Goal: Task Accomplishment & Management: Manage account settings

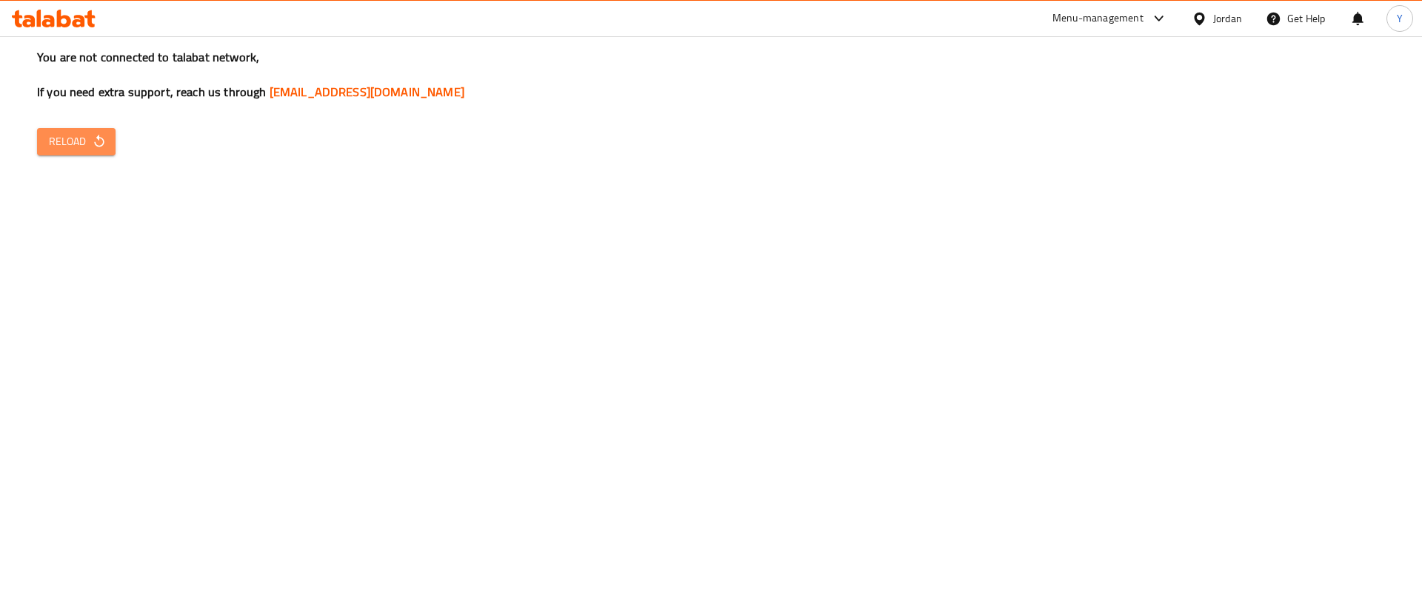
click at [72, 141] on span "Reload" at bounding box center [76, 142] width 55 height 19
click at [61, 147] on span "Reload" at bounding box center [76, 142] width 55 height 19
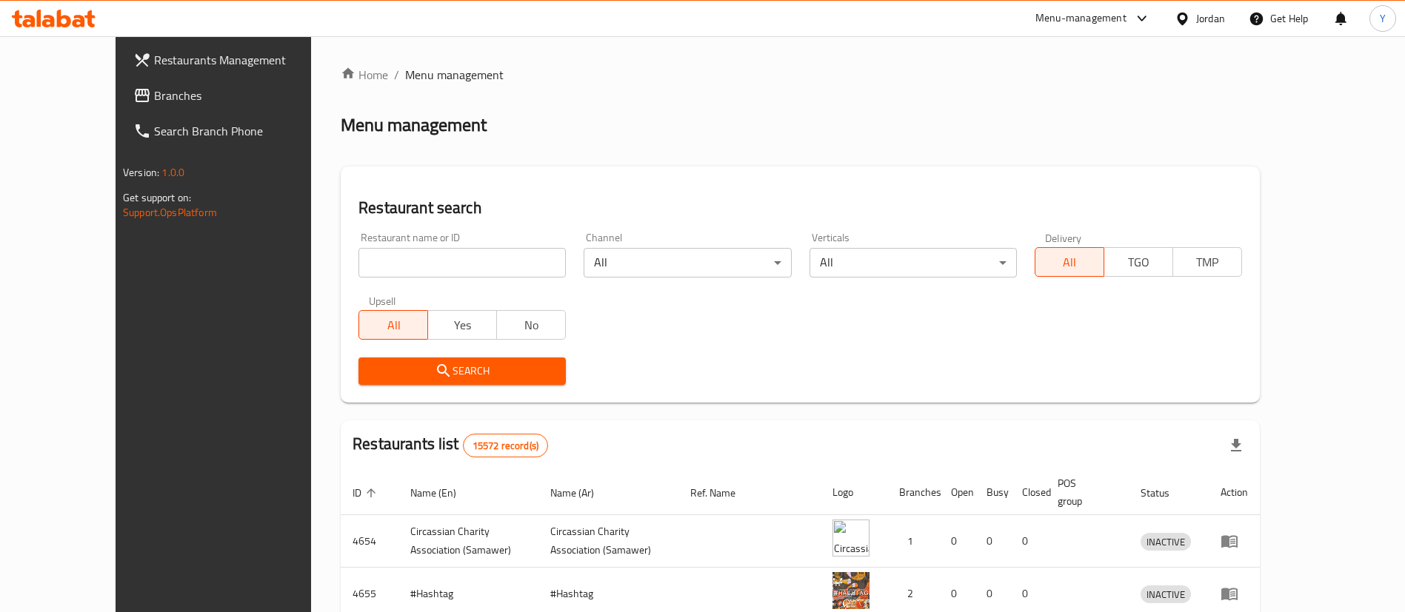
drag, startPoint x: 85, startPoint y: 97, endPoint x: 136, endPoint y: 144, distance: 68.7
click at [154, 97] on span "Branches" at bounding box center [246, 96] width 184 height 18
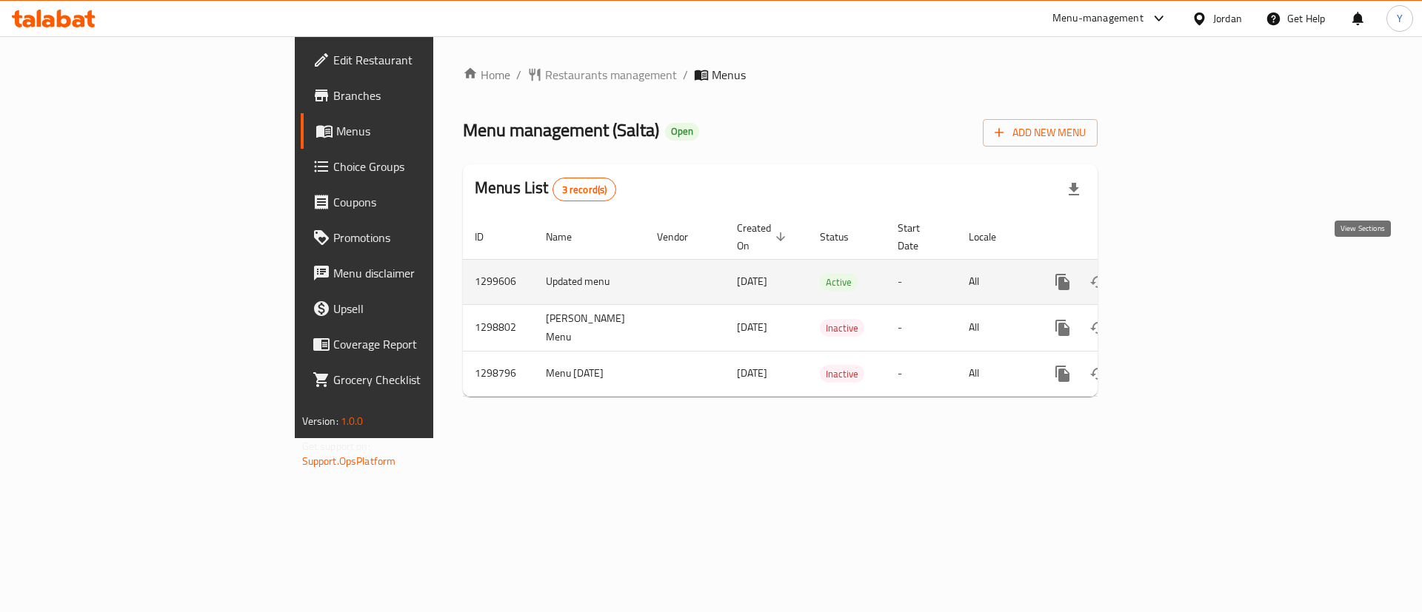
click at [1178, 273] on icon "enhanced table" at bounding box center [1169, 282] width 18 height 18
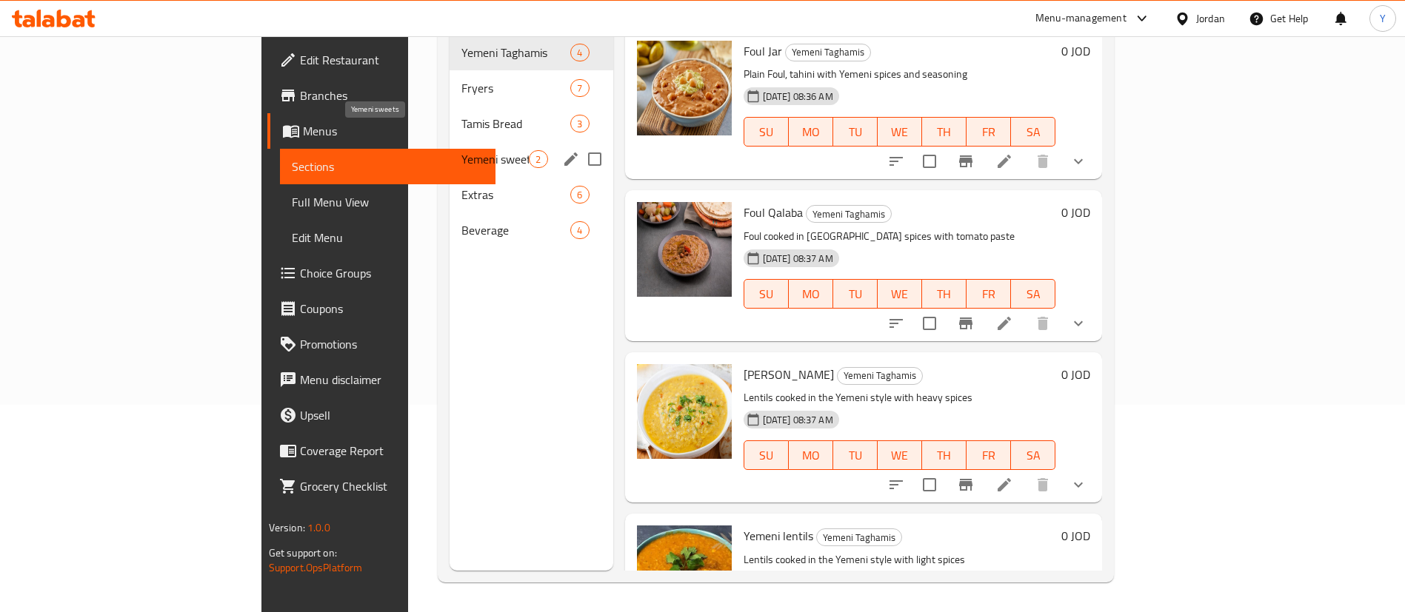
scroll to position [96, 0]
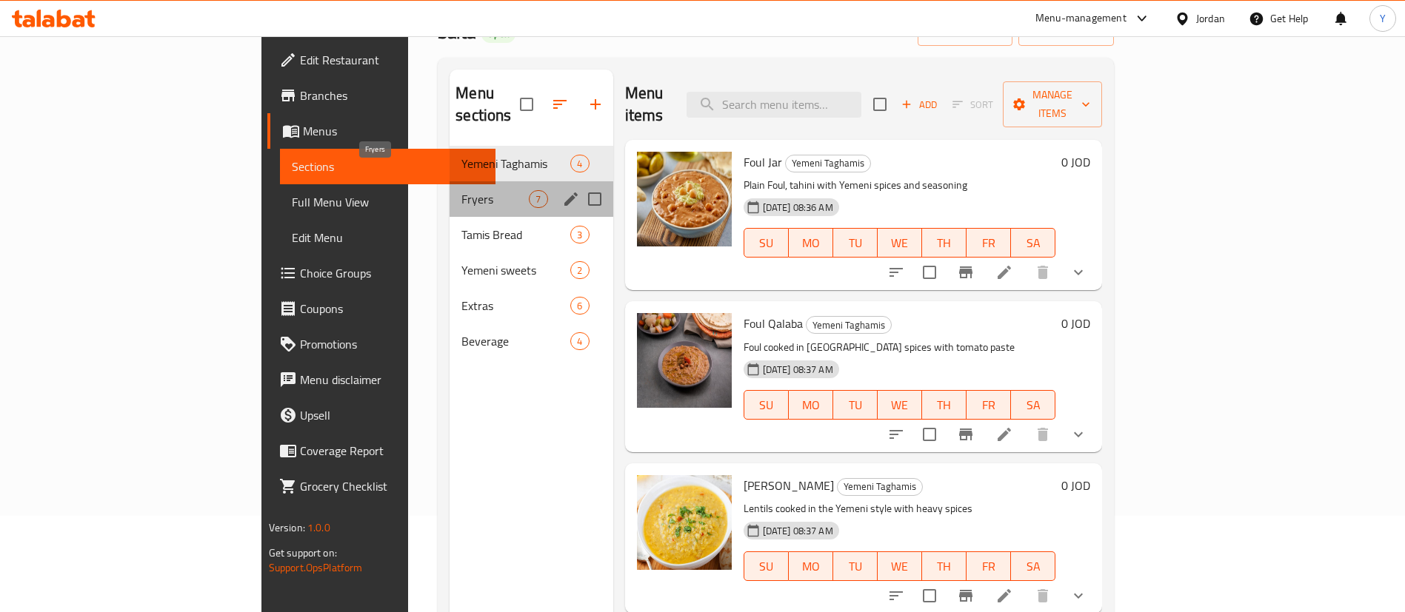
click at [461, 190] on span "Fryers" at bounding box center [494, 199] width 67 height 18
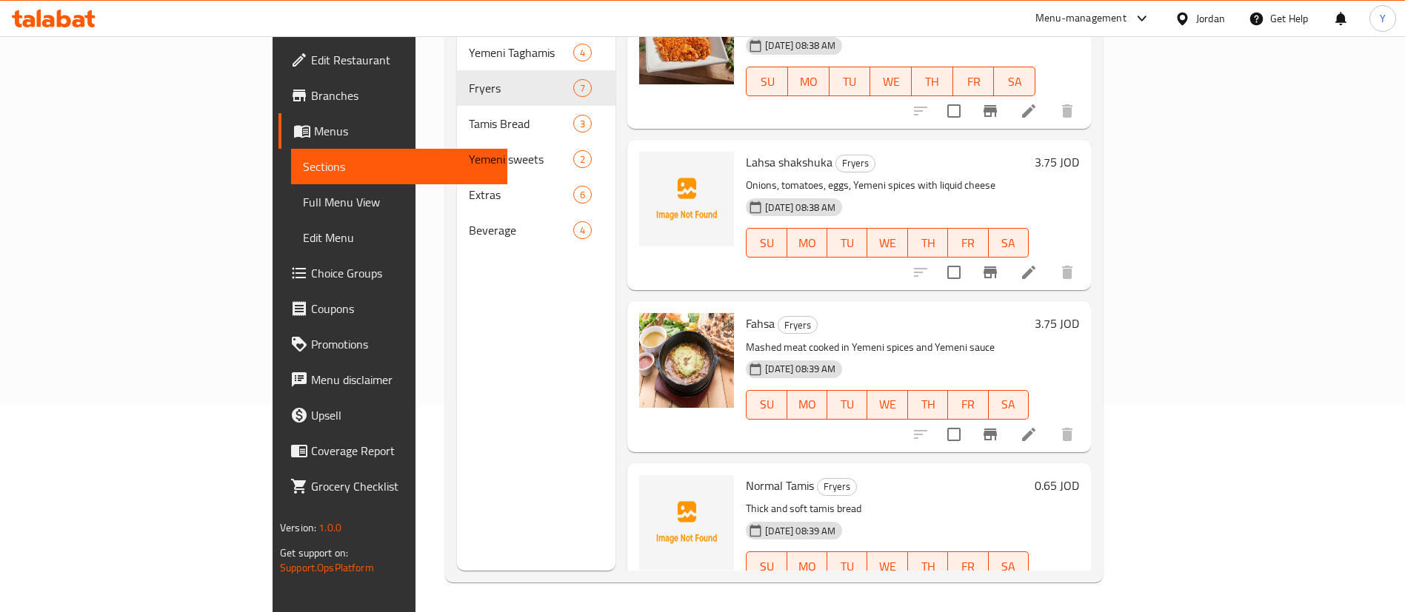
scroll to position [335, 0]
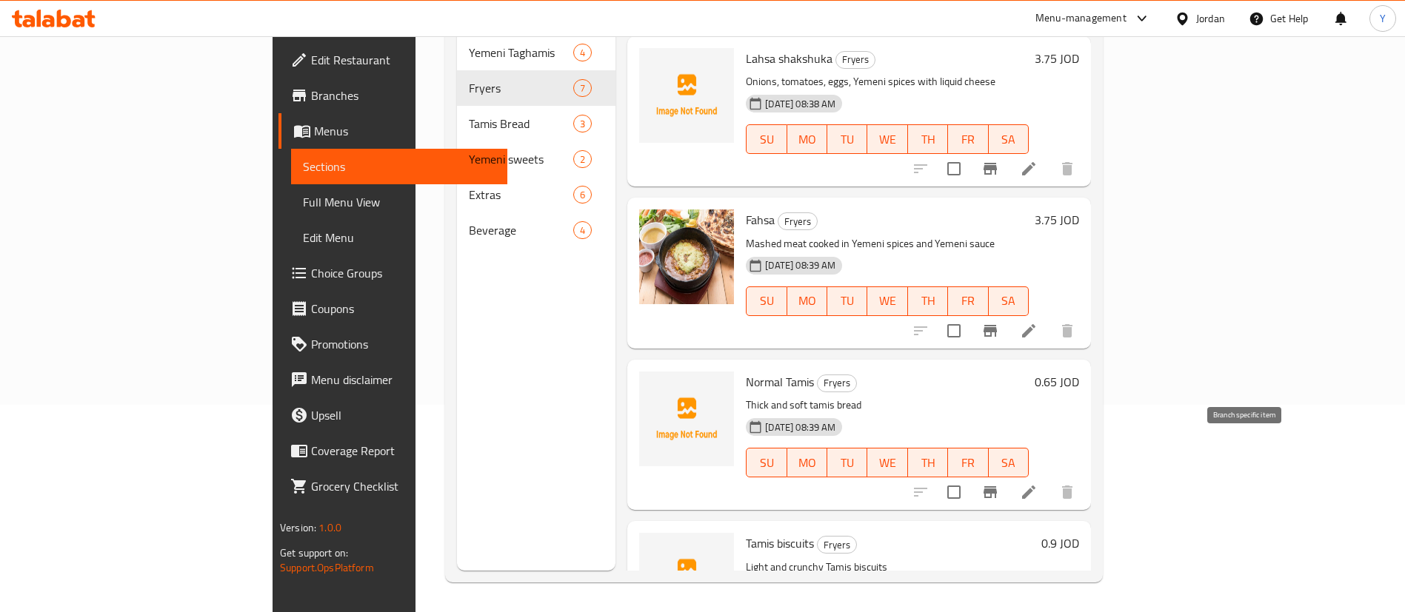
click at [999, 484] on icon "Branch-specific-item" at bounding box center [990, 493] width 18 height 18
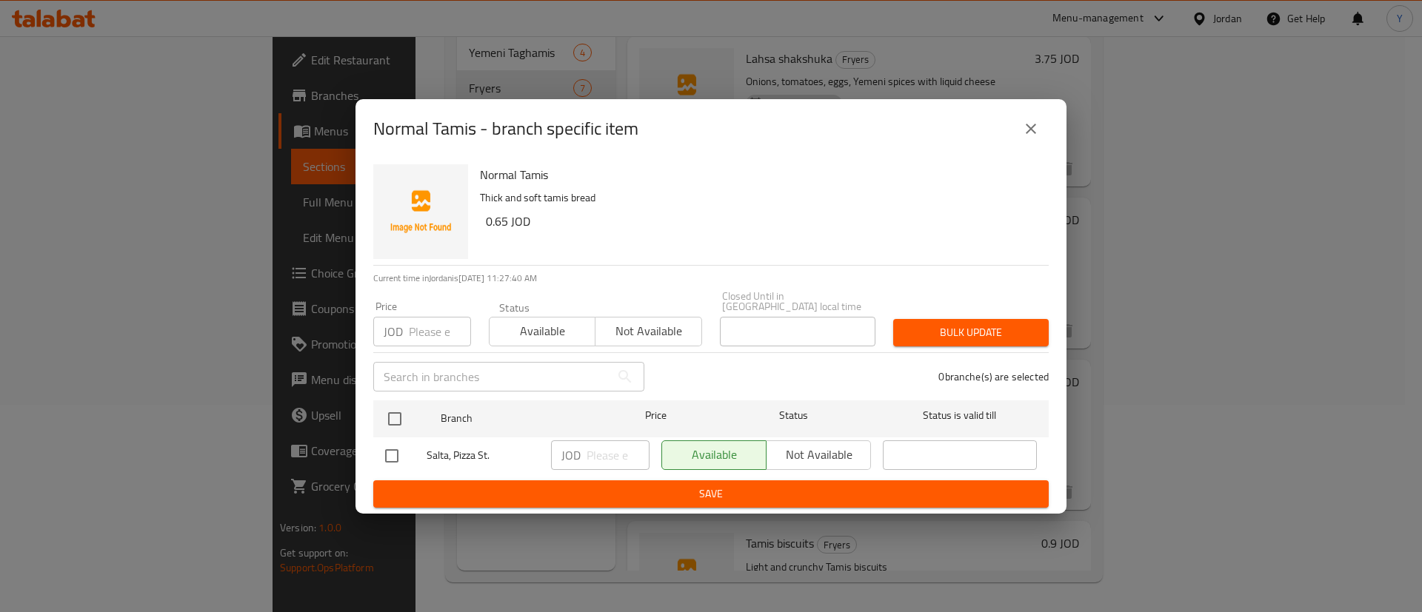
click at [382, 450] on input "checkbox" at bounding box center [391, 456] width 31 height 31
checkbox input "true"
click at [624, 454] on input "number" at bounding box center [618, 456] width 63 height 30
type input "0.5"
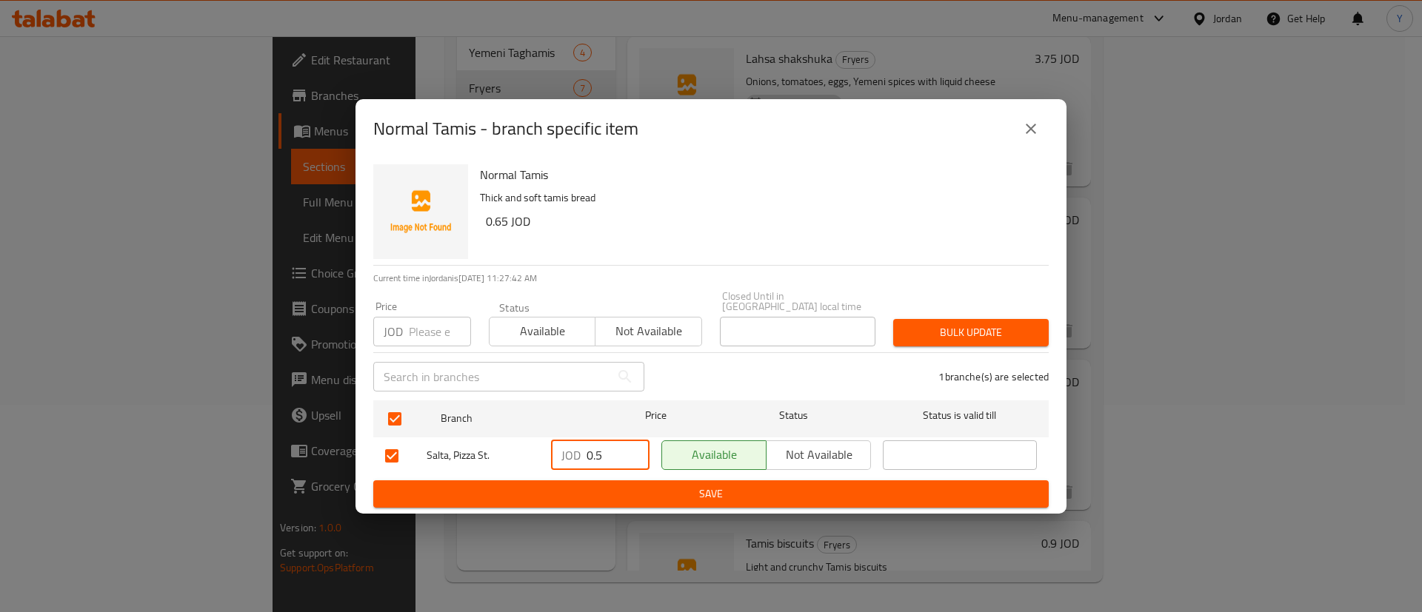
click at [651, 492] on span "Save" at bounding box center [711, 494] width 652 height 19
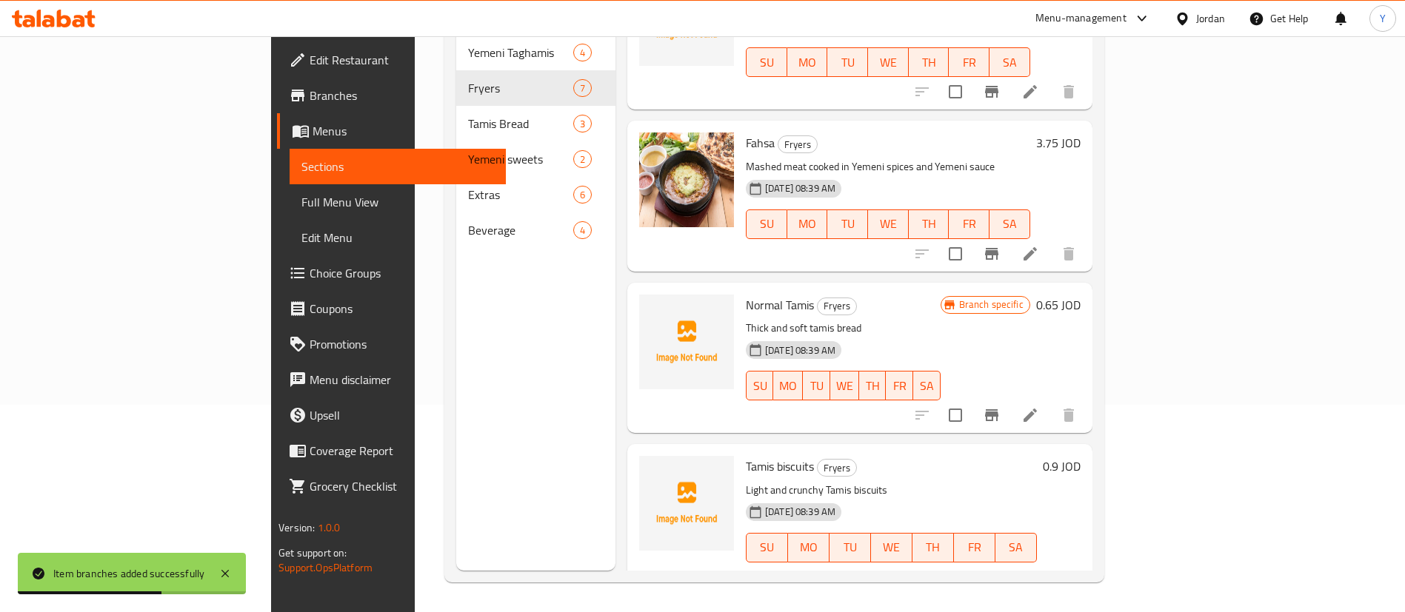
scroll to position [557, 0]
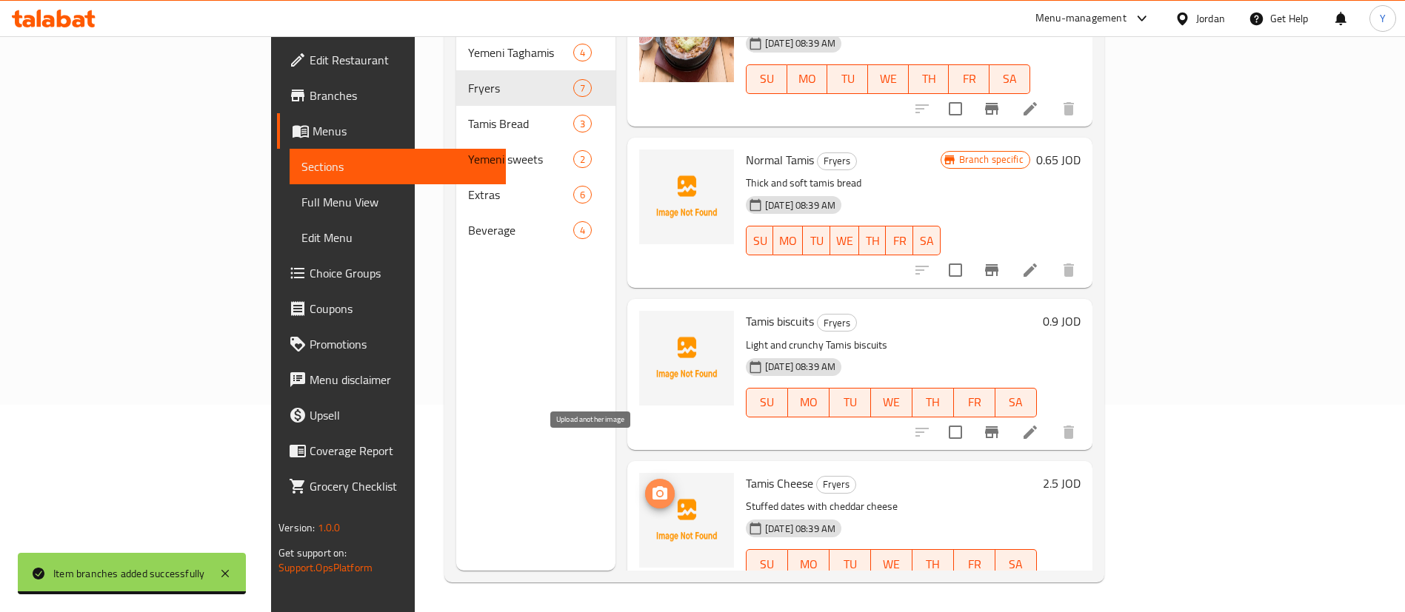
click at [651, 485] on icon "upload picture" at bounding box center [660, 494] width 18 height 18
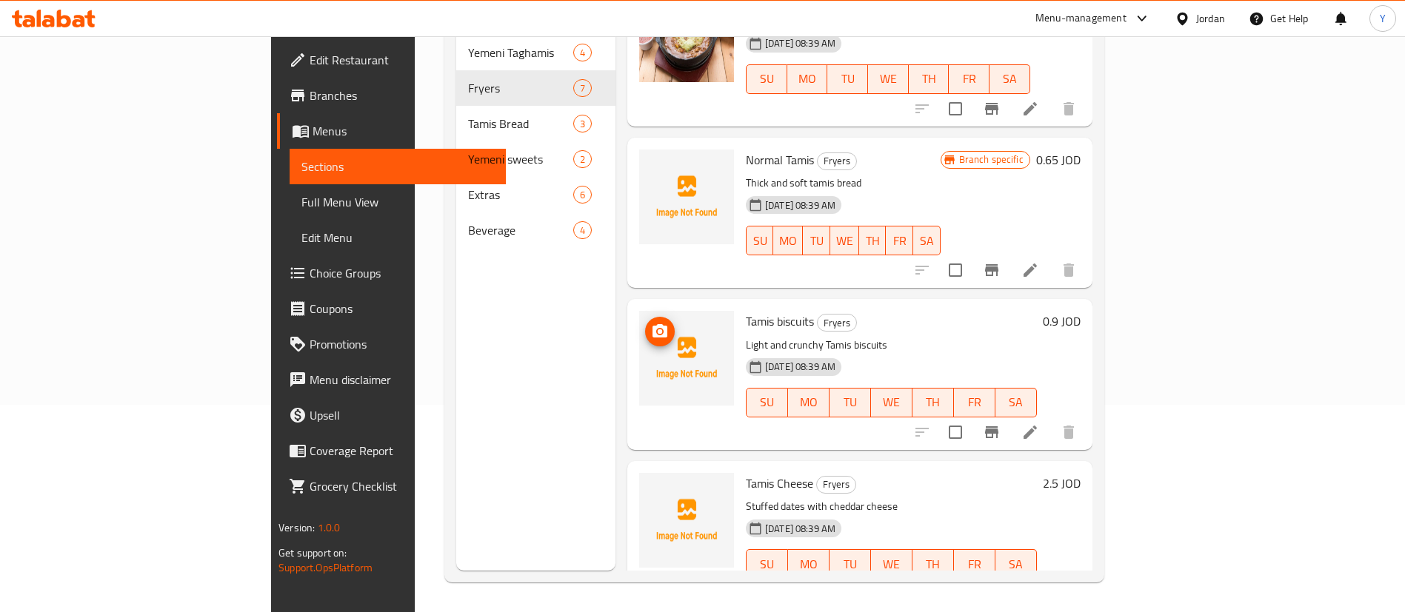
click at [651, 323] on icon "upload picture" at bounding box center [660, 332] width 18 height 18
click at [652, 487] on icon "upload picture" at bounding box center [659, 493] width 15 height 13
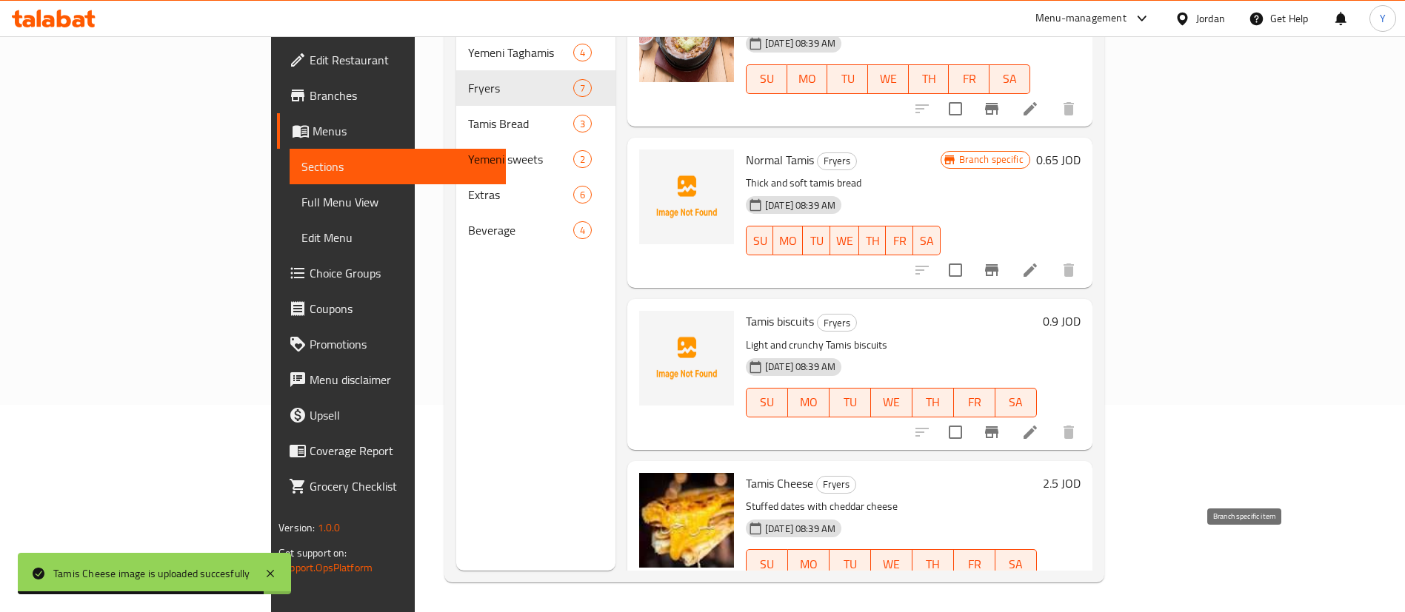
click at [1001, 585] on icon "Branch-specific-item" at bounding box center [992, 594] width 18 height 18
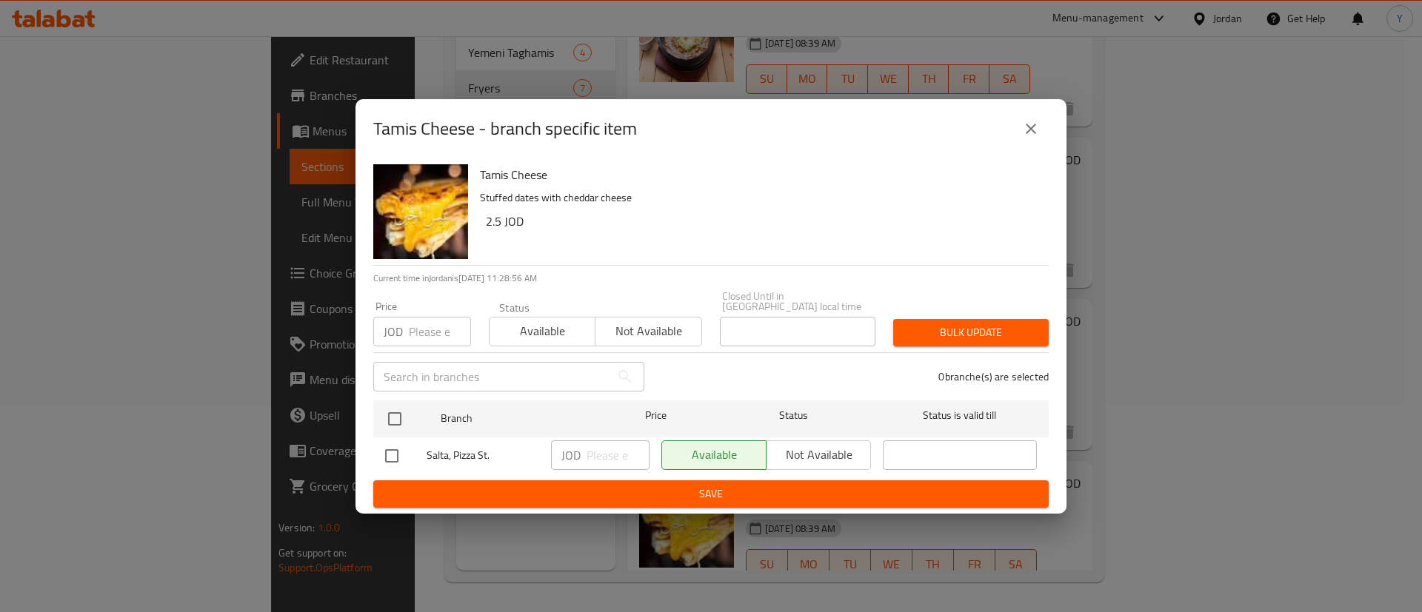
click at [1032, 131] on icon "close" at bounding box center [1031, 129] width 18 height 18
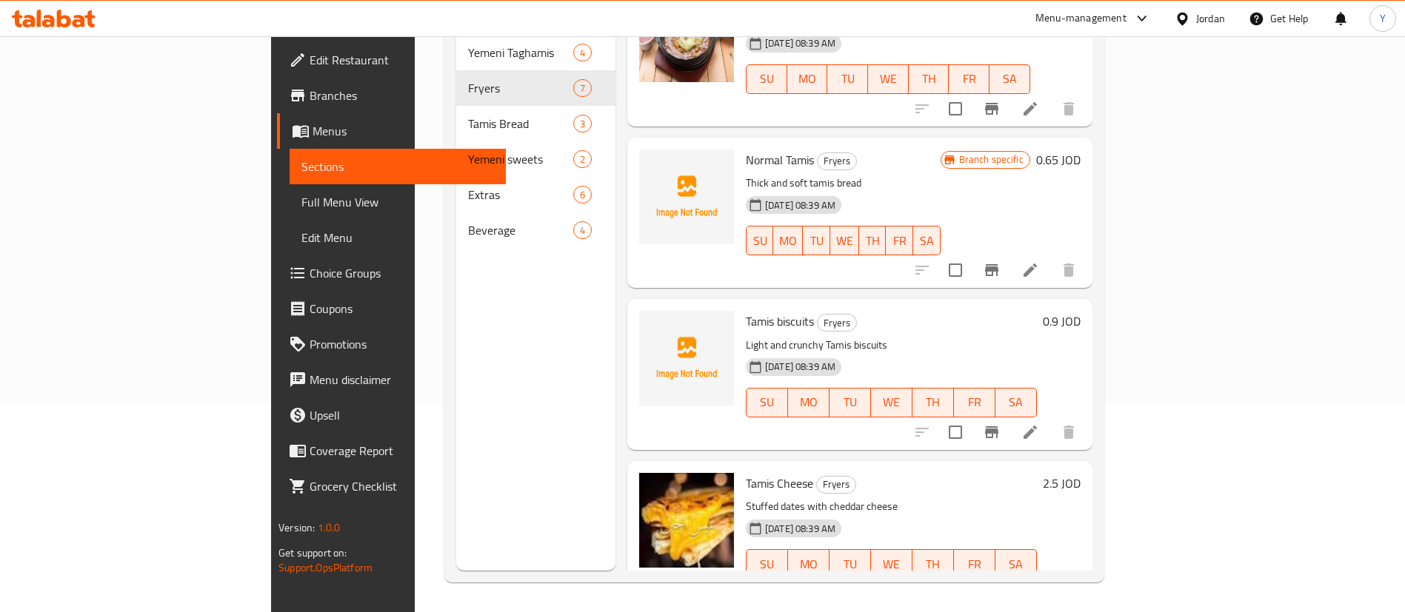
click at [1001, 424] on icon "Branch-specific-item" at bounding box center [992, 433] width 18 height 18
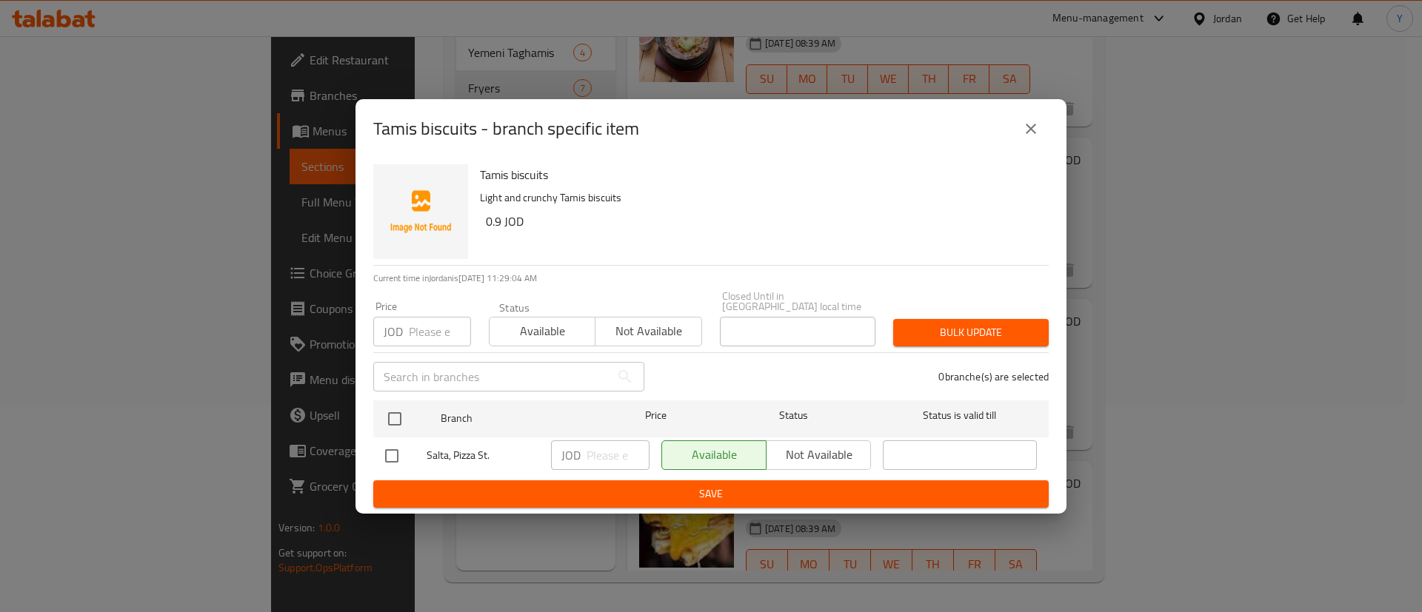
click at [387, 459] on input "checkbox" at bounding box center [391, 456] width 31 height 31
checkbox input "true"
click at [613, 442] on input "number" at bounding box center [618, 456] width 63 height 30
type input "0.65"
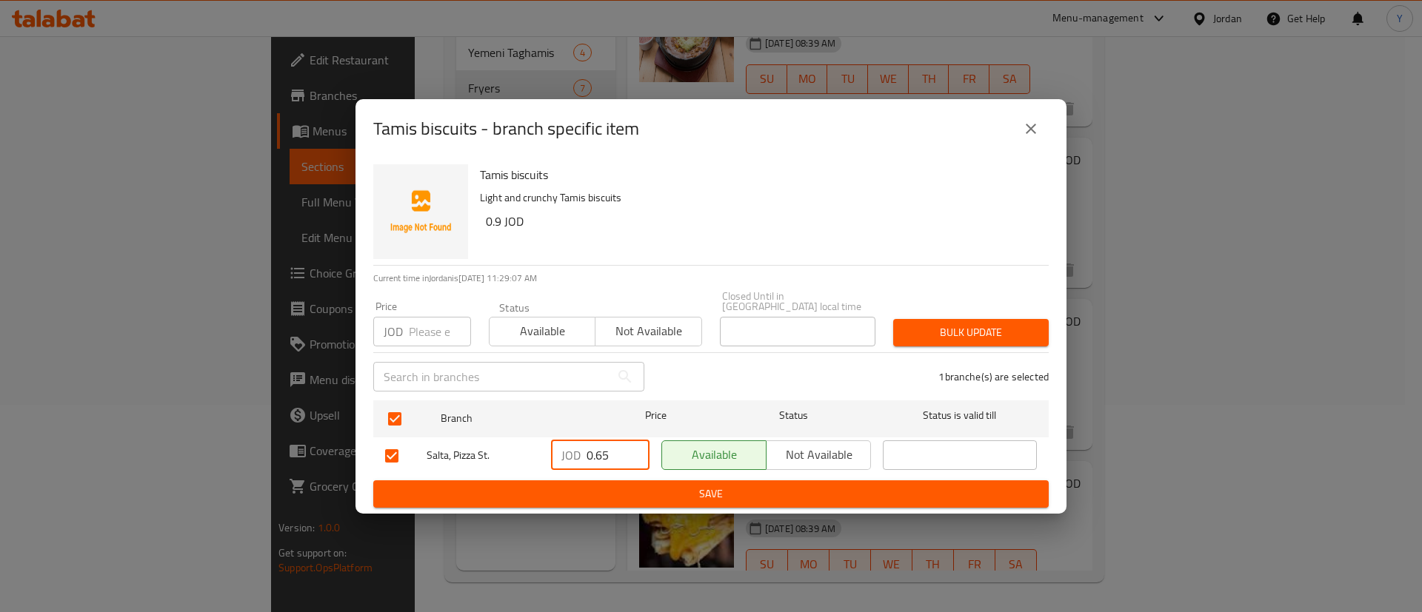
click at [640, 492] on span "Save" at bounding box center [711, 494] width 652 height 19
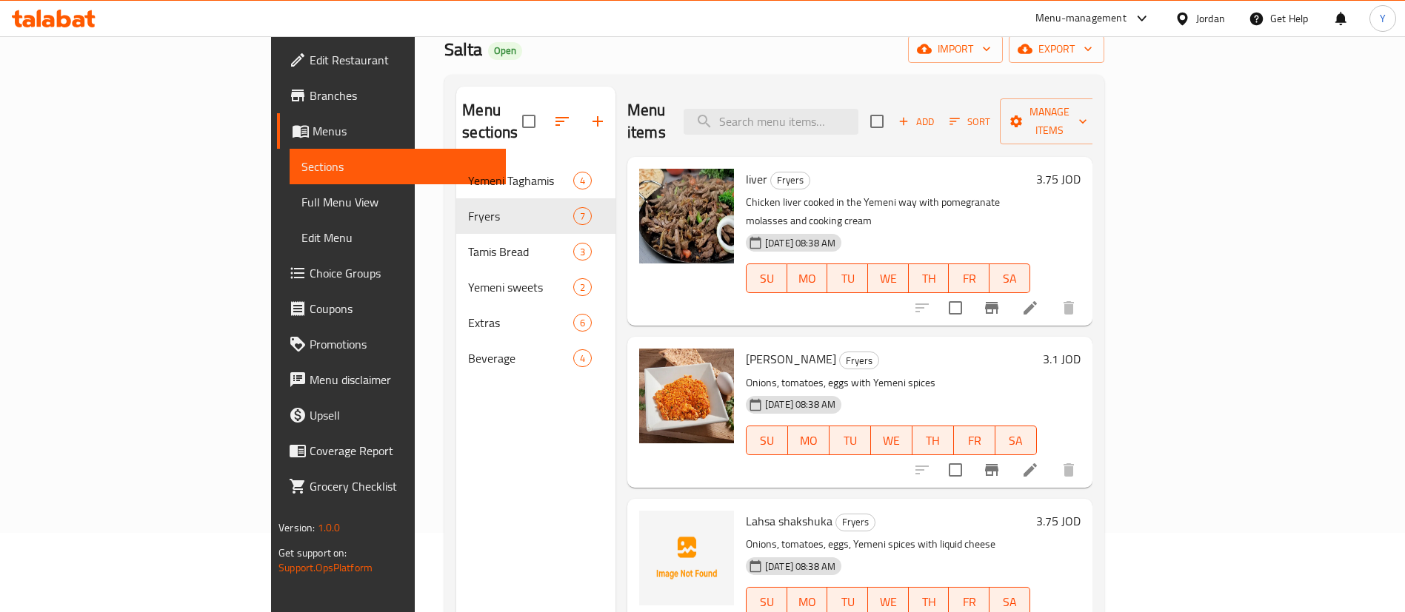
scroll to position [0, 0]
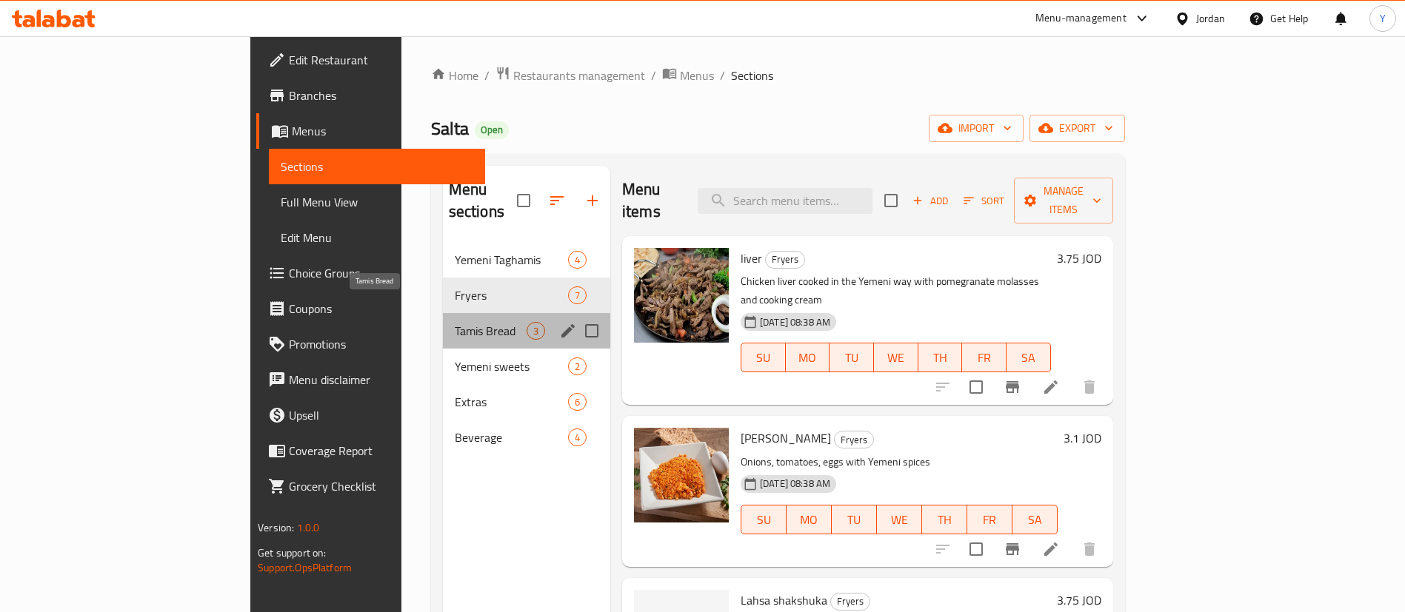
click at [455, 322] on span "Tamis Bread" at bounding box center [491, 331] width 72 height 18
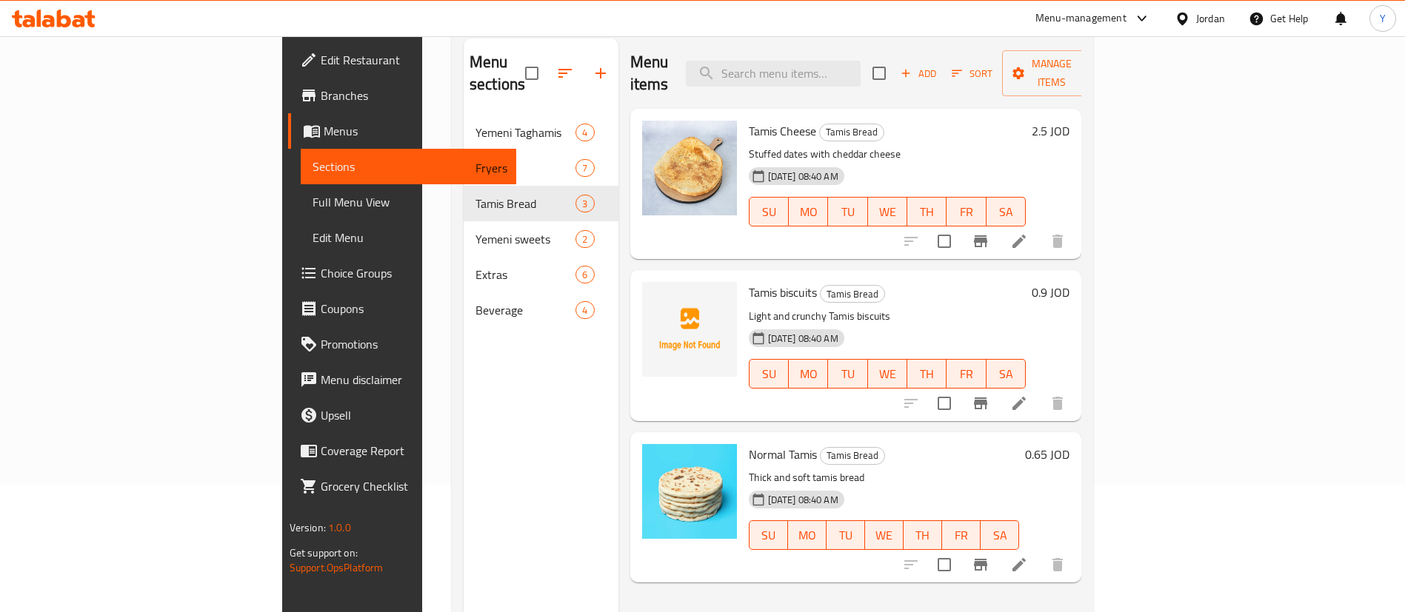
scroll to position [96, 0]
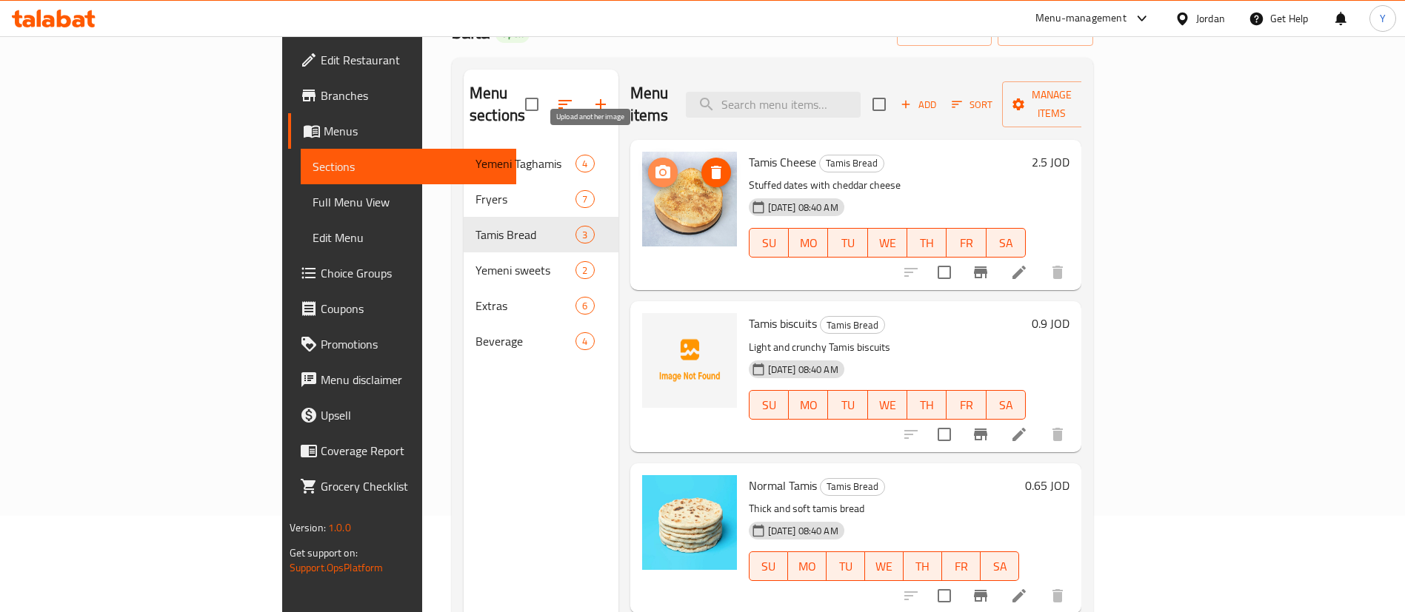
click at [654, 164] on icon "upload picture" at bounding box center [663, 173] width 18 height 18
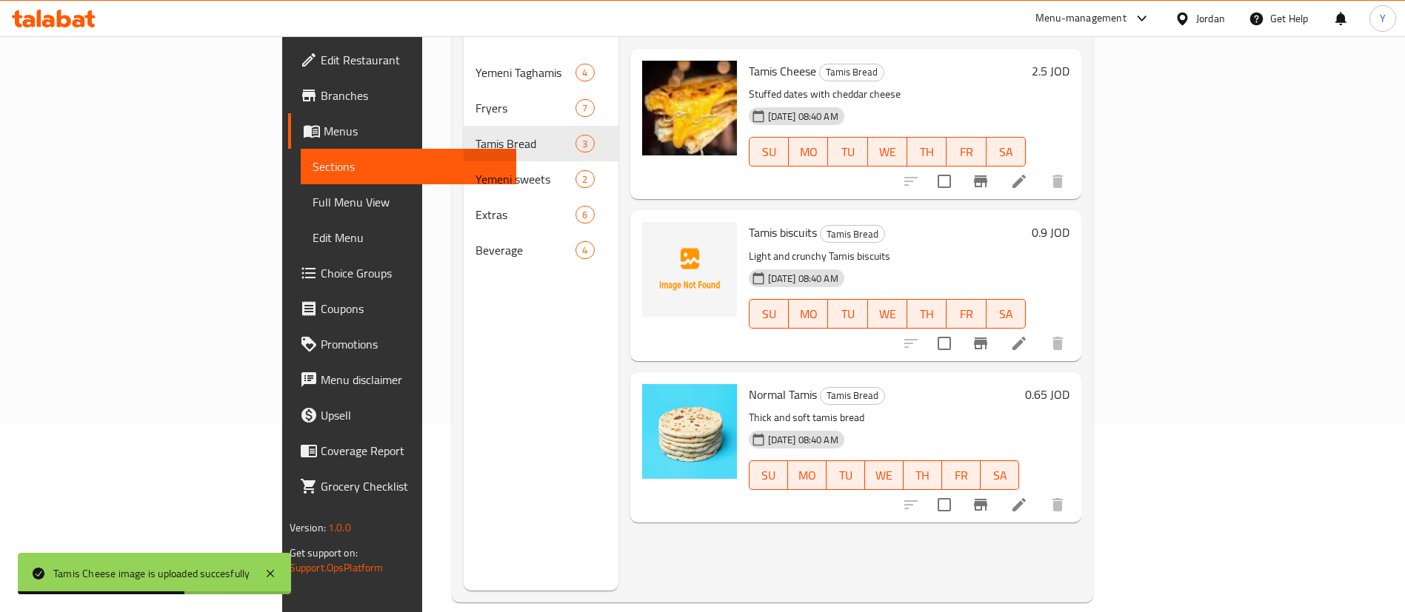
scroll to position [207, 0]
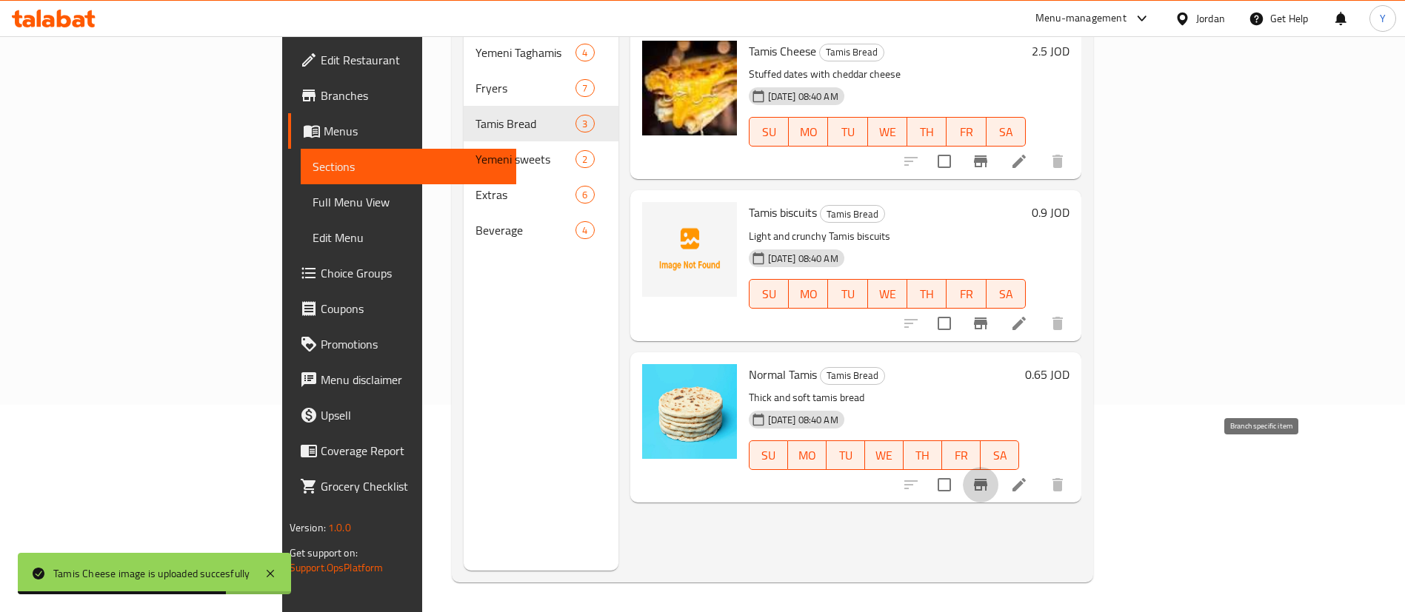
click at [989, 476] on icon "Branch-specific-item" at bounding box center [981, 485] width 18 height 18
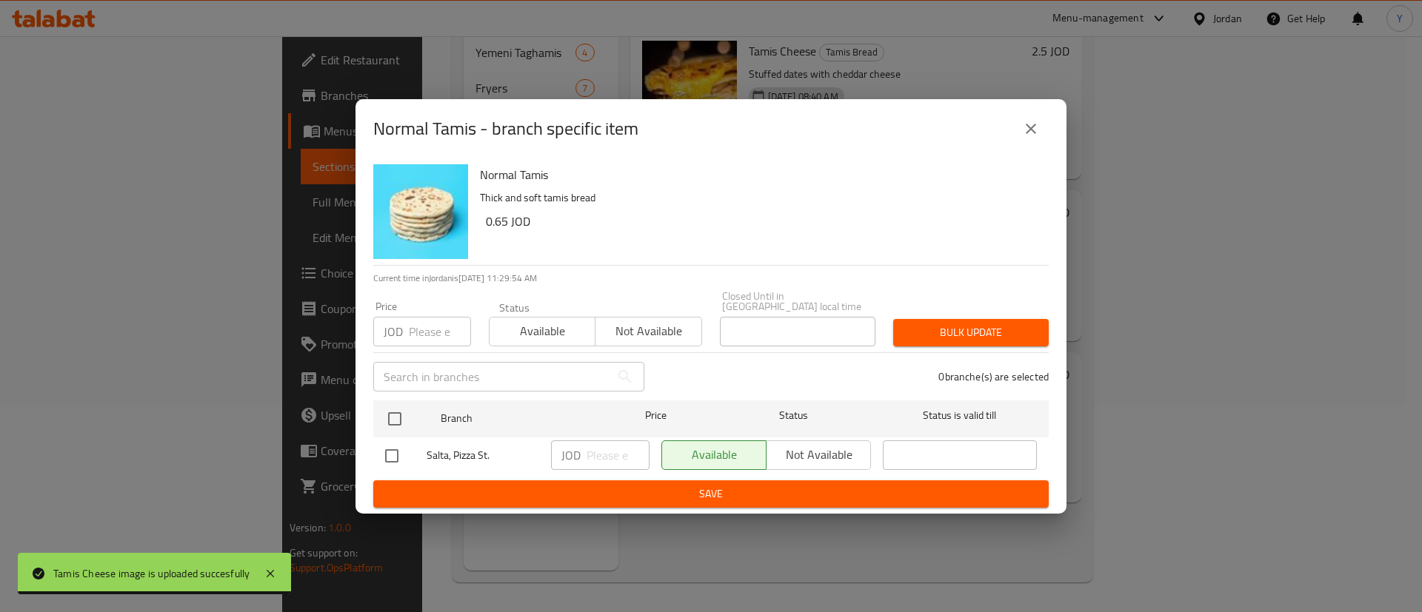
click at [396, 461] on input "checkbox" at bounding box center [391, 456] width 31 height 31
checkbox input "true"
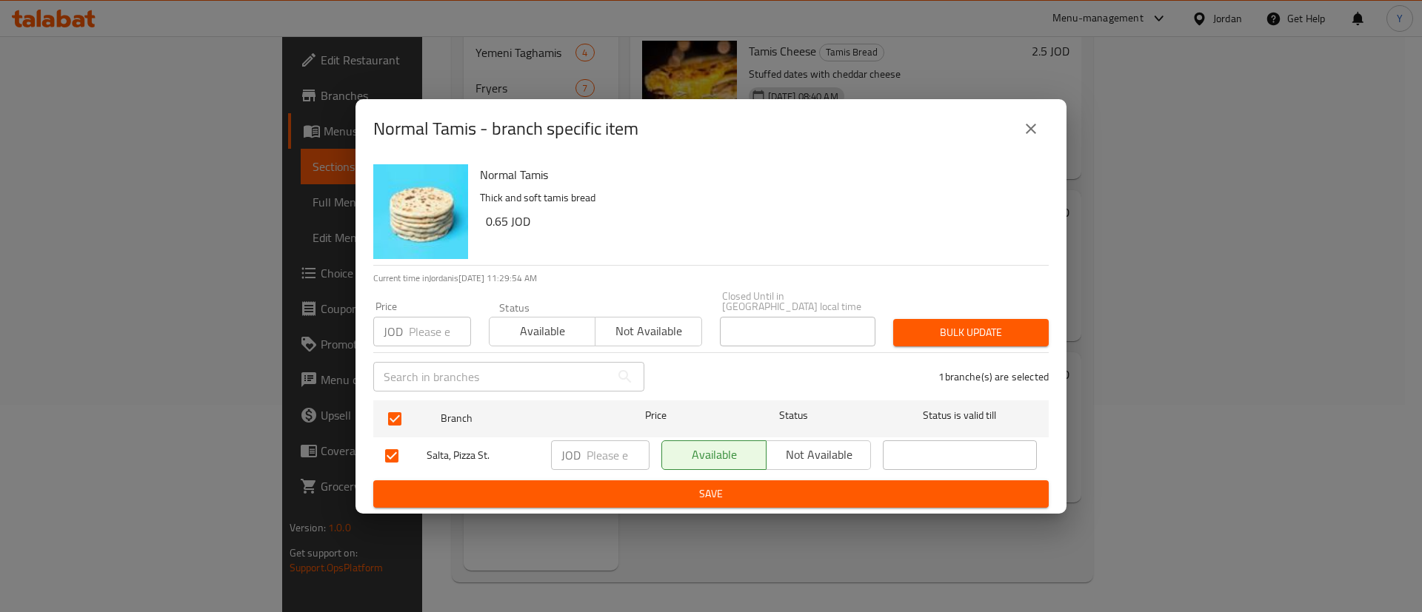
click at [611, 451] on input "number" at bounding box center [618, 456] width 63 height 30
type input "0.5"
drag, startPoint x: 598, startPoint y: 491, endPoint x: 824, endPoint y: 527, distance: 229.4
click at [598, 492] on span "Save" at bounding box center [711, 494] width 652 height 19
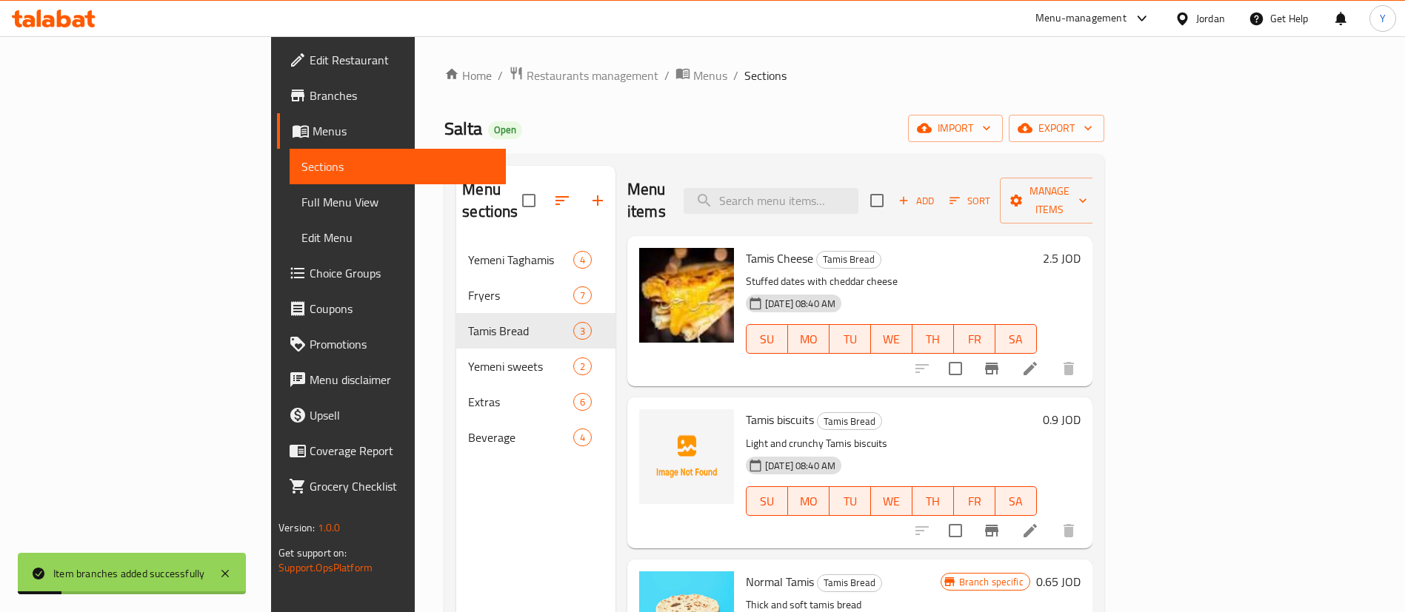
scroll to position [111, 0]
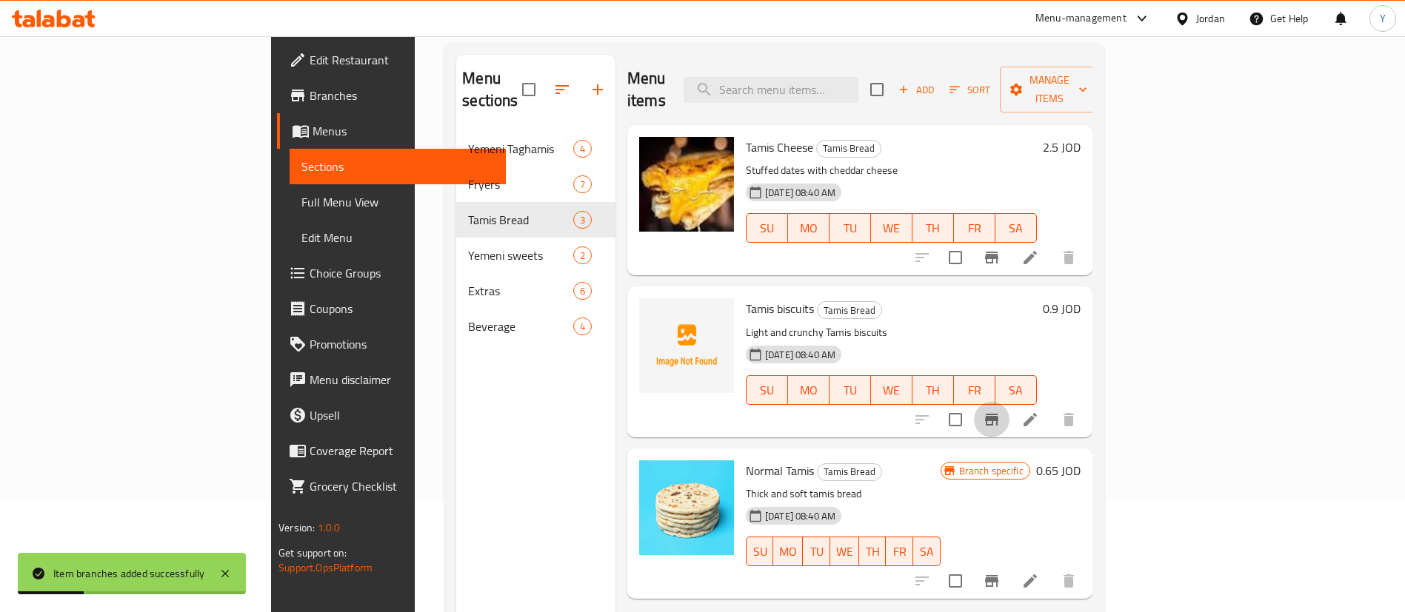
click at [1001, 411] on icon "Branch-specific-item" at bounding box center [992, 420] width 18 height 18
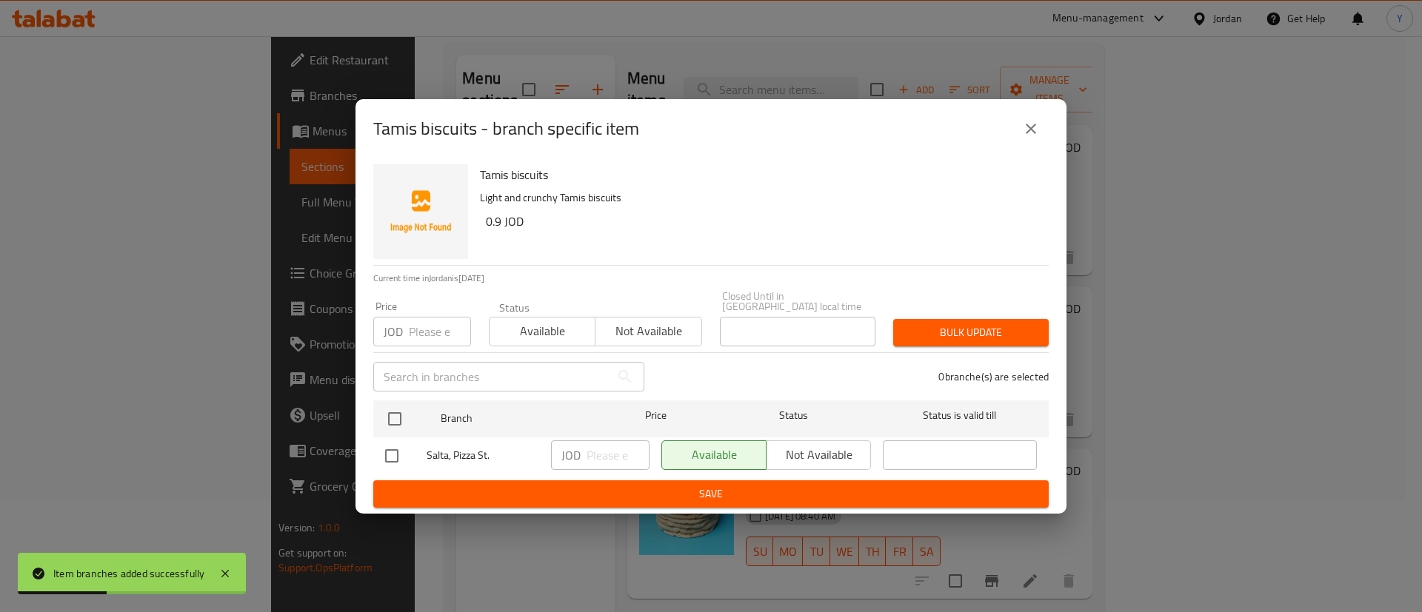
click at [393, 452] on input "checkbox" at bounding box center [391, 456] width 31 height 31
checkbox input "true"
click at [587, 457] on input "number" at bounding box center [618, 456] width 63 height 30
type input "0.65"
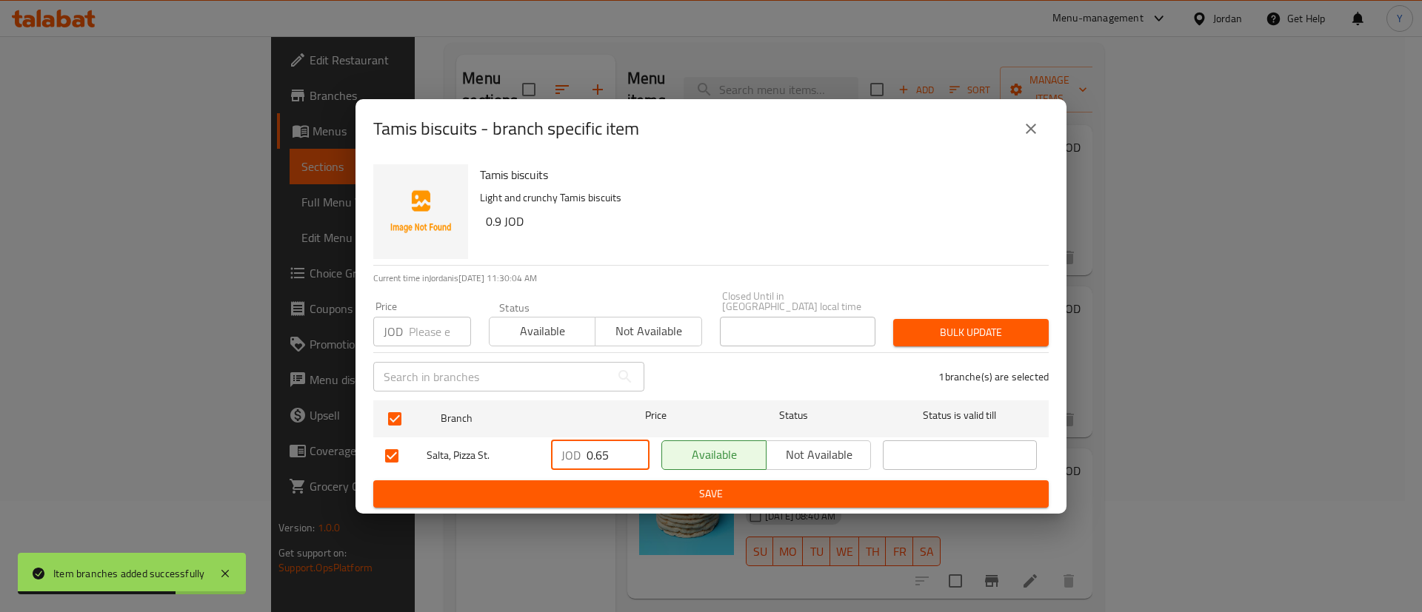
click at [590, 493] on span "Save" at bounding box center [711, 494] width 652 height 19
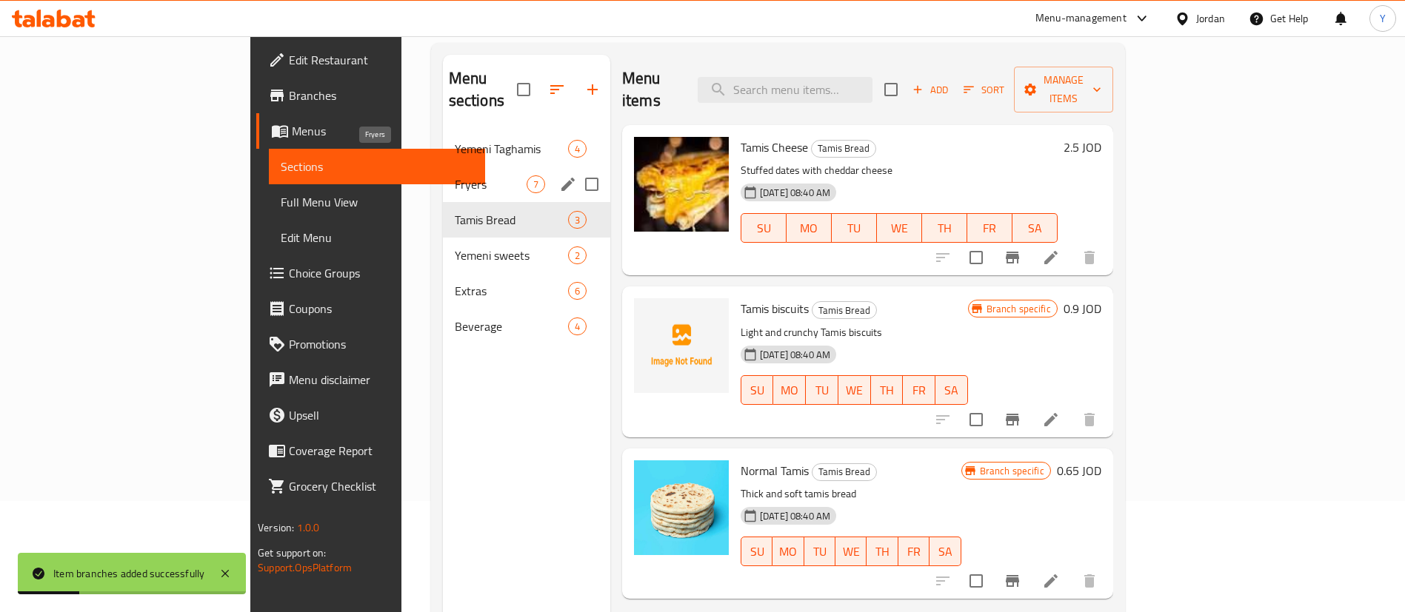
click at [455, 176] on span "Fryers" at bounding box center [491, 185] width 72 height 18
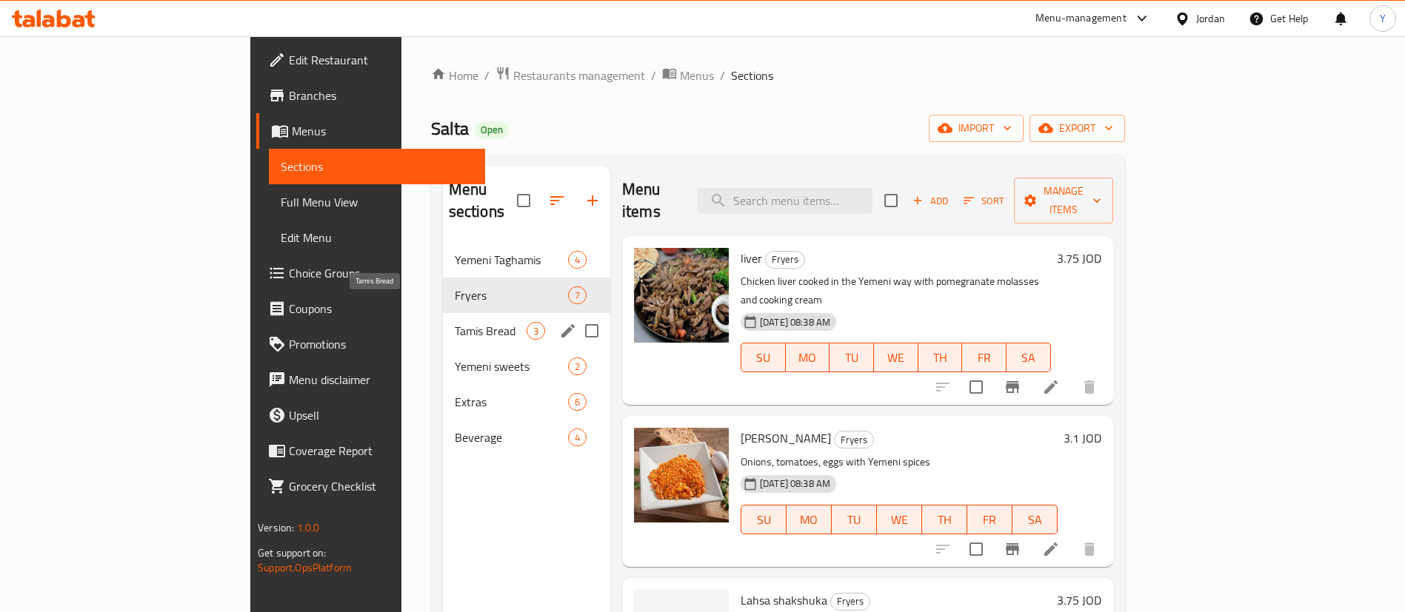
drag, startPoint x: 414, startPoint y: 315, endPoint x: 450, endPoint y: 307, distance: 36.6
click at [455, 322] on span "Tamis Bread" at bounding box center [491, 331] width 72 height 18
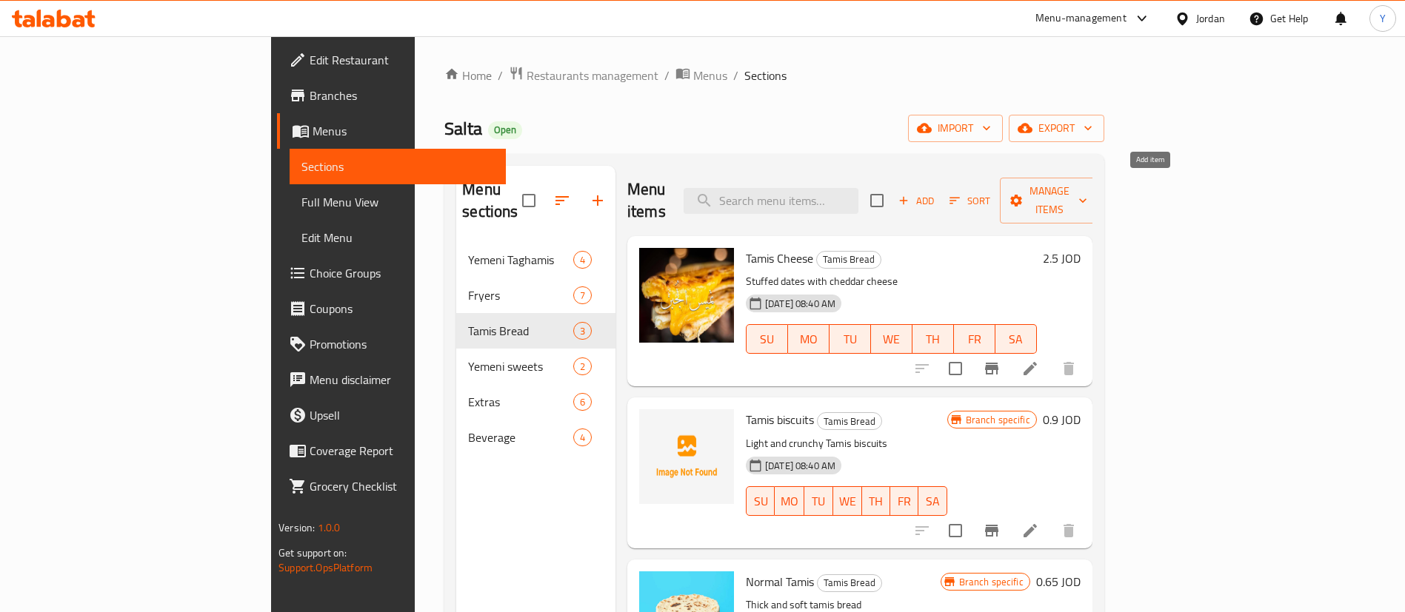
click at [936, 193] on span "Add" at bounding box center [916, 201] width 40 height 17
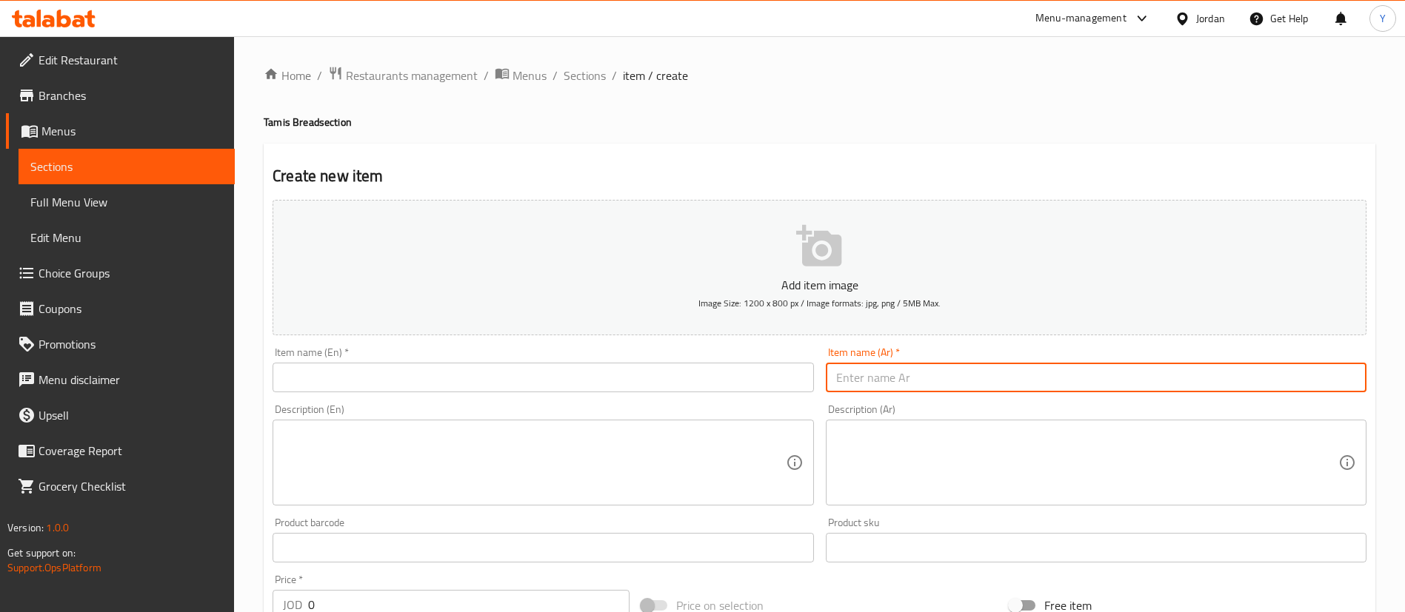
click at [928, 381] on input "text" at bounding box center [1096, 378] width 541 height 30
type input "تميس بتمر"
drag, startPoint x: 921, startPoint y: 378, endPoint x: 788, endPoint y: 389, distance: 133.7
click at [788, 389] on div "Add item image Image Size: 1200 x 800 px / Image formats: jpg, png / 5MB Max. I…" at bounding box center [820, 513] width 1106 height 638
click at [671, 374] on input "text" at bounding box center [543, 378] width 541 height 30
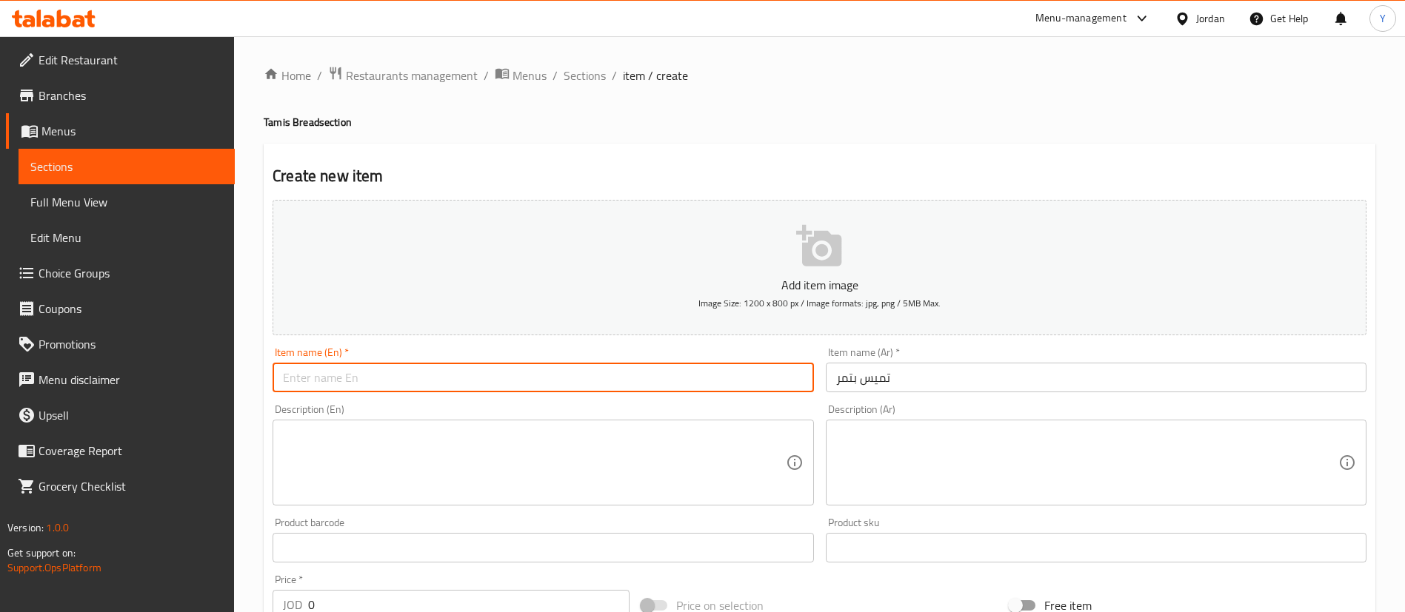
paste input "Tamis with dates"
type input "Tamis with dates"
click at [424, 470] on textarea at bounding box center [534, 463] width 502 height 70
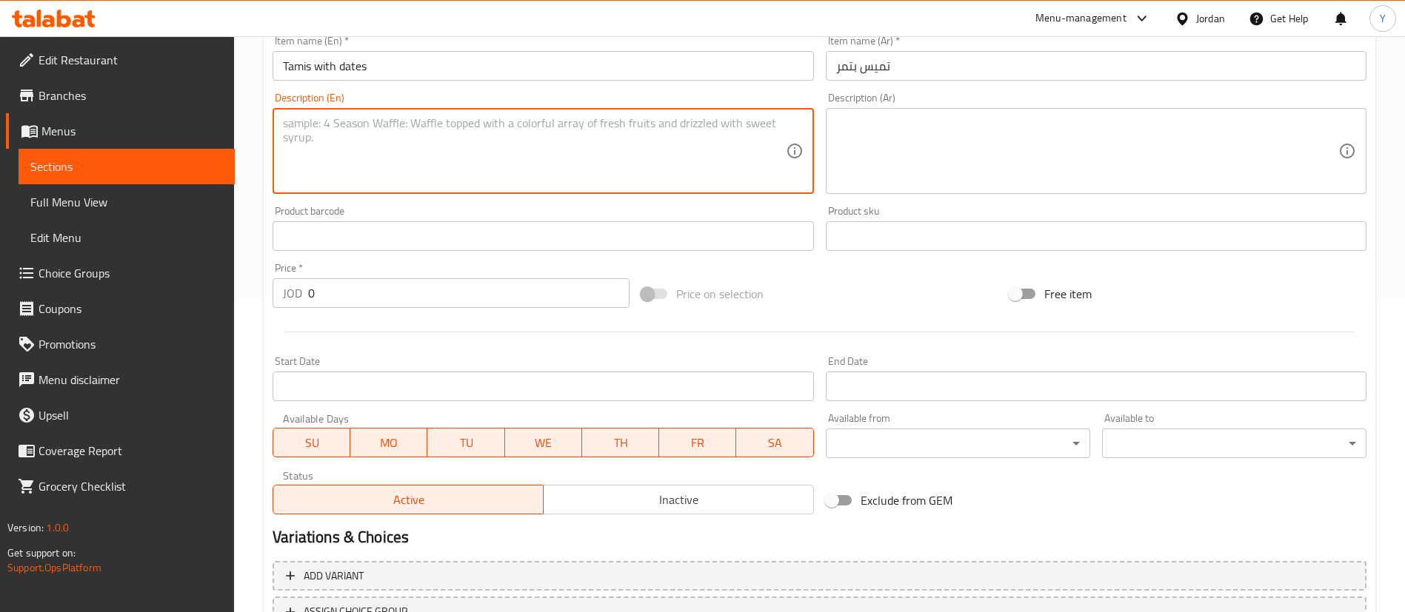
scroll to position [333, 0]
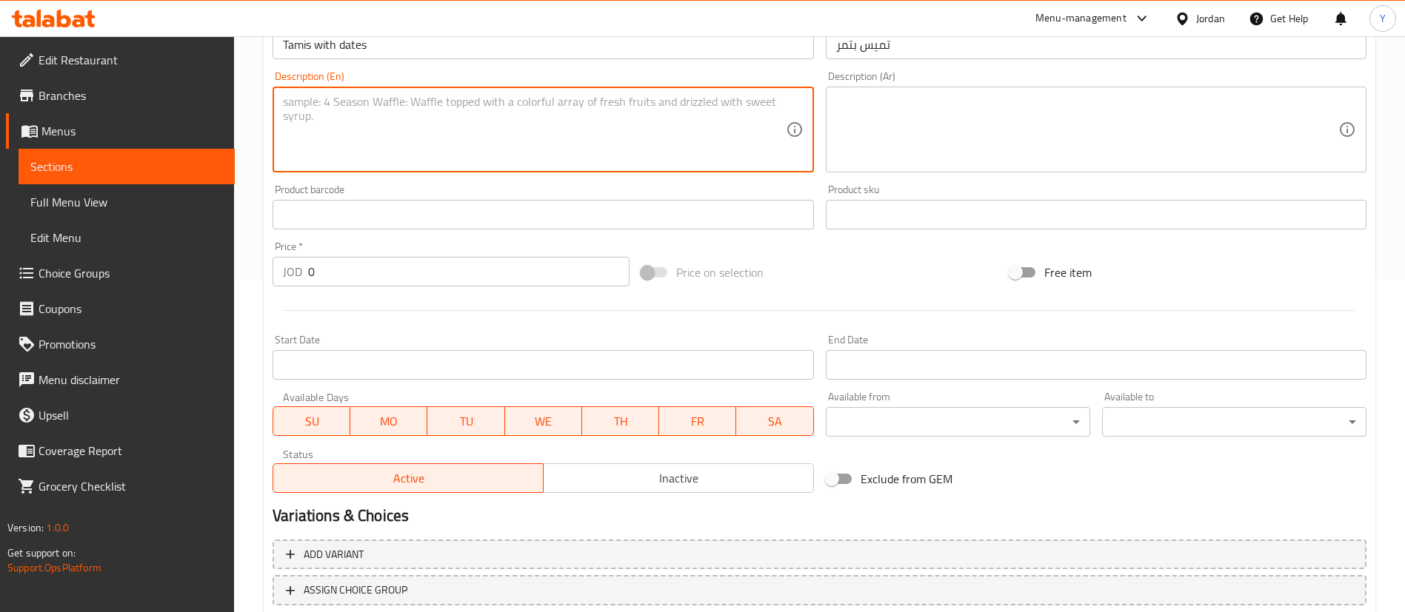
drag, startPoint x: 327, startPoint y: 273, endPoint x: 226, endPoint y: 272, distance: 101.5
click at [240, 272] on div "Home / Restaurants management / Menus / Sections / item / create Tamis Bread se…" at bounding box center [819, 208] width 1171 height 1010
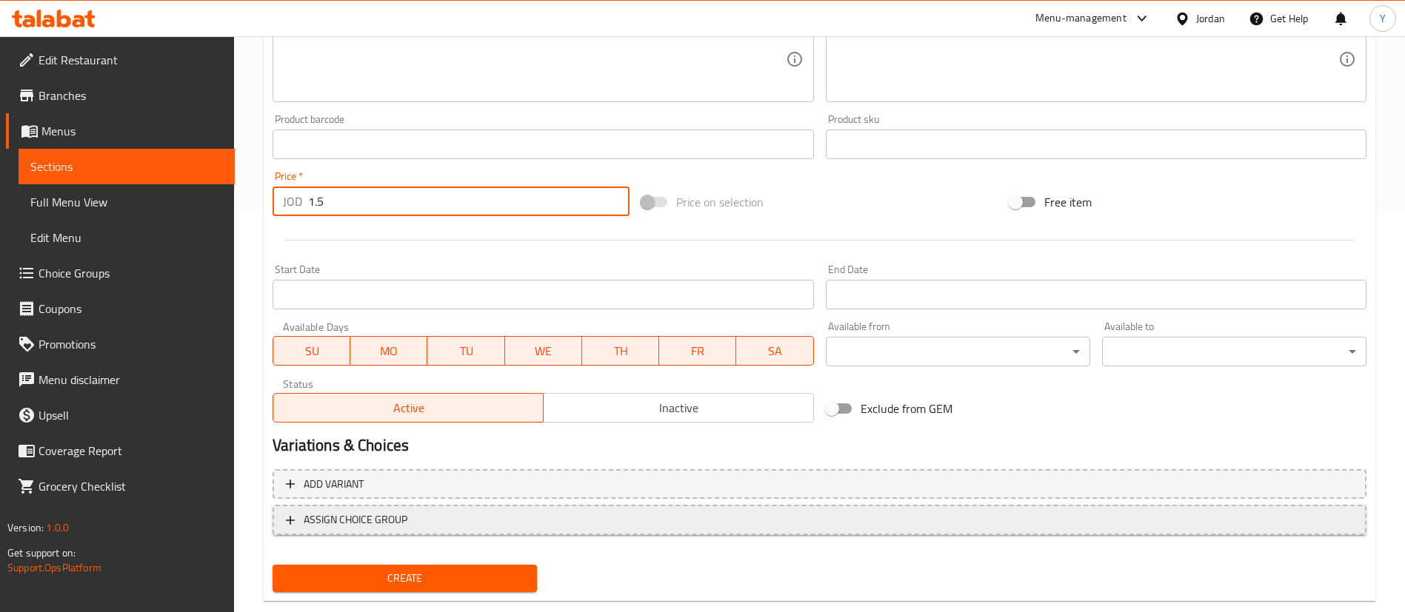
scroll to position [434, 0]
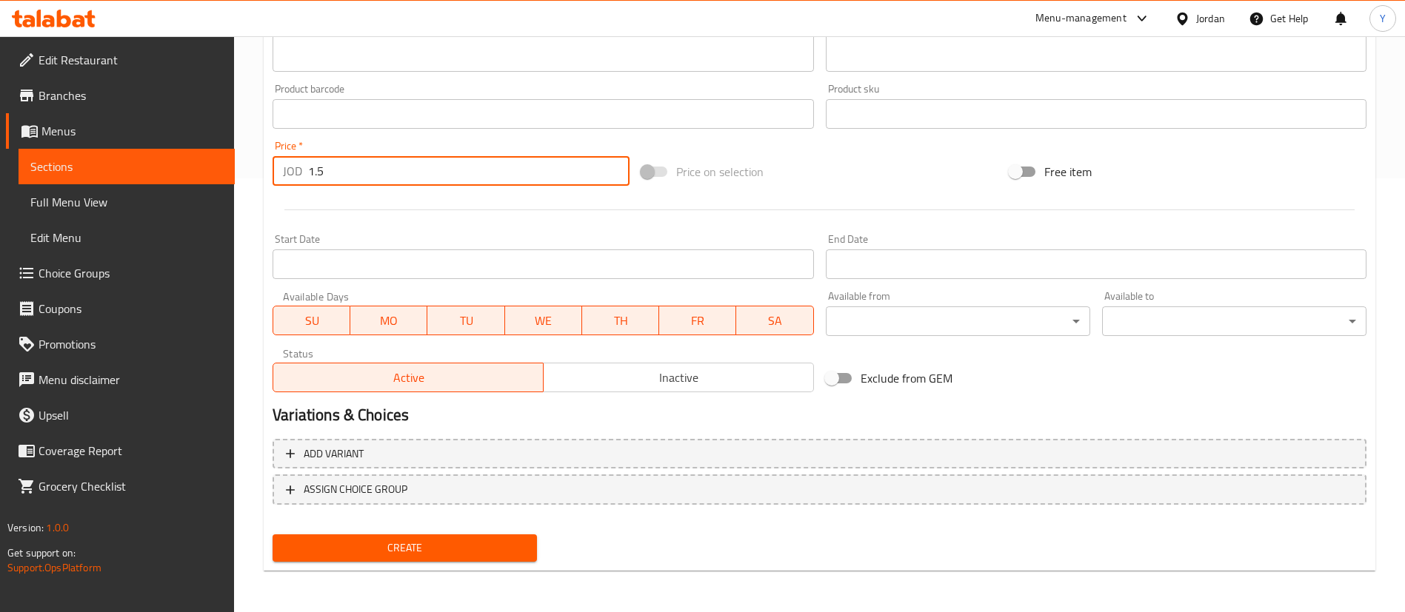
type input "1.5"
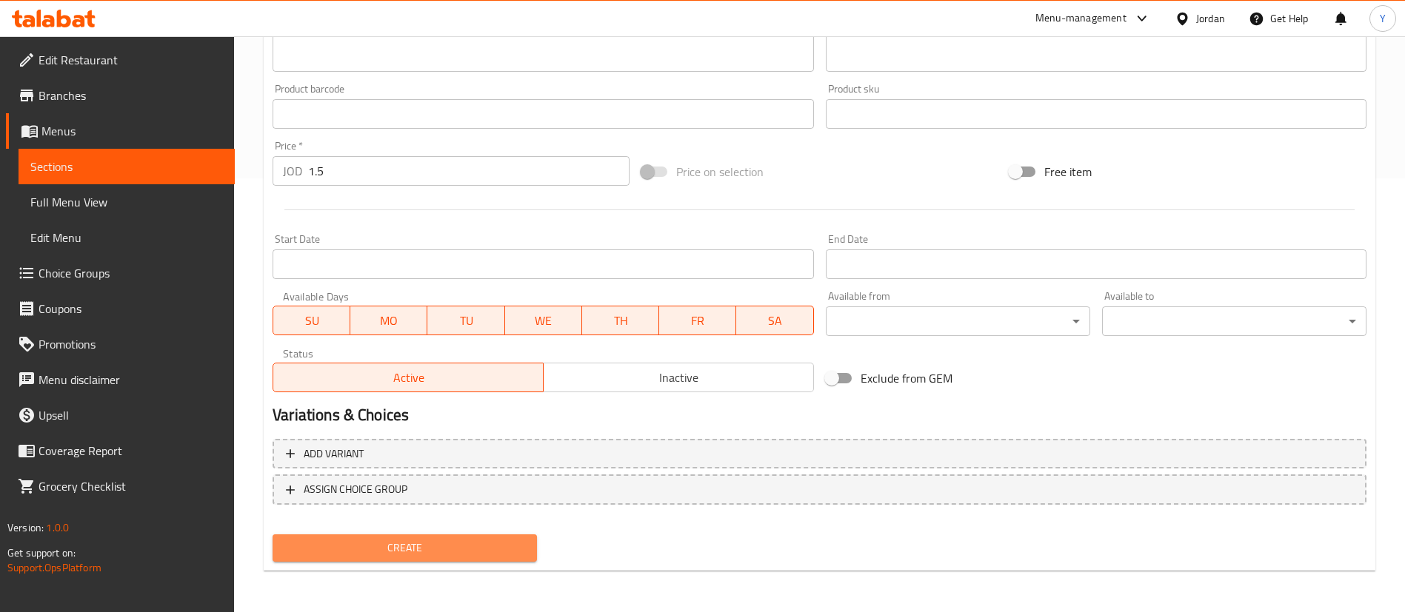
click at [485, 547] on span "Create" at bounding box center [404, 548] width 241 height 19
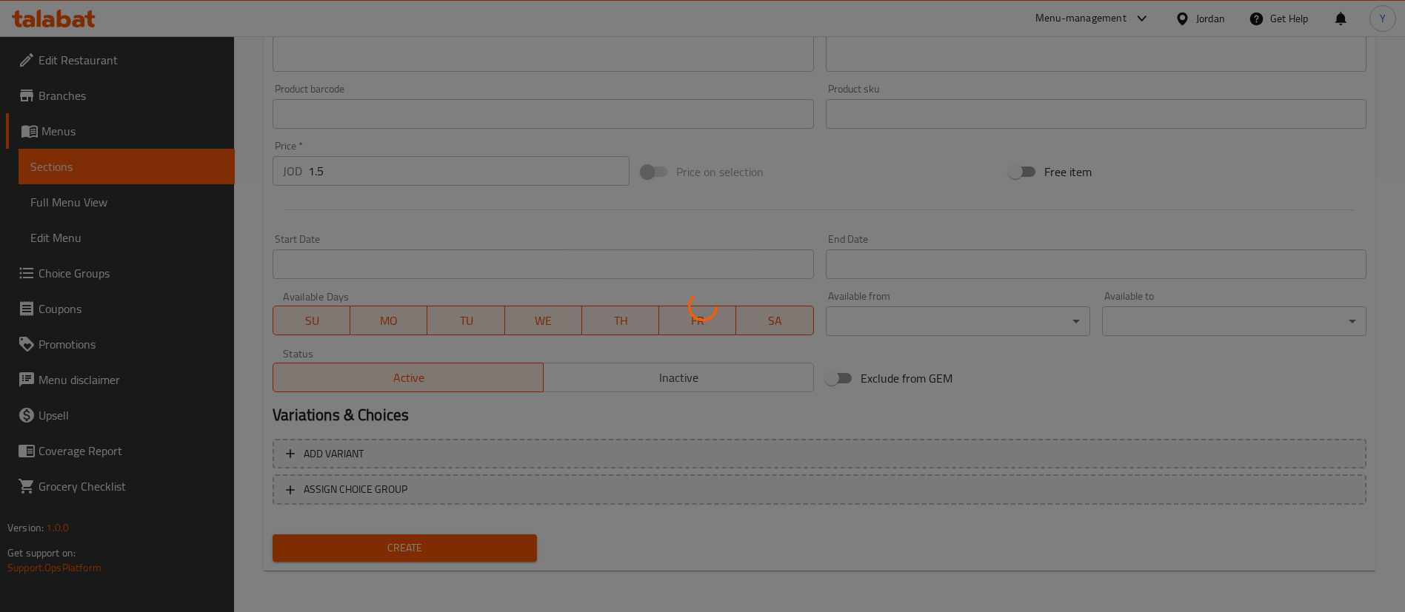
type input "0"
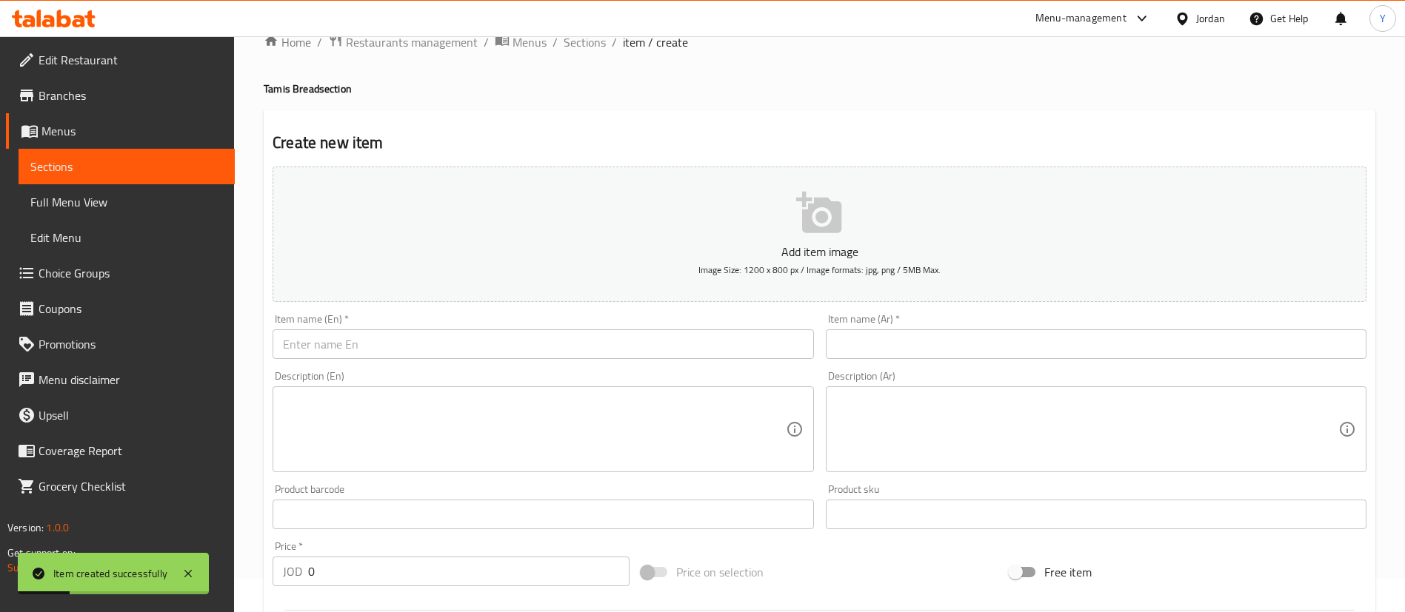
scroll to position [0, 0]
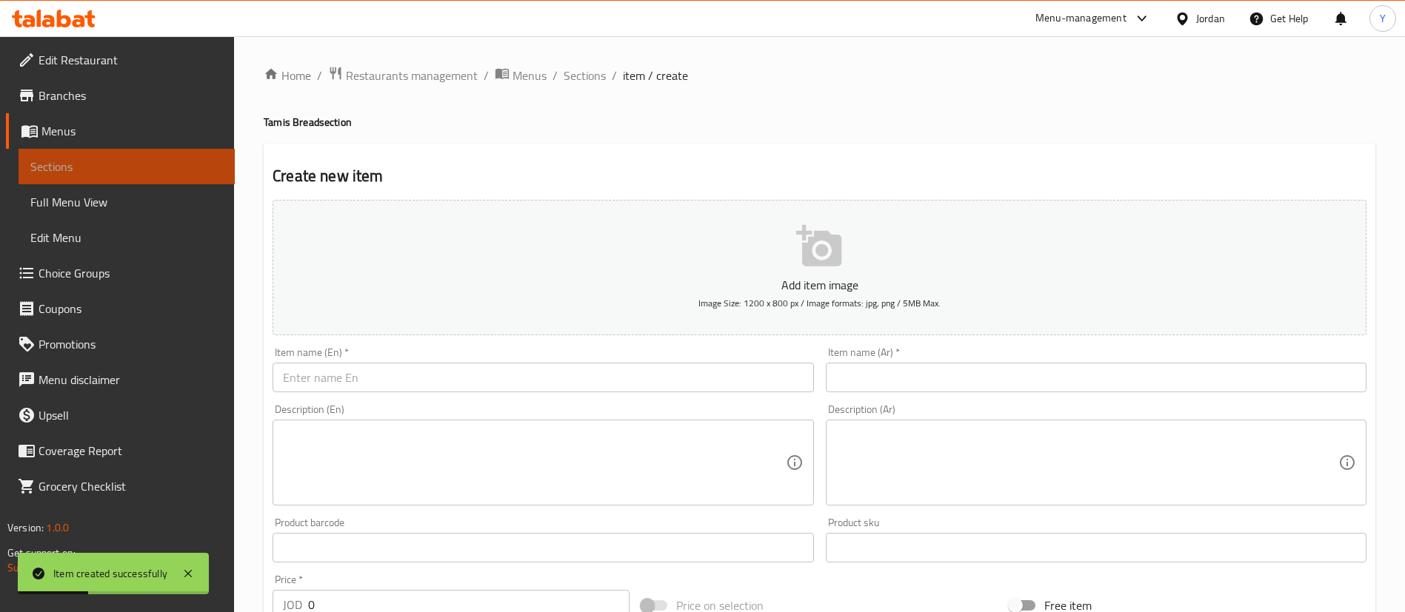
click at [103, 167] on span "Sections" at bounding box center [126, 167] width 193 height 18
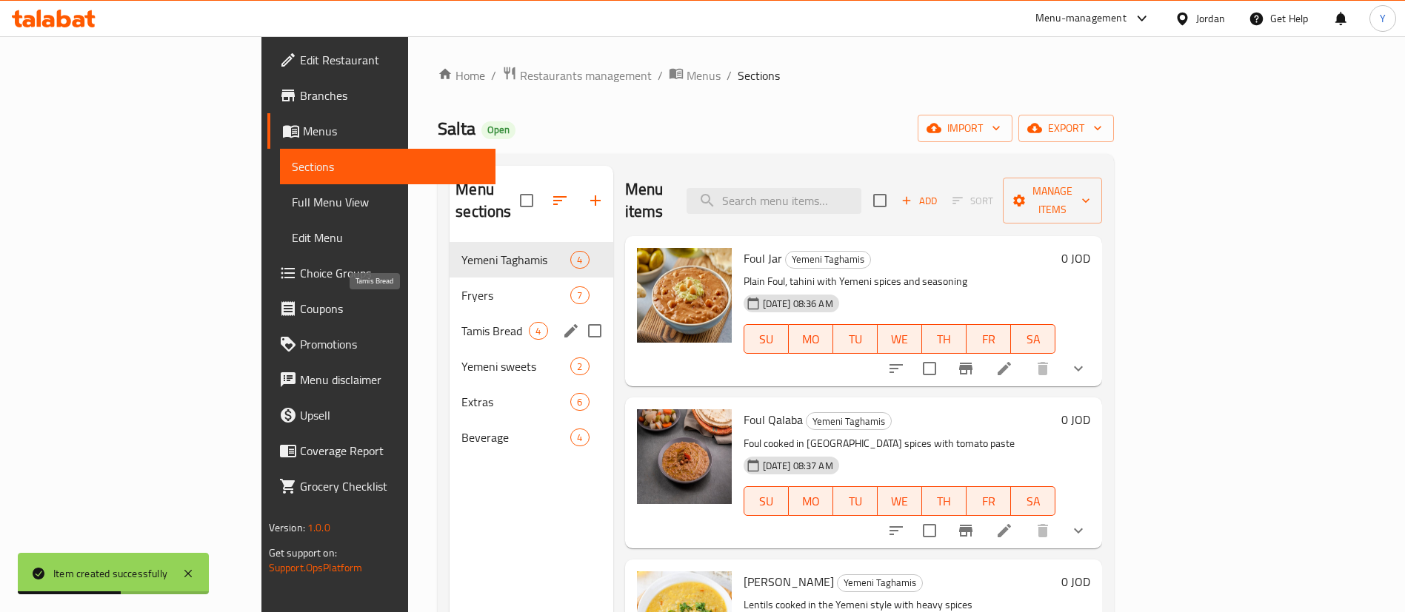
click at [461, 322] on span "Tamis Bread" at bounding box center [494, 331] width 67 height 18
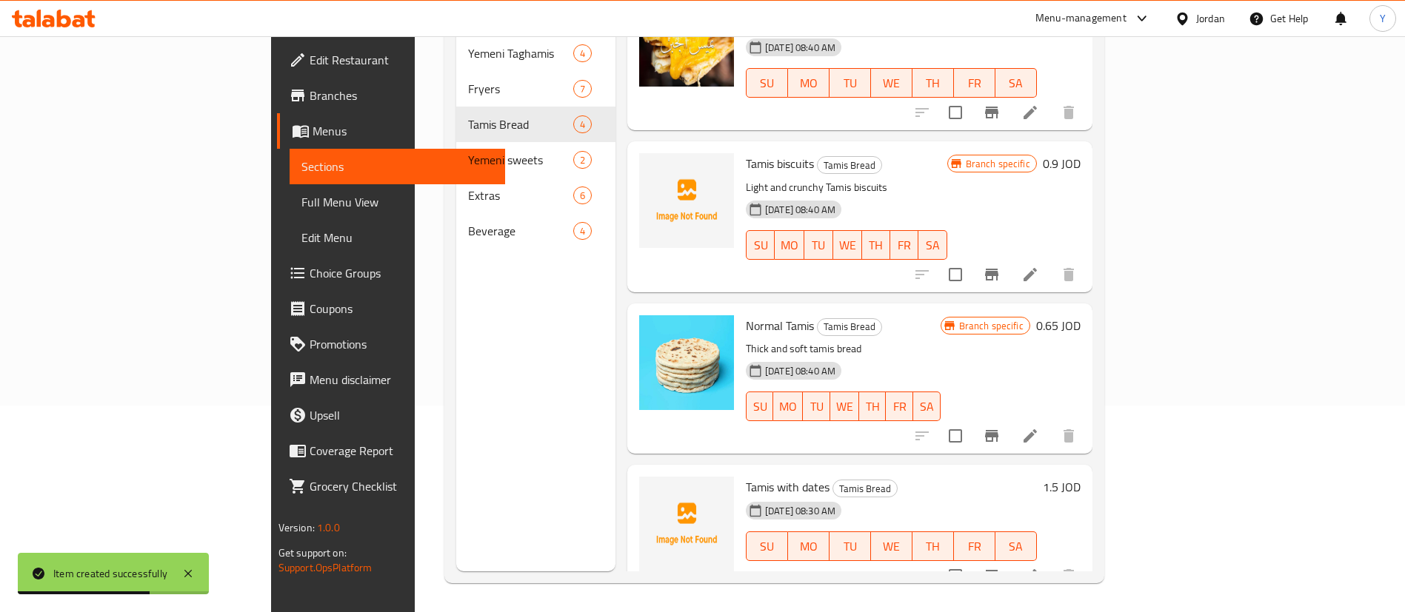
scroll to position [207, 0]
click at [1037, 569] on icon at bounding box center [1029, 575] width 13 height 13
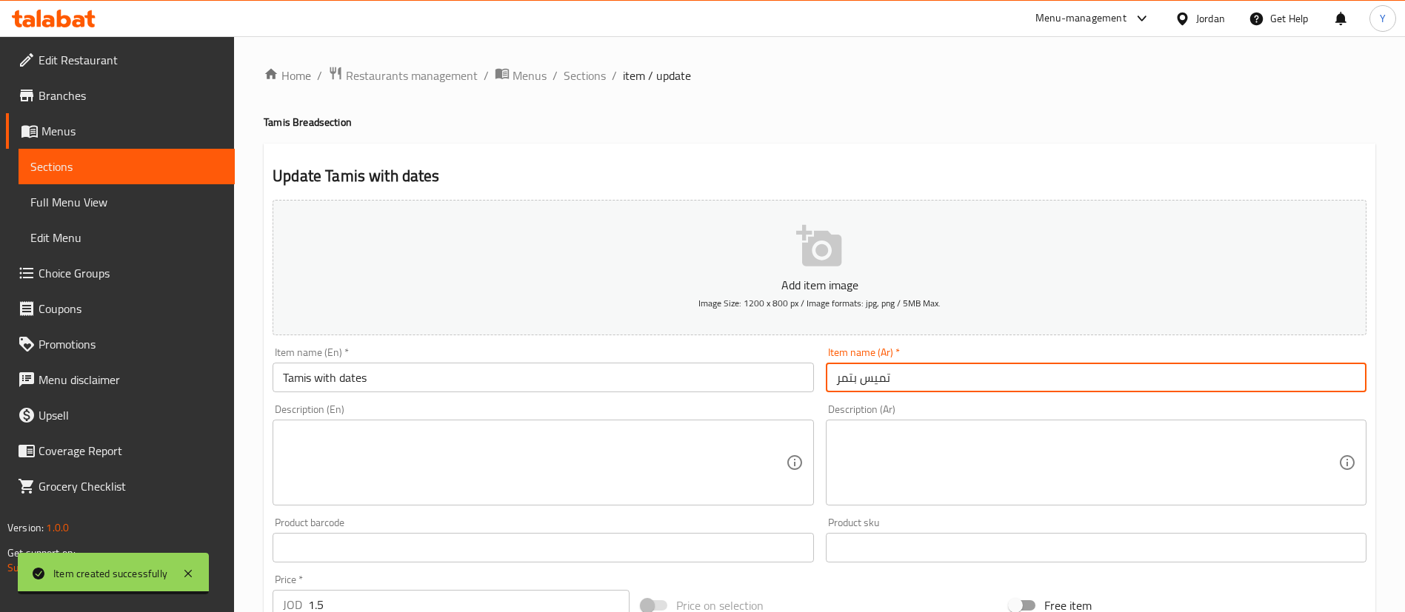
drag, startPoint x: 924, startPoint y: 388, endPoint x: 749, endPoint y: 388, distance: 174.0
click at [749, 388] on div "Add item image Image Size: 1200 x 800 px / Image formats: jpg, png / 5MB Max. I…" at bounding box center [820, 513] width 1106 height 638
click at [69, 173] on span "Sections" at bounding box center [126, 167] width 193 height 18
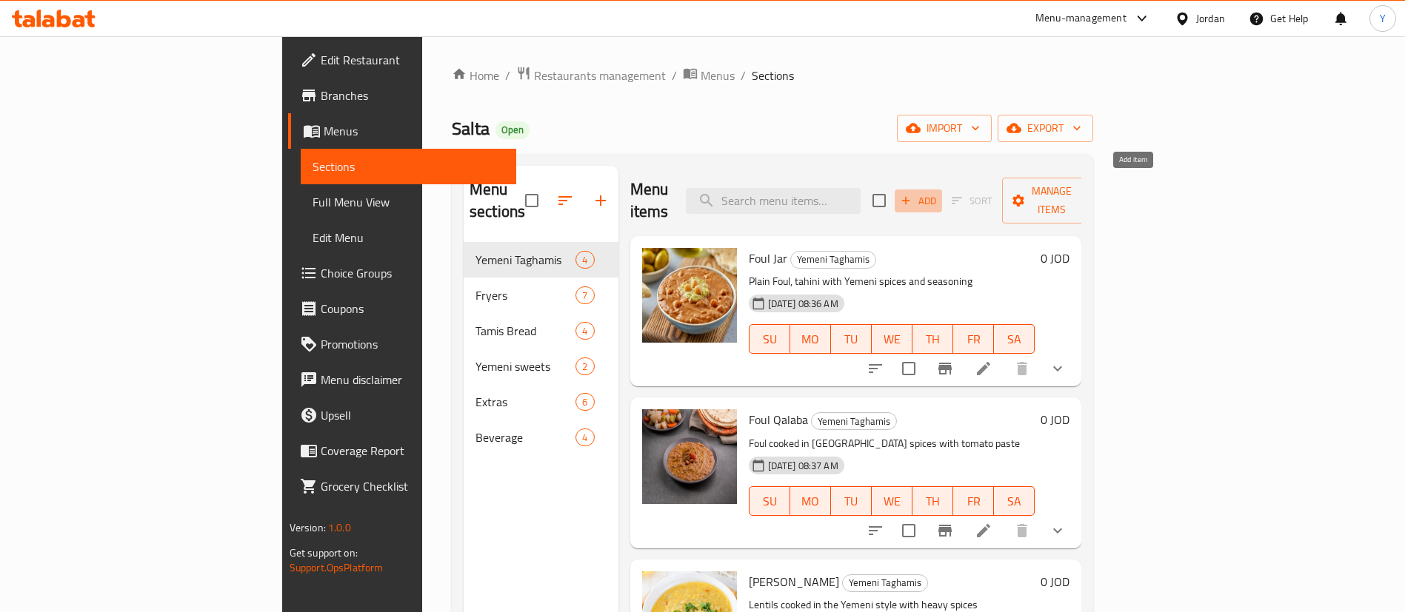
click at [912, 194] on icon "button" at bounding box center [905, 200] width 13 height 13
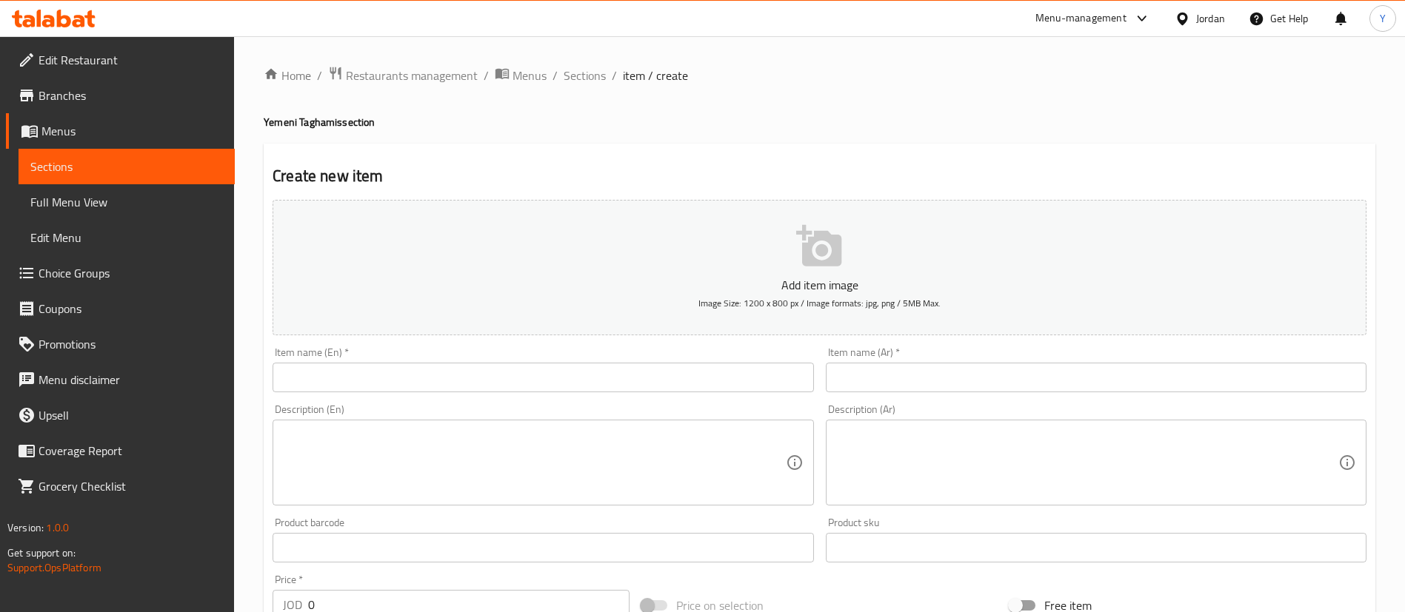
click at [434, 377] on input "text" at bounding box center [543, 378] width 541 height 30
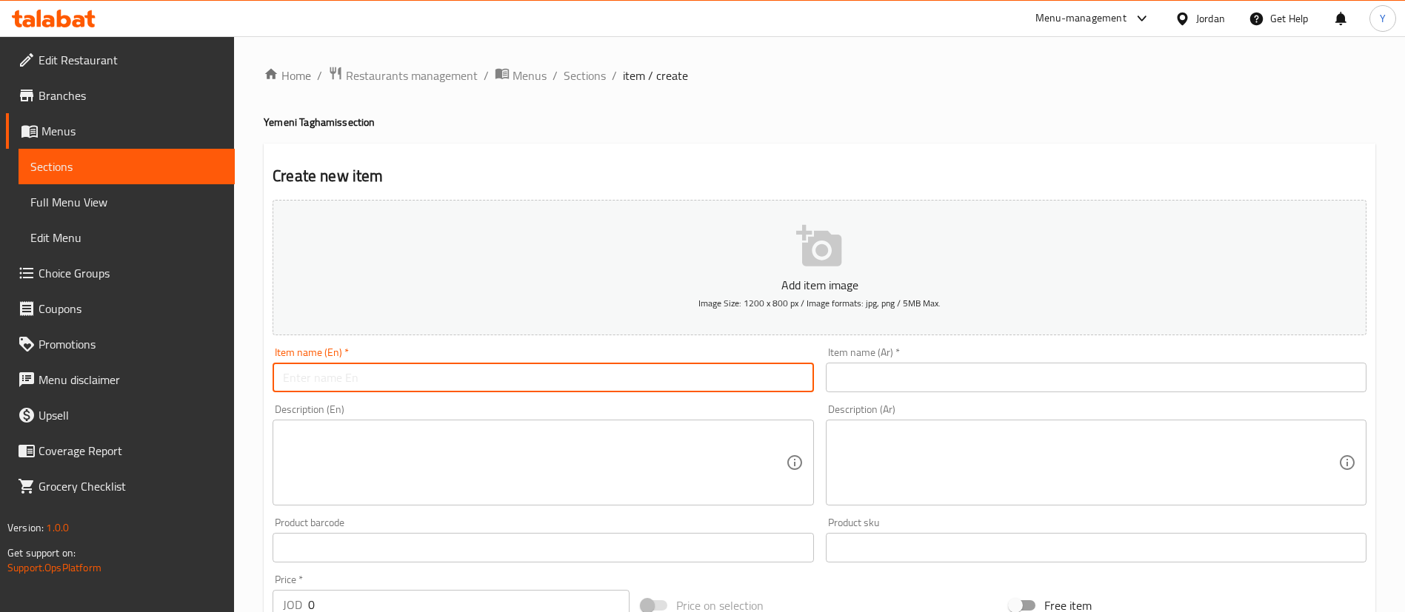
paste input "Small Foul Qalaba"
type input "Small Foul Qalaba"
click at [866, 379] on input "text" at bounding box center [1096, 378] width 541 height 30
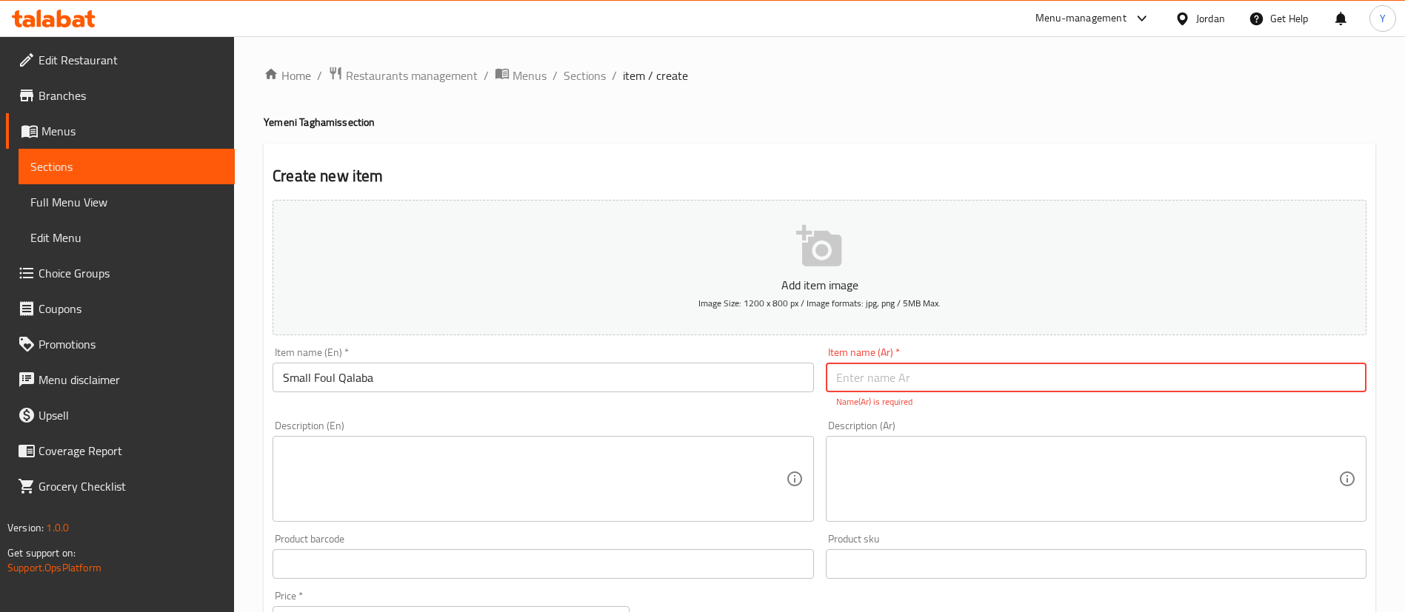
paste input "فول قلابة صغير"
type input "فول قلابة صغير"
click at [633, 455] on textarea at bounding box center [534, 479] width 502 height 70
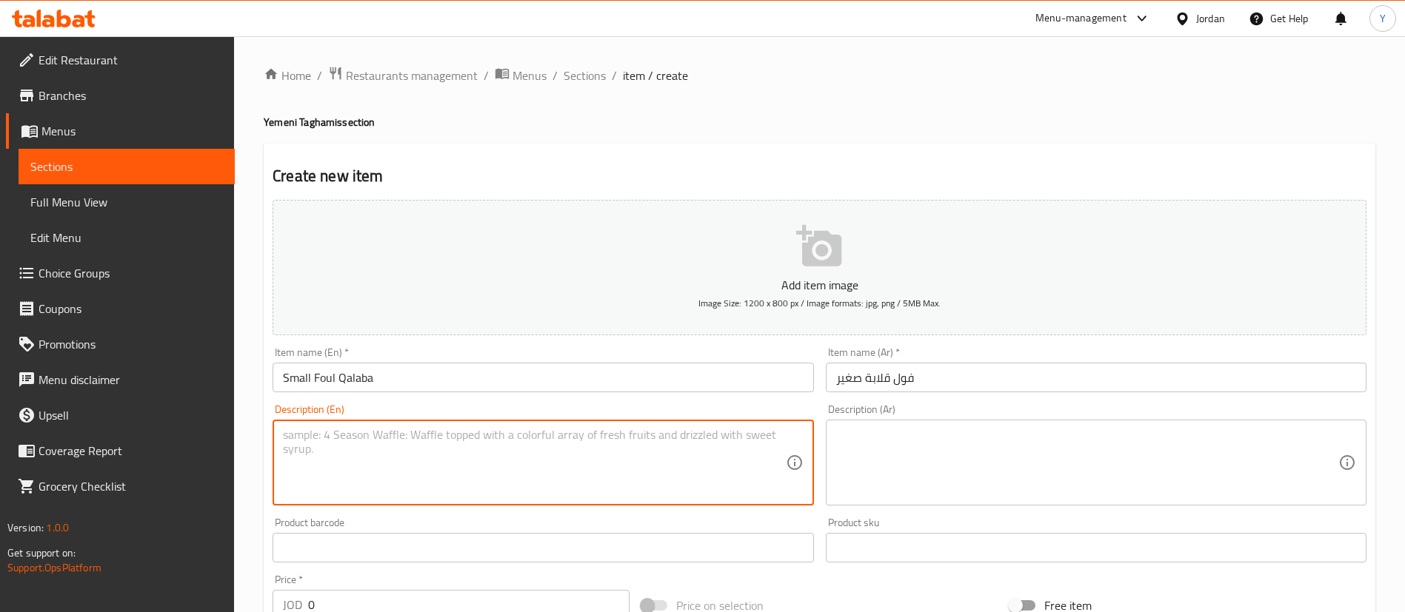
paste textarea "Small portion of fried foul with oil and spices."
type textarea "Small portion of fried foul with oil and spices."
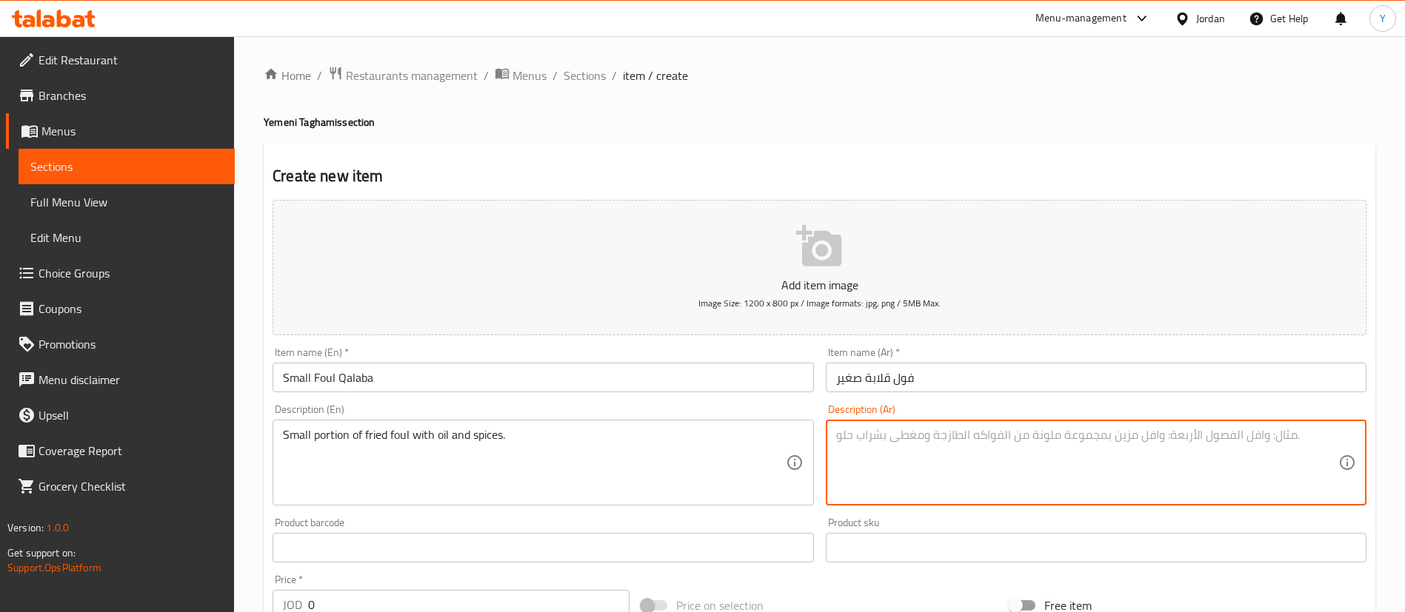
click at [995, 461] on textarea at bounding box center [1087, 463] width 502 height 70
paste textarea "فول مقلي بالزيت والتوابل بحصة صغيرة"
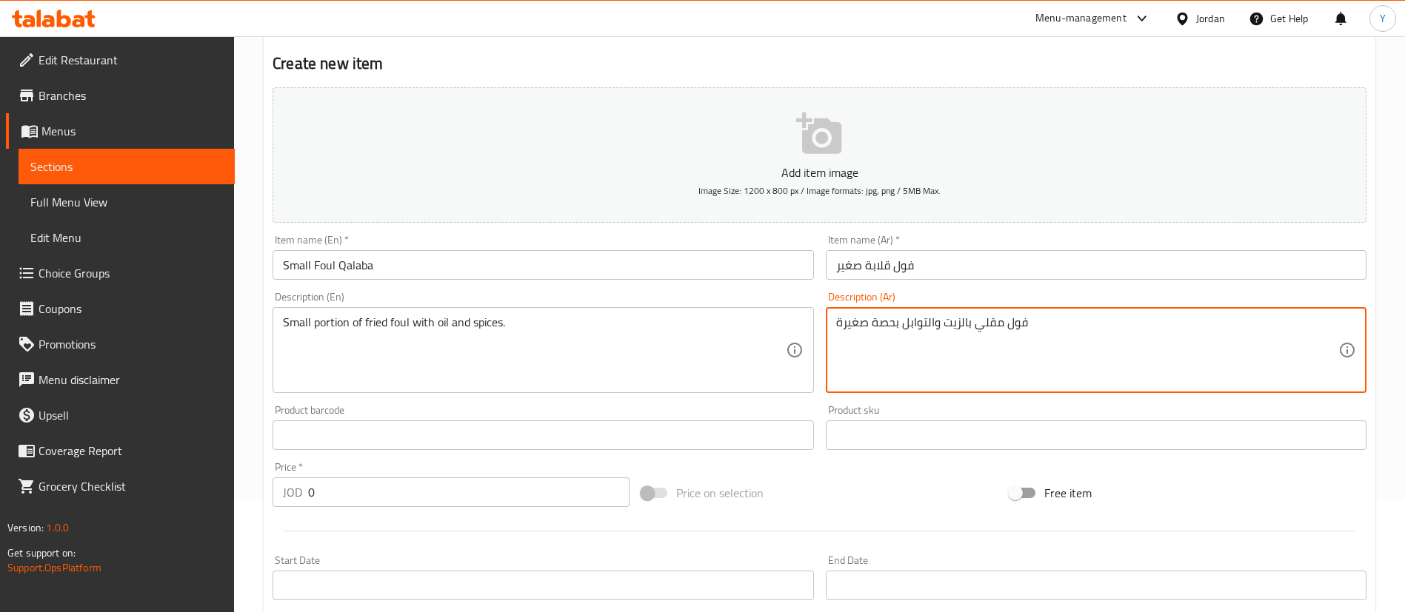
scroll to position [333, 0]
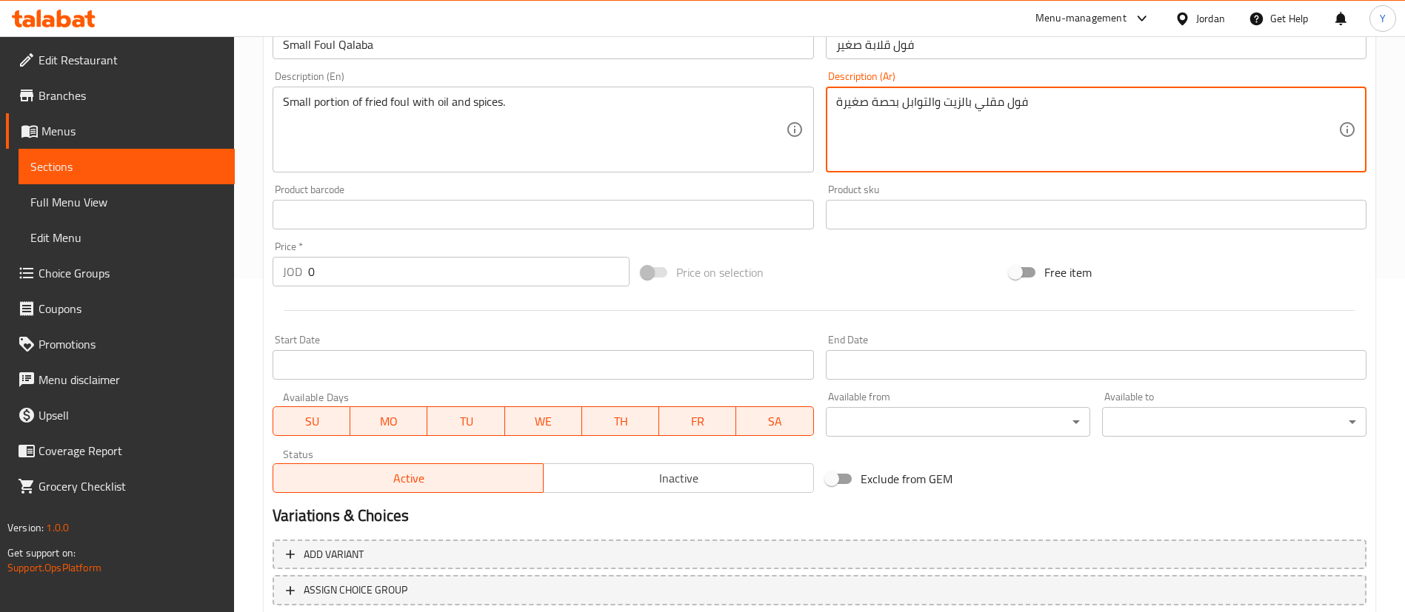
type textarea "فول مقلي بالزيت والتوابل بحصة صغيرة"
drag, startPoint x: 280, startPoint y: 272, endPoint x: 224, endPoint y: 272, distance: 56.3
click at [244, 272] on div "Home / Restaurants management / Menus / Sections / item / create Yemeni Taghami…" at bounding box center [819, 208] width 1171 height 1010
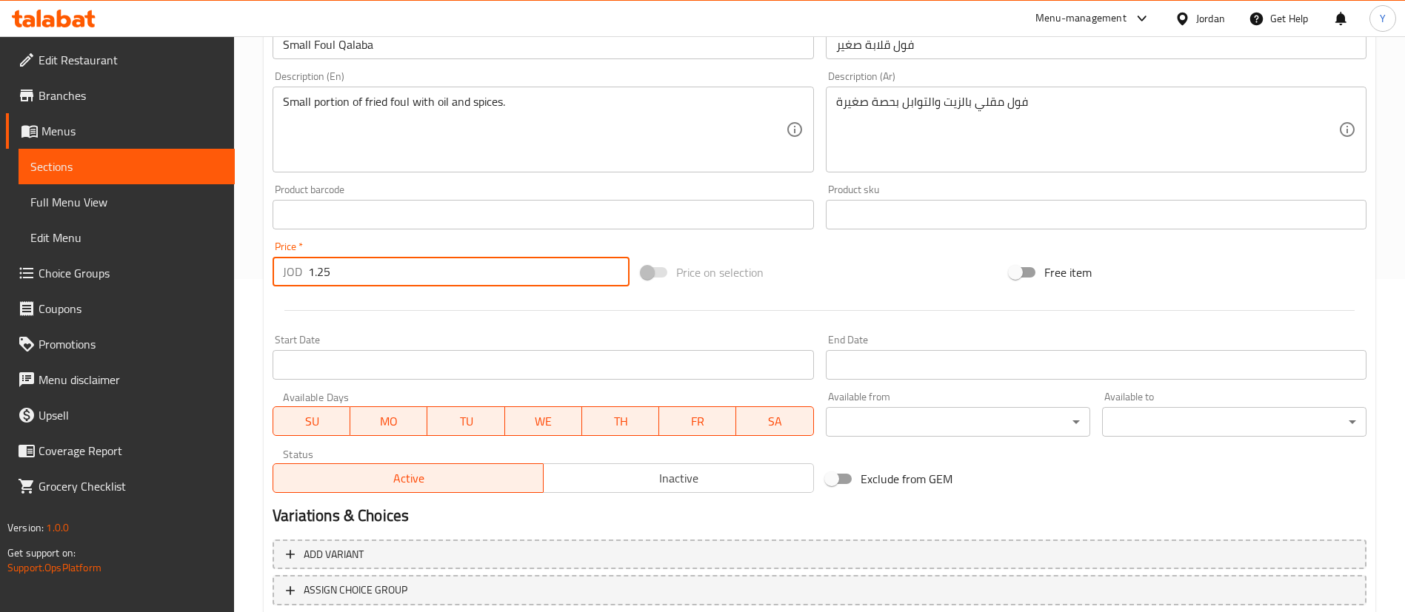
scroll to position [434, 0]
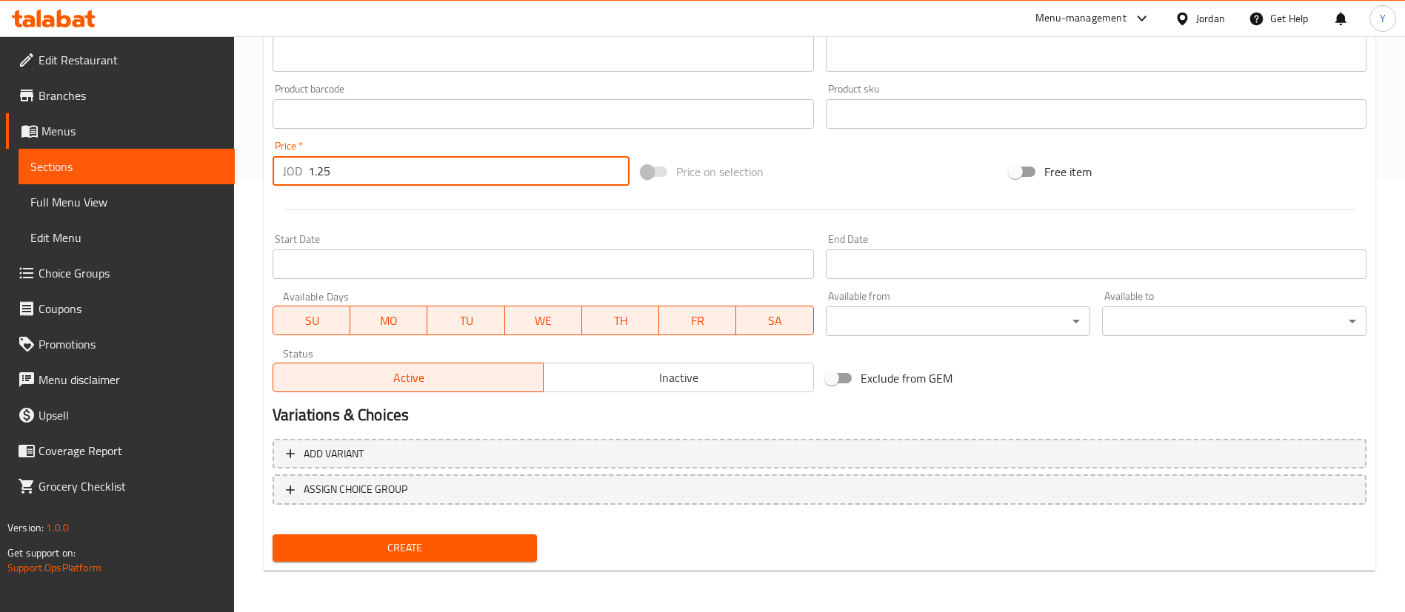
type input "1.25"
click at [501, 557] on span "Create" at bounding box center [404, 548] width 241 height 19
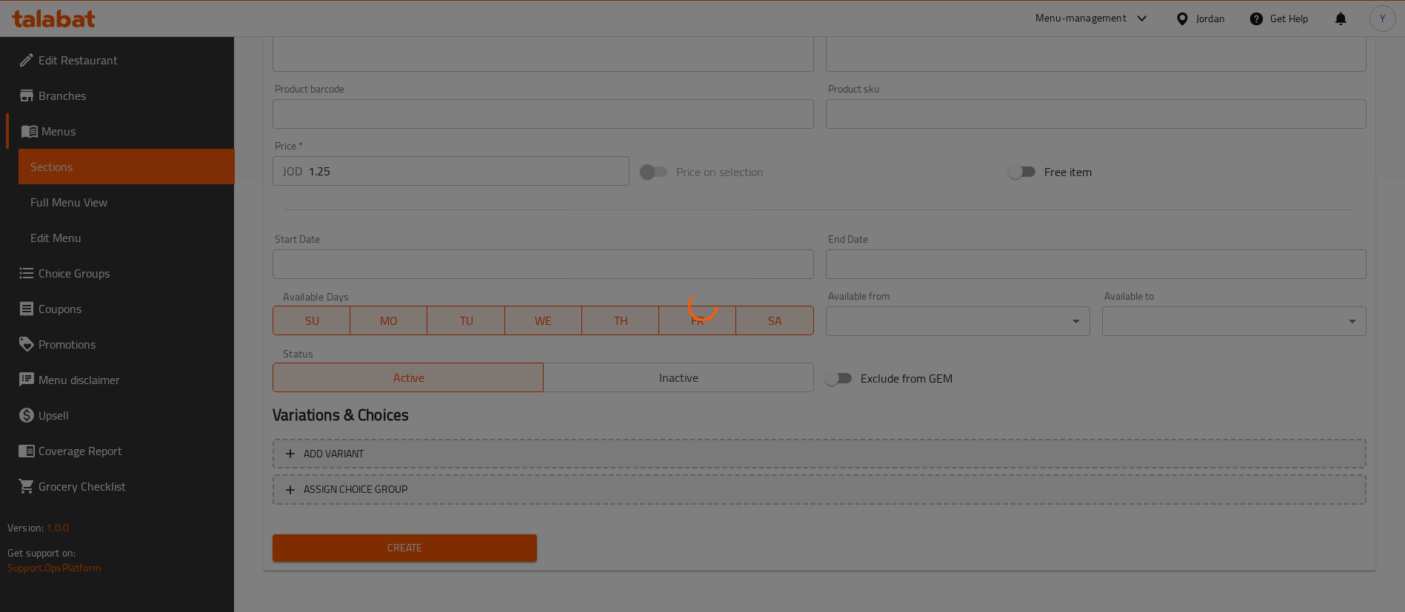
type input "0"
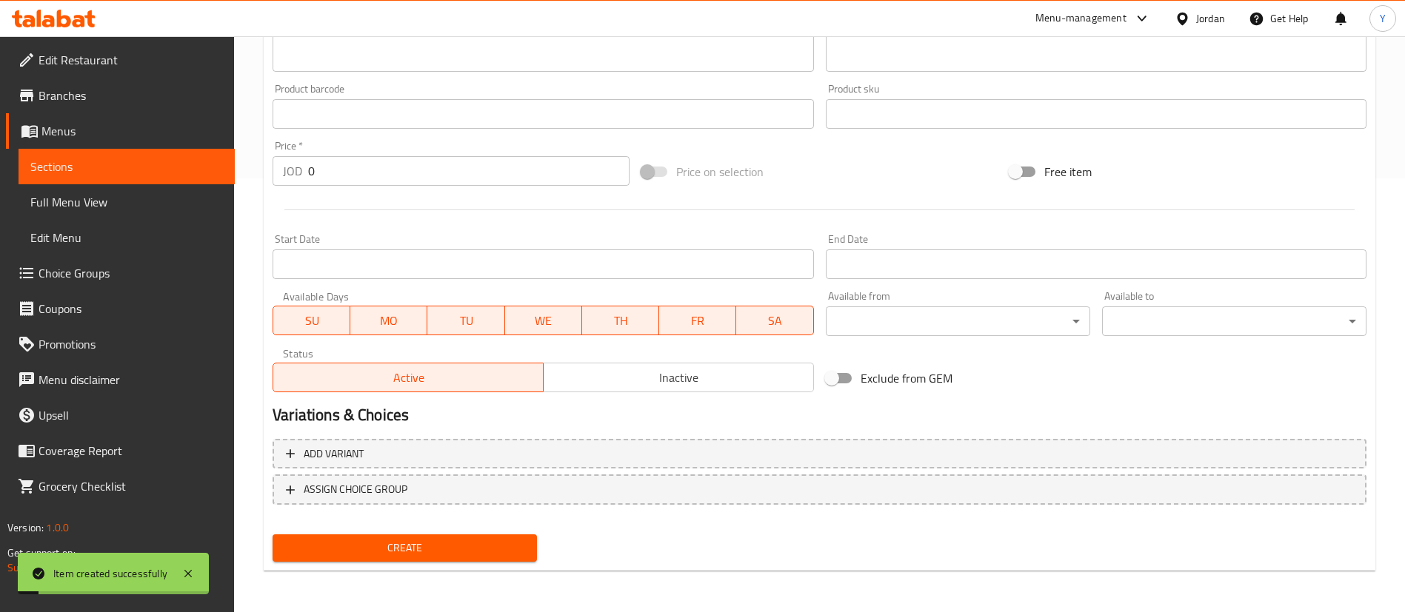
drag, startPoint x: 139, startPoint y: 164, endPoint x: 243, endPoint y: 187, distance: 106.2
click at [139, 164] on span "Sections" at bounding box center [126, 167] width 193 height 18
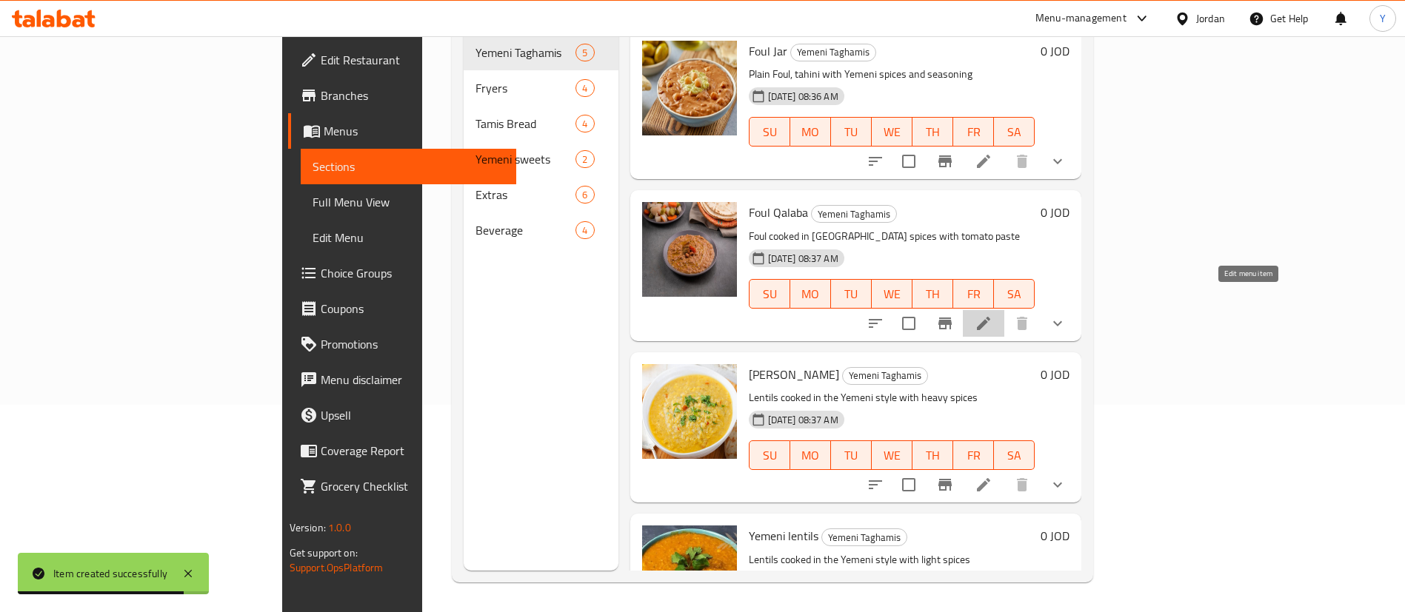
click at [992, 315] on icon at bounding box center [984, 324] width 18 height 18
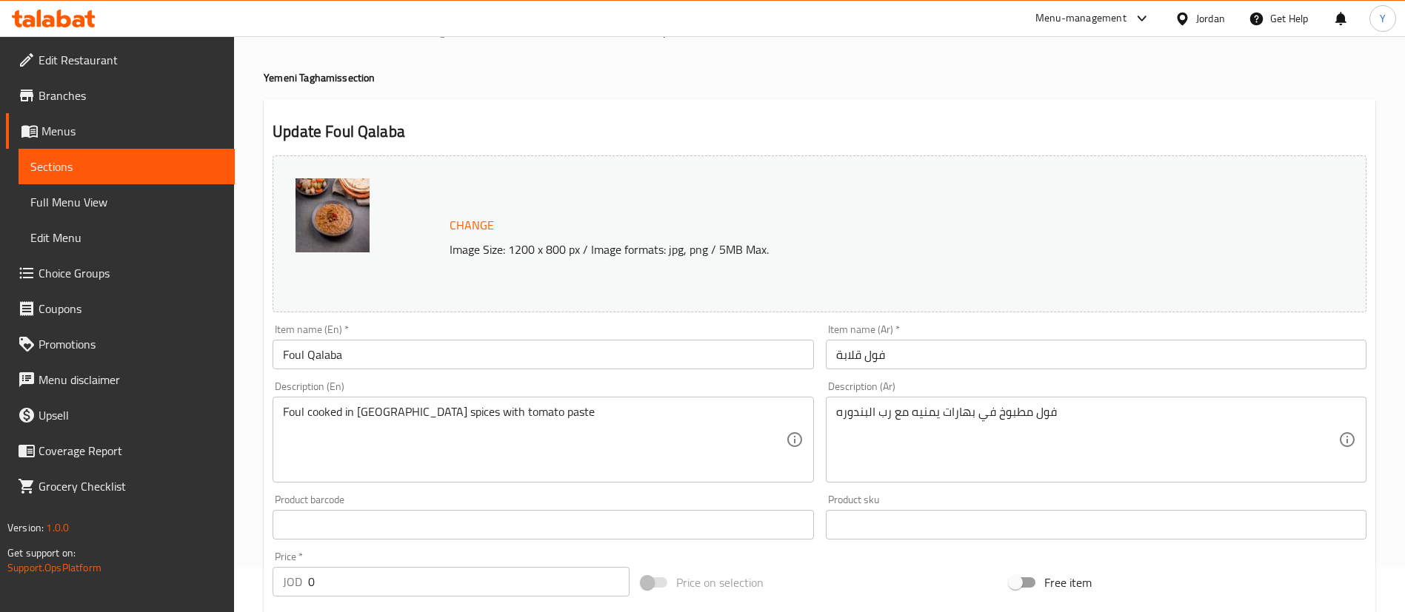
scroll to position [489, 0]
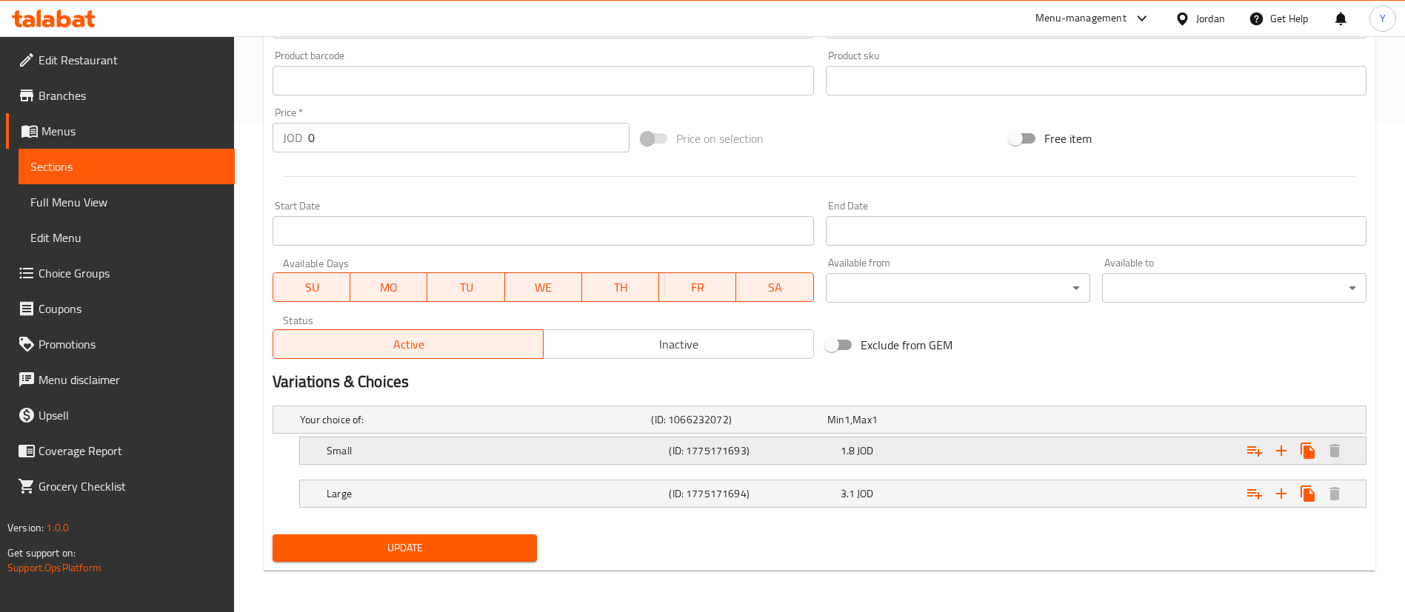
click at [769, 460] on div "(ID: 1775171693)" at bounding box center [751, 451] width 171 height 21
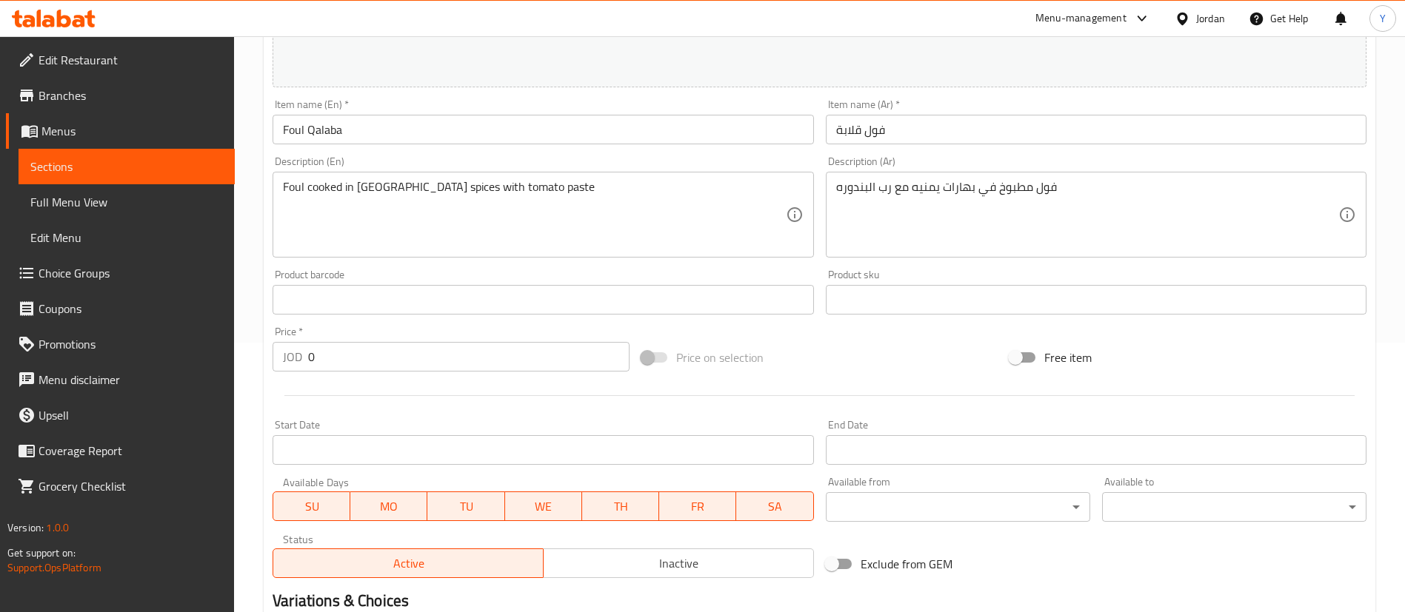
scroll to position [552, 0]
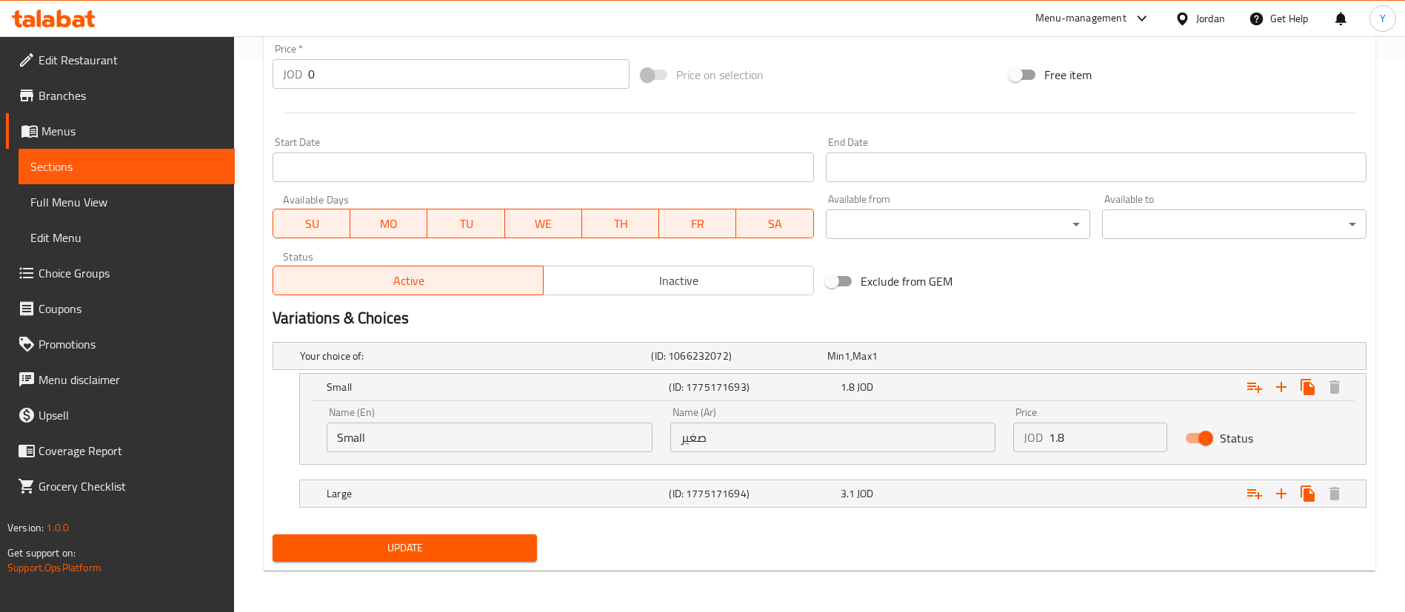
click at [138, 168] on span "Sections" at bounding box center [126, 167] width 193 height 18
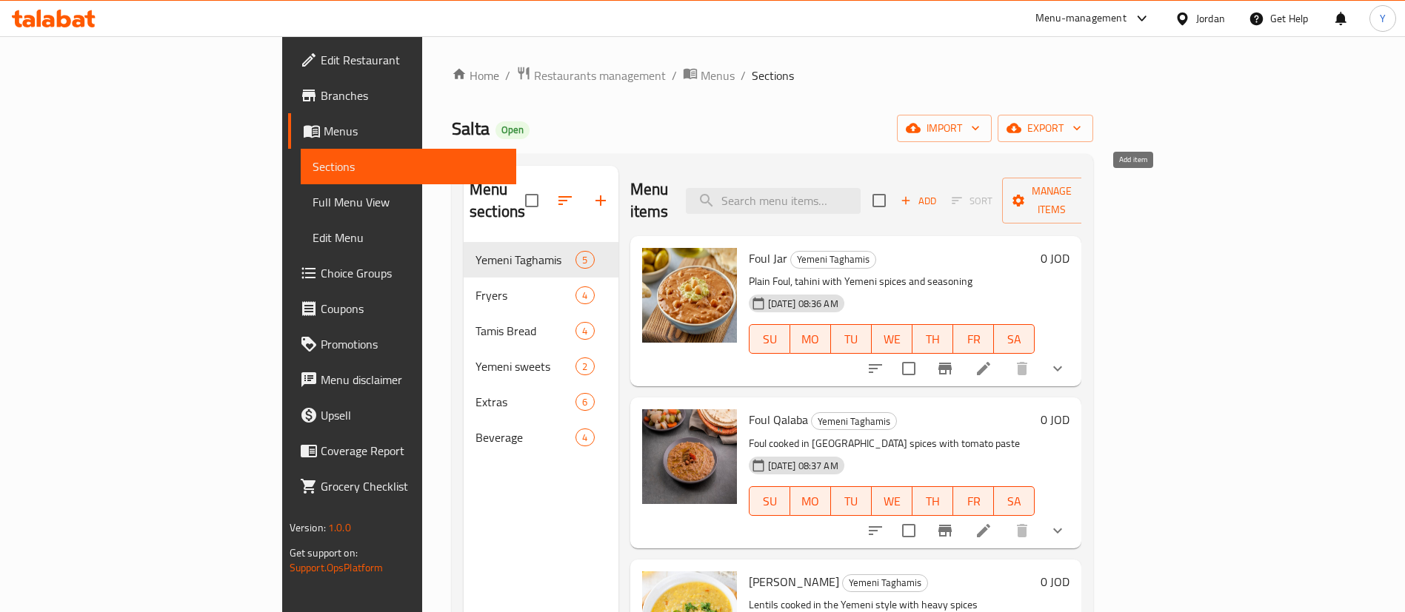
click at [938, 193] on span "Add" at bounding box center [918, 201] width 40 height 17
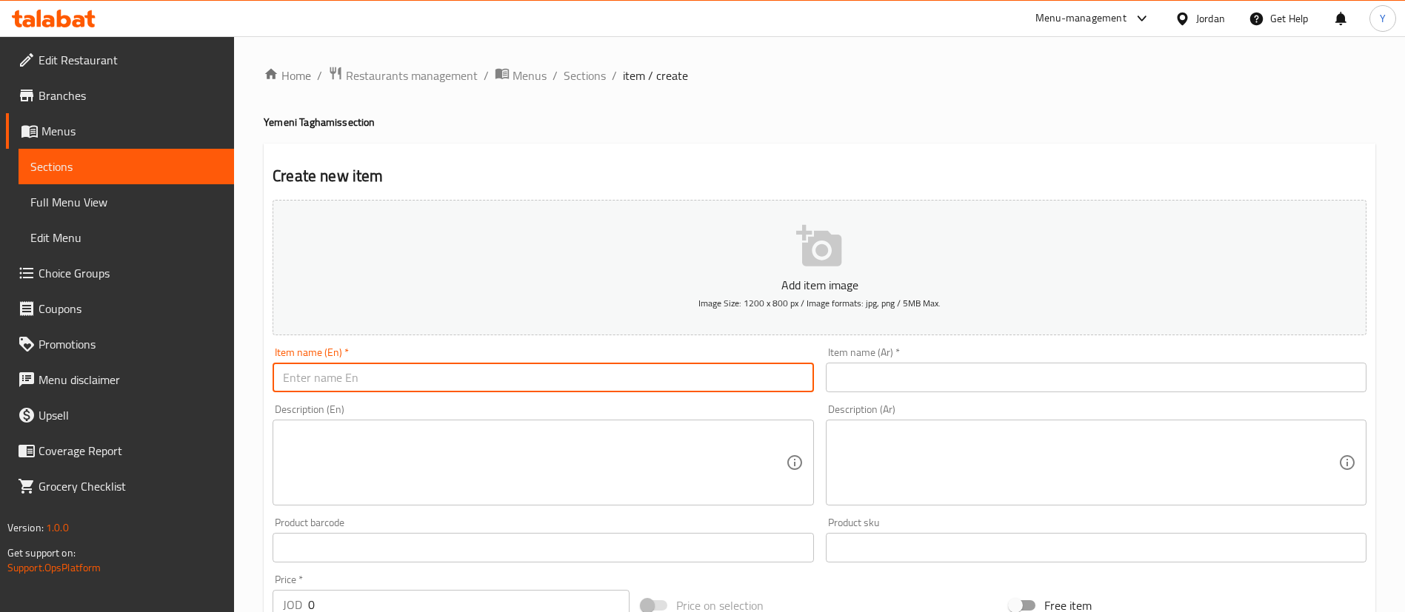
click at [549, 381] on input "text" at bounding box center [543, 378] width 541 height 30
paste input "Large Foul Qalaba"
type input "Large Foul Qalaba"
click at [906, 387] on input "text" at bounding box center [1096, 378] width 541 height 30
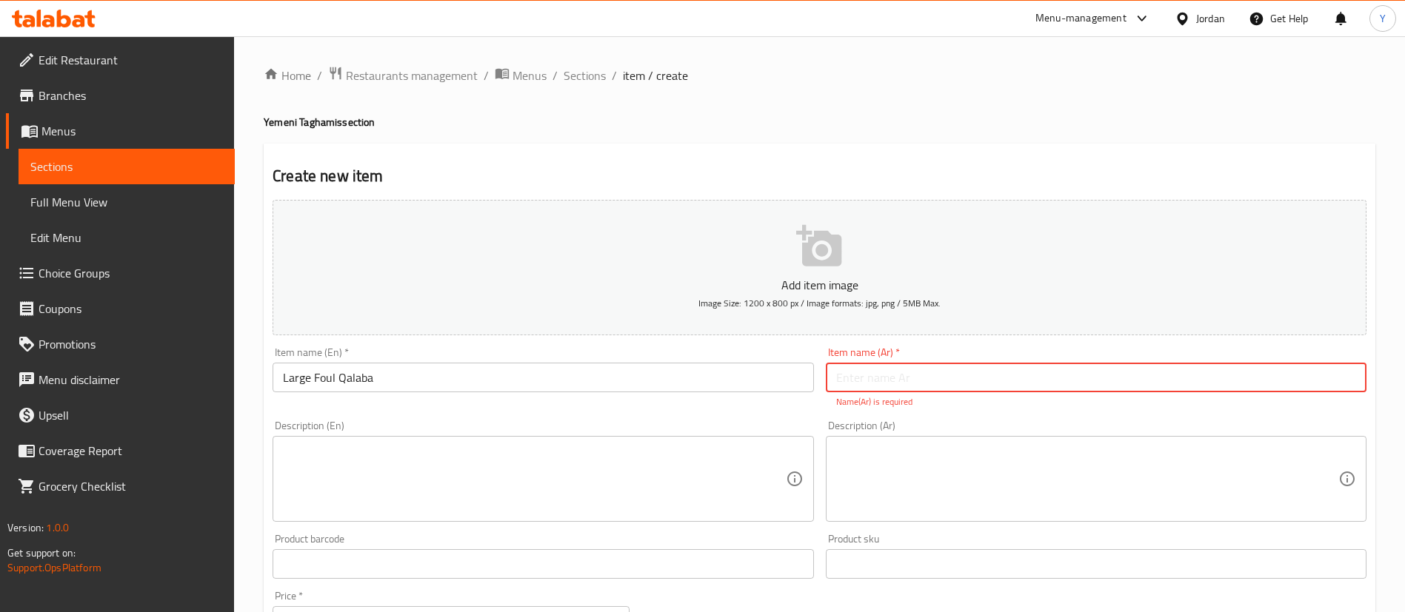
paste input "فول قلابة كبير"
type input "فول قلابة كبير"
click at [498, 446] on textarea at bounding box center [534, 479] width 502 height 70
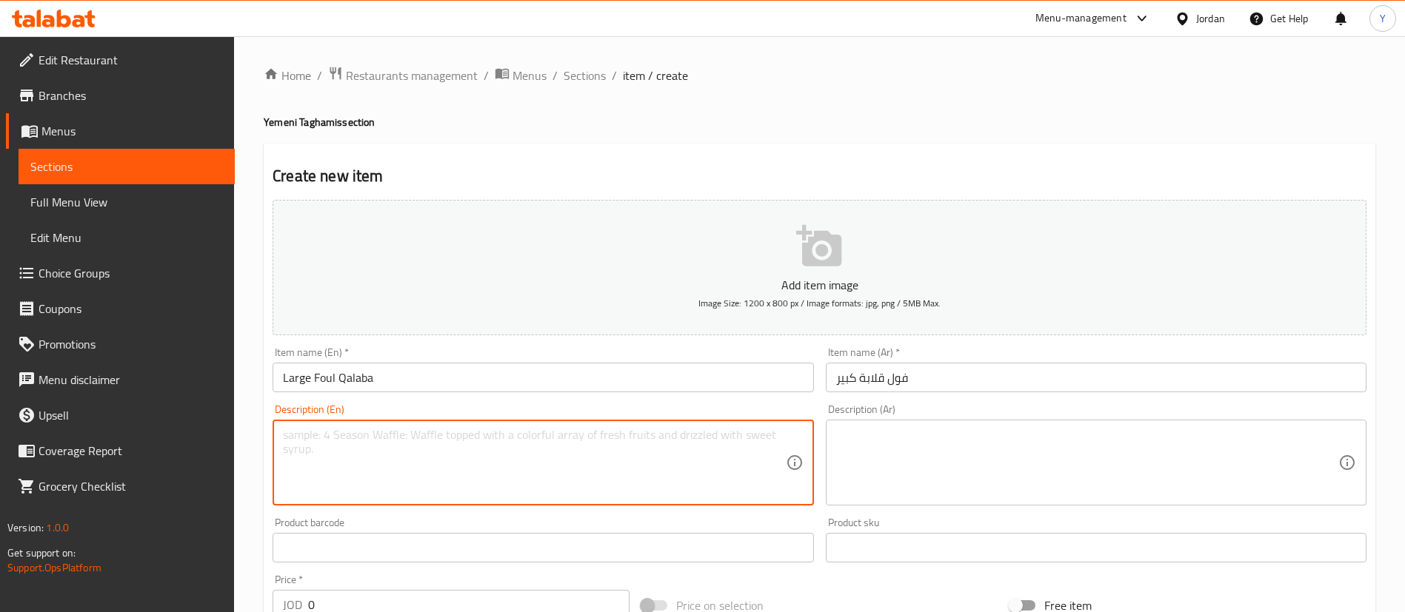
paste textarea "Large portion of fried foul with oil and spices."
type textarea "Large portion of fried foul with oil and spices."
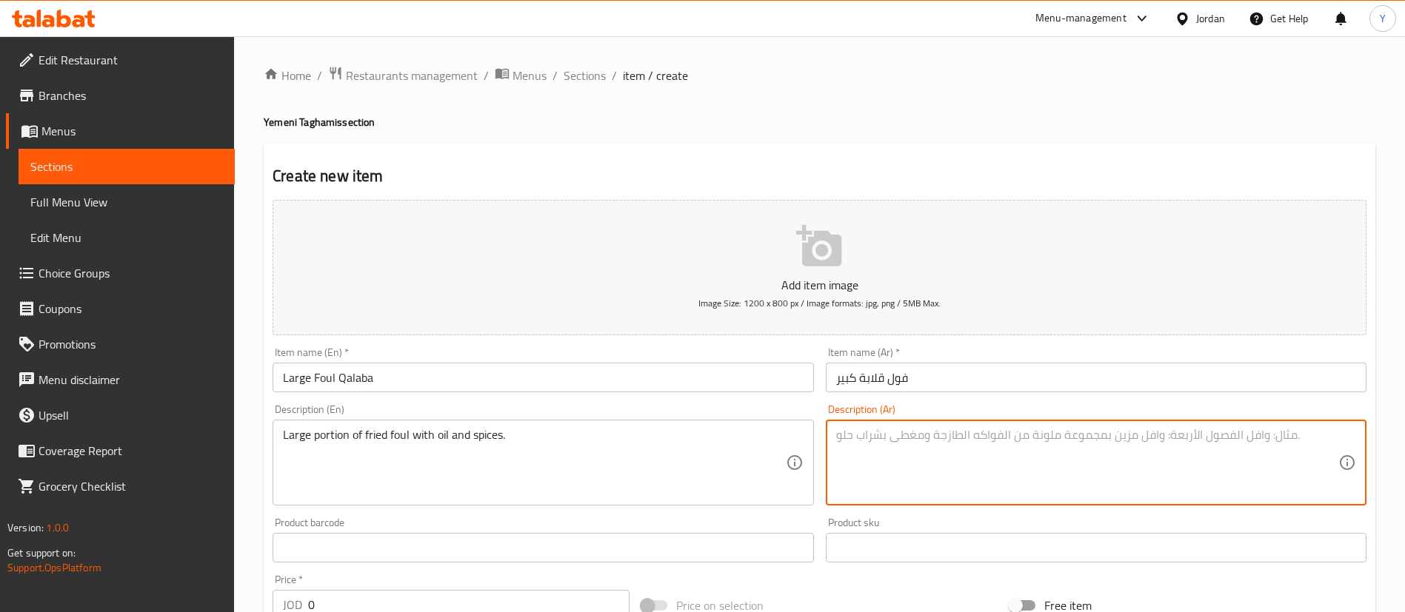
click at [953, 434] on textarea at bounding box center [1087, 463] width 502 height 70
paste textarea "فول مقلي بالزيت والتوابل بحصة كبيرة."
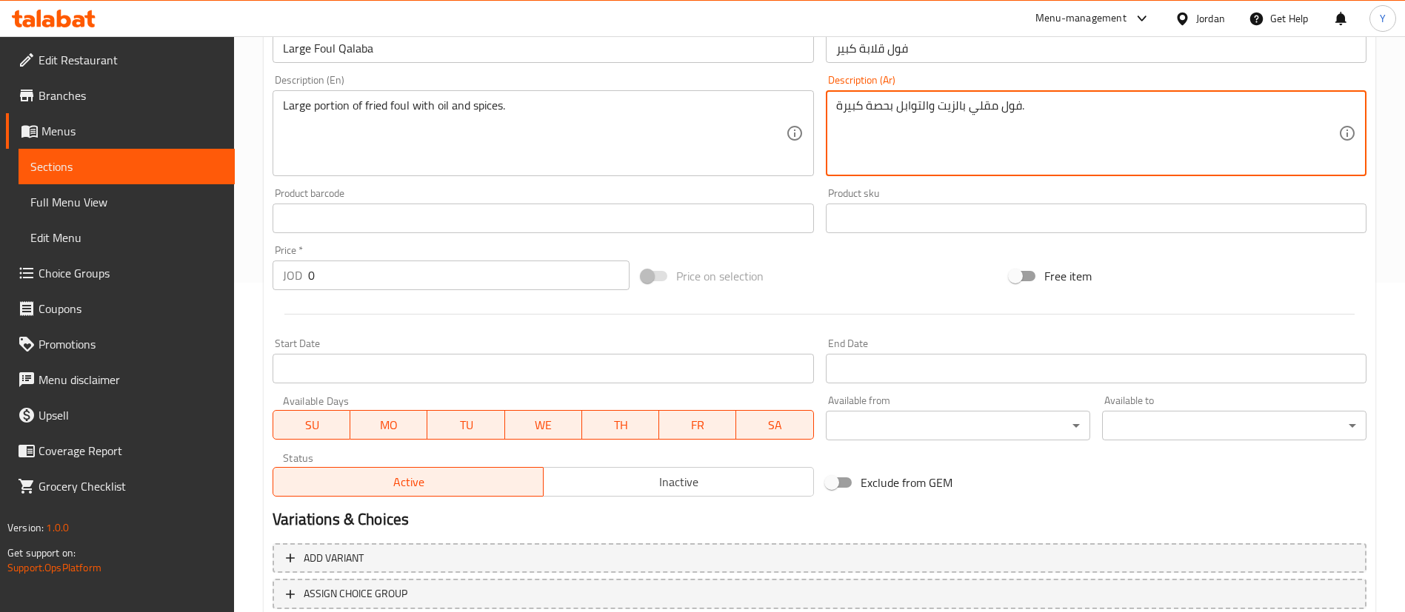
scroll to position [333, 0]
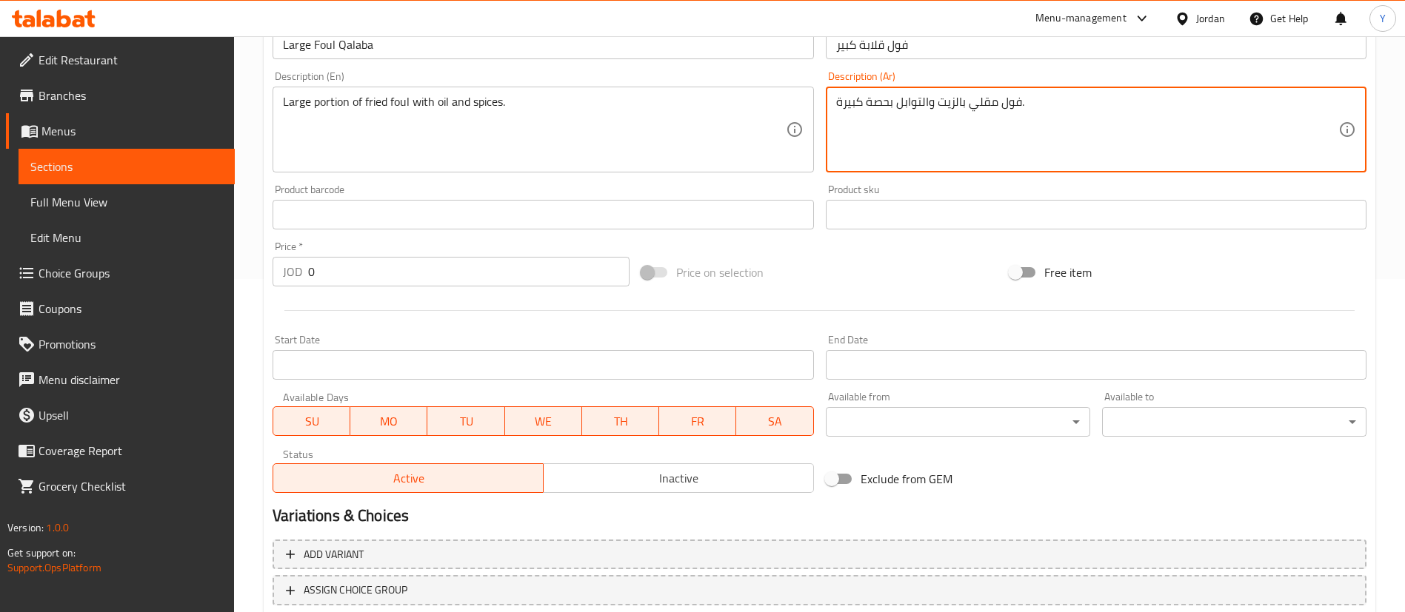
type textarea "فول مقلي بالزيت والتوابل بحصة كبيرة."
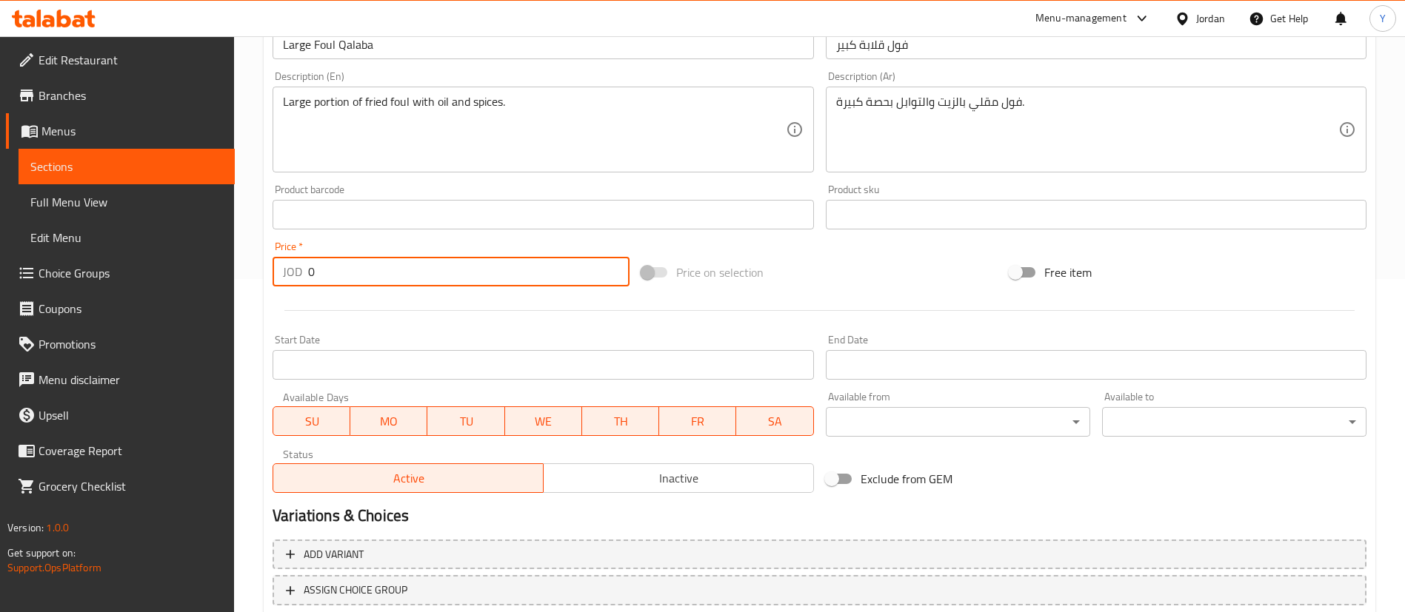
drag, startPoint x: 335, startPoint y: 280, endPoint x: 236, endPoint y: 276, distance: 98.6
click at [240, 276] on div "Home / Restaurants management / Menus / Sections / item / create Yemeni Taghami…" at bounding box center [819, 208] width 1171 height 1010
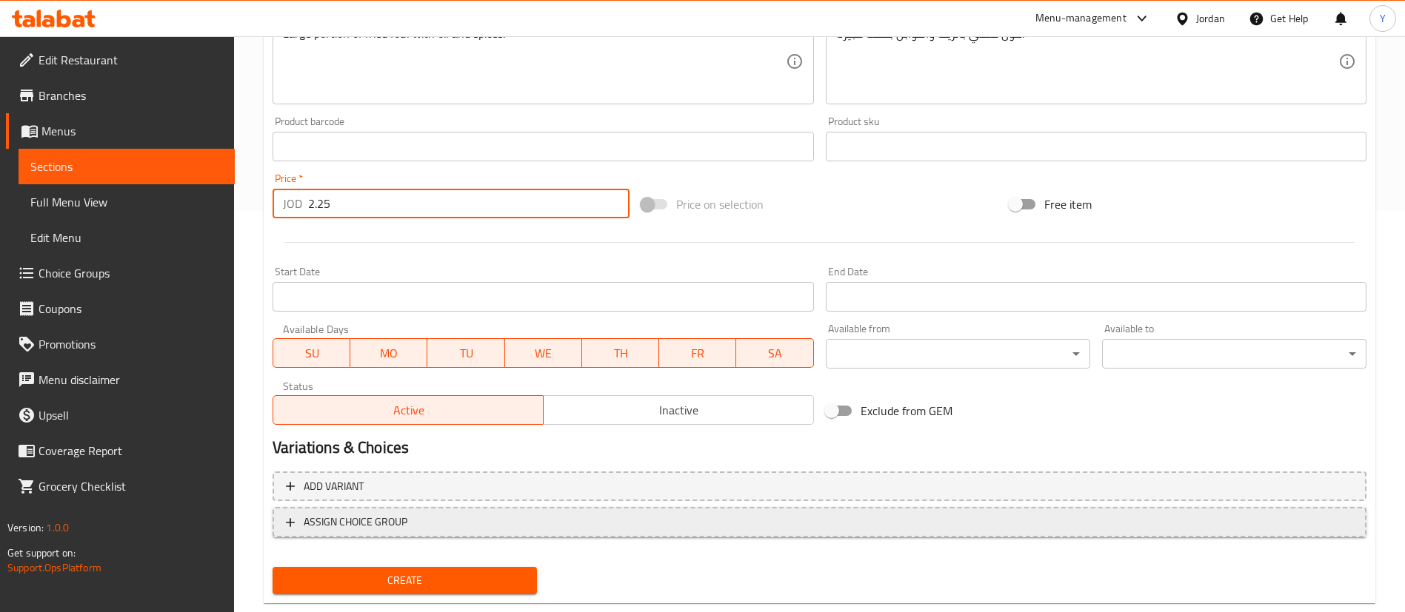
scroll to position [434, 0]
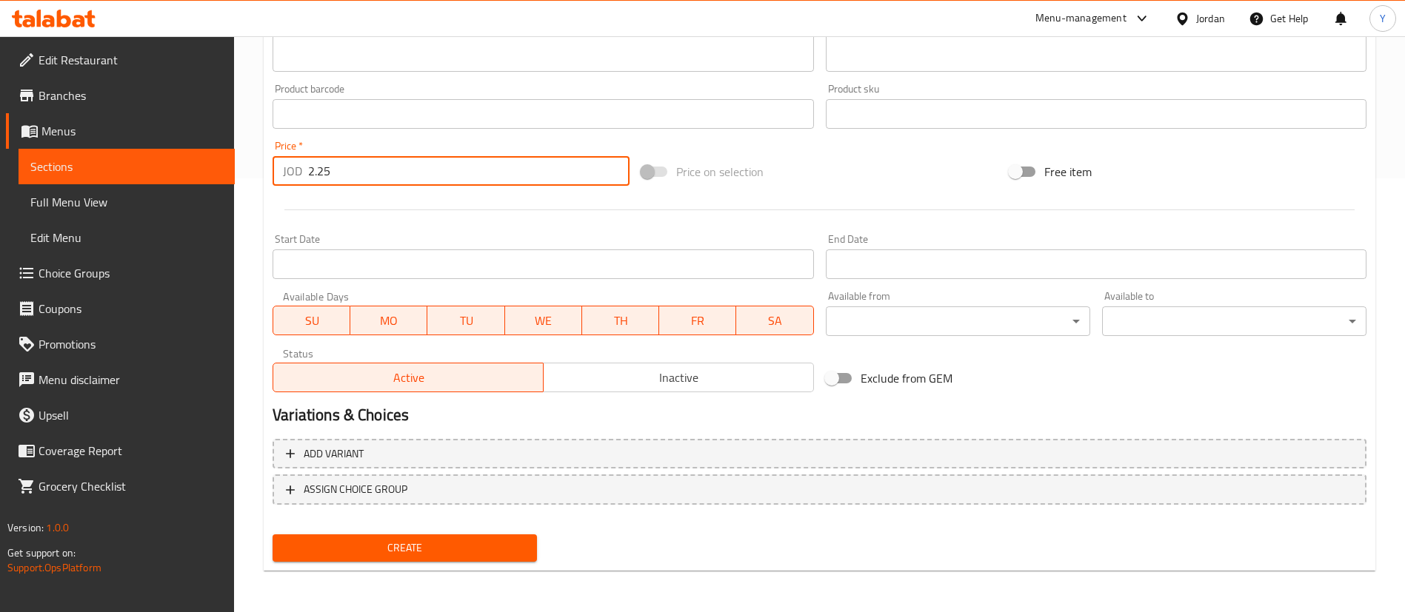
type input "2.25"
click at [407, 556] on span "Create" at bounding box center [404, 548] width 241 height 19
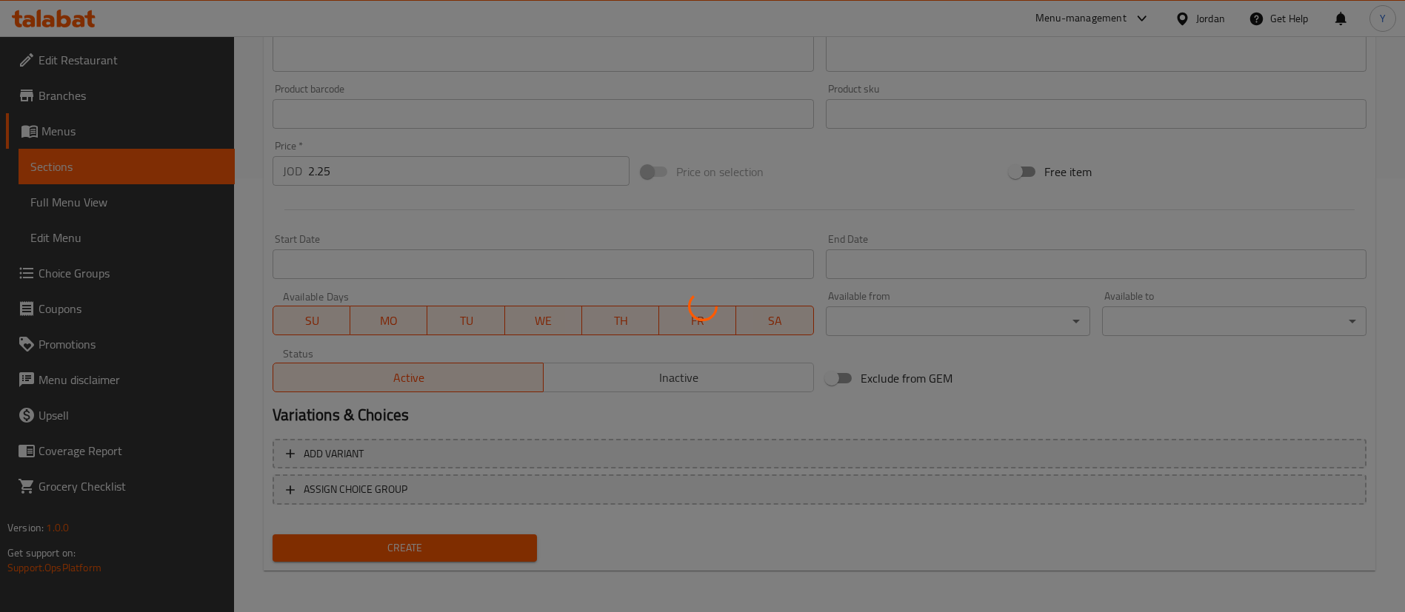
type input "0"
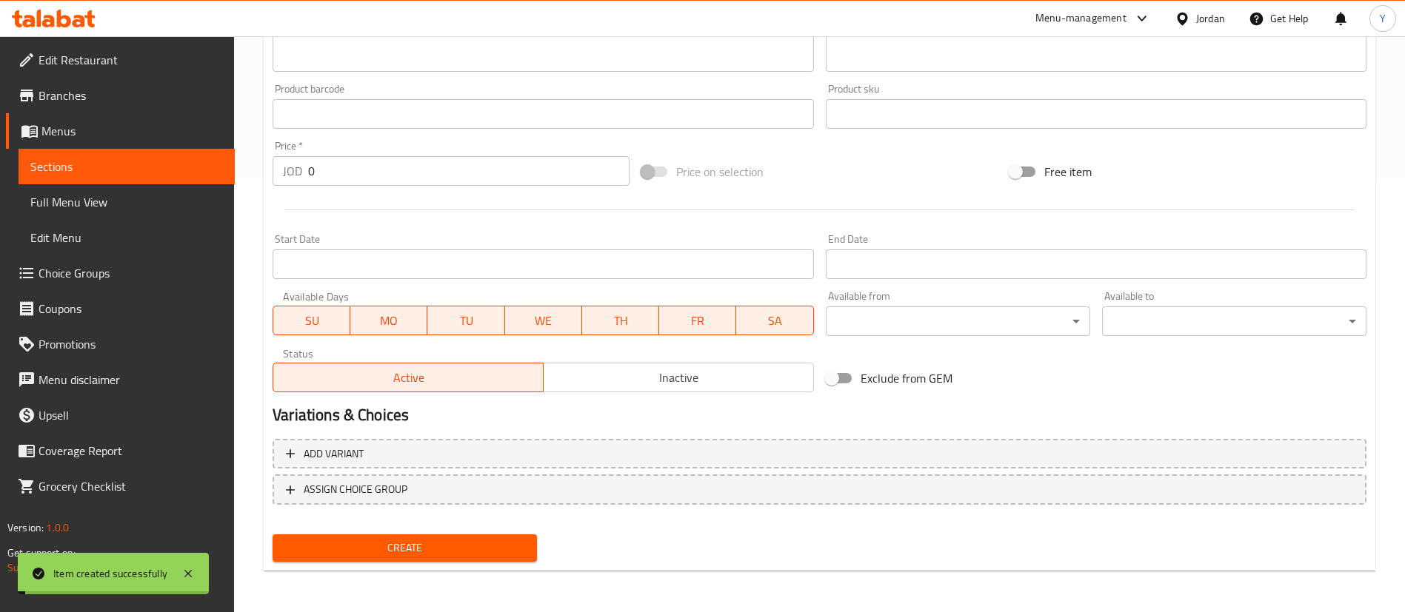
drag, startPoint x: 135, startPoint y: 169, endPoint x: 244, endPoint y: 206, distance: 115.7
click at [135, 169] on span "Sections" at bounding box center [126, 167] width 193 height 18
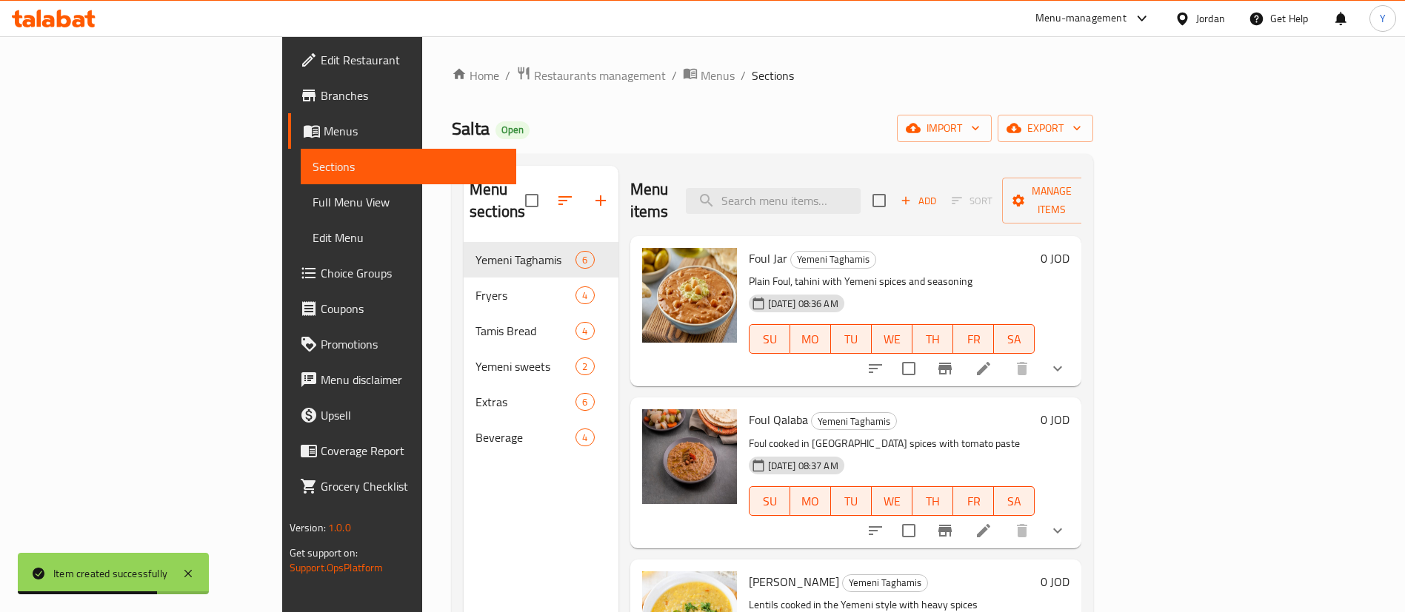
click at [992, 360] on icon at bounding box center [984, 369] width 18 height 18
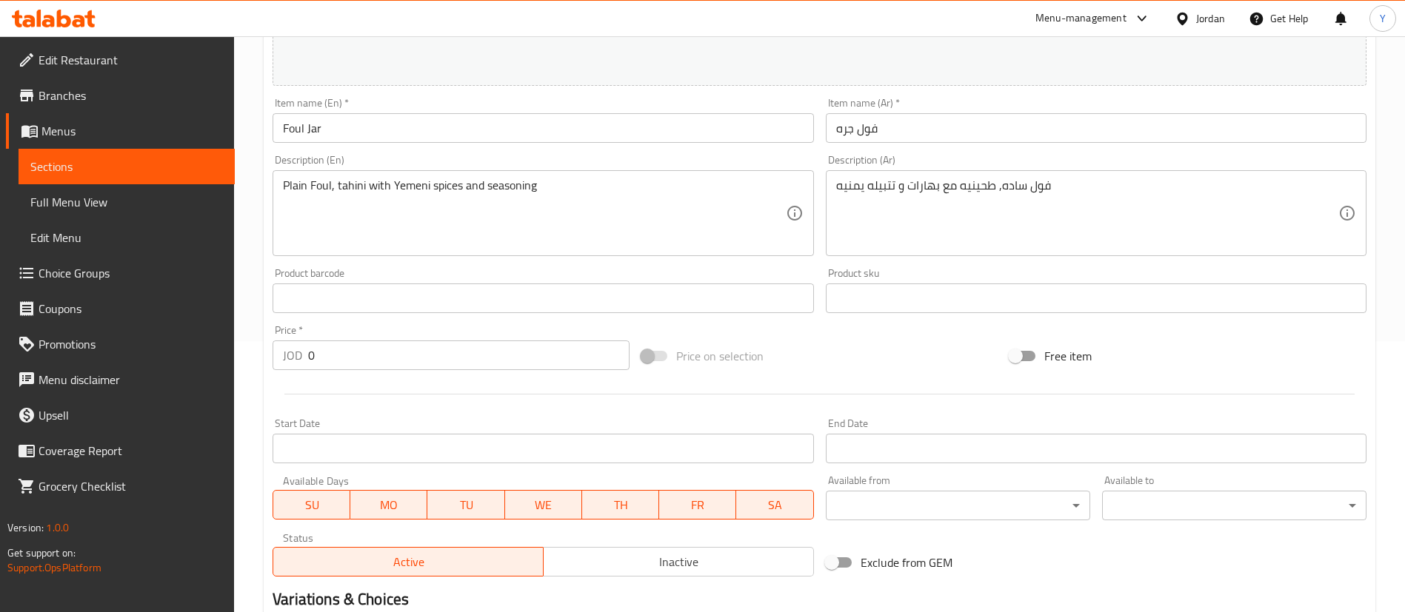
scroll to position [489, 0]
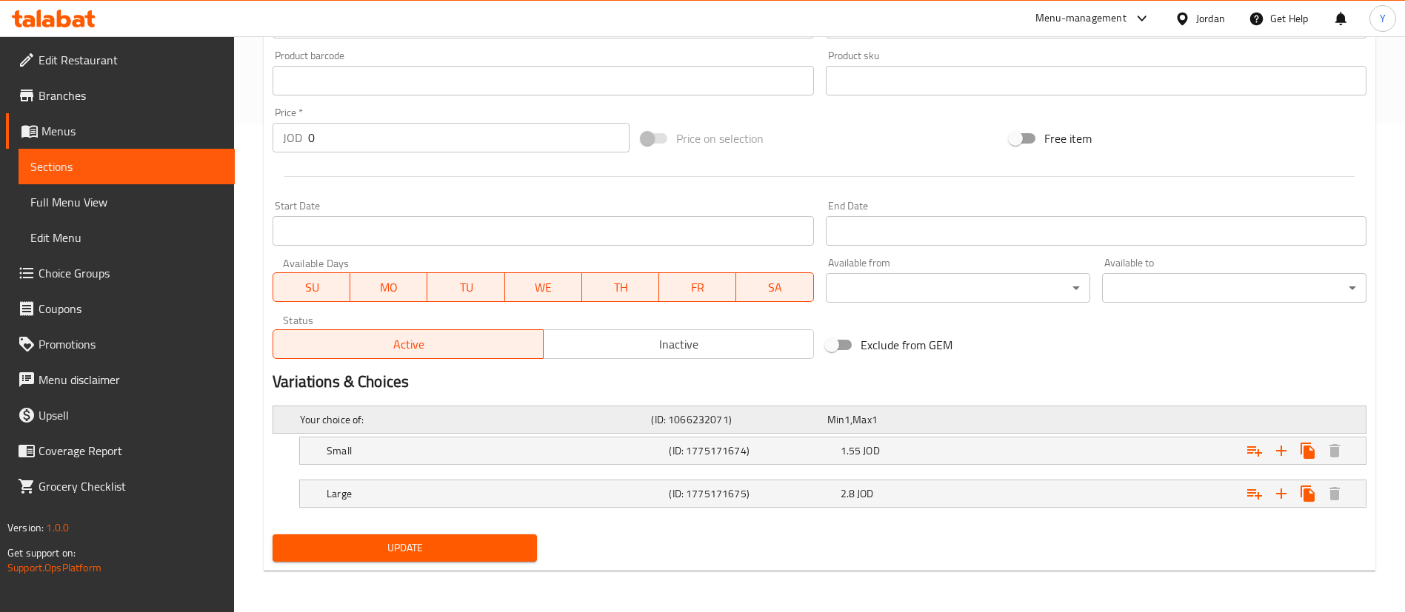
click at [906, 433] on div "Your choice of: (ID: 1066232071) Min 1 , Max 1" at bounding box center [824, 420] width 1054 height 33
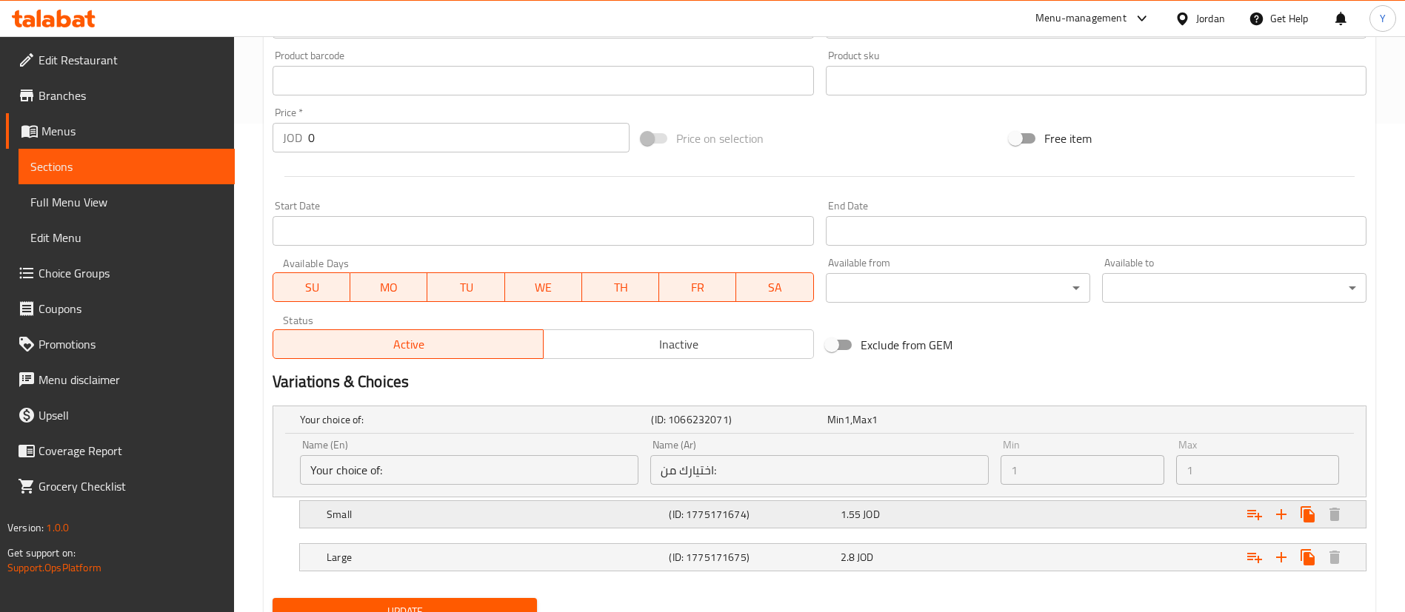
click at [920, 512] on div "1.55 JOD" at bounding box center [923, 514] width 165 height 15
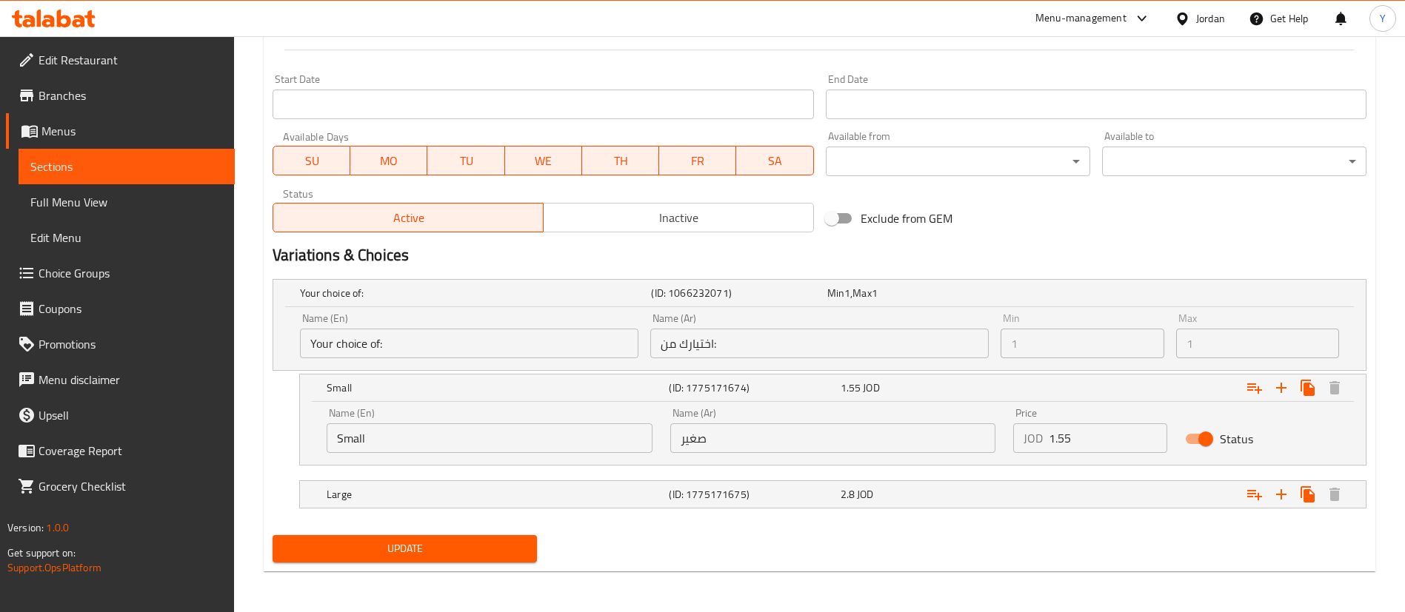
scroll to position [616, 0]
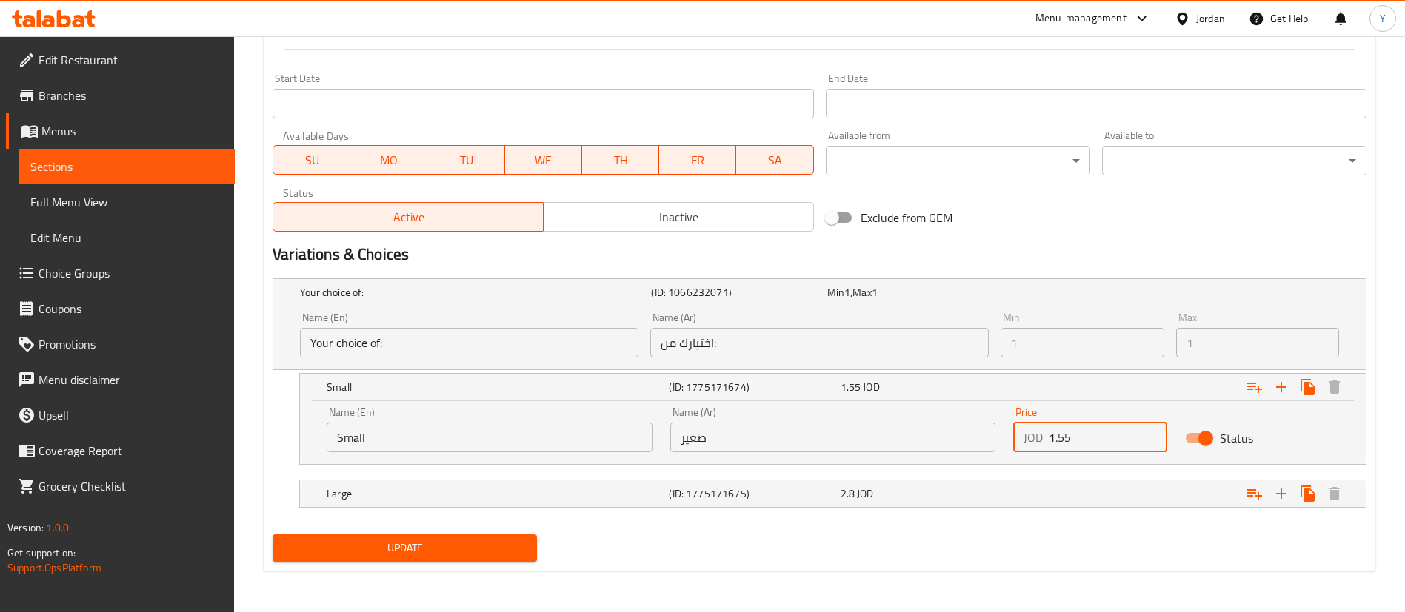
click at [1100, 445] on input "1.55" at bounding box center [1108, 438] width 118 height 30
type input "1.50"
click at [1039, 501] on div "Expand" at bounding box center [1180, 494] width 342 height 33
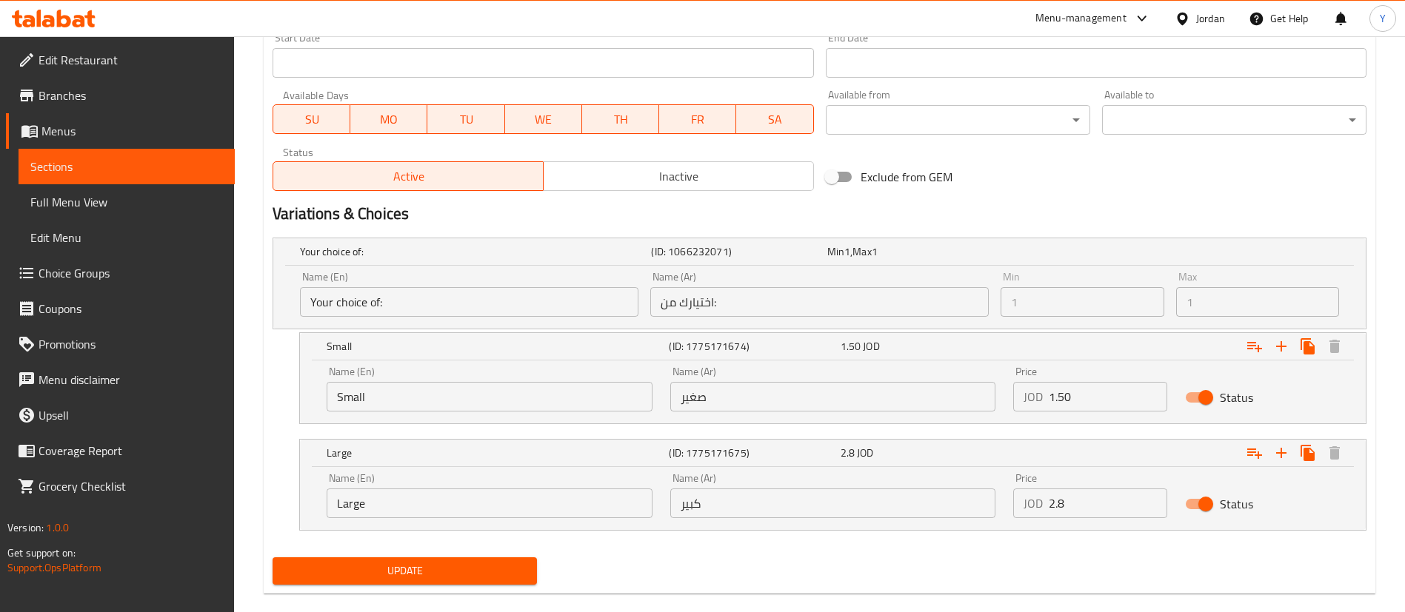
scroll to position [680, 0]
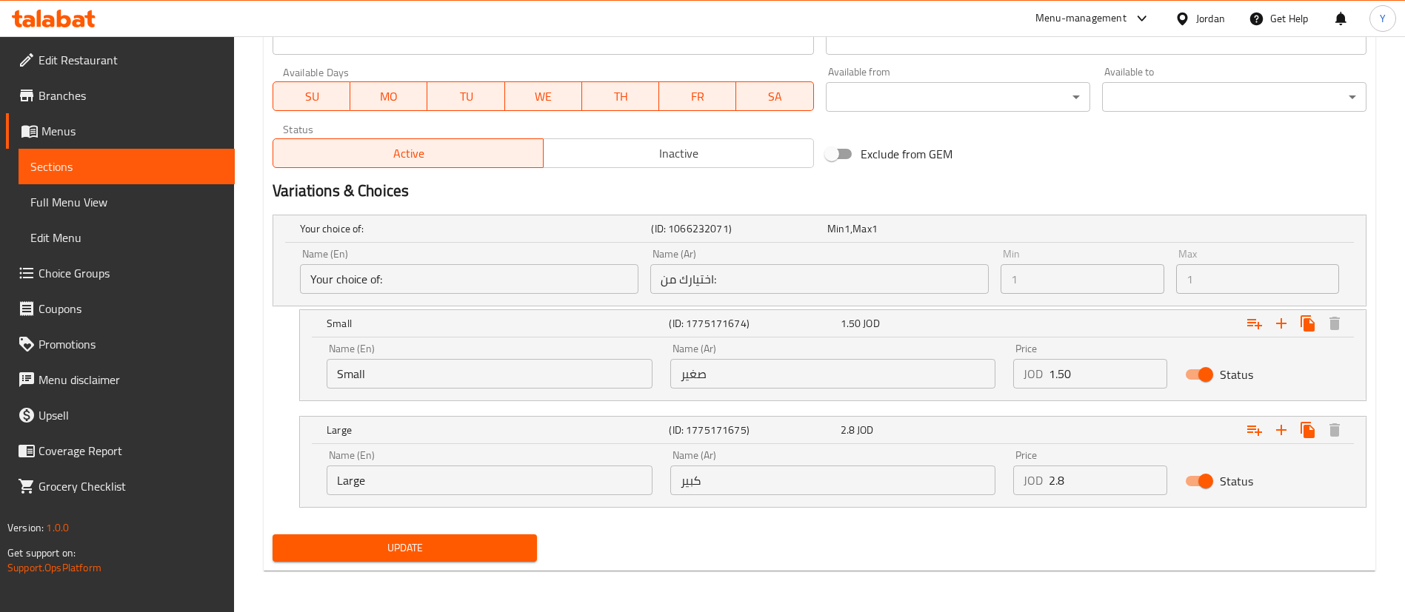
click at [1081, 484] on input "2.8" at bounding box center [1108, 481] width 118 height 30
type input "2.25"
click at [418, 533] on div "Update" at bounding box center [405, 548] width 276 height 39
click at [419, 537] on button "Update" at bounding box center [405, 548] width 264 height 27
drag, startPoint x: 419, startPoint y: 538, endPoint x: 503, endPoint y: 543, distance: 83.8
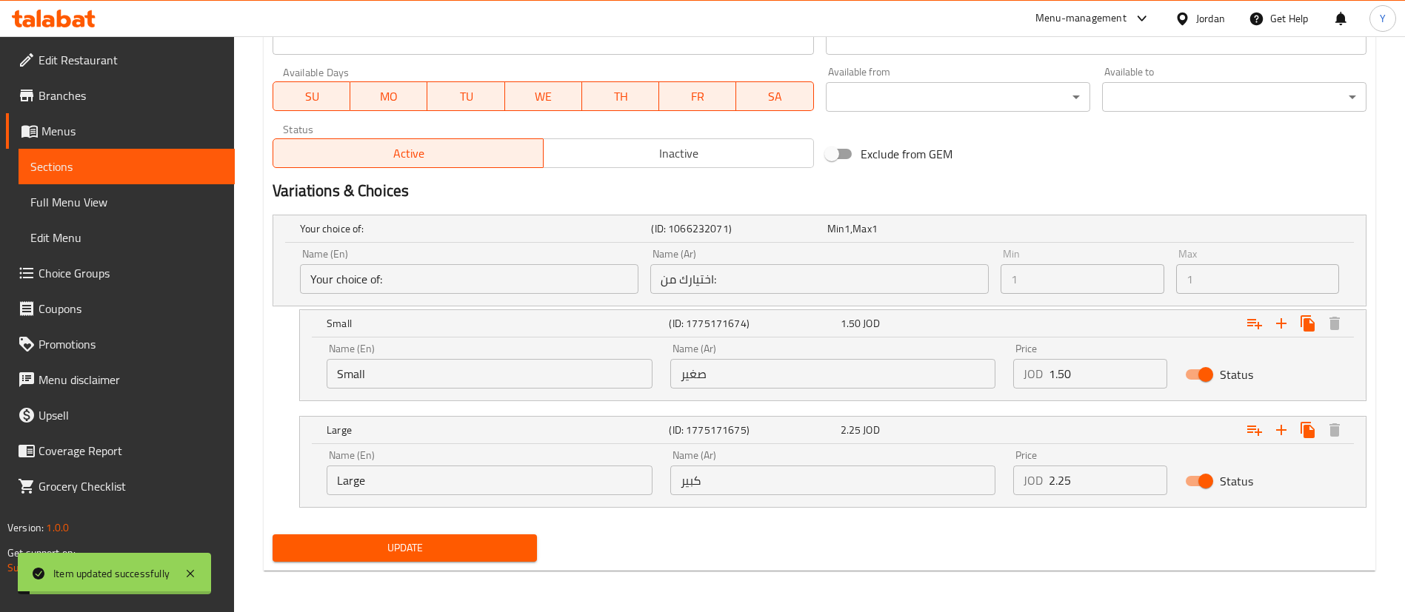
click at [419, 540] on span "Update" at bounding box center [404, 548] width 241 height 19
drag, startPoint x: 150, startPoint y: 161, endPoint x: 160, endPoint y: 161, distance: 9.7
click at [150, 161] on span "Sections" at bounding box center [126, 167] width 193 height 18
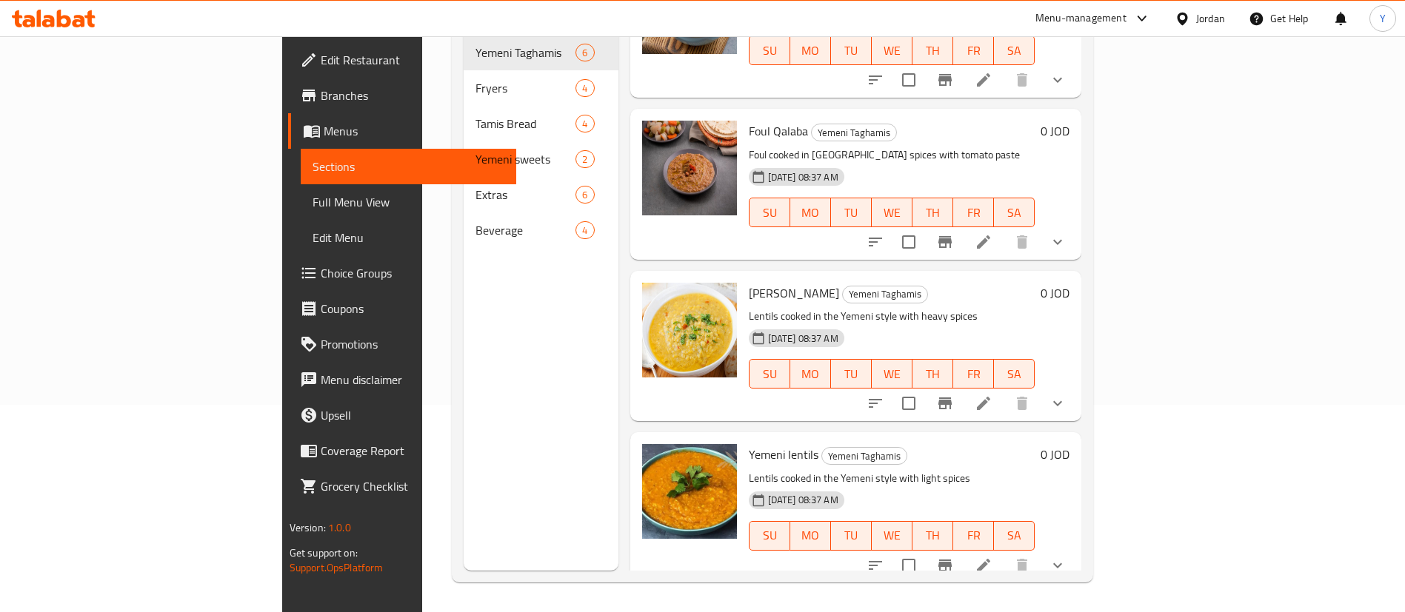
scroll to position [111, 0]
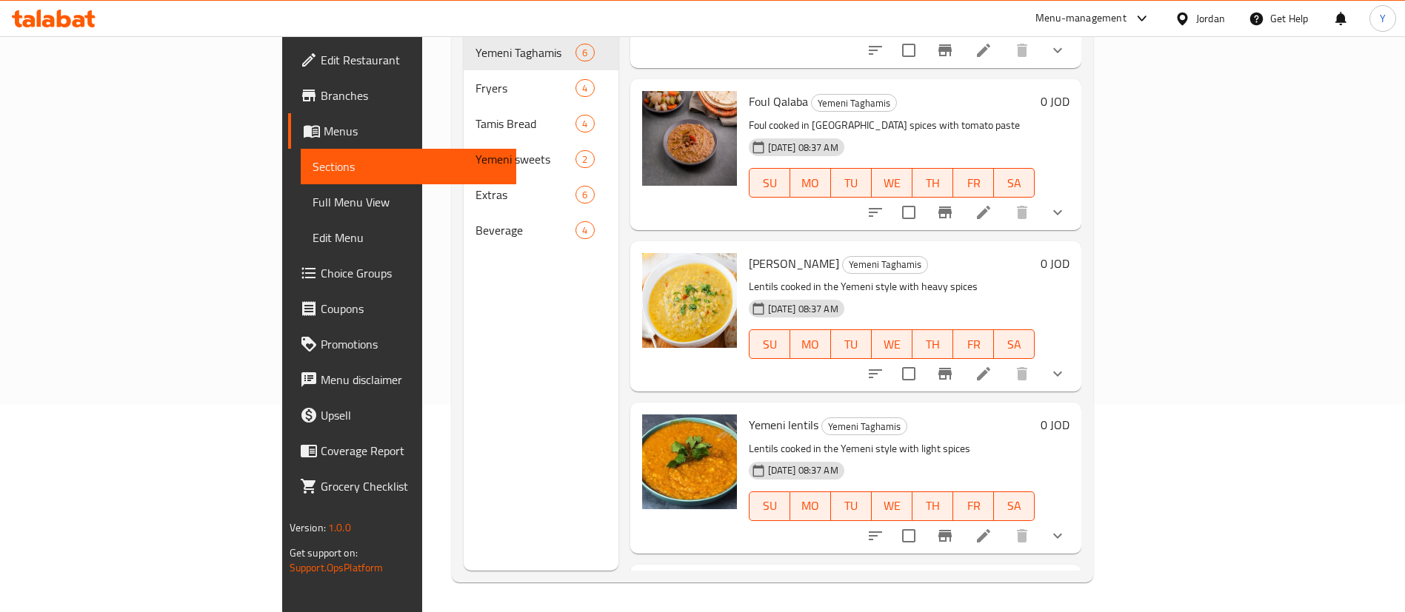
click at [992, 365] on icon at bounding box center [984, 374] width 18 height 18
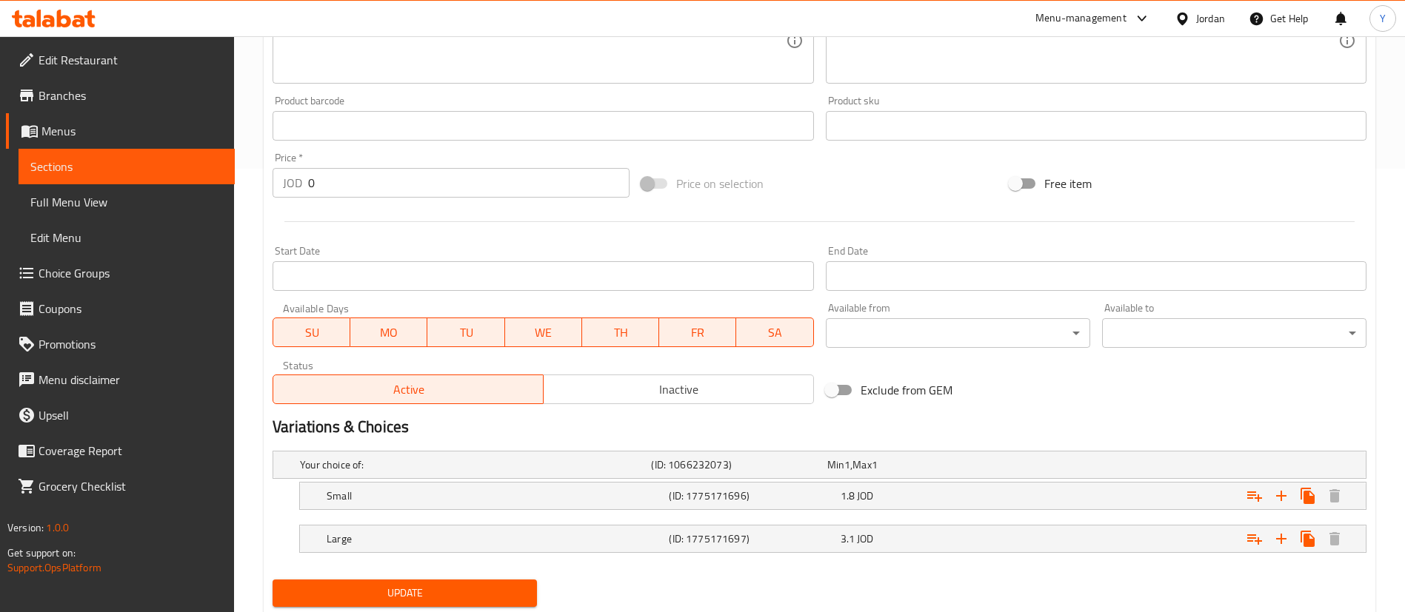
scroll to position [444, 0]
click at [885, 511] on div "Small (ID: 1775171696) 1.8 JOD" at bounding box center [837, 495] width 1027 height 33
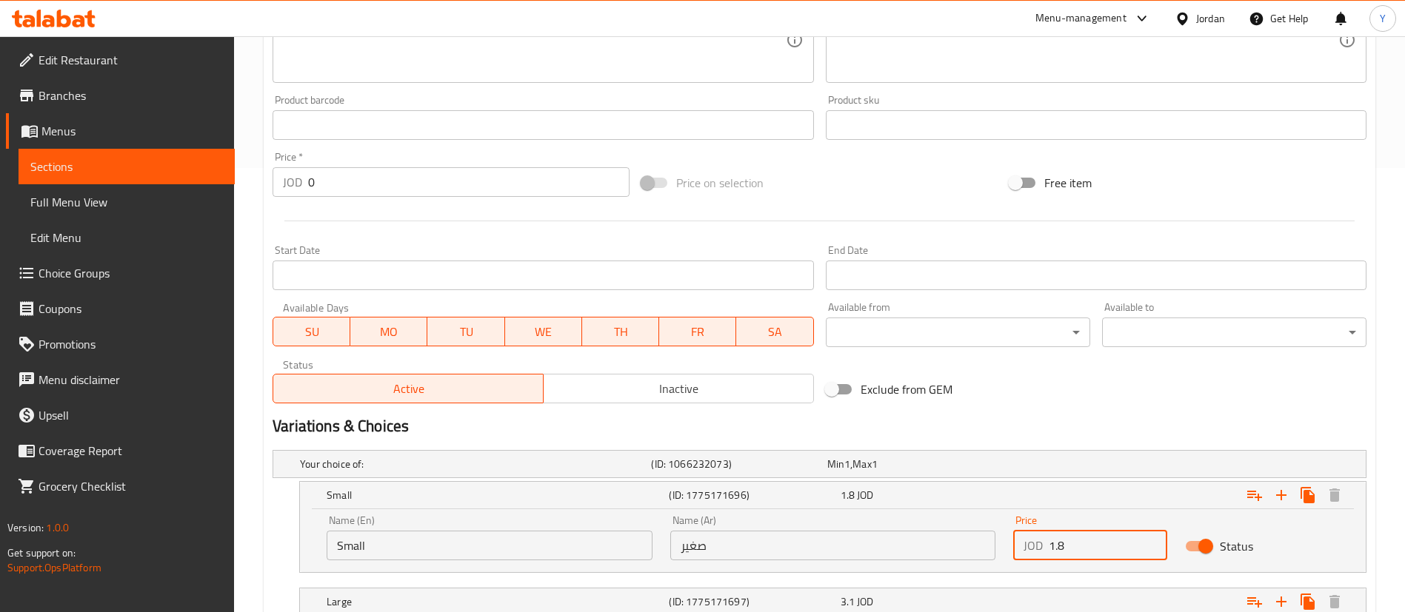
click at [1092, 545] on input "1.8" at bounding box center [1108, 546] width 118 height 30
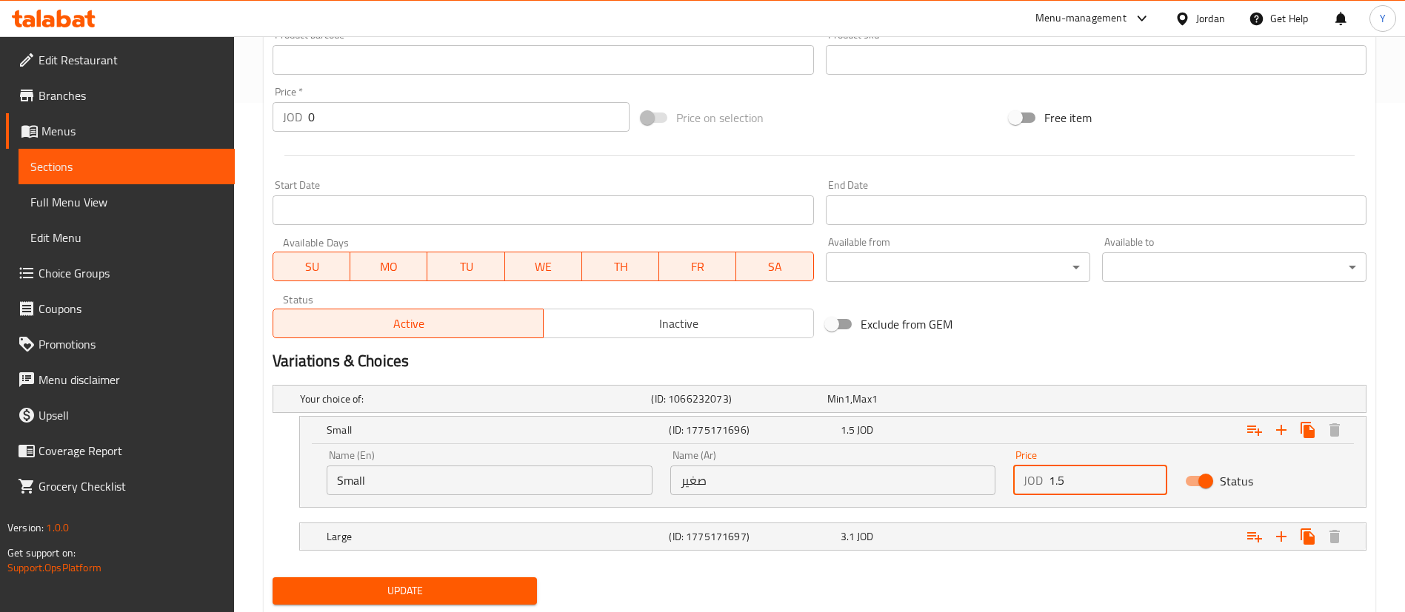
scroll to position [552, 0]
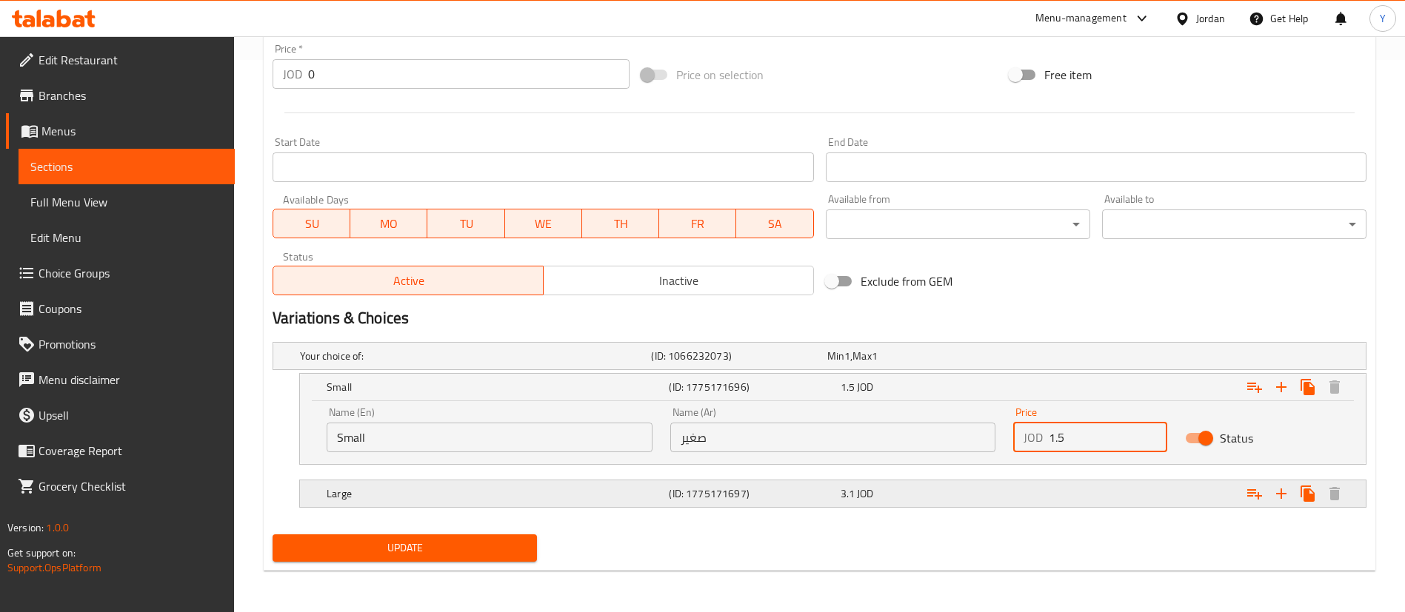
type input "1.5"
click at [1015, 483] on div "Expand" at bounding box center [1180, 494] width 342 height 33
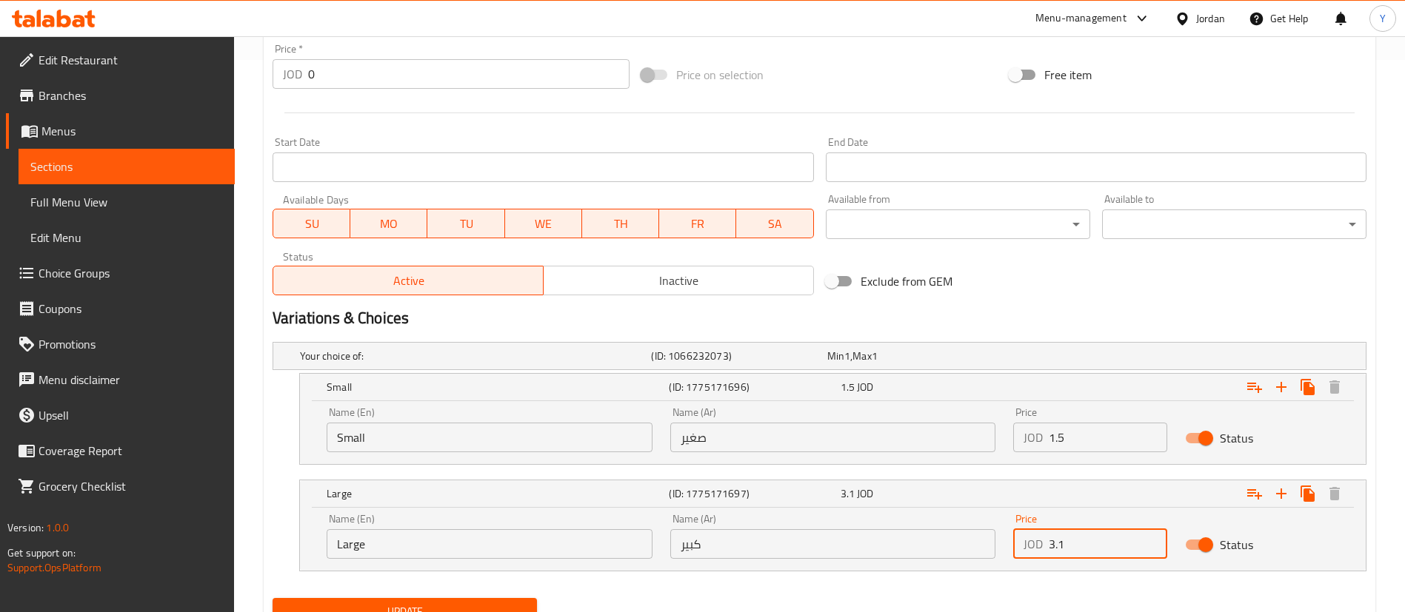
drag, startPoint x: 1114, startPoint y: 553, endPoint x: 885, endPoint y: 555, distance: 228.9
click at [885, 555] on div "Name (En) Large Name (En) Name (Ar) كبير Name (Ar) Price JOD 3.1 Price Status" at bounding box center [833, 536] width 1030 height 63
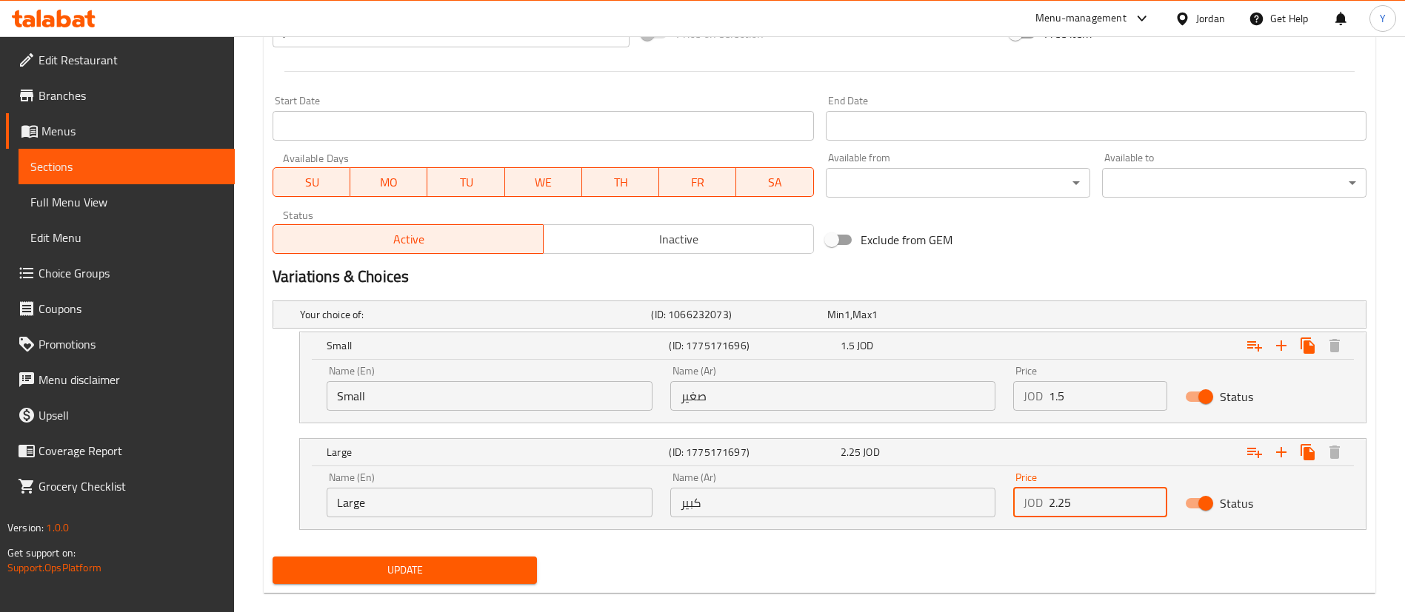
scroll to position [616, 0]
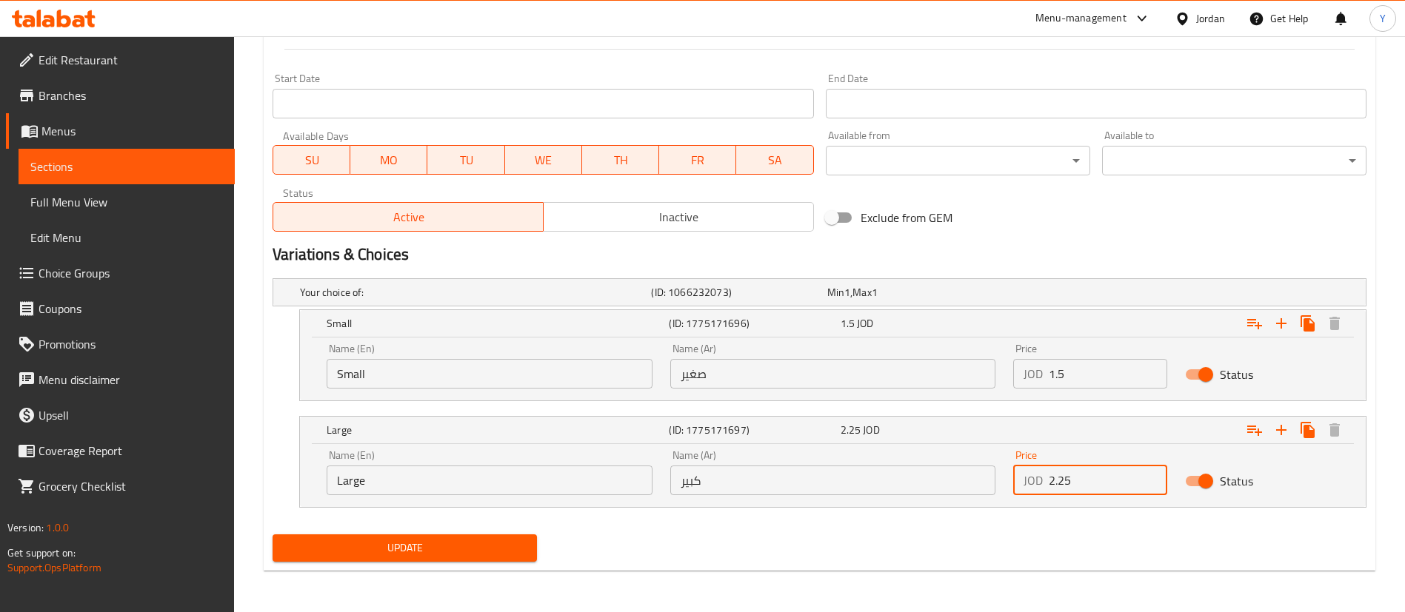
type input "2.25"
click at [470, 551] on span "Update" at bounding box center [404, 548] width 241 height 19
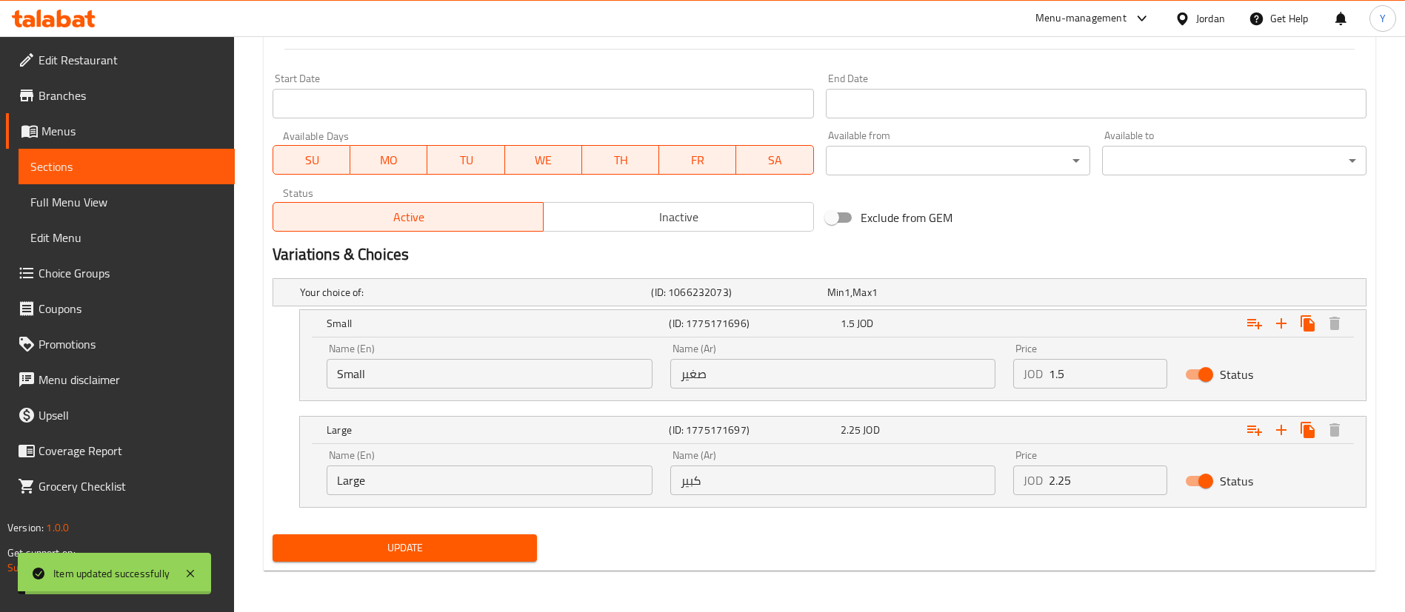
click at [473, 553] on span "Update" at bounding box center [404, 548] width 241 height 19
click at [161, 168] on span "Sections" at bounding box center [126, 167] width 193 height 18
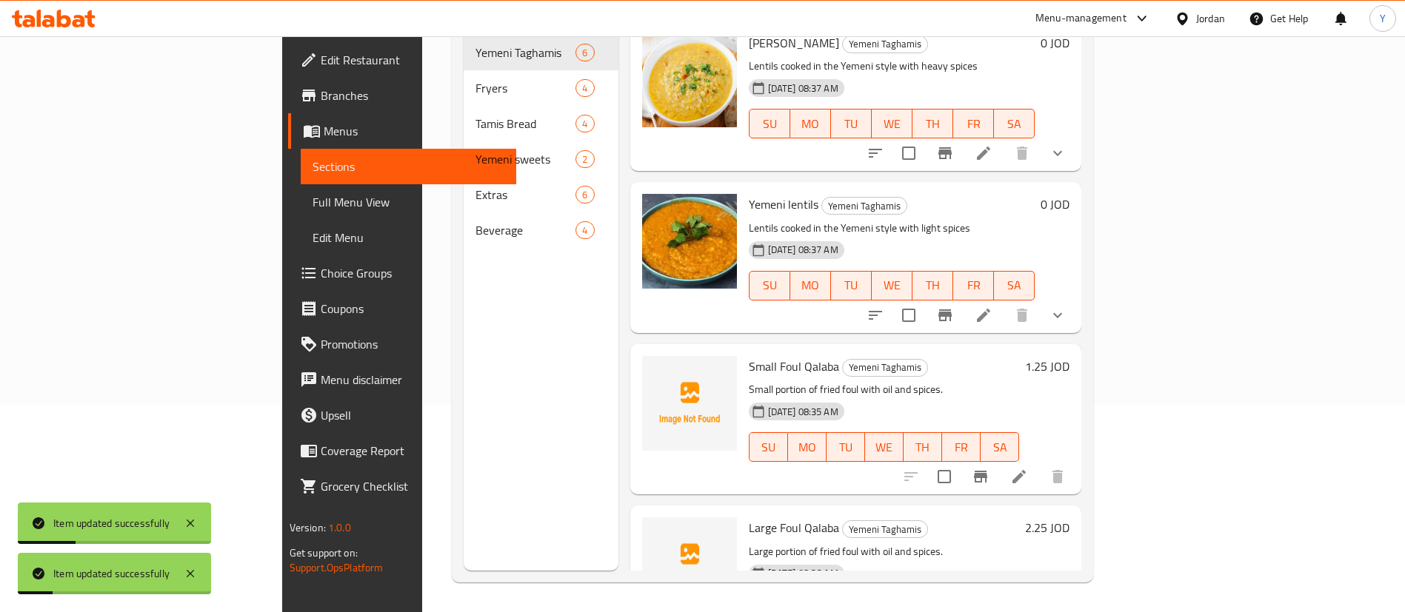
scroll to position [333, 0]
click at [990, 307] on icon at bounding box center [983, 313] width 13 height 13
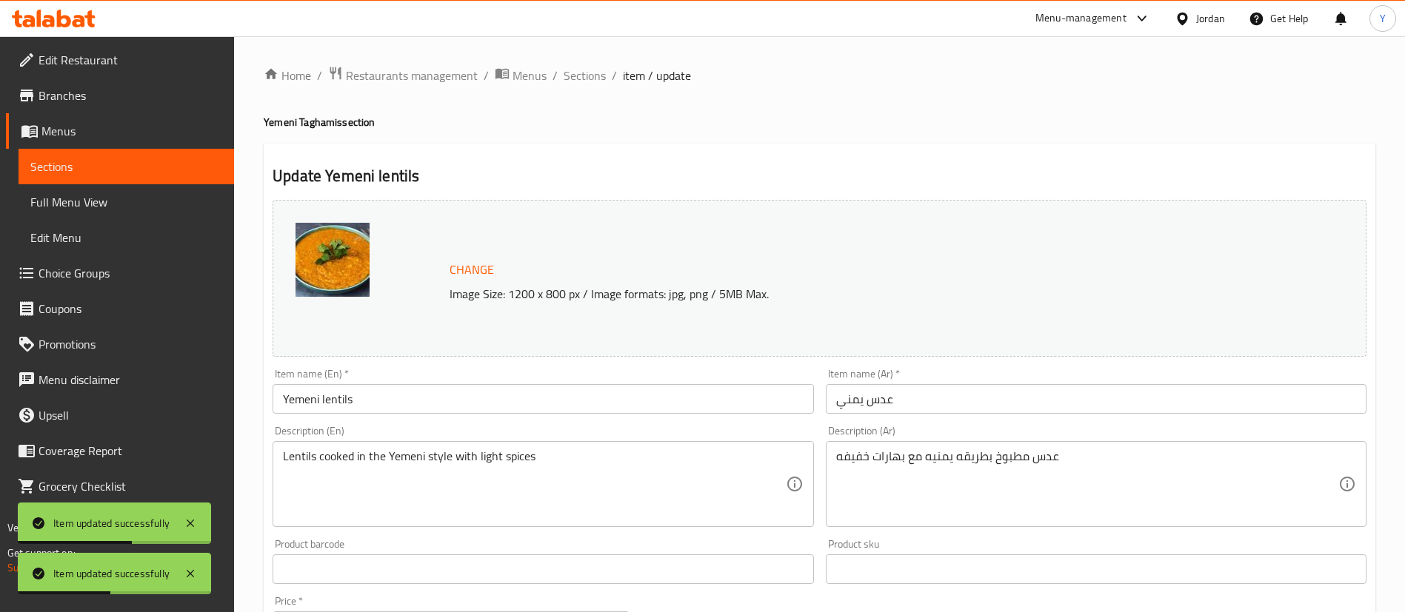
scroll to position [489, 0]
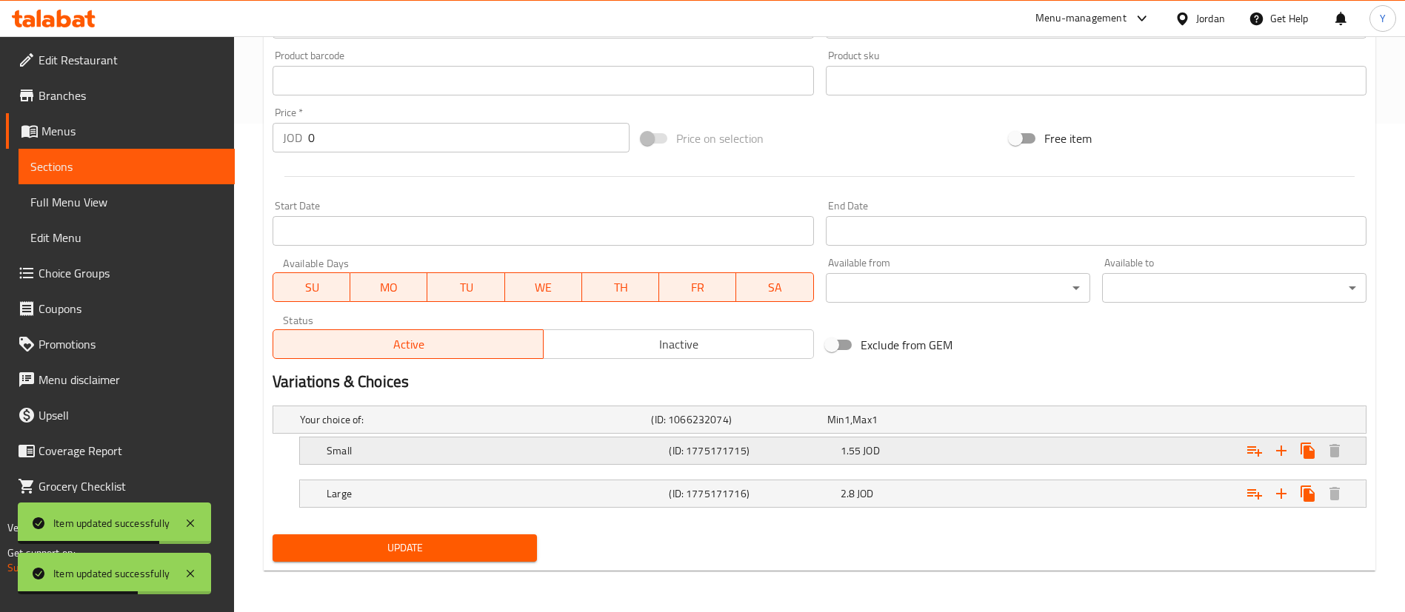
click at [965, 449] on div "1.55 JOD" at bounding box center [923, 451] width 165 height 15
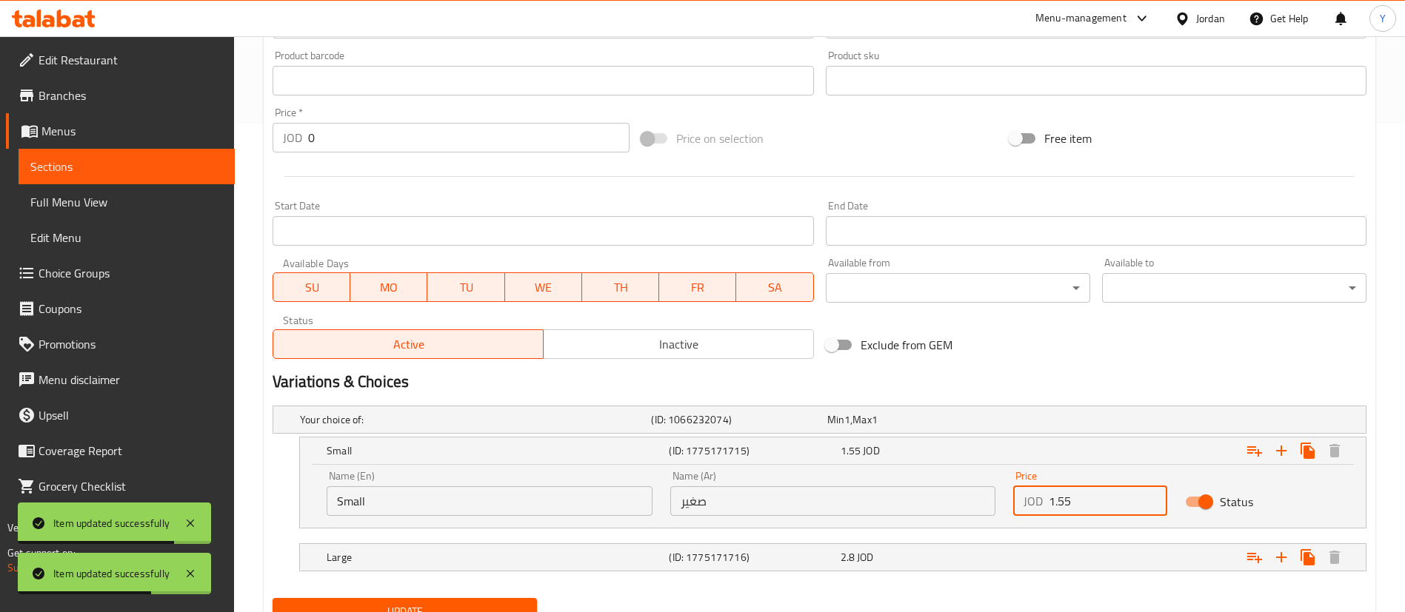
click at [1092, 494] on input "1.55" at bounding box center [1108, 502] width 118 height 30
type input "1.50"
click at [1025, 562] on div "Expand" at bounding box center [1180, 557] width 342 height 33
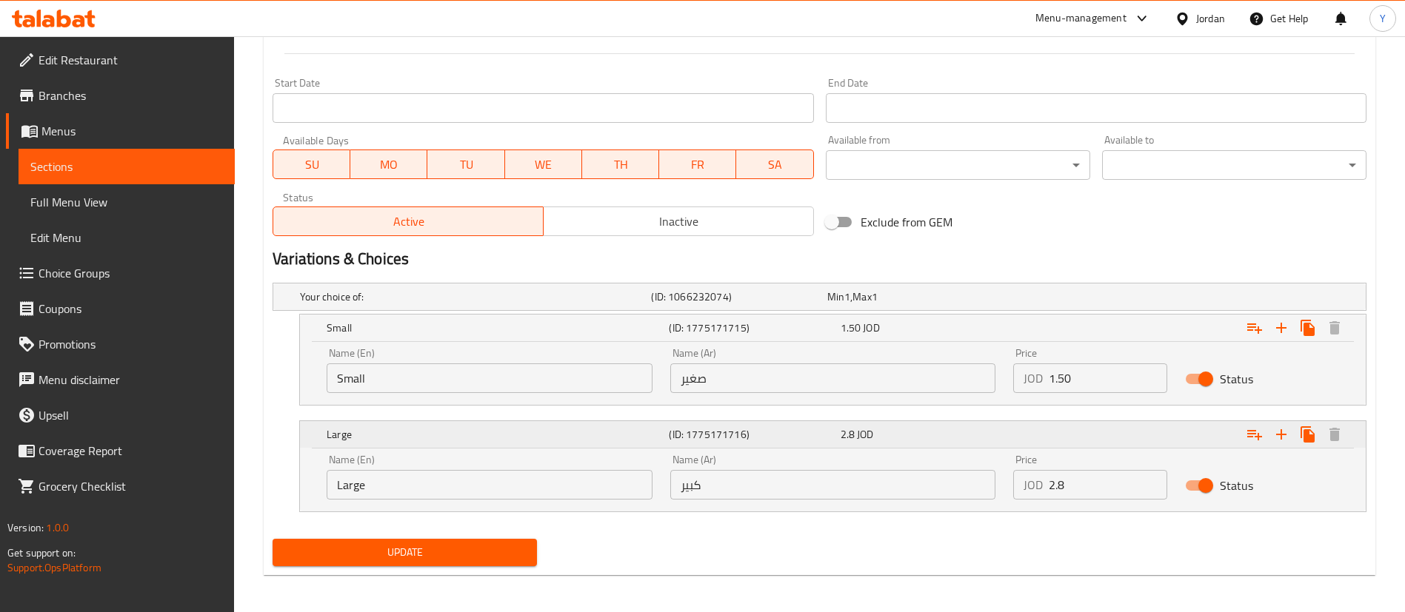
scroll to position [616, 0]
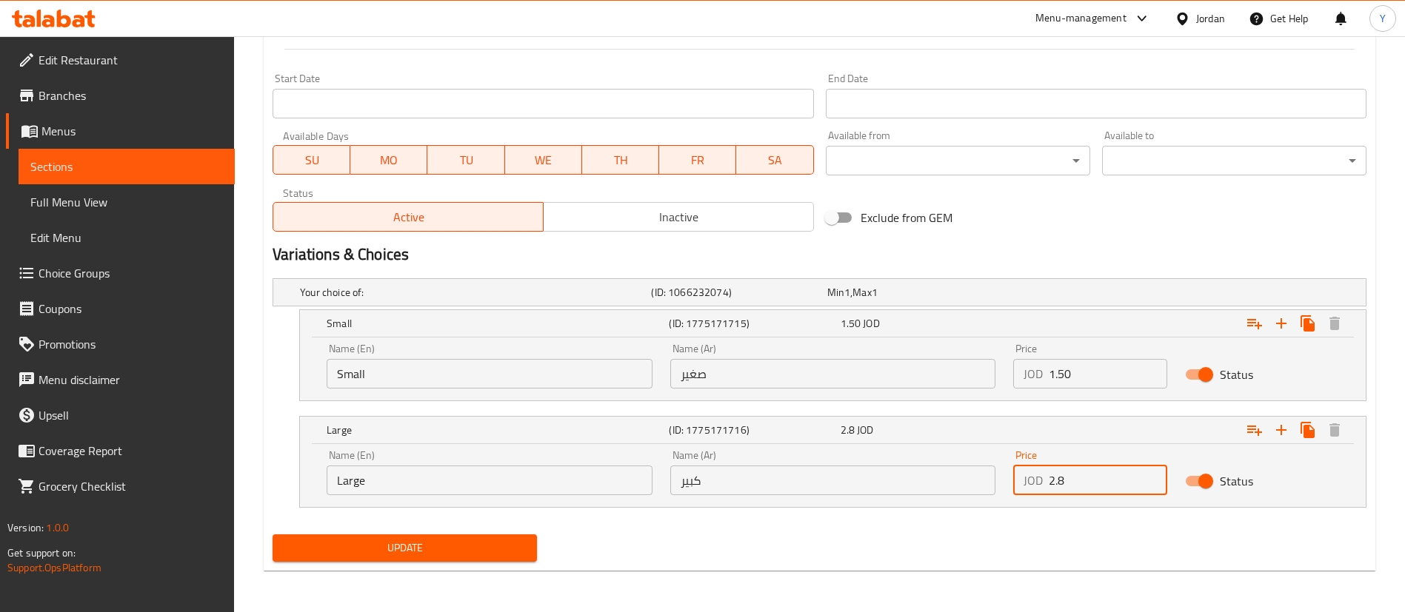
drag, startPoint x: 1096, startPoint y: 484, endPoint x: 1023, endPoint y: 477, distance: 73.0
click at [1023, 477] on div "JOD 2.8 Price" at bounding box center [1090, 481] width 154 height 30
type input "2.25"
click at [439, 554] on span "Update" at bounding box center [404, 548] width 241 height 19
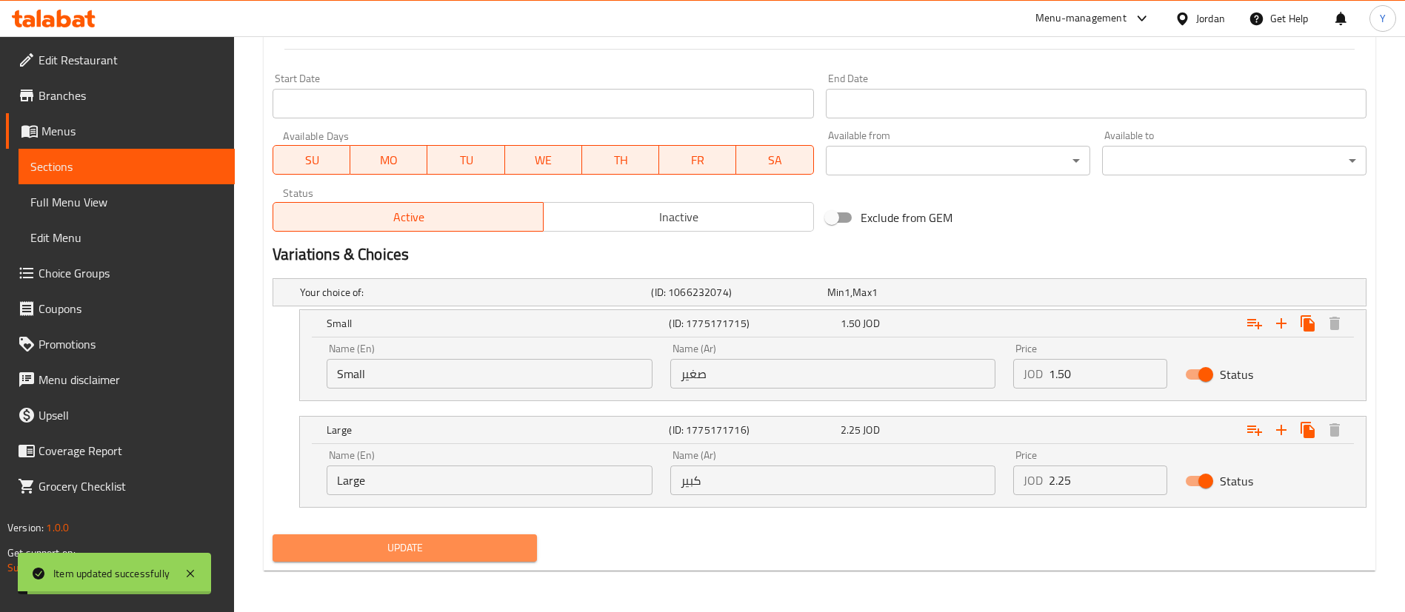
click at [528, 553] on button "Update" at bounding box center [405, 548] width 264 height 27
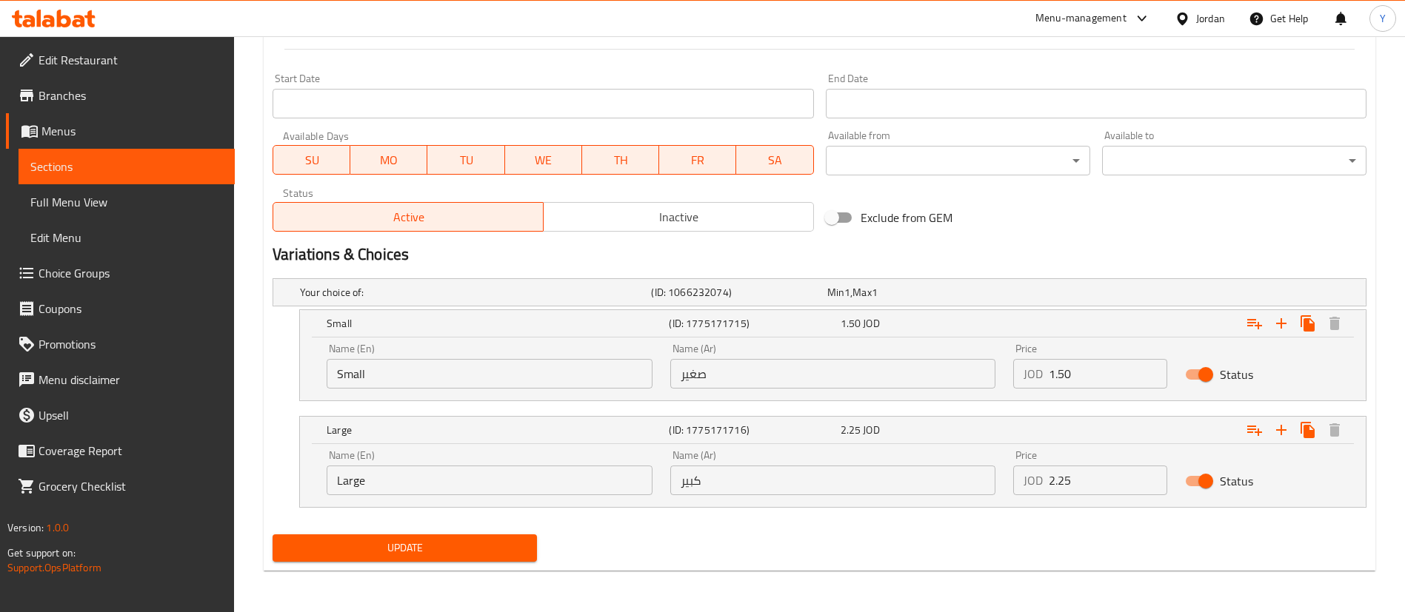
click at [179, 166] on span "Sections" at bounding box center [126, 167] width 193 height 18
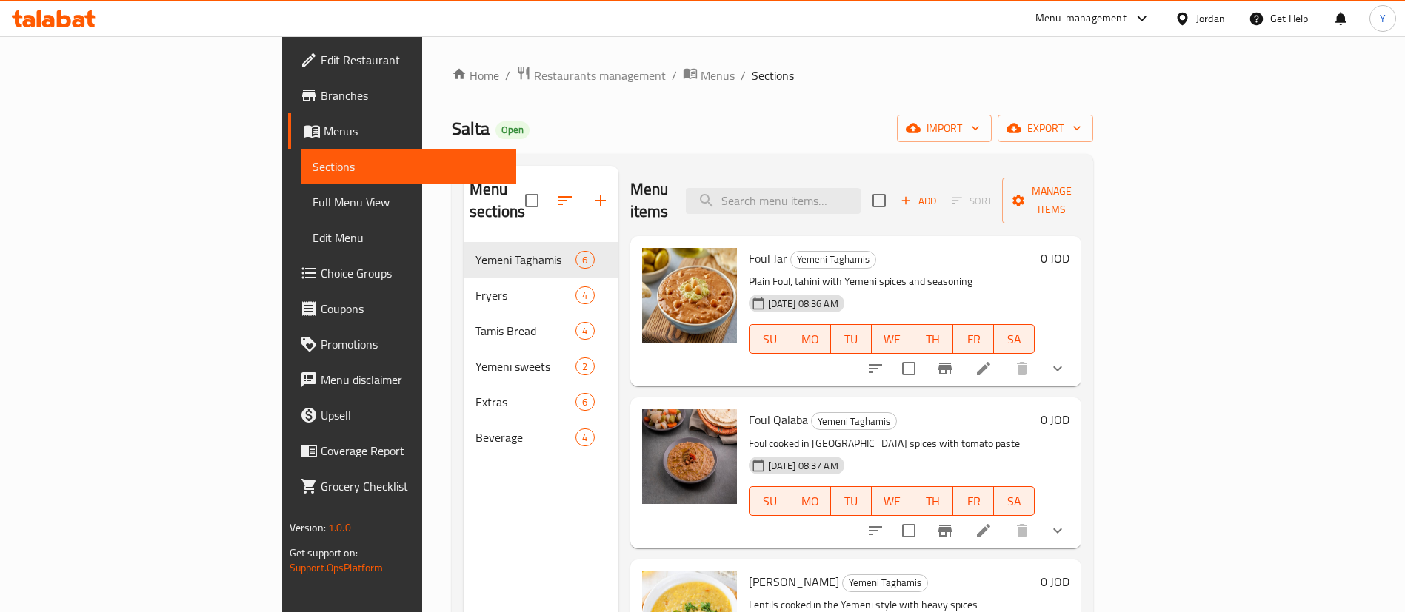
click at [59, 23] on icon at bounding box center [64, 19] width 14 height 18
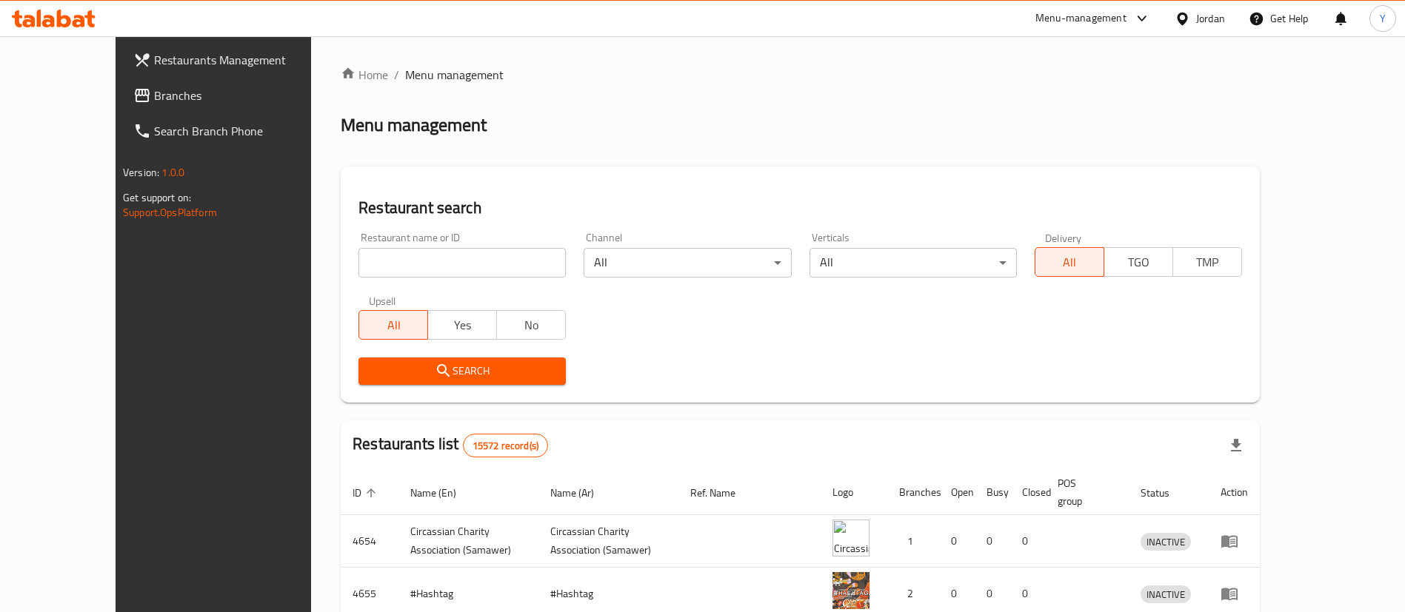
click at [154, 95] on span "Branches" at bounding box center [246, 96] width 184 height 18
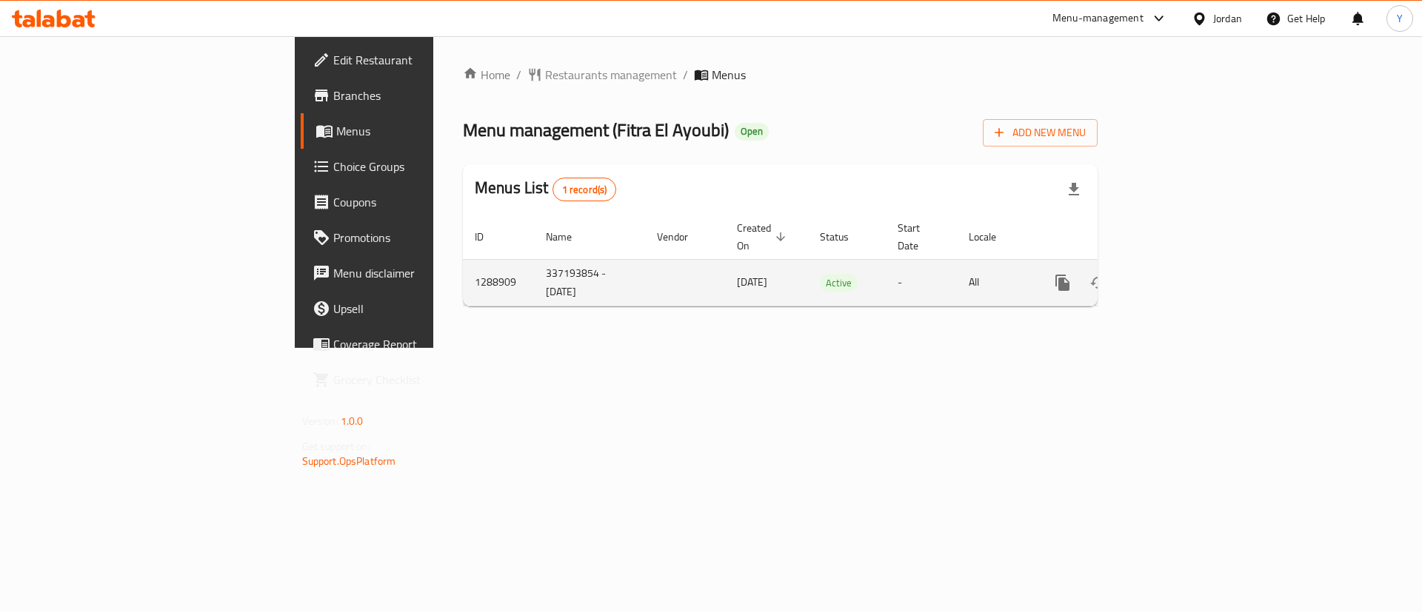
click at [1178, 274] on icon "enhanced table" at bounding box center [1169, 283] width 18 height 18
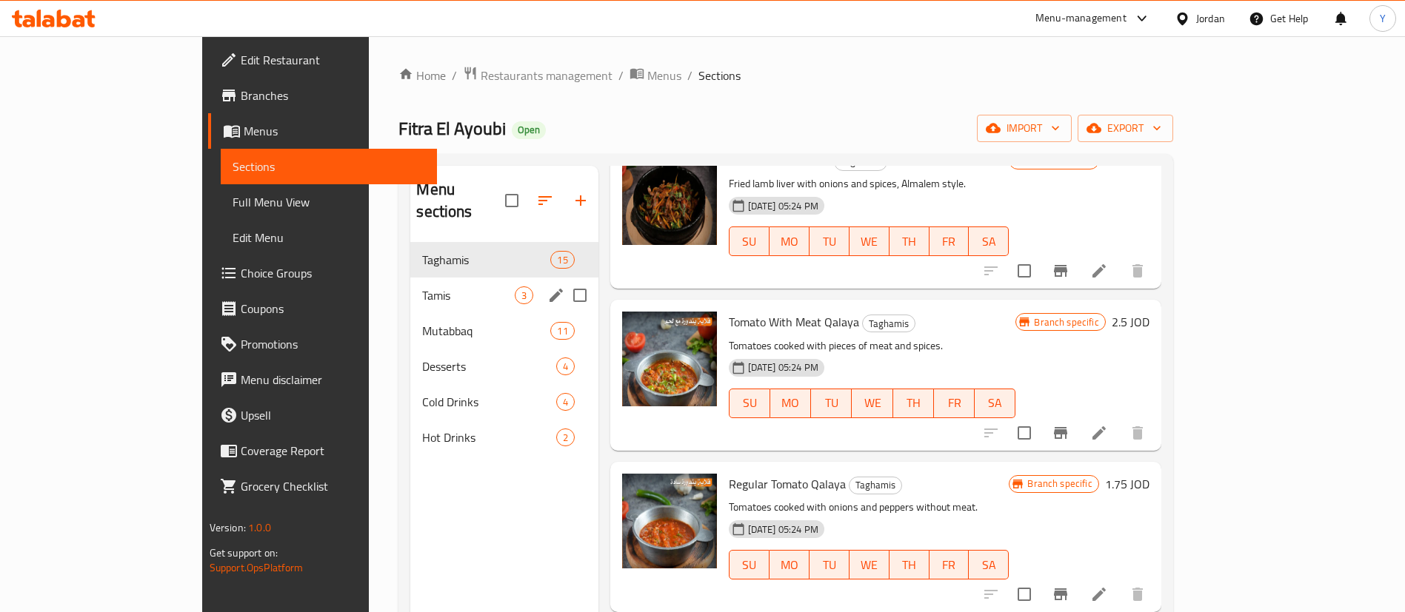
click at [410, 282] on div "Tamis 3" at bounding box center [503, 296] width 187 height 36
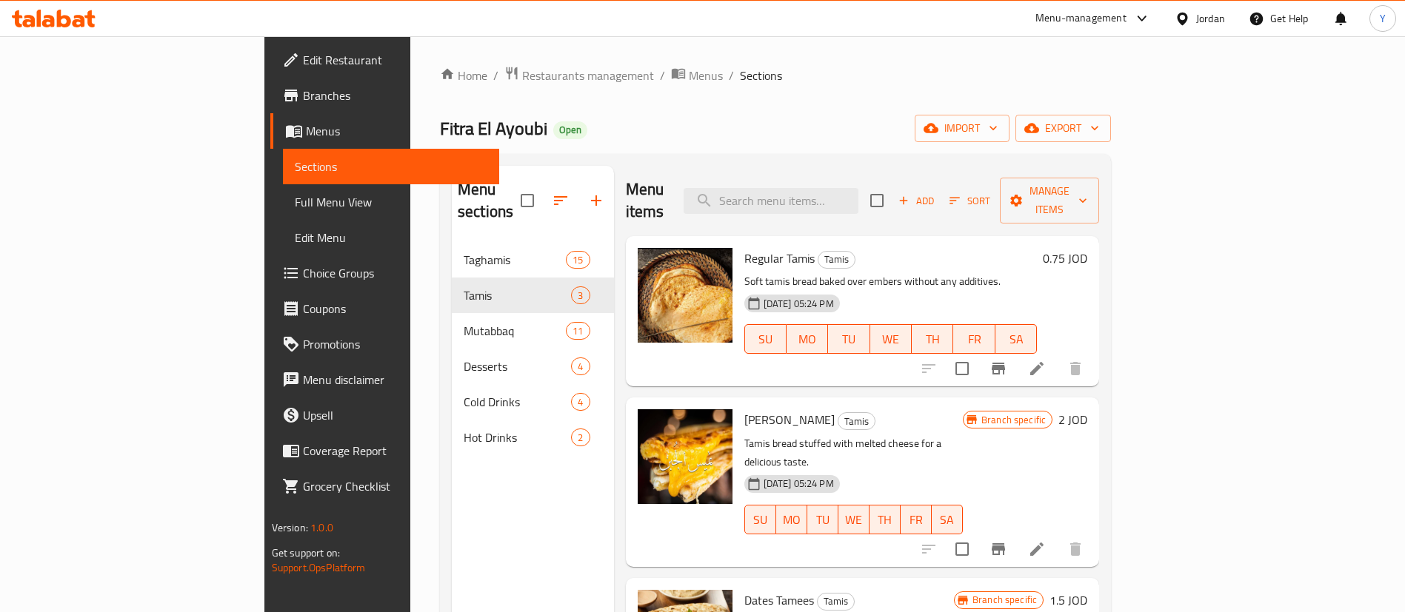
scroll to position [207, 0]
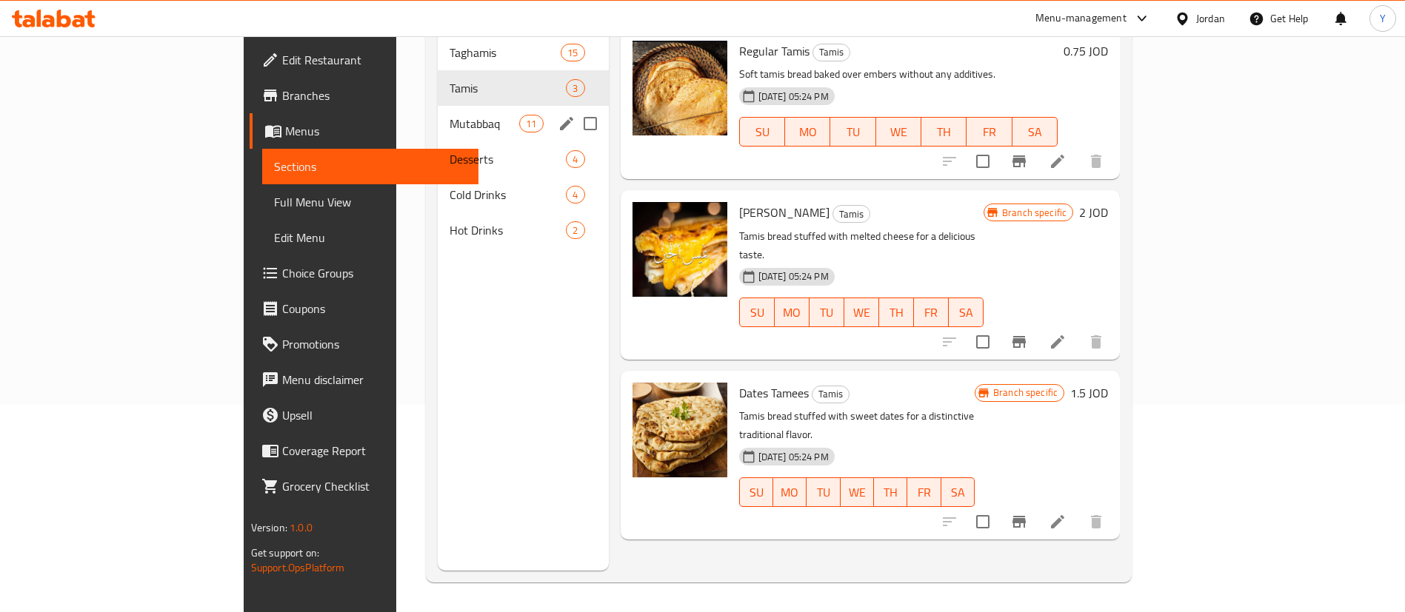
drag, startPoint x: 342, startPoint y: 118, endPoint x: 398, endPoint y: 129, distance: 57.4
click at [438, 118] on div "Mutabbaq 11" at bounding box center [523, 124] width 170 height 36
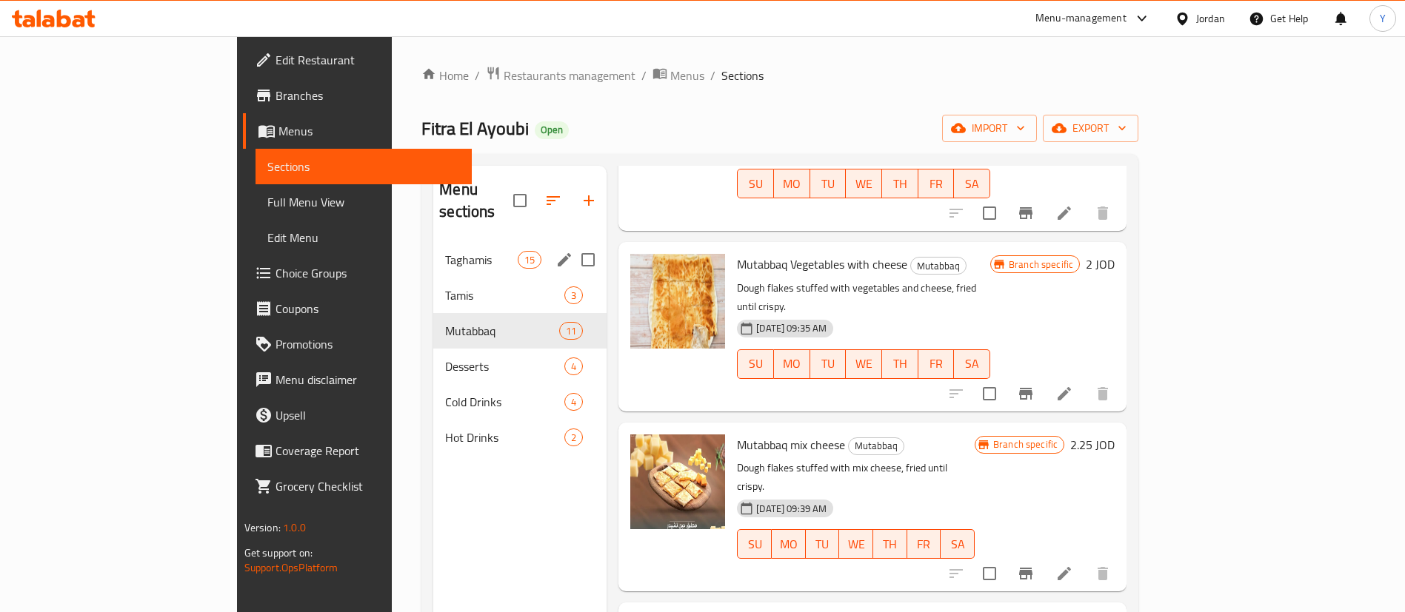
click at [433, 242] on div "Taghamis 15" at bounding box center [519, 260] width 173 height 36
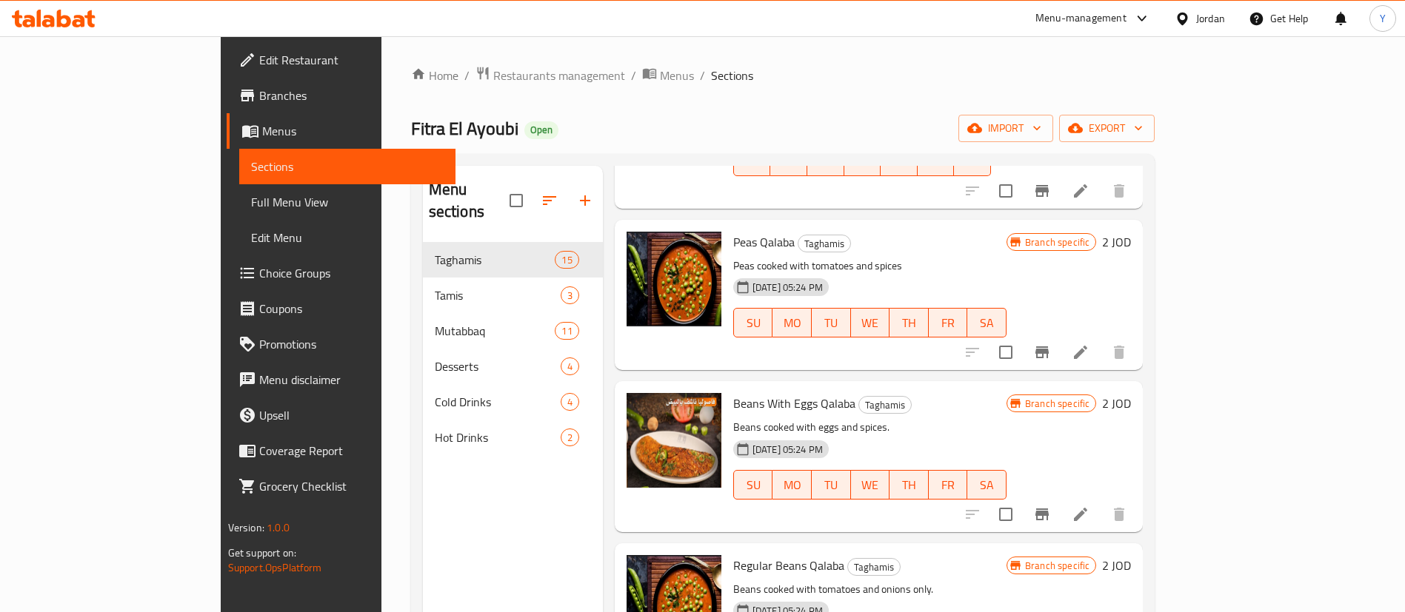
click at [76, 19] on icon at bounding box center [79, 21] width 13 height 13
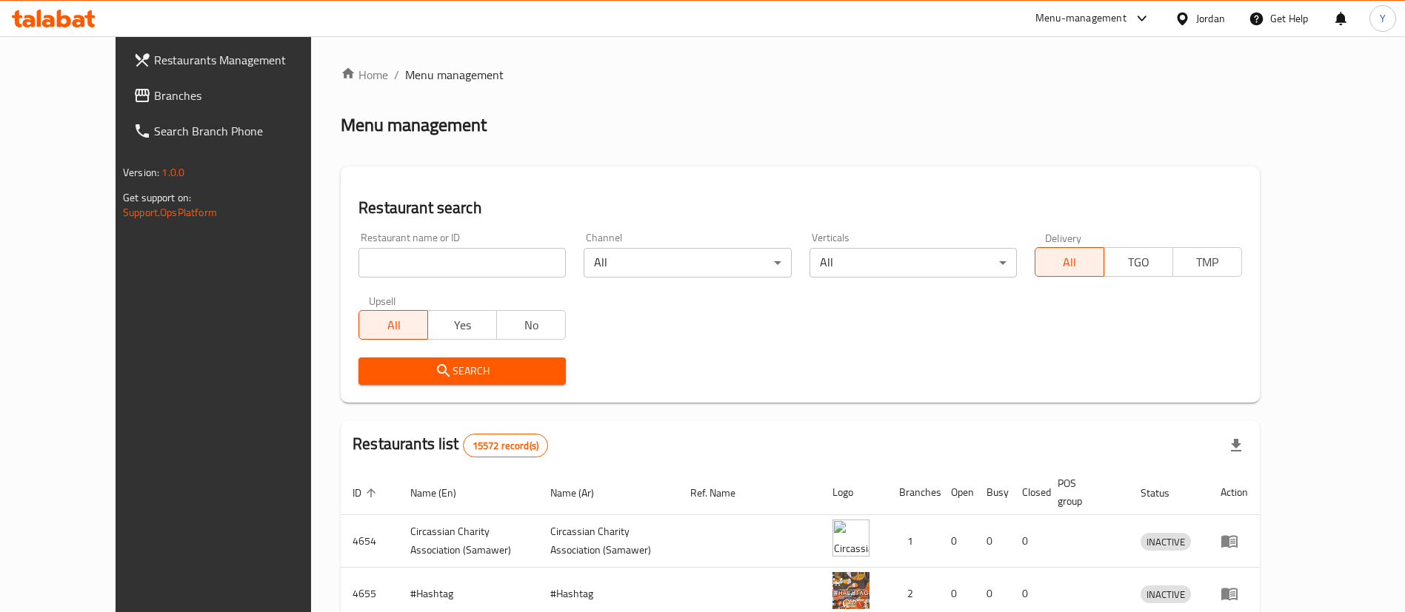
click at [154, 92] on span "Branches" at bounding box center [246, 96] width 184 height 18
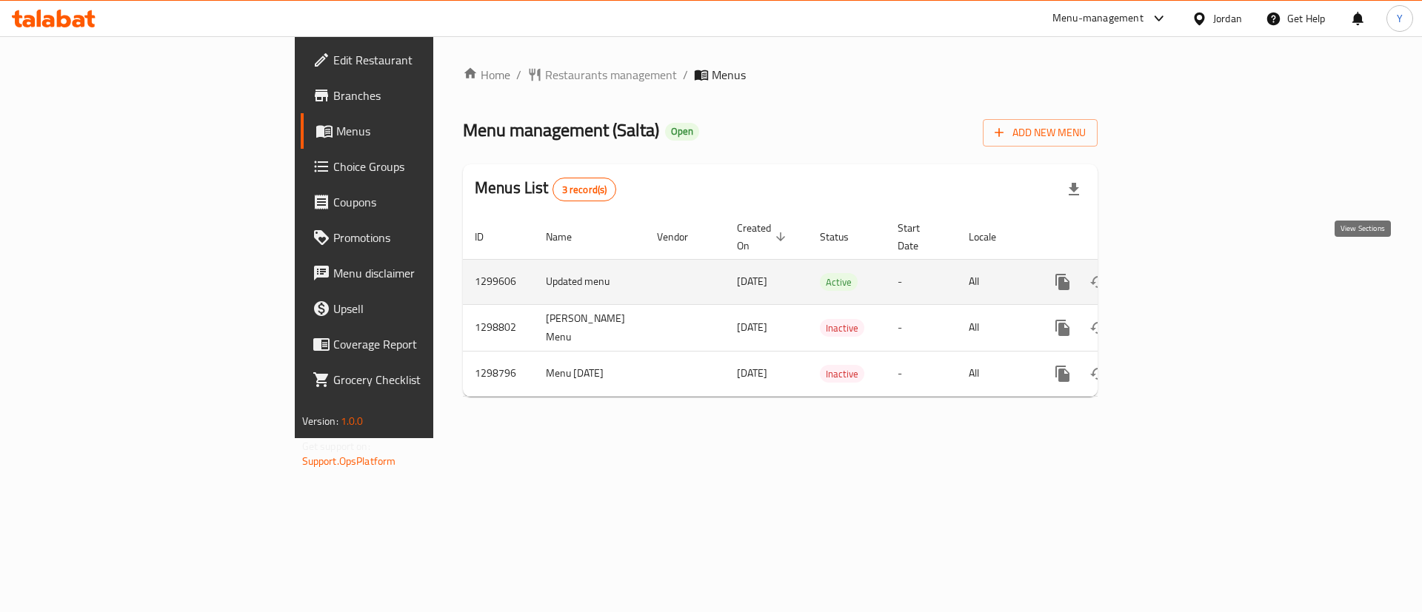
click at [1178, 273] on icon "enhanced table" at bounding box center [1169, 282] width 18 height 18
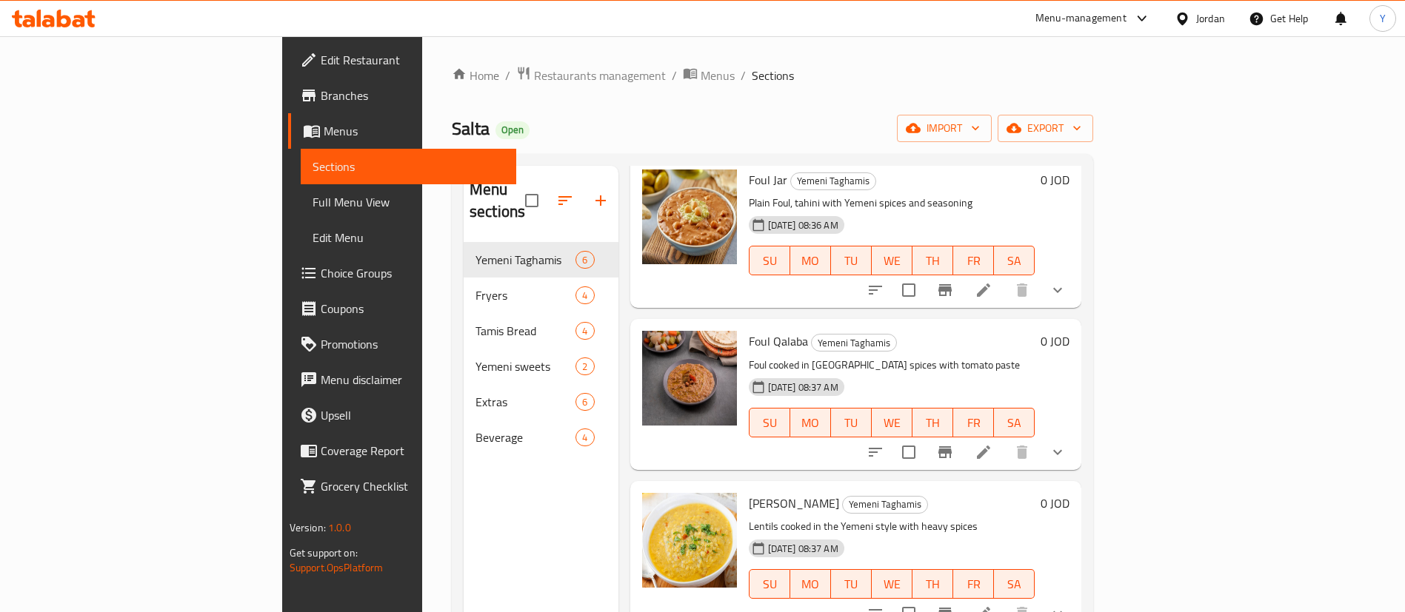
scroll to position [111, 0]
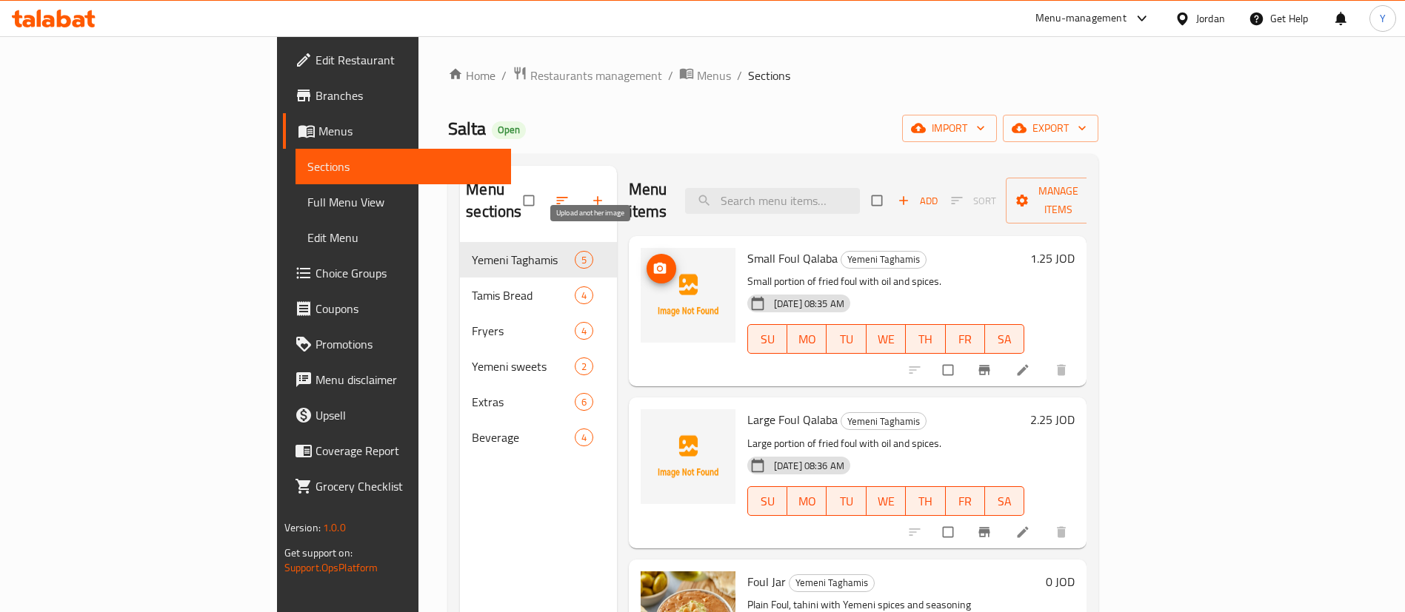
click at [653, 263] on icon "upload picture" at bounding box center [659, 268] width 13 height 11
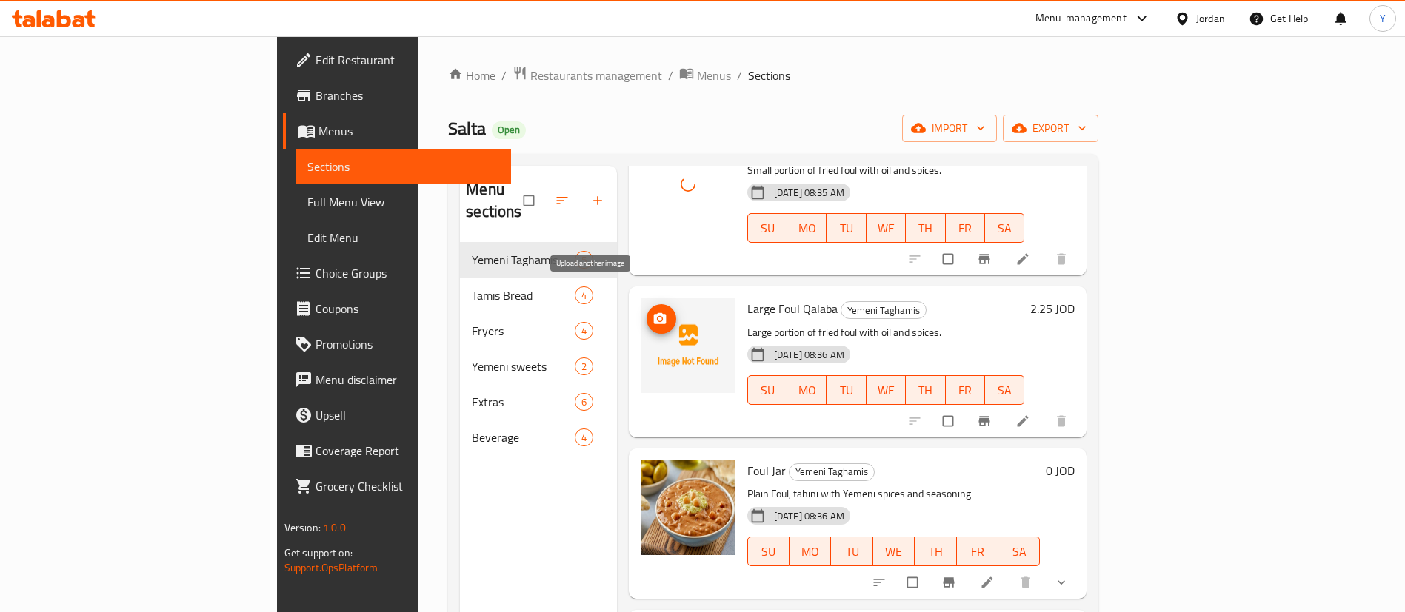
click at [647, 305] on button "upload picture" at bounding box center [662, 319] width 30 height 30
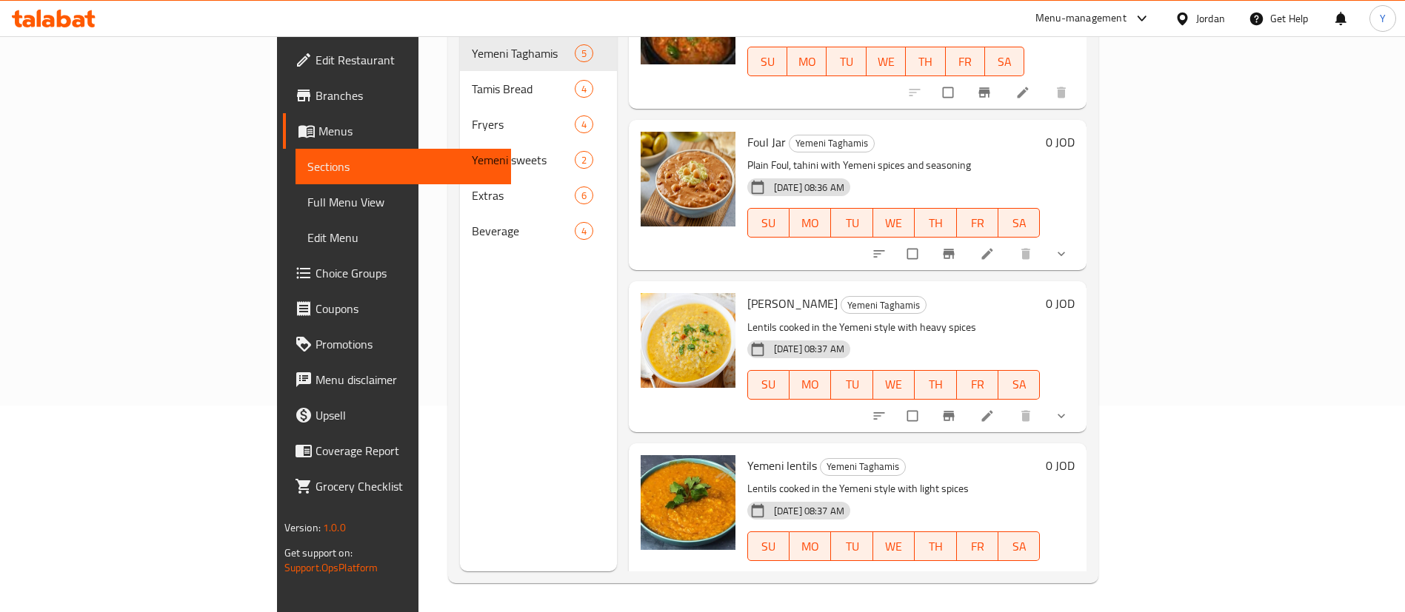
scroll to position [207, 0]
click at [652, 468] on icon "upload picture" at bounding box center [659, 475] width 15 height 15
click at [653, 307] on icon "upload picture" at bounding box center [659, 312] width 13 height 11
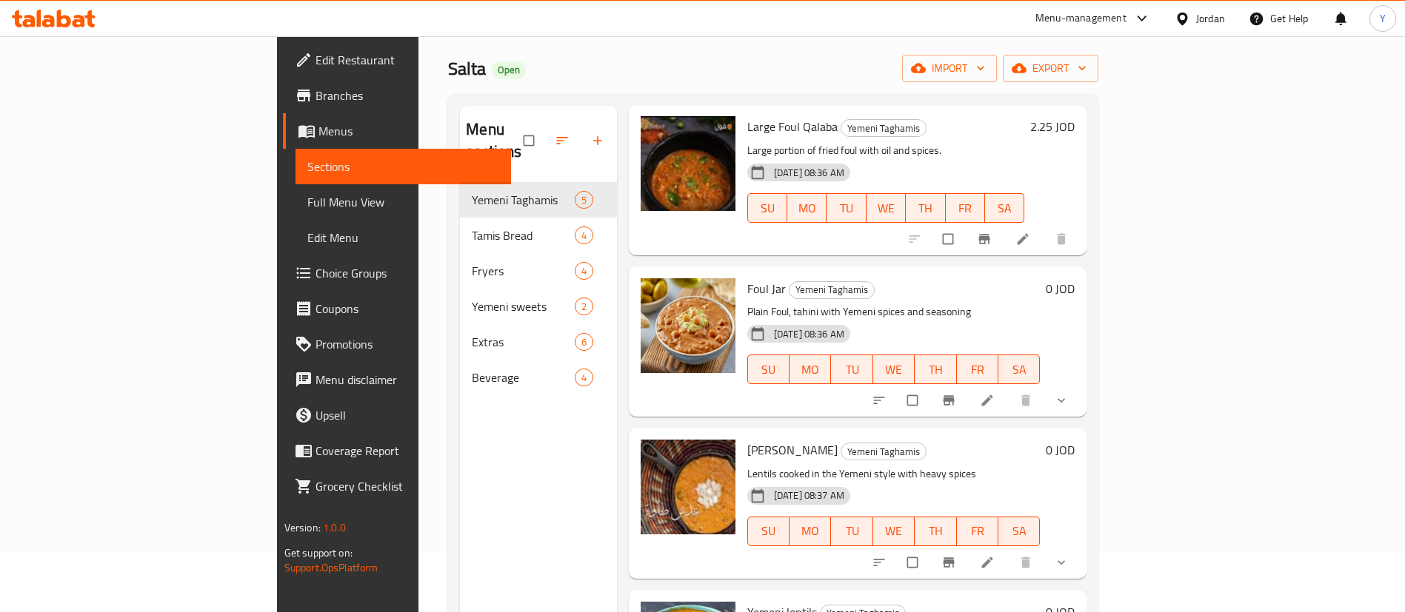
scroll to position [0, 0]
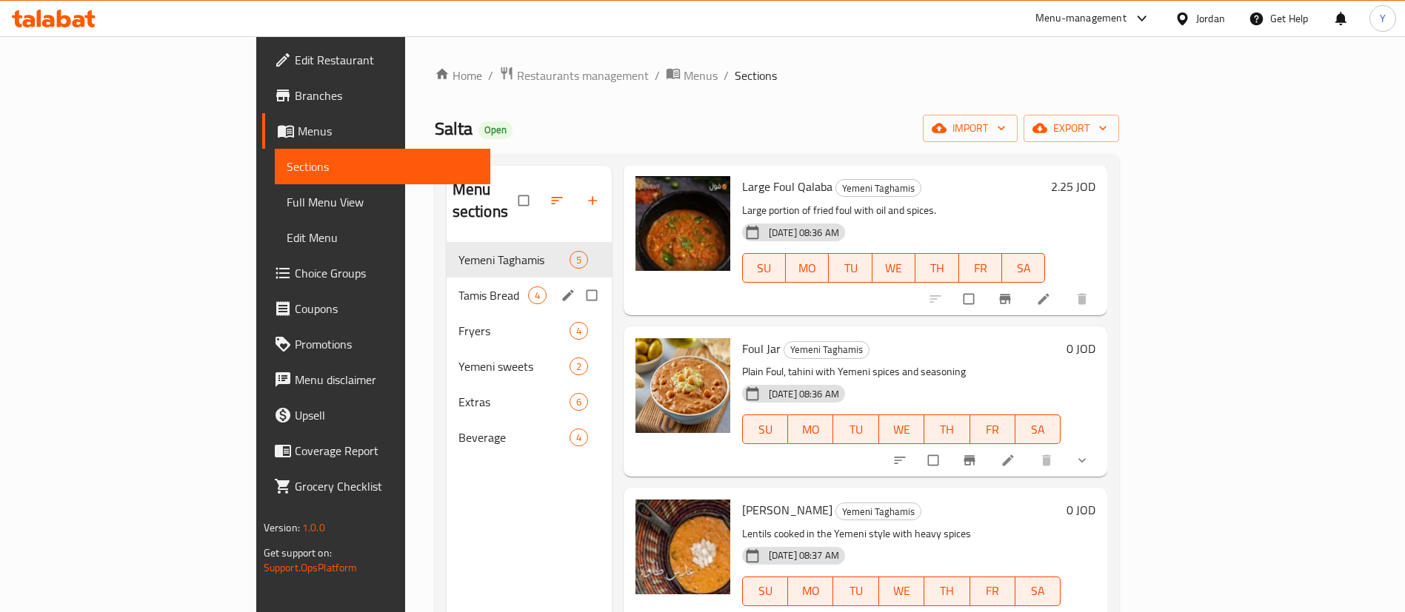
click at [447, 284] on div "Tamis Bread 4" at bounding box center [529, 296] width 165 height 36
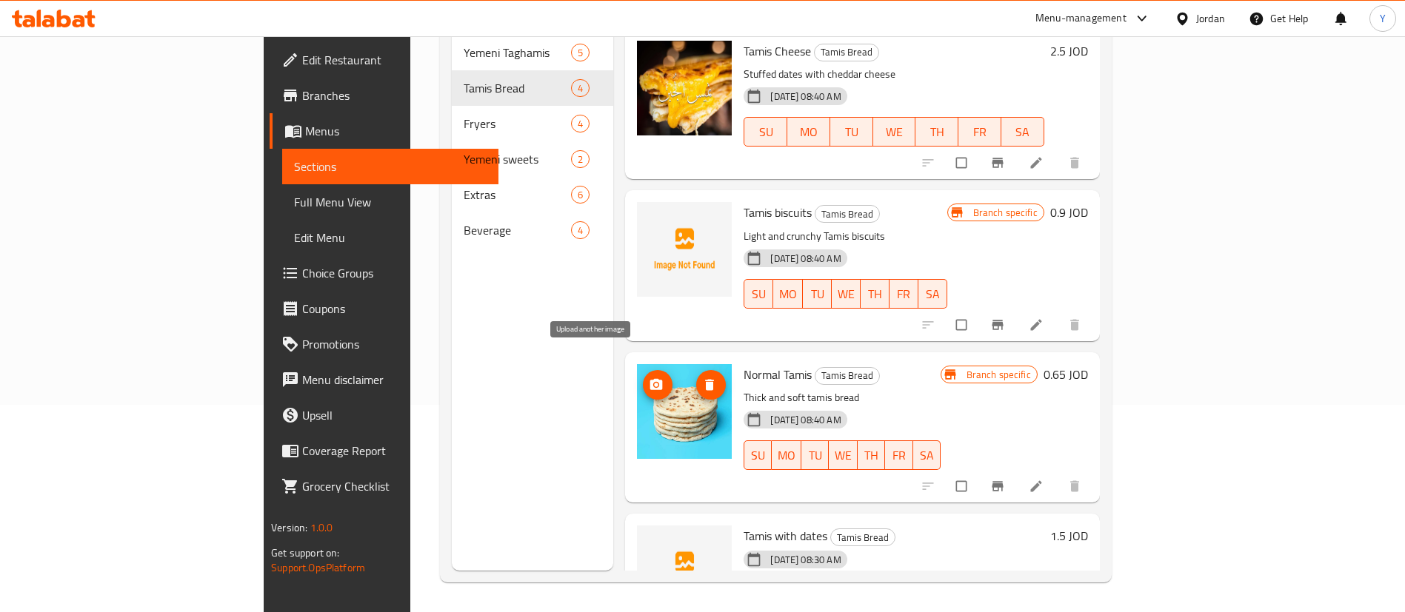
click at [650, 378] on icon "upload picture" at bounding box center [656, 383] width 13 height 11
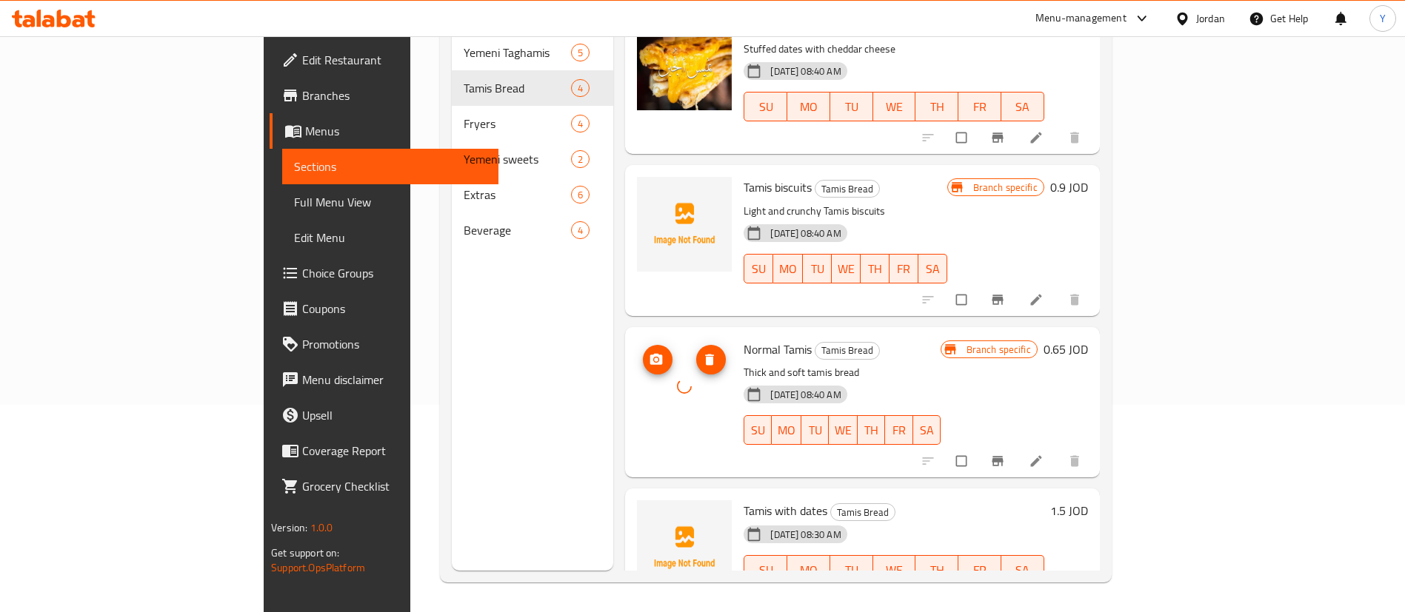
scroll to position [50, 0]
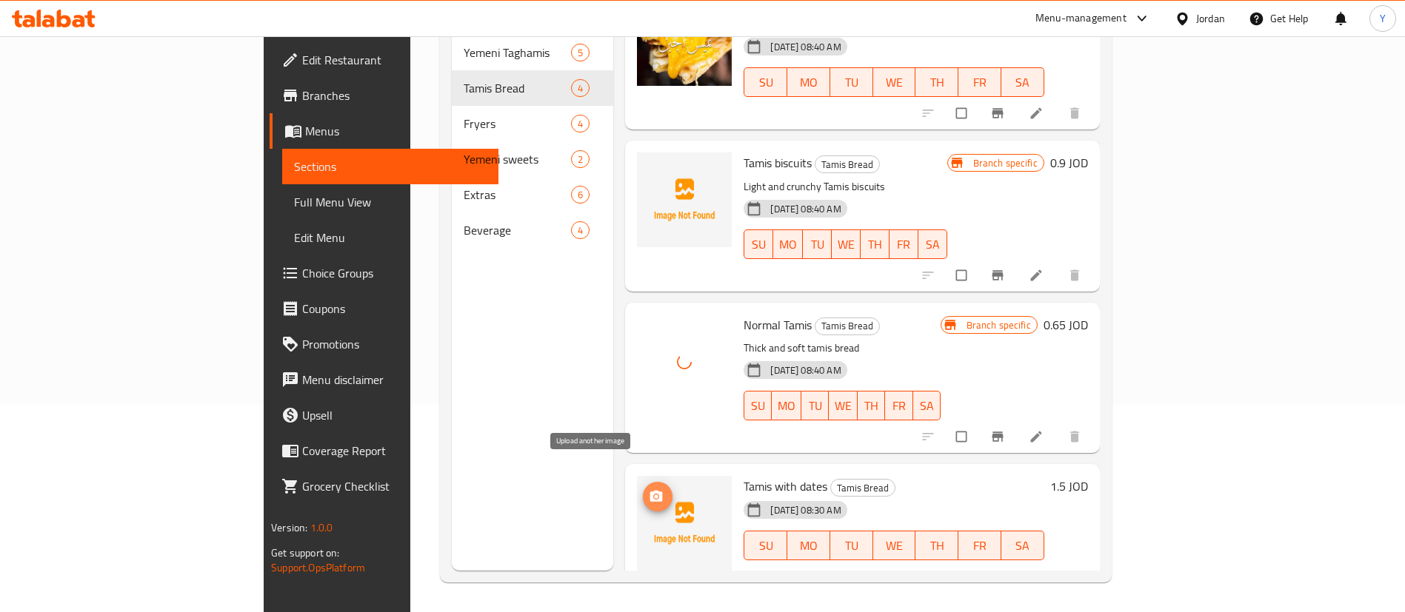
click at [650, 491] on icon "upload picture" at bounding box center [656, 496] width 13 height 11
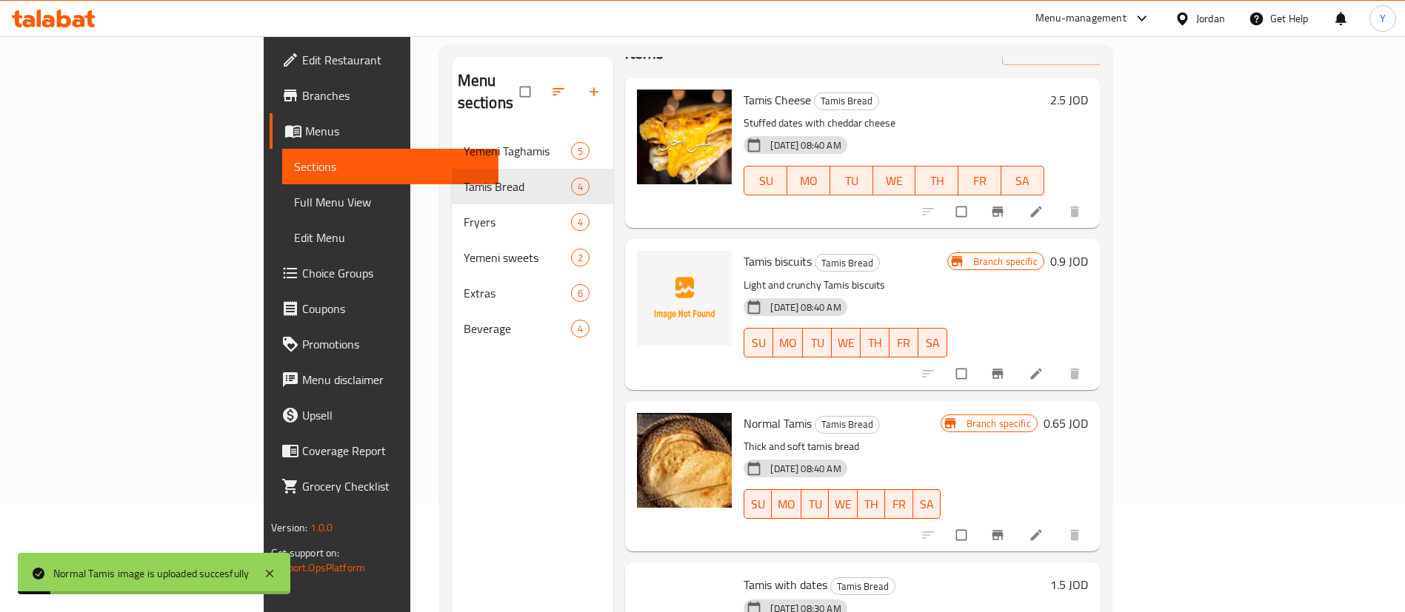
scroll to position [207, 0]
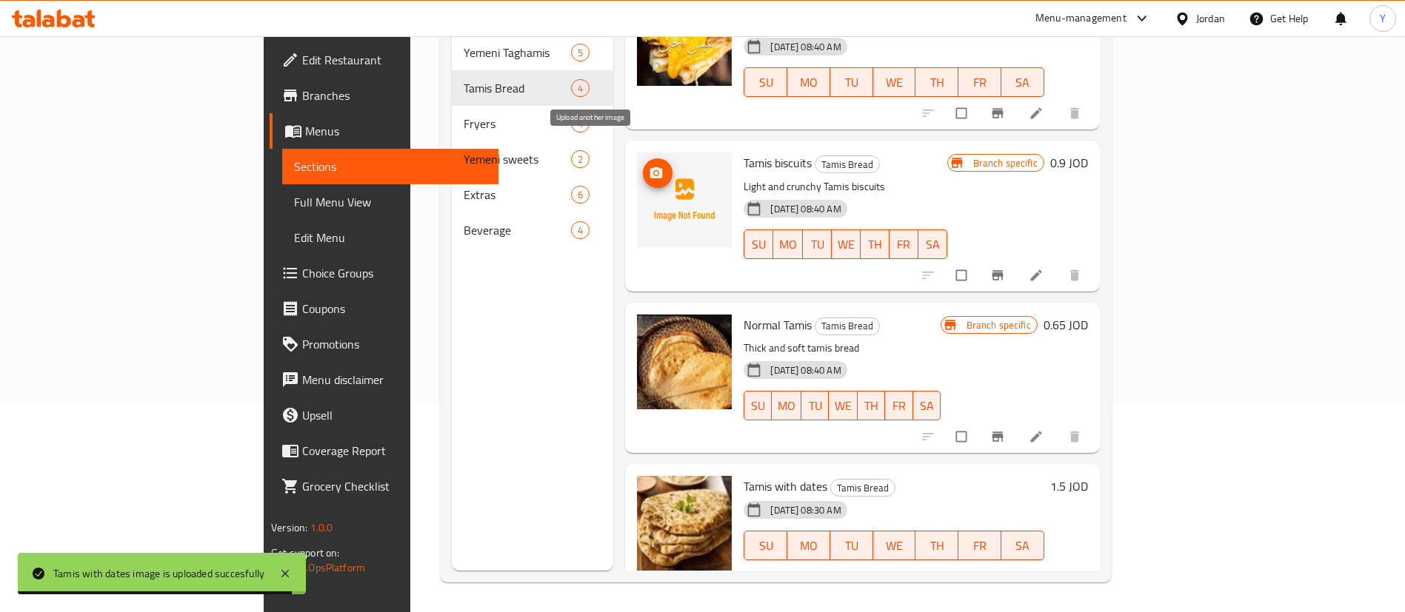
click at [650, 167] on icon "upload picture" at bounding box center [656, 172] width 13 height 11
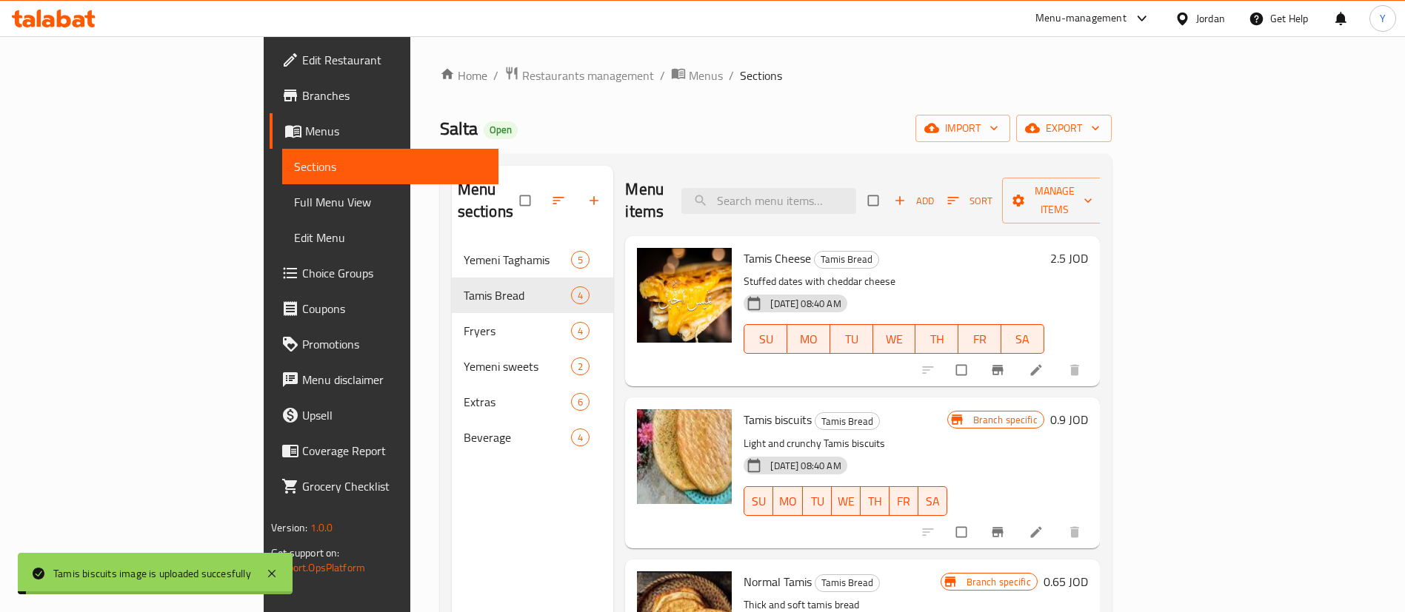
scroll to position [50, 0]
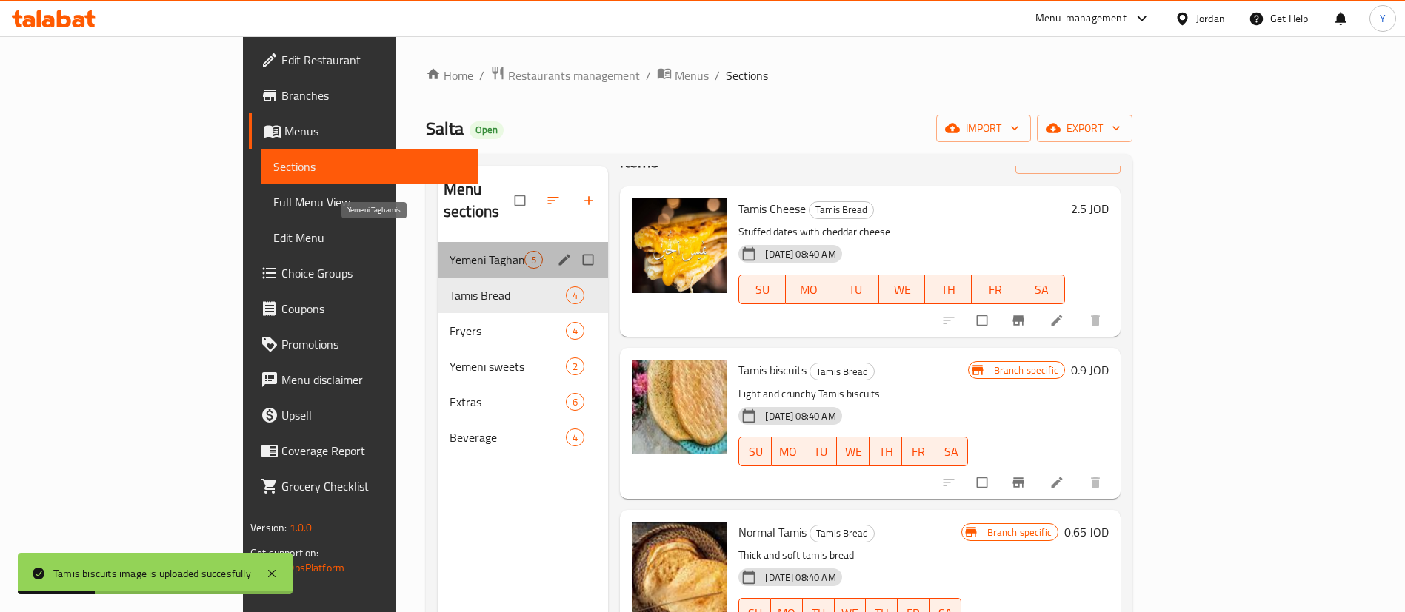
click at [450, 251] on span "Yemeni Taghamis" at bounding box center [487, 260] width 75 height 18
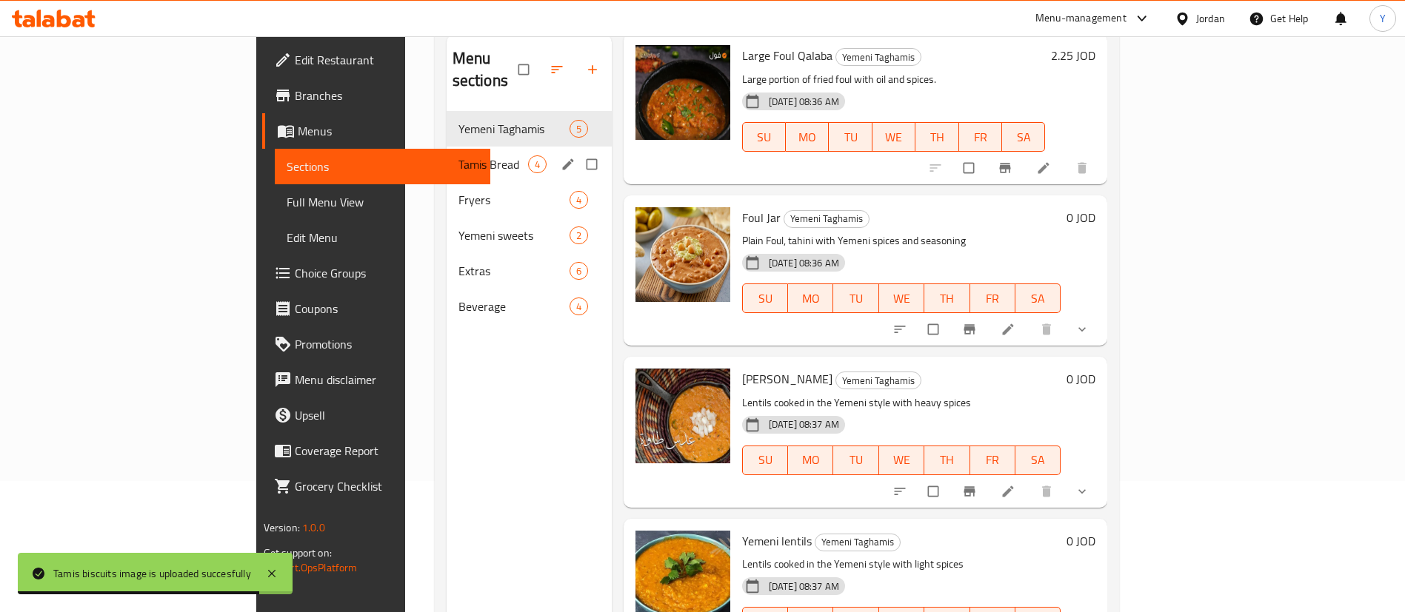
scroll to position [96, 0]
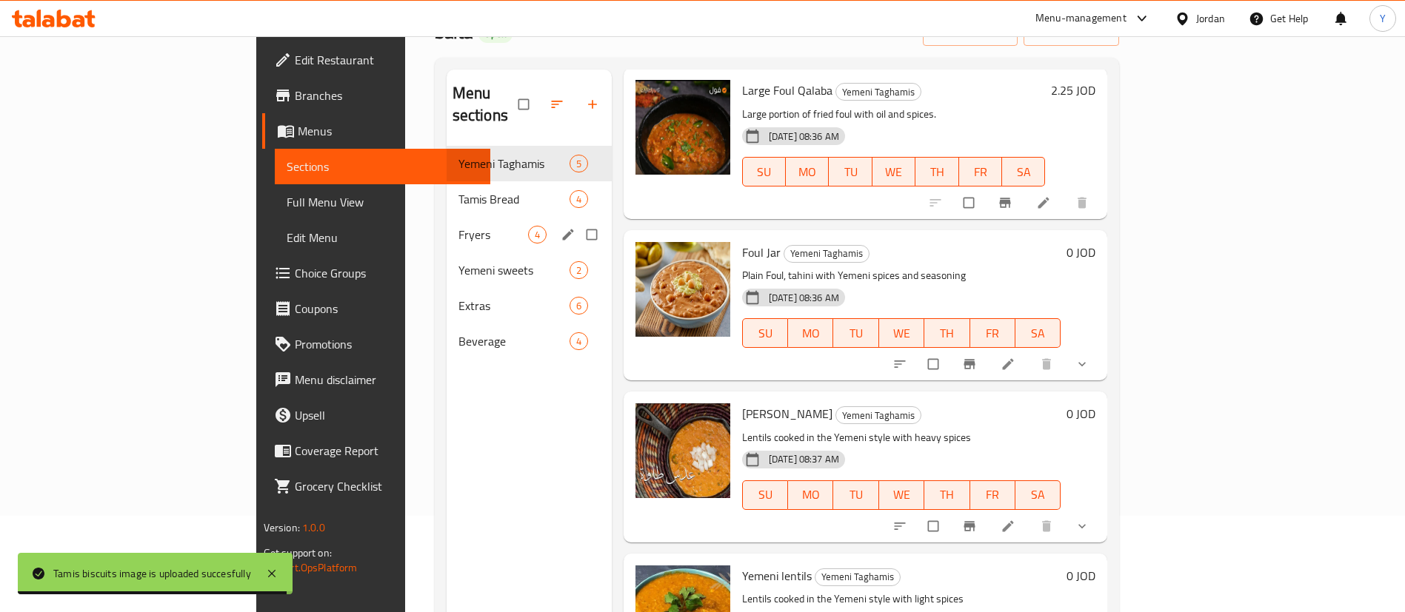
click at [447, 217] on div "Fryers 4" at bounding box center [529, 235] width 165 height 36
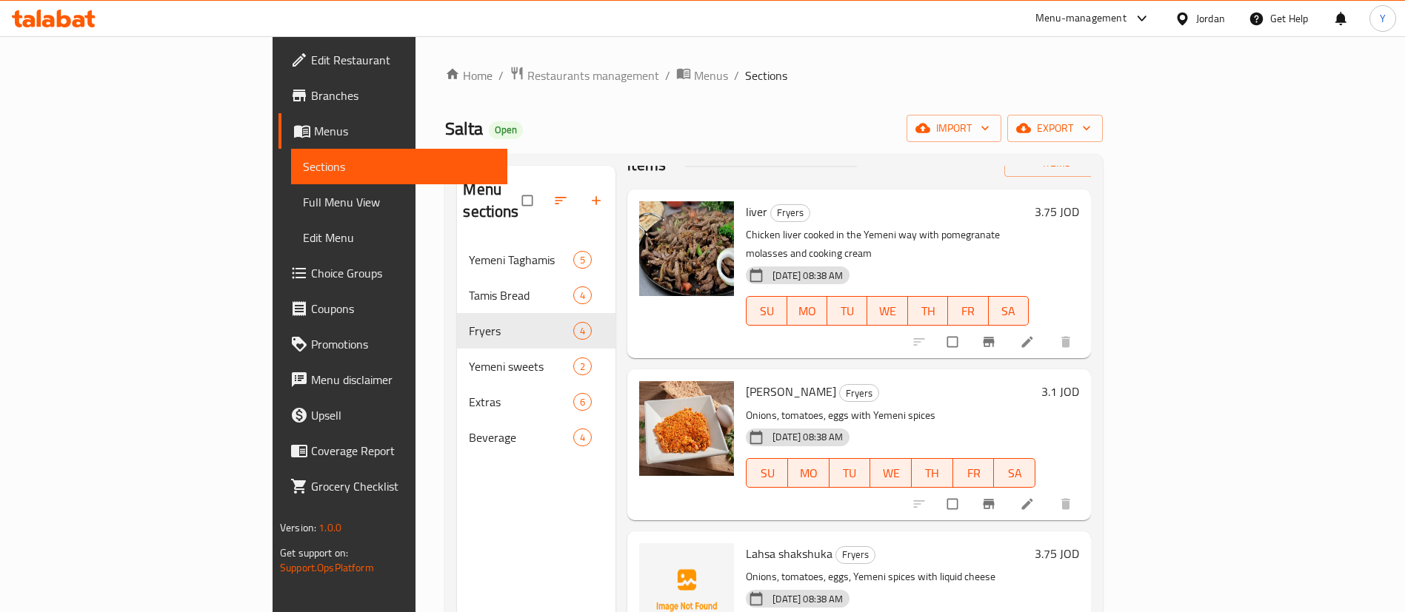
scroll to position [72, 0]
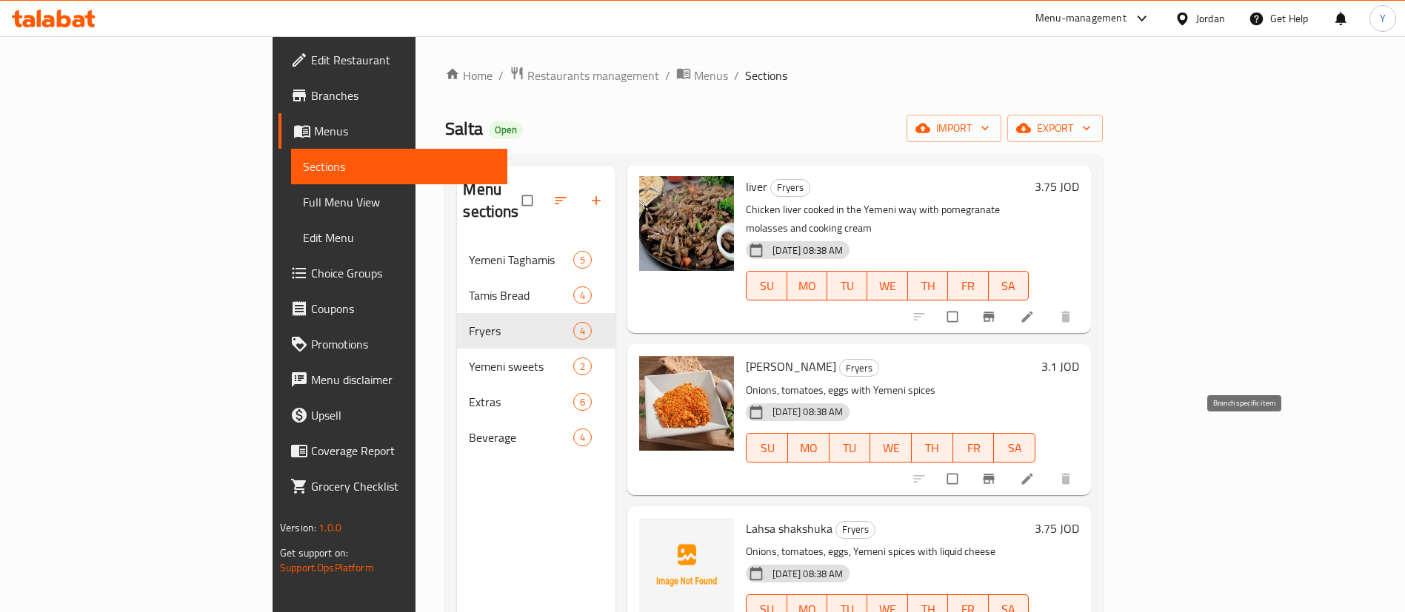
click at [996, 472] on icon "Branch-specific-item" at bounding box center [988, 479] width 15 height 15
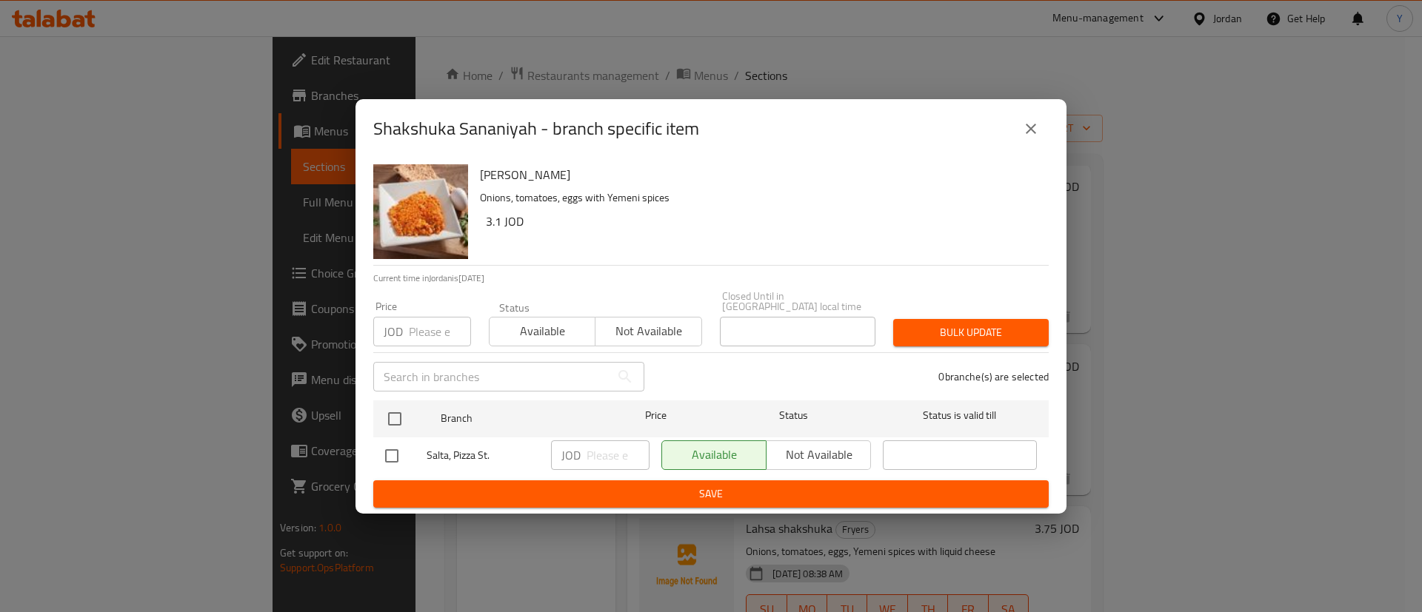
click at [378, 457] on input "checkbox" at bounding box center [391, 456] width 31 height 31
checkbox input "true"
click at [595, 449] on input "number" at bounding box center [618, 456] width 63 height 30
type input "2.25"
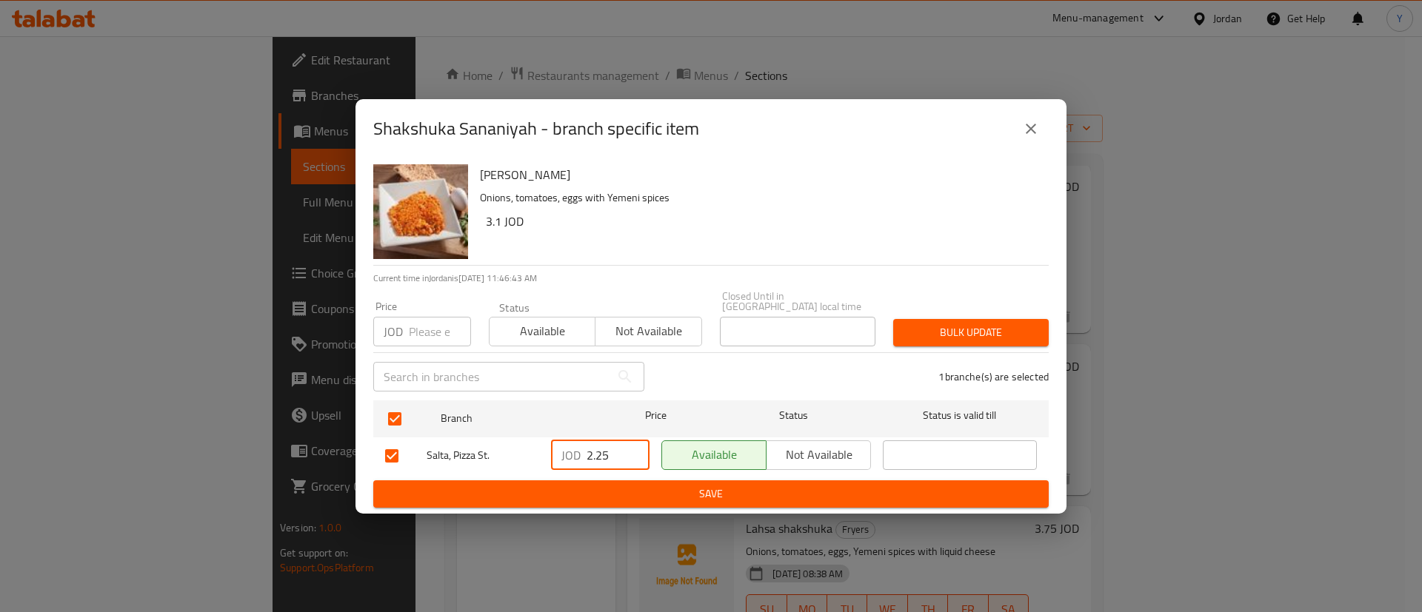
click at [605, 486] on span "Save" at bounding box center [711, 494] width 652 height 19
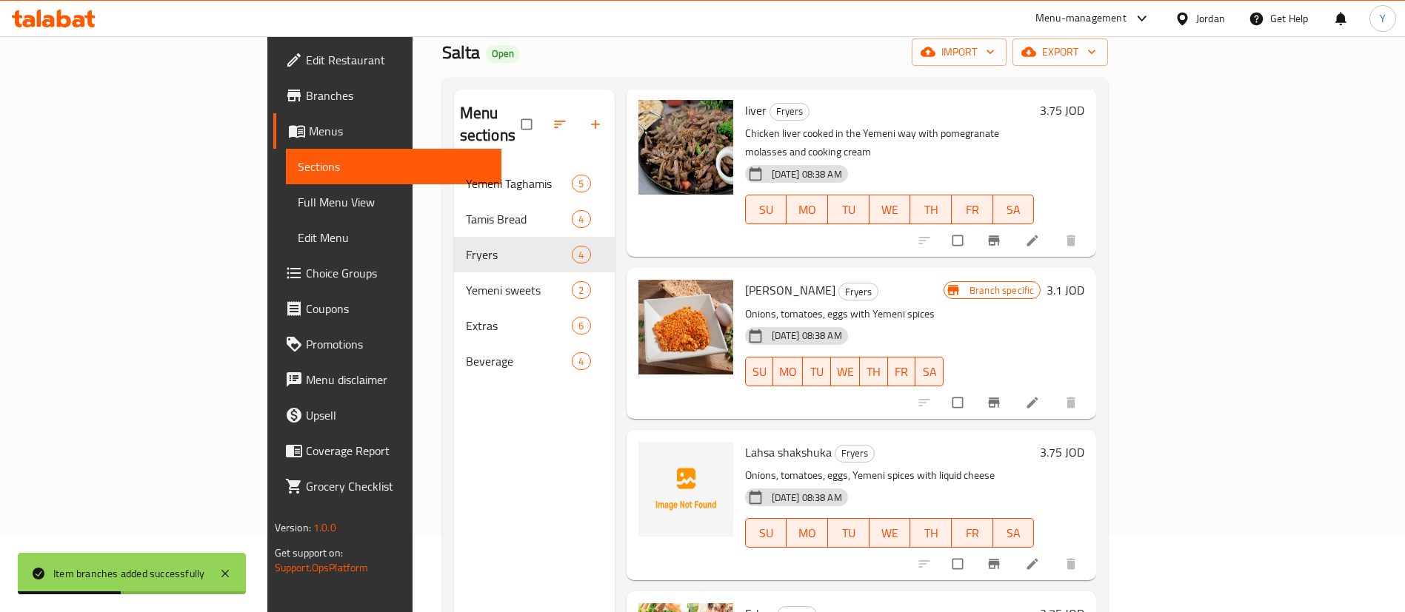
scroll to position [111, 0]
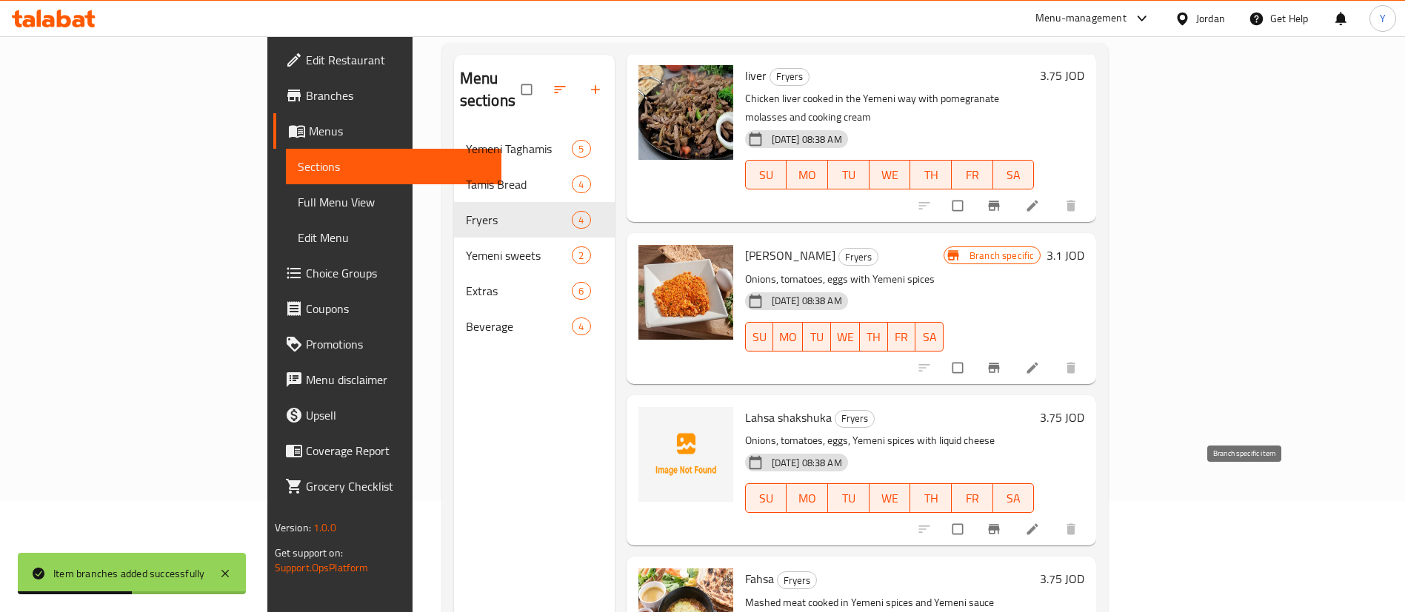
click at [1004, 522] on span "Branch-specific-item" at bounding box center [995, 529] width 18 height 15
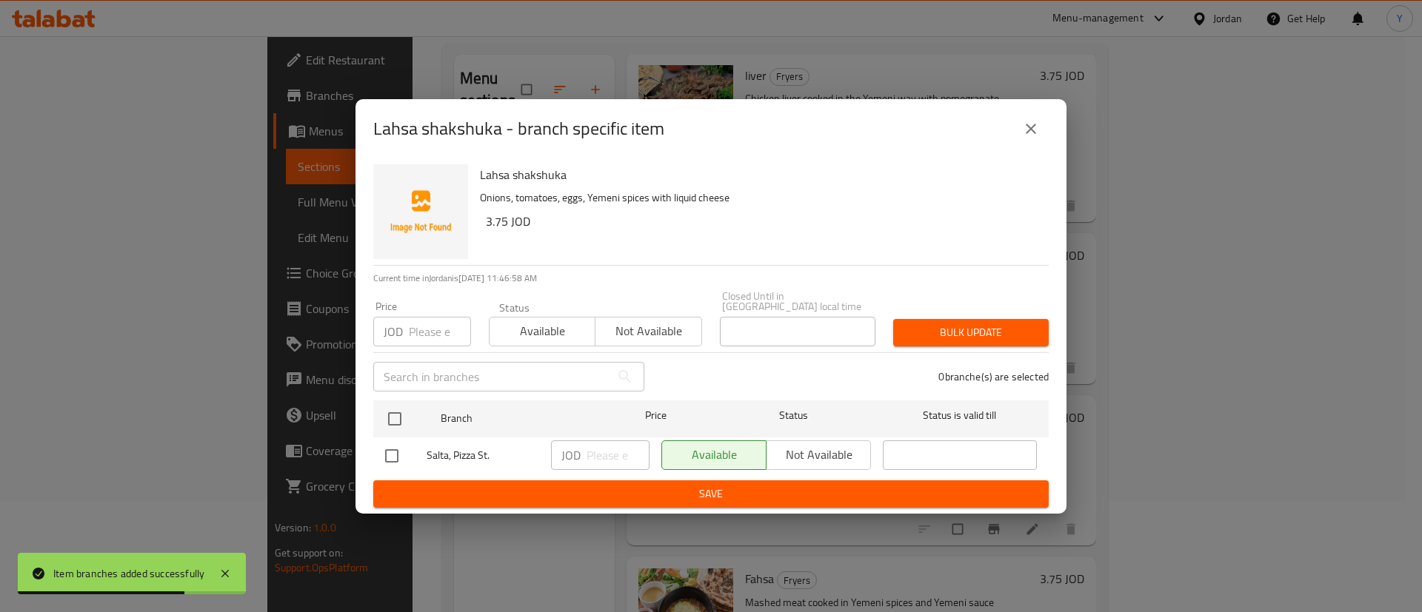
drag, startPoint x: 375, startPoint y: 442, endPoint x: 418, endPoint y: 453, distance: 43.7
click at [376, 444] on li "Salta, Pizza St. JOD ​ Available Not available ​" at bounding box center [710, 456] width 675 height 37
drag, startPoint x: 387, startPoint y: 454, endPoint x: 447, endPoint y: 459, distance: 60.2
click at [387, 453] on input "checkbox" at bounding box center [391, 456] width 31 height 31
checkbox input "true"
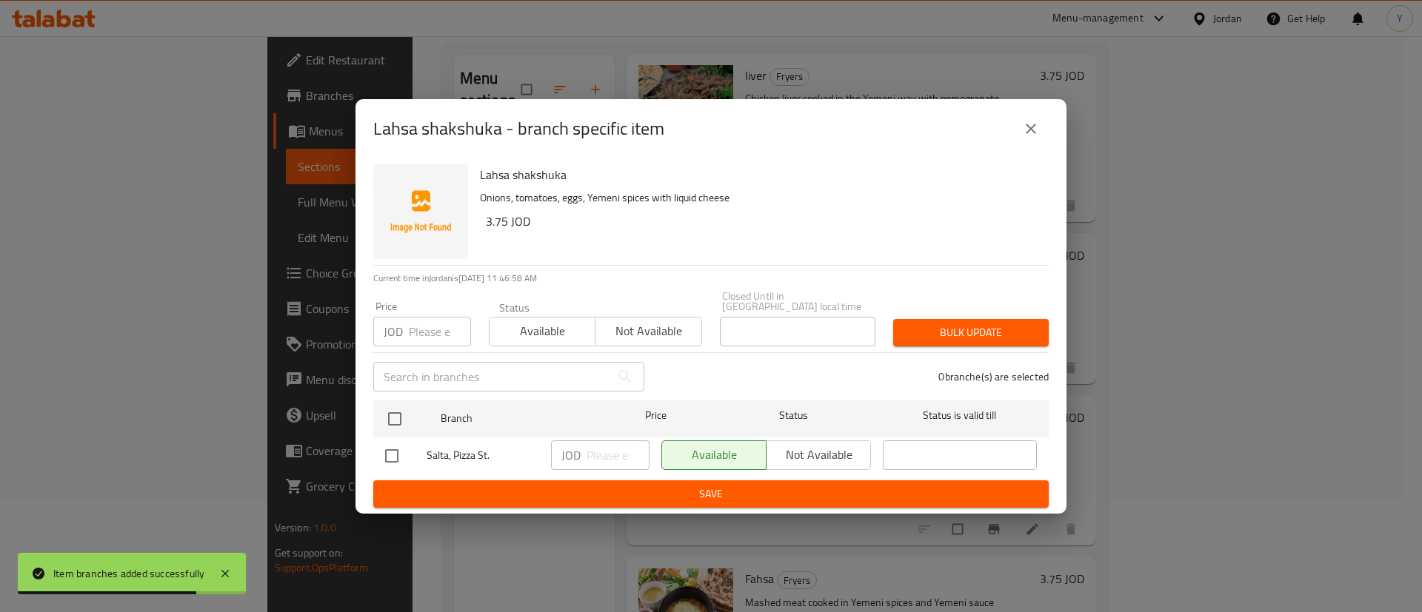
checkbox input "true"
click at [606, 450] on input "number" at bounding box center [618, 456] width 63 height 30
type input "2.75"
click at [608, 486] on span "Save" at bounding box center [711, 494] width 652 height 19
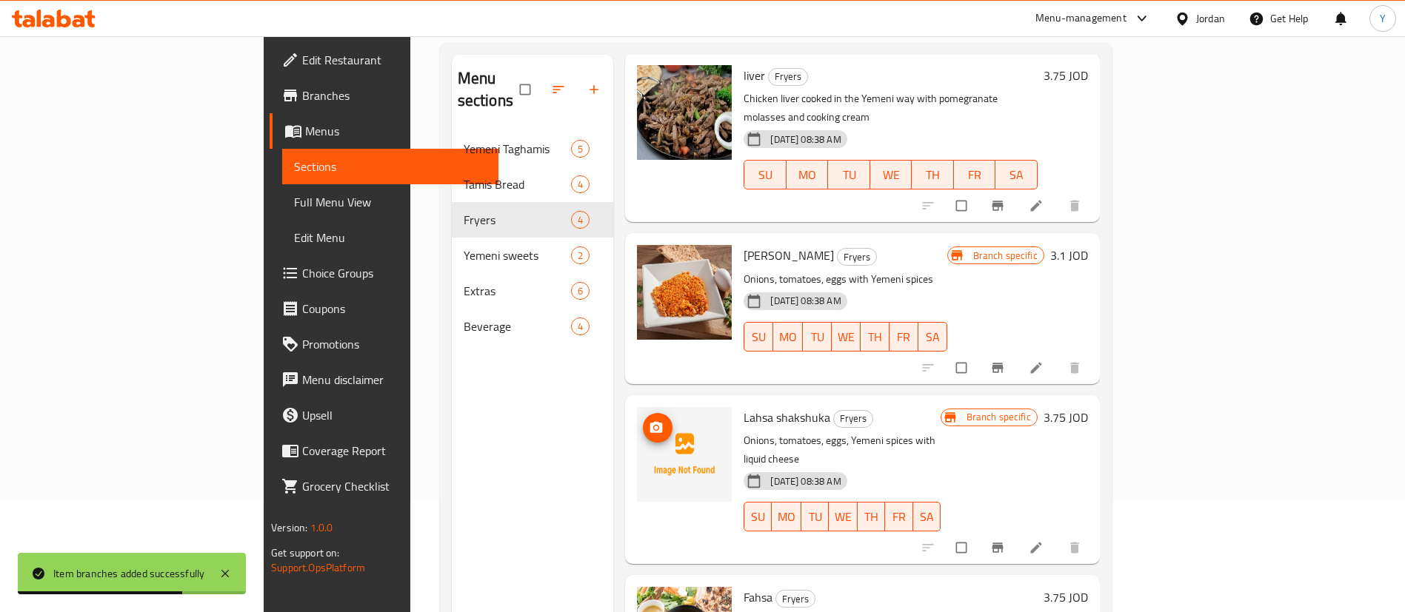
click at [643, 413] on button "upload picture" at bounding box center [658, 428] width 30 height 30
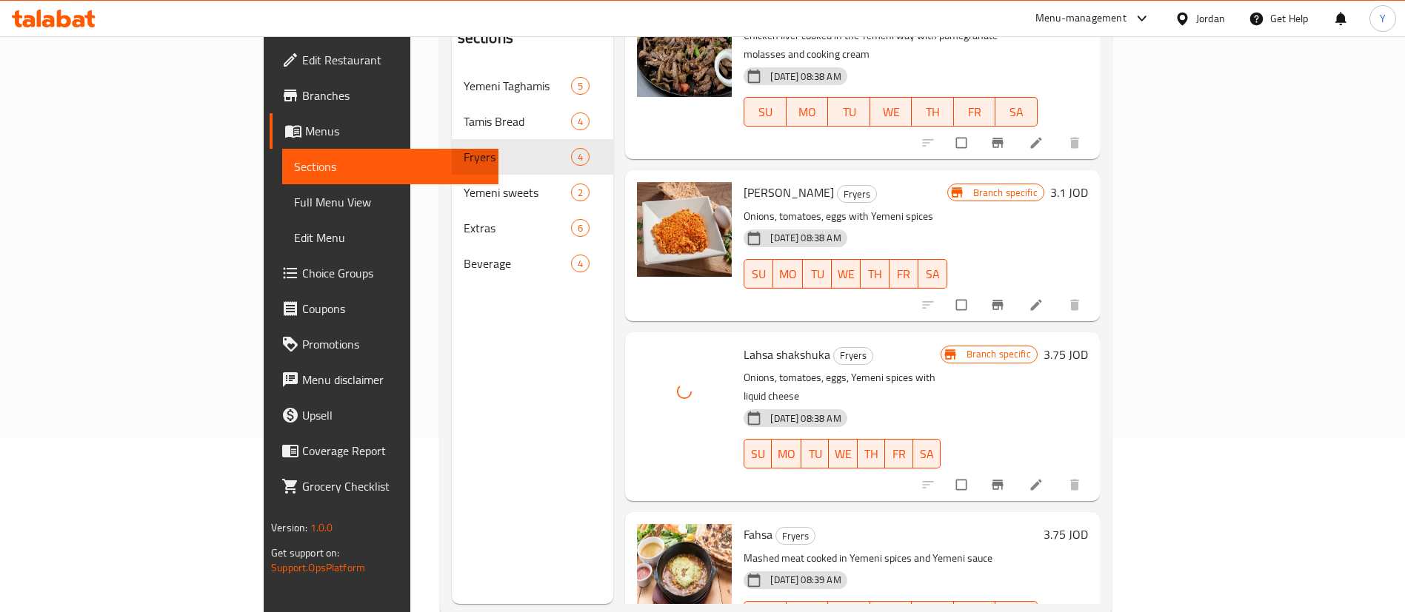
scroll to position [207, 0]
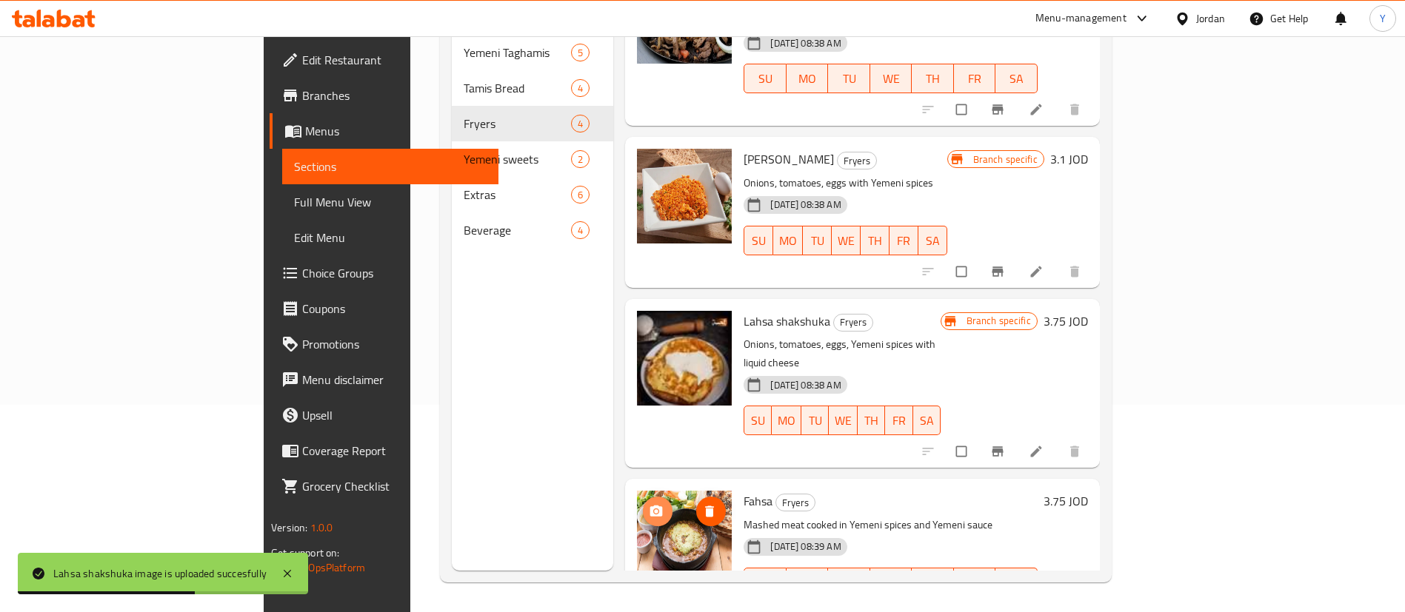
click at [650, 506] on icon "upload picture" at bounding box center [656, 511] width 13 height 11
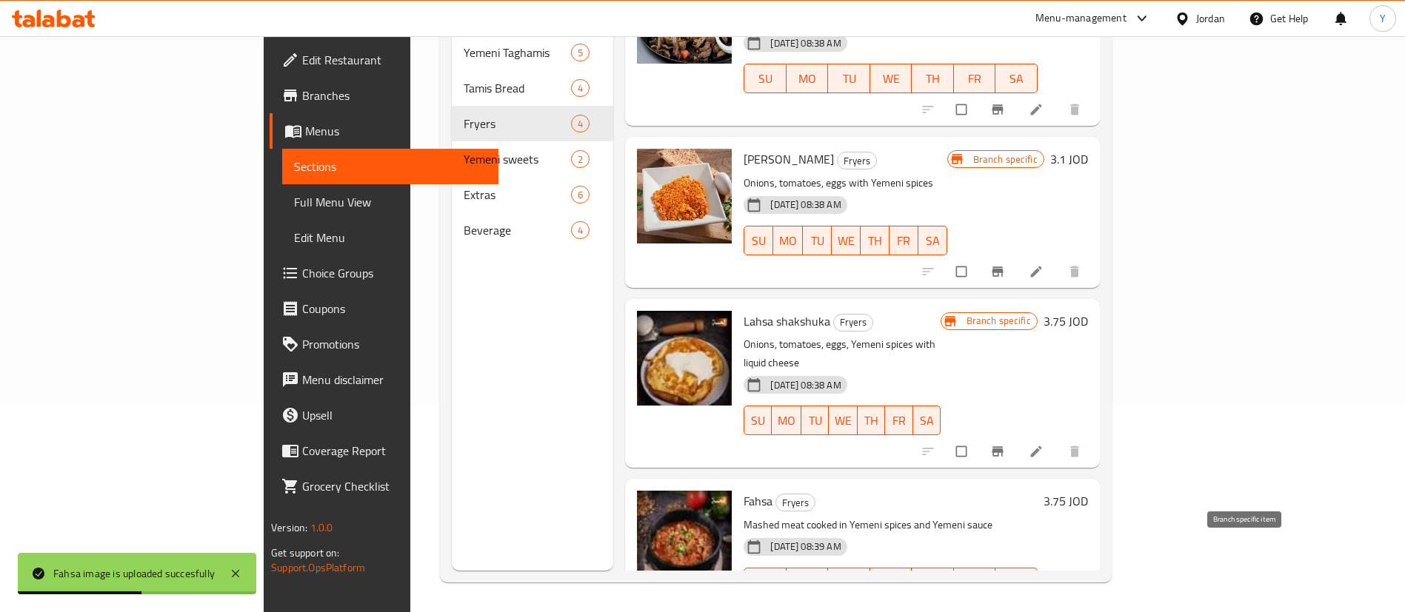
click at [1017, 598] on button "Branch-specific-item" at bounding box center [999, 614] width 36 height 33
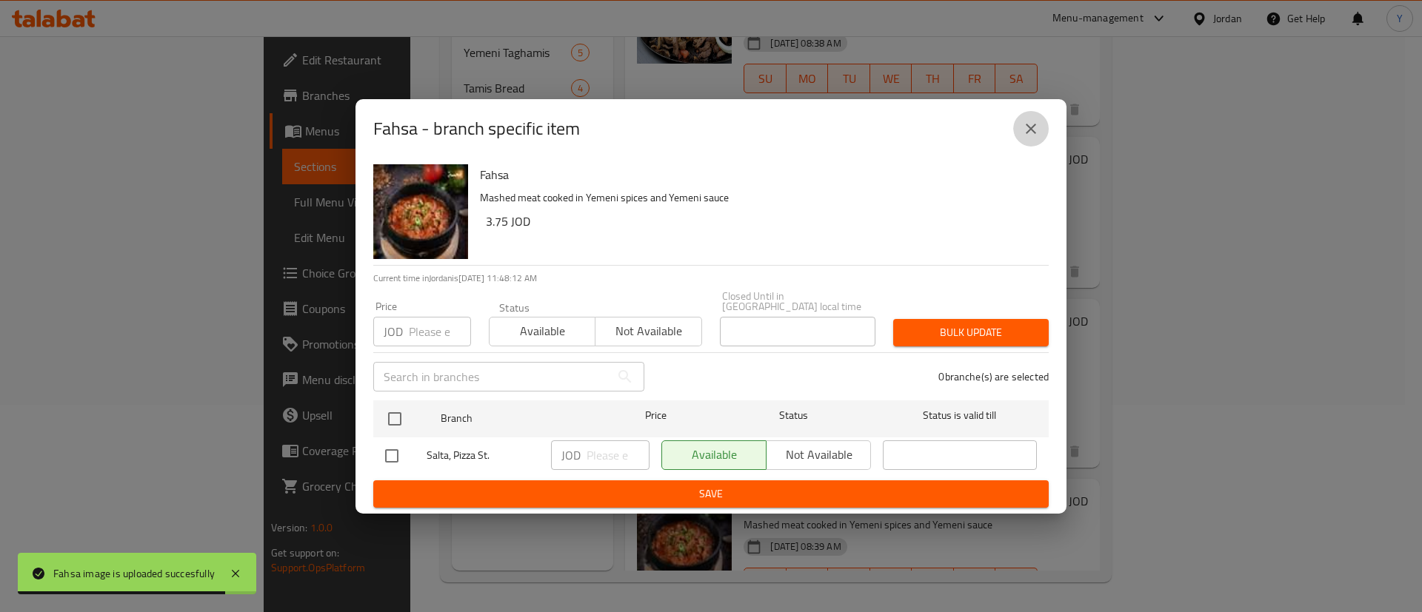
click at [1028, 133] on icon "close" at bounding box center [1031, 129] width 18 height 18
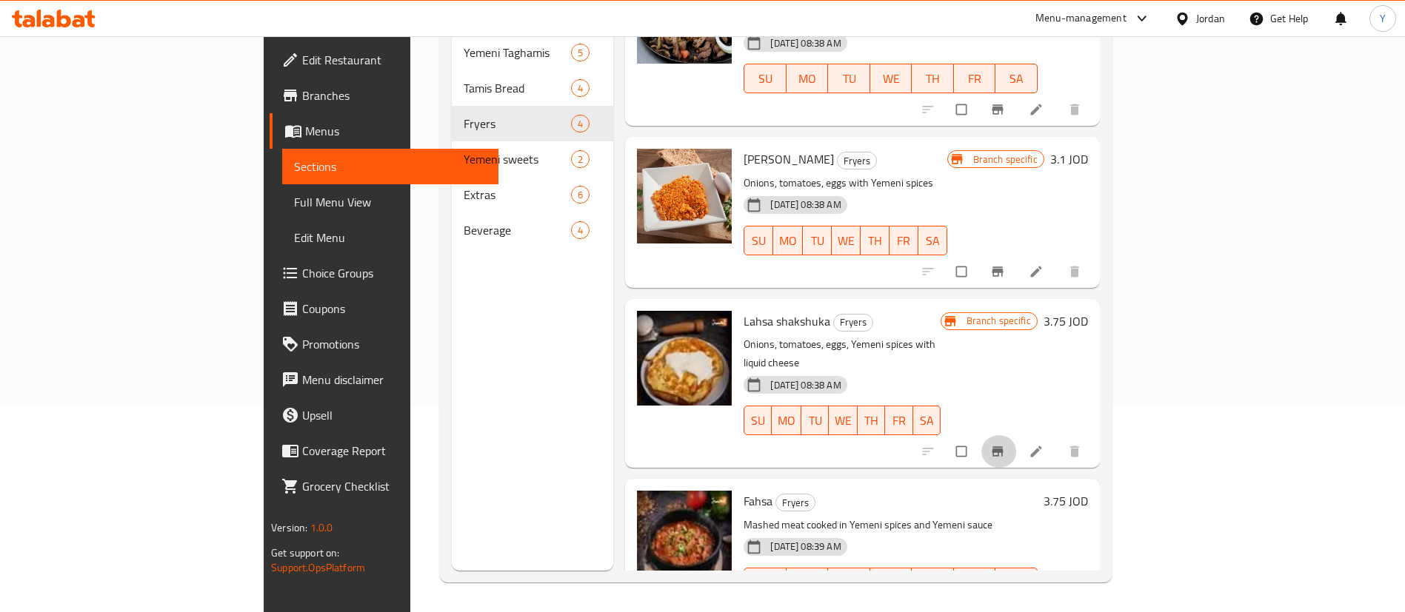
click at [1003, 447] on icon "Branch-specific-item" at bounding box center [997, 452] width 11 height 10
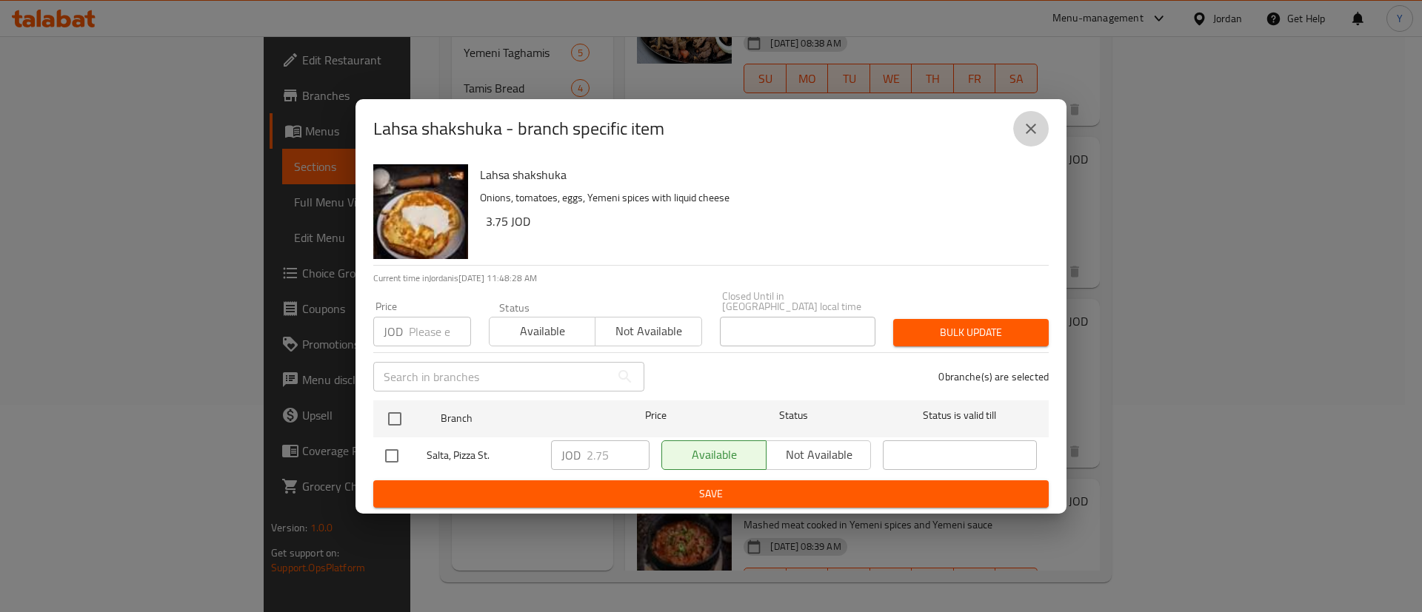
click at [1036, 127] on icon "close" at bounding box center [1031, 129] width 18 height 18
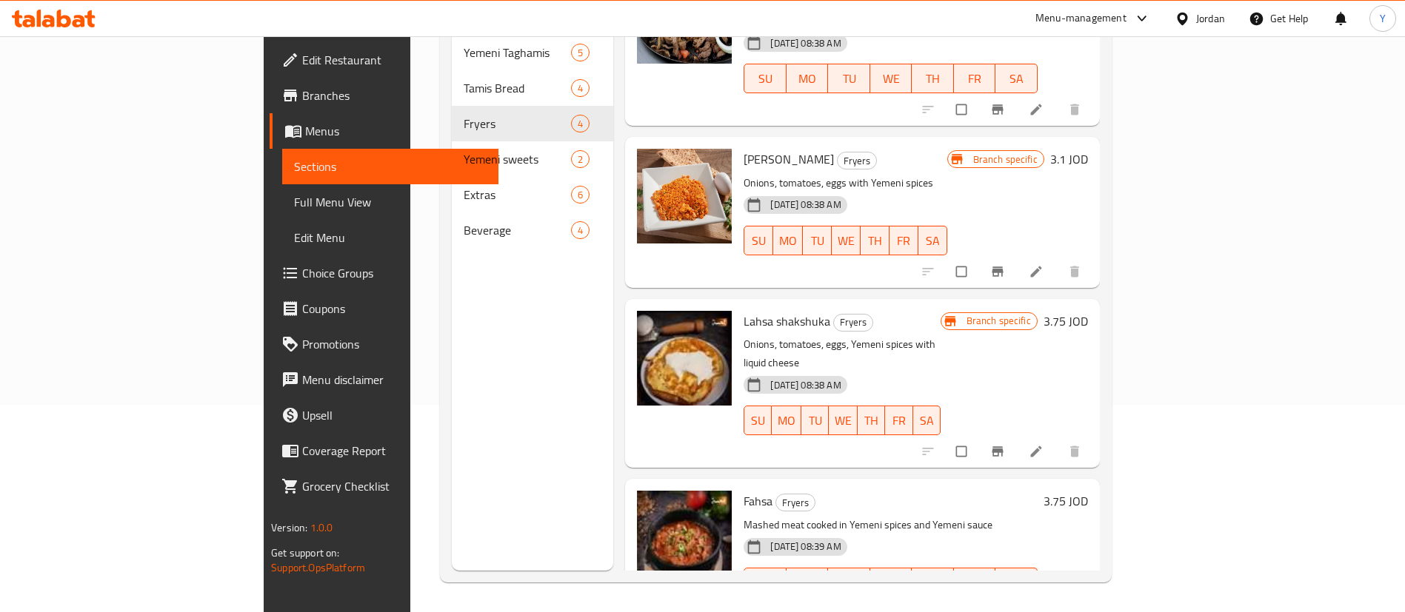
scroll to position [0, 0]
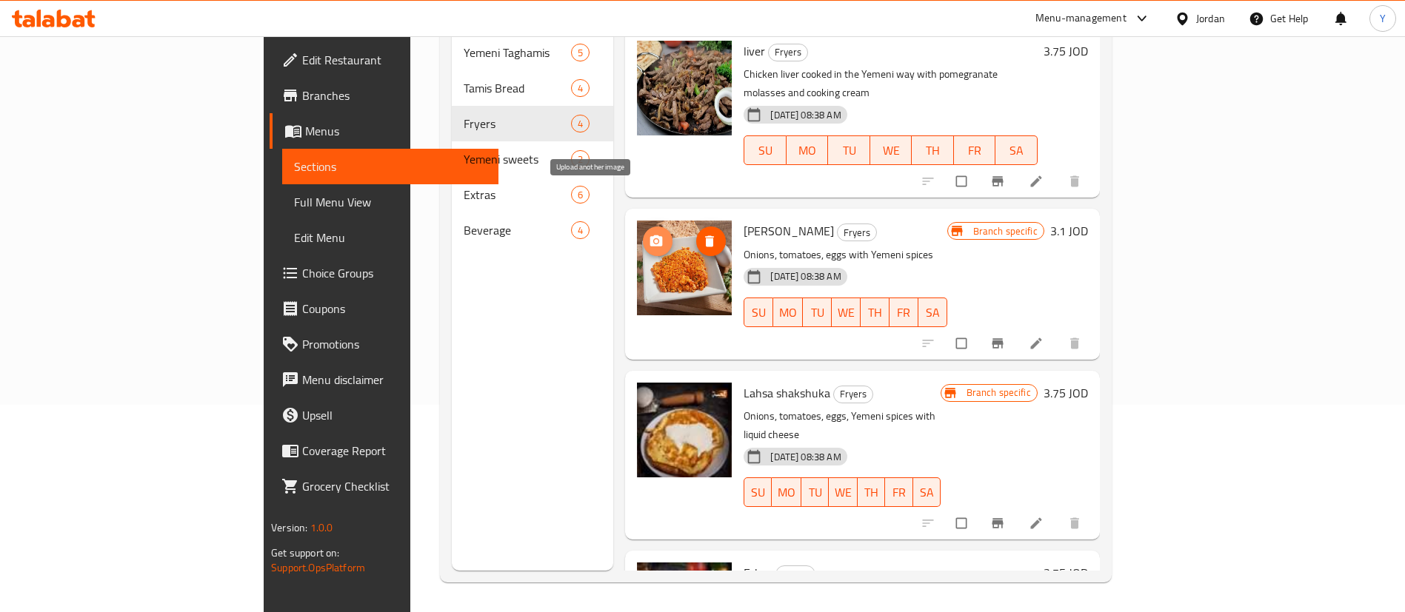
drag, startPoint x: 588, startPoint y: 200, endPoint x: 620, endPoint y: 218, distance: 36.5
click at [649, 234] on icon "upload picture" at bounding box center [656, 241] width 15 height 15
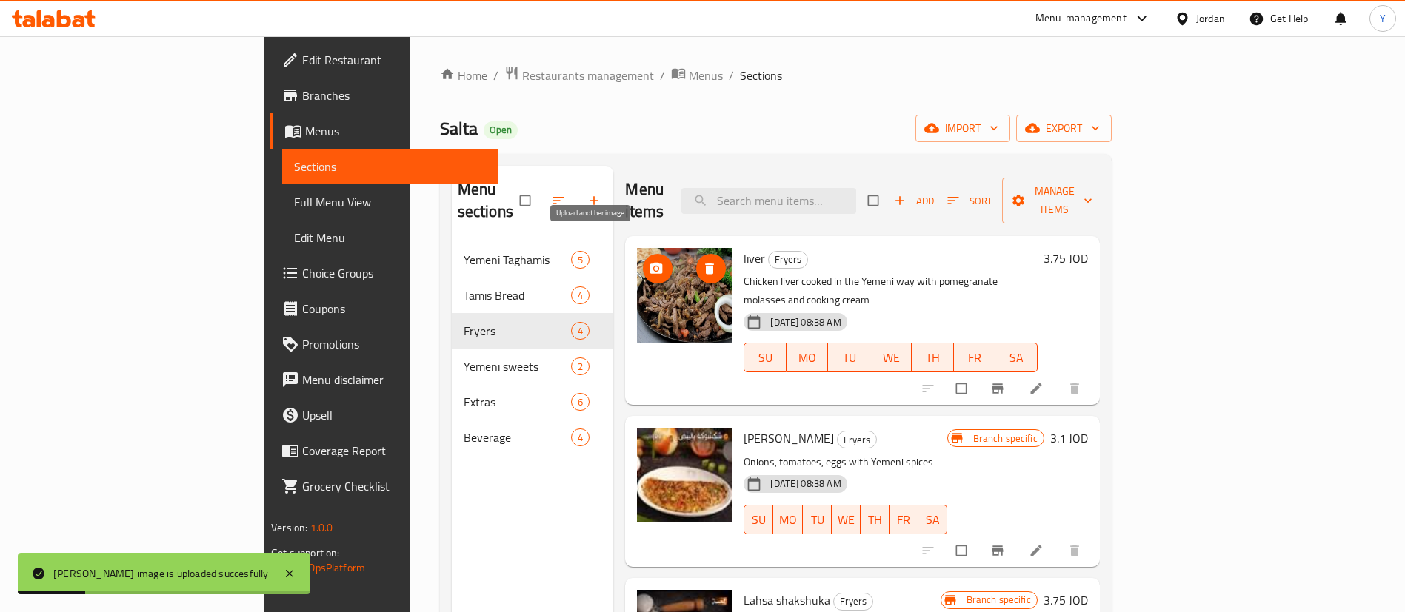
click at [649, 261] on icon "upload picture" at bounding box center [656, 268] width 15 height 15
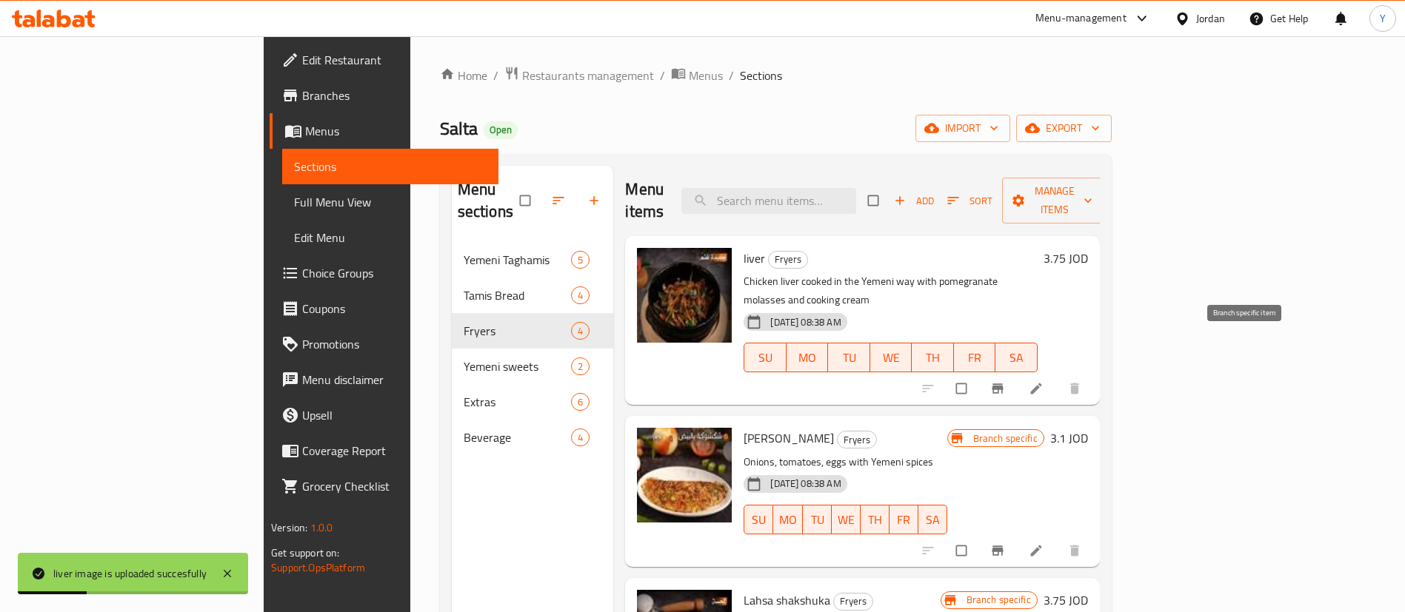
click at [1003, 384] on icon "Branch-specific-item" at bounding box center [997, 389] width 11 height 10
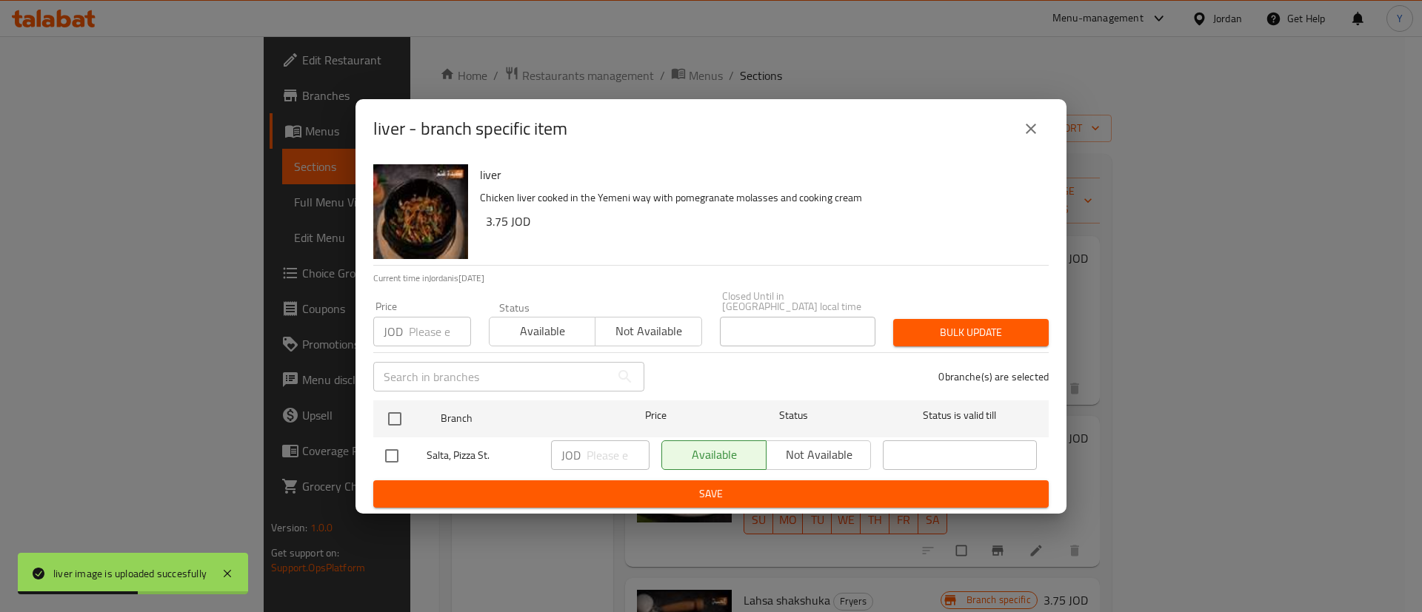
click at [387, 450] on input "checkbox" at bounding box center [391, 456] width 31 height 31
checkbox input "true"
click at [597, 457] on input "number" at bounding box center [618, 456] width 63 height 30
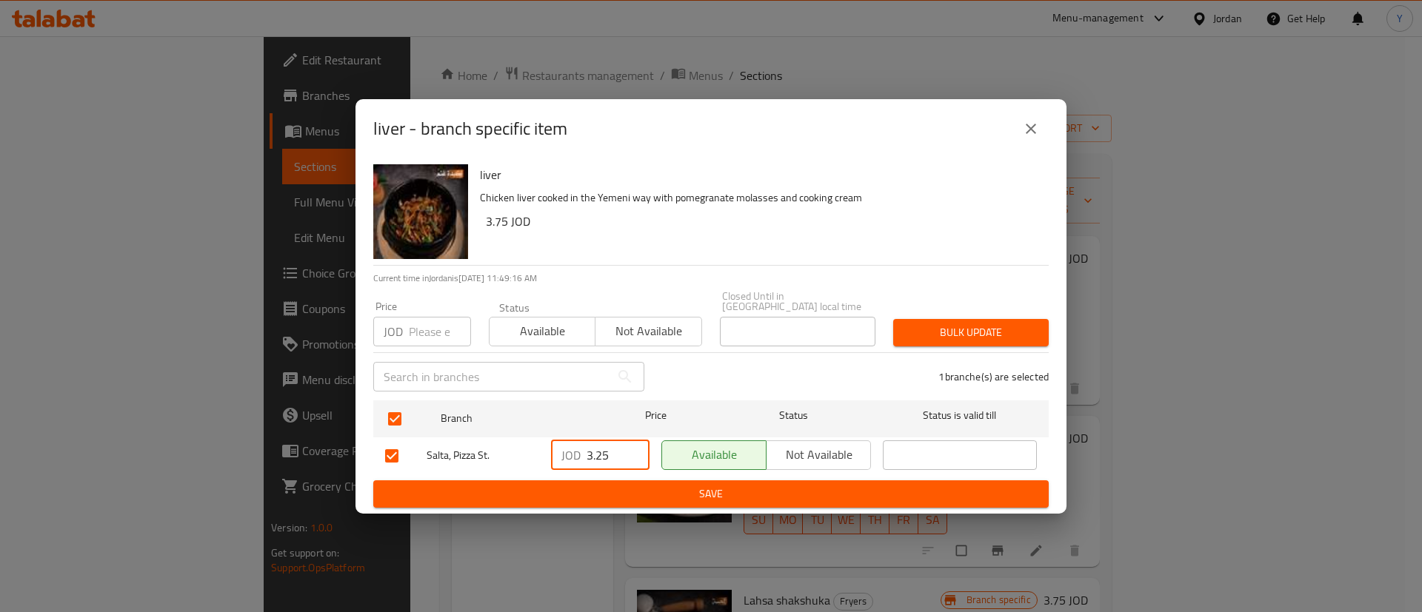
type input "3.25"
click at [664, 485] on span "Save" at bounding box center [711, 494] width 652 height 19
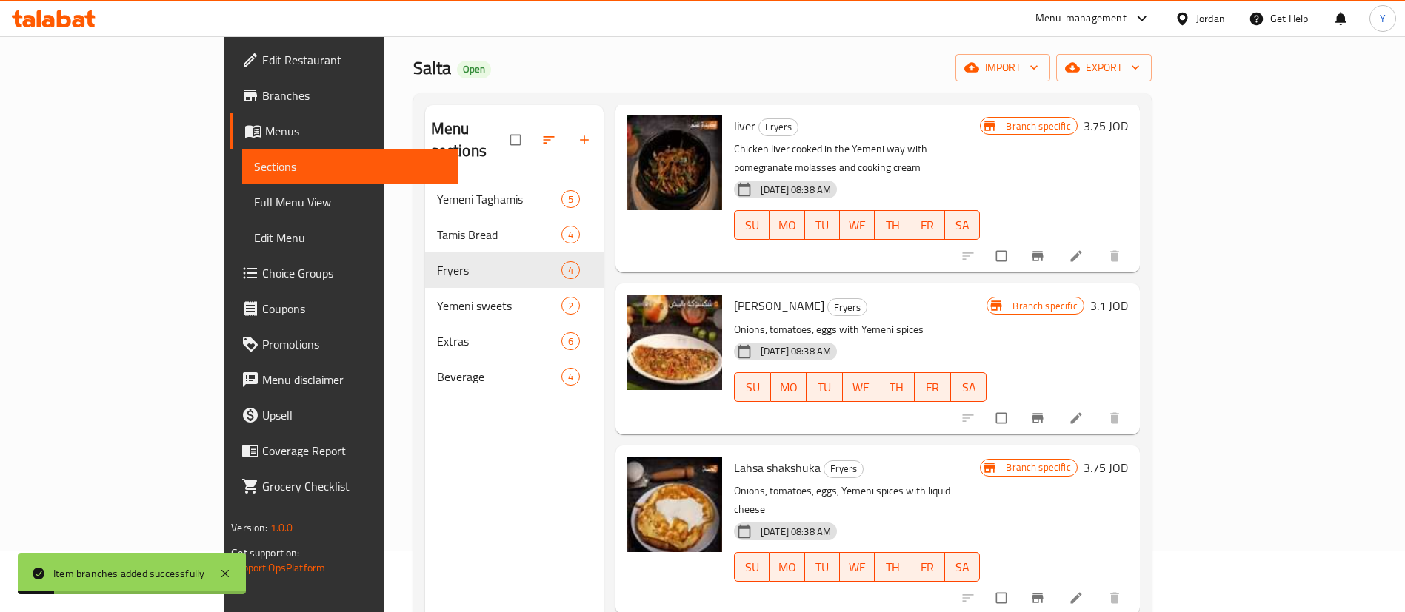
scroll to position [111, 0]
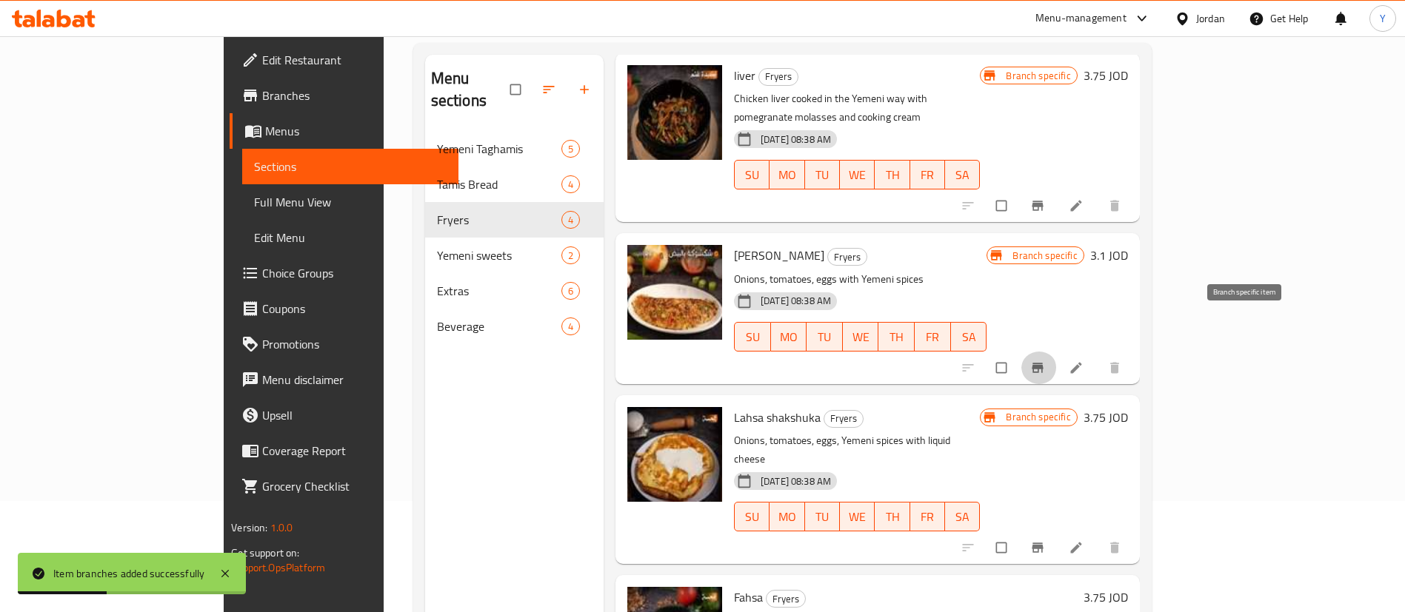
click at [1045, 361] on icon "Branch-specific-item" at bounding box center [1037, 368] width 15 height 15
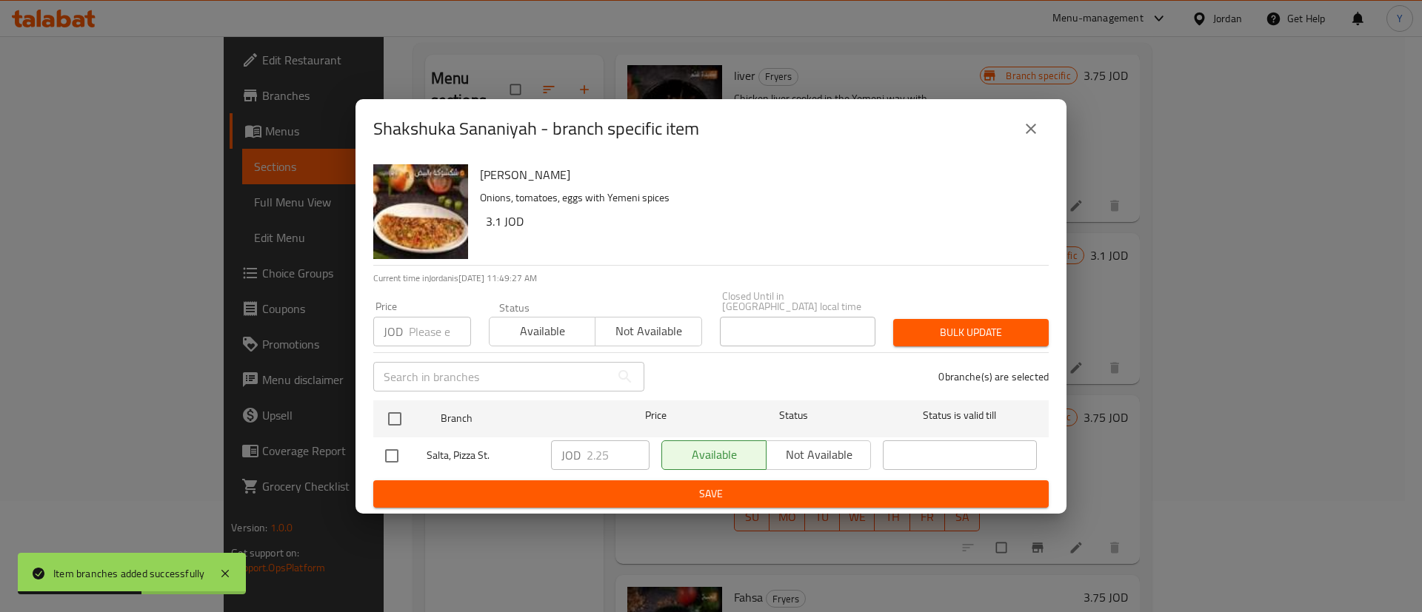
click at [1033, 137] on icon "close" at bounding box center [1031, 129] width 18 height 18
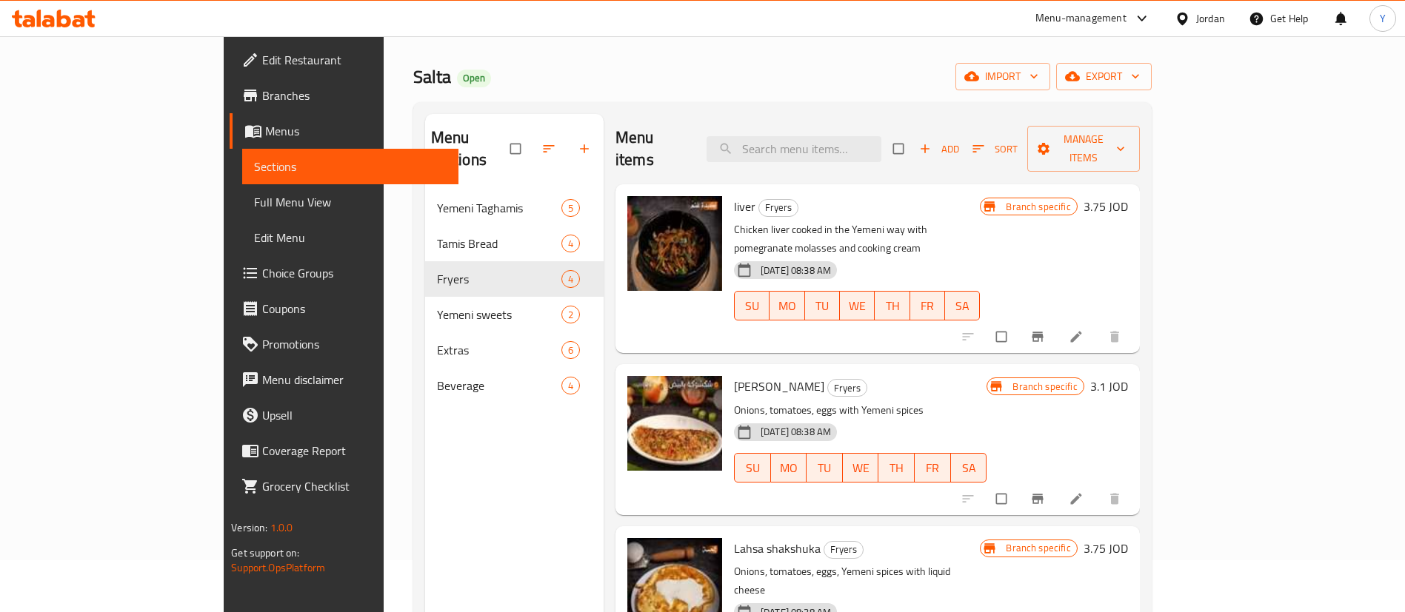
scroll to position [0, 0]
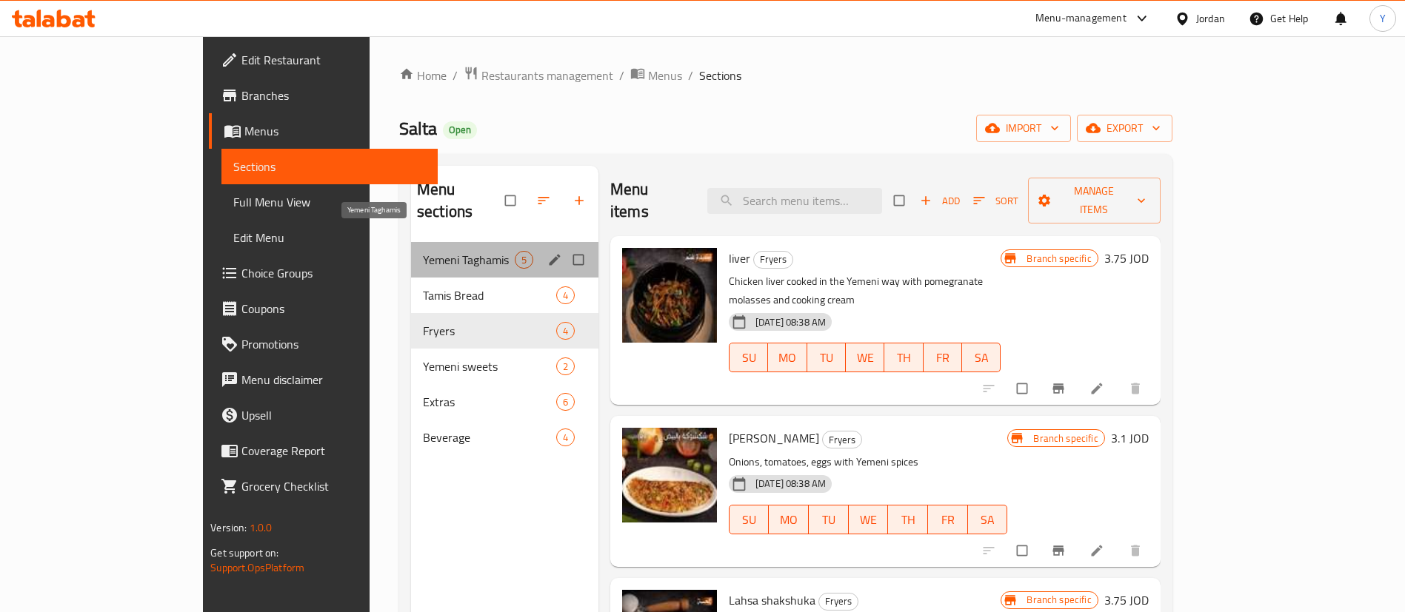
click at [423, 251] on span "Yemeni Taghamis" at bounding box center [469, 260] width 92 height 18
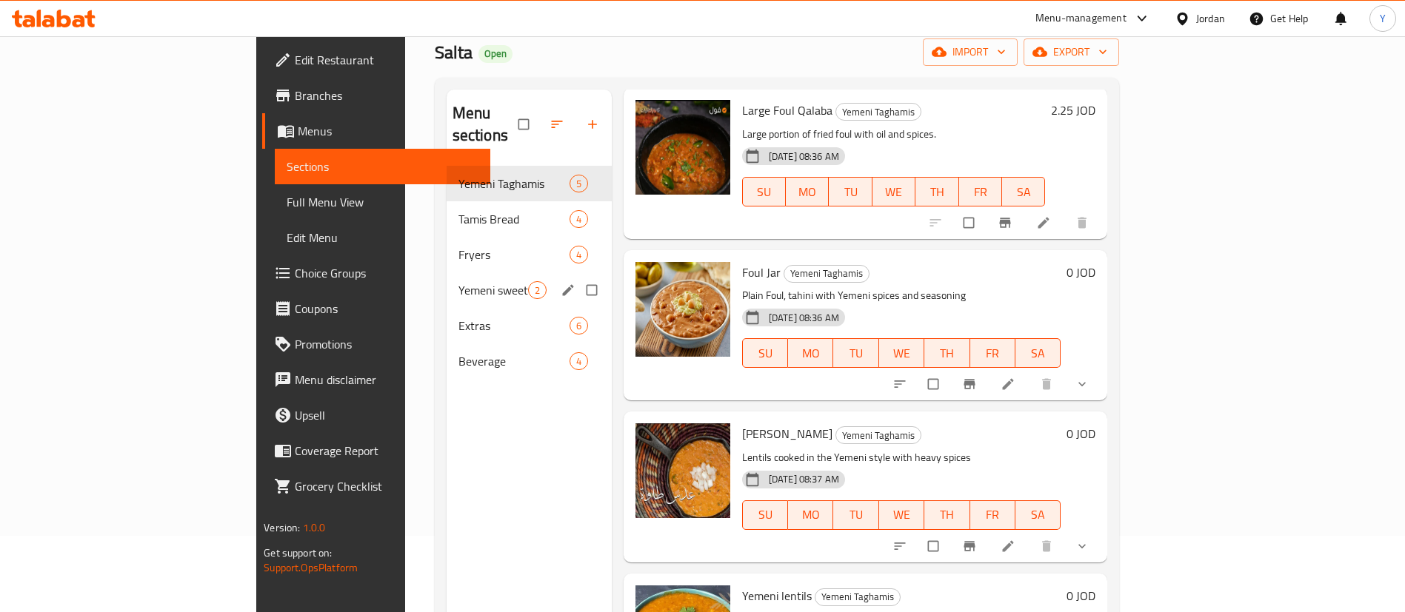
scroll to position [111, 0]
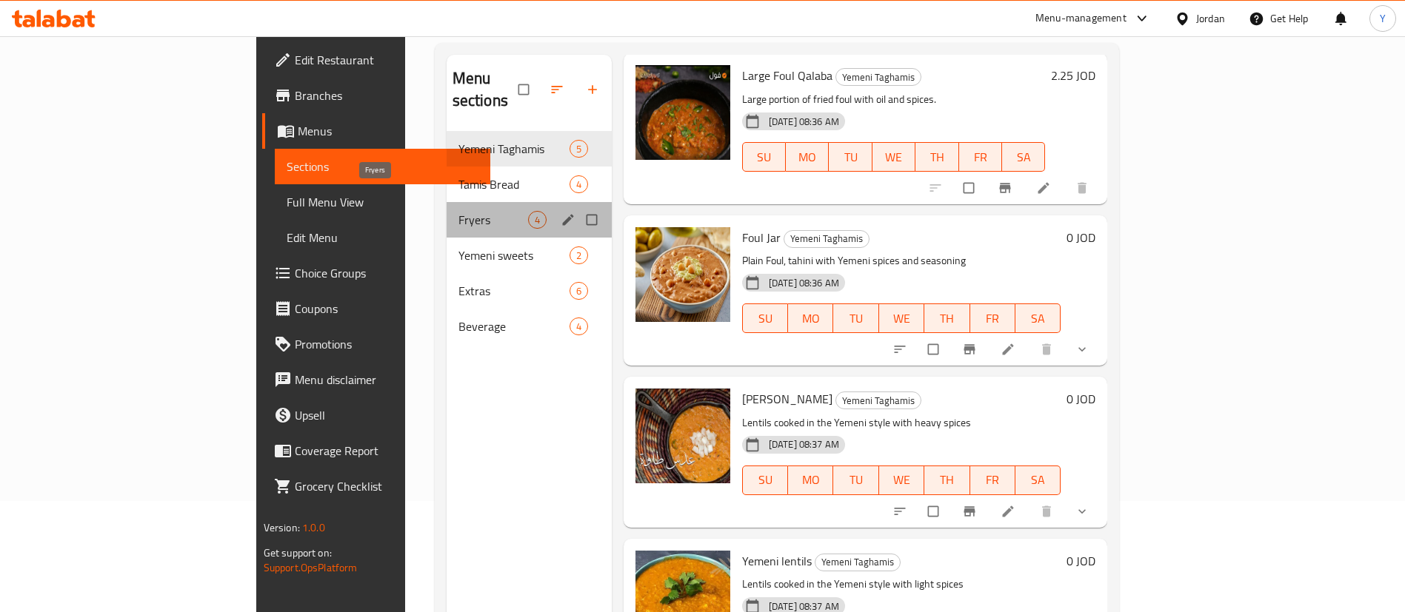
click at [458, 211] on span "Fryers" at bounding box center [493, 220] width 70 height 18
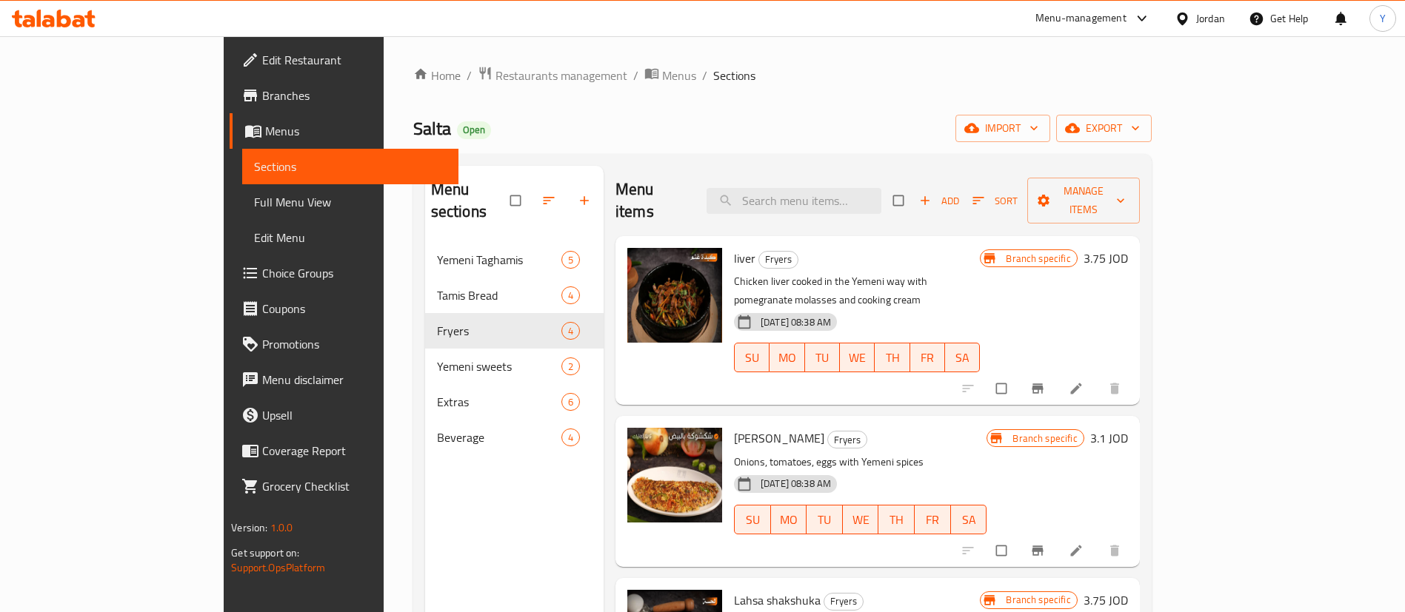
click at [959, 193] on span "Add" at bounding box center [939, 201] width 40 height 17
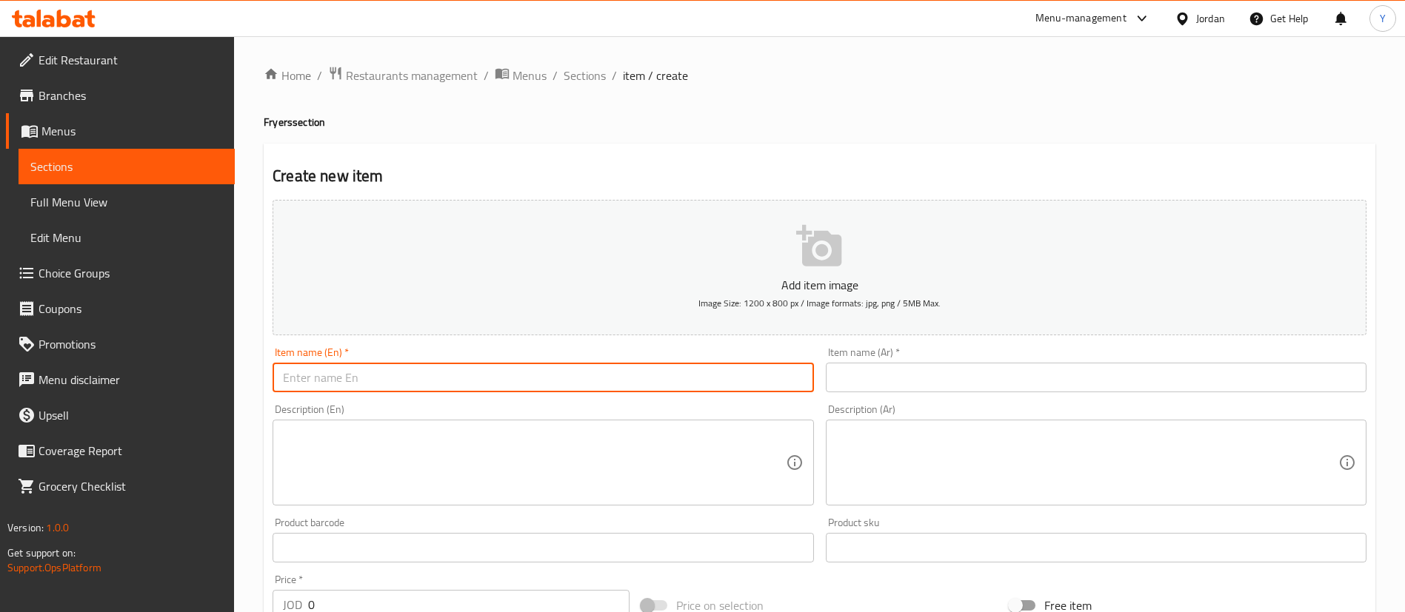
drag, startPoint x: 472, startPoint y: 378, endPoint x: 521, endPoint y: 385, distance: 48.7
click at [472, 378] on input "text" at bounding box center [543, 378] width 541 height 30
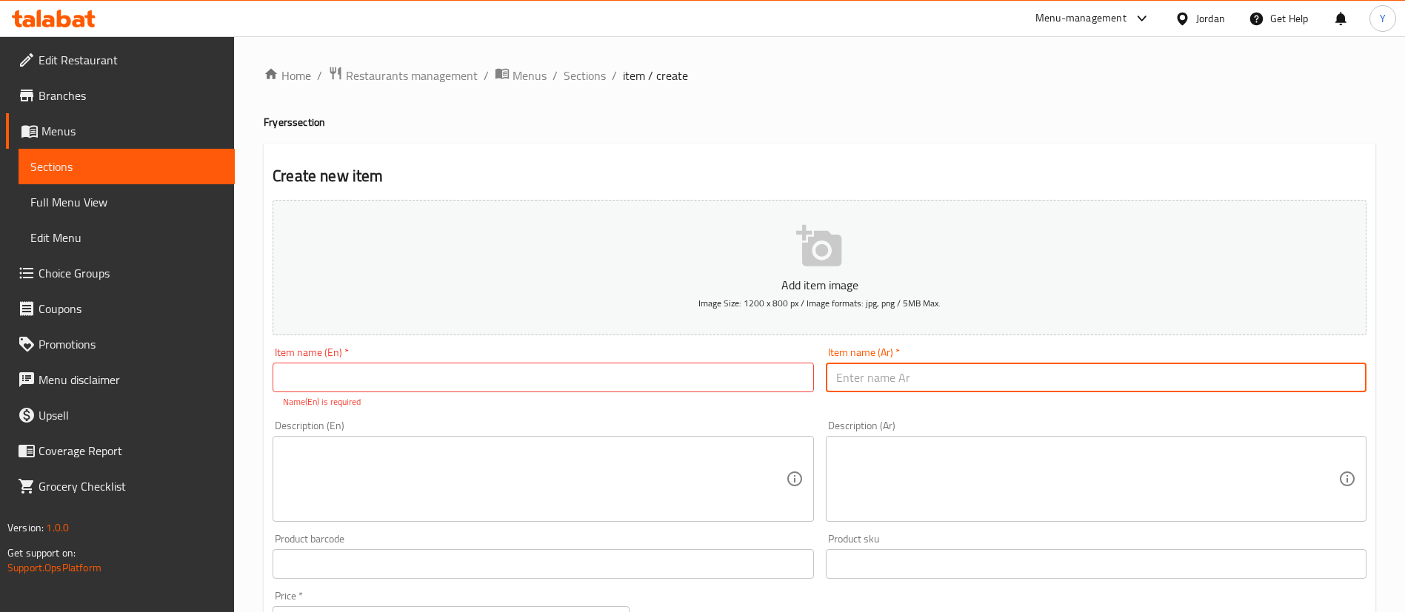
click at [906, 383] on input "text" at bounding box center [1096, 378] width 541 height 30
paste input "قلاية بندورة عادية"
type input "قلاية بندورة عادية"
click at [487, 378] on input "text" at bounding box center [543, 378] width 541 height 30
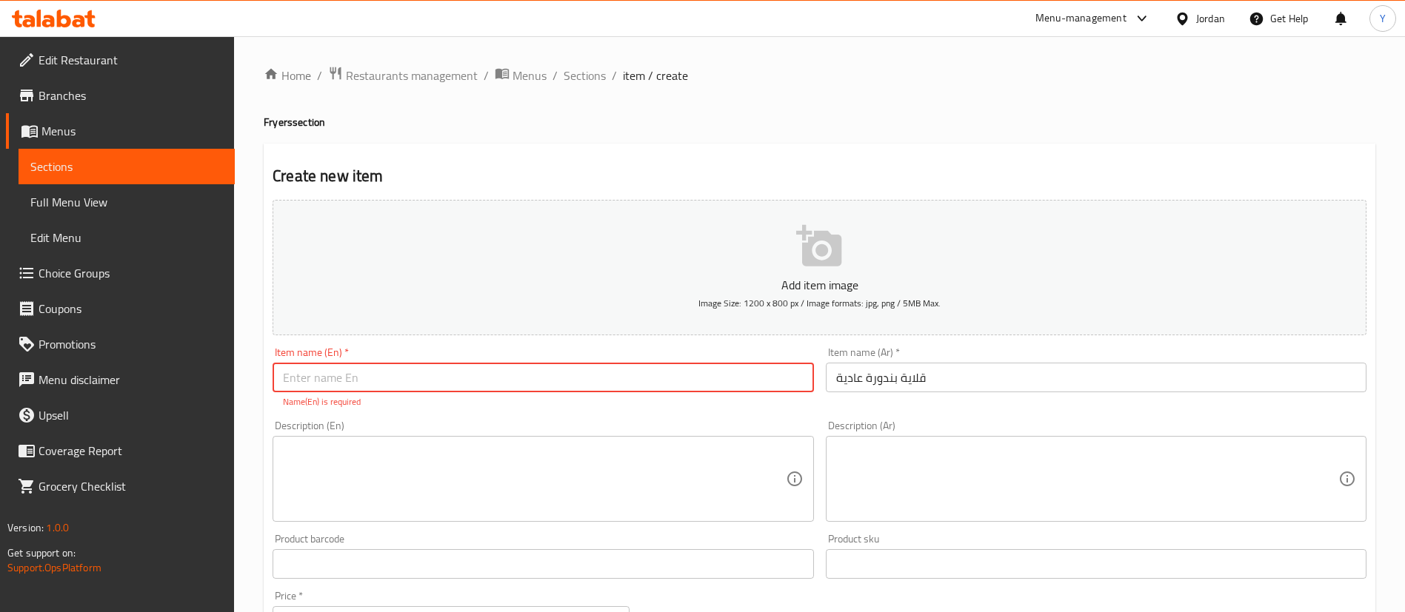
paste input "Regular Tomato Qalaya"
type input "Regular Tomato Qalaya"
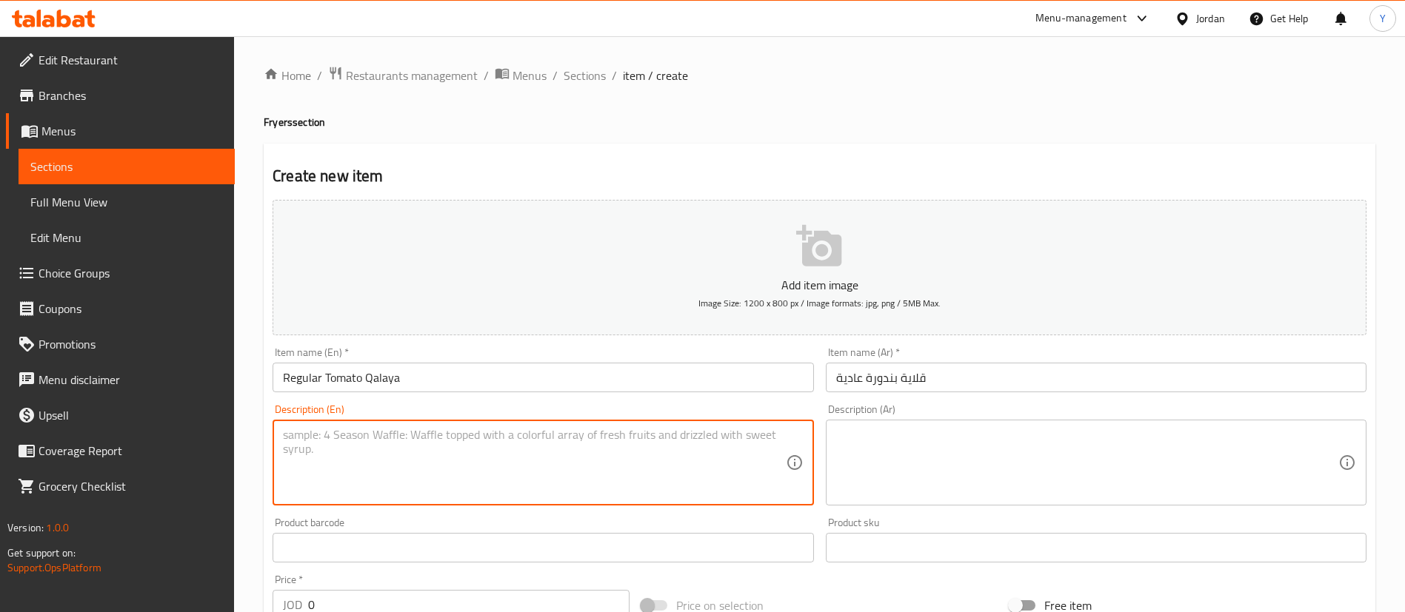
click at [375, 493] on textarea at bounding box center [534, 463] width 502 height 70
paste textarea "Tomatoes cooked with onions and peppers without meat."
type textarea "Tomatoes cooked with onions and peppers without meat."
click at [1015, 504] on div "Description (Ar)" at bounding box center [1096, 463] width 541 height 86
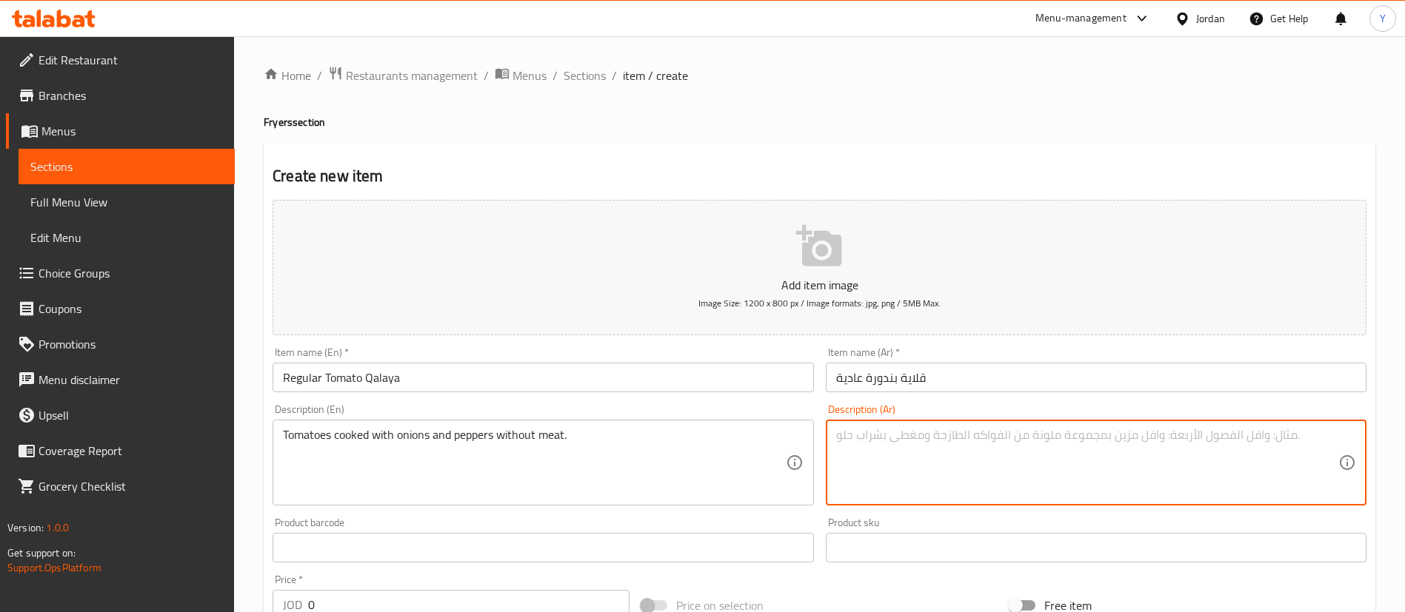
paste textarea "طماطم مطبوخة مع البصل والفلفل بدون لحم."
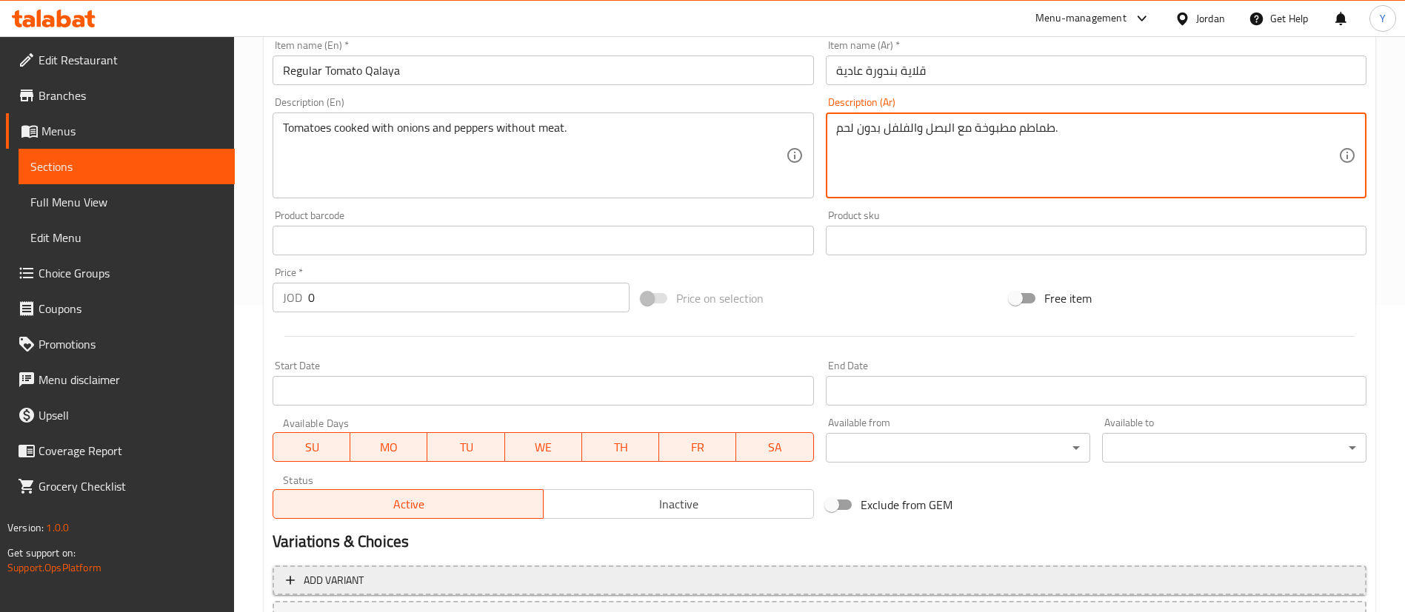
scroll to position [434, 0]
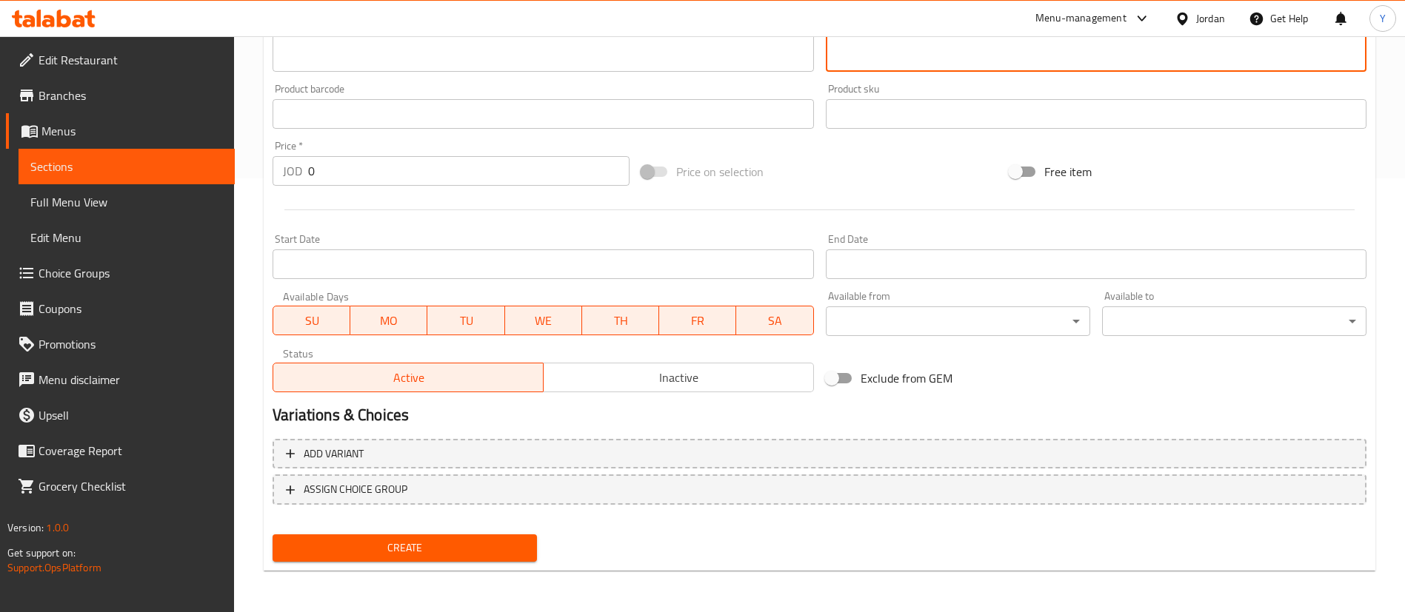
type textarea "طماطم مطبوخة مع البصل والفلفل بدون لحم."
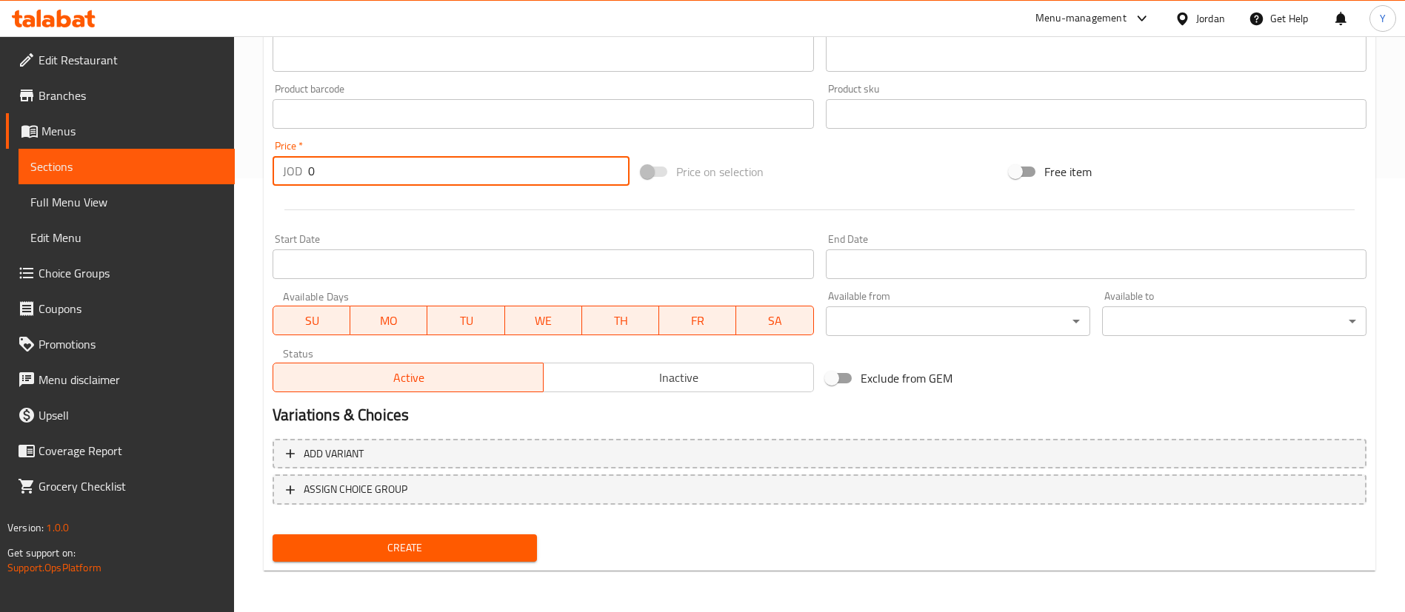
drag, startPoint x: 352, startPoint y: 165, endPoint x: 127, endPoint y: 178, distance: 224.8
click at [183, 169] on div "Edit Restaurant Branches Menus Sections Full Menu View Edit Menu Choice Groups …" at bounding box center [702, 107] width 1405 height 1010
type input "2.75"
drag, startPoint x: 438, startPoint y: 543, endPoint x: 460, endPoint y: 551, distance: 23.7
click at [438, 544] on span "Create" at bounding box center [404, 548] width 241 height 19
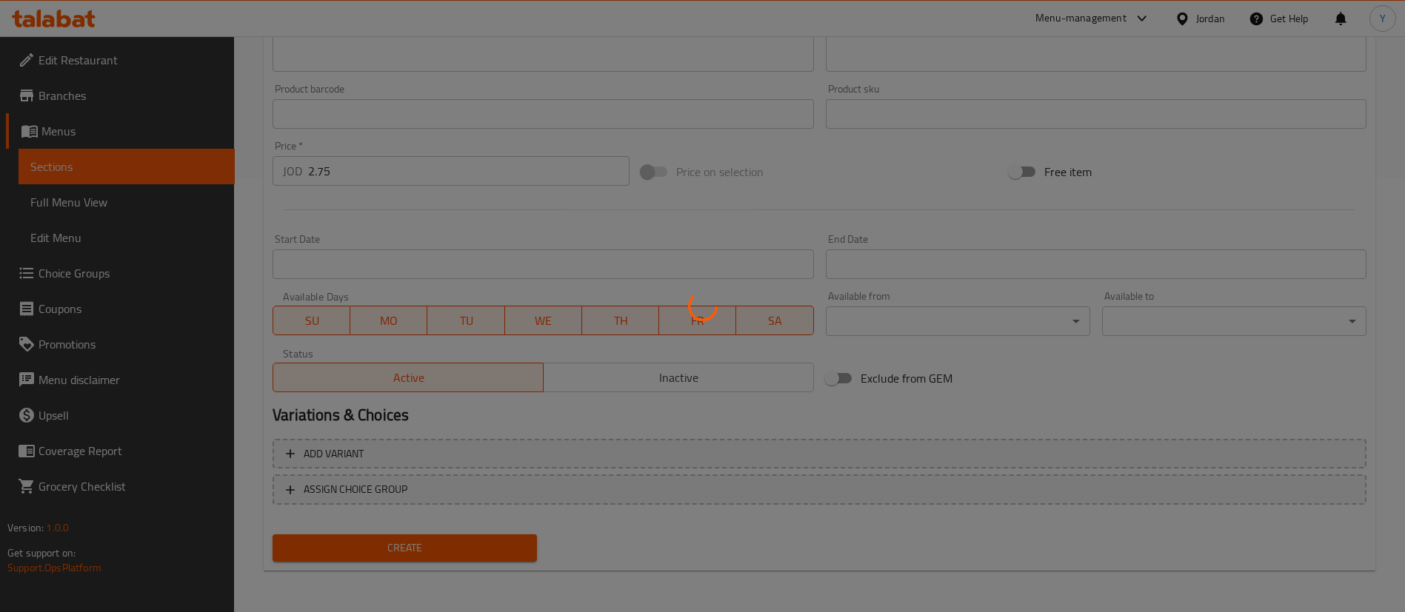
type input "0"
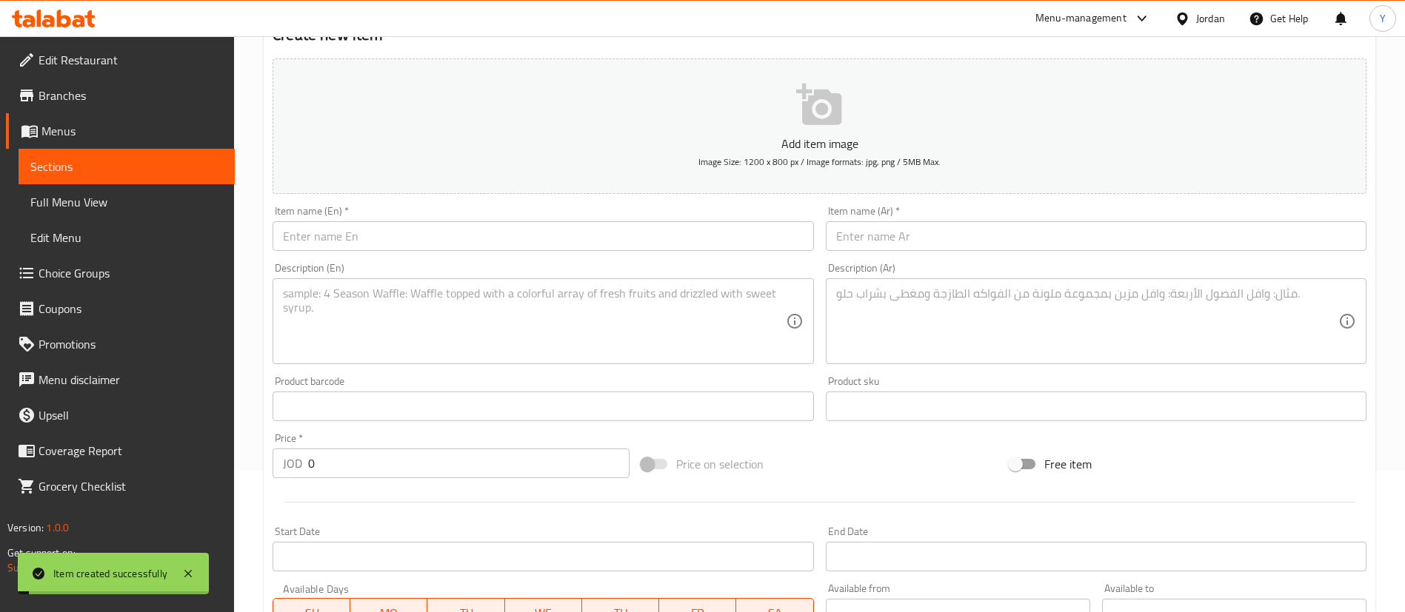
scroll to position [0, 0]
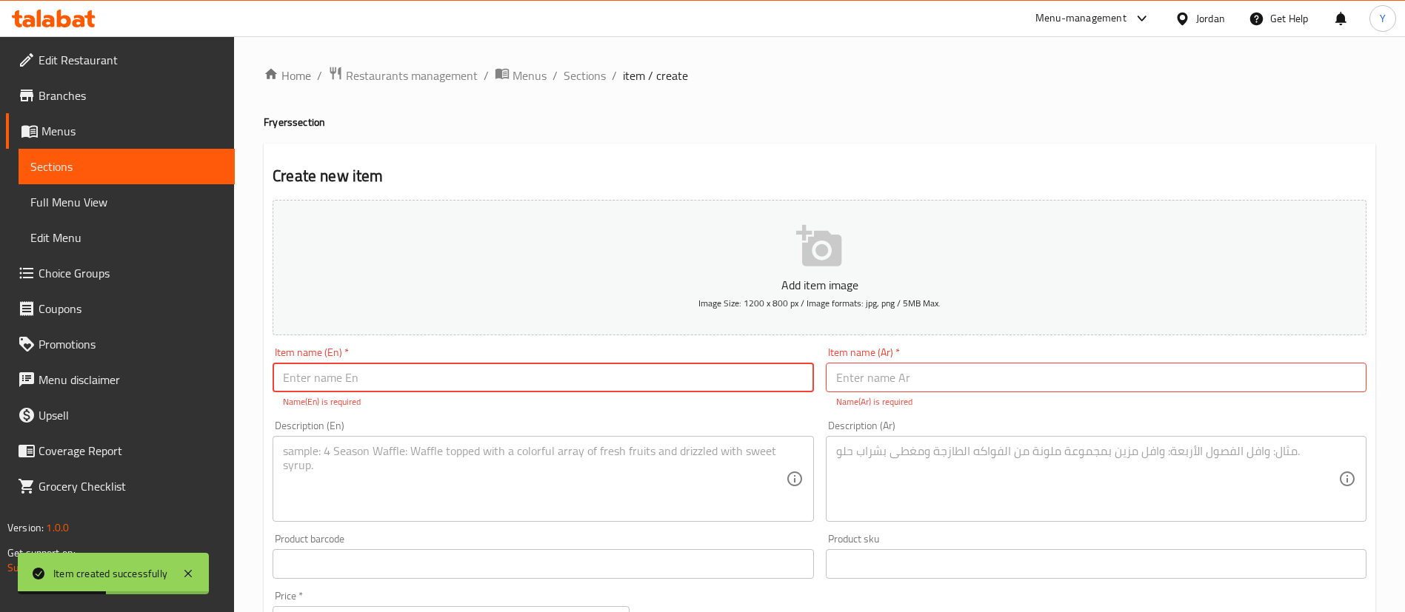
paste input "Tomato With Meat Qalaya"
type input "Tomato With Meat Qalaya"
click at [922, 373] on input "text" at bounding box center [1096, 378] width 541 height 30
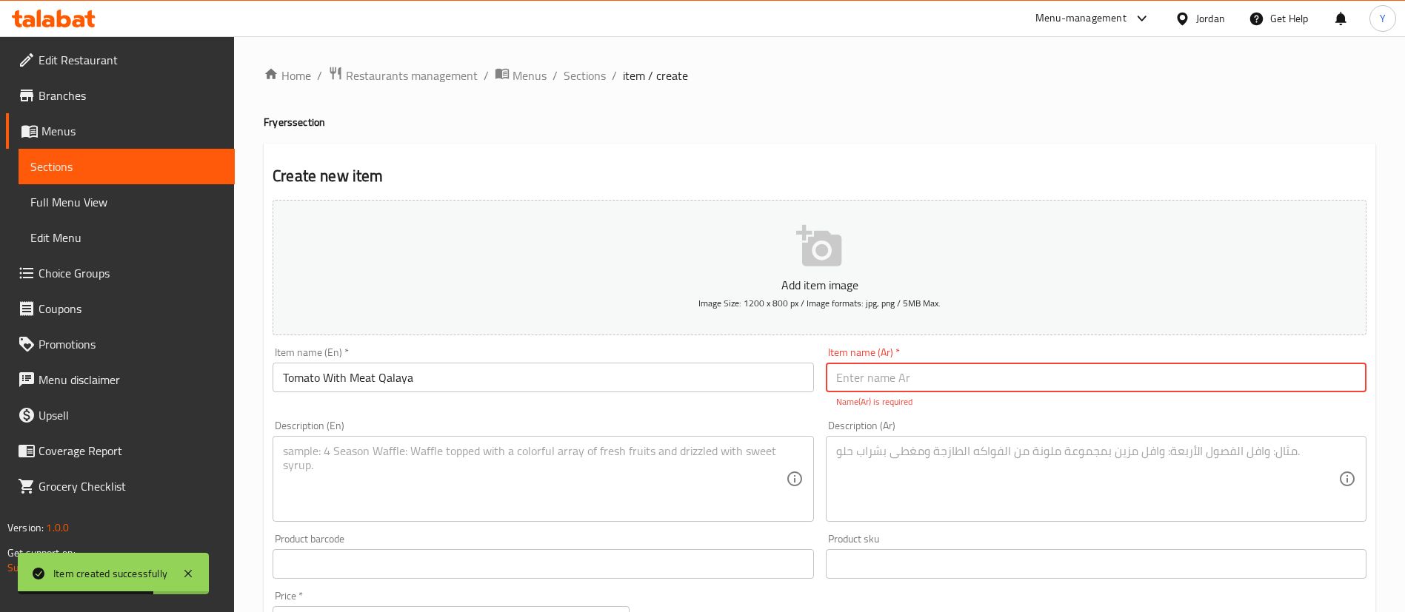
paste input "قلاية بندورة لحم"
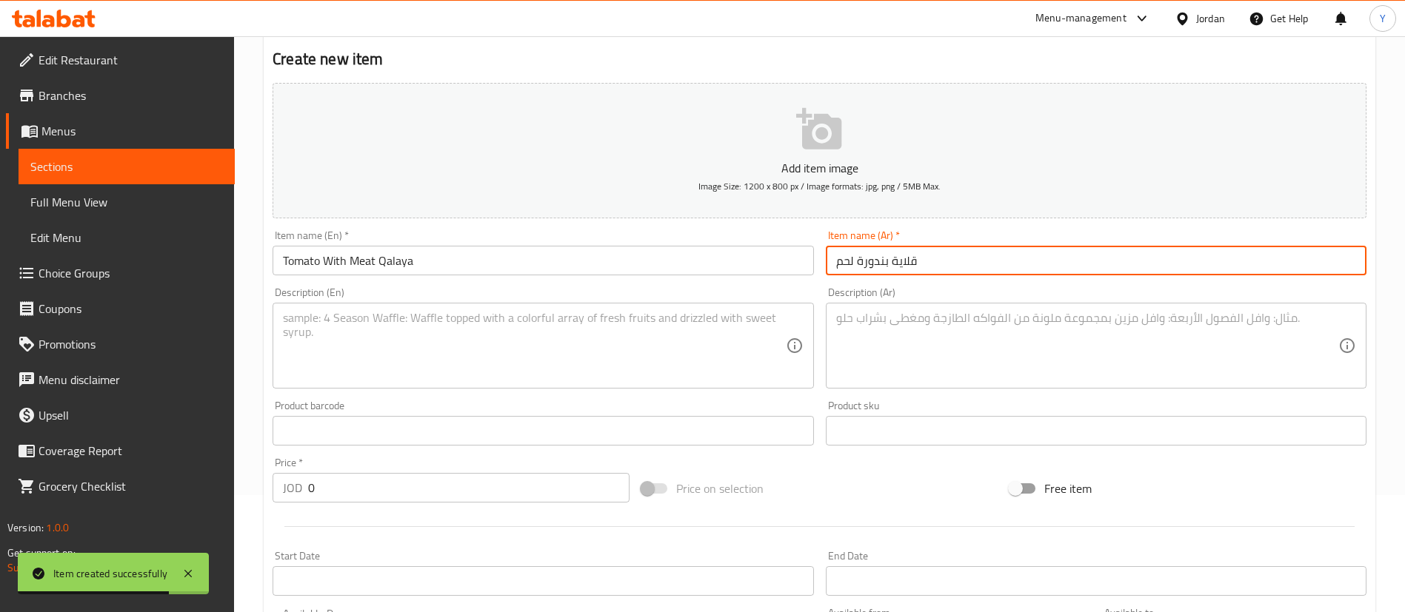
scroll to position [222, 0]
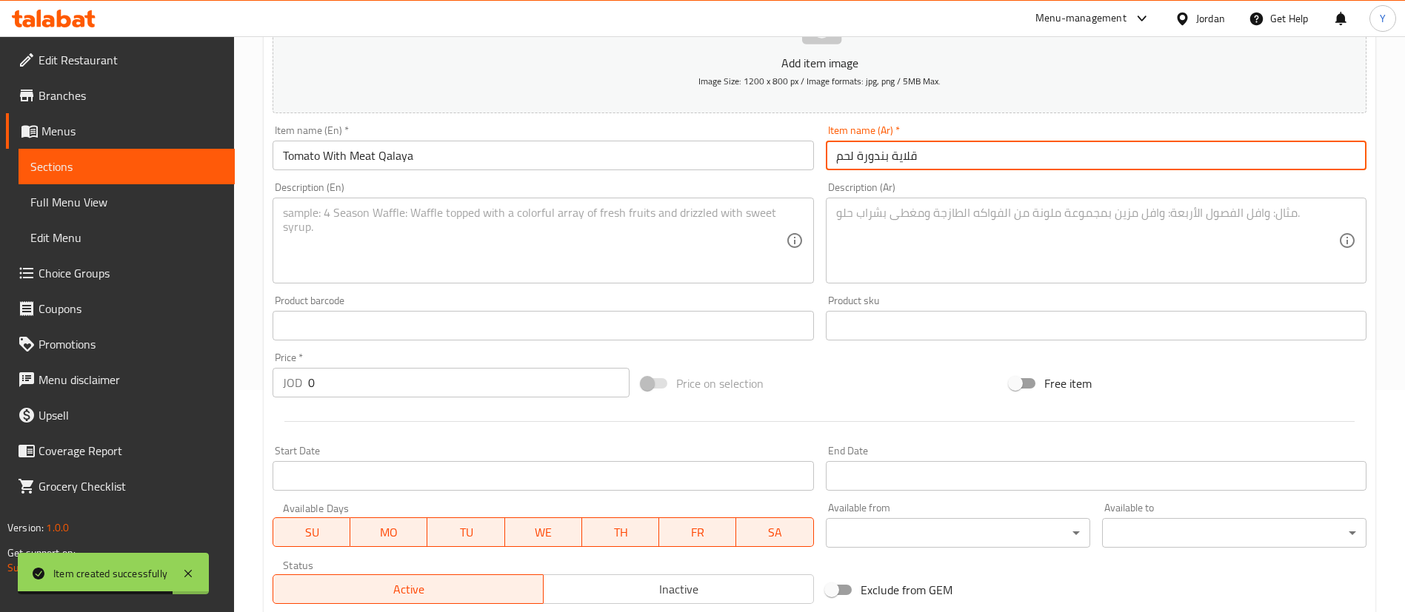
type input "قلاية بندورة لحم"
click at [472, 265] on textarea at bounding box center [534, 241] width 502 height 70
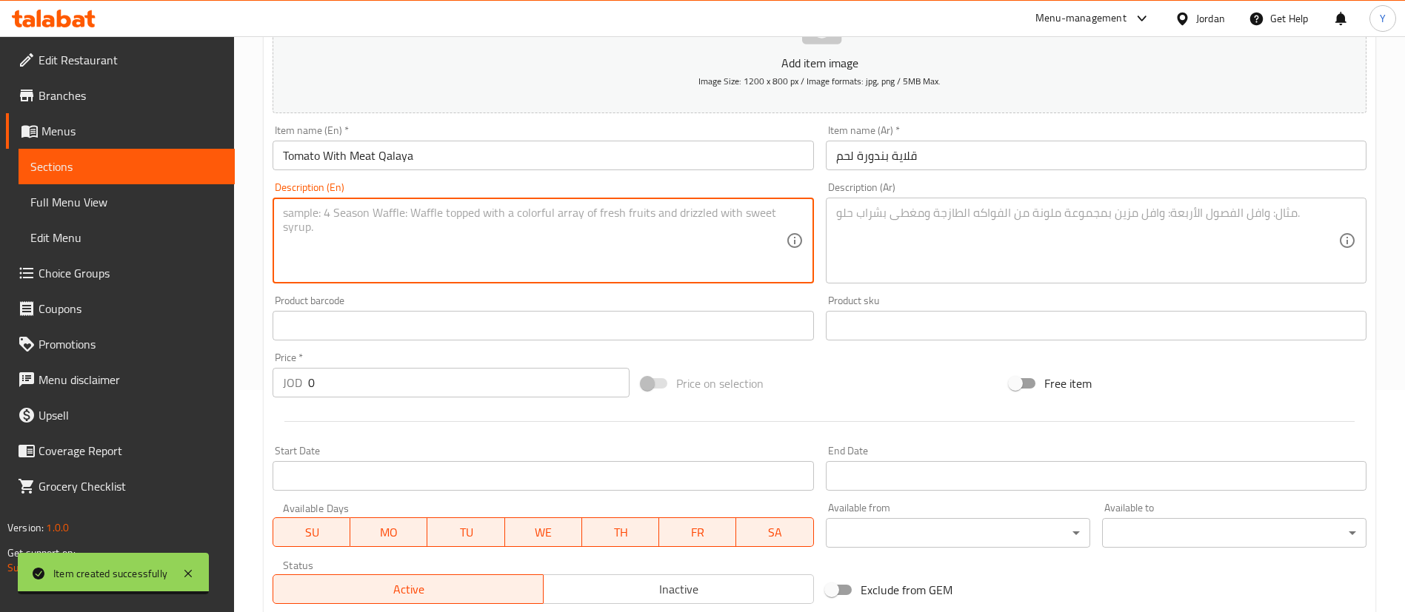
paste textarea "Tomatoes cooked with pieces of meat and spices."
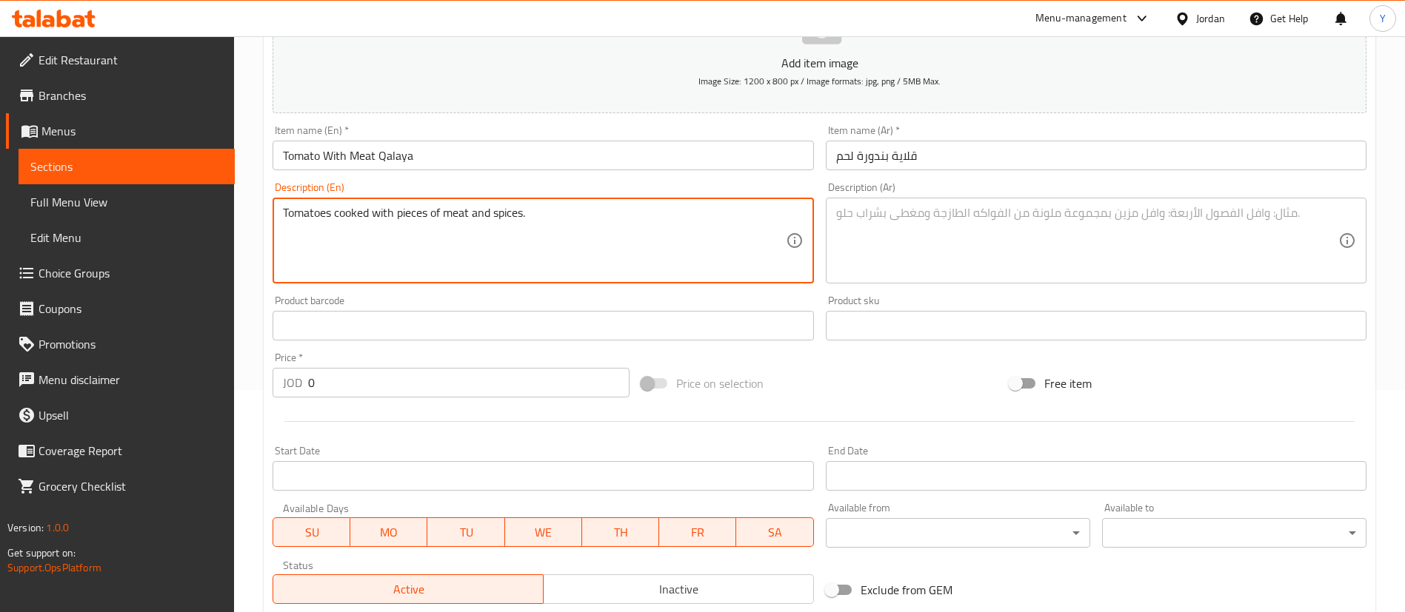
type textarea "Tomatoes cooked with pieces of meat and spices."
click at [931, 251] on textarea at bounding box center [1087, 241] width 502 height 70
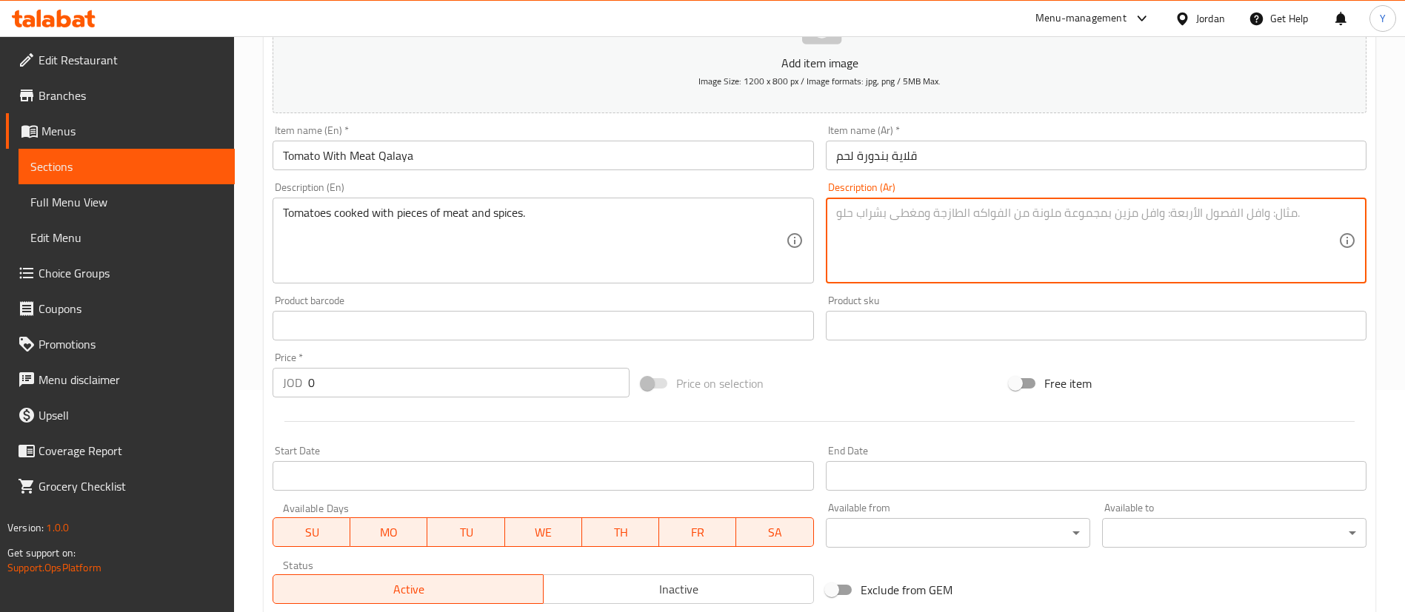
paste textarea "طماطم مطبوخة مع قطع اللحم والبهارات."
type textarea "طماطم مطبوخة مع قطع اللحم والبهارات."
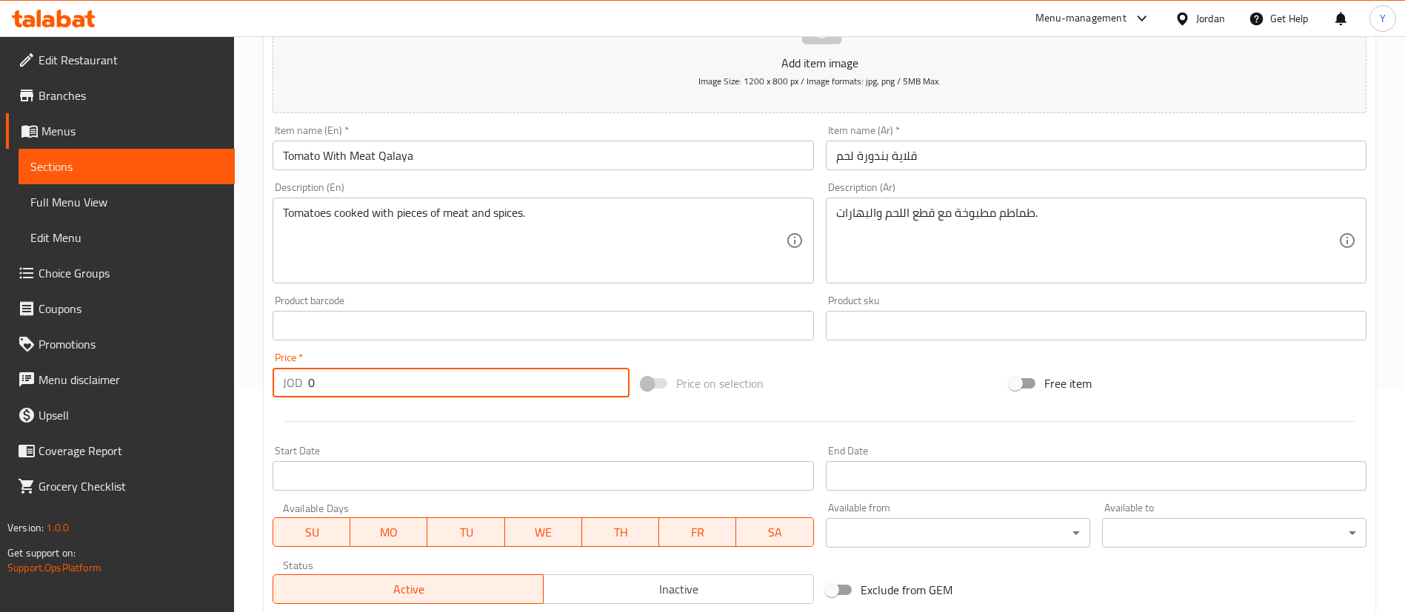
drag, startPoint x: 347, startPoint y: 385, endPoint x: 284, endPoint y: 402, distance: 65.9
click at [243, 385] on div "Home / Restaurants management / Menus / Sections / item / create Fryers section…" at bounding box center [819, 319] width 1171 height 1010
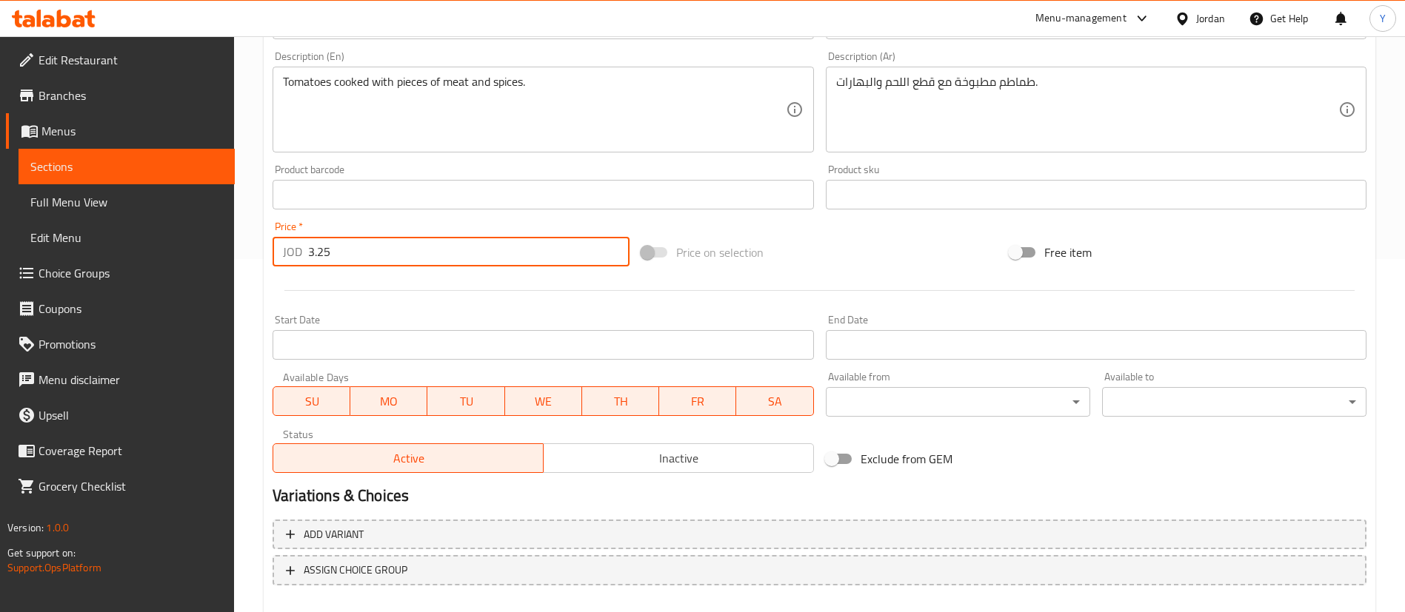
scroll to position [434, 0]
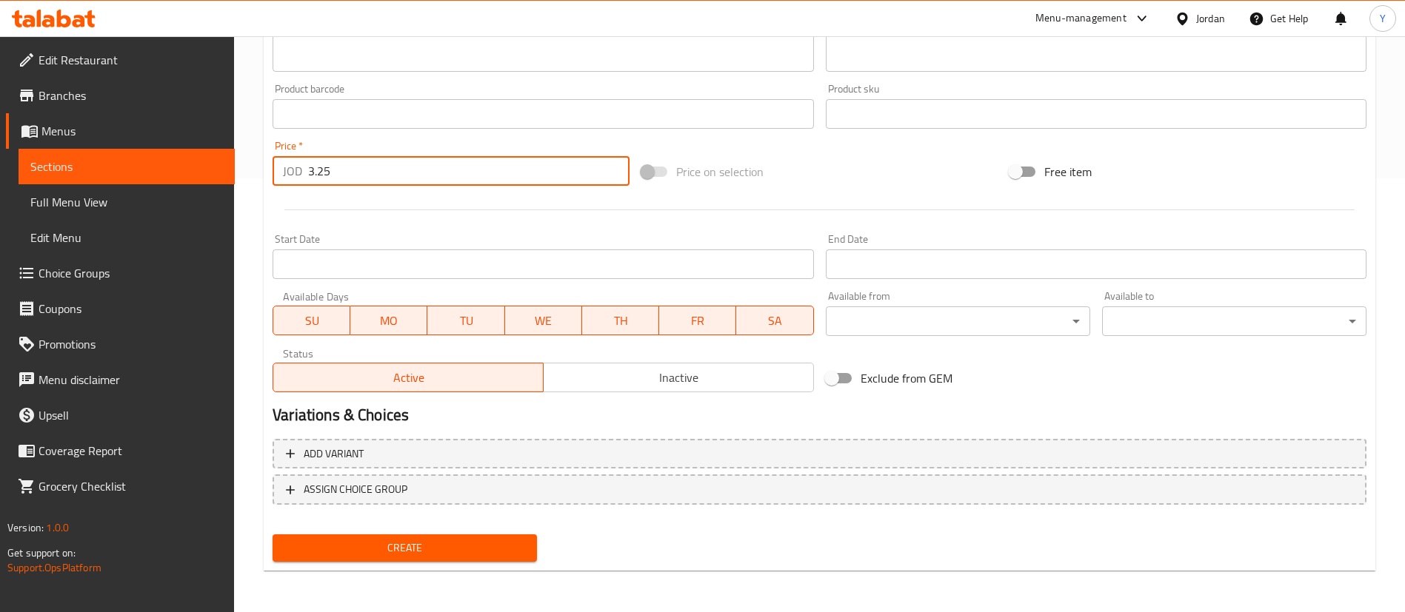
type input "3.25"
click at [470, 557] on span "Create" at bounding box center [404, 548] width 241 height 19
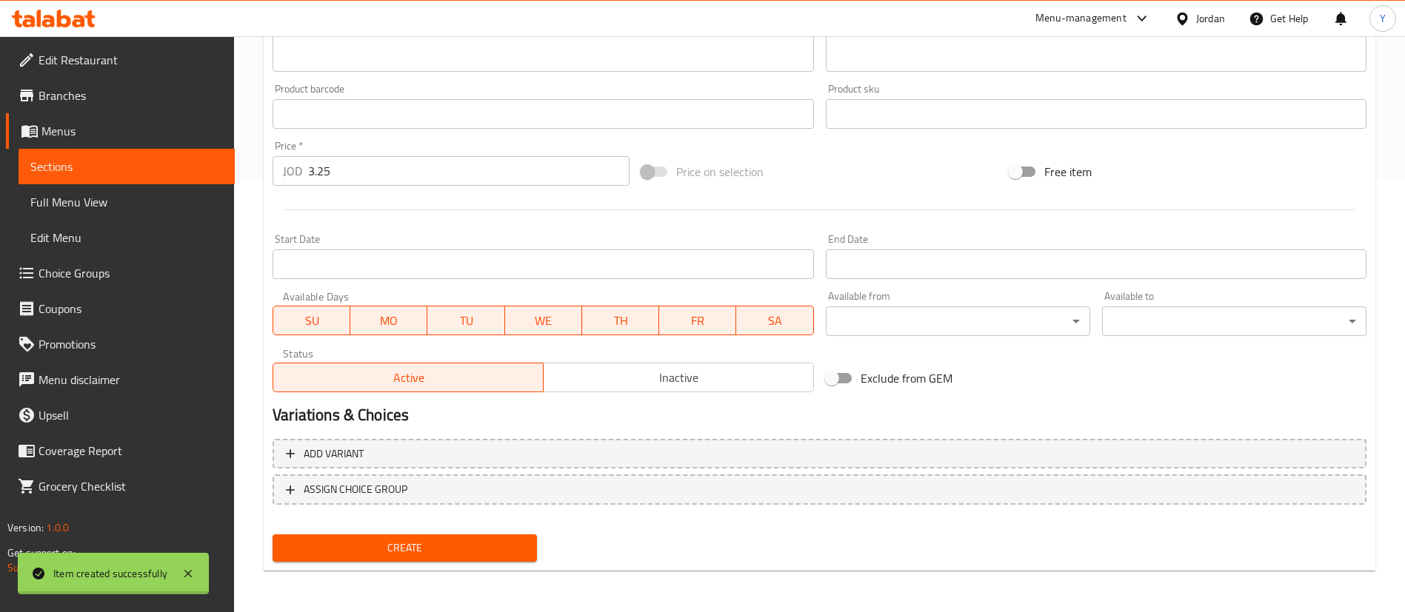
type input "0"
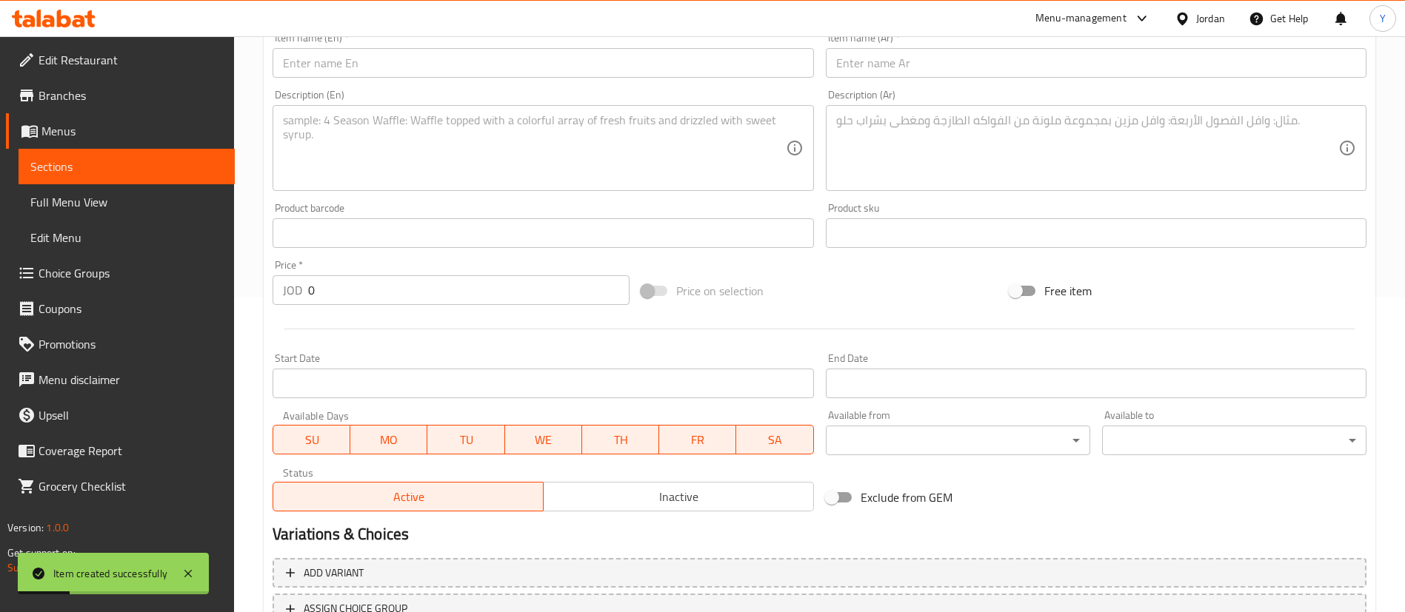
scroll to position [0, 0]
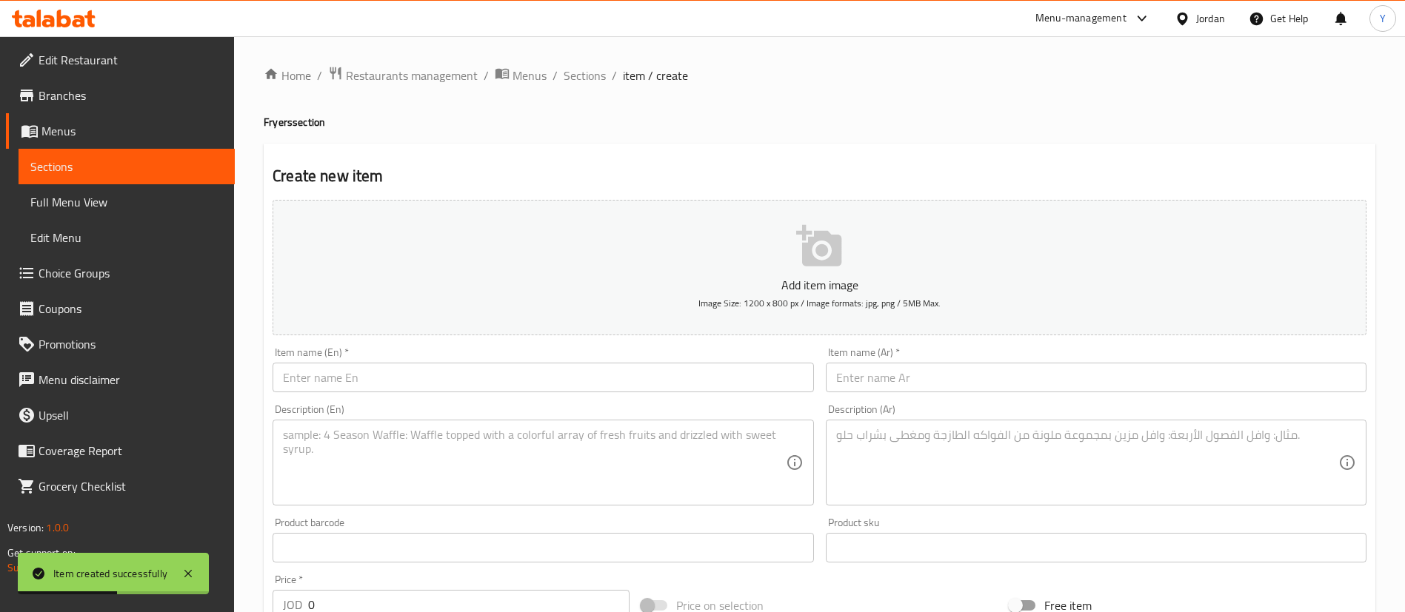
click at [110, 169] on span "Sections" at bounding box center [126, 167] width 193 height 18
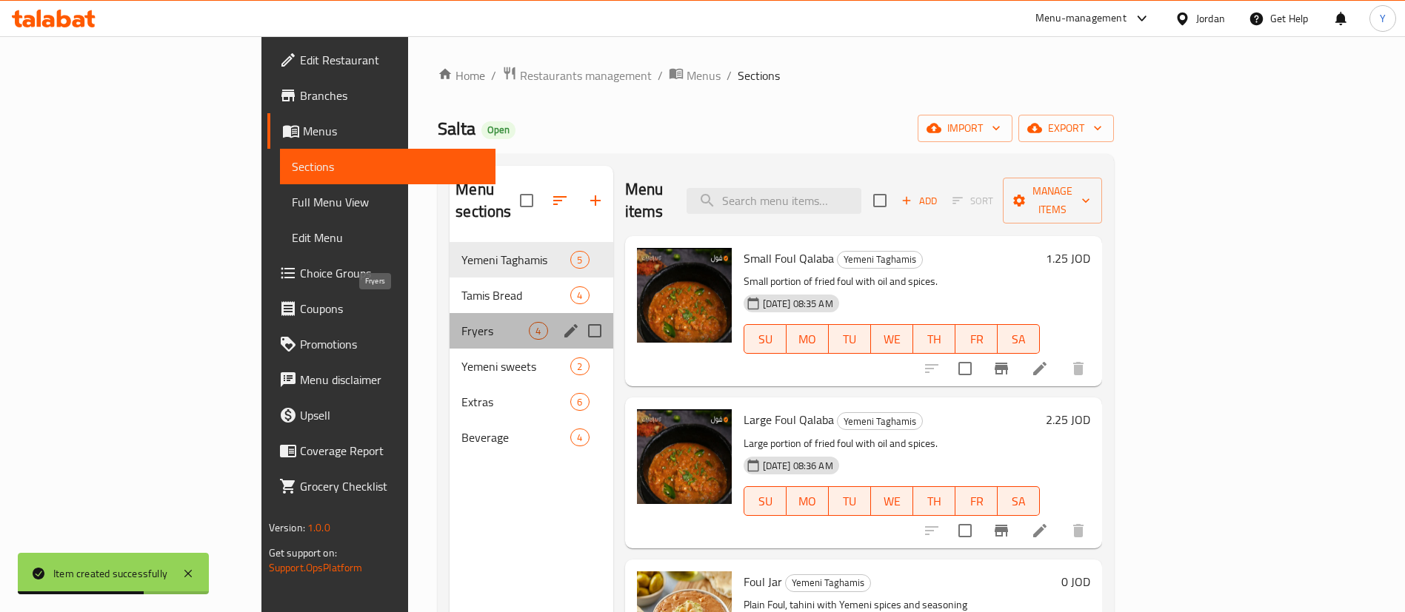
click at [461, 322] on span "Fryers" at bounding box center [494, 331] width 67 height 18
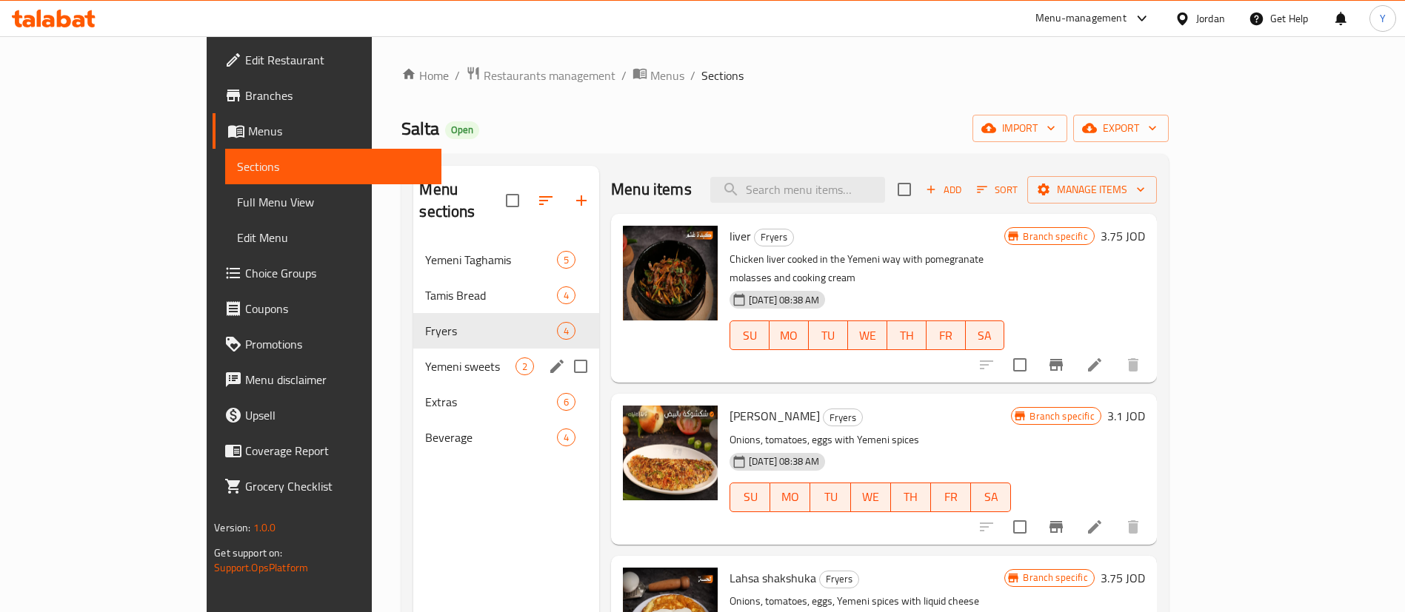
click at [413, 358] on div "Yemeni sweets 2" at bounding box center [506, 367] width 186 height 36
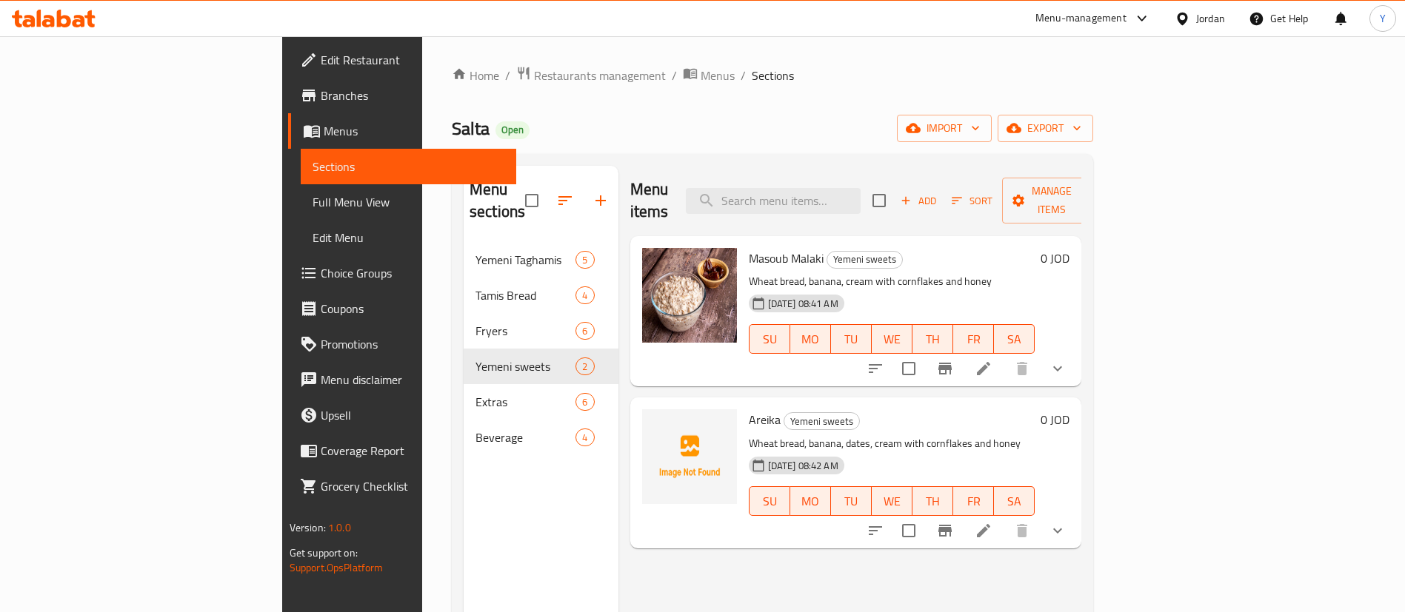
click at [954, 360] on icon "Branch-specific-item" at bounding box center [945, 369] width 18 height 18
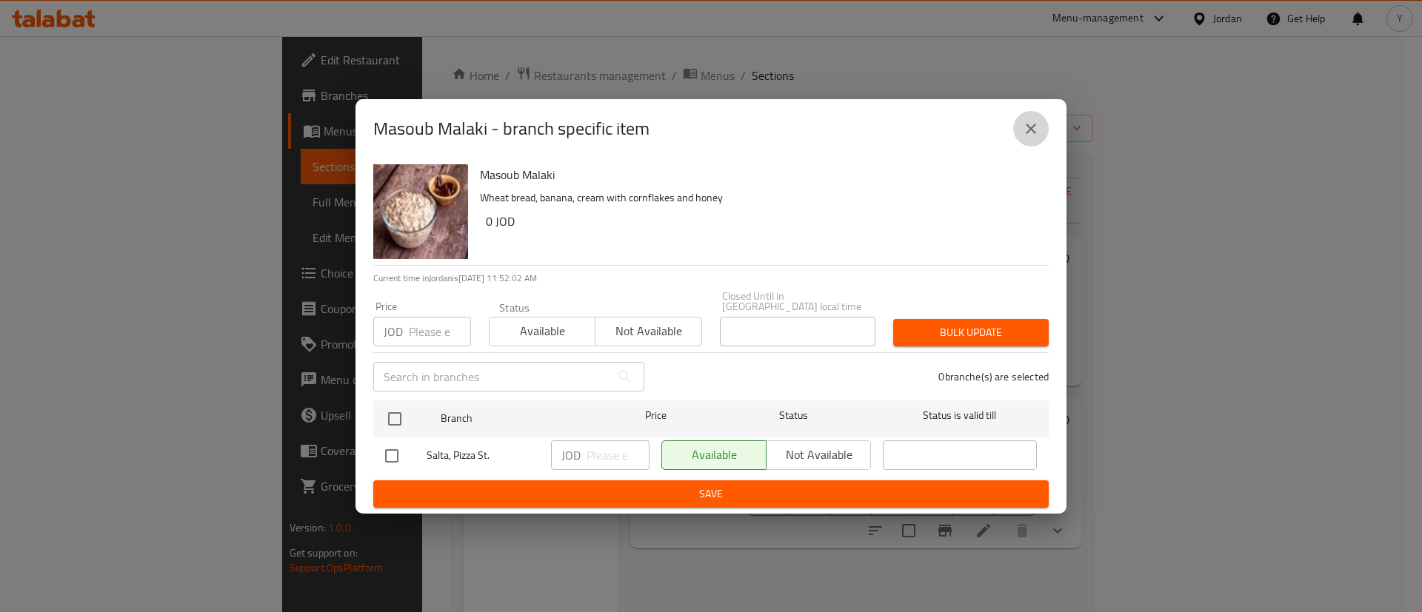
click at [1035, 131] on icon "close" at bounding box center [1031, 129] width 18 height 18
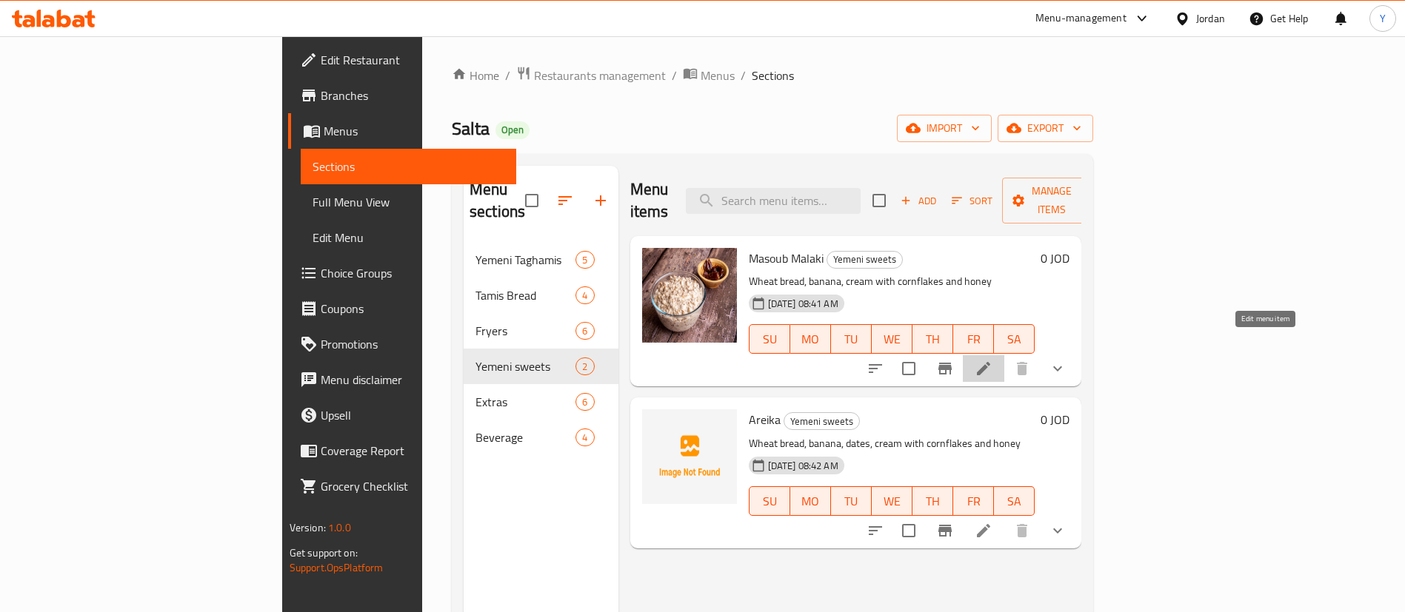
click at [990, 362] on icon at bounding box center [983, 368] width 13 height 13
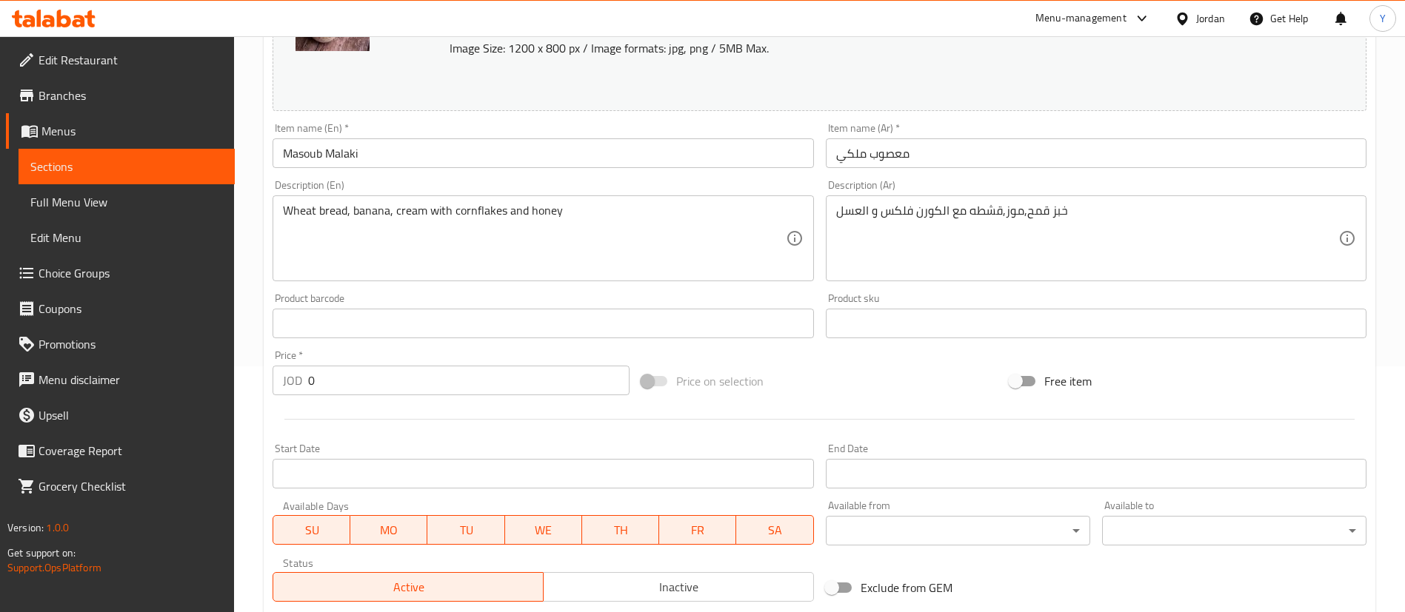
scroll to position [489, 0]
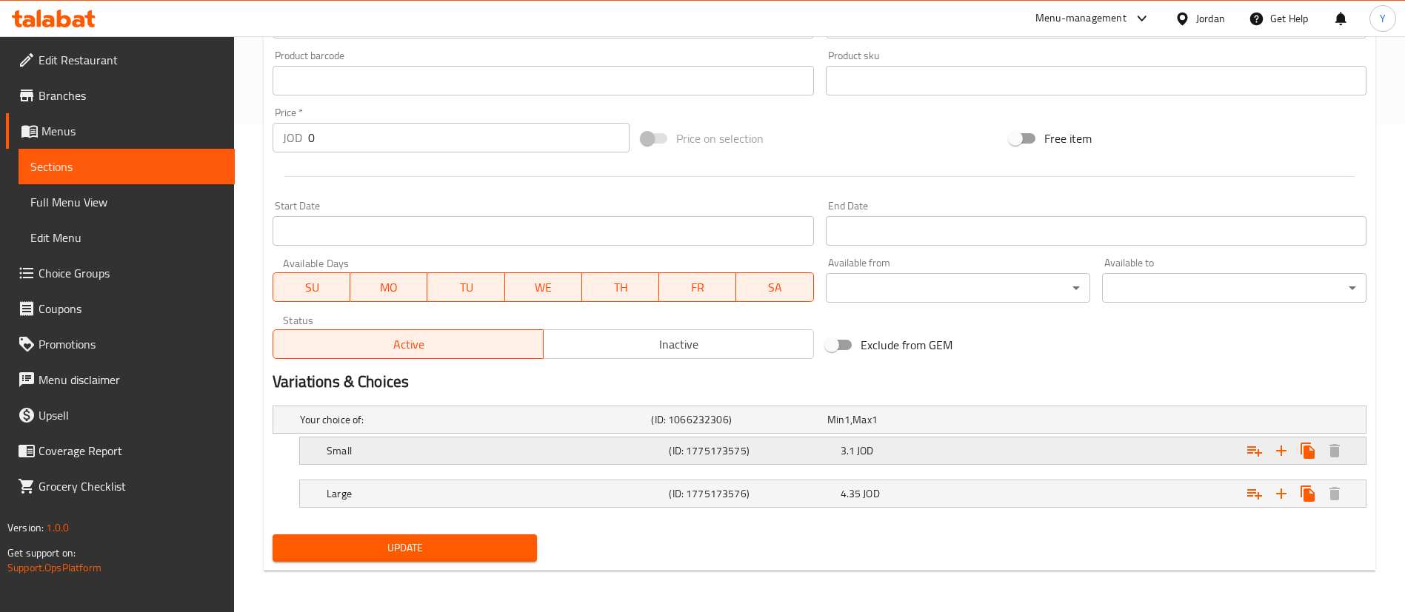
click at [794, 445] on h5 "(ID: 1775173575)" at bounding box center [751, 451] width 165 height 15
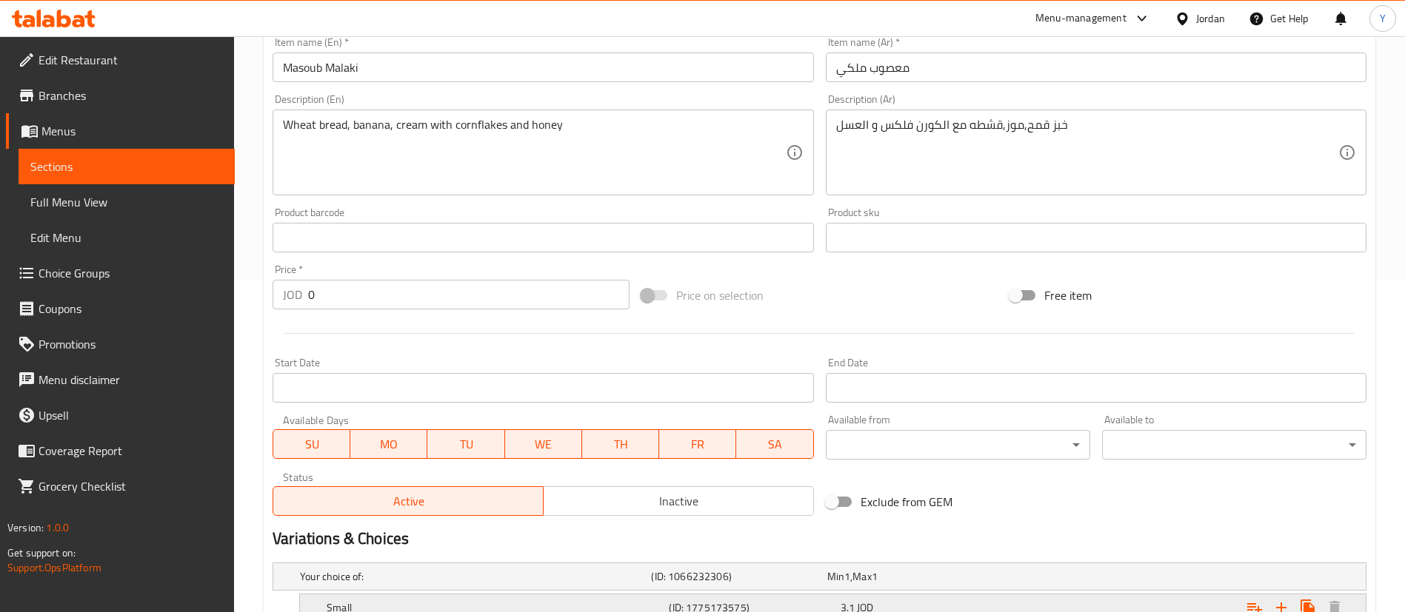
scroll to position [552, 0]
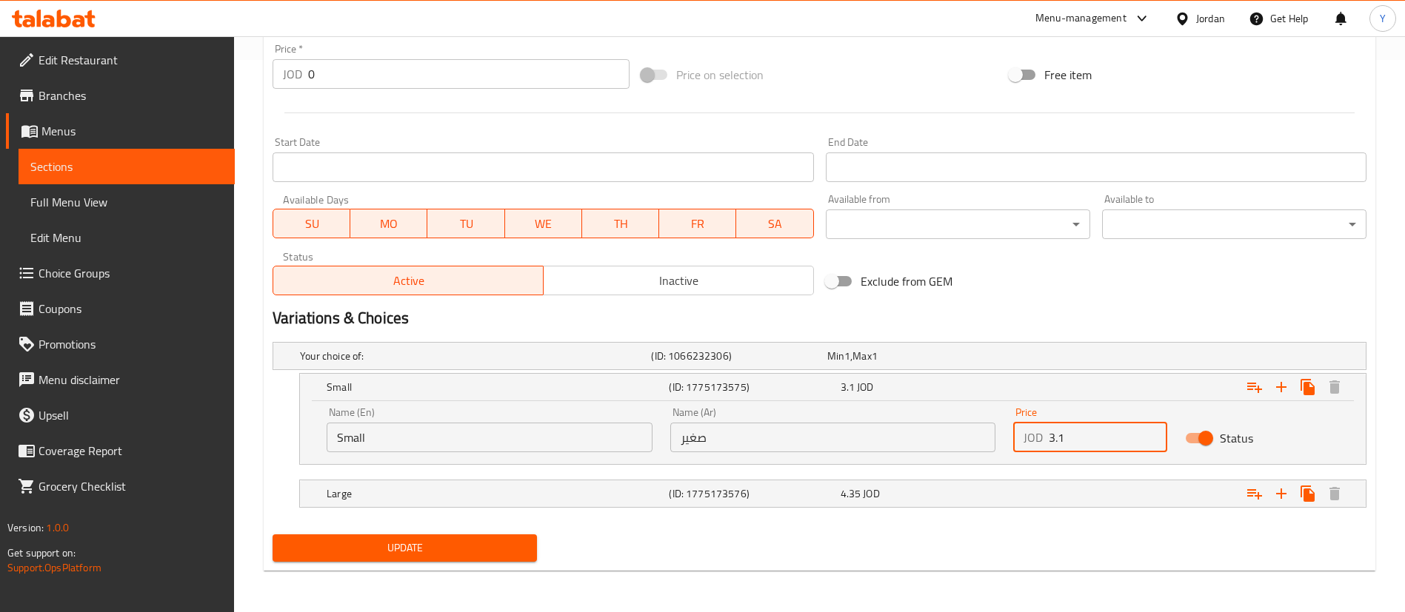
click at [1089, 433] on input "3.1" at bounding box center [1108, 438] width 118 height 30
drag, startPoint x: 1079, startPoint y: 438, endPoint x: 933, endPoint y: 426, distance: 146.4
click at [933, 426] on div "Name (En) Small Name (En) Name (Ar) صغير Name (Ar) Price JOD 3.1 Price Status" at bounding box center [833, 429] width 1030 height 63
type input "2.5"
click at [958, 498] on div "4.35 JOD" at bounding box center [923, 494] width 165 height 15
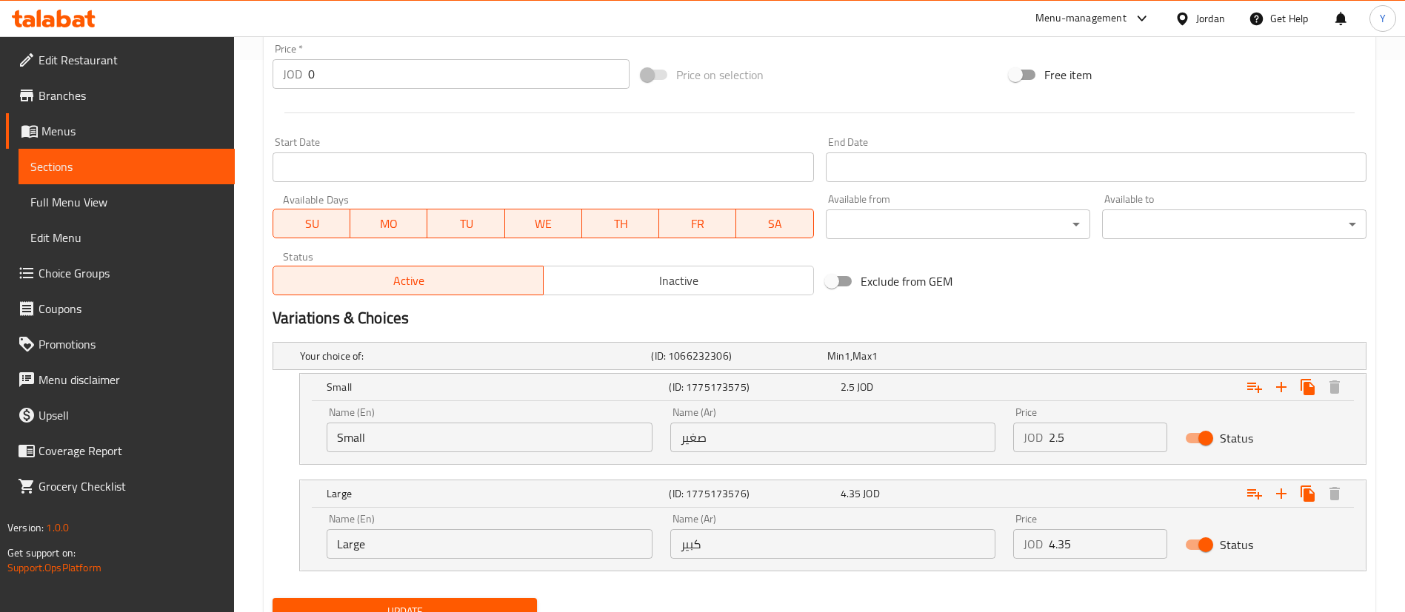
drag, startPoint x: 1009, startPoint y: 547, endPoint x: 929, endPoint y: 548, distance: 80.0
click at [931, 548] on div "Name (En) Large Name (En) Name (Ar) كبير Name (Ar) Price JOD 4.35 Price Status" at bounding box center [833, 536] width 1030 height 63
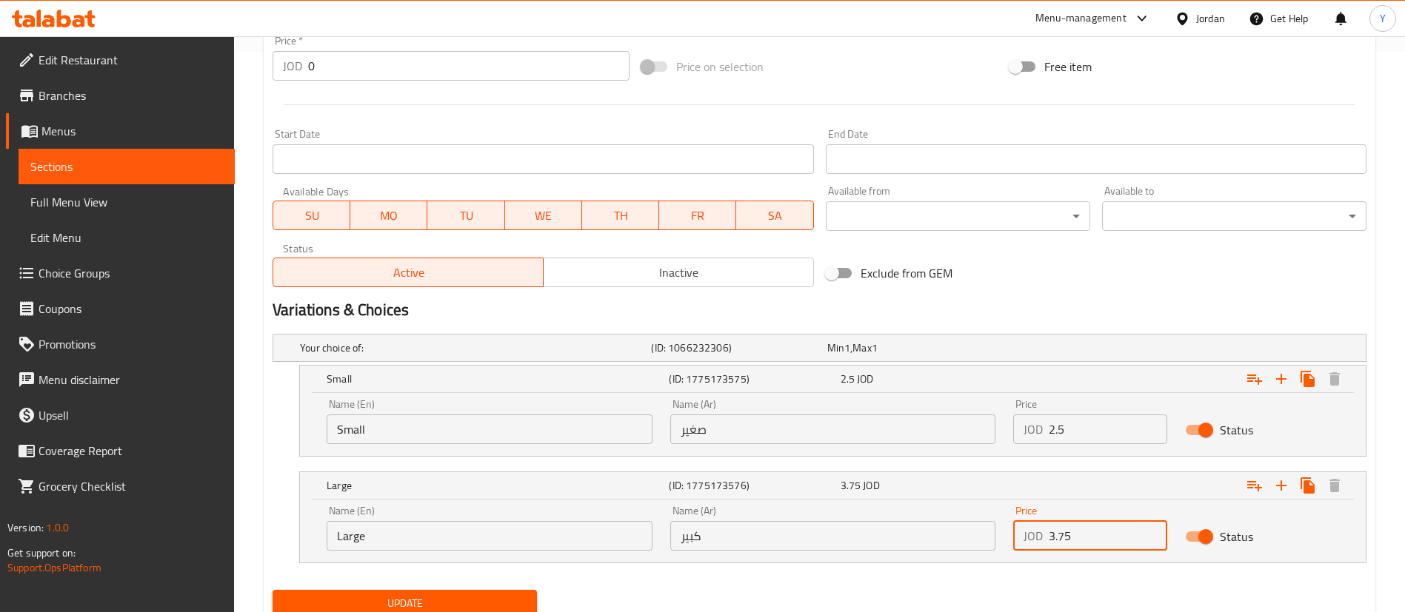
scroll to position [616, 0]
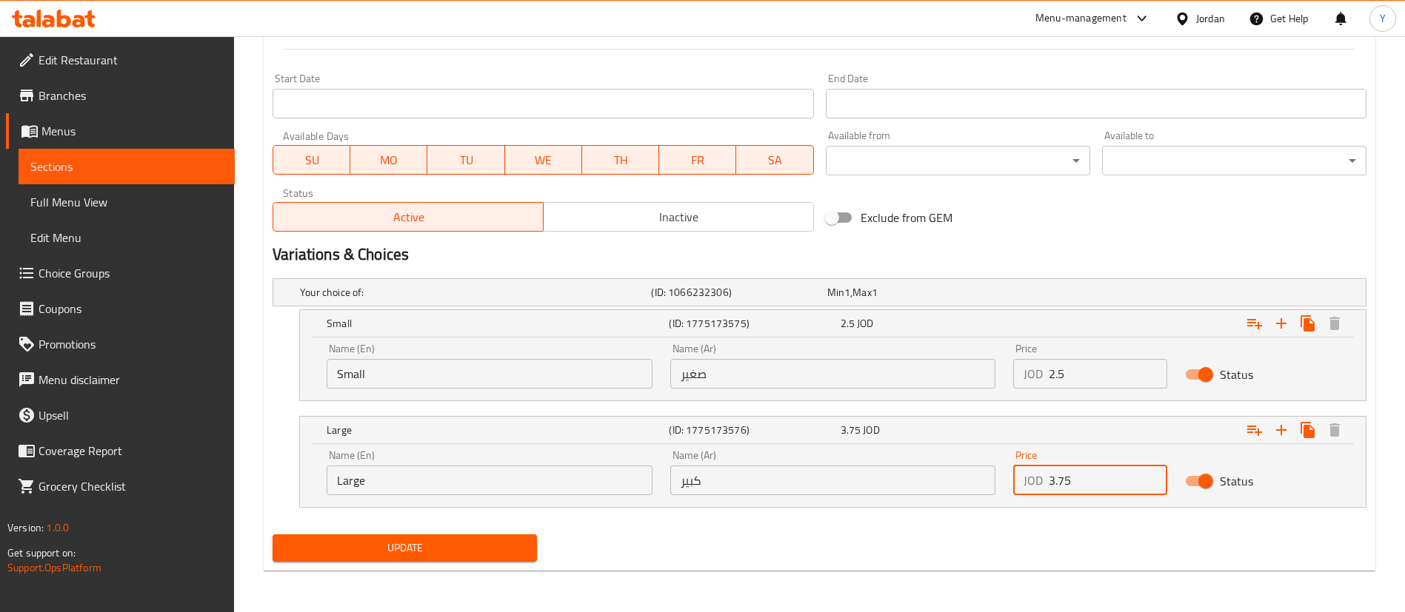
type input "3.75"
drag, startPoint x: 479, startPoint y: 559, endPoint x: 507, endPoint y: 566, distance: 28.2
click at [480, 558] on button "Update" at bounding box center [405, 548] width 264 height 27
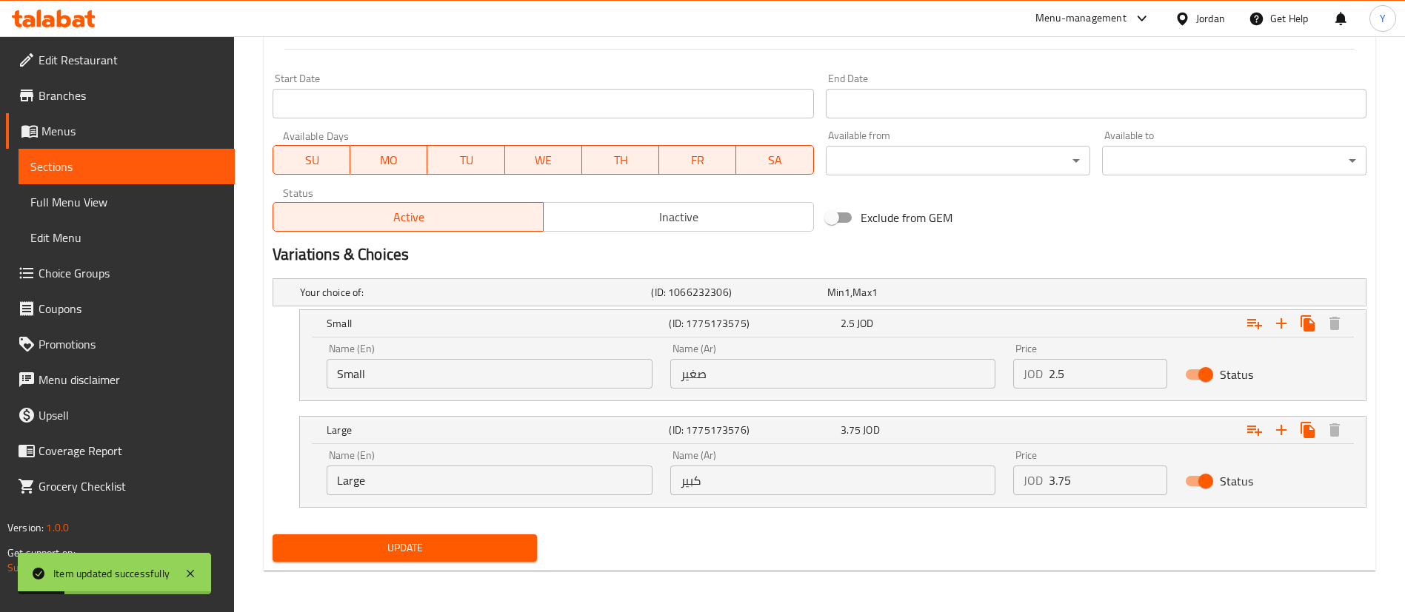
click at [185, 161] on span "Sections" at bounding box center [126, 167] width 193 height 18
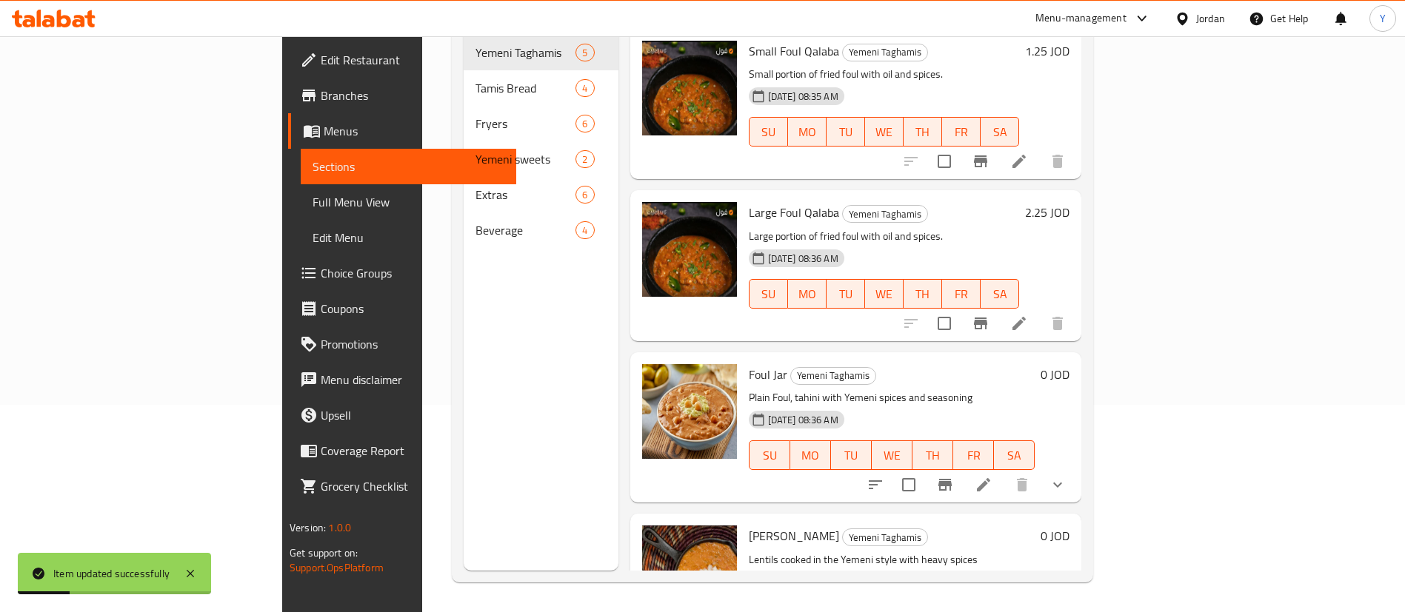
scroll to position [207, 0]
click at [475, 150] on span "Yemeni sweets" at bounding box center [525, 159] width 100 height 18
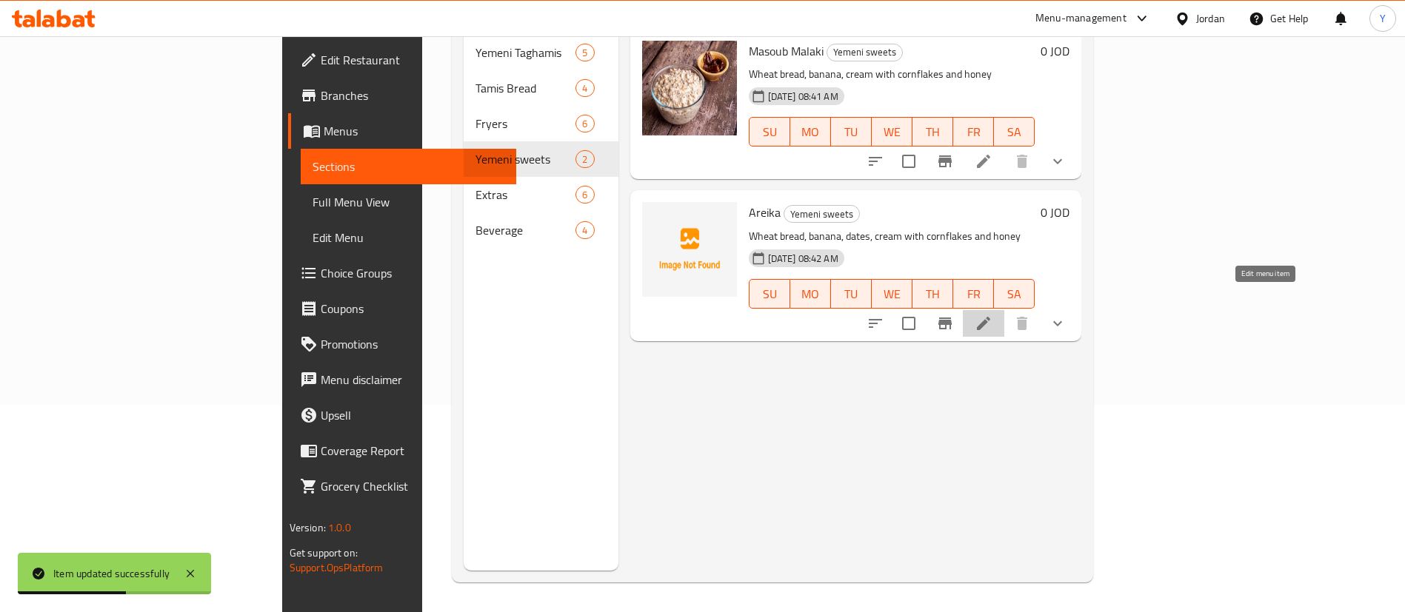
click at [990, 317] on icon at bounding box center [983, 323] width 13 height 13
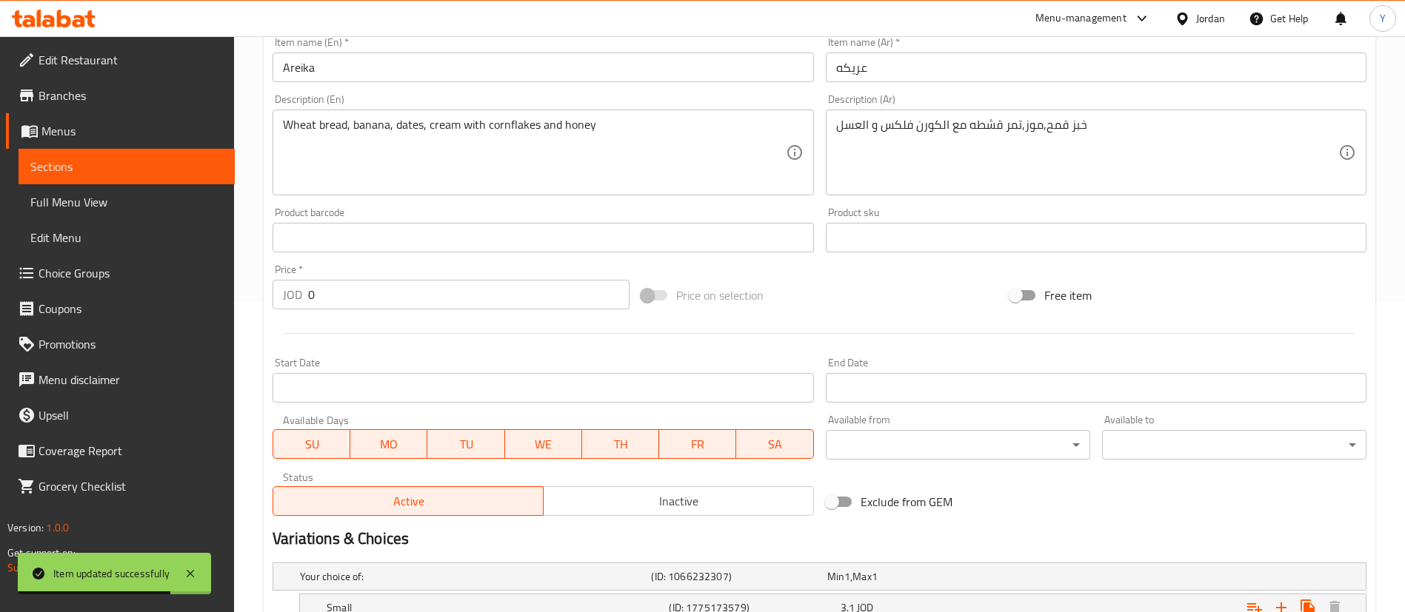
scroll to position [444, 0]
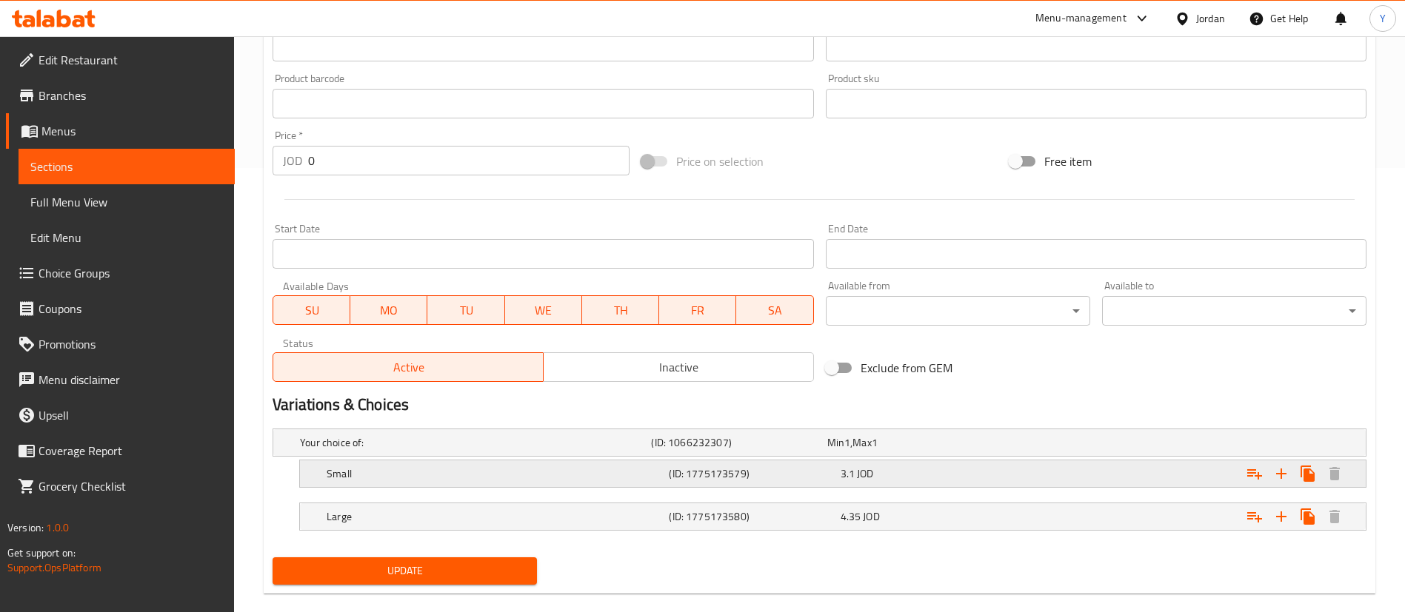
click at [689, 470] on h5 "(ID: 1775173579)" at bounding box center [751, 474] width 165 height 15
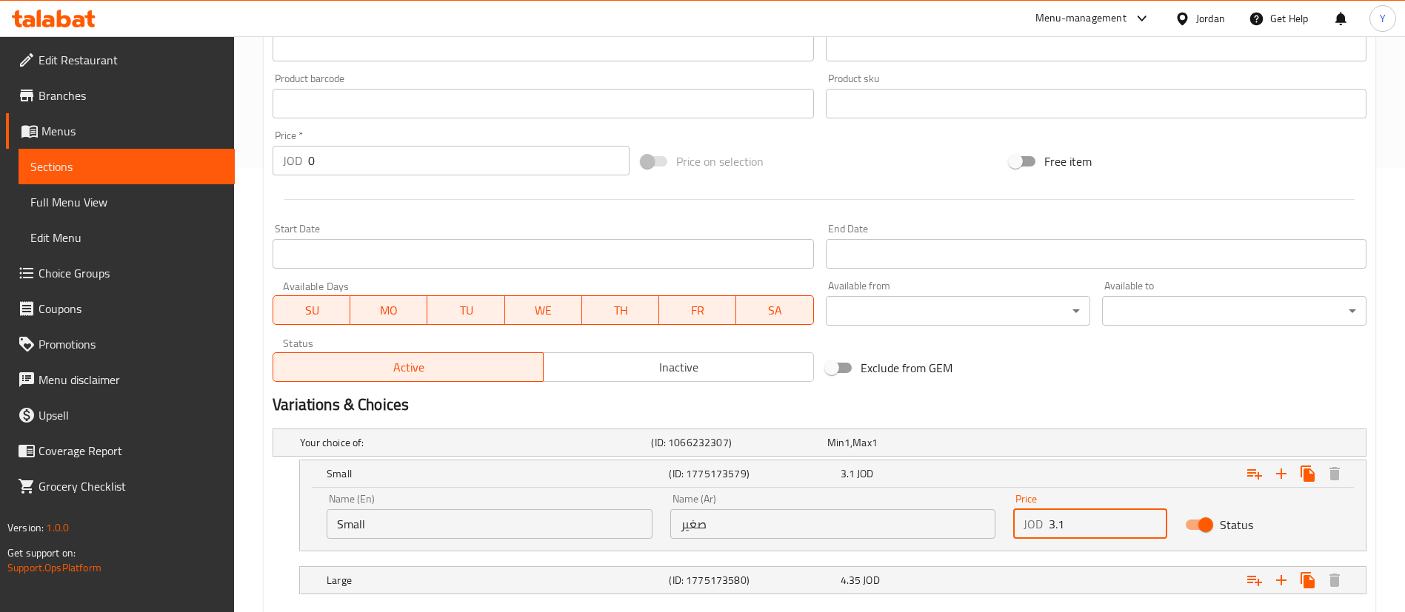
drag, startPoint x: 1078, startPoint y: 531, endPoint x: 923, endPoint y: 501, distance: 157.7
click at [948, 506] on div "Name (En) Small Name (En) Name (Ar) صغير Name (Ar) Price JOD 3.1 Price Status" at bounding box center [833, 516] width 1030 height 63
type input "2.5"
click at [901, 594] on div "Large (ID: 1775173580) 4.35 JOD" at bounding box center [837, 580] width 1027 height 33
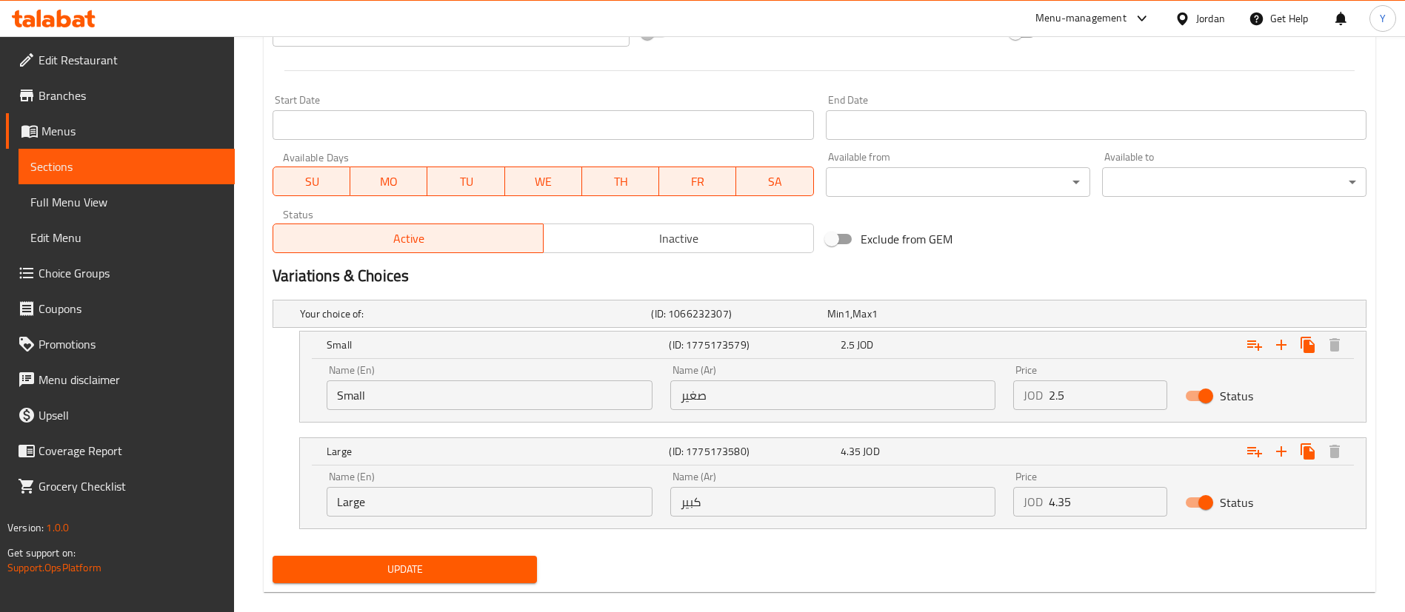
scroll to position [595, 0]
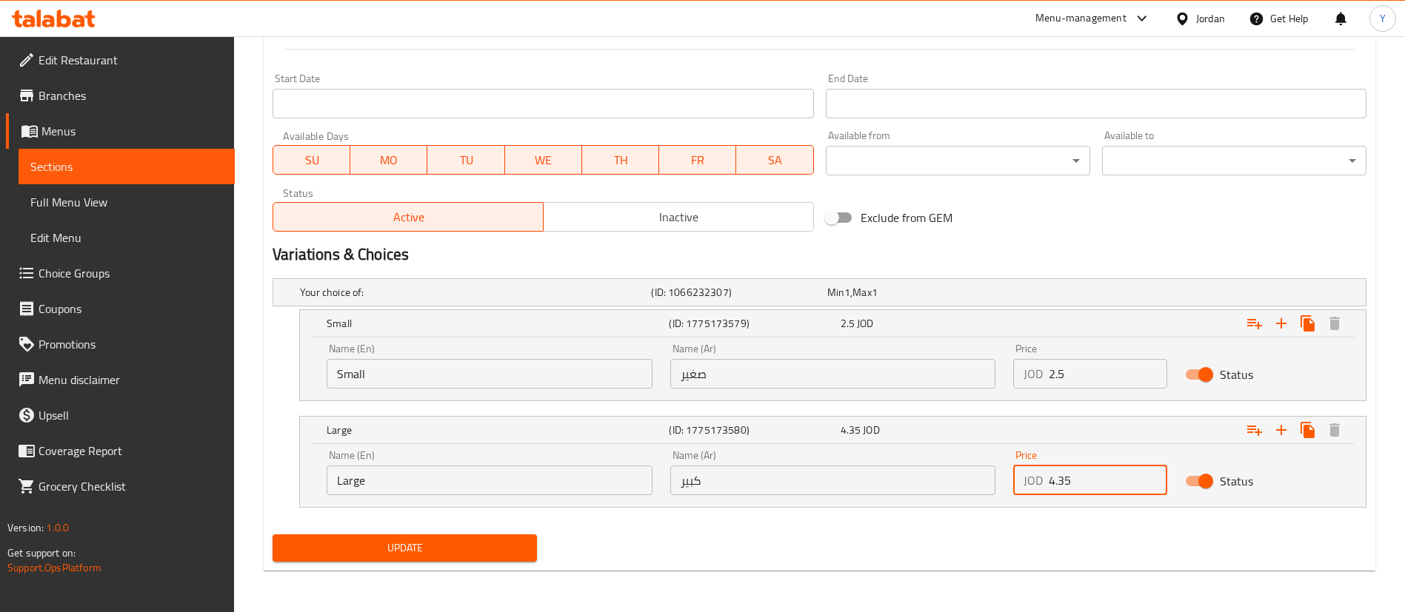
drag, startPoint x: 1095, startPoint y: 486, endPoint x: 888, endPoint y: 475, distance: 206.9
click at [889, 475] on div "Name (En) Large Name (En) Name (Ar) كبير Name (Ar) Price JOD 4.35 Price Status" at bounding box center [833, 472] width 1030 height 63
type input "3.75"
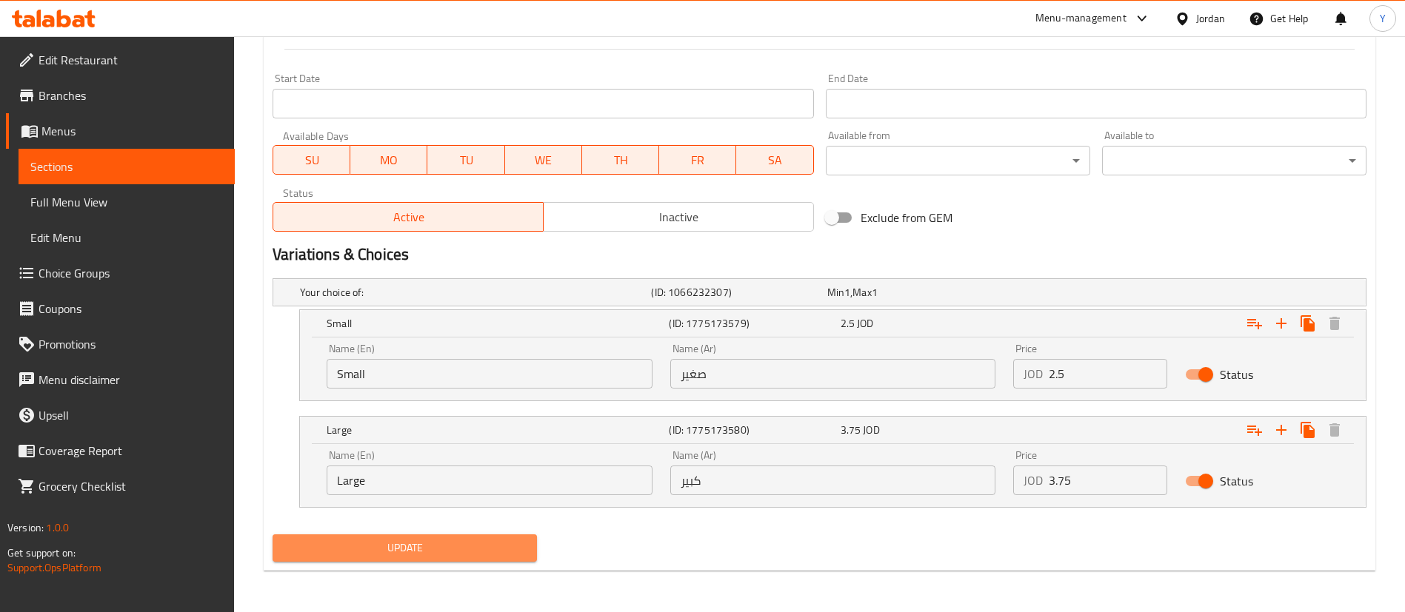
click at [501, 551] on span "Update" at bounding box center [404, 548] width 241 height 19
click at [187, 172] on span "Sections" at bounding box center [126, 167] width 193 height 18
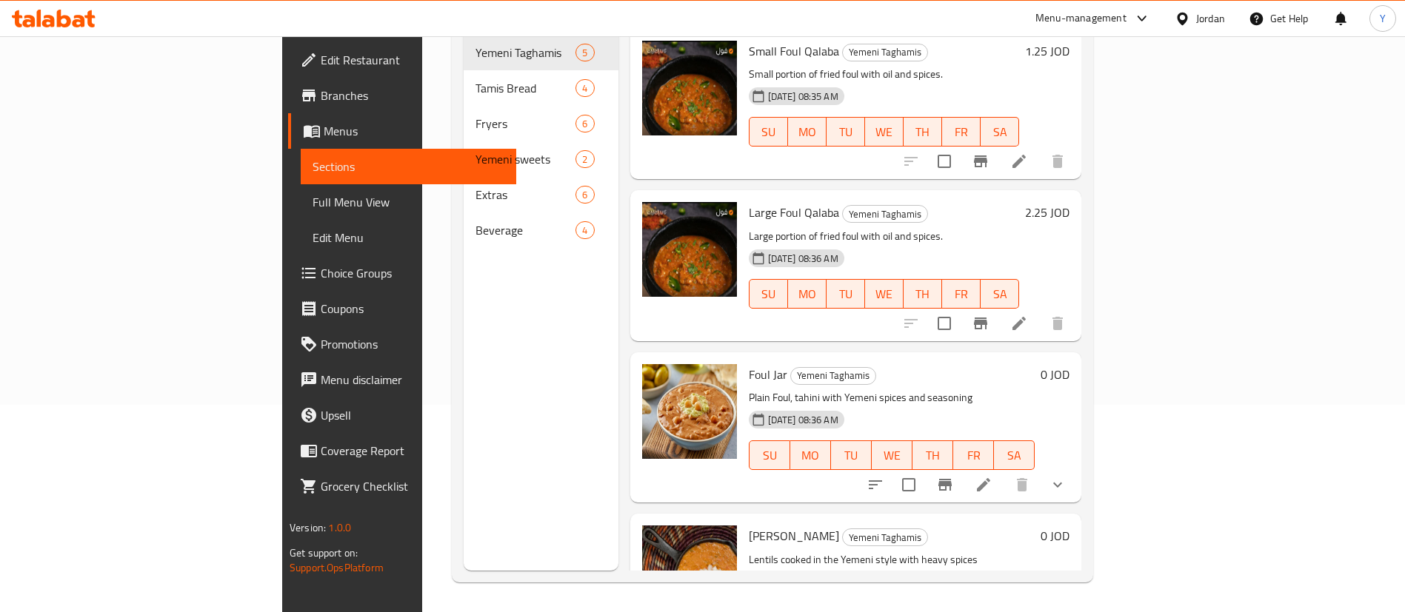
scroll to position [207, 0]
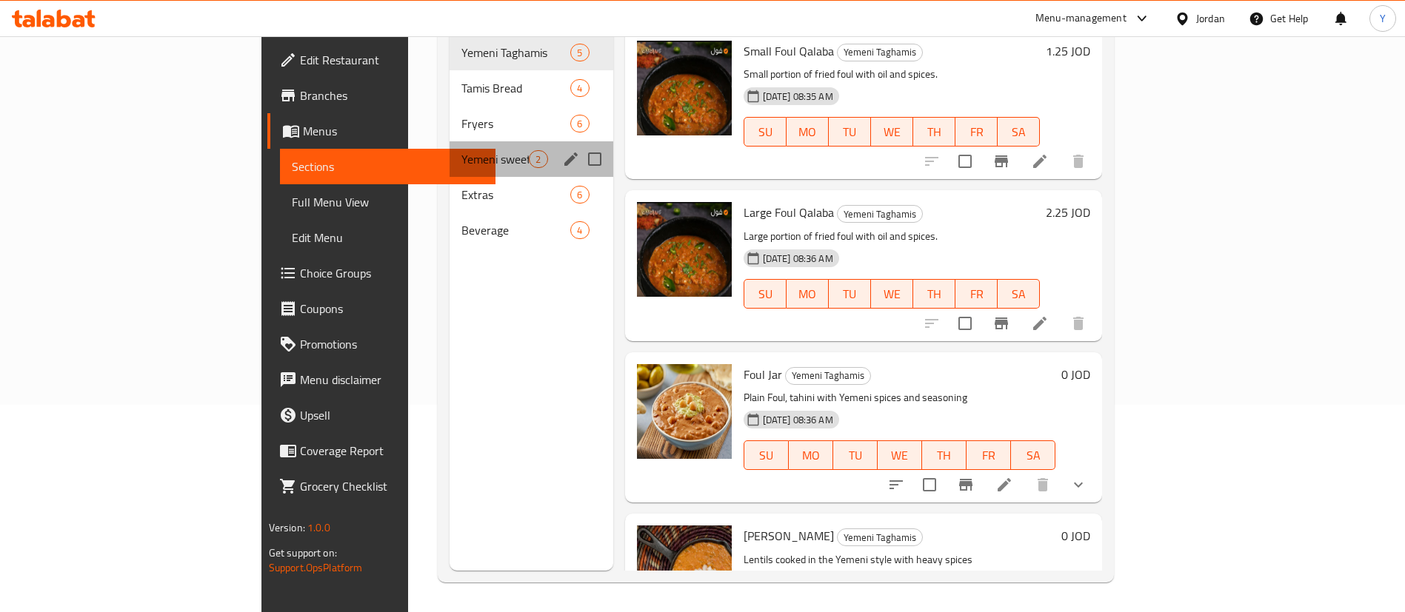
click at [450, 146] on div "Yemeni sweets 2" at bounding box center [531, 159] width 163 height 36
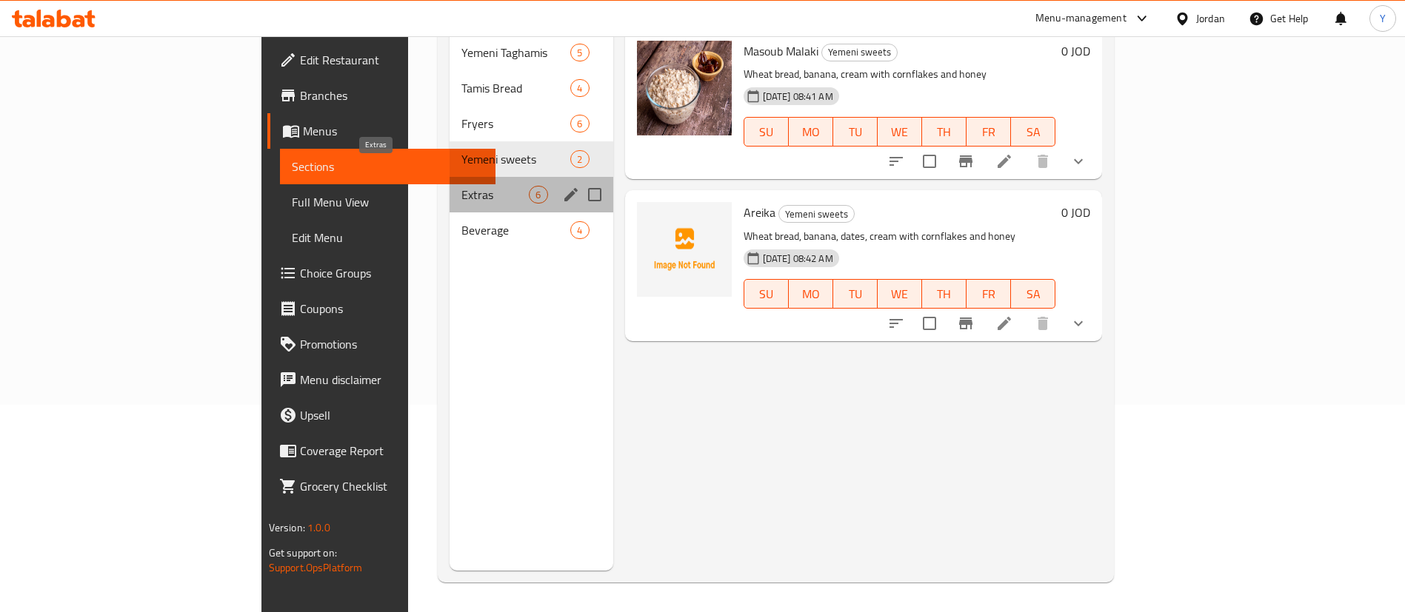
click at [461, 186] on span "Extras" at bounding box center [494, 195] width 67 height 18
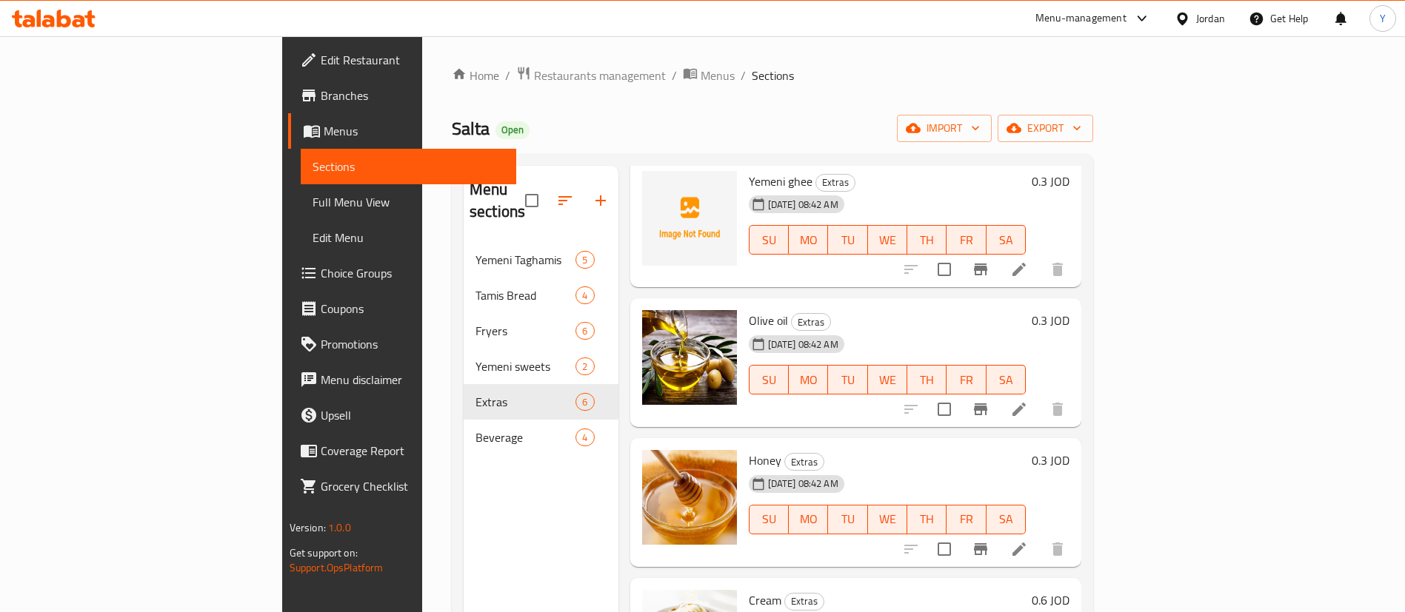
scroll to position [111, 0]
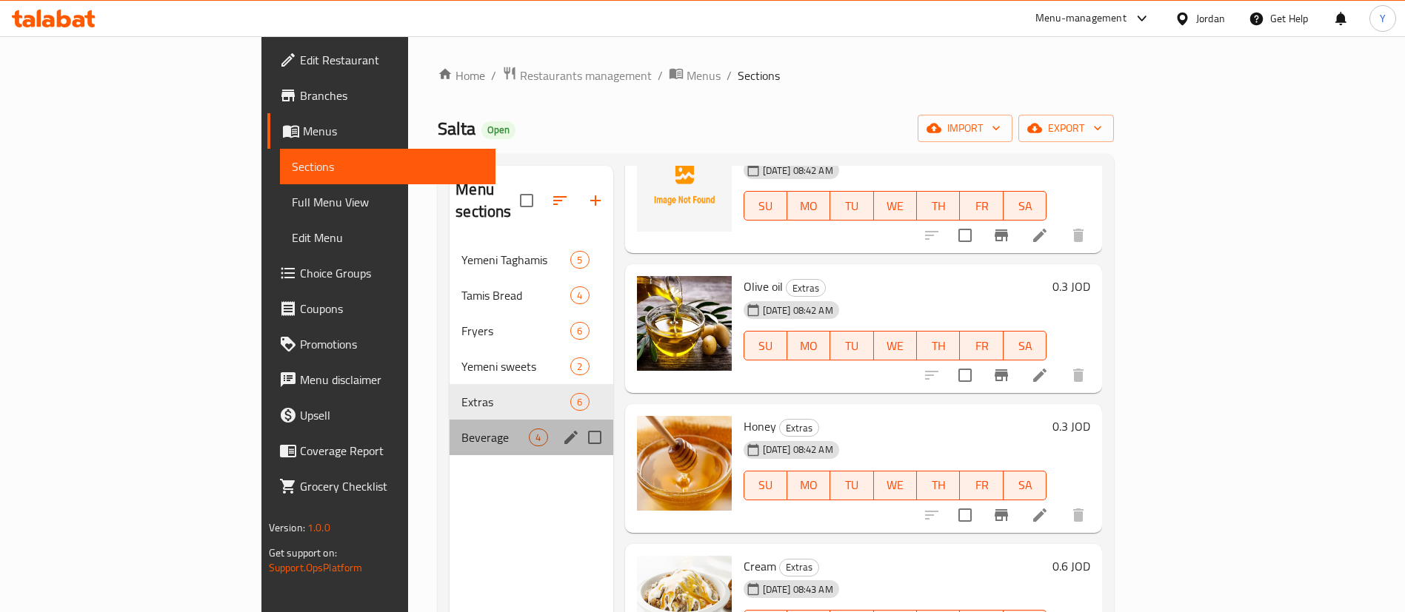
click at [461, 429] on span "Beverage" at bounding box center [494, 438] width 67 height 18
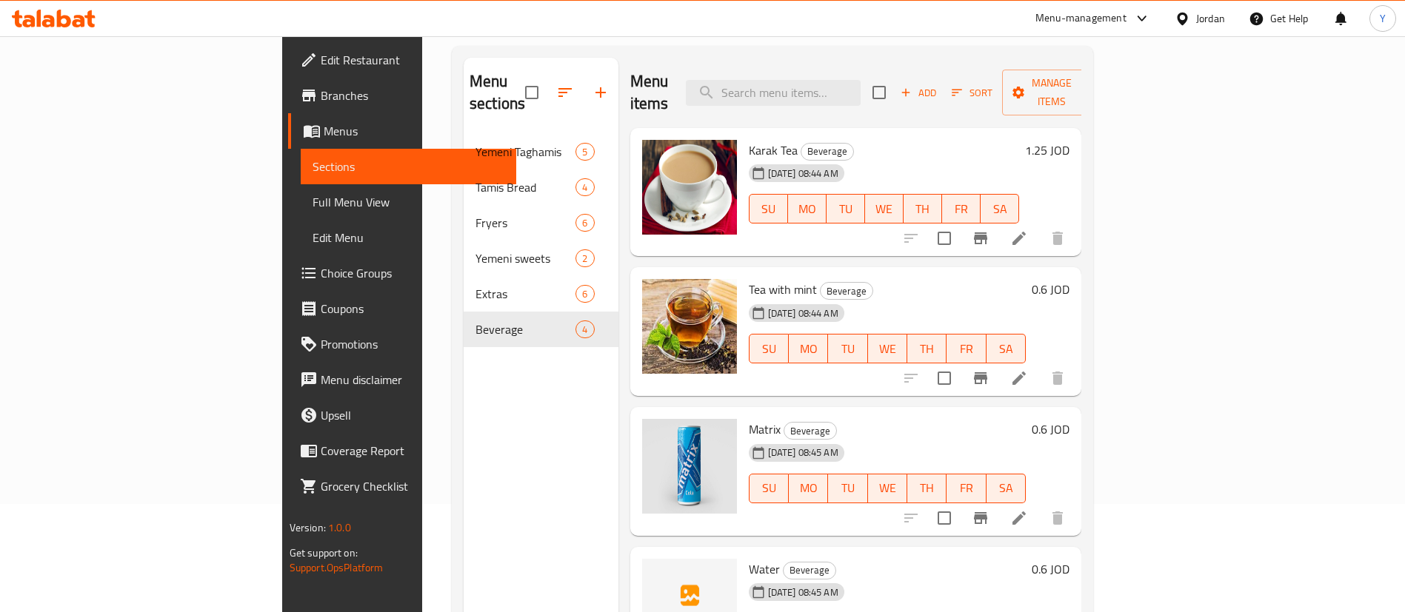
scroll to position [207, 0]
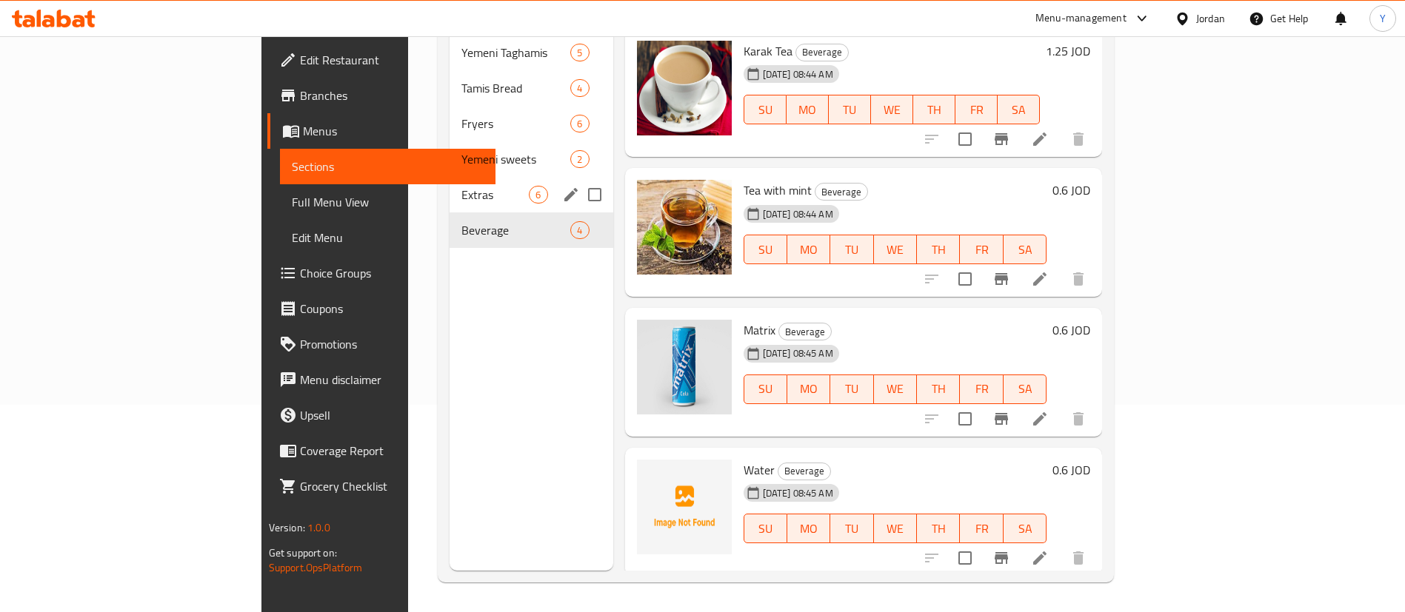
click at [450, 182] on div "Extras 6" at bounding box center [531, 195] width 163 height 36
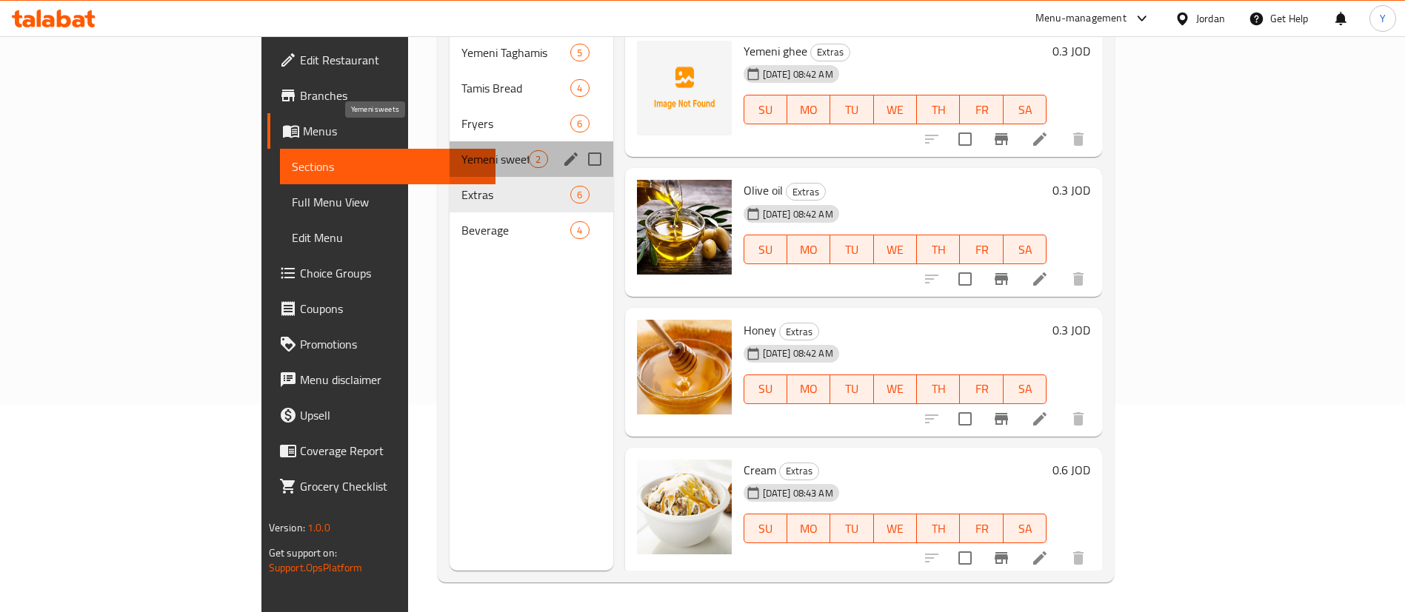
drag, startPoint x: 387, startPoint y: 140, endPoint x: 406, endPoint y: 138, distance: 19.3
click at [461, 150] on span "Yemeni sweets" at bounding box center [494, 159] width 67 height 18
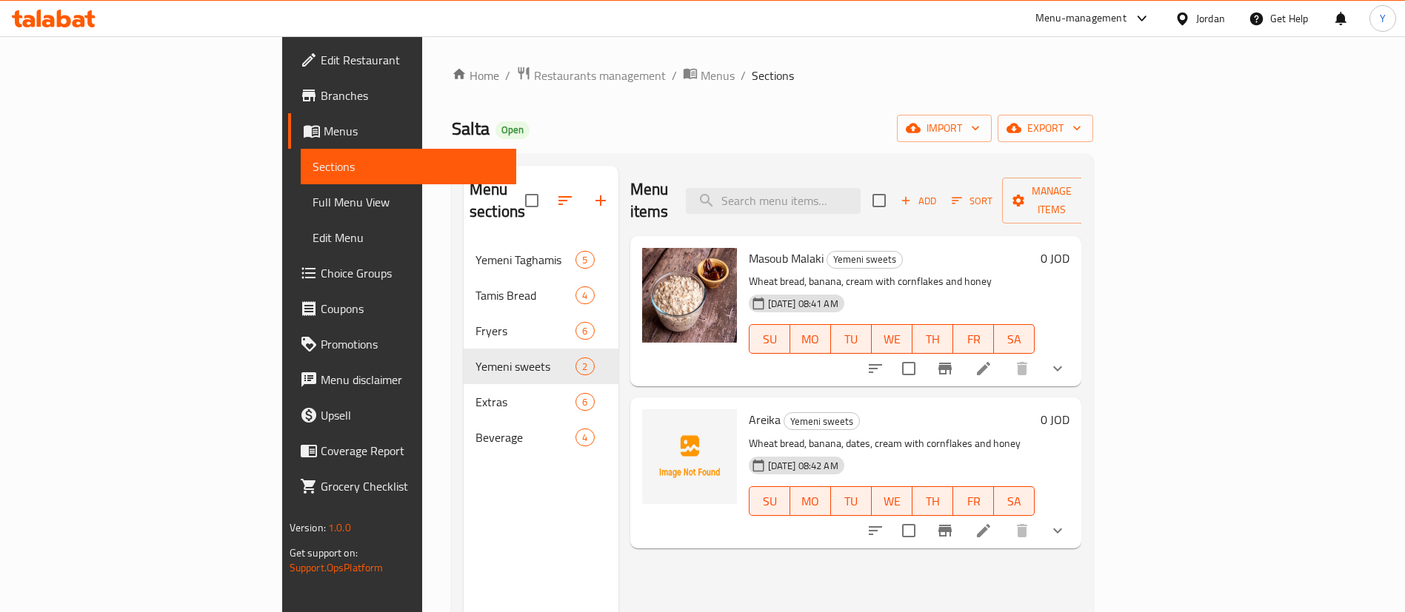
click at [54, 21] on icon at bounding box center [48, 21] width 13 height 13
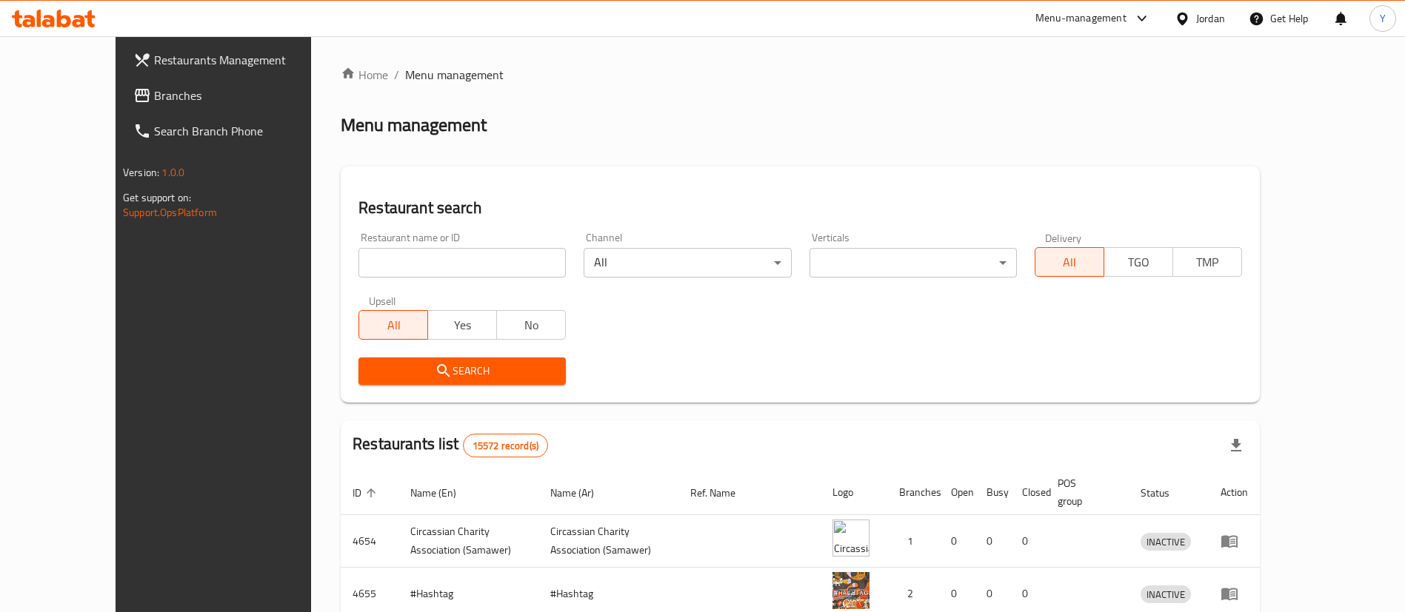
click at [154, 97] on span "Branches" at bounding box center [246, 96] width 184 height 18
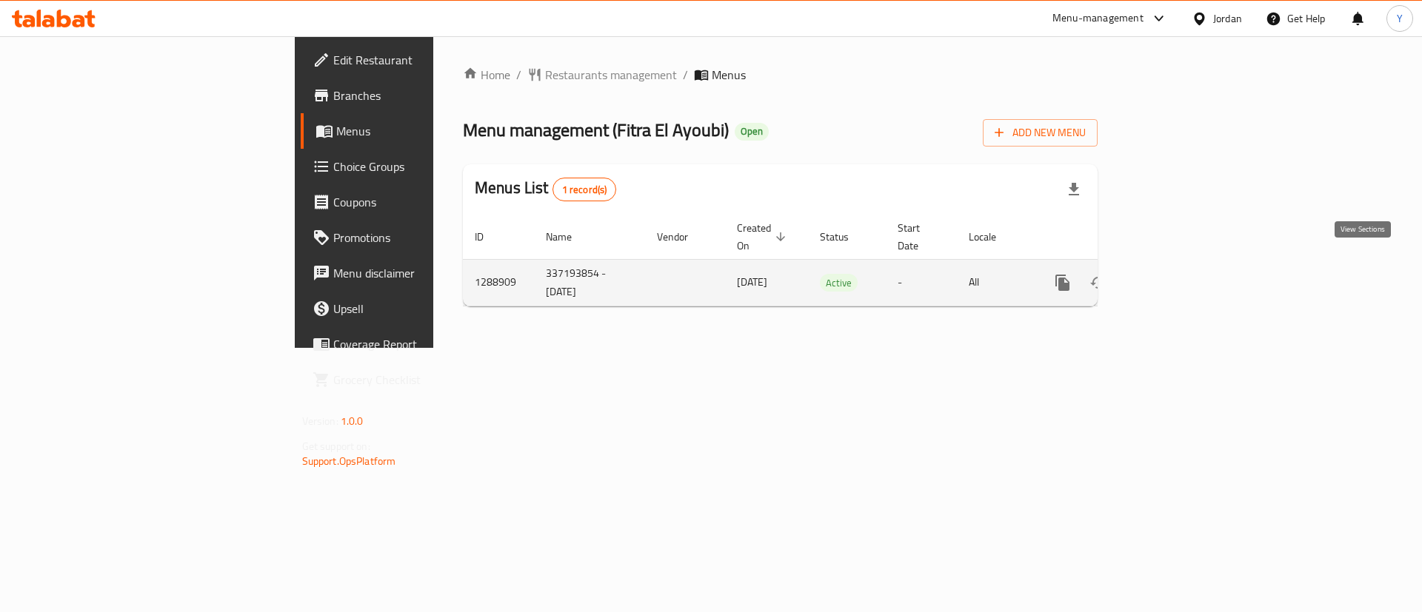
click at [1187, 275] on link "enhanced table" at bounding box center [1170, 283] width 36 height 36
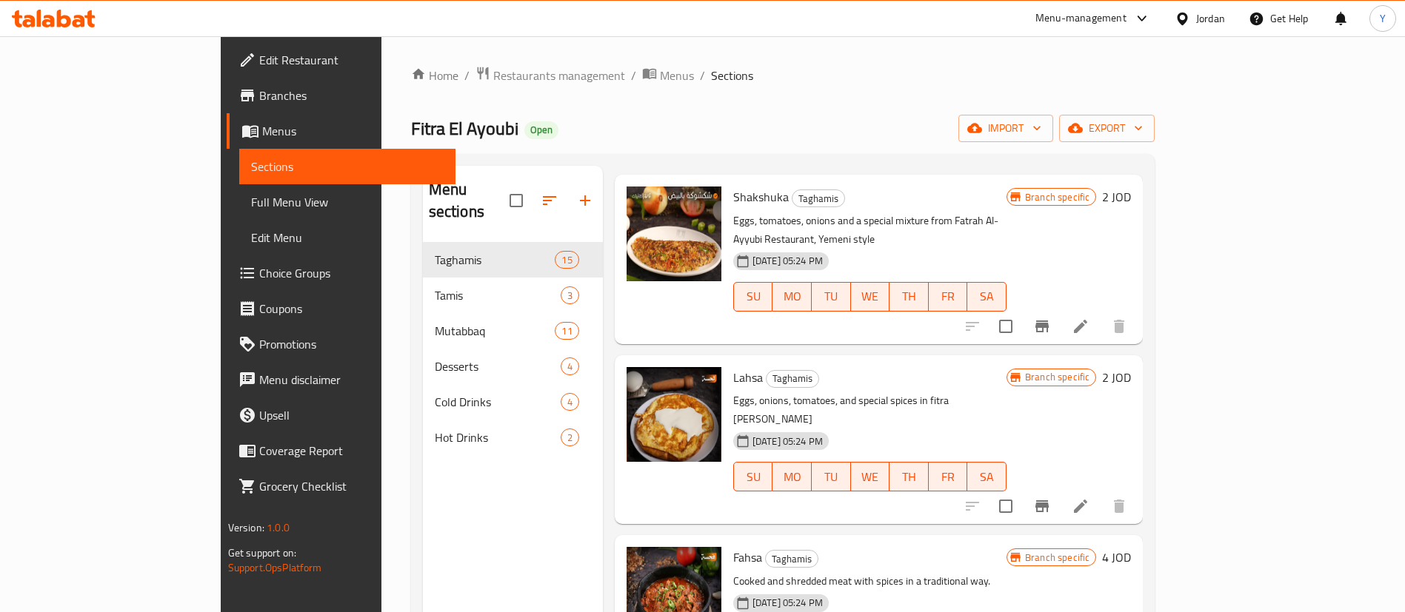
scroll to position [555, 0]
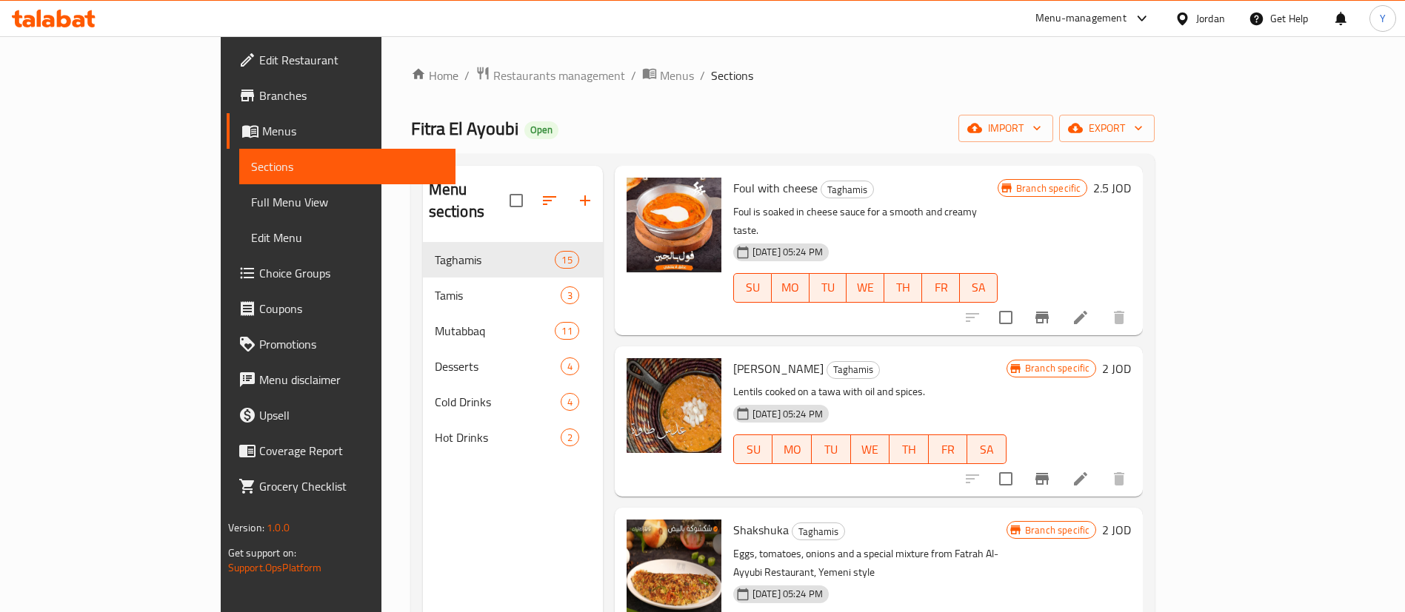
click at [52, 23] on icon at bounding box center [48, 21] width 13 height 13
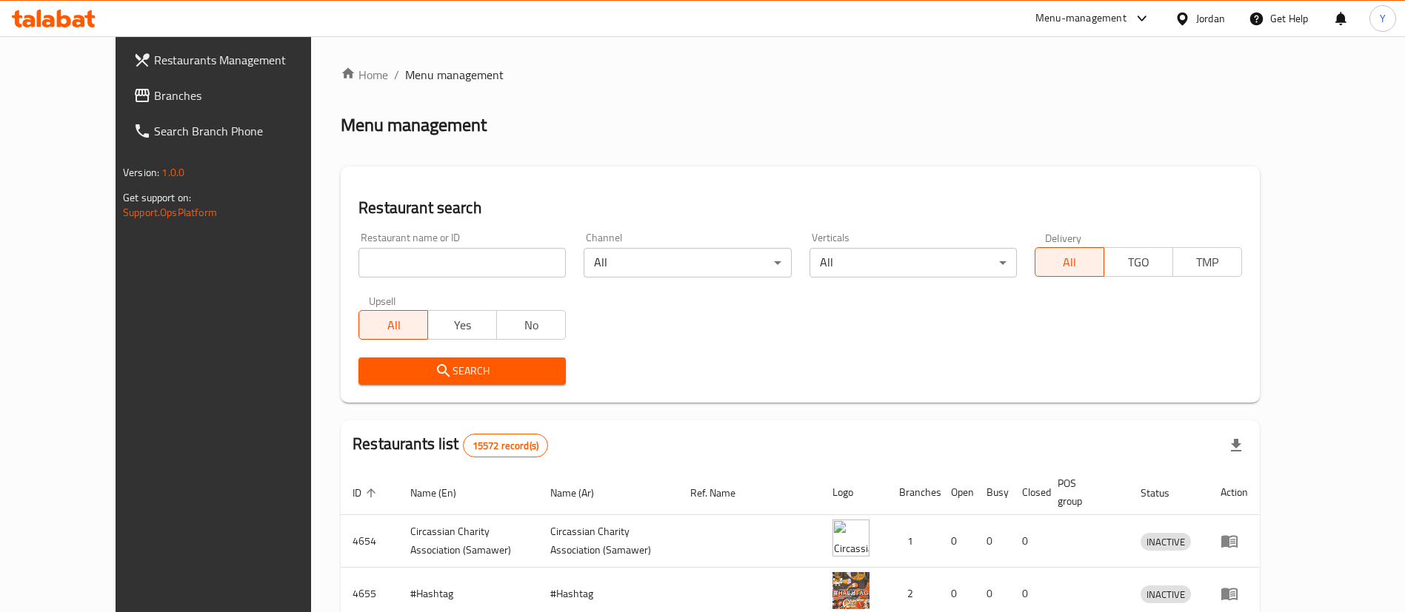
click at [154, 89] on span "Branches" at bounding box center [246, 96] width 184 height 18
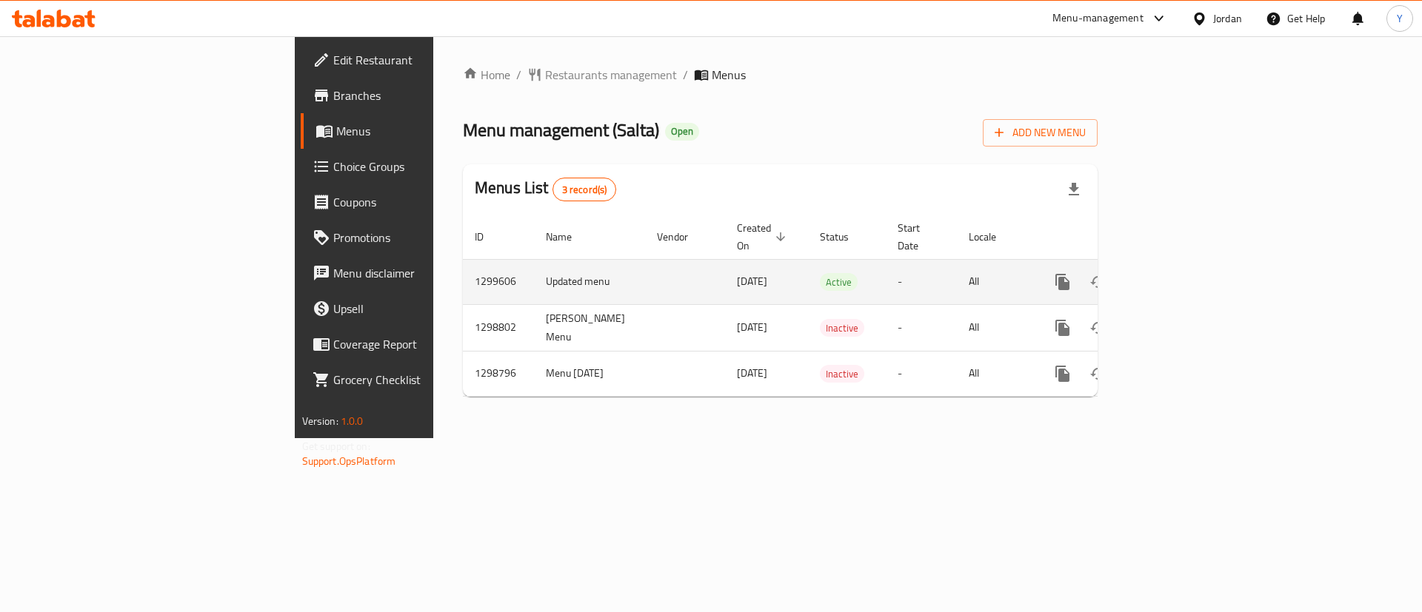
click at [1178, 273] on icon "enhanced table" at bounding box center [1169, 282] width 18 height 18
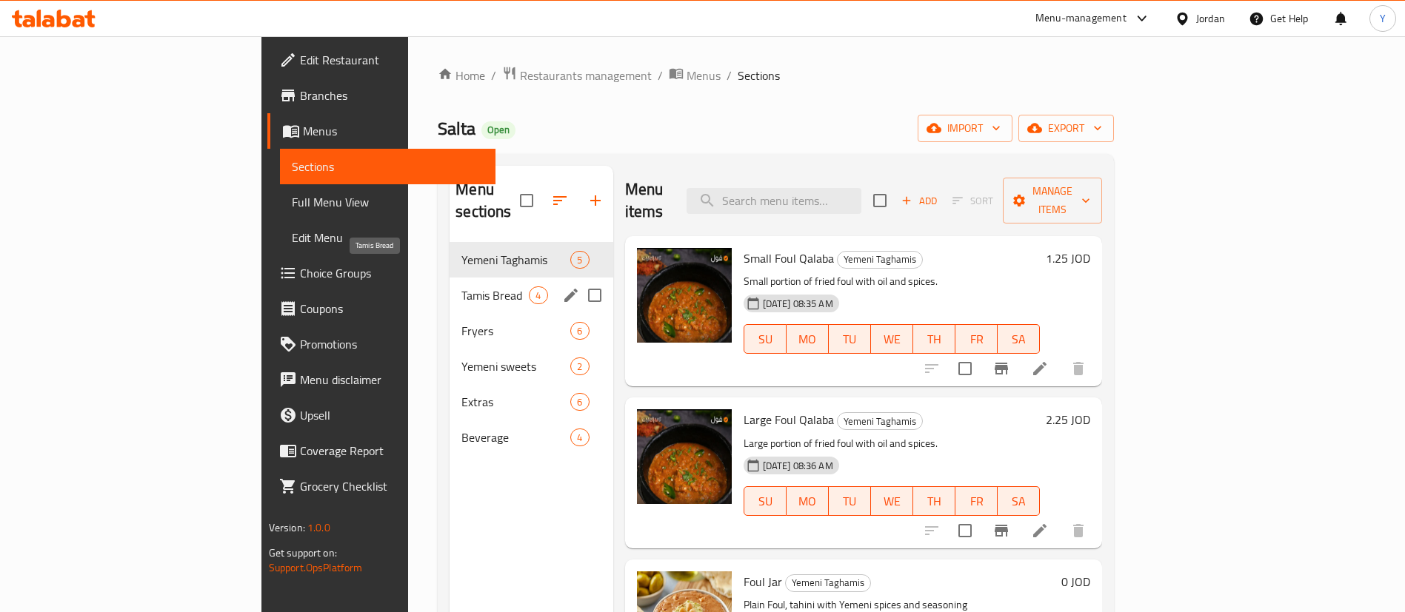
click at [461, 287] on span "Tamis Bread" at bounding box center [494, 296] width 67 height 18
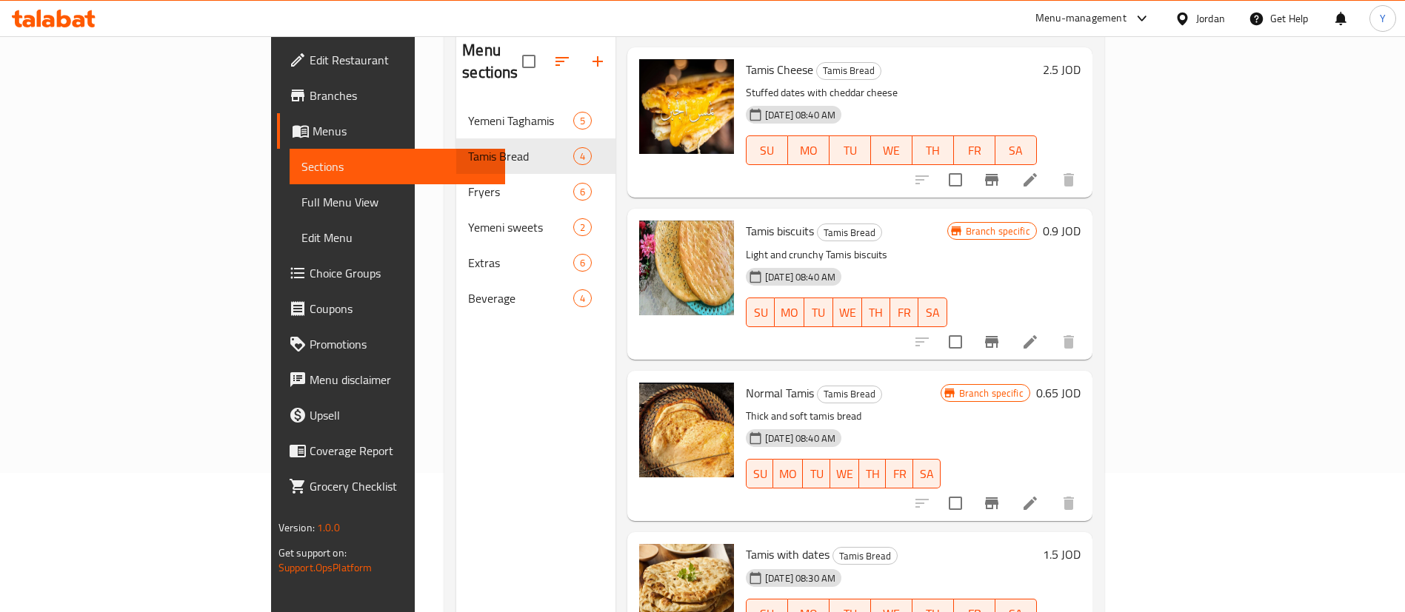
scroll to position [207, 0]
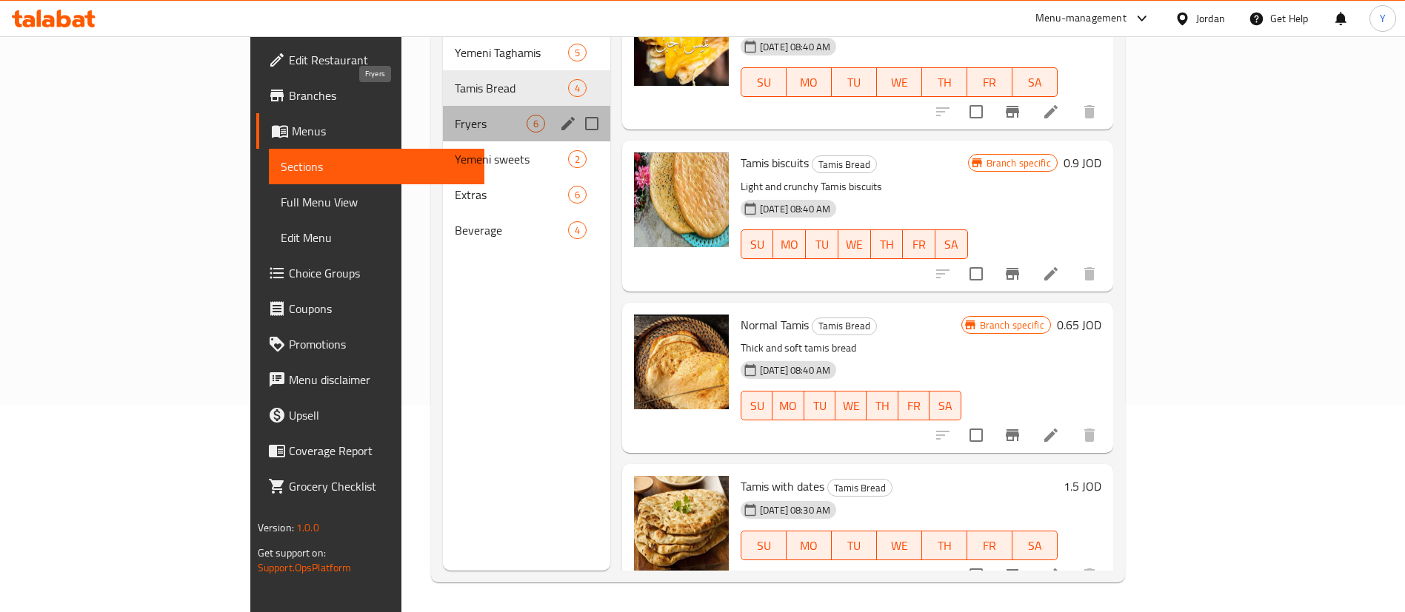
click at [455, 115] on span "Fryers" at bounding box center [491, 124] width 72 height 18
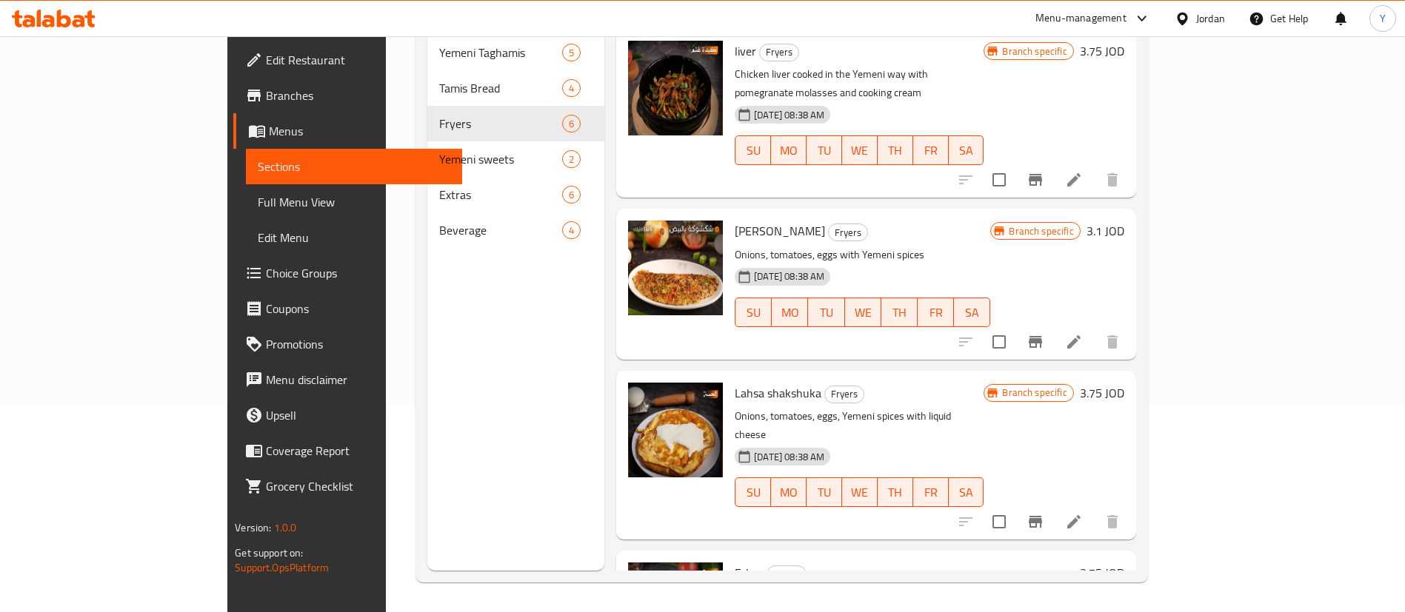
scroll to position [395, 0]
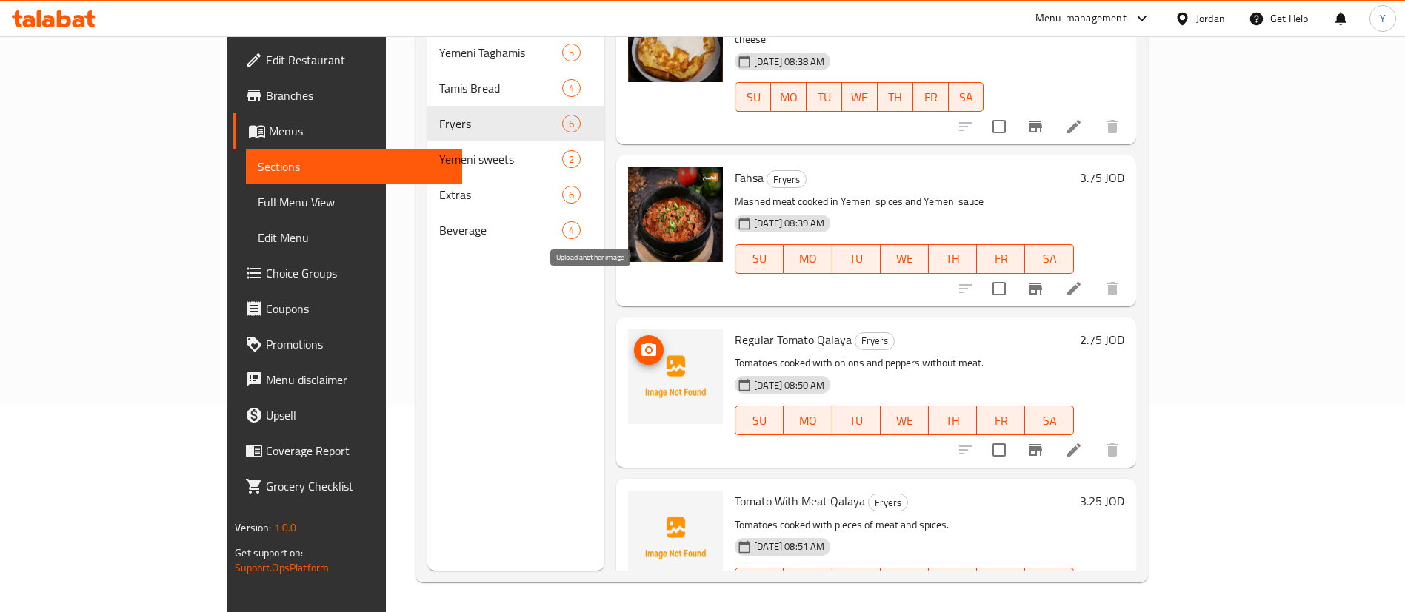
click at [641, 343] on icon "upload picture" at bounding box center [648, 349] width 15 height 13
click at [634, 341] on span "upload picture" at bounding box center [649, 350] width 30 height 18
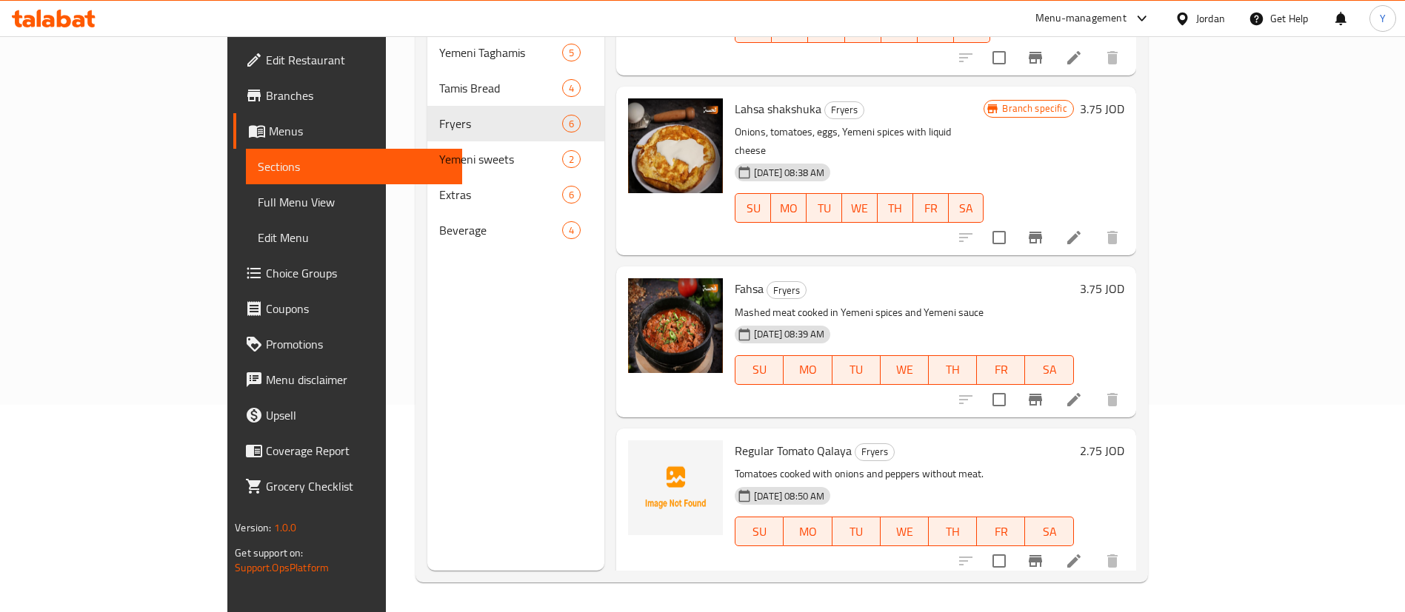
click at [79, 13] on icon at bounding box center [54, 19] width 84 height 18
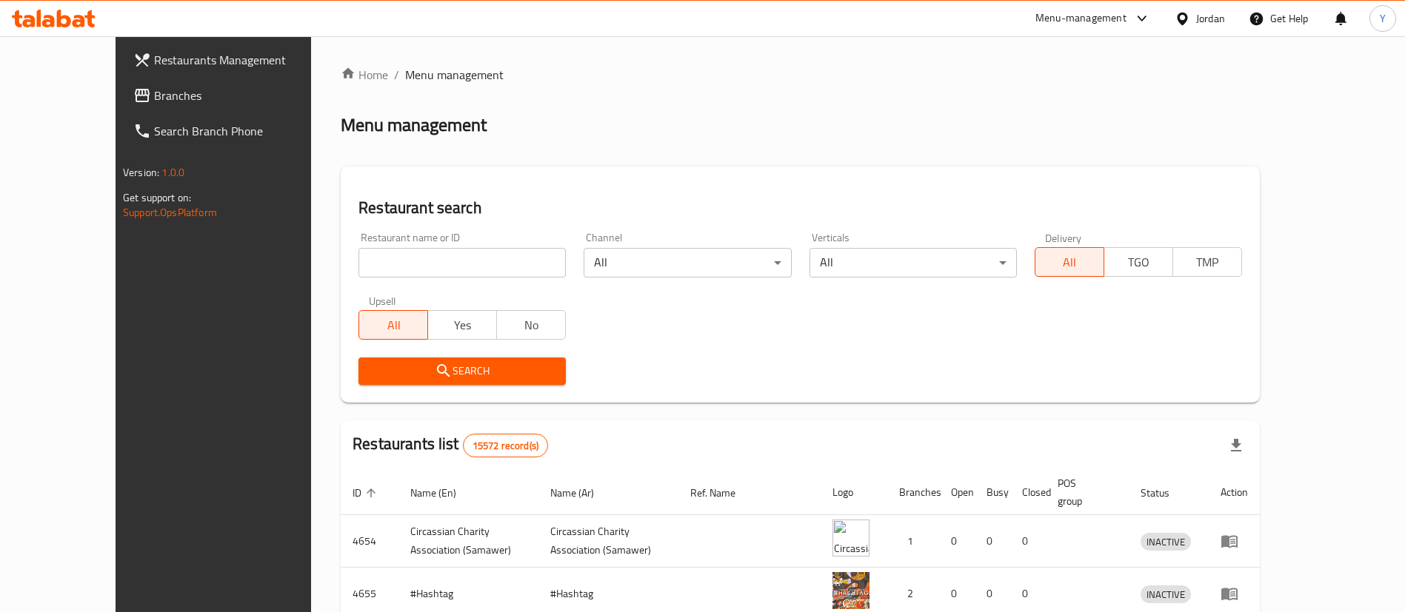
click at [121, 84] on link "Branches" at bounding box center [235, 96] width 229 height 36
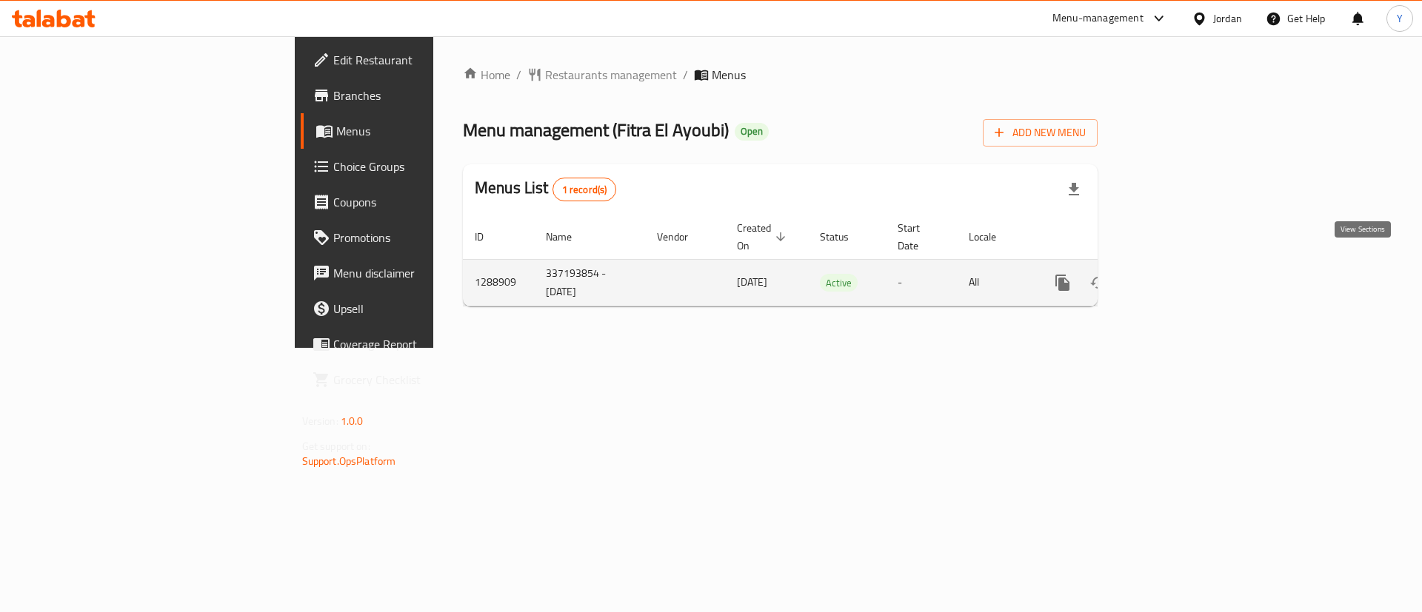
click at [1178, 274] on icon "enhanced table" at bounding box center [1169, 283] width 18 height 18
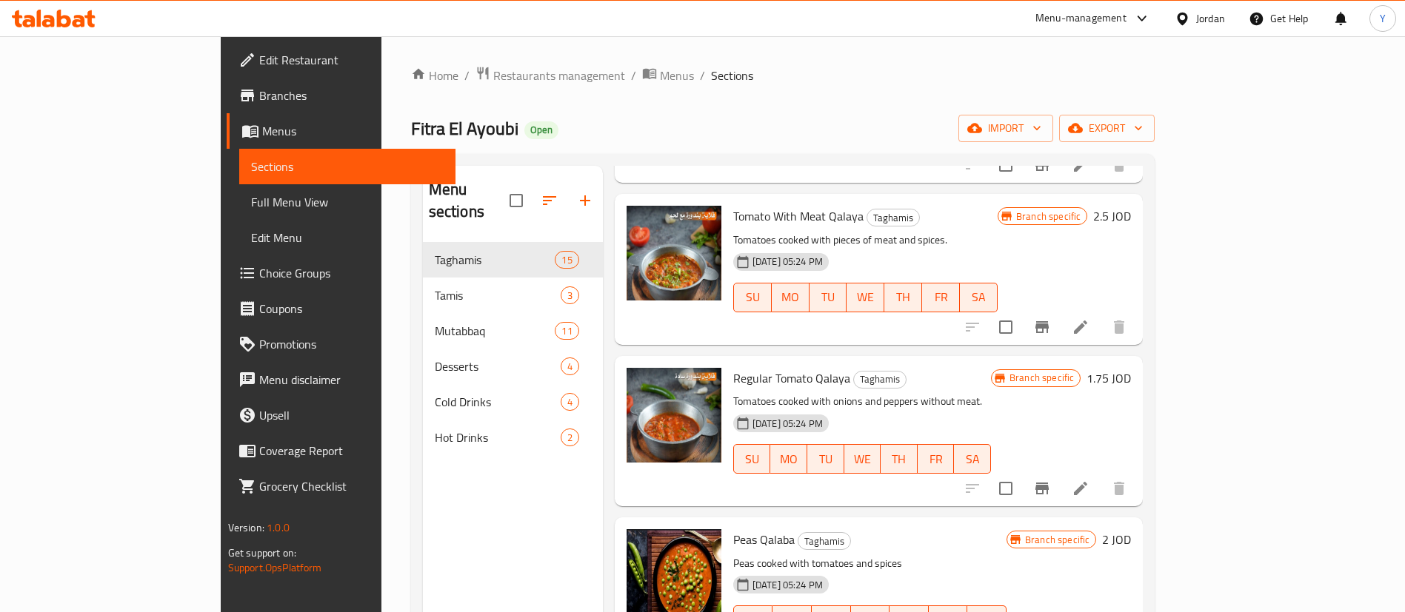
scroll to position [1444, 0]
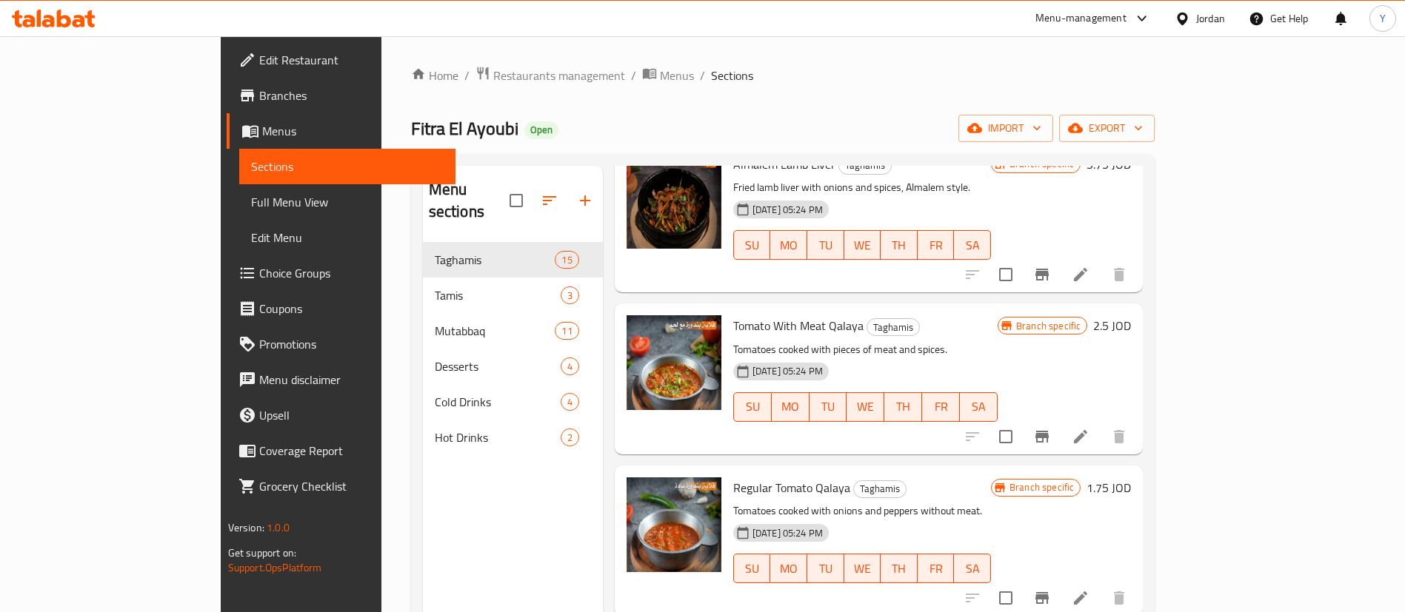
drag, startPoint x: 61, startPoint y: 29, endPoint x: 70, endPoint y: 29, distance: 8.1
click at [61, 29] on div at bounding box center [53, 19] width 107 height 30
click at [79, 21] on icon at bounding box center [79, 21] width 13 height 13
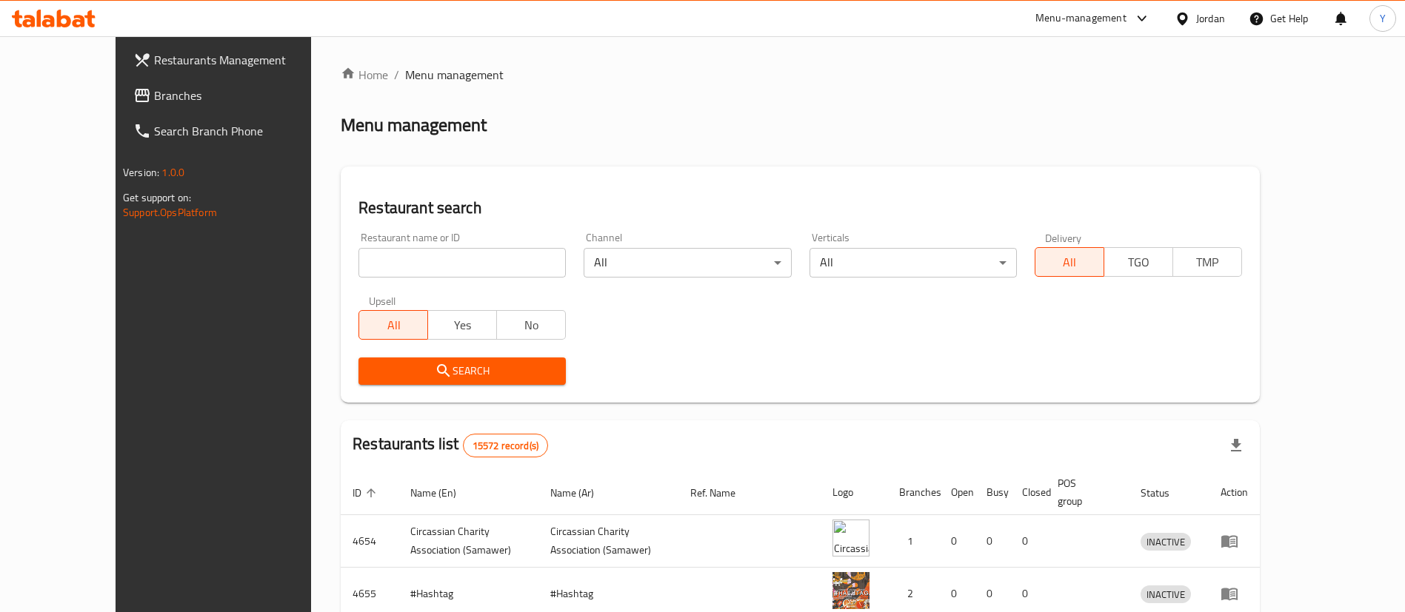
click at [154, 97] on span "Branches" at bounding box center [246, 96] width 184 height 18
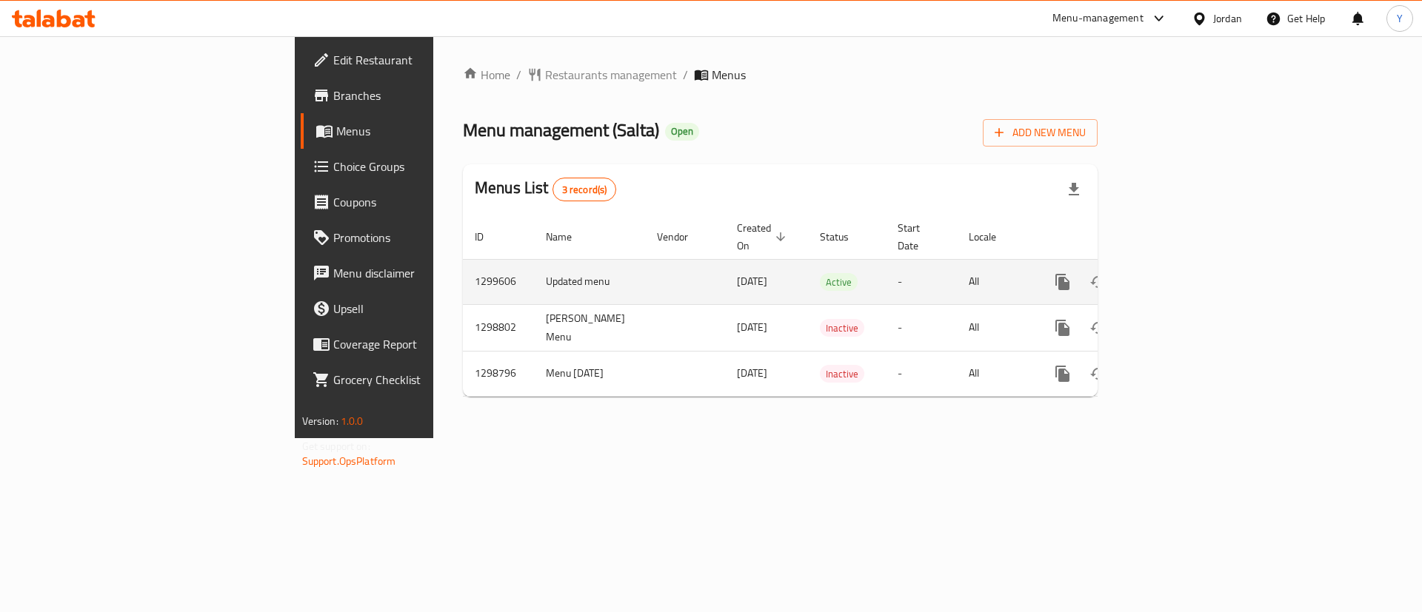
click at [1178, 273] on icon "enhanced table" at bounding box center [1169, 282] width 18 height 18
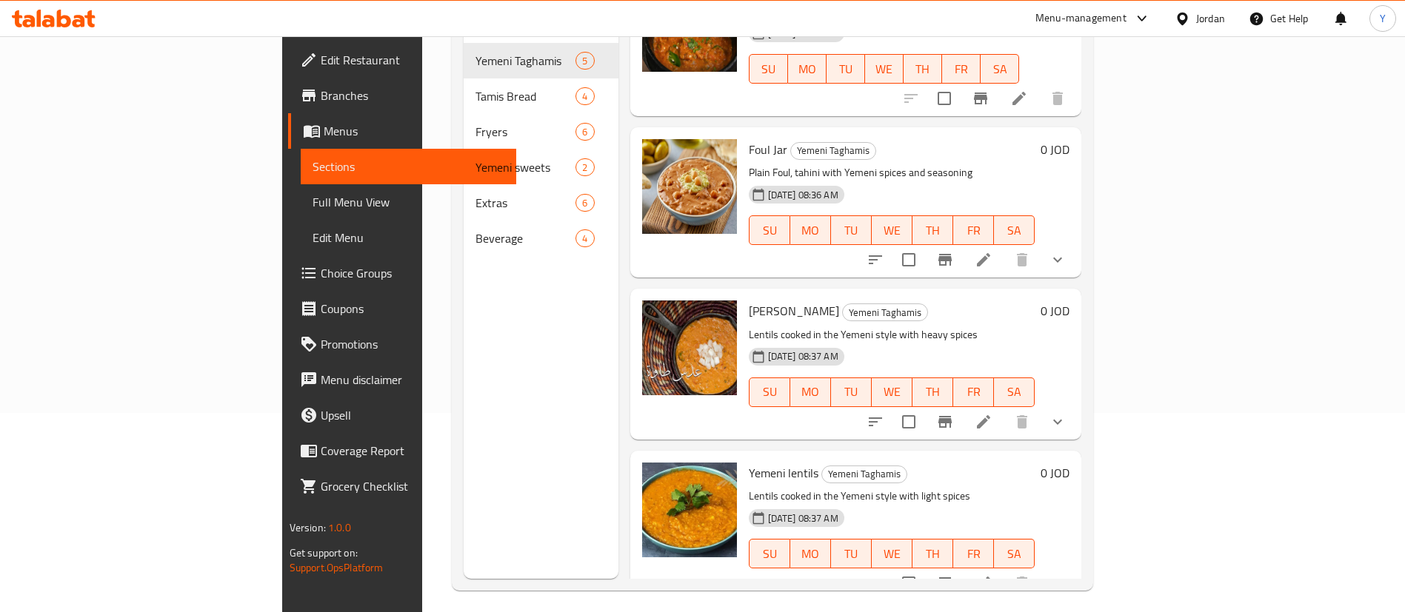
scroll to position [207, 0]
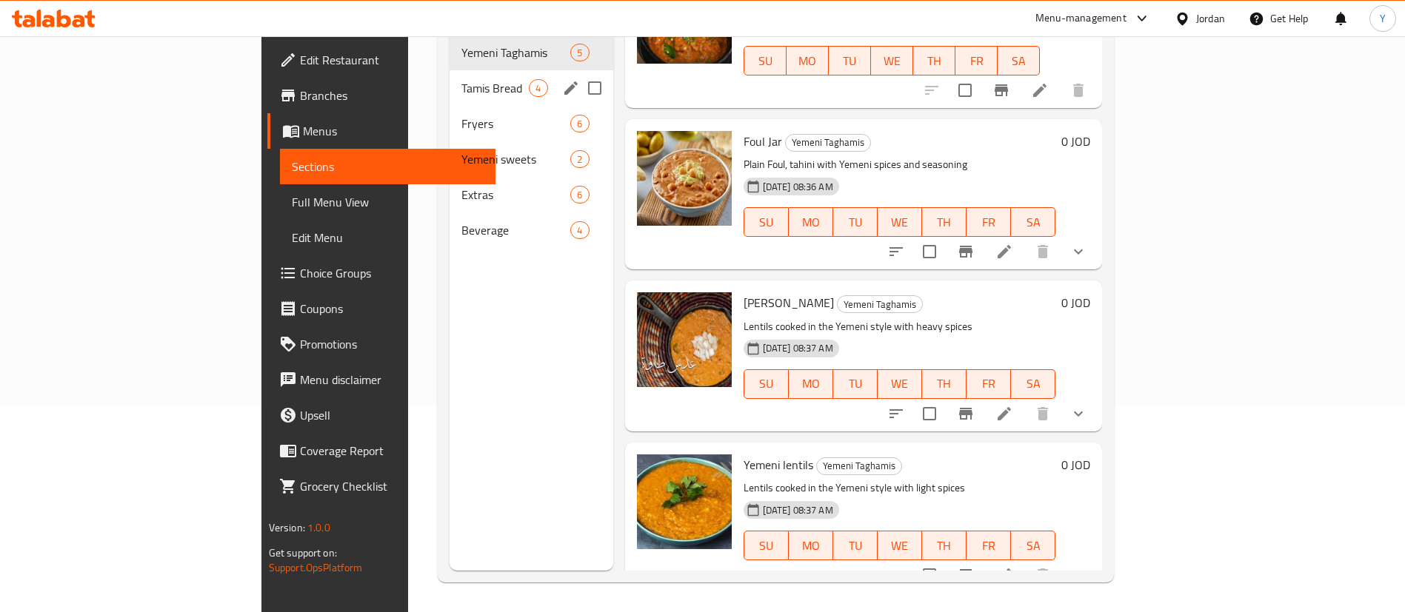
click at [461, 79] on span "Tamis Bread" at bounding box center [494, 88] width 67 height 18
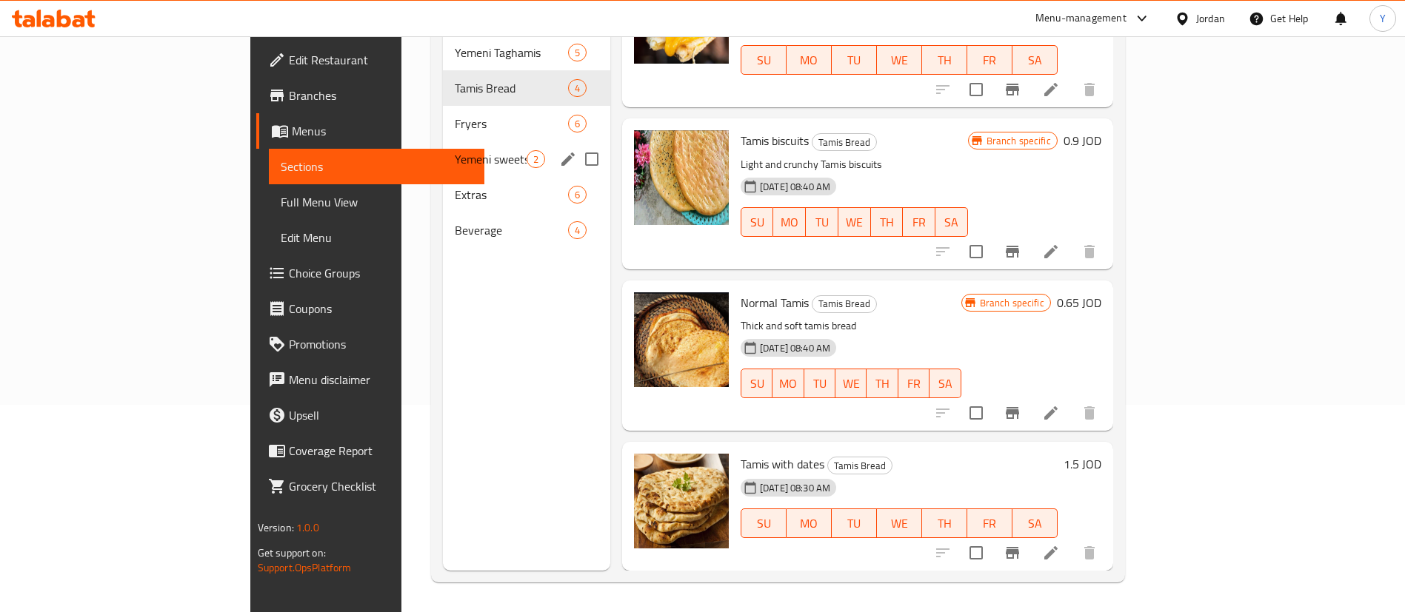
scroll to position [50, 0]
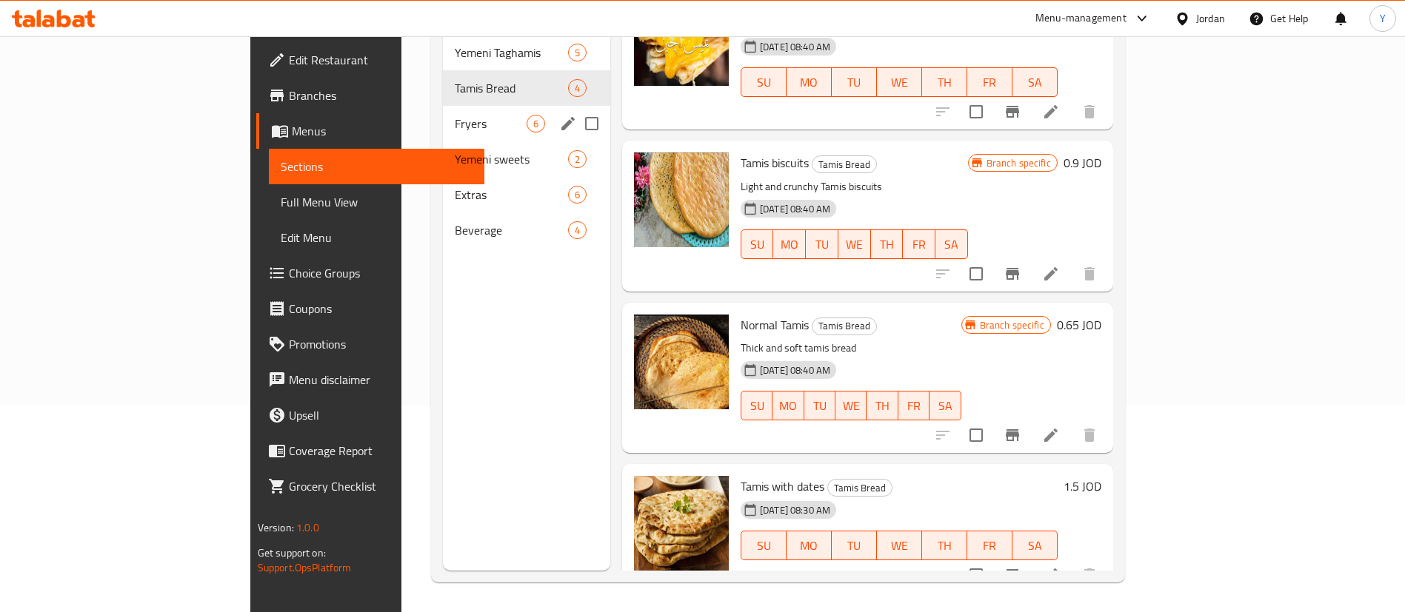
click at [443, 106] on div "Fryers 6" at bounding box center [526, 124] width 167 height 36
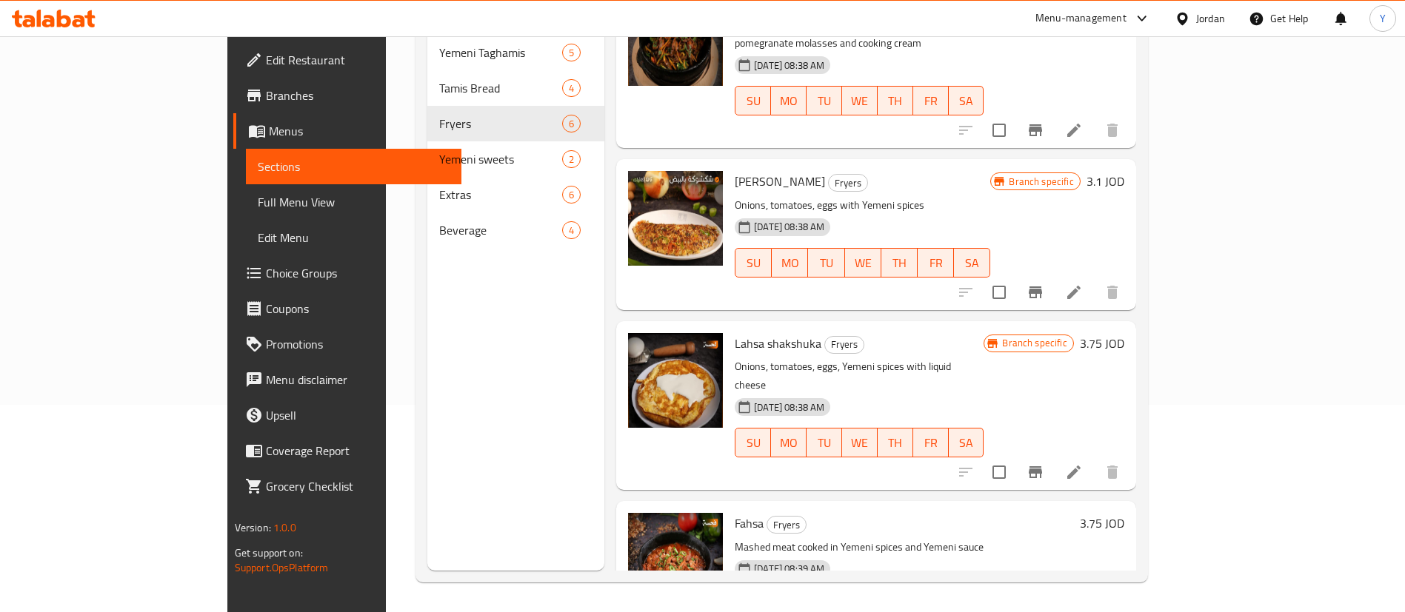
scroll to position [395, 0]
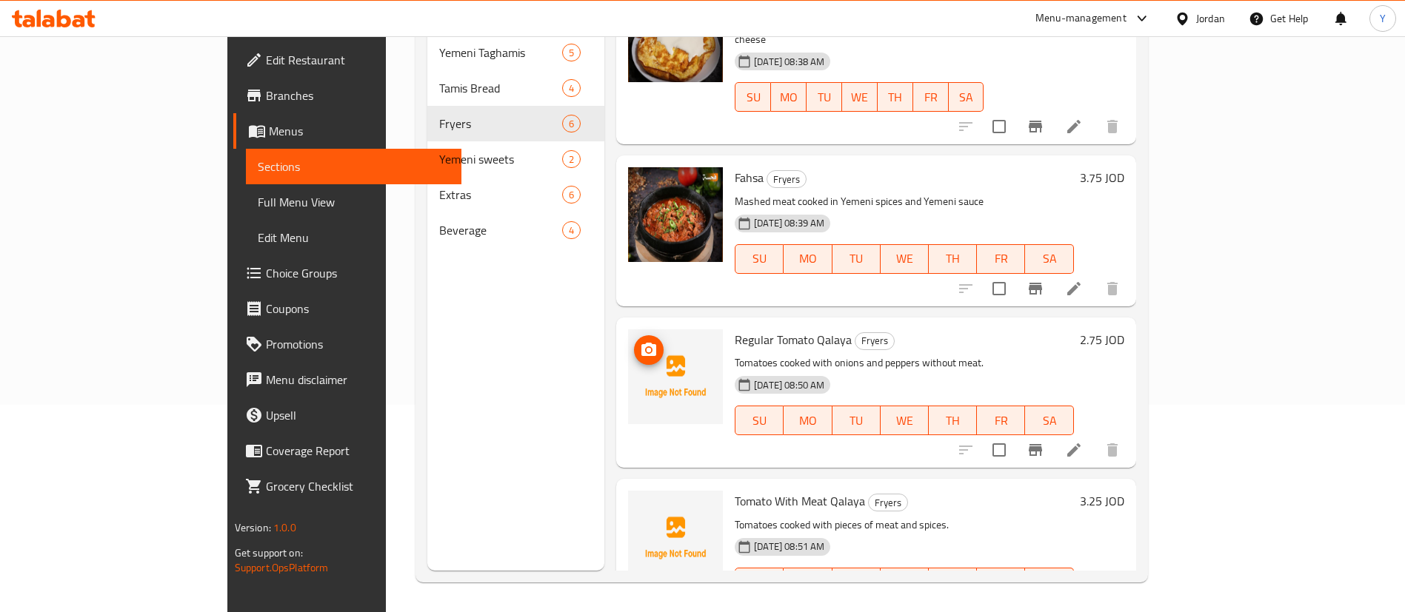
click at [647, 348] on circle "upload picture" at bounding box center [649, 350] width 4 height 4
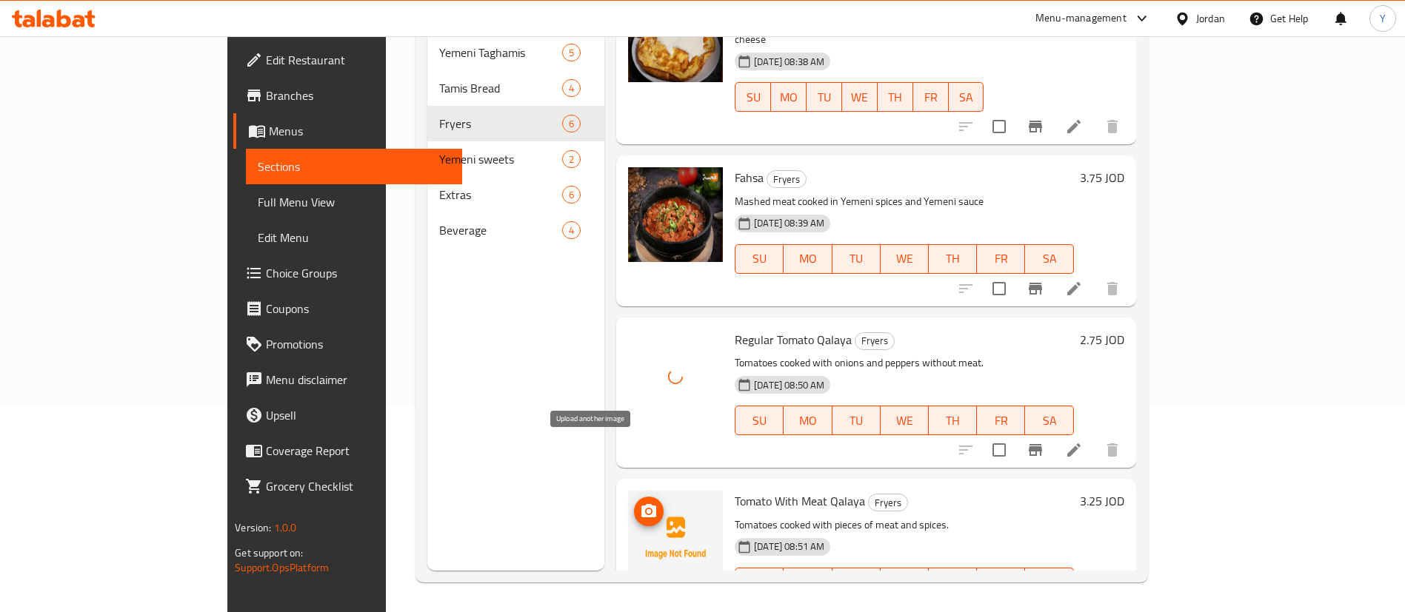
click at [640, 503] on icon "upload picture" at bounding box center [649, 512] width 18 height 18
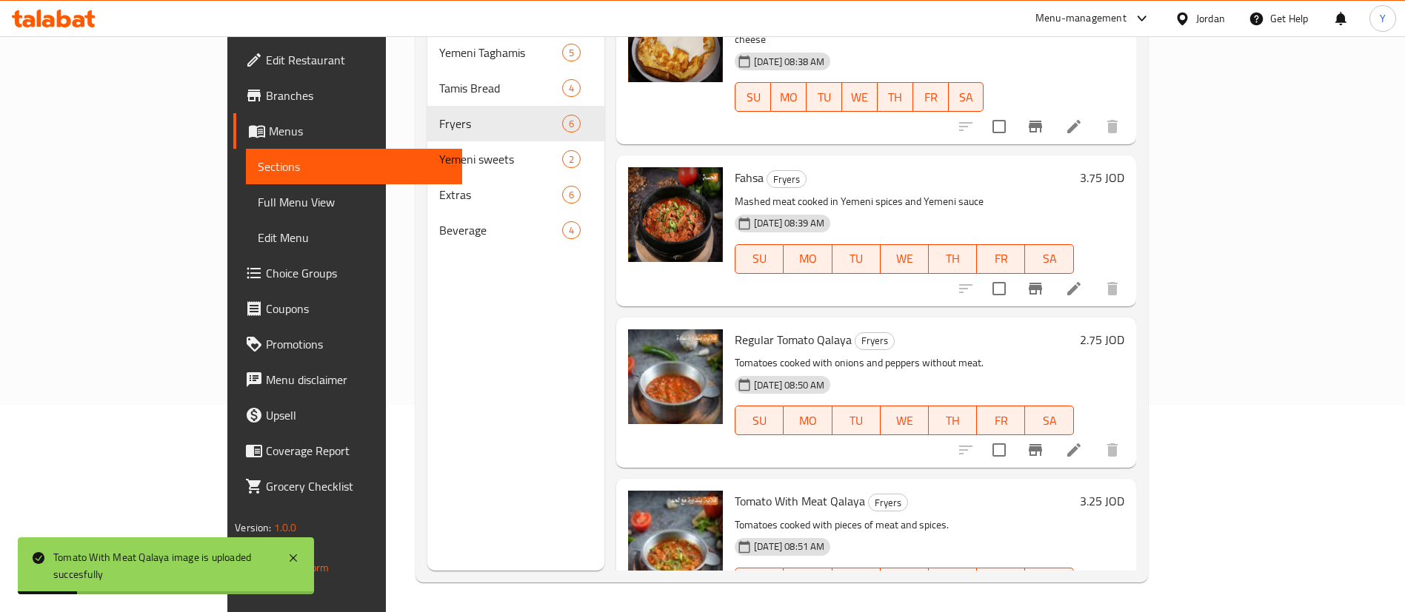
scroll to position [0, 0]
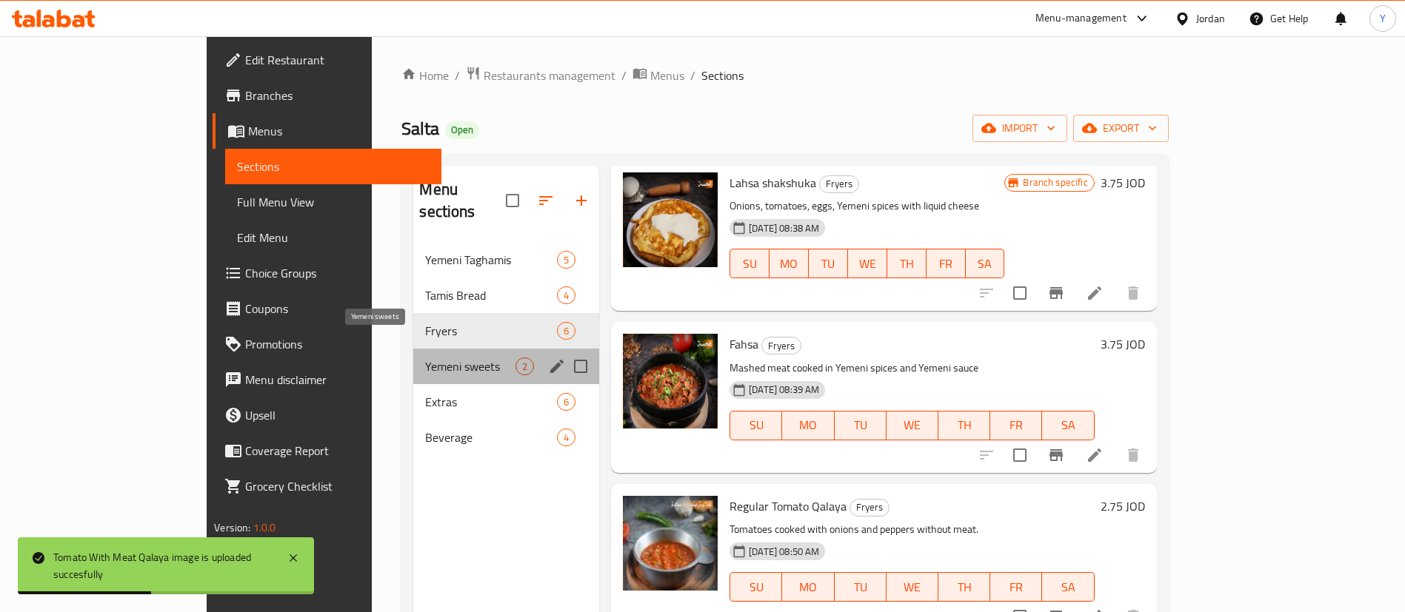
click at [425, 358] on span "Yemeni sweets" at bounding box center [470, 367] width 90 height 18
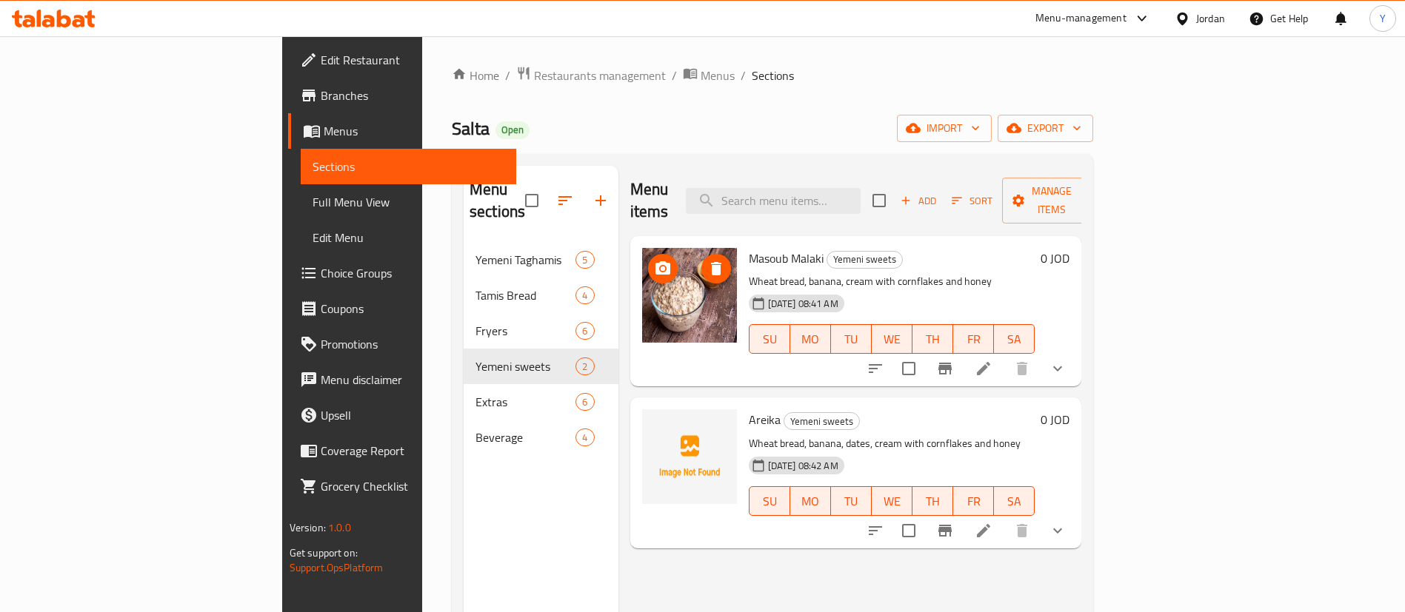
click at [655, 261] on icon "upload picture" at bounding box center [662, 267] width 15 height 13
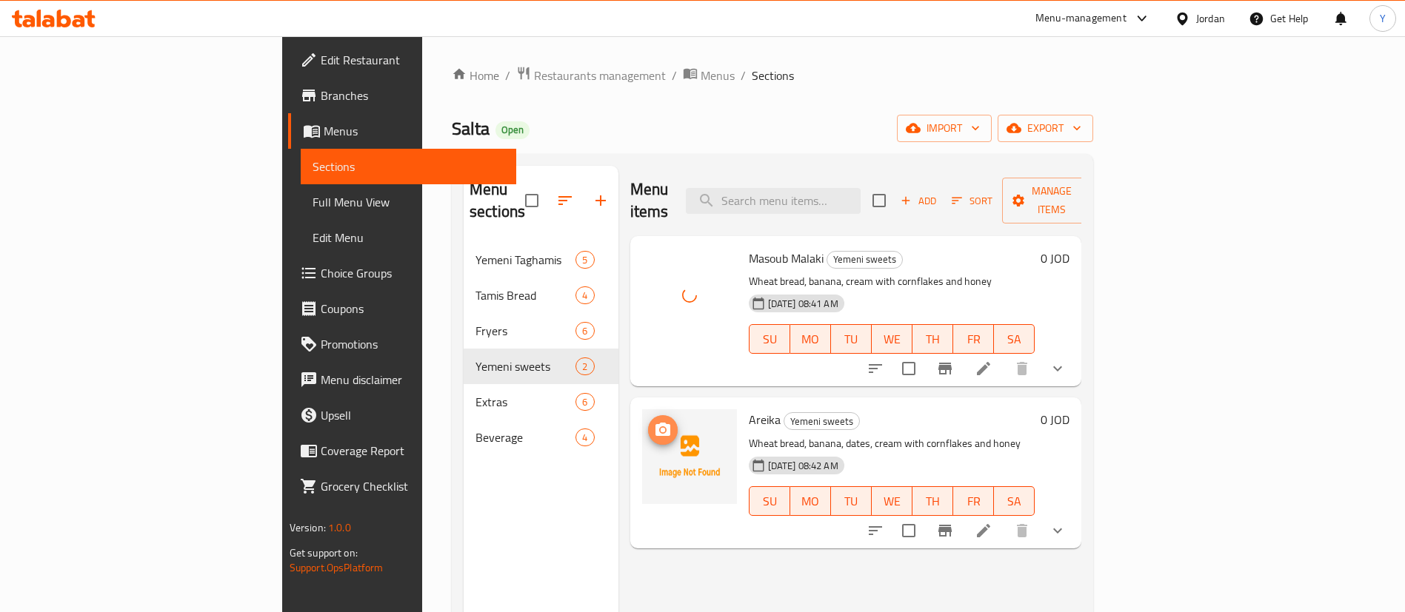
click at [648, 421] on span "upload picture" at bounding box center [663, 430] width 30 height 18
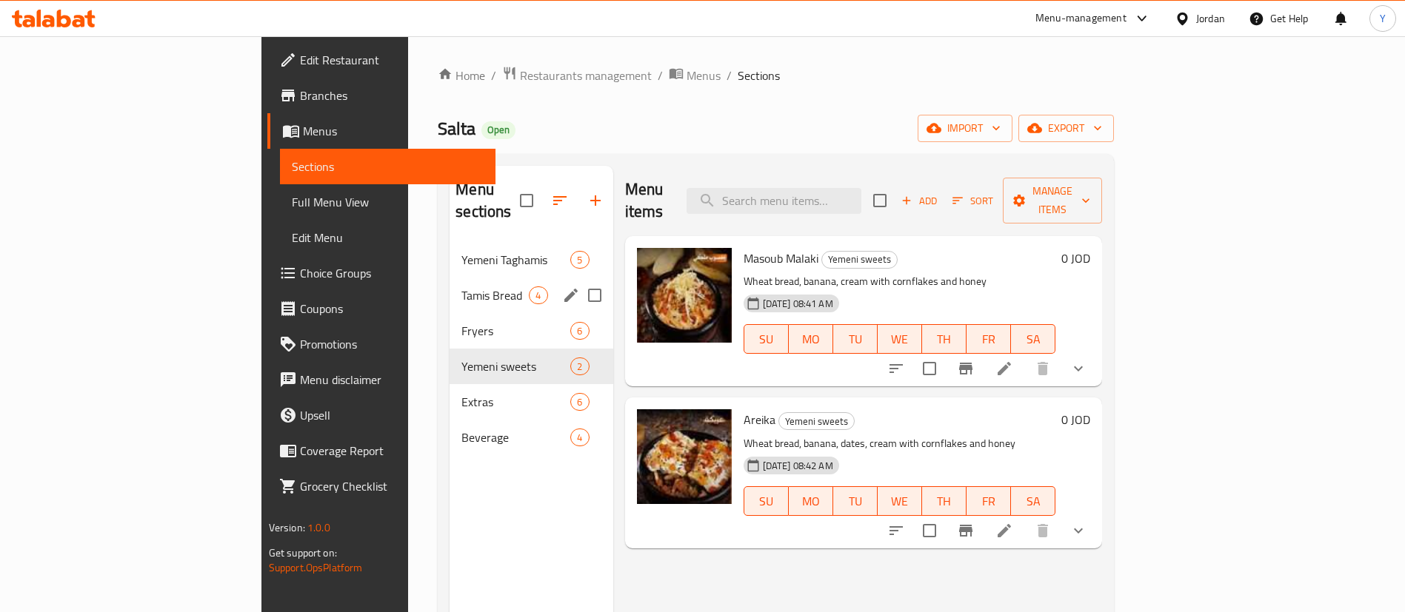
drag, startPoint x: 375, startPoint y: 282, endPoint x: 368, endPoint y: 294, distance: 13.6
click at [450, 284] on div "Tamis Bread 4" at bounding box center [531, 296] width 163 height 36
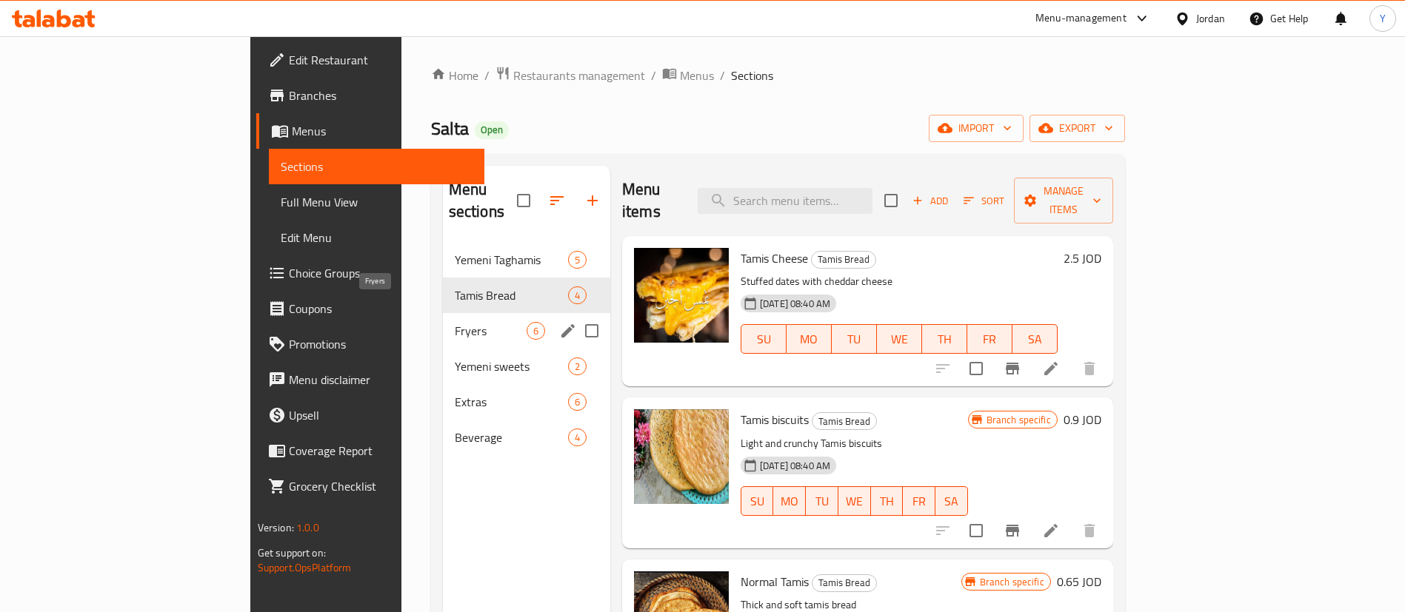
click at [455, 322] on span "Fryers" at bounding box center [491, 331] width 72 height 18
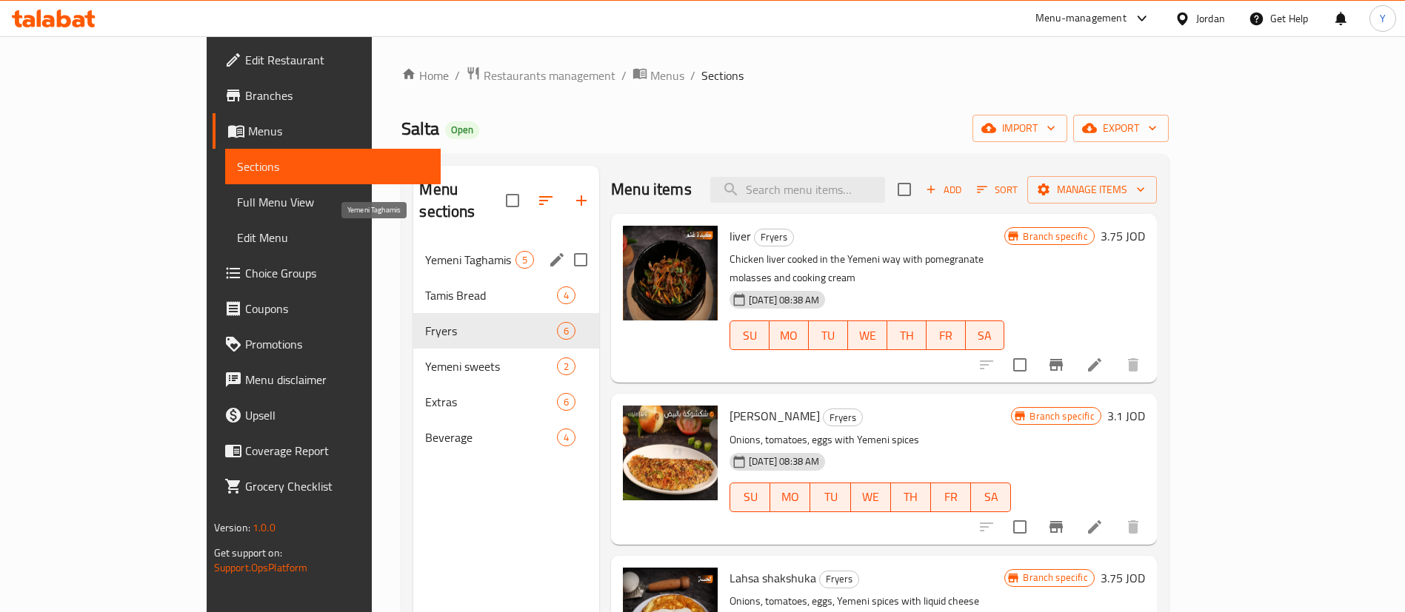
click at [425, 251] on span "Yemeni Taghamis" at bounding box center [470, 260] width 90 height 18
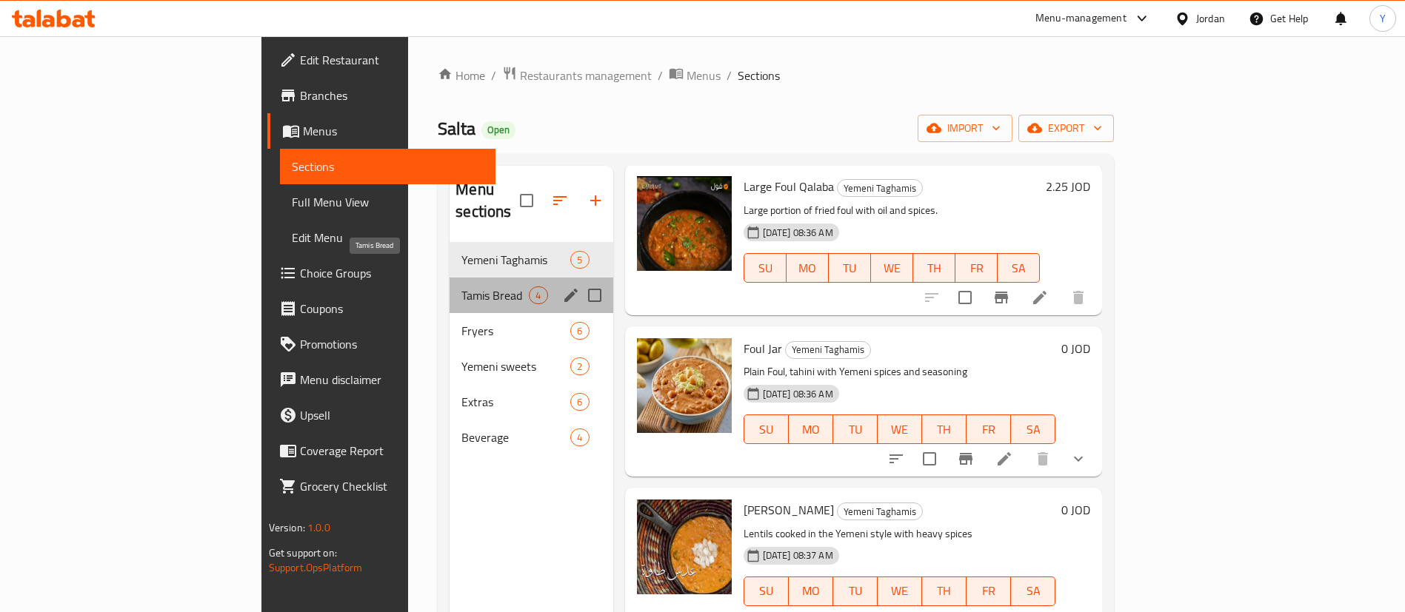
click at [461, 287] on span "Tamis Bread" at bounding box center [494, 296] width 67 height 18
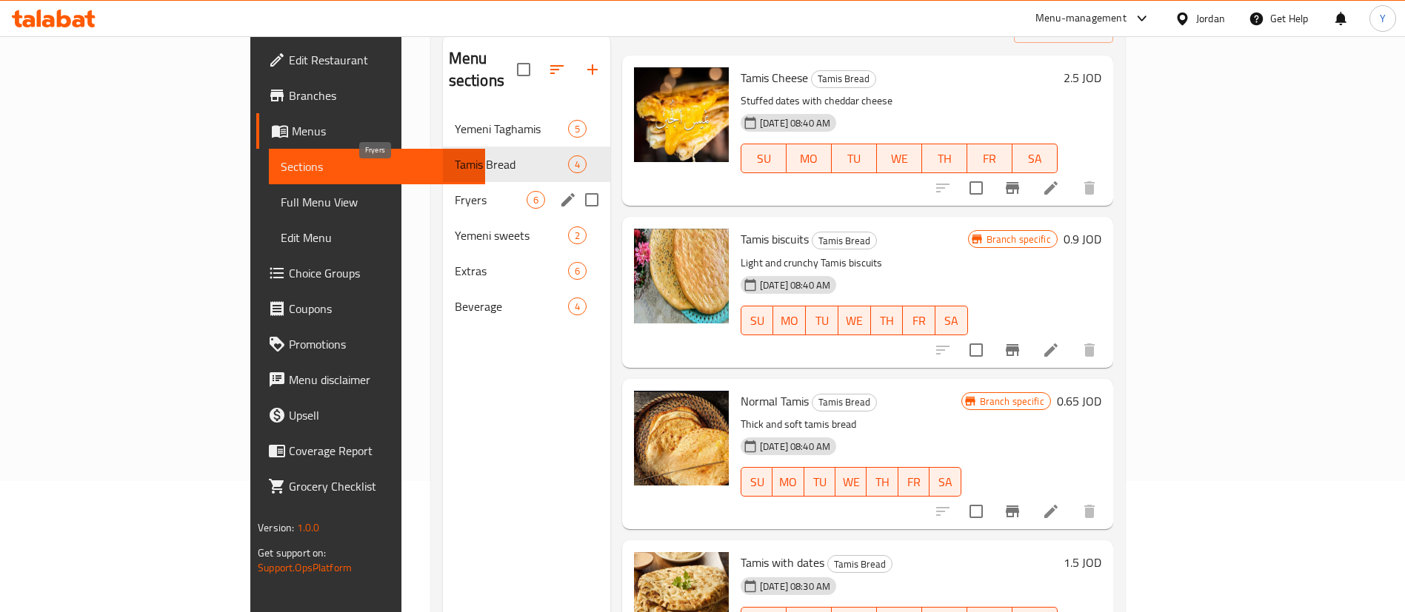
scroll to position [96, 0]
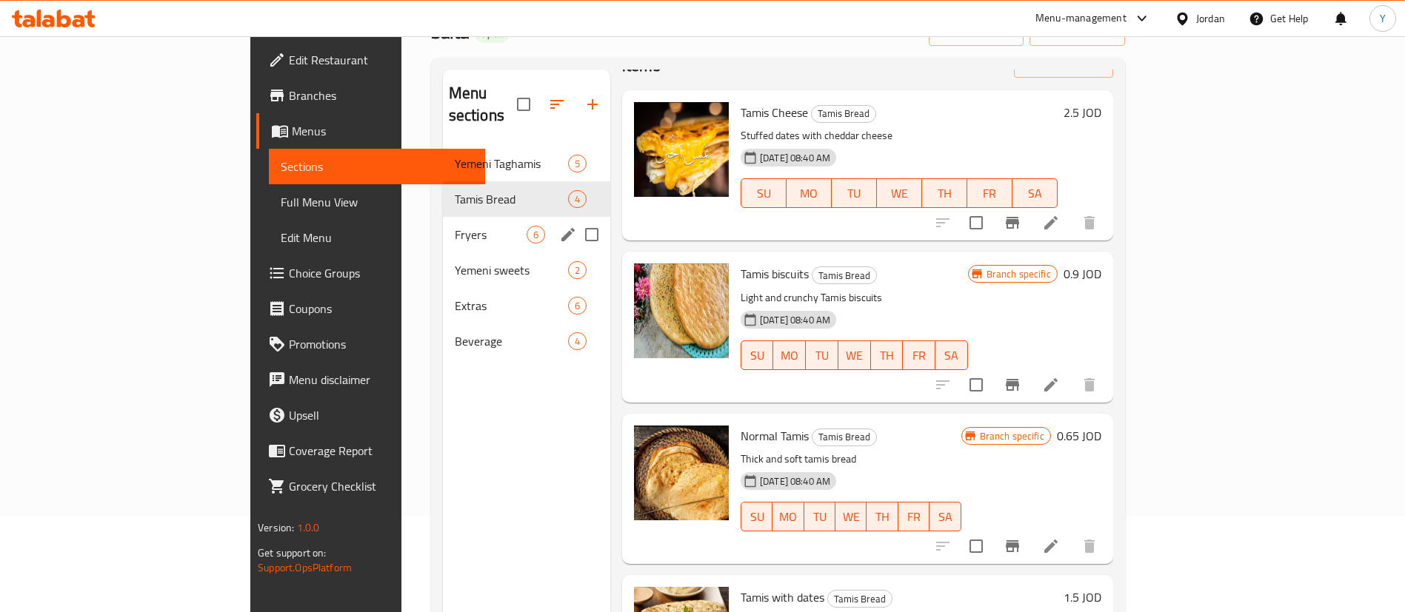
click at [455, 226] on span "Fryers" at bounding box center [491, 235] width 72 height 18
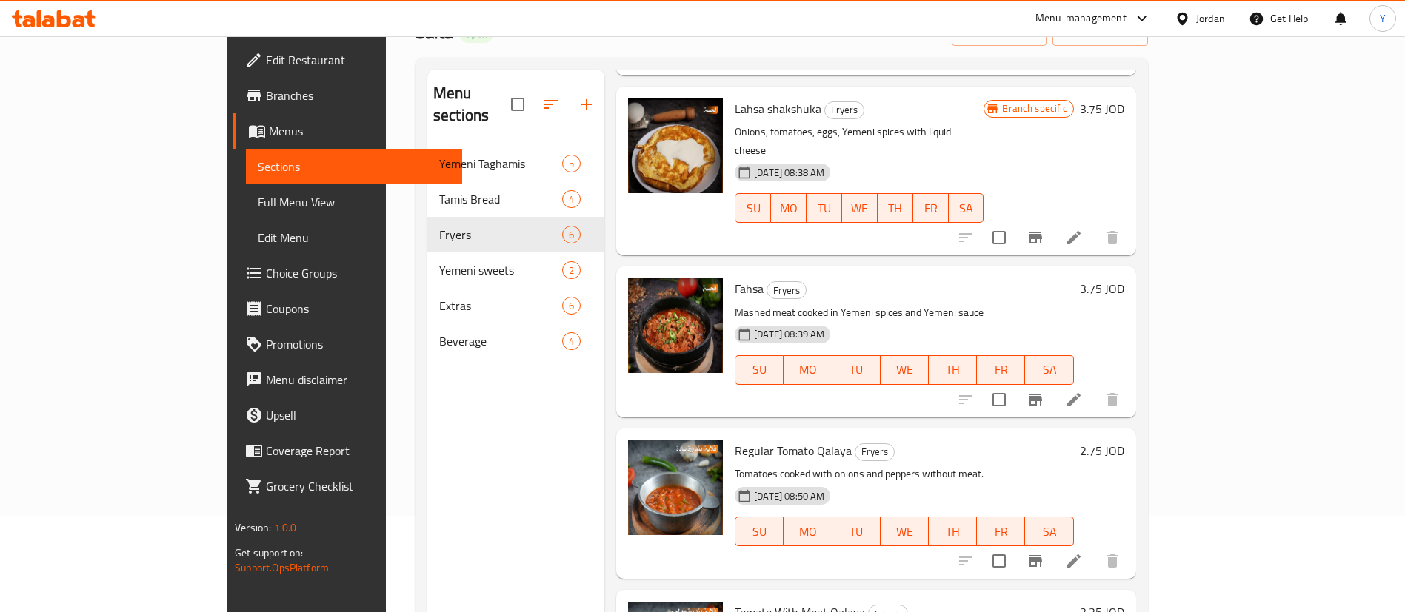
scroll to position [207, 0]
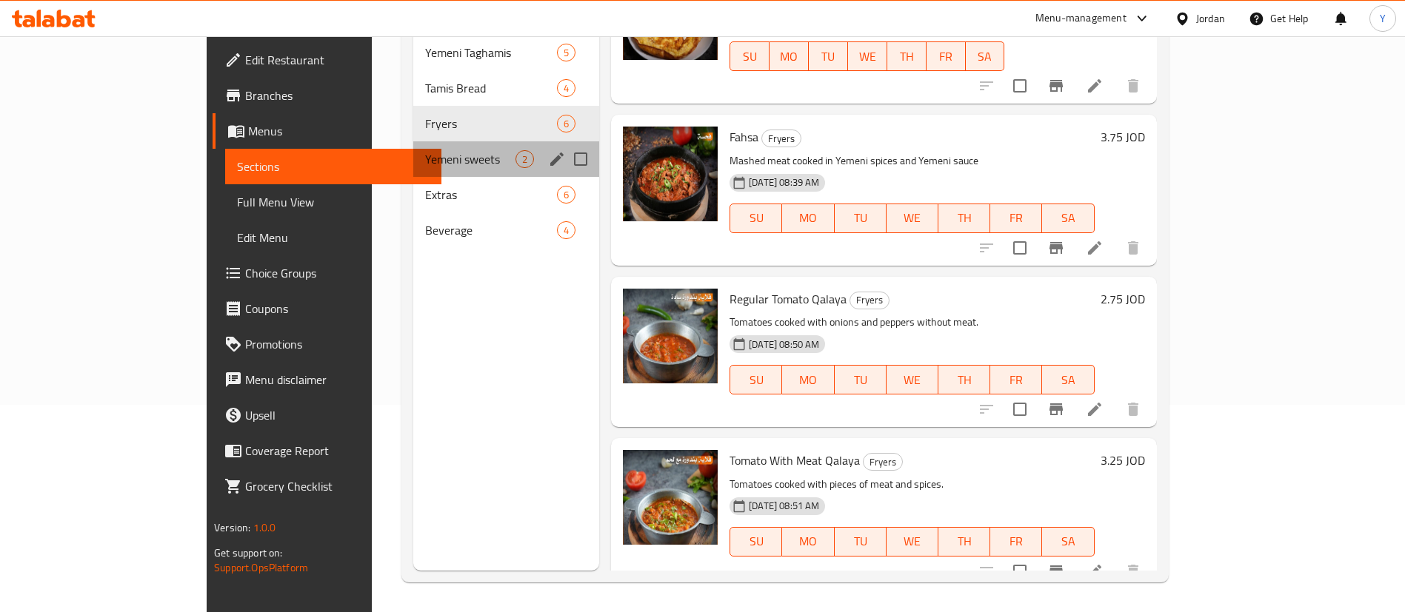
click at [413, 148] on div "Yemeni sweets 2" at bounding box center [506, 159] width 186 height 36
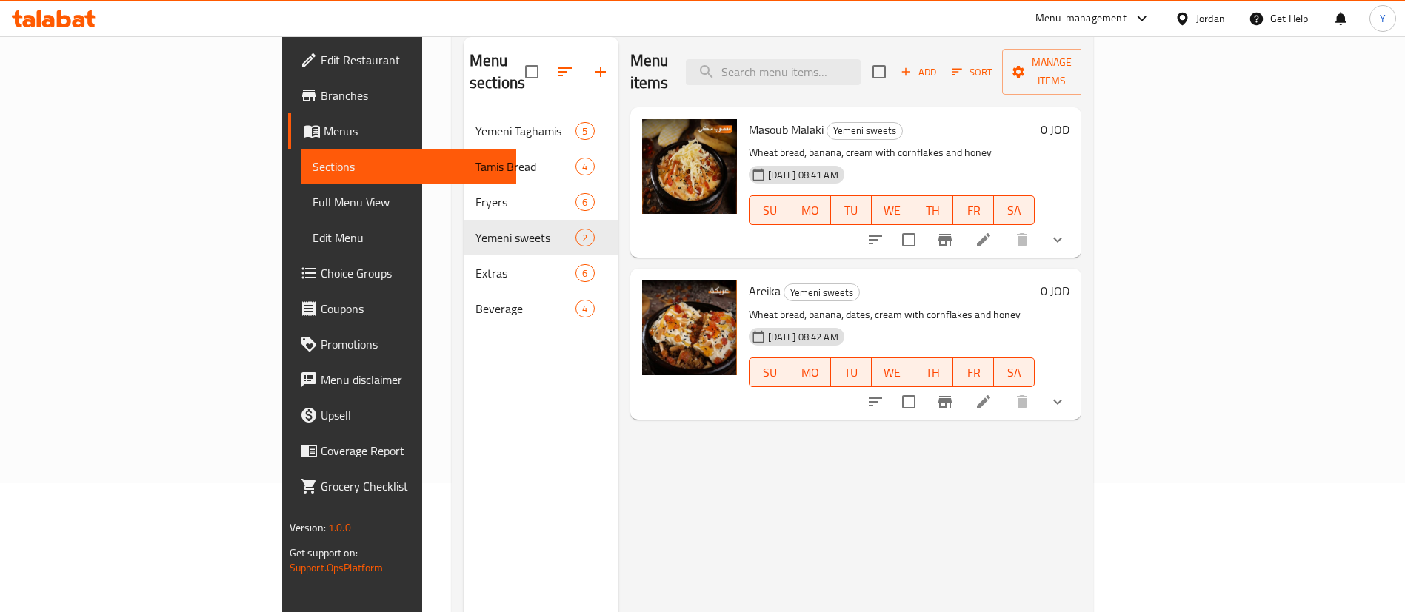
scroll to position [207, 0]
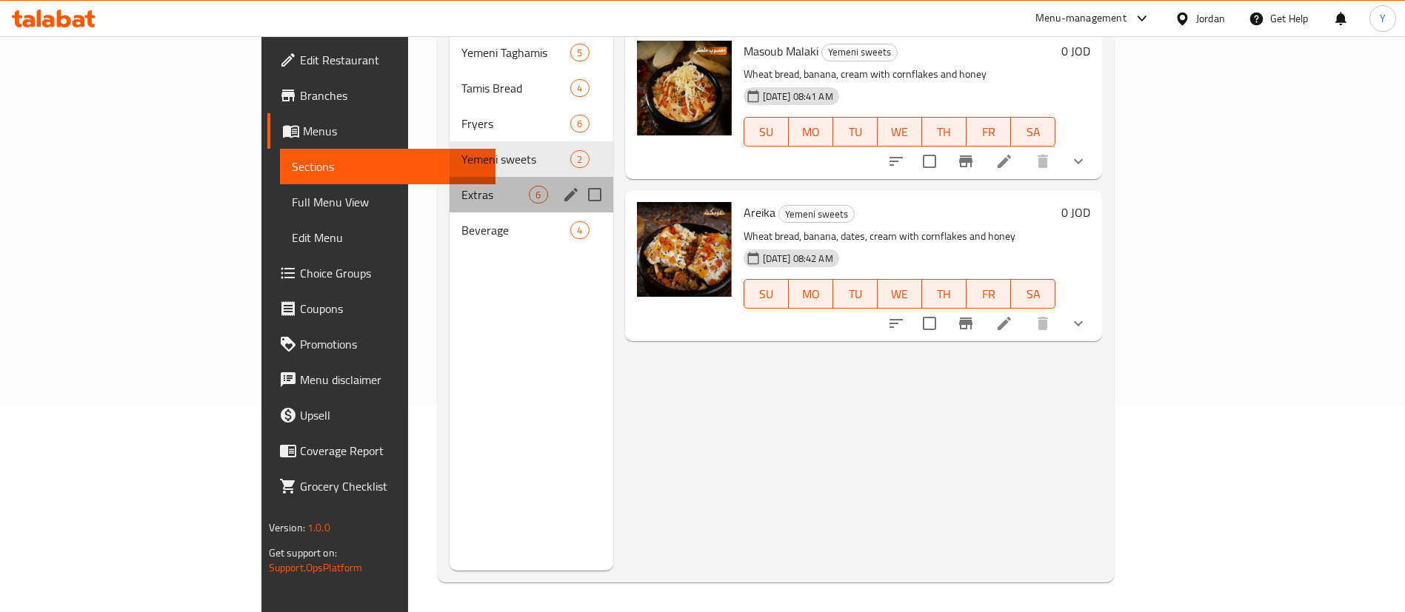
click at [450, 177] on div "Extras 6" at bounding box center [531, 195] width 163 height 36
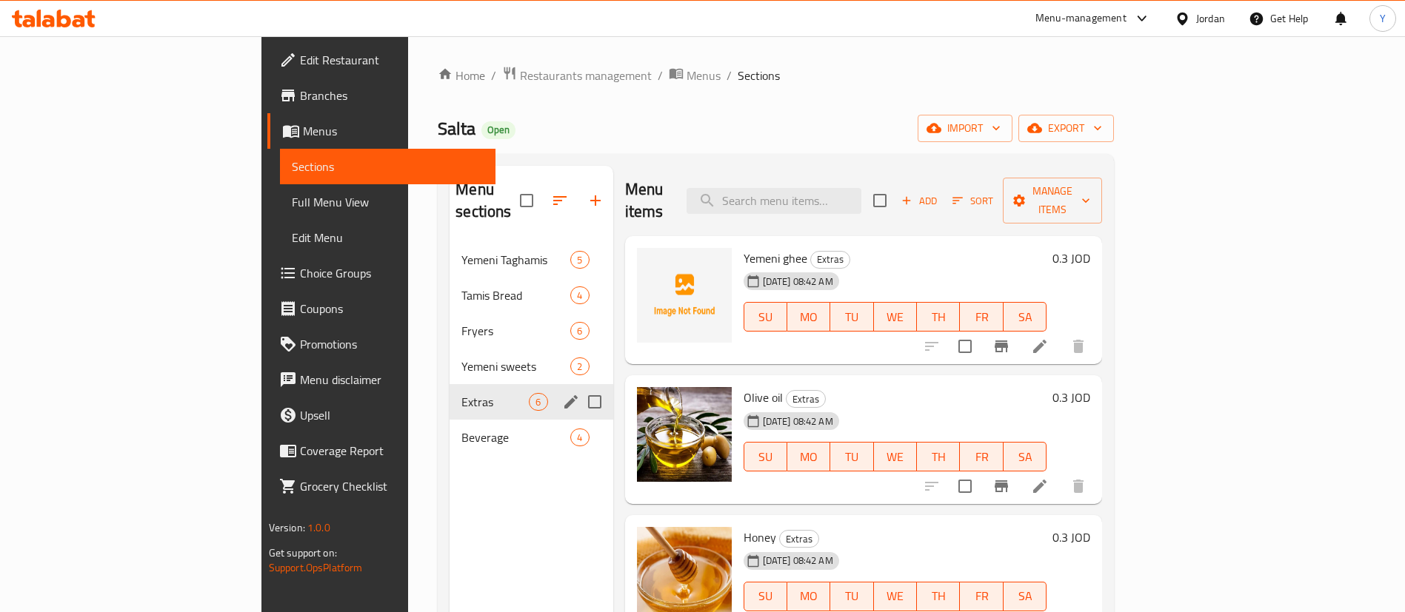
click at [450, 353] on div "Yemeni sweets 2" at bounding box center [531, 367] width 163 height 36
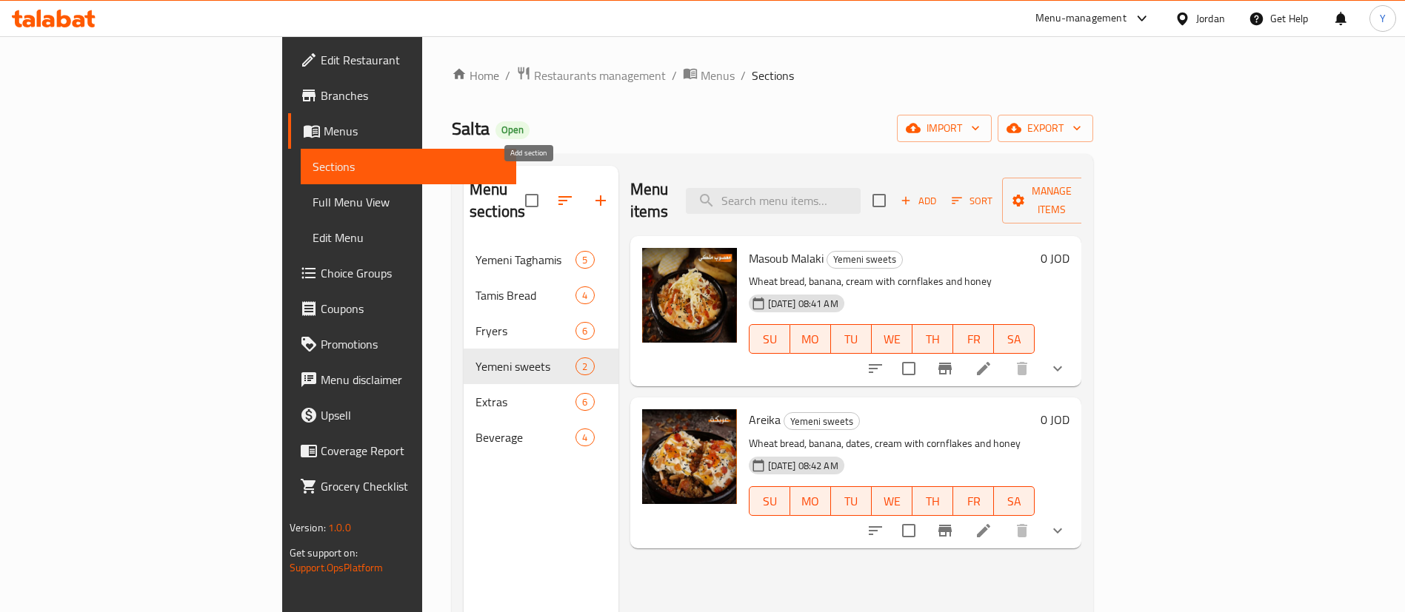
click at [592, 192] on icon "button" at bounding box center [601, 201] width 18 height 18
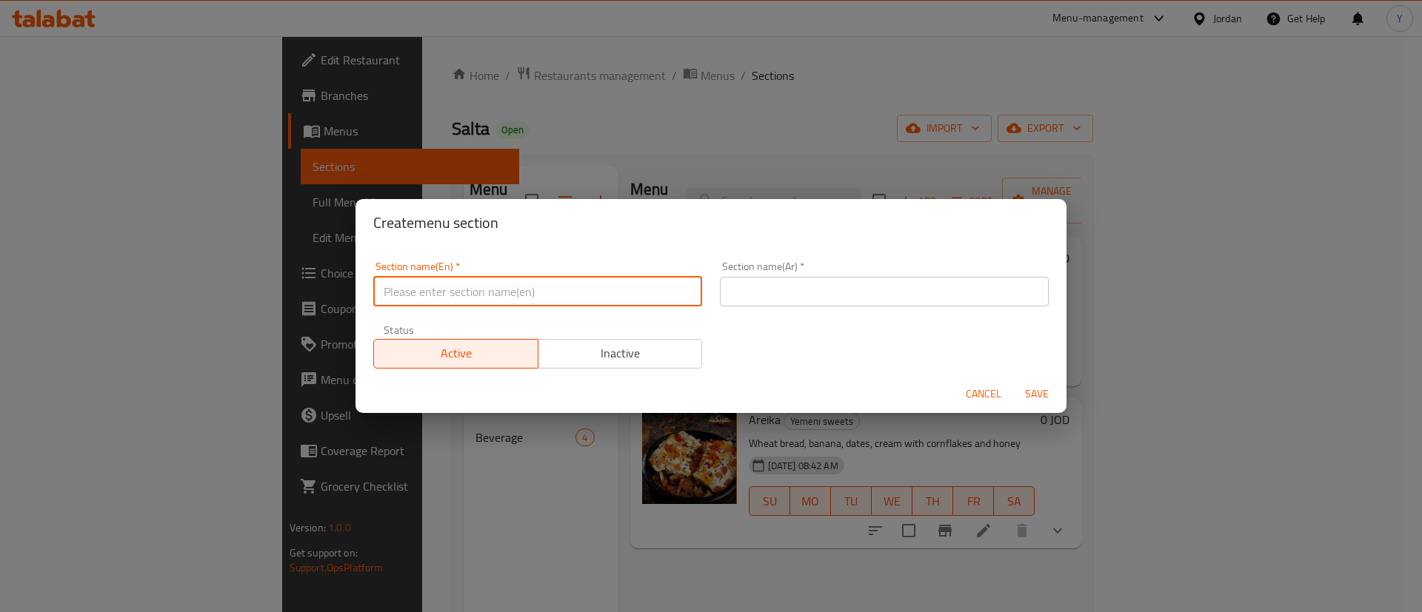
click at [468, 280] on input "text" at bounding box center [537, 292] width 329 height 30
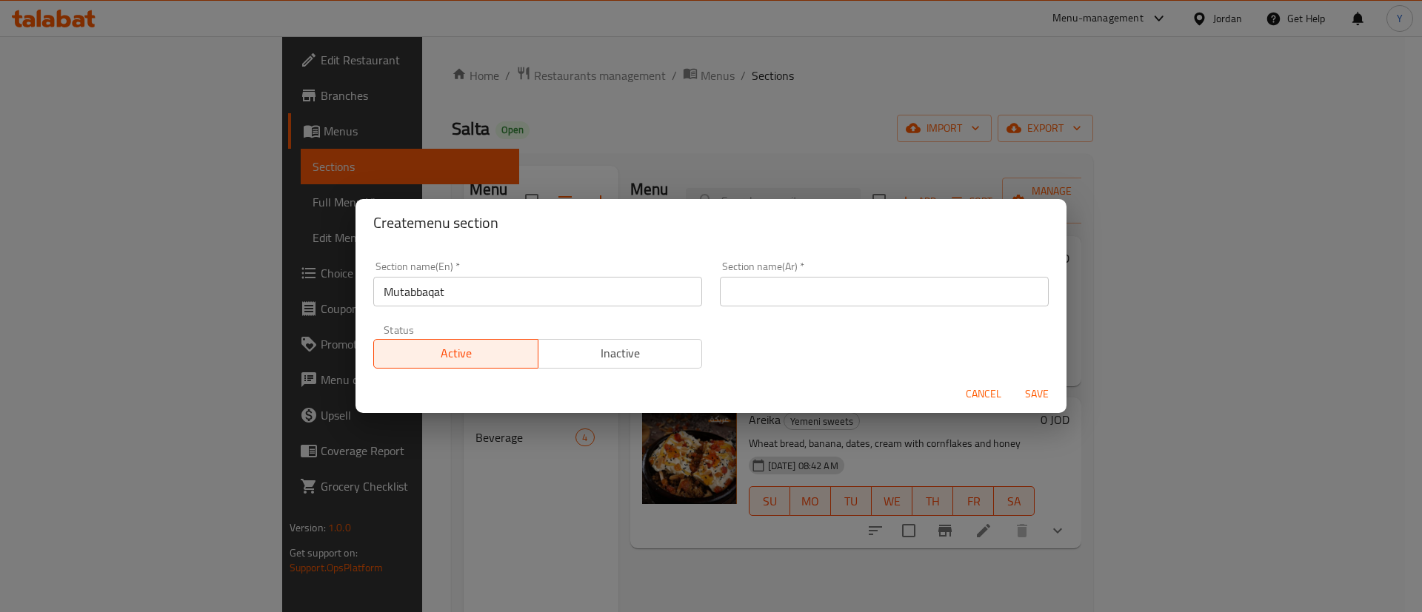
drag, startPoint x: 381, startPoint y: 300, endPoint x: 926, endPoint y: 271, distance: 545.8
click at [926, 271] on div "Section name(Ar)   * Section name(Ar) *" at bounding box center [884, 283] width 329 height 45
drag, startPoint x: 354, startPoint y: 292, endPoint x: 263, endPoint y: 292, distance: 91.1
click at [300, 292] on div "Create menu section Section name(En)   * Mutabbaqat Section name(En) * Section …" at bounding box center [711, 306] width 1422 height 612
paste input "text"
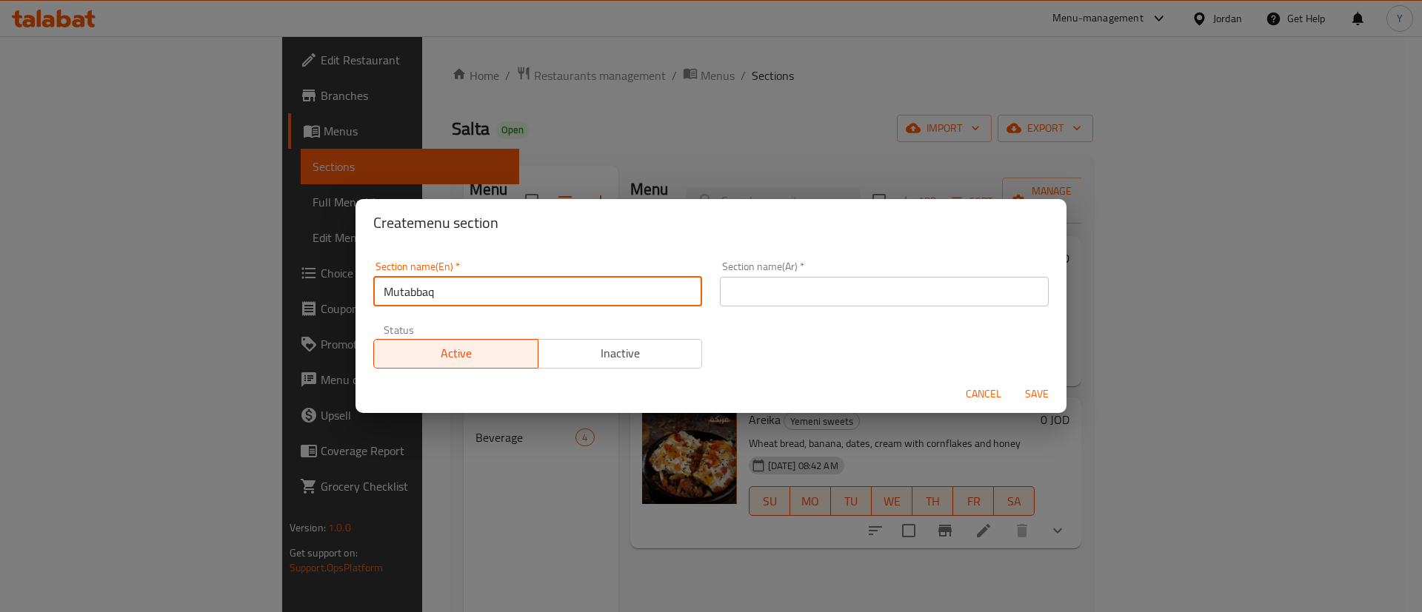
type input "Mutabbaq"
click at [792, 285] on input "text" at bounding box center [884, 292] width 329 height 30
drag, startPoint x: 454, startPoint y: 297, endPoint x: 226, endPoint y: 295, distance: 228.1
click at [228, 295] on div "Create menu section Section name(En)   * Mutabbaq Section name(En) * Section na…" at bounding box center [711, 306] width 1422 height 612
paste input "المطبقات اليمنية"
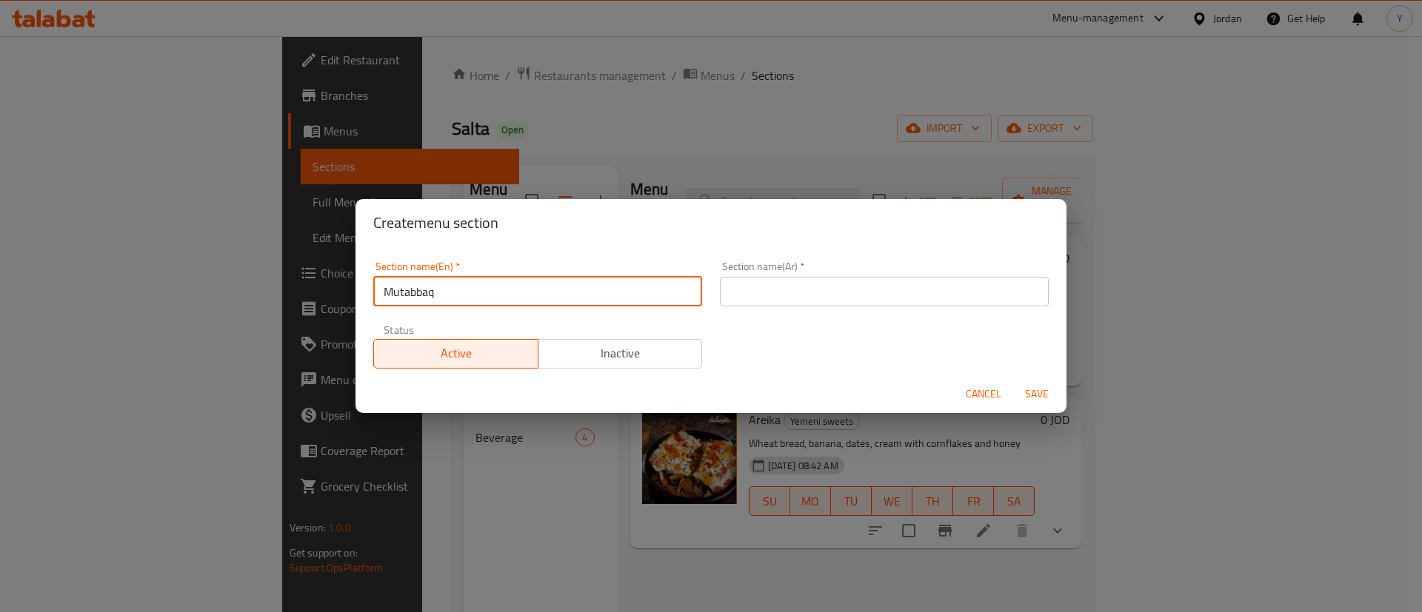
type input "المطبقات اليمنية"
drag, startPoint x: 583, startPoint y: 286, endPoint x: 93, endPoint y: 286, distance: 490.3
click at [93, 286] on div "Create menu section Section name(En)   * المطبقات اليمنية Section name(En) * Se…" at bounding box center [711, 306] width 1422 height 612
click at [828, 296] on input "text" at bounding box center [884, 292] width 329 height 30
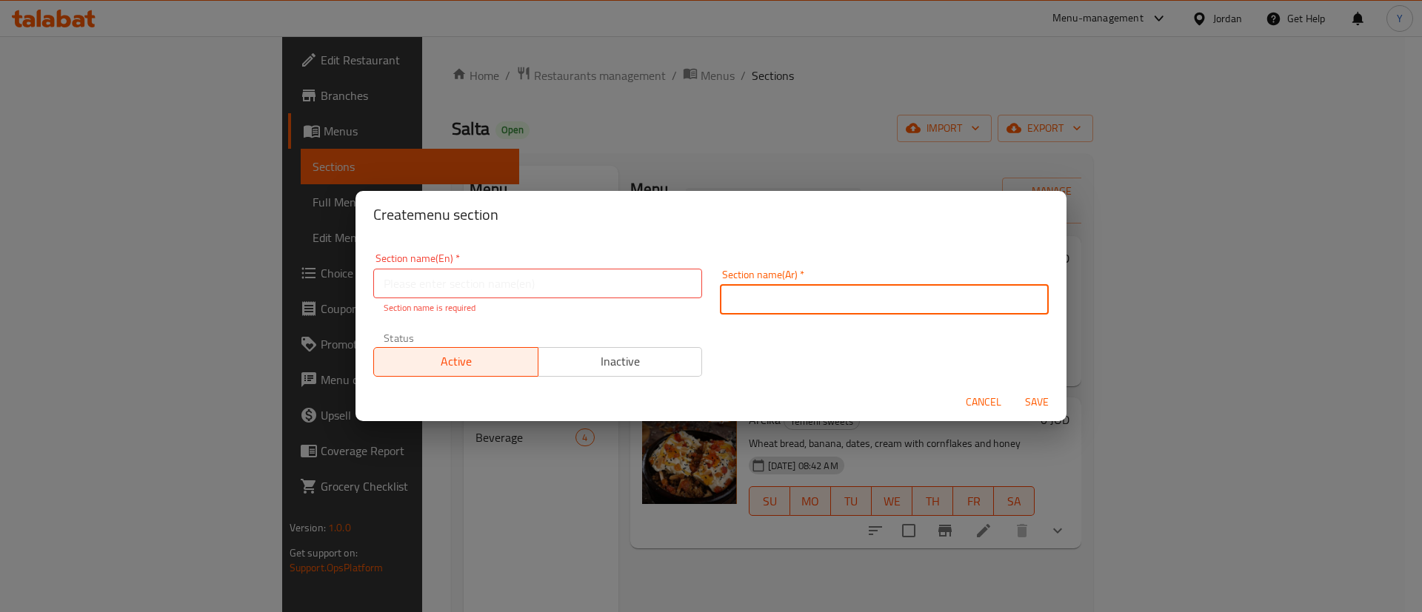
paste input "المطبقات اليمنية"
type input "المطبقات اليمنية"
click at [472, 285] on input "text" at bounding box center [537, 284] width 329 height 30
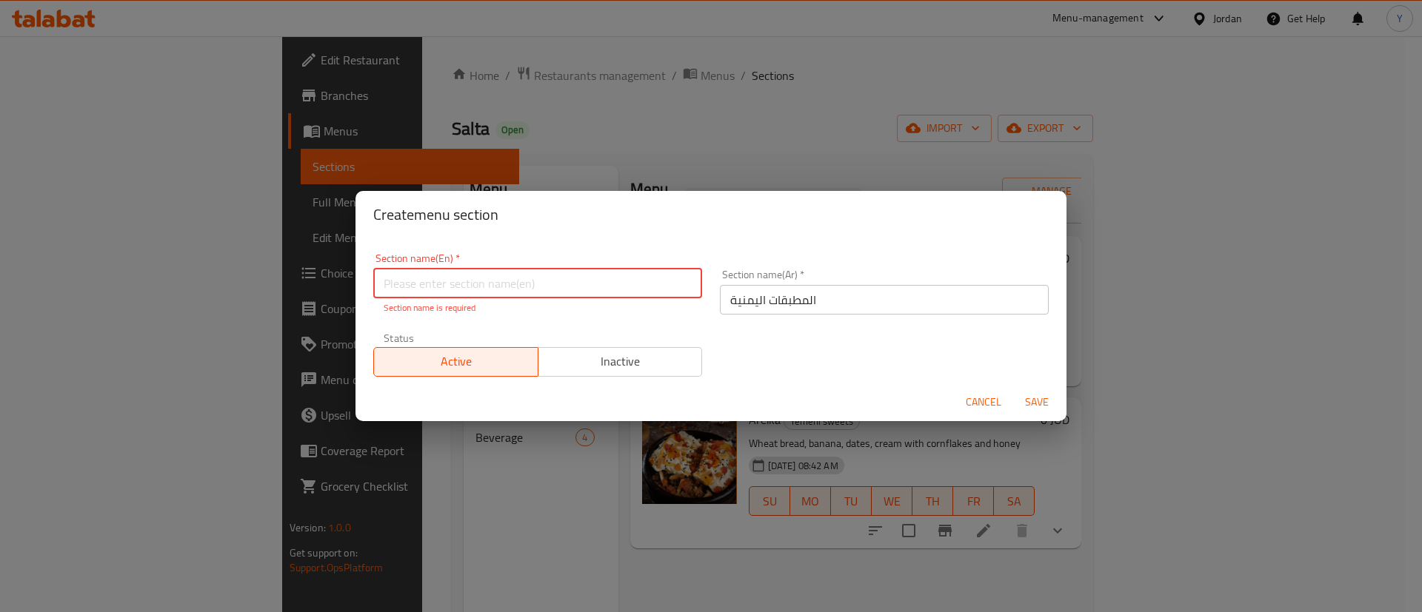
paste input "Mutabbaq"
type input "Mutabbaq Yemeni"
click at [1029, 402] on span "Save" at bounding box center [1037, 402] width 36 height 19
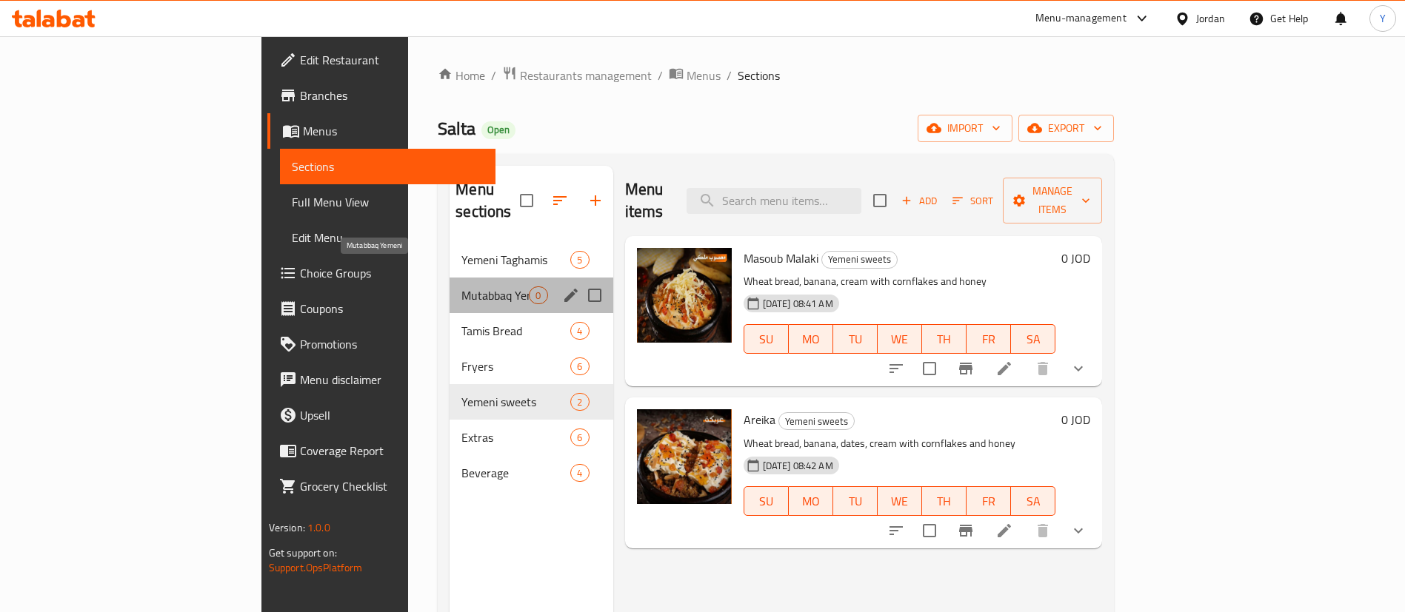
click at [461, 287] on span "Mutabbaq Yemeni" at bounding box center [494, 296] width 67 height 18
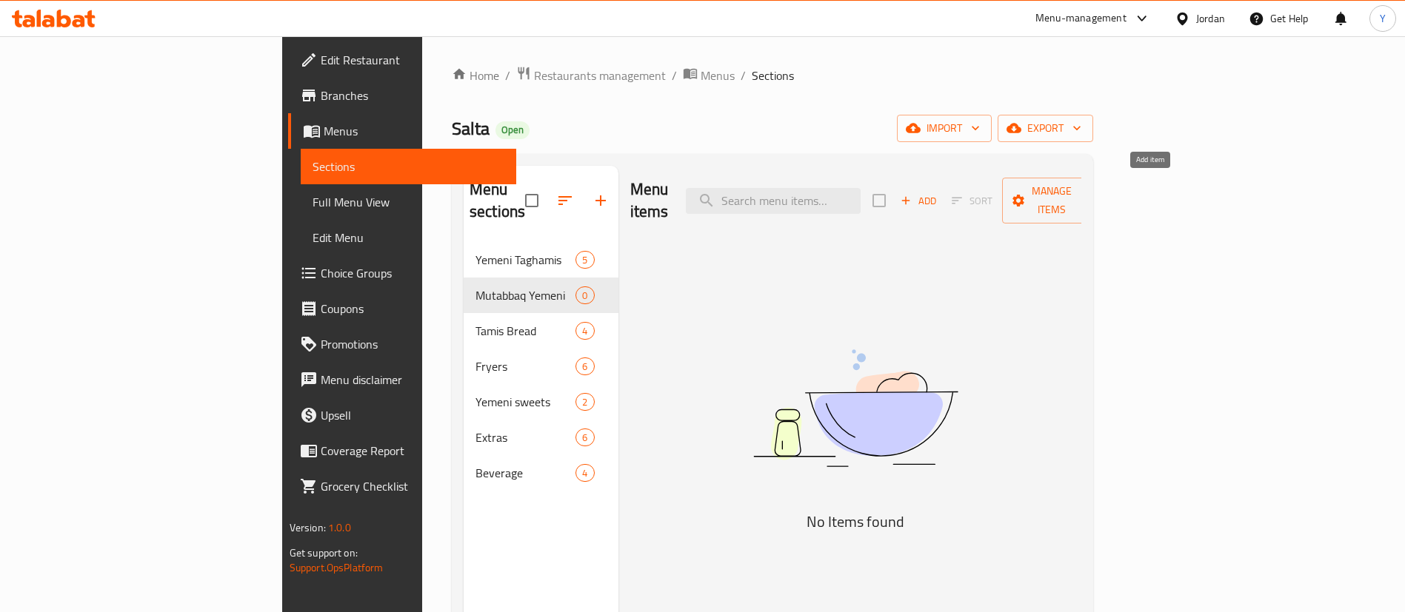
click at [912, 194] on icon "button" at bounding box center [905, 200] width 13 height 13
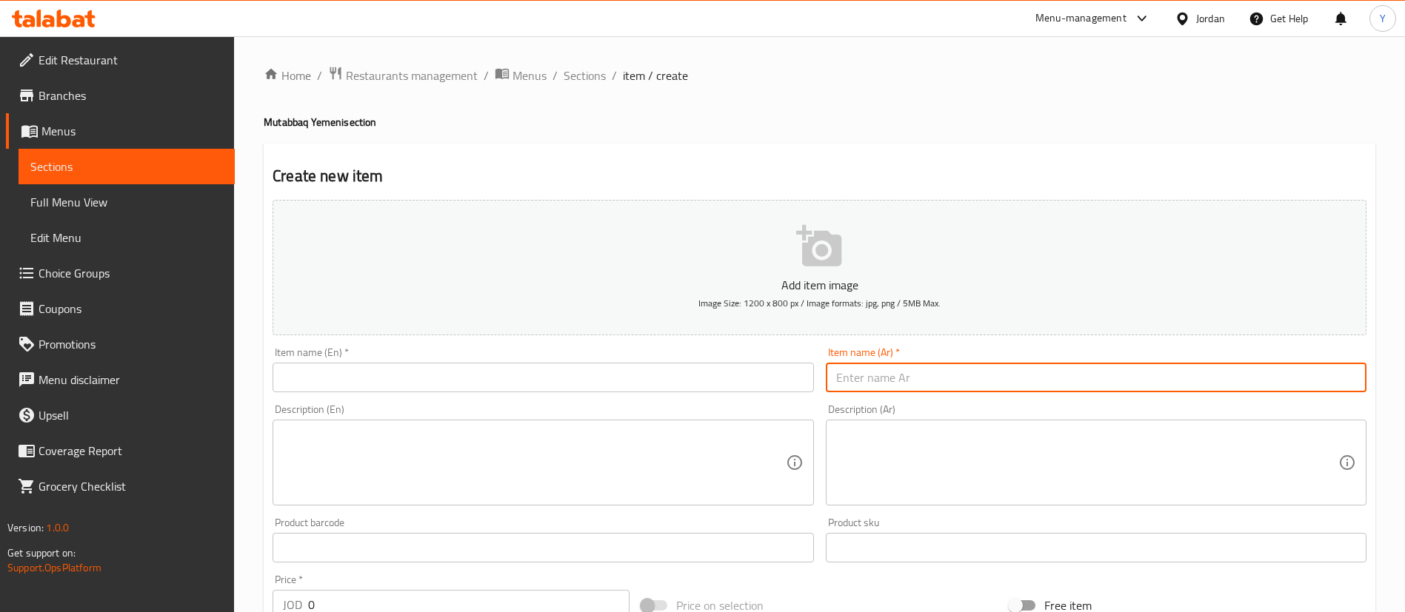
click at [926, 373] on input "text" at bounding box center [1096, 378] width 541 height 30
paste input "مطبق مالح"
type input "مطبق مالح"
click at [538, 387] on input "text" at bounding box center [543, 378] width 541 height 30
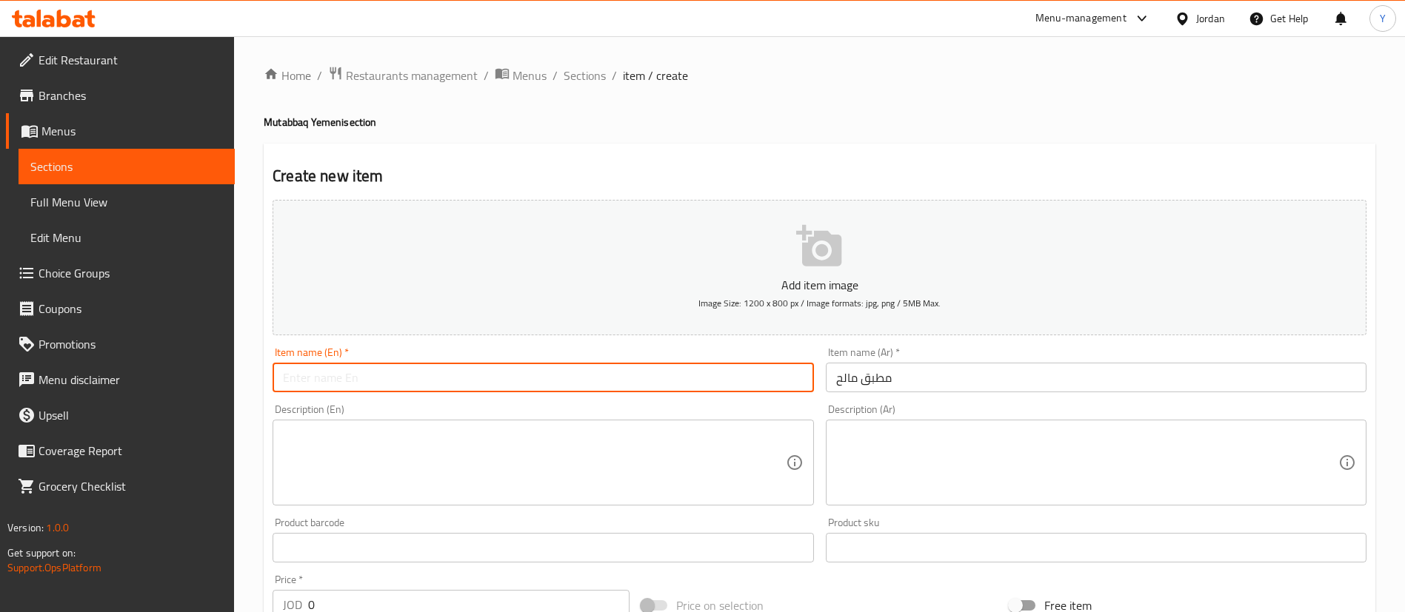
paste input "Salty mutabbaq"
type input "Salty mutabbaq"
click at [470, 462] on textarea at bounding box center [534, 463] width 502 height 70
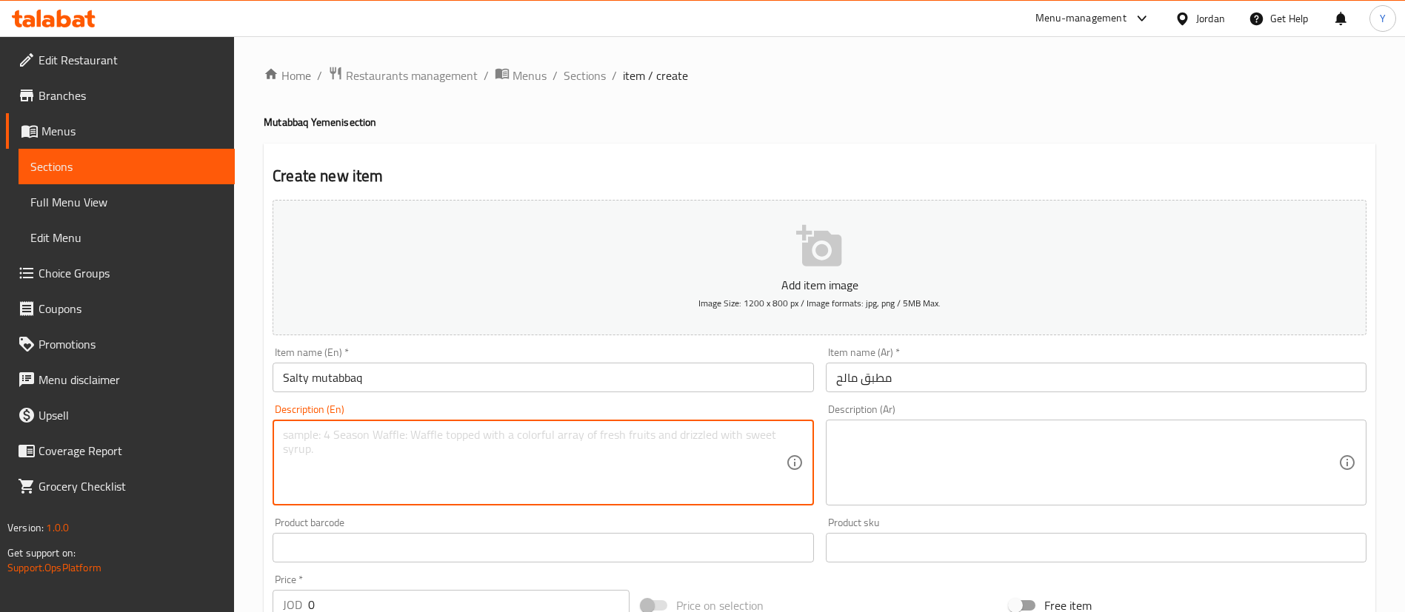
scroll to position [333, 0]
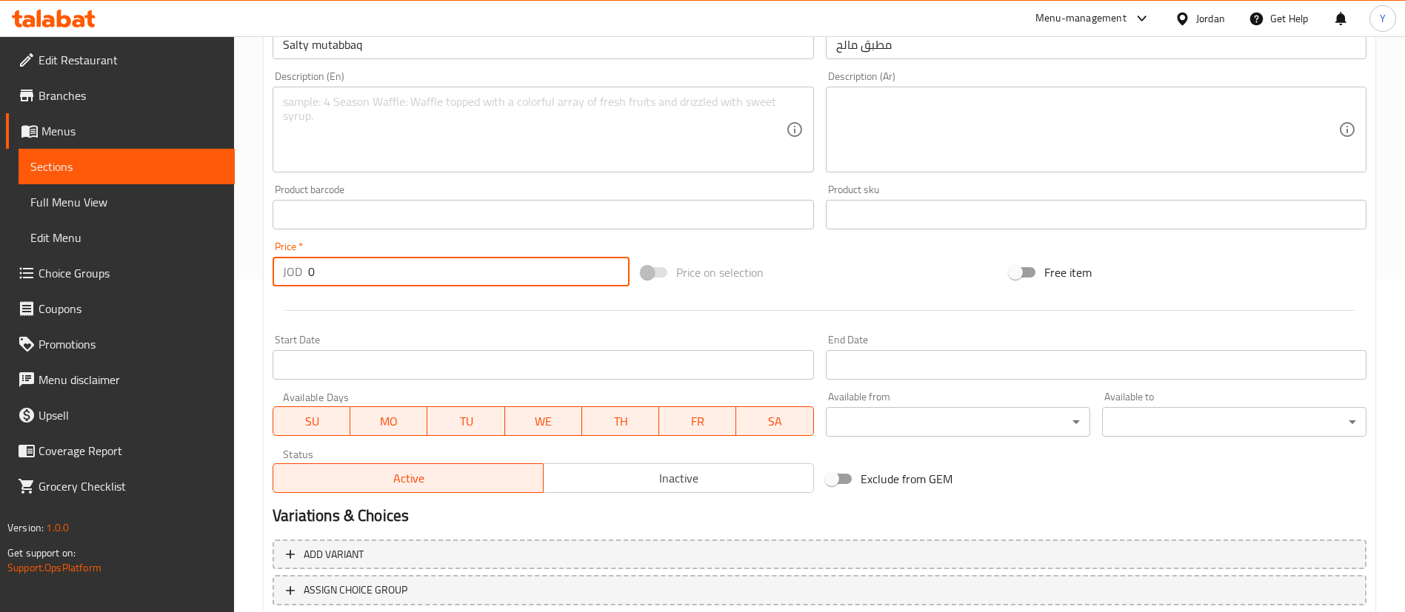
drag, startPoint x: 349, startPoint y: 281, endPoint x: 138, endPoint y: 290, distance: 210.5
click at [206, 290] on div "Edit Restaurant Branches Menus Sections Full Menu View Edit Menu Choice Groups …" at bounding box center [702, 208] width 1405 height 1010
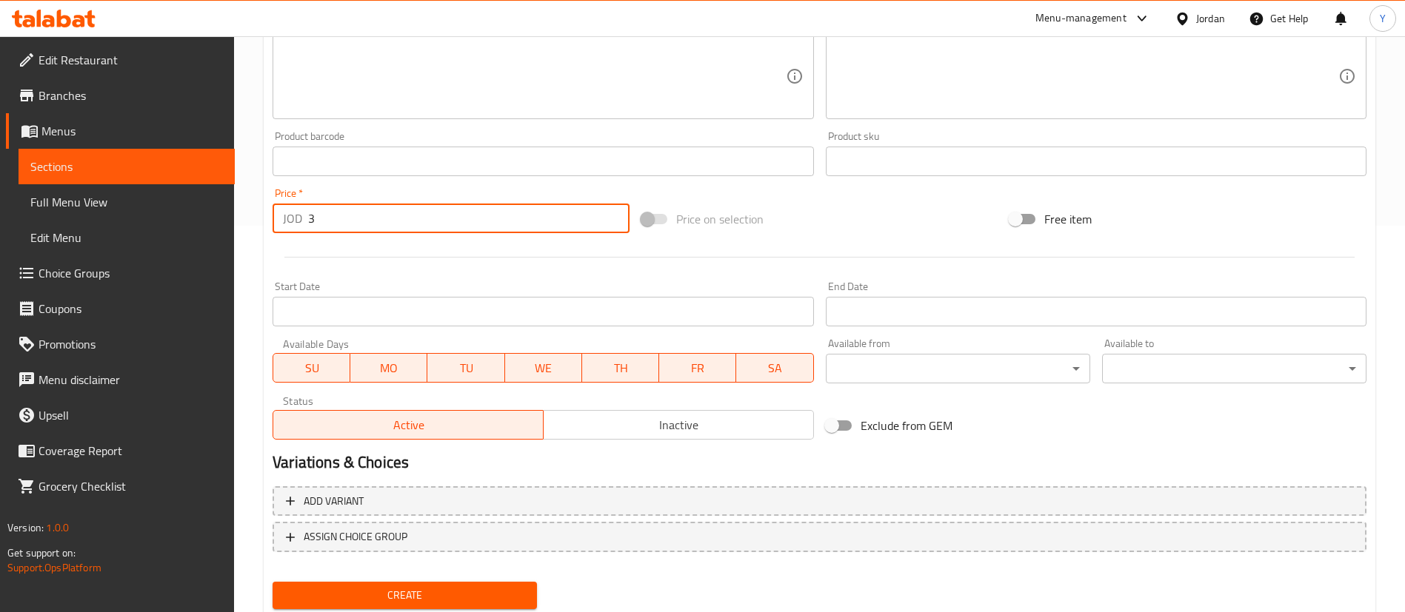
scroll to position [434, 0]
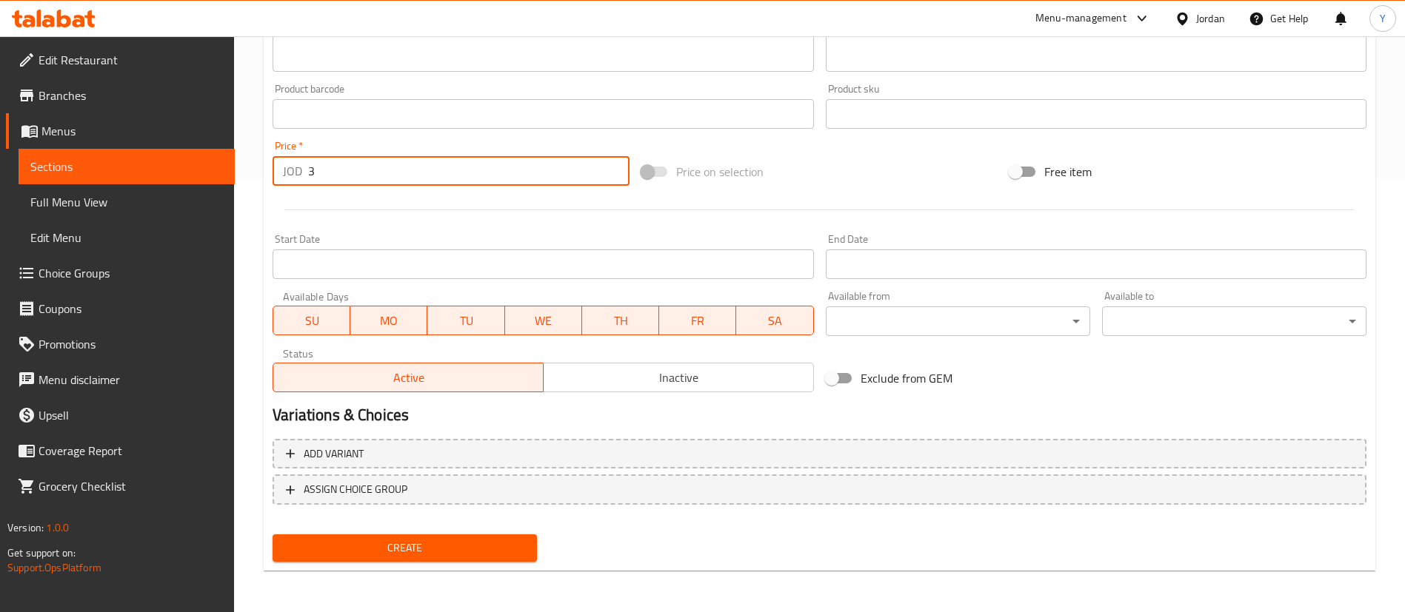
type input "3"
click at [440, 558] on button "Create" at bounding box center [405, 548] width 264 height 27
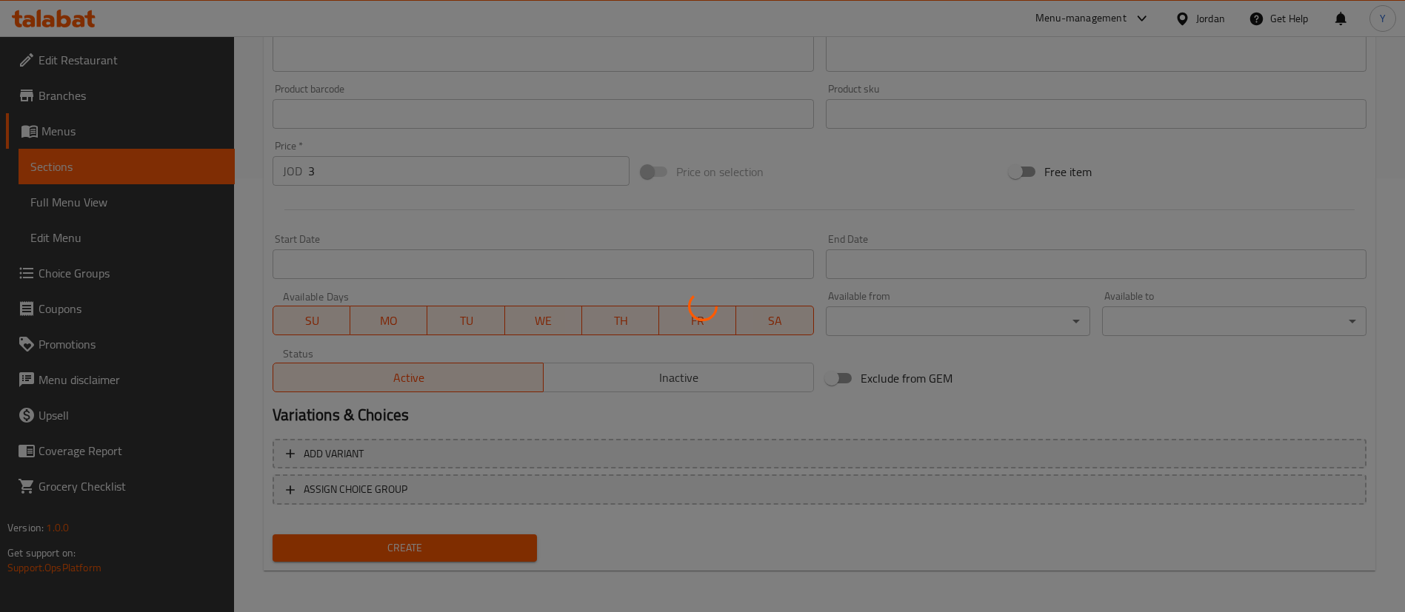
type input "0"
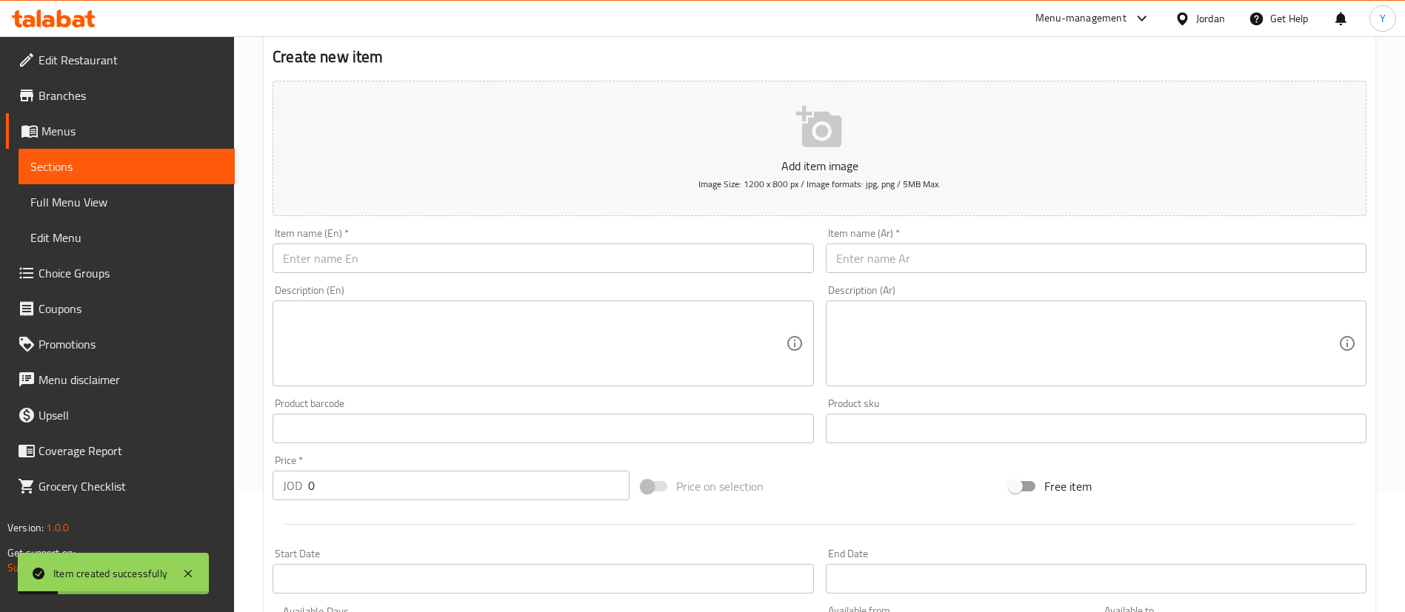
scroll to position [0, 0]
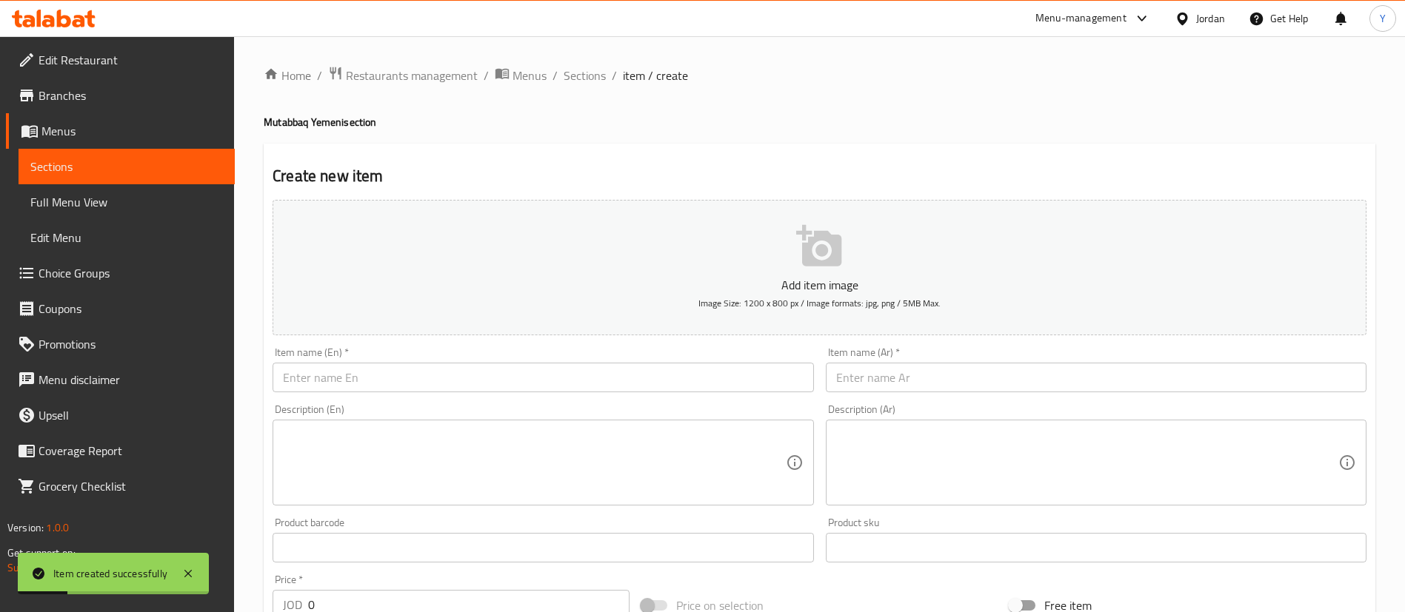
drag, startPoint x: 949, startPoint y: 387, endPoint x: 939, endPoint y: 387, distance: 9.6
click at [940, 387] on input "text" at bounding box center [1096, 378] width 541 height 30
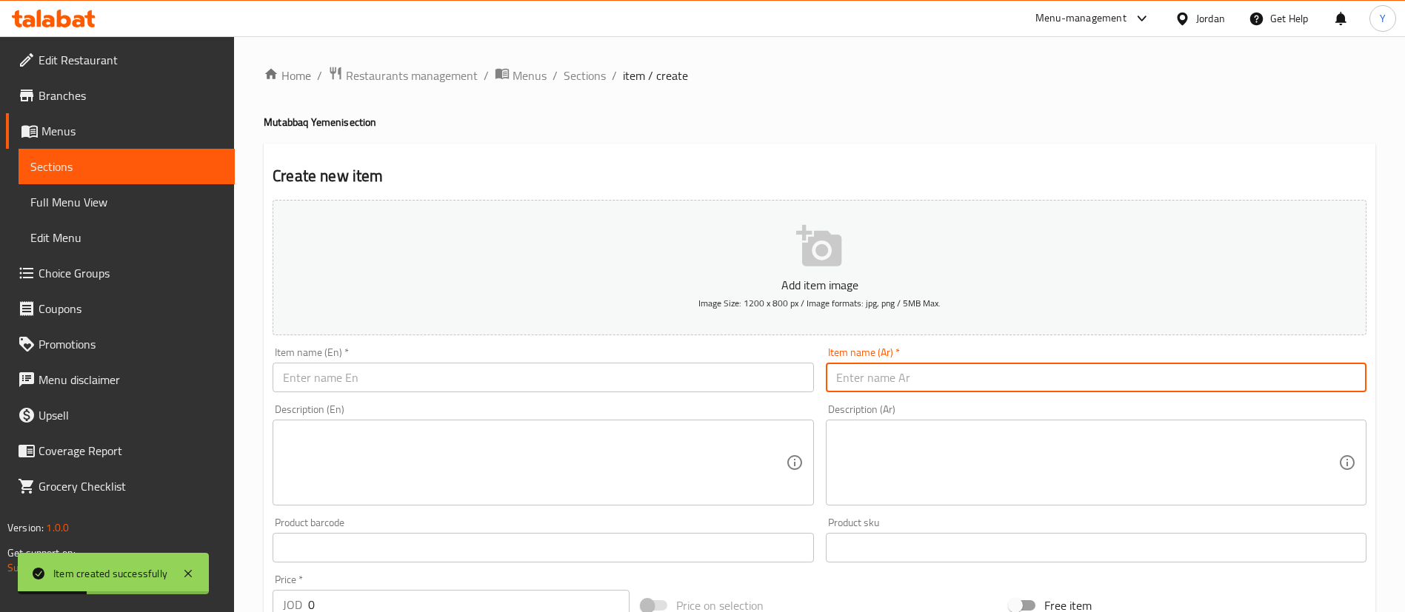
paste input "مطبق خضار بلجبن"
type input "مطبق خضار بلجبن"
drag, startPoint x: 558, startPoint y: 378, endPoint x: 572, endPoint y: 368, distance: 17.7
click at [558, 378] on input "text" at bounding box center [543, 378] width 541 height 30
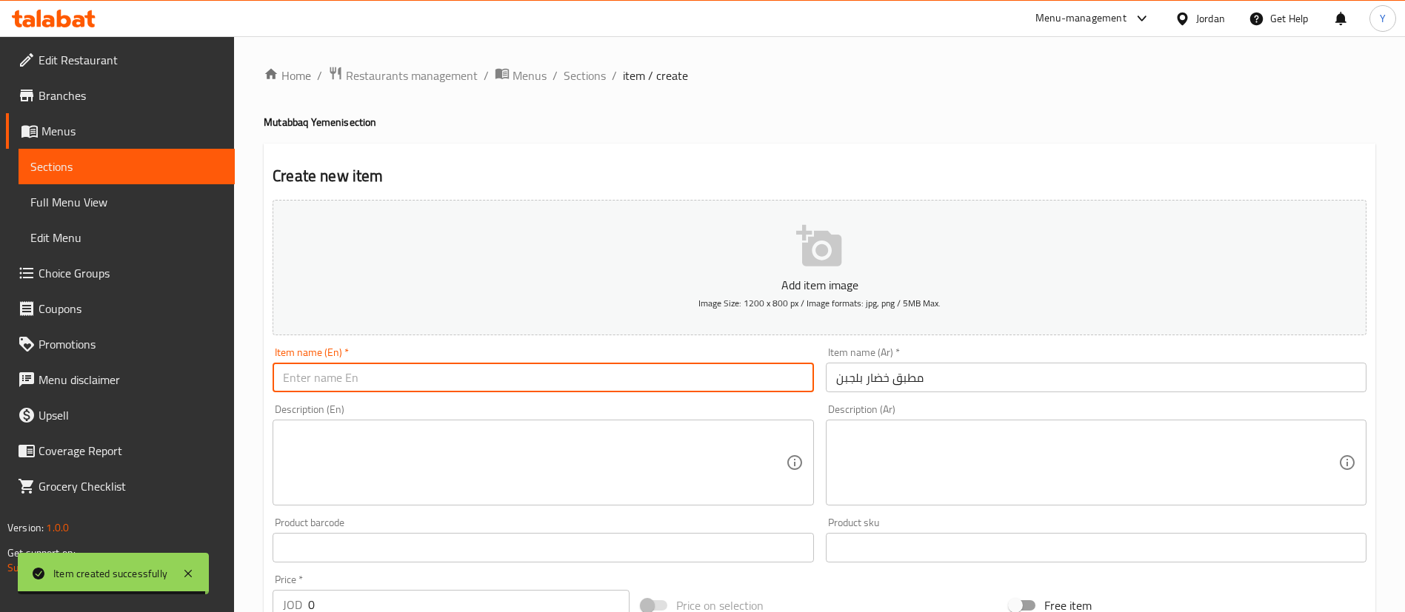
paste input "Mutabbaq Vegetables"
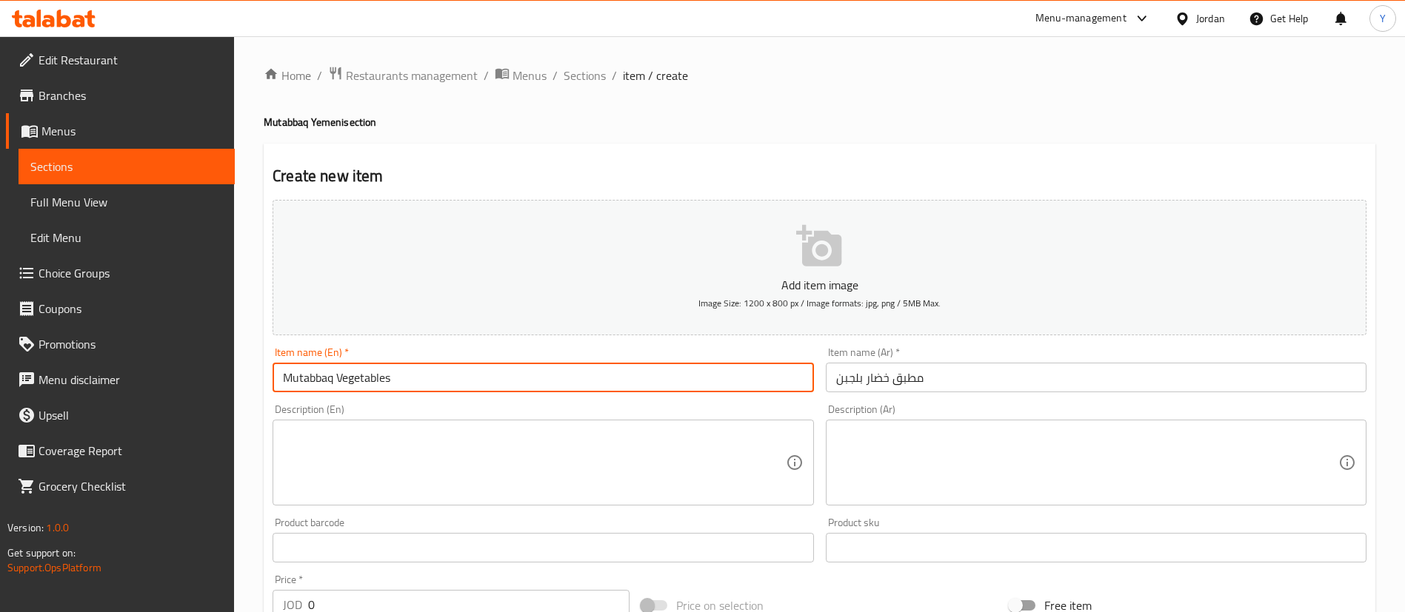
type input "Mutabbaq Vegetables with cheese"
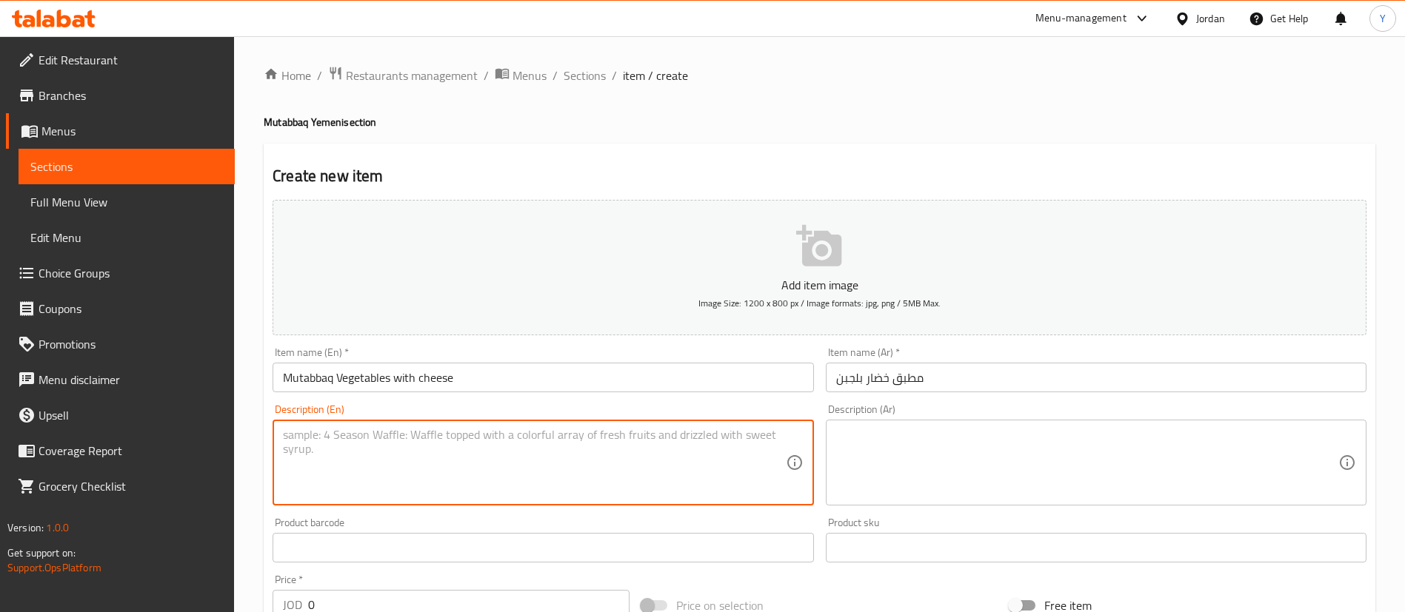
click at [393, 450] on textarea at bounding box center [534, 463] width 502 height 70
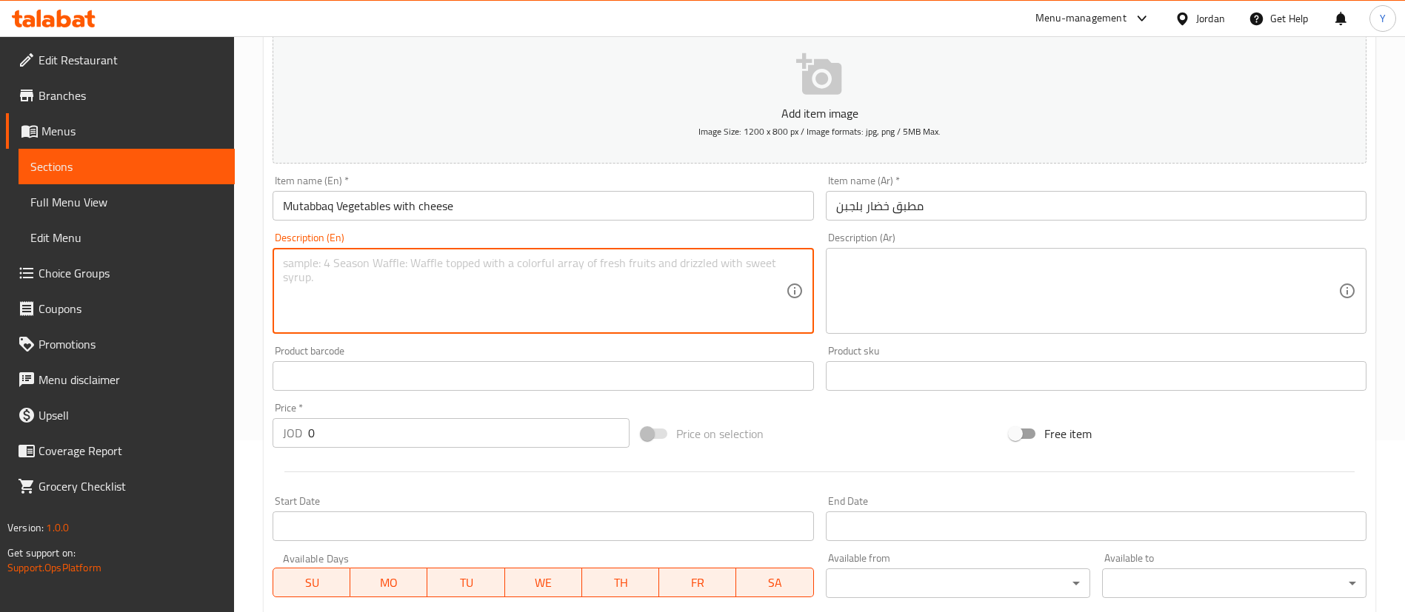
scroll to position [434, 0]
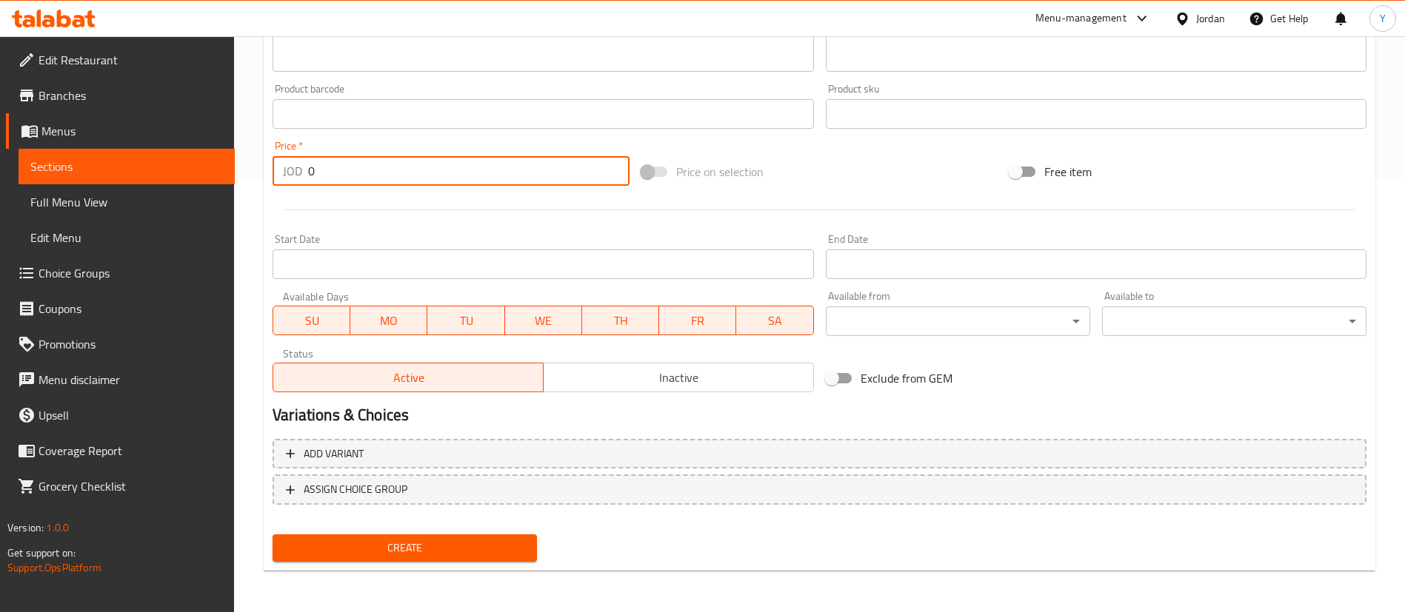
drag, startPoint x: 338, startPoint y: 164, endPoint x: 228, endPoint y: 186, distance: 112.4
click at [228, 186] on div "Edit Restaurant Branches Menus Sections Full Menu View Edit Menu Choice Groups …" at bounding box center [702, 107] width 1405 height 1010
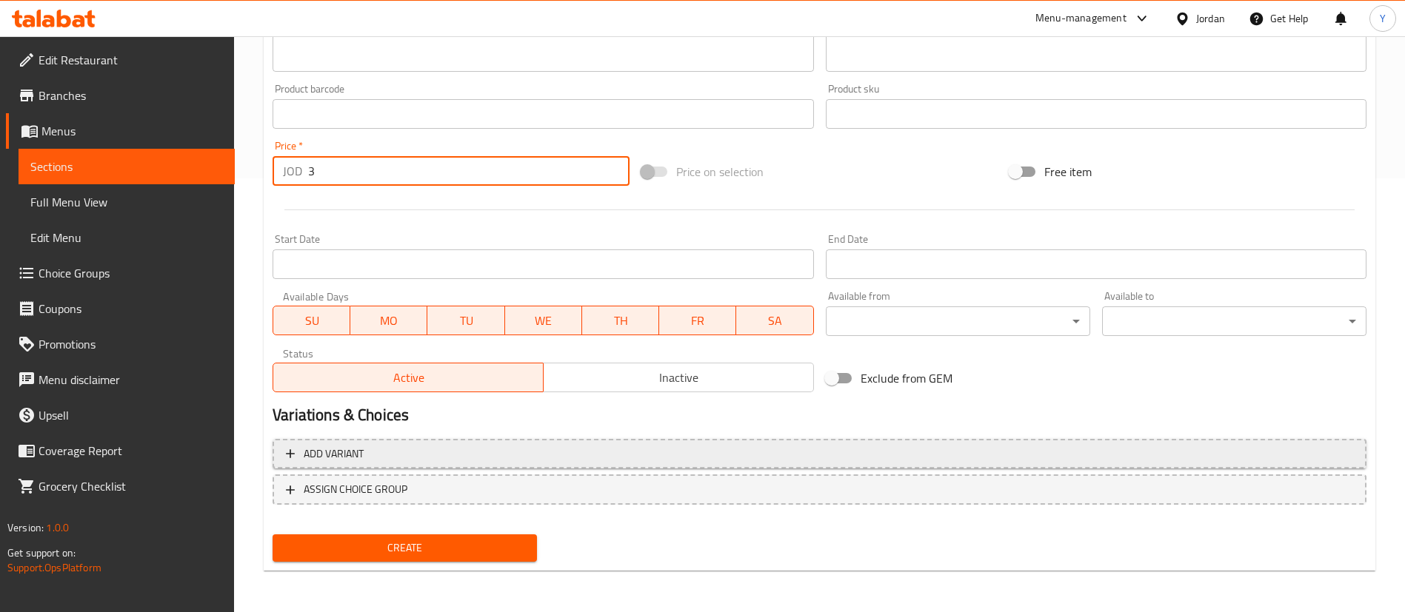
type input "3"
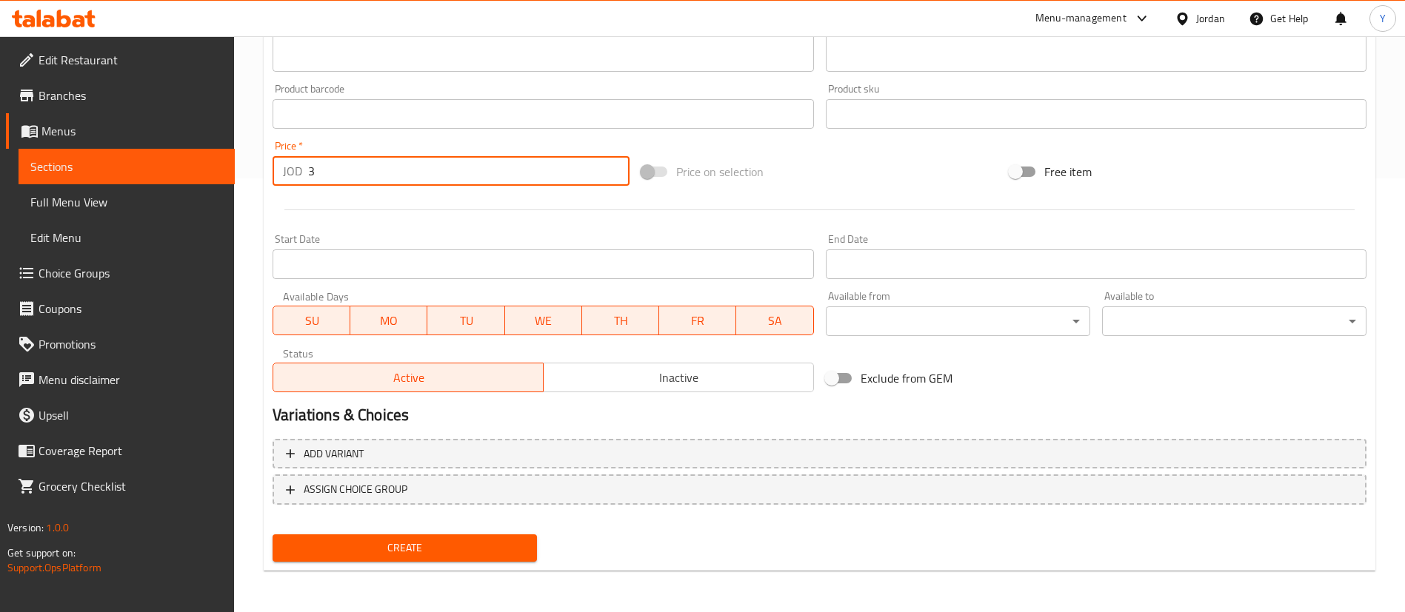
click at [379, 558] on button "Create" at bounding box center [405, 548] width 264 height 27
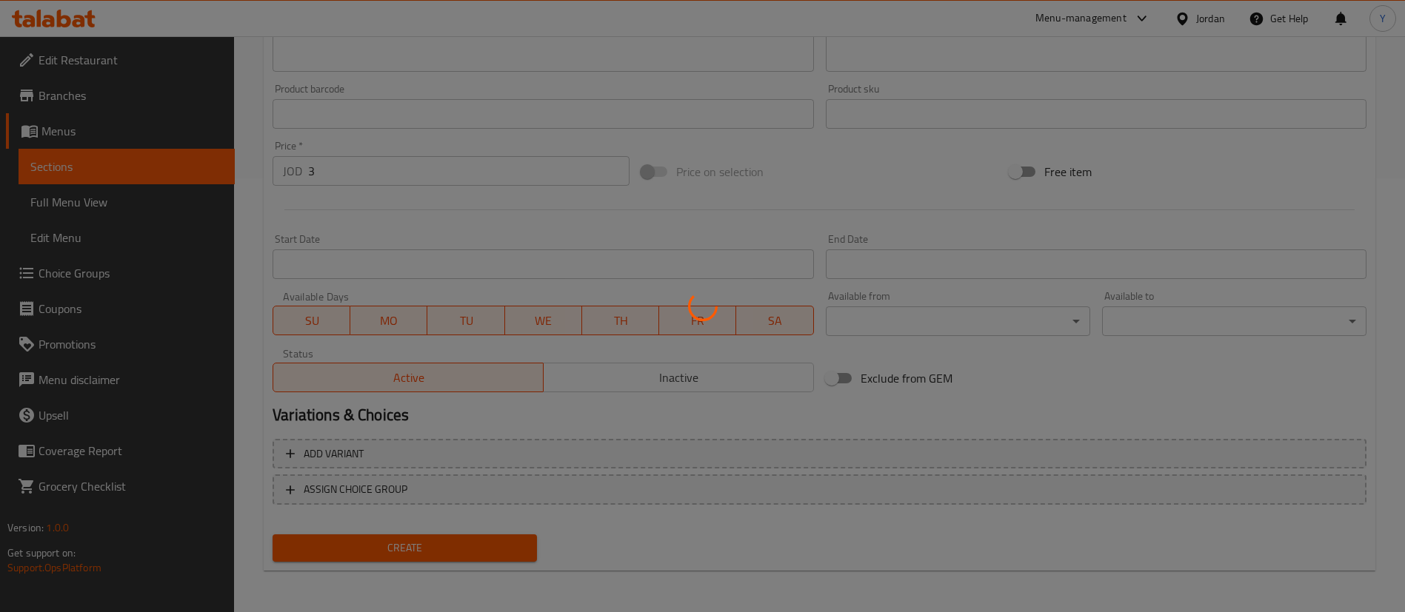
type input "0"
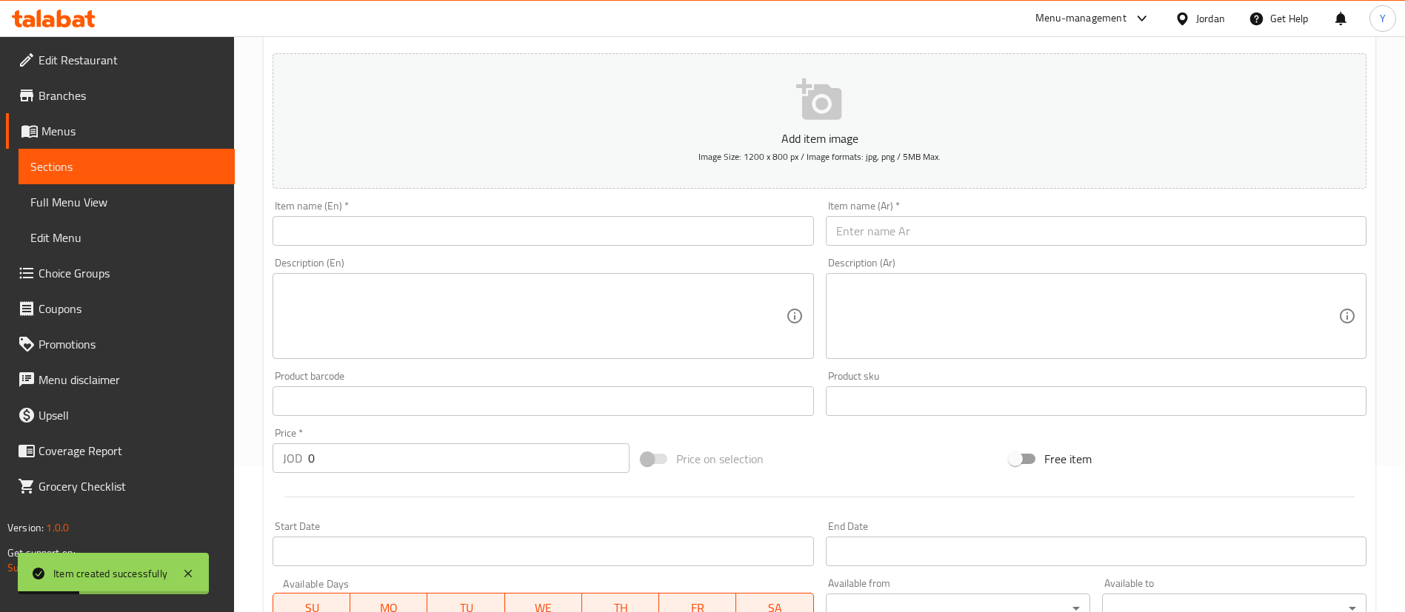
scroll to position [0, 0]
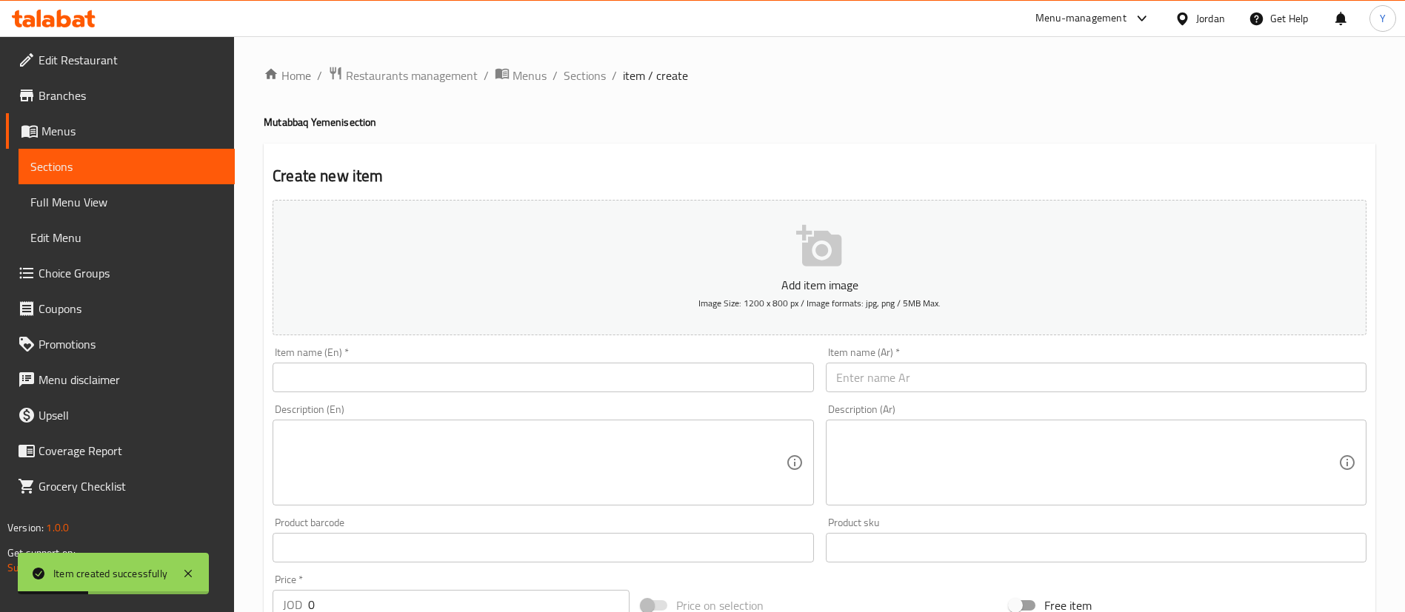
click at [423, 371] on input "text" at bounding box center [543, 378] width 541 height 30
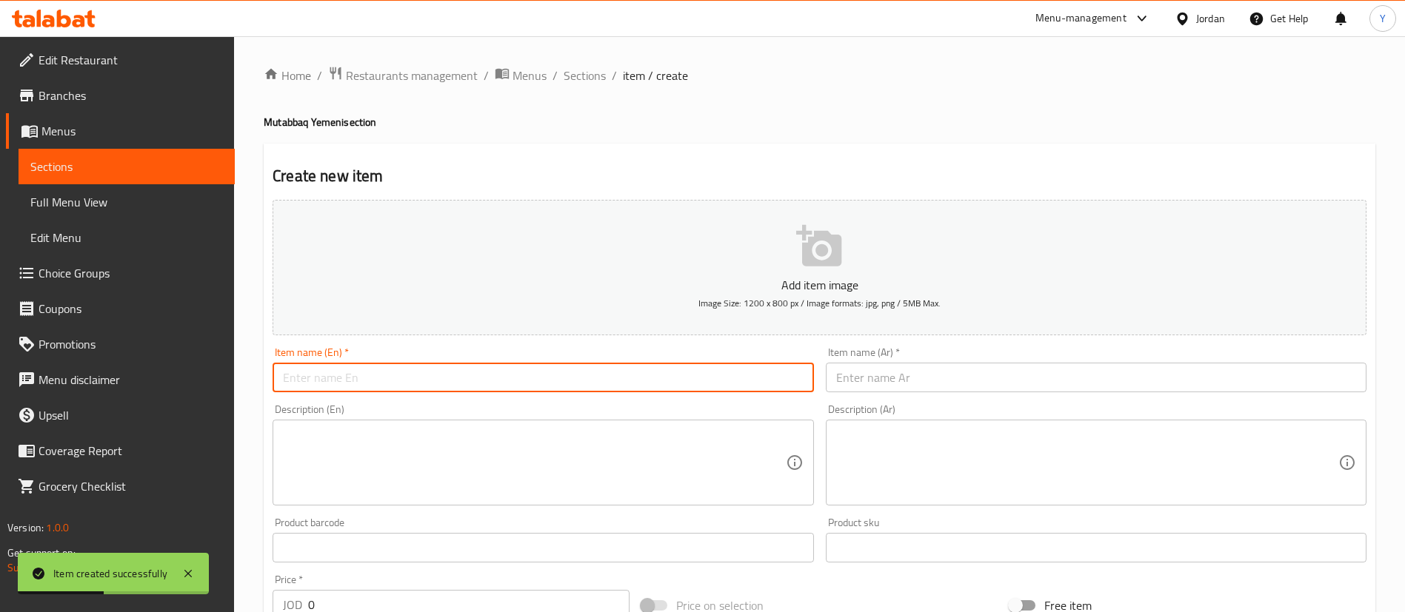
paste input "Mutabbaq Vegetables"
type input "Mutabbaq Vegetables"
click at [941, 364] on input "text" at bounding box center [1096, 378] width 541 height 30
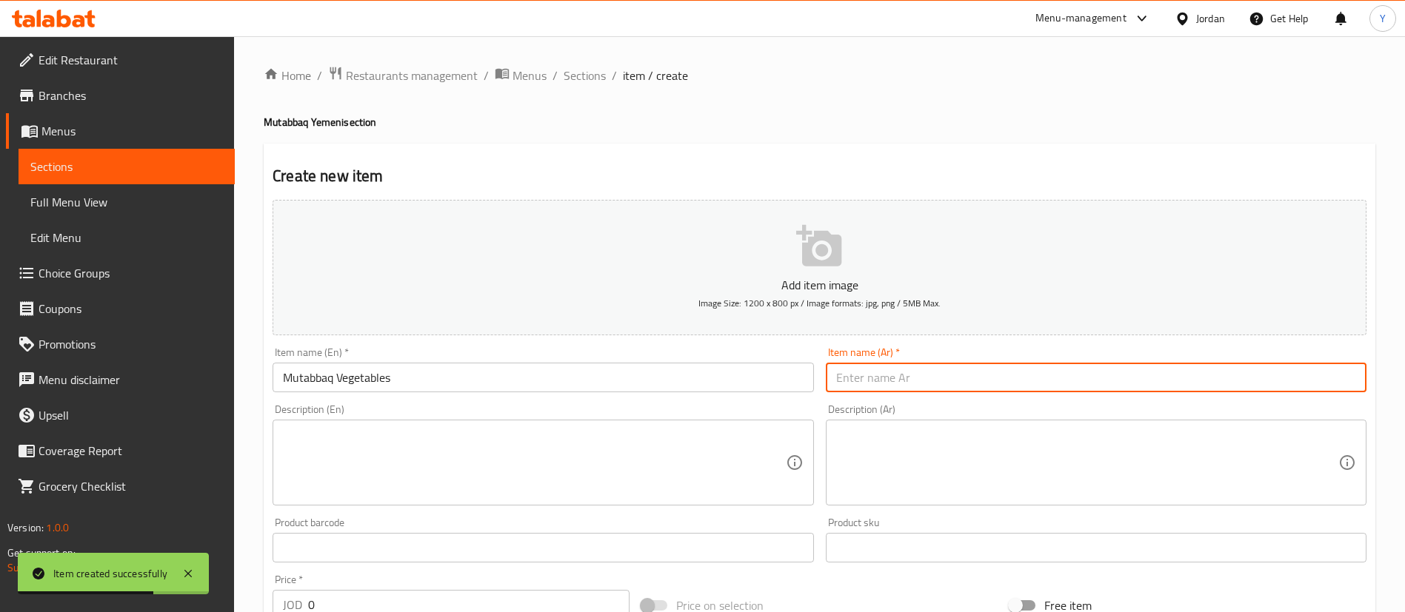
paste input "مطبق خضار"
type input "مطبق خضار"
click at [401, 482] on textarea at bounding box center [534, 463] width 502 height 70
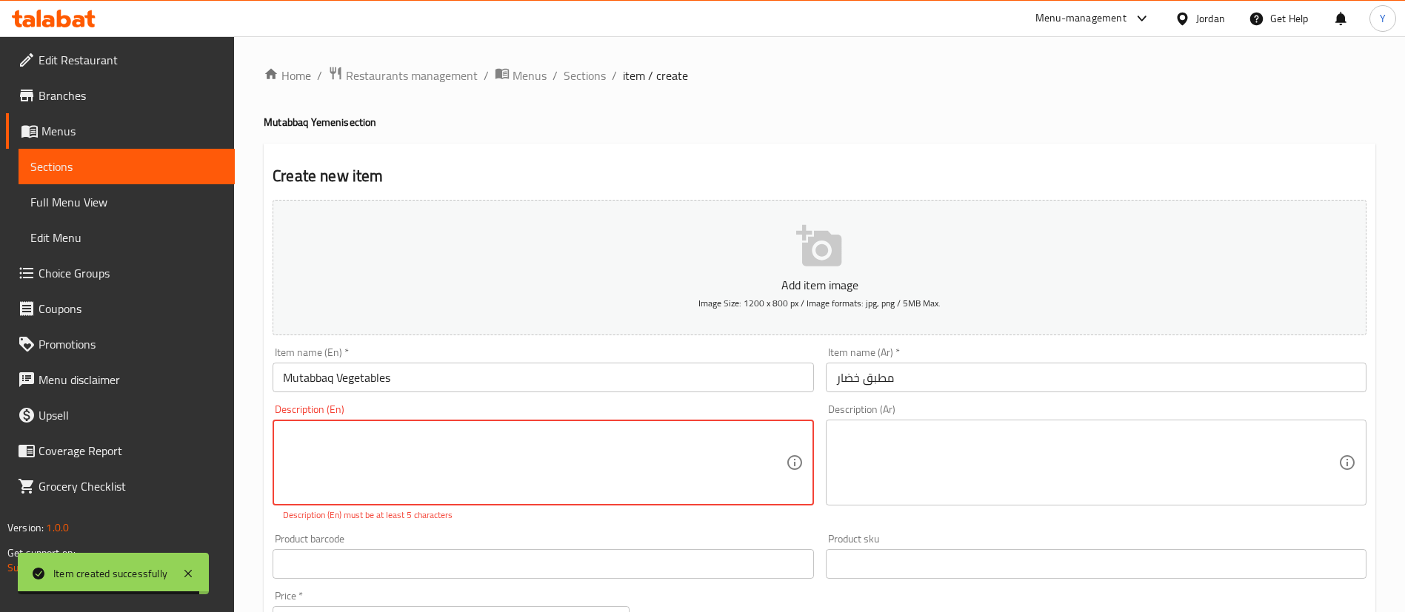
paste textarea "Dough flakes stuffed with vegetables and fried until crispy."
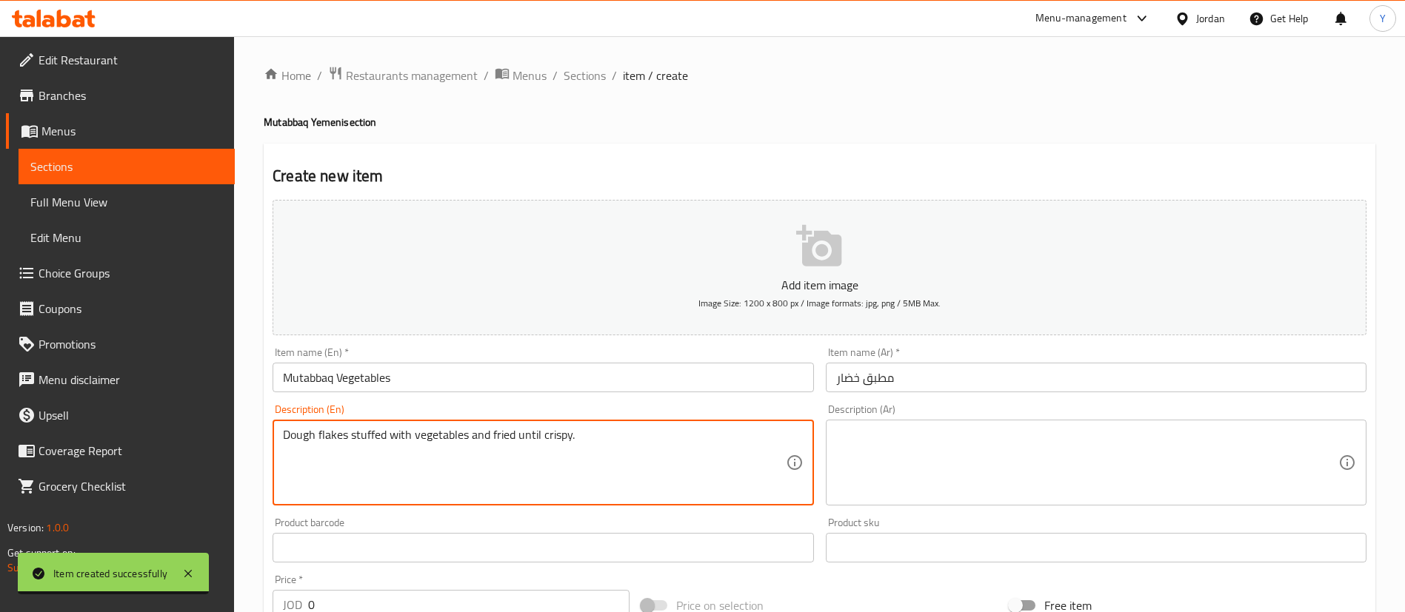
type textarea "Dough flakes stuffed with vegetables and fried until crispy."
click at [997, 449] on textarea at bounding box center [1087, 463] width 502 height 70
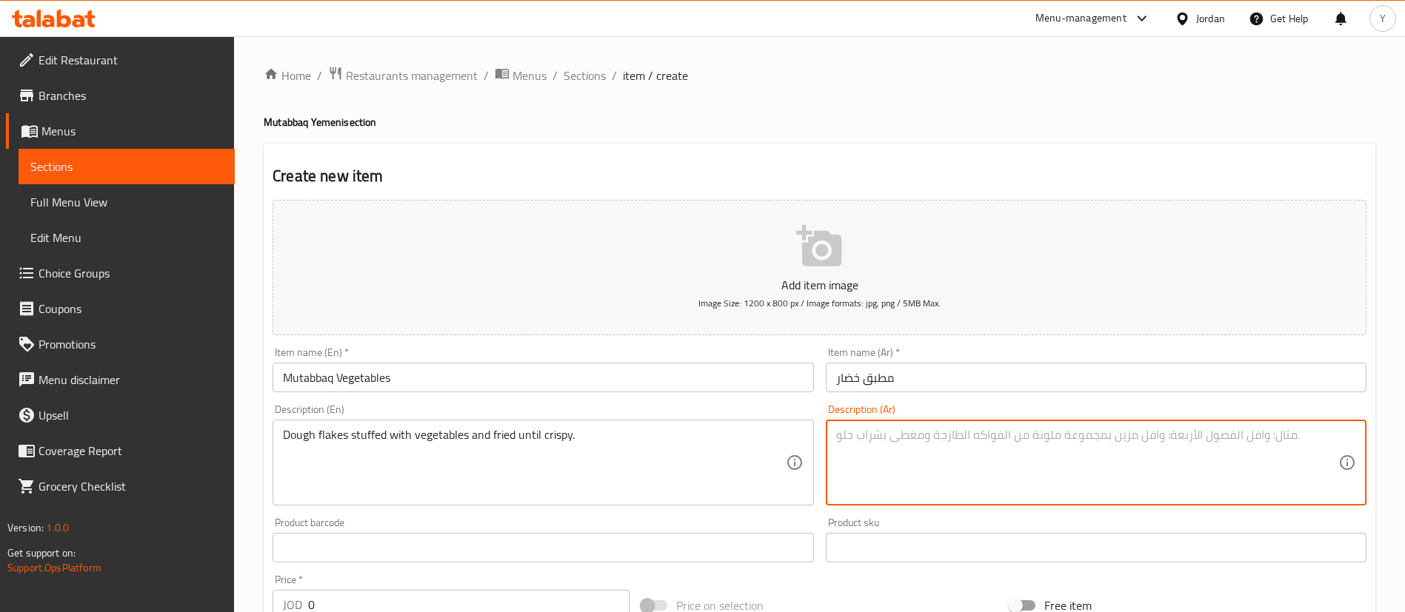
paste textarea "رقائق العجين المحشوة بالخضار والمقلية حتى تصبح مقرمشة."
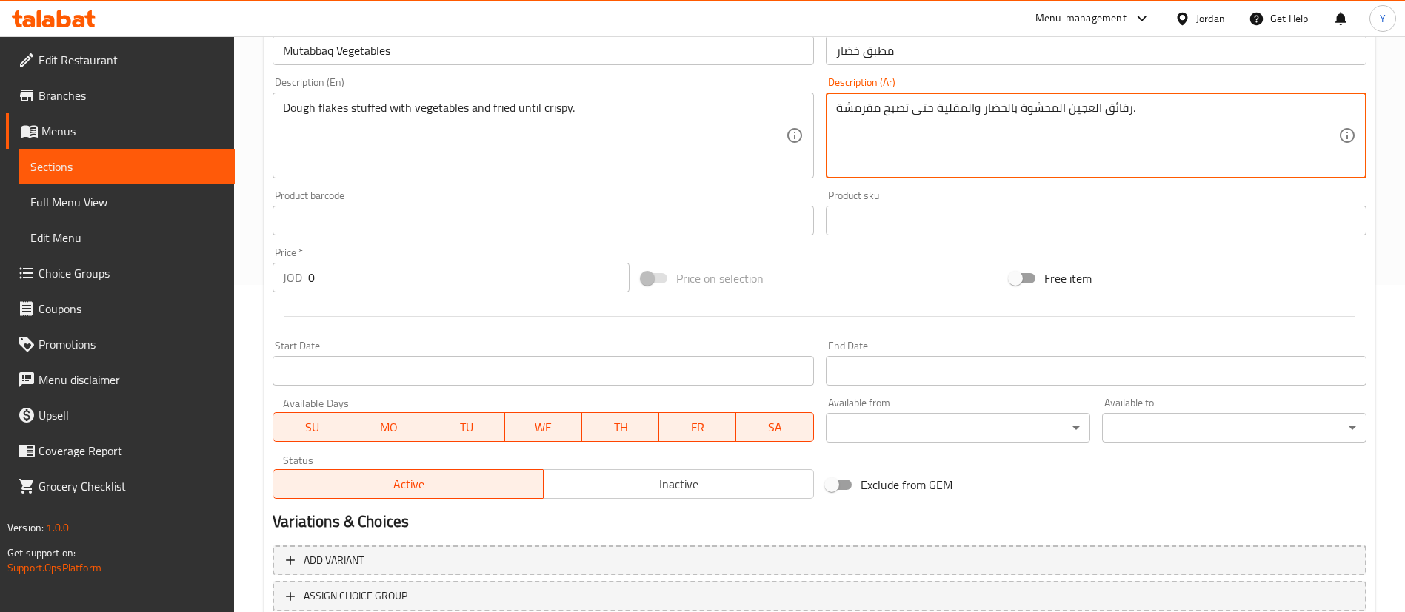
scroll to position [333, 0]
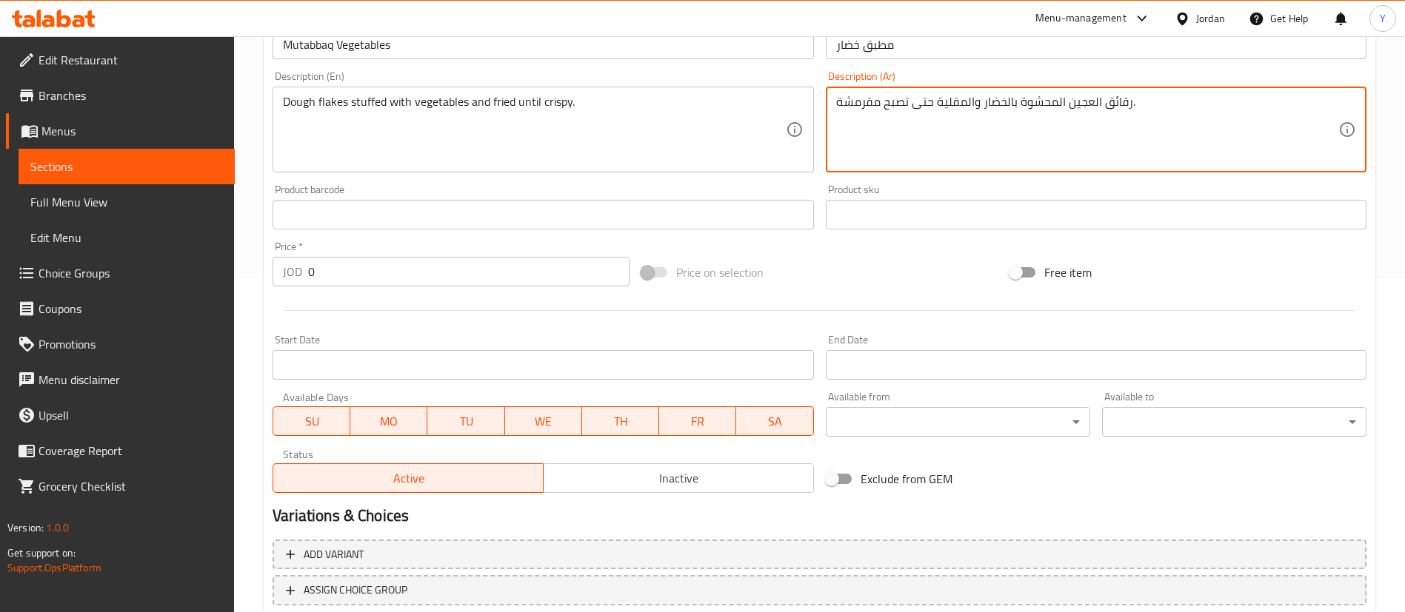
type textarea "رقائق العجين المحشوة بالخضار والمقلية حتى تصبح مقرمشة."
drag, startPoint x: 325, startPoint y: 270, endPoint x: 270, endPoint y: 276, distance: 55.9
click at [289, 275] on div "JOD 0 Price *" at bounding box center [451, 272] width 357 height 30
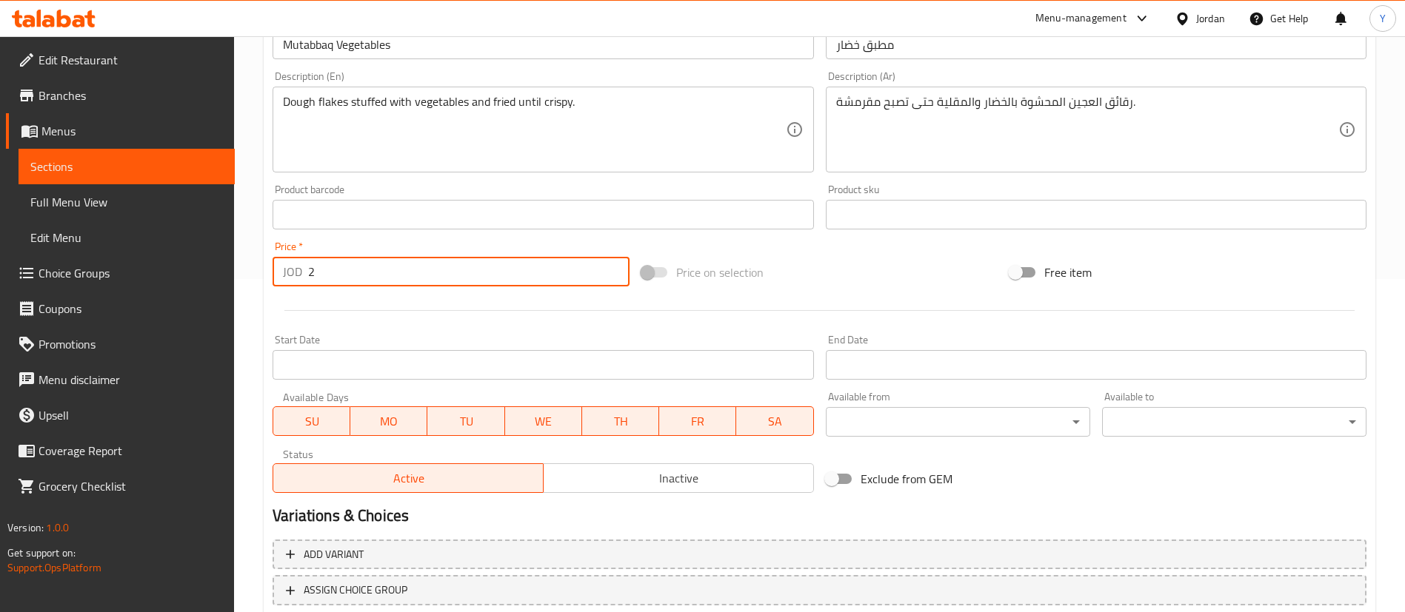
scroll to position [434, 0]
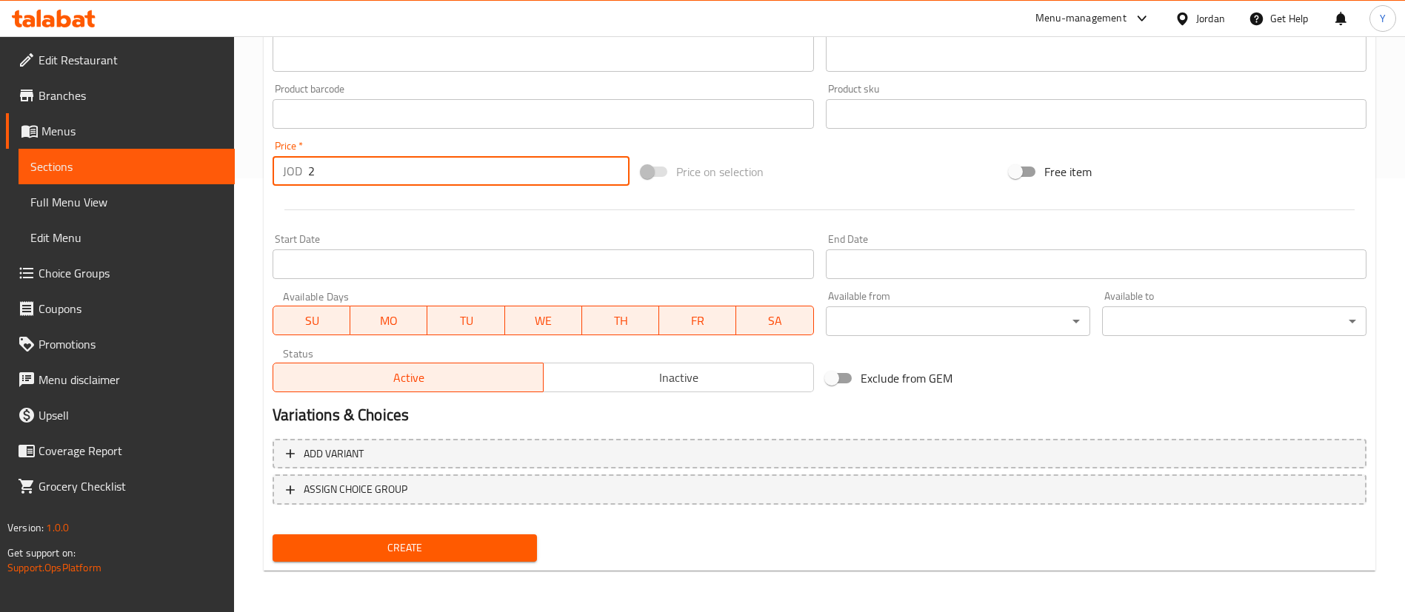
type input "2"
click at [456, 556] on span "Create" at bounding box center [404, 548] width 241 height 19
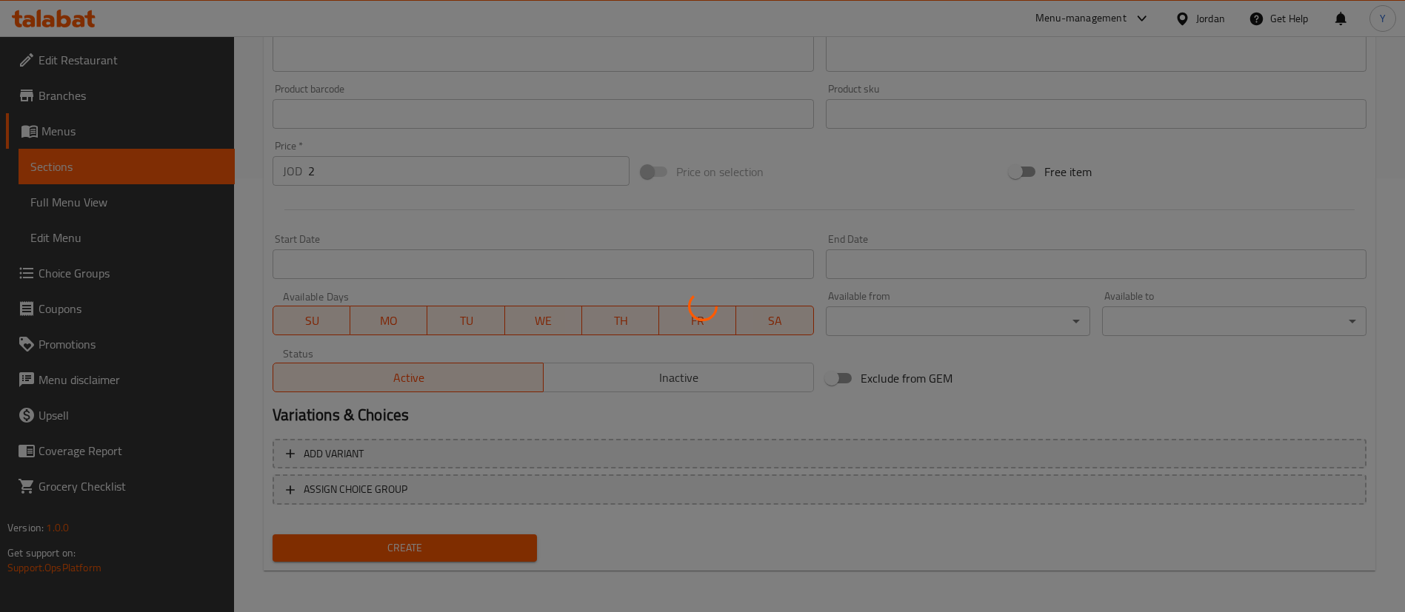
type input "0"
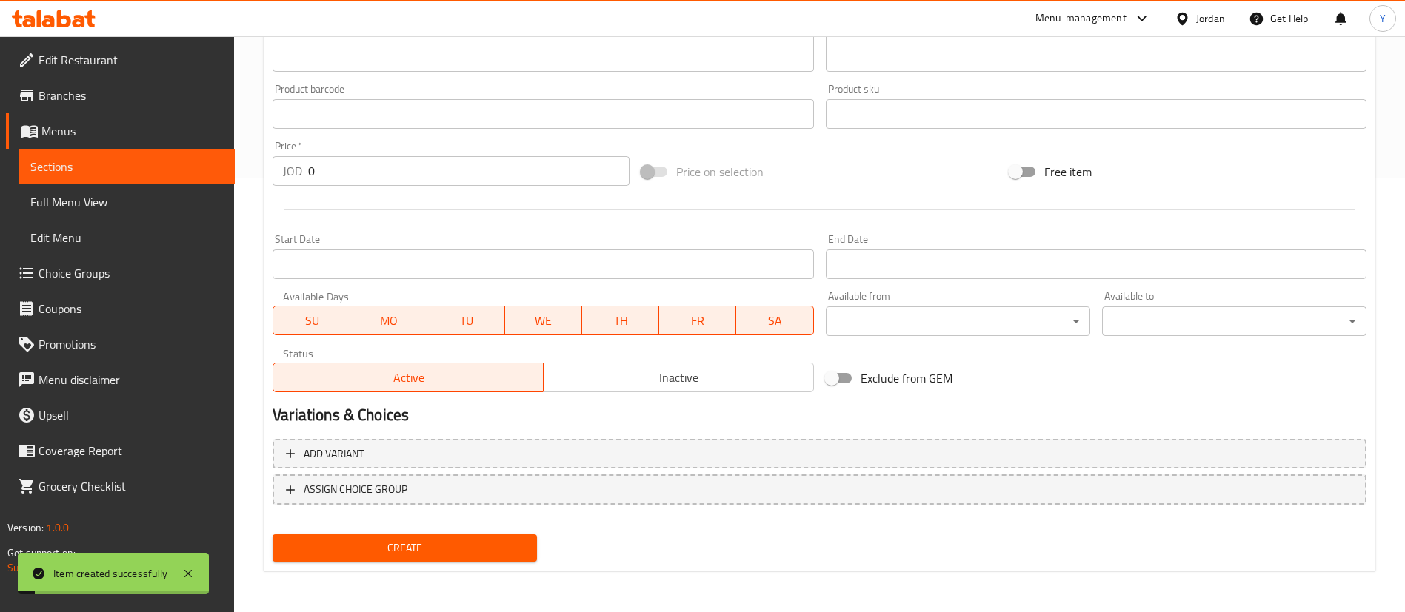
click at [139, 171] on span "Sections" at bounding box center [126, 167] width 193 height 18
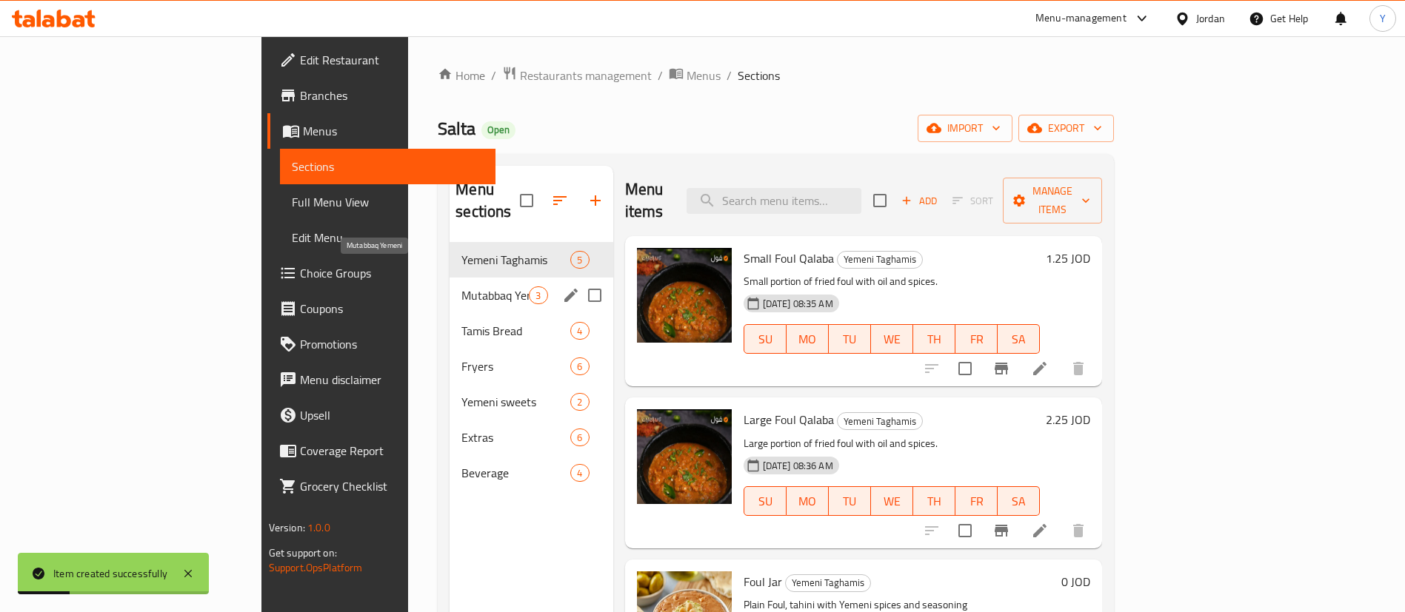
click at [461, 287] on span "Mutabbaq Yemeni" at bounding box center [494, 296] width 67 height 18
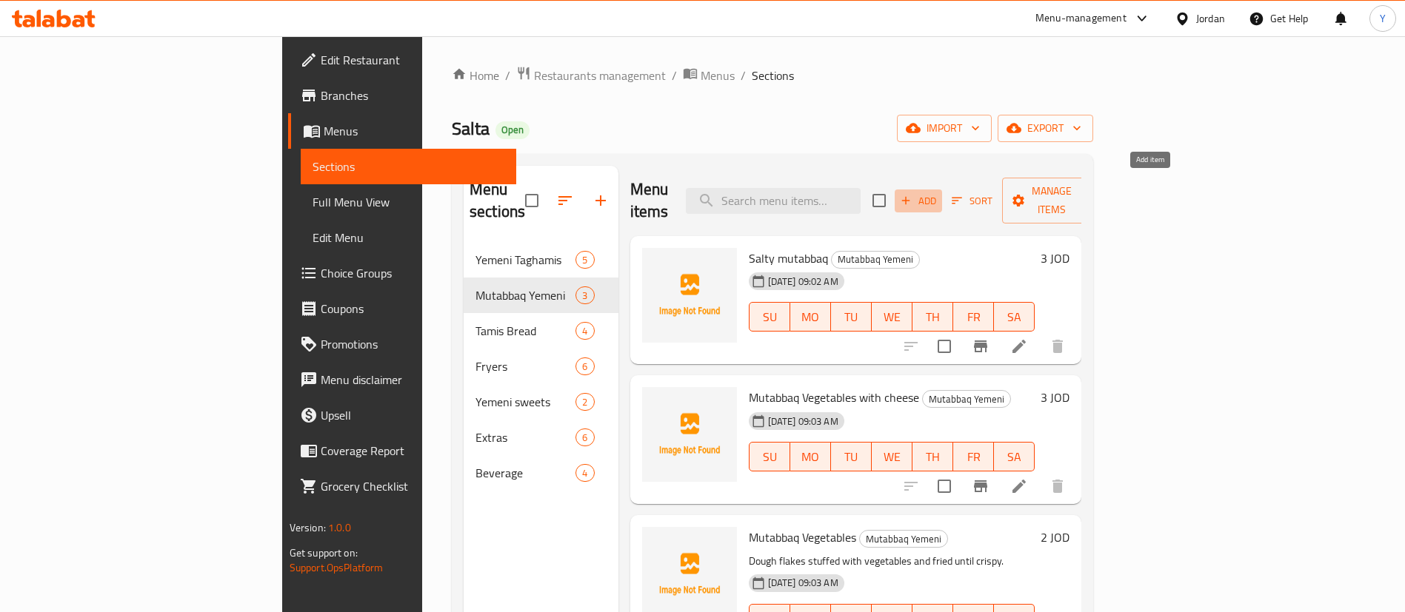
click at [912, 194] on icon "button" at bounding box center [905, 200] width 13 height 13
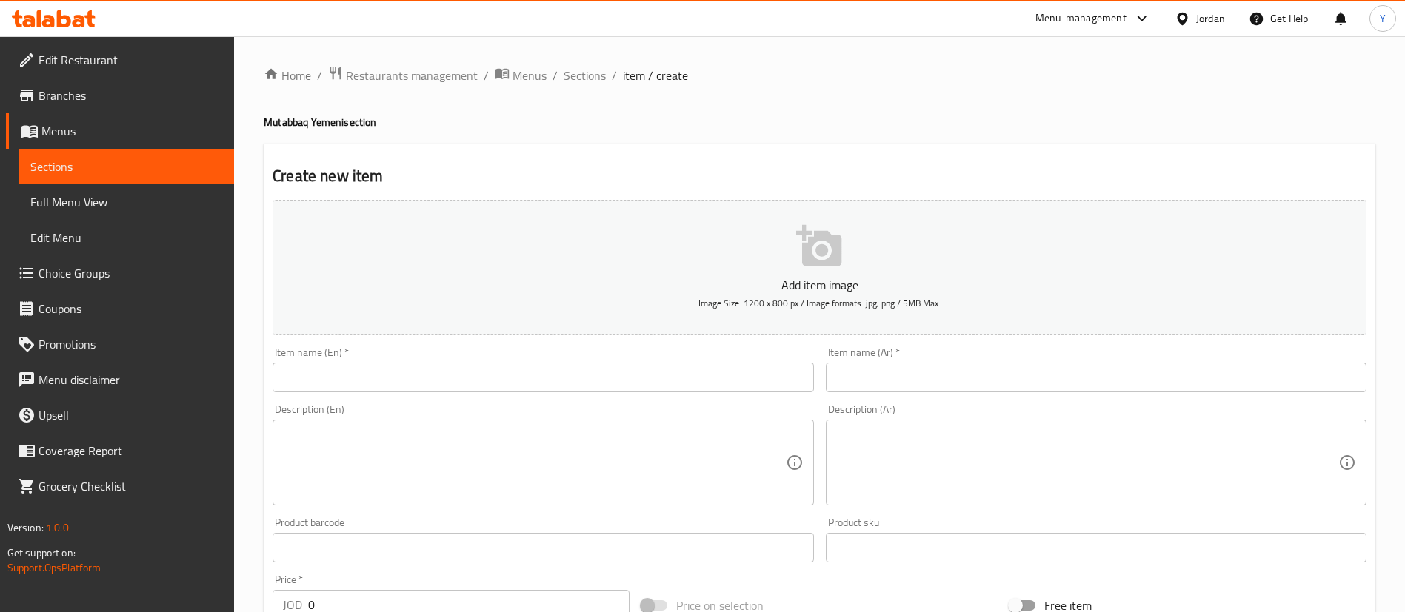
click at [445, 393] on div "Item name (En)   * Item name (En) *" at bounding box center [543, 369] width 552 height 57
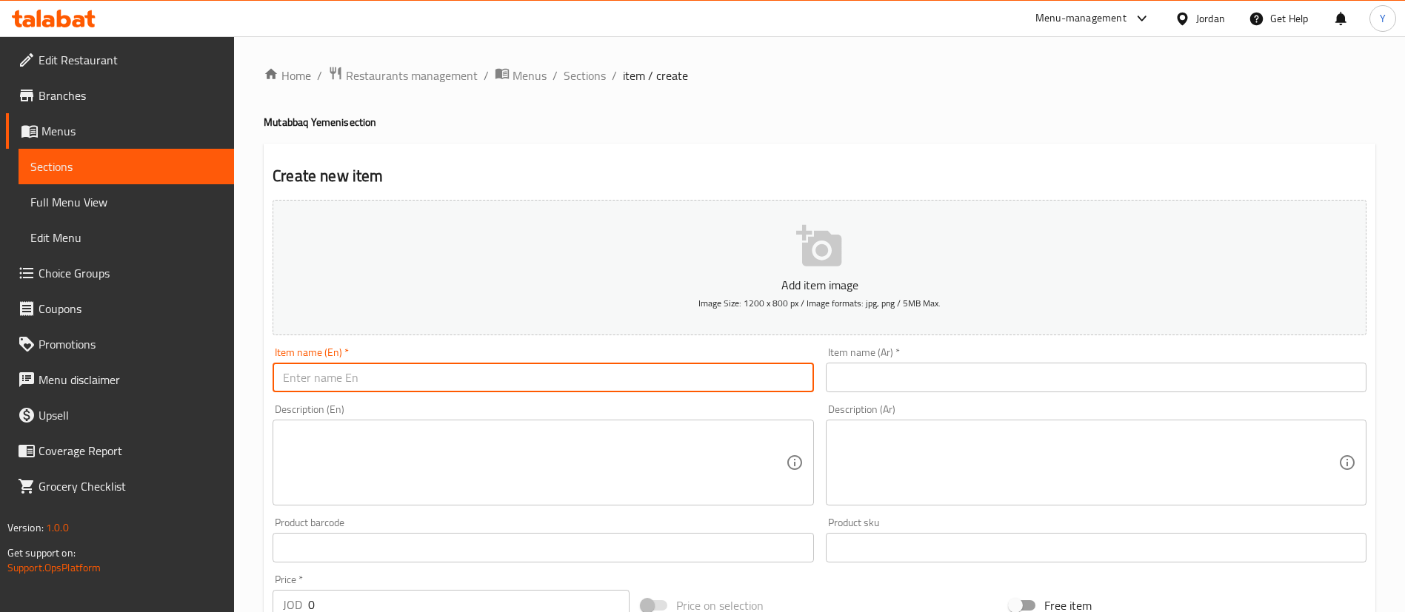
paste input "Mutabbaq Nabulsi cheese with thyme"
type input "Mutabbaq Nabulsi cheese with thyme"
click at [914, 361] on div "Item name (Ar)   * Item name (Ar) *" at bounding box center [1096, 369] width 541 height 45
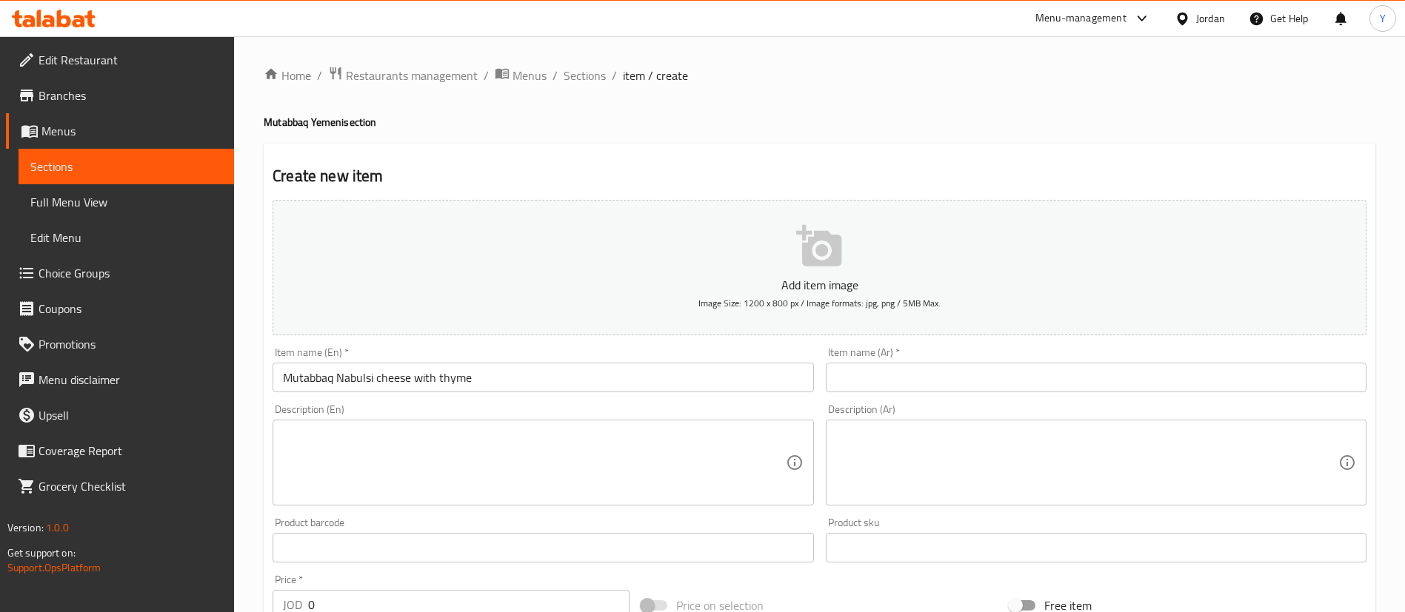
click at [864, 374] on input "text" at bounding box center [1096, 378] width 541 height 30
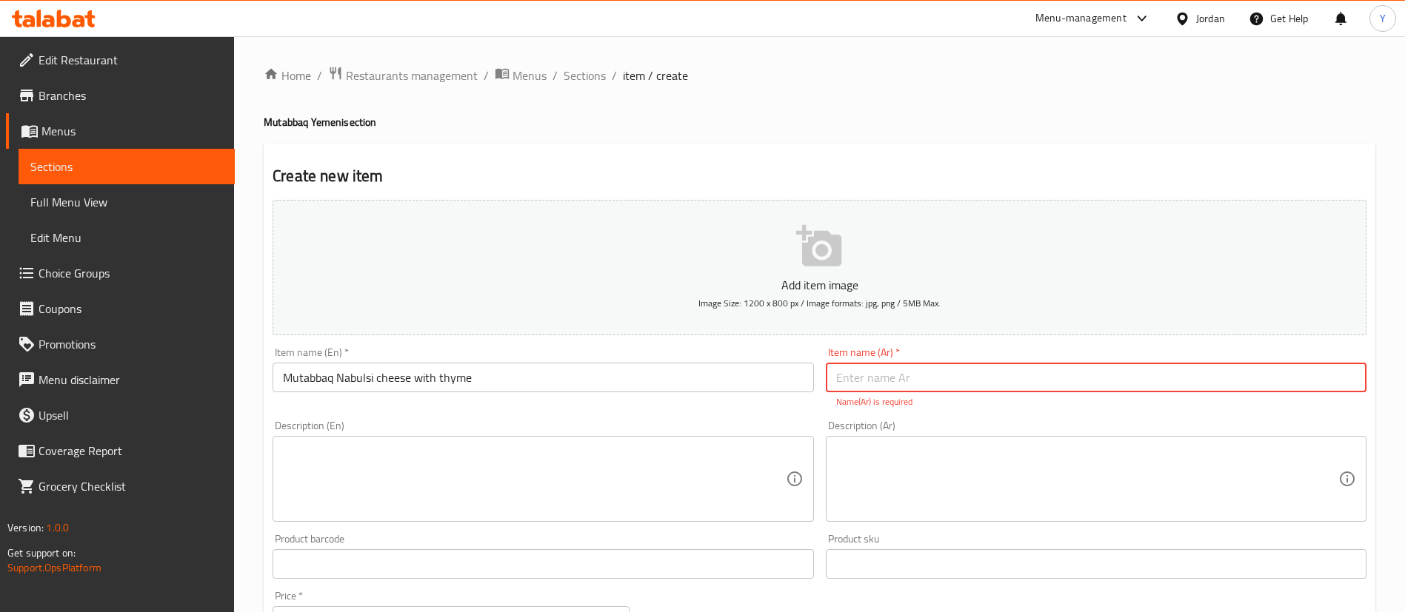
paste input "مطبق نابلسي بالجبنة والزعتر"
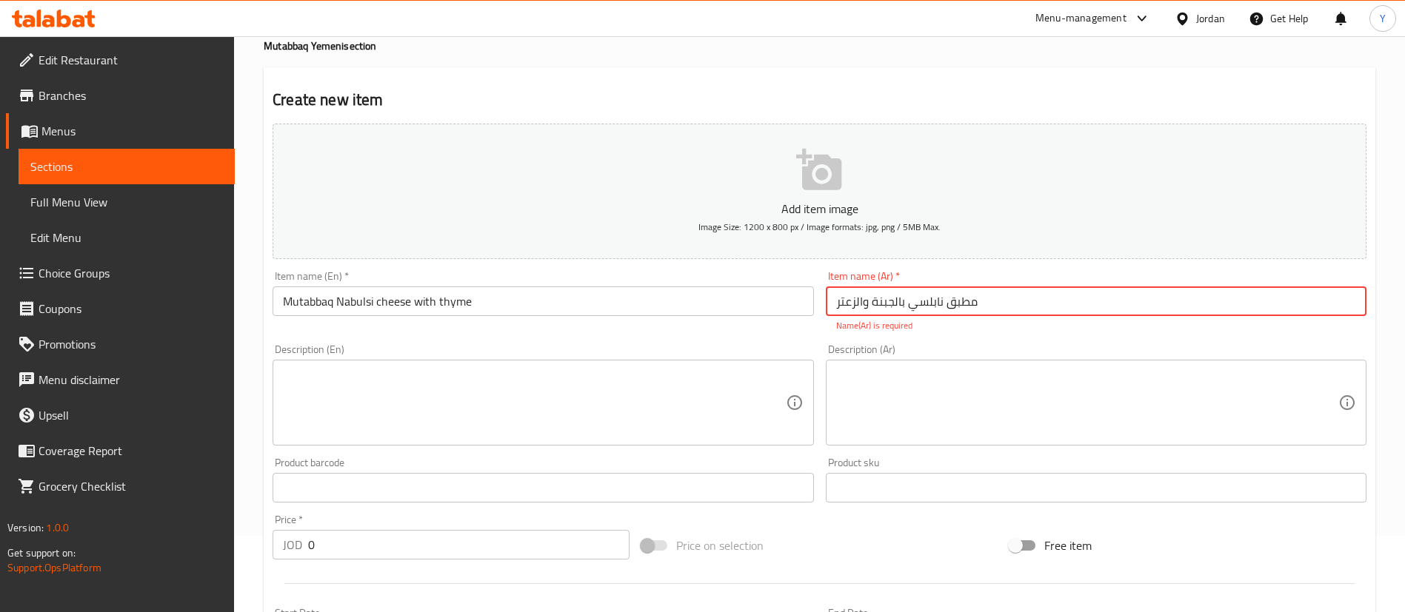
scroll to position [111, 0]
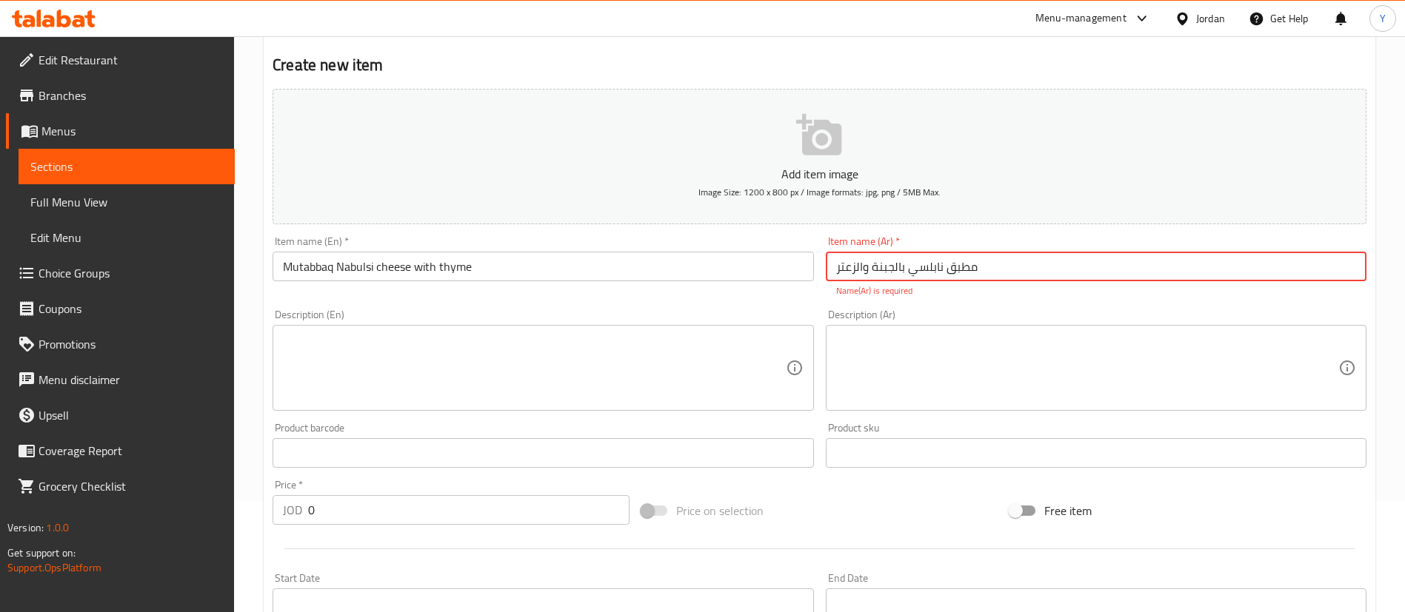
type input "مطبق نابلسي بالجبنة والزعتر"
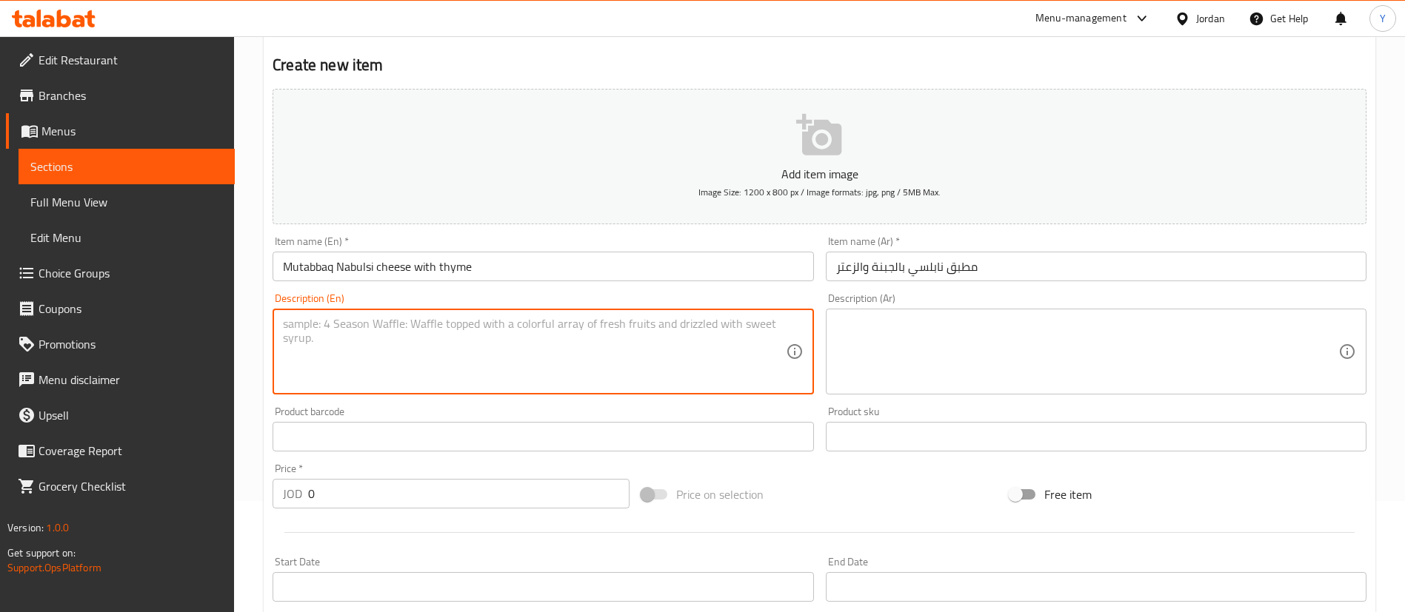
click at [435, 395] on div "Description (En) Description (En)" at bounding box center [543, 343] width 552 height 113
click at [263, 497] on div "Home / Restaurants management / Menus / Sections / item / create Mutabbaq Yemen…" at bounding box center [819, 430] width 1171 height 1010
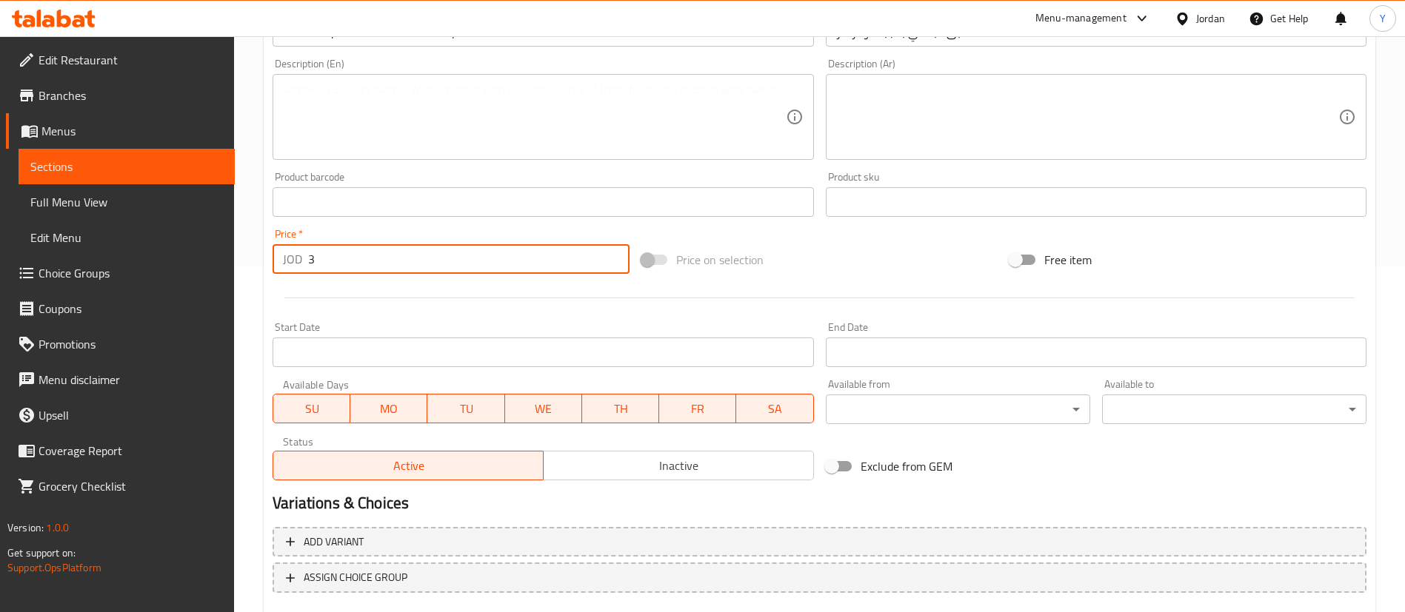
scroll to position [434, 0]
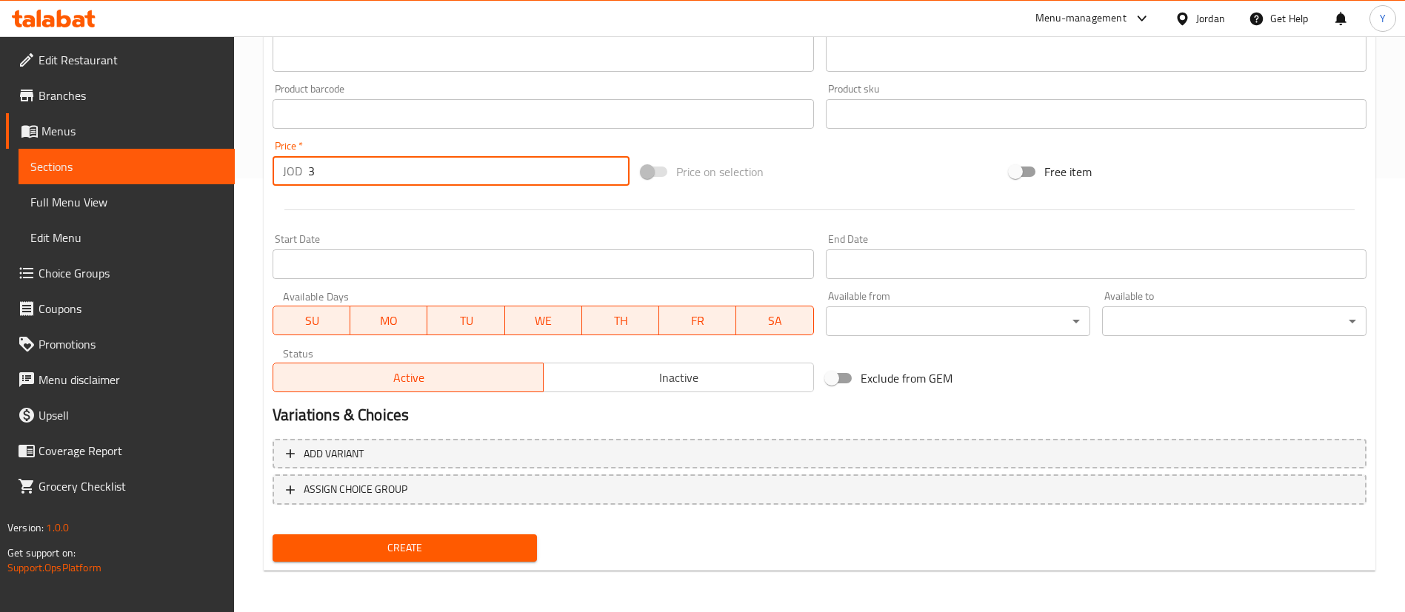
type input "3"
click at [392, 564] on div "Create" at bounding box center [405, 548] width 276 height 39
click at [437, 547] on span "Create" at bounding box center [404, 548] width 241 height 19
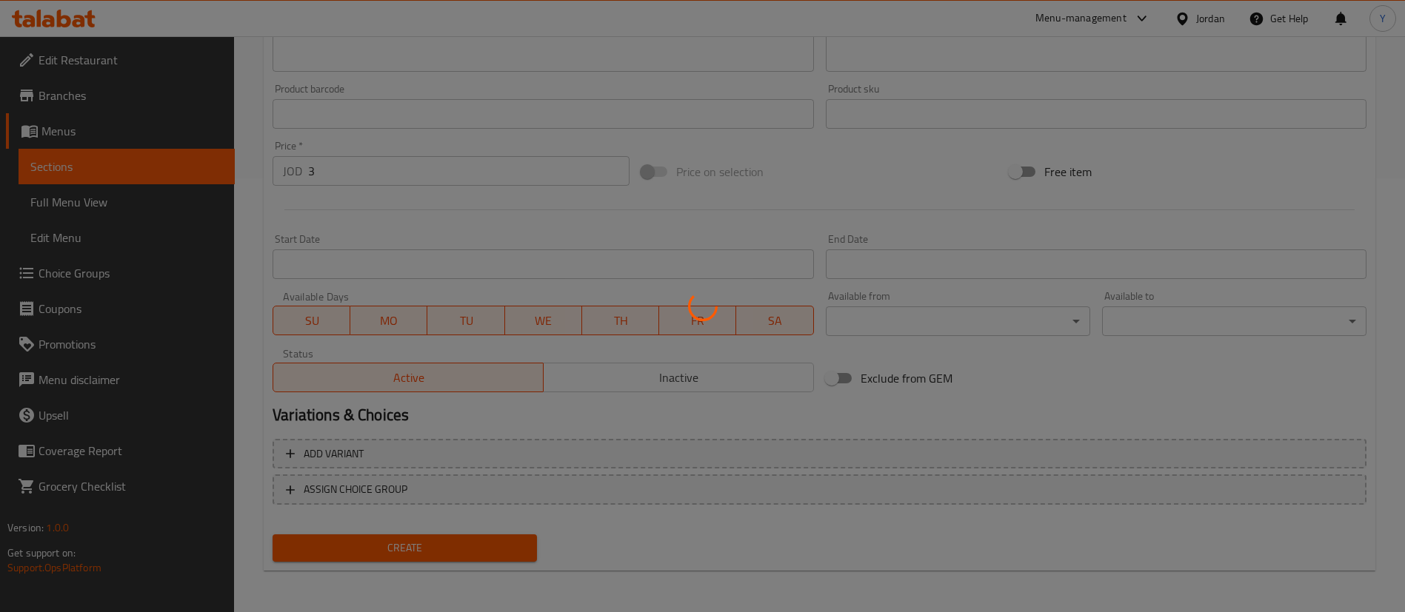
type input "0"
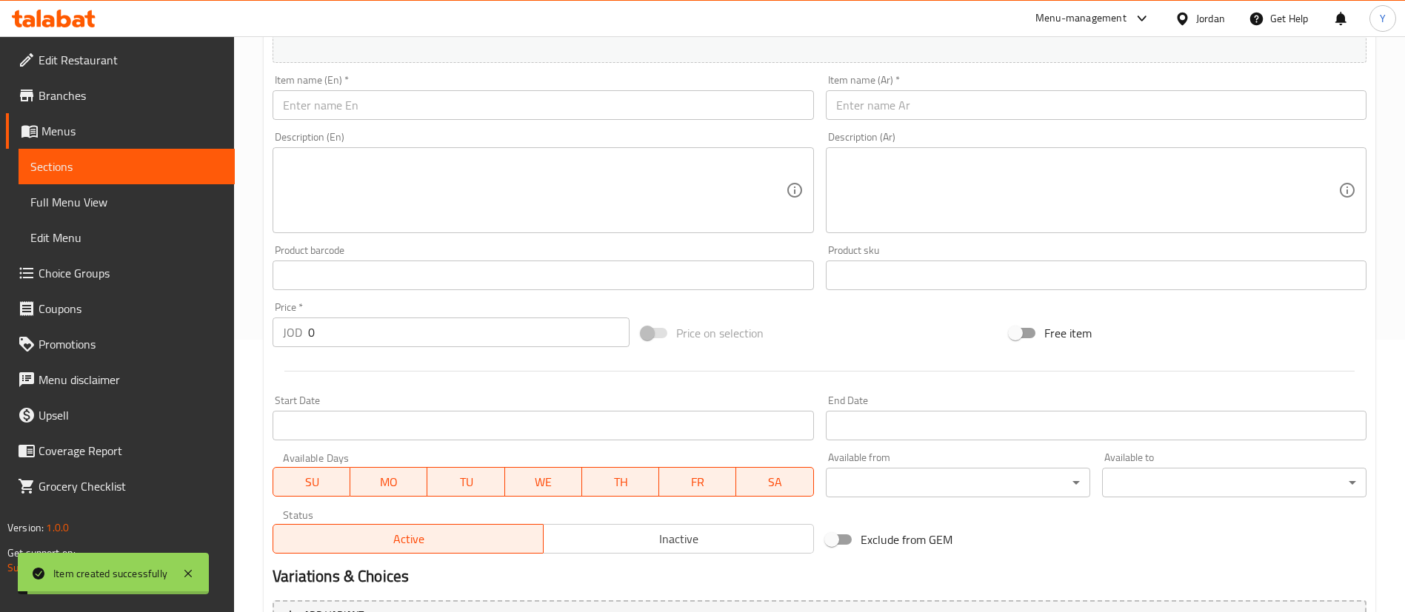
scroll to position [101, 0]
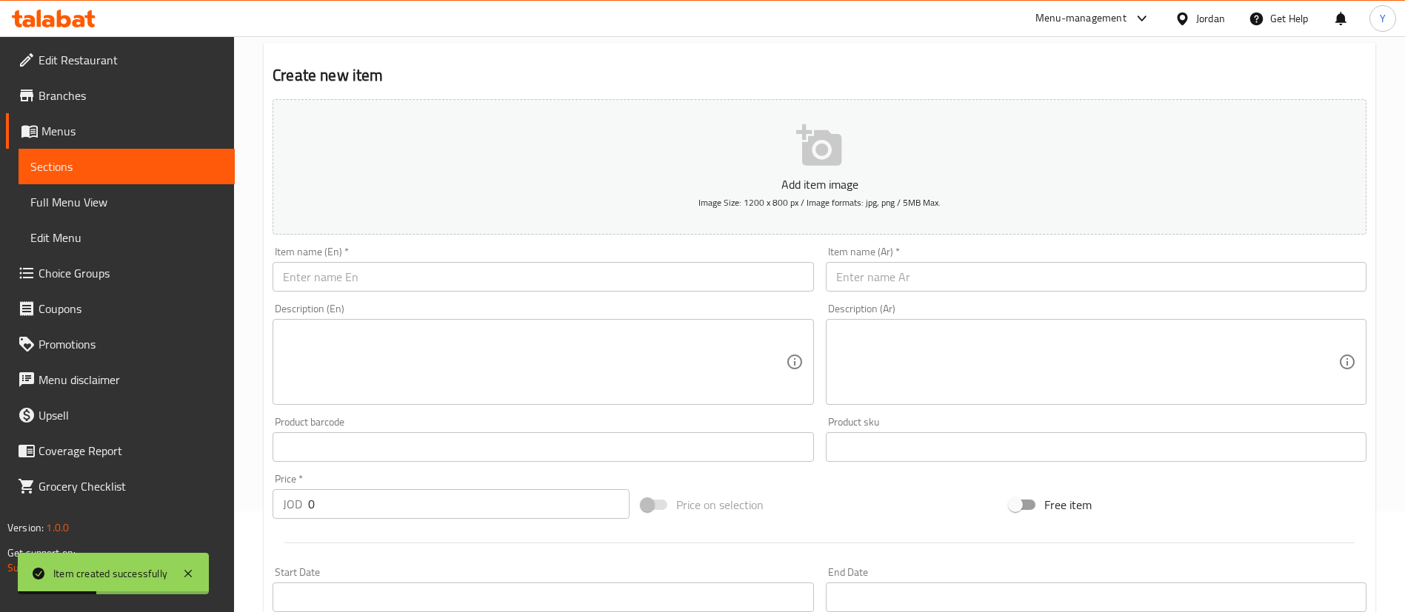
click at [384, 293] on div "Item name (En)   * Item name (En) *" at bounding box center [543, 269] width 552 height 57
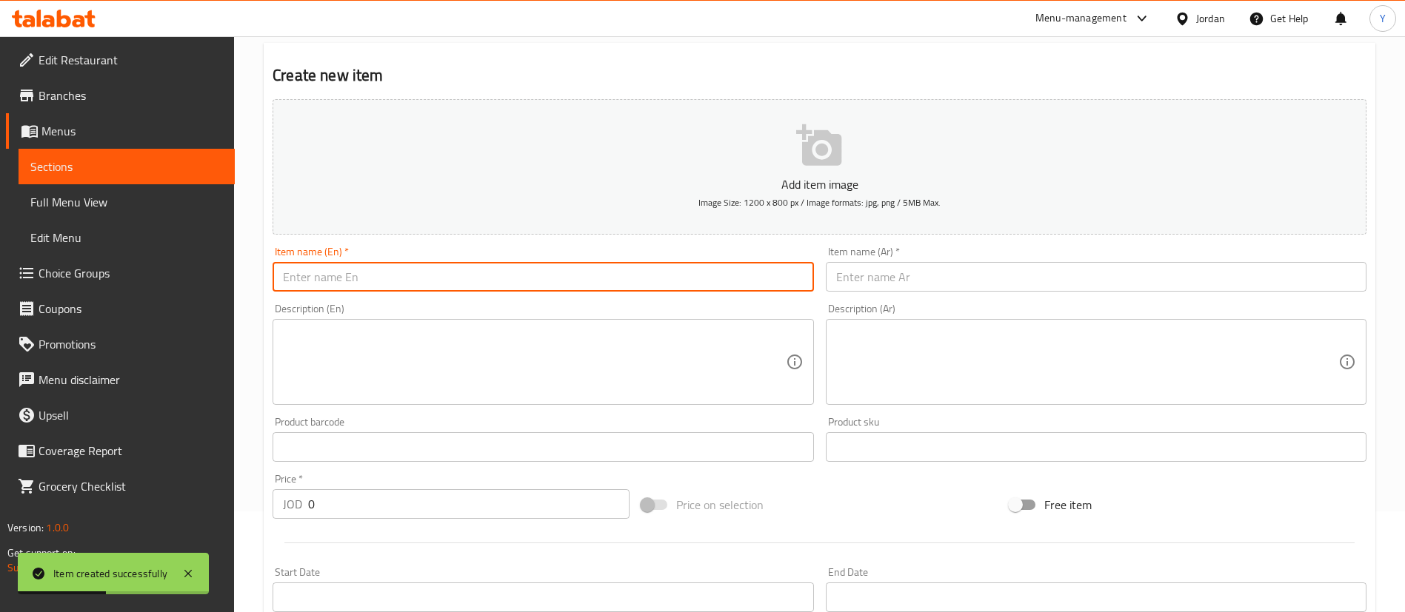
click at [389, 281] on input "text" at bounding box center [543, 277] width 541 height 30
paste input "Mutabbaq Nabulsi cheese with olives"
type input "Mutabbaq Nabulsi cheese with olives"
click at [974, 286] on input "text" at bounding box center [1096, 277] width 541 height 30
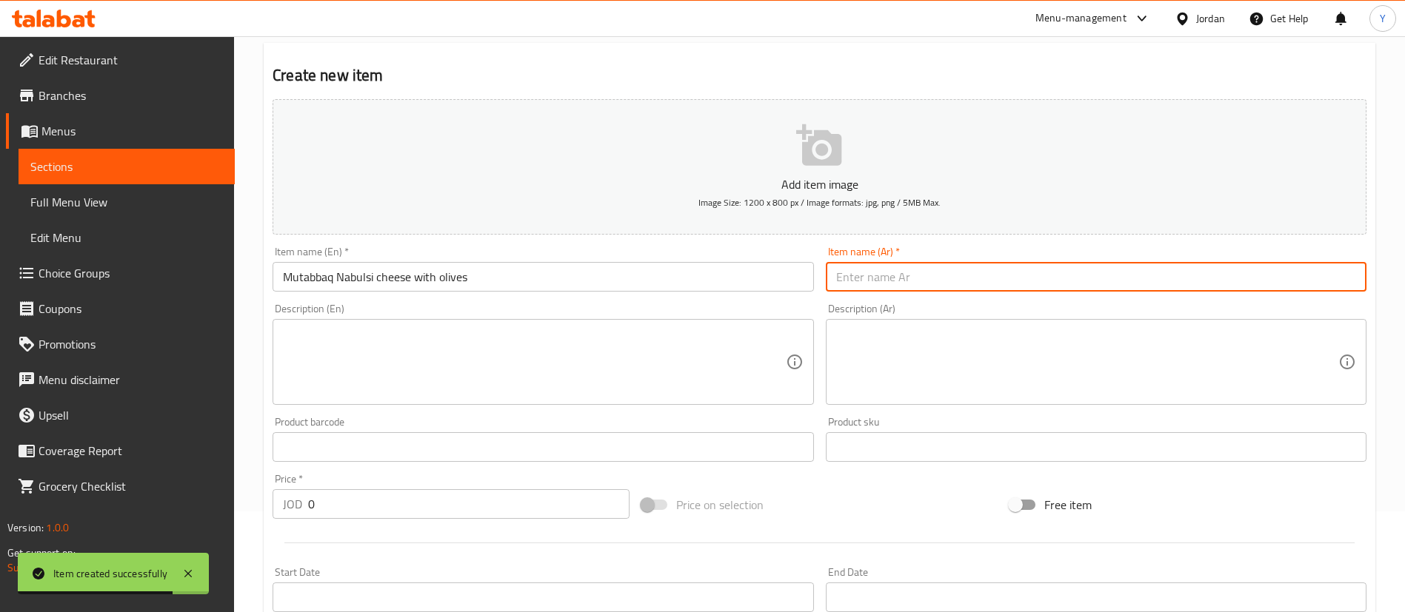
paste input "مطبق نابلسي بالجبنة والزيتون"
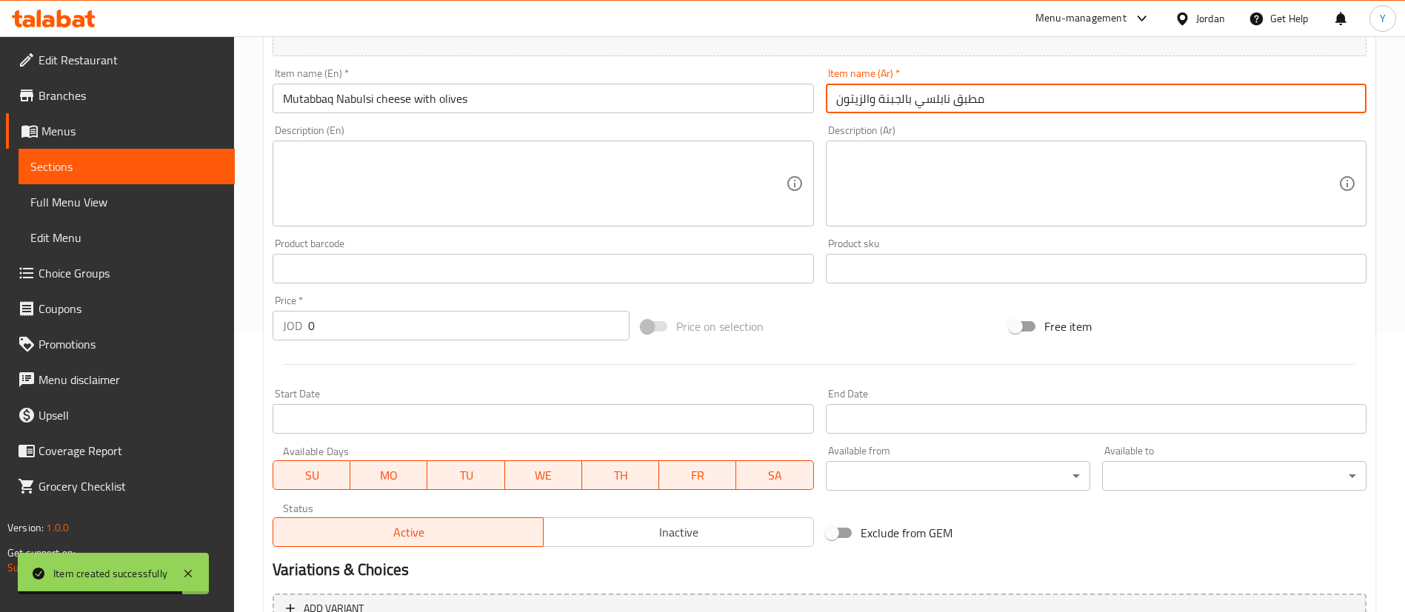
scroll to position [434, 0]
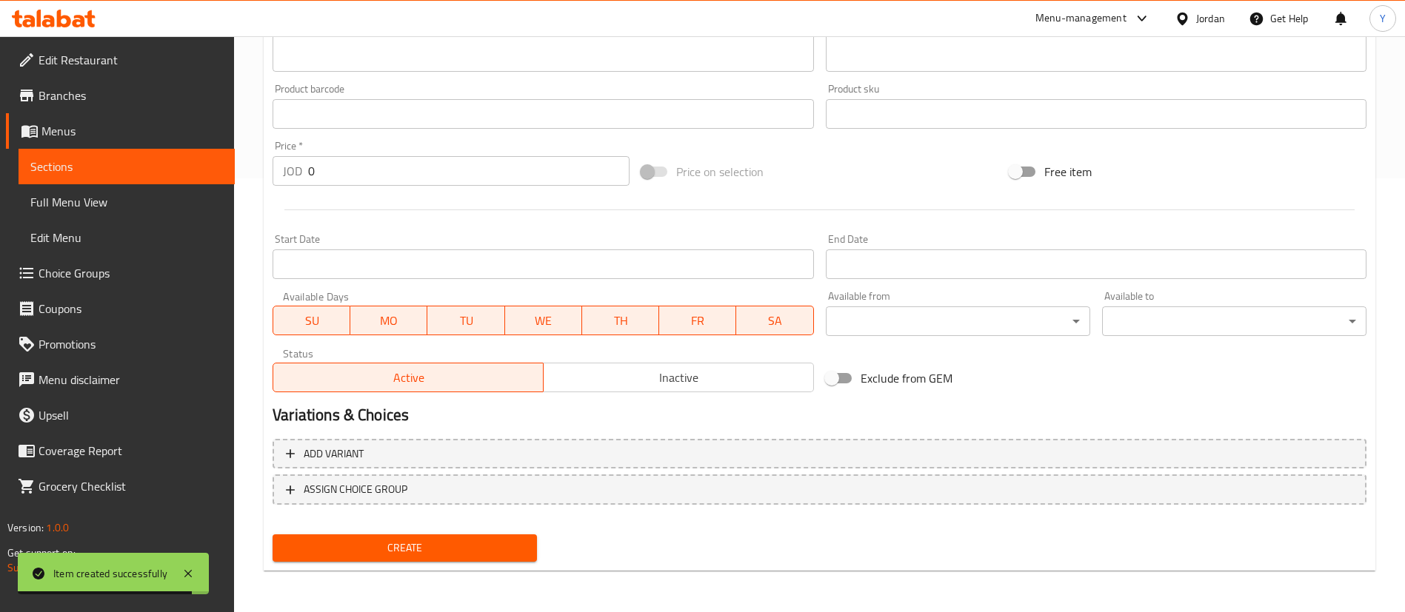
type input "مطبق نابلسي بالجبنة والزيتون"
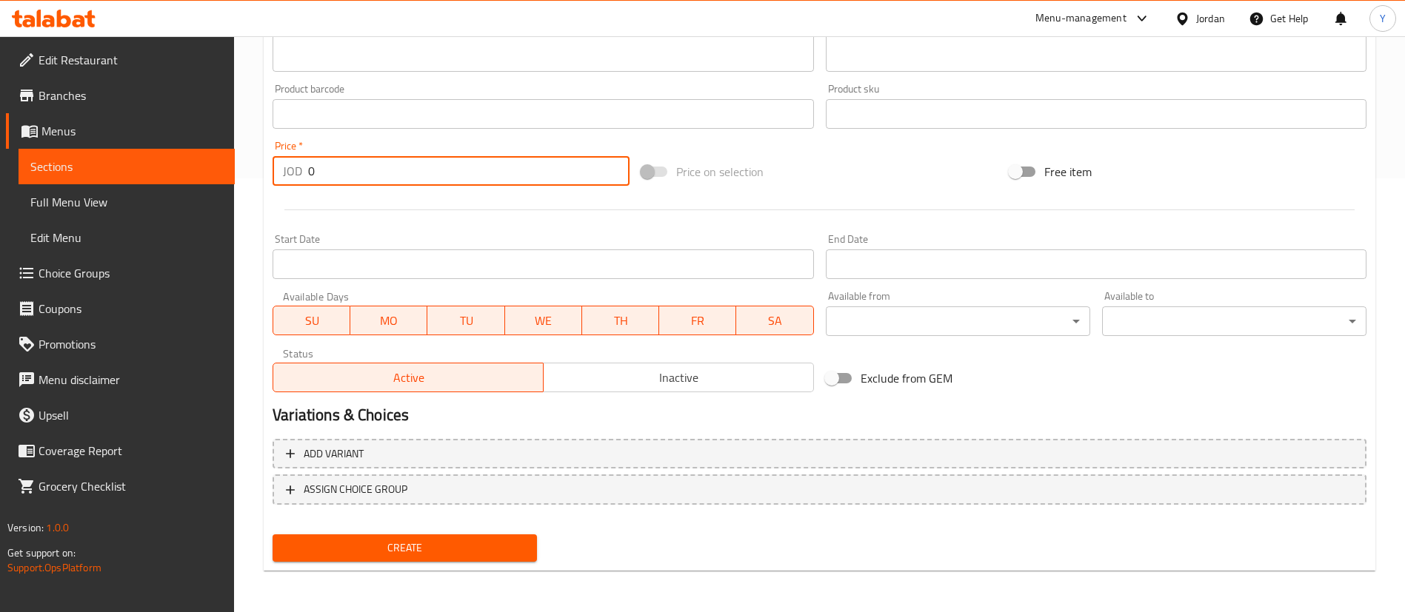
drag, startPoint x: 302, startPoint y: 174, endPoint x: 167, endPoint y: 191, distance: 136.6
click at [227, 176] on div "Edit Restaurant Branches Menus Sections Full Menu View Edit Menu Choice Groups …" at bounding box center [702, 107] width 1405 height 1010
type input "3"
click at [421, 549] on span "Create" at bounding box center [404, 548] width 241 height 19
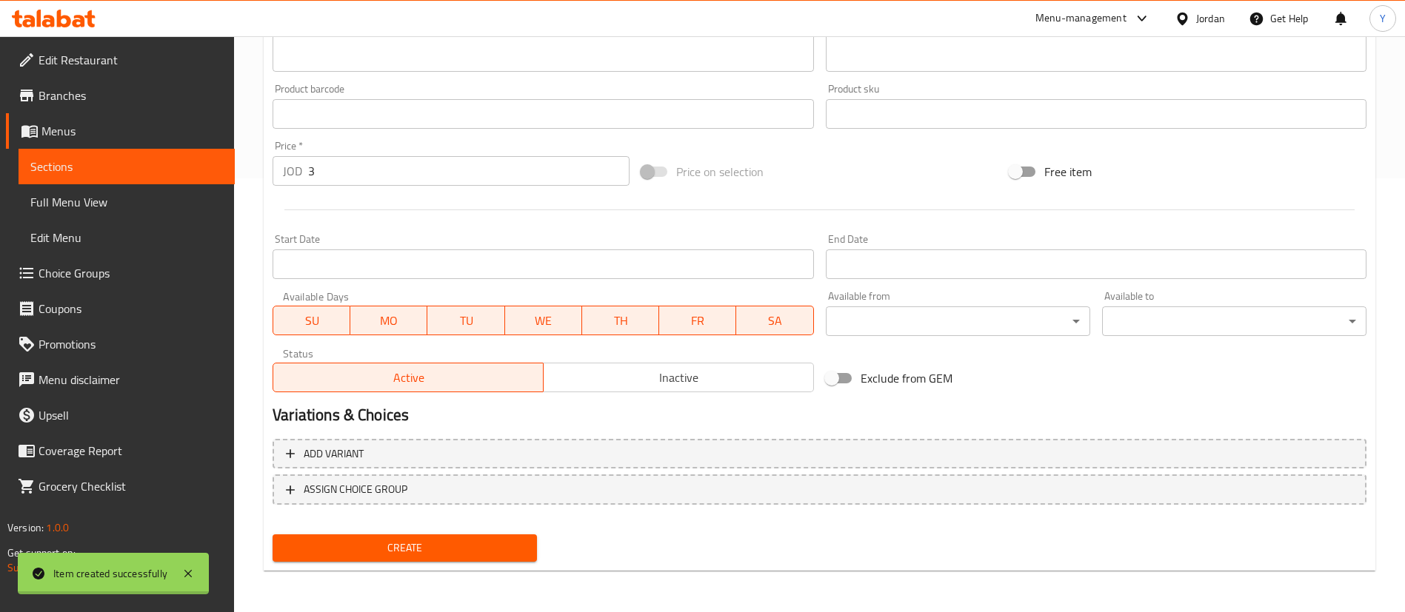
type input "0"
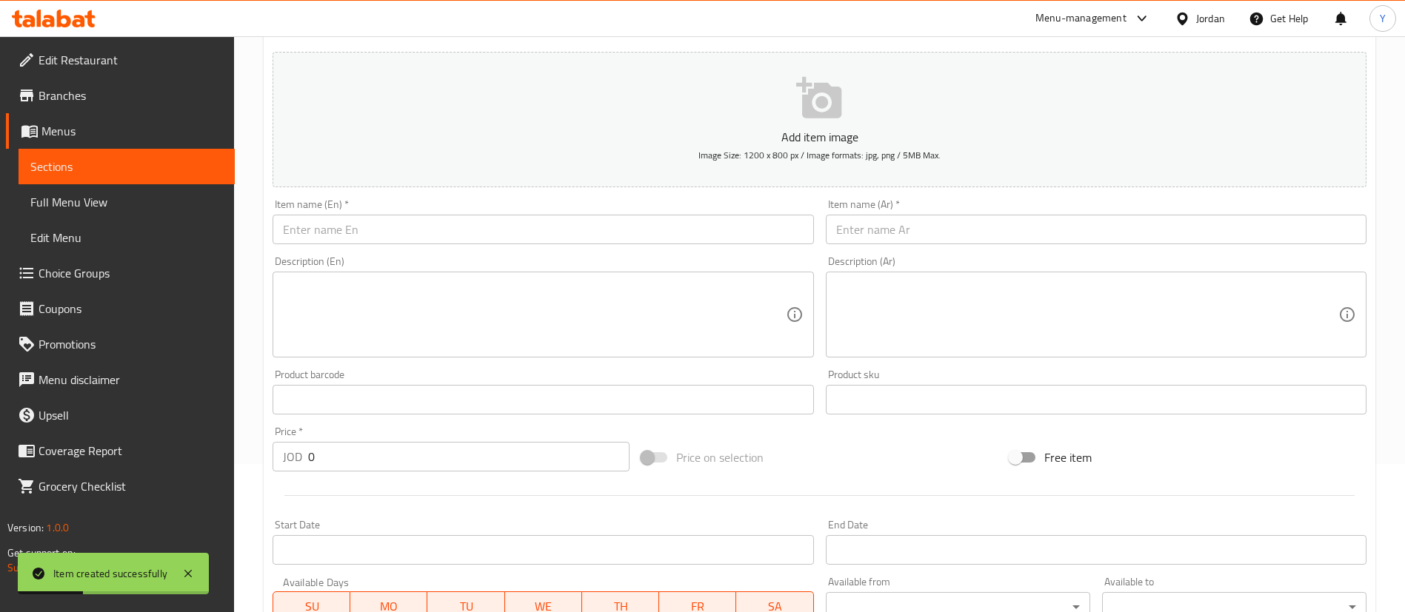
scroll to position [0, 0]
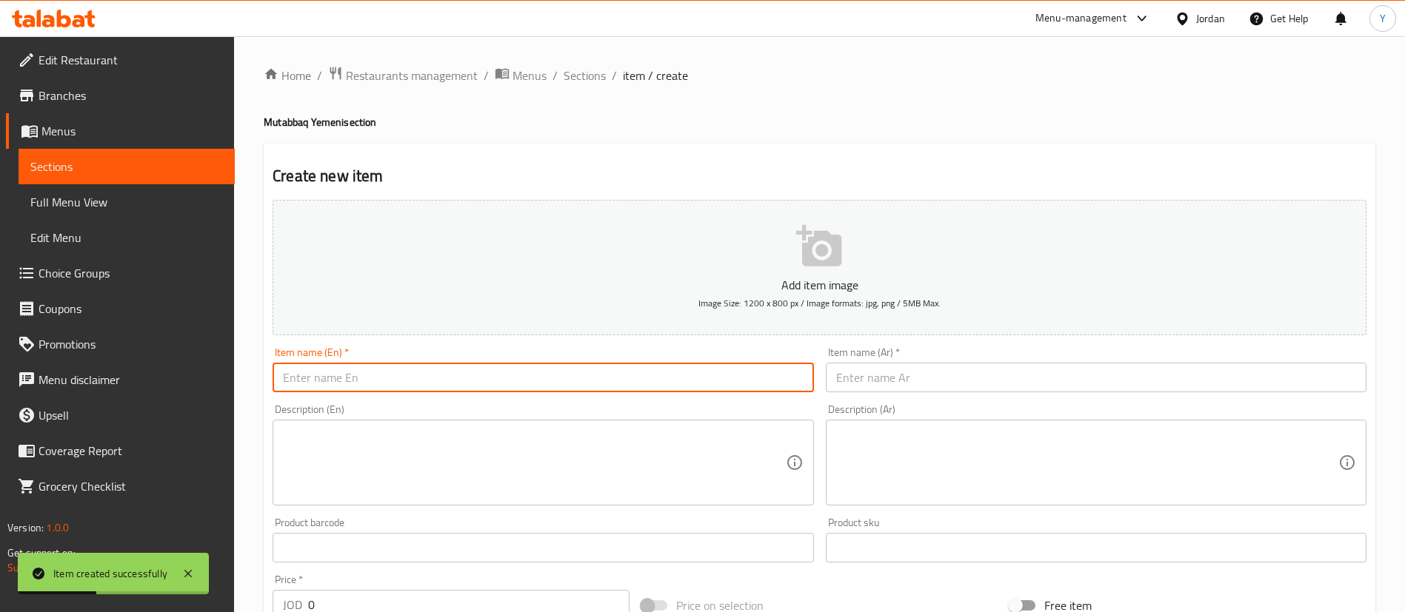
click at [390, 379] on input "text" at bounding box center [543, 378] width 541 height 30
paste input "Mutabbaq mix cheese"
type input "Mutabbaq mix cheese"
click at [954, 376] on input "text" at bounding box center [1096, 378] width 541 height 30
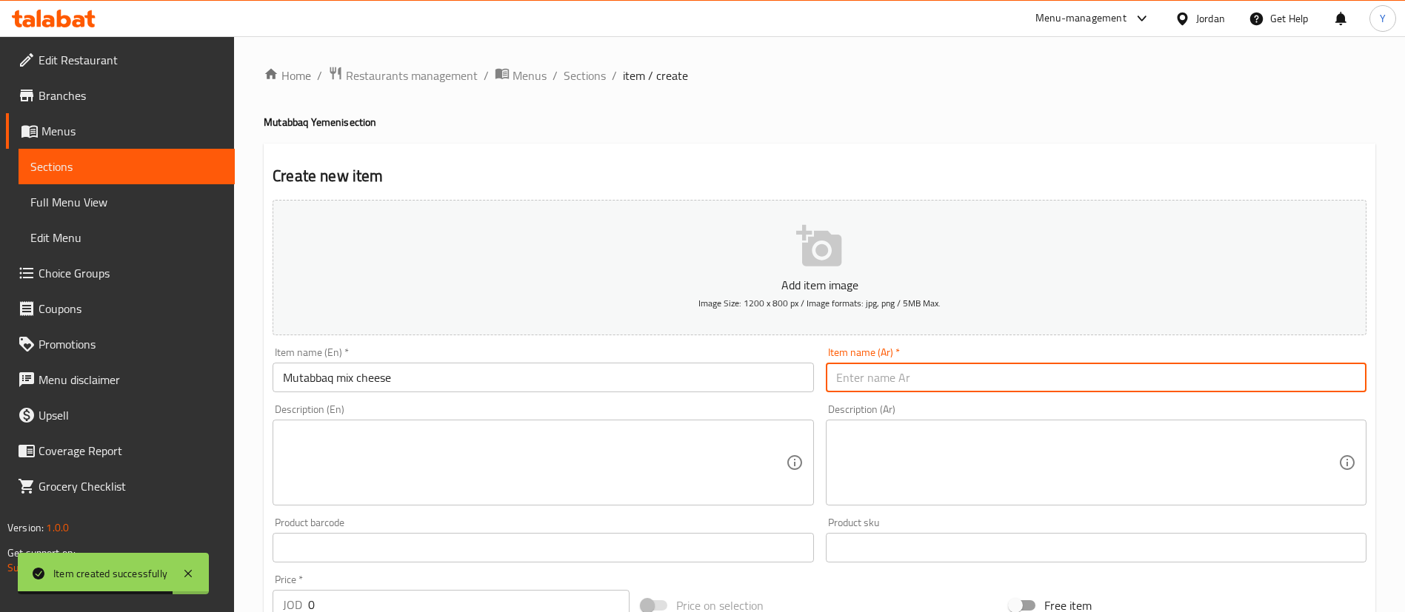
paste input "مطبق مكس اجبان"
type input "مطبق مكس اجبان"
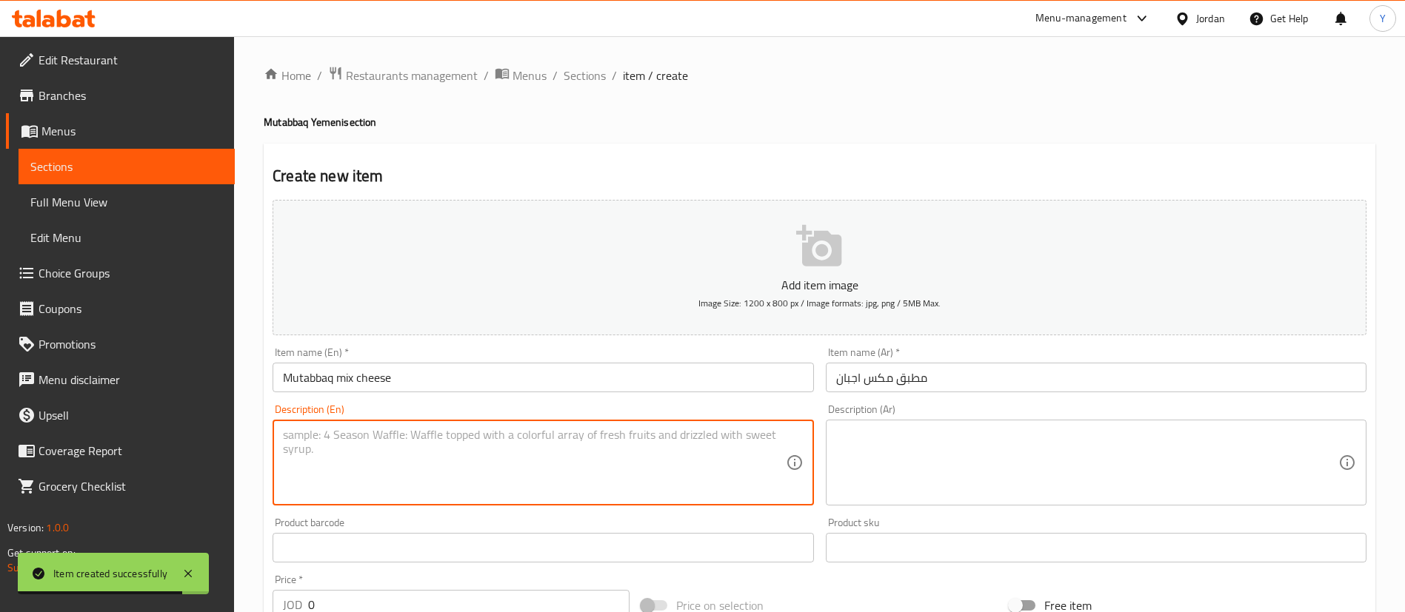
click at [497, 470] on textarea at bounding box center [534, 463] width 502 height 70
paste textarea "Dough flakes stuffed with mix cheese, fried until crispy."
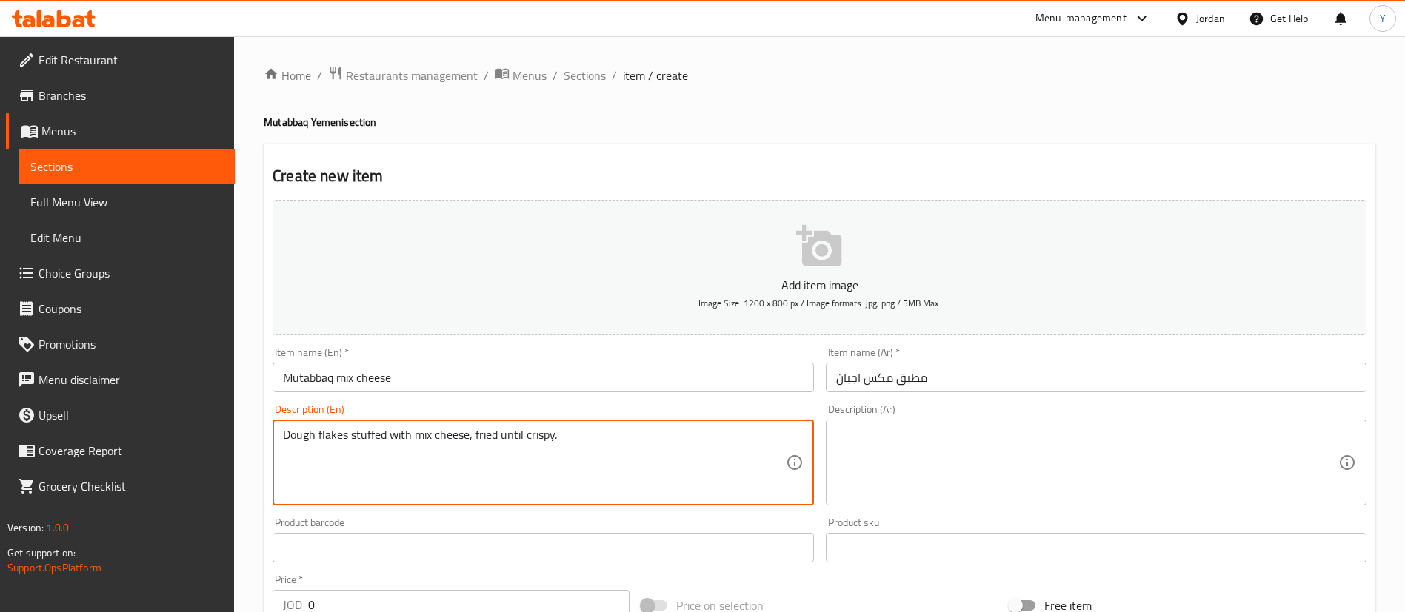
type textarea "Dough flakes stuffed with mix cheese, fried until crispy."
click at [929, 454] on textarea at bounding box center [1087, 463] width 502 height 70
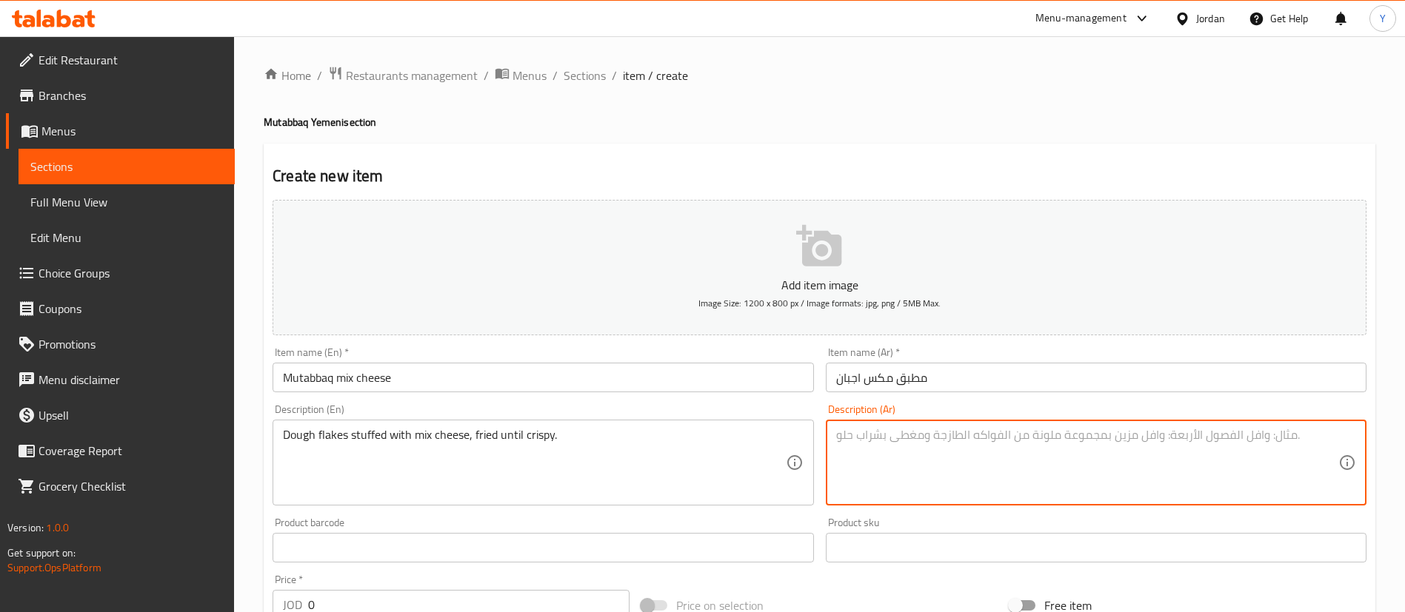
paste textarea "رقائق العجين المحشوة بمزيج من الجبن، مقلية حتى تصبح مقرمشة."
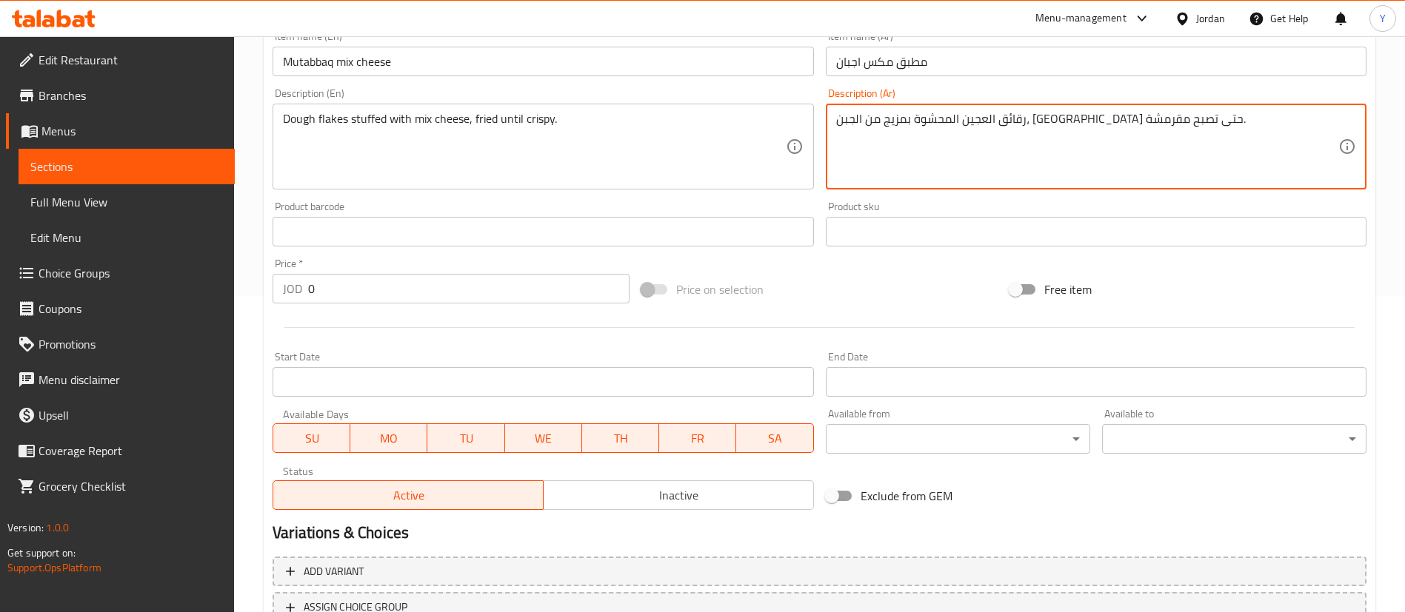
scroll to position [333, 0]
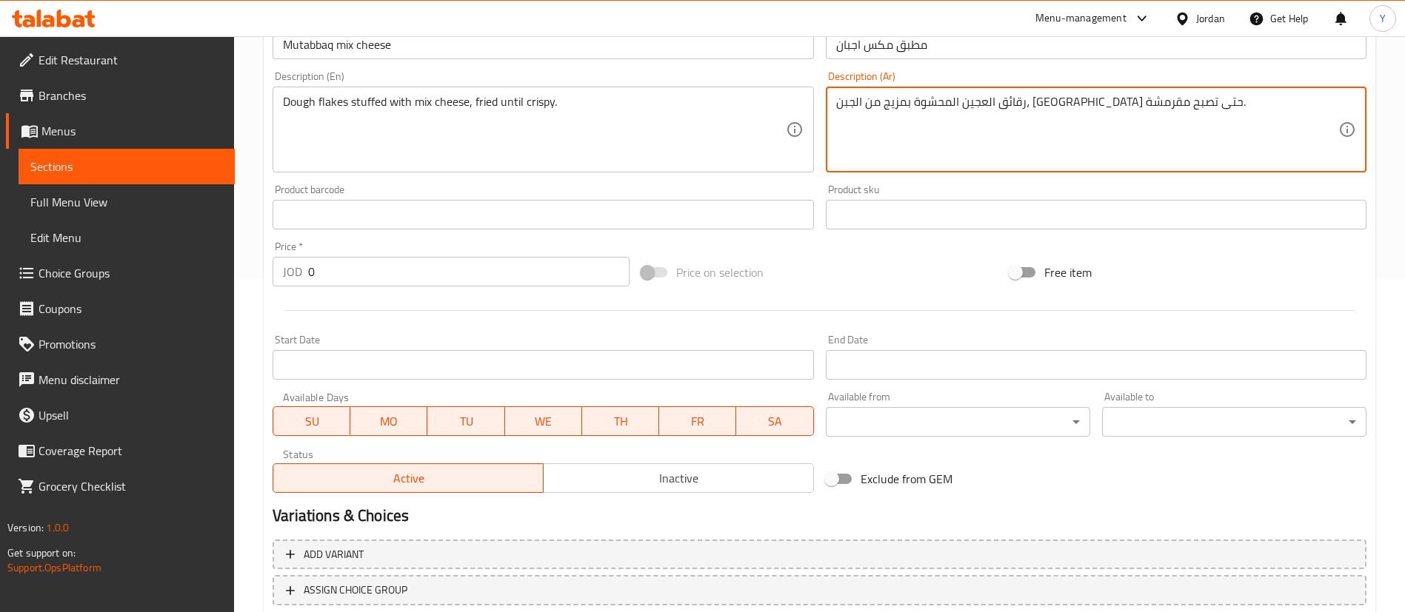
type textarea "رقائق العجين المحشوة بمزيج من الجبن، مقلية حتى تصبح مقرمشة."
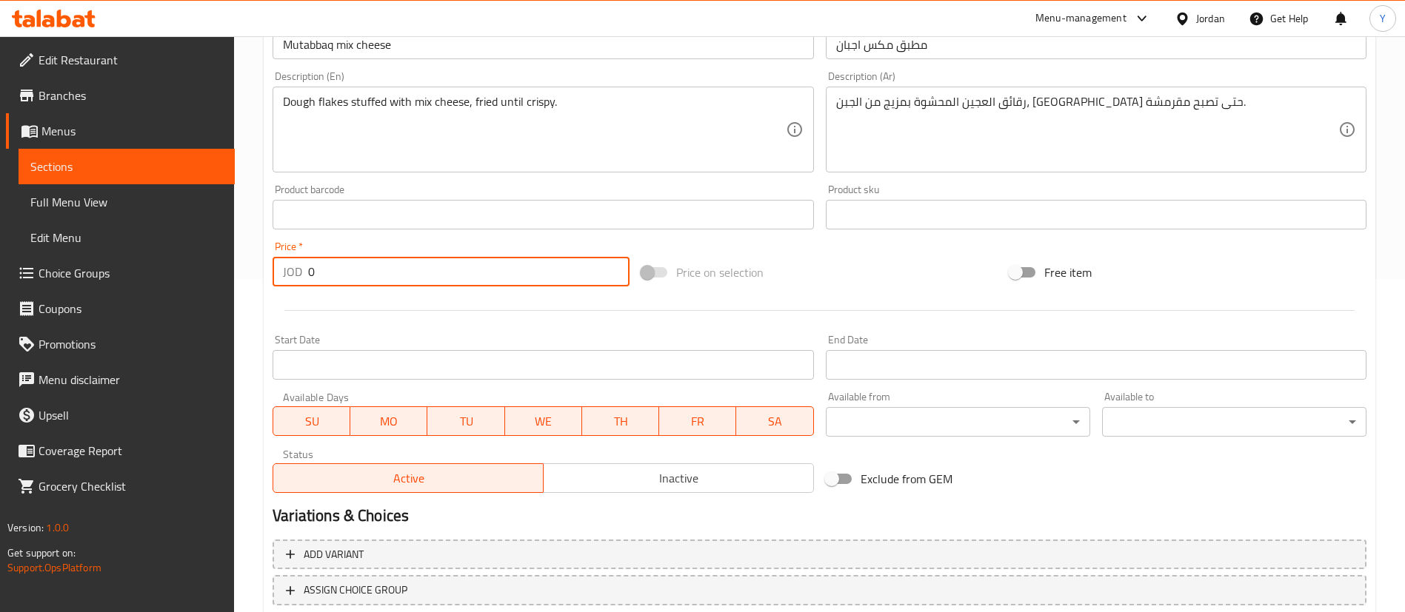
drag, startPoint x: 317, startPoint y: 275, endPoint x: 232, endPoint y: 275, distance: 85.2
click at [232, 275] on div "Edit Restaurant Branches Menus Sections Full Menu View Edit Menu Choice Groups …" at bounding box center [702, 208] width 1405 height 1010
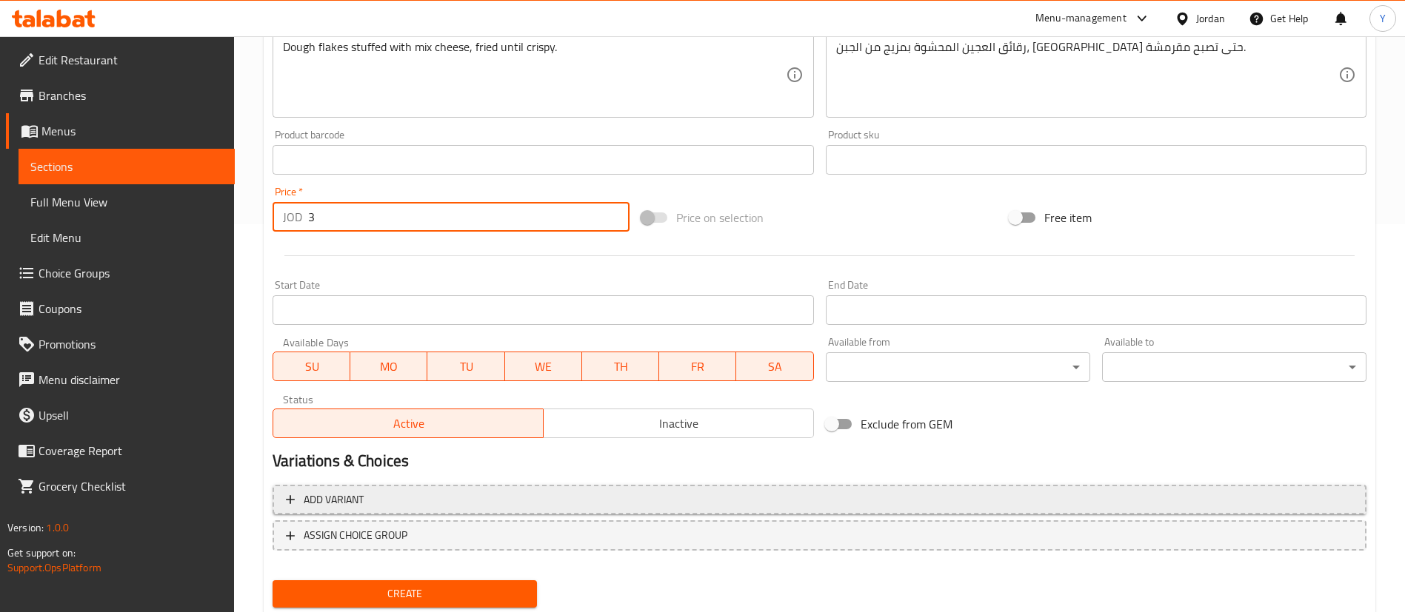
scroll to position [434, 0]
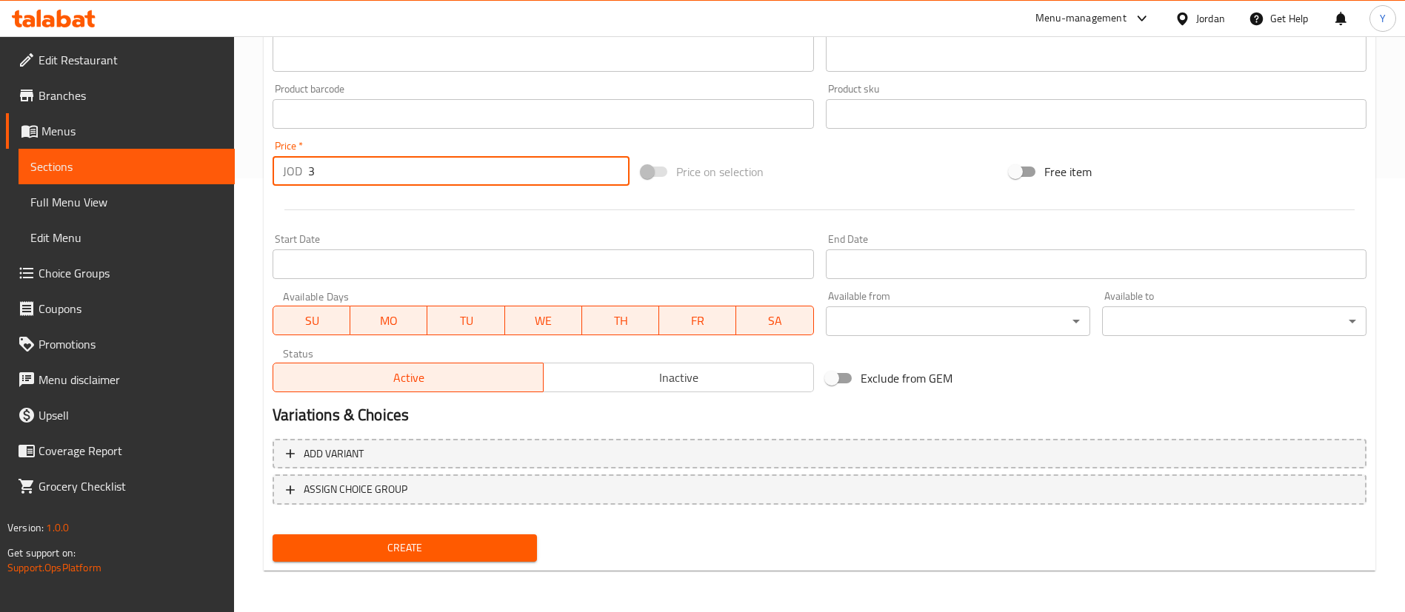
type input "3"
click at [353, 547] on span "Create" at bounding box center [404, 548] width 241 height 19
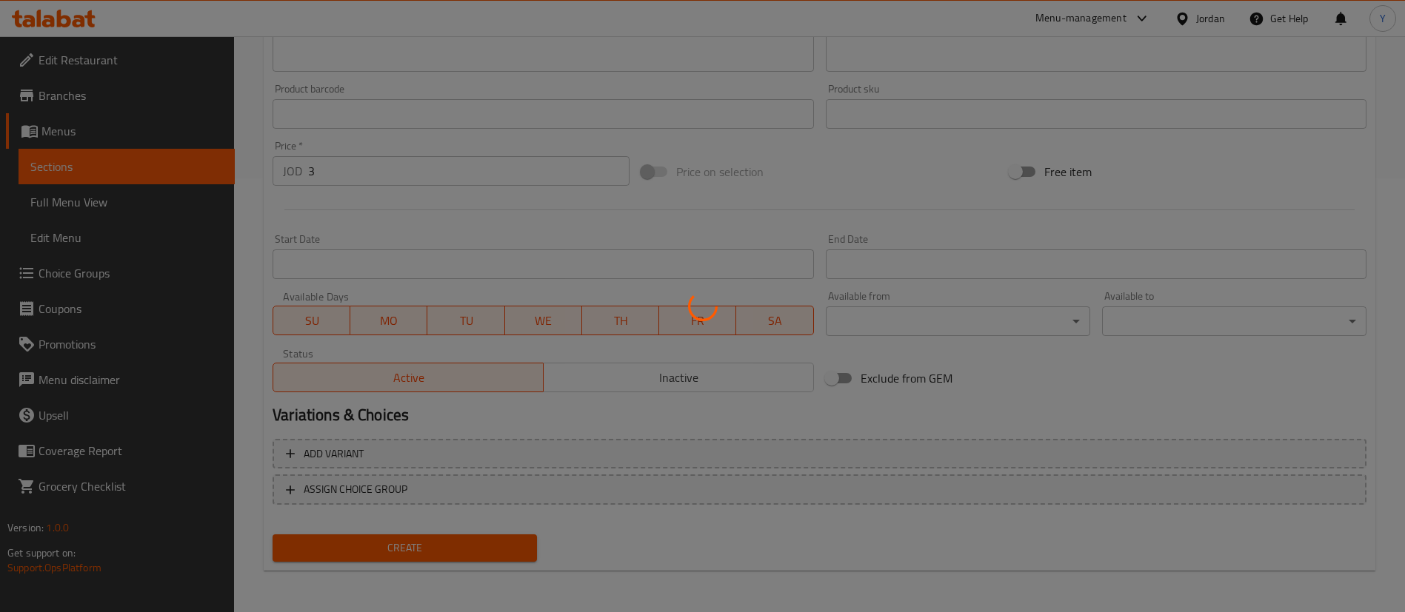
type input "0"
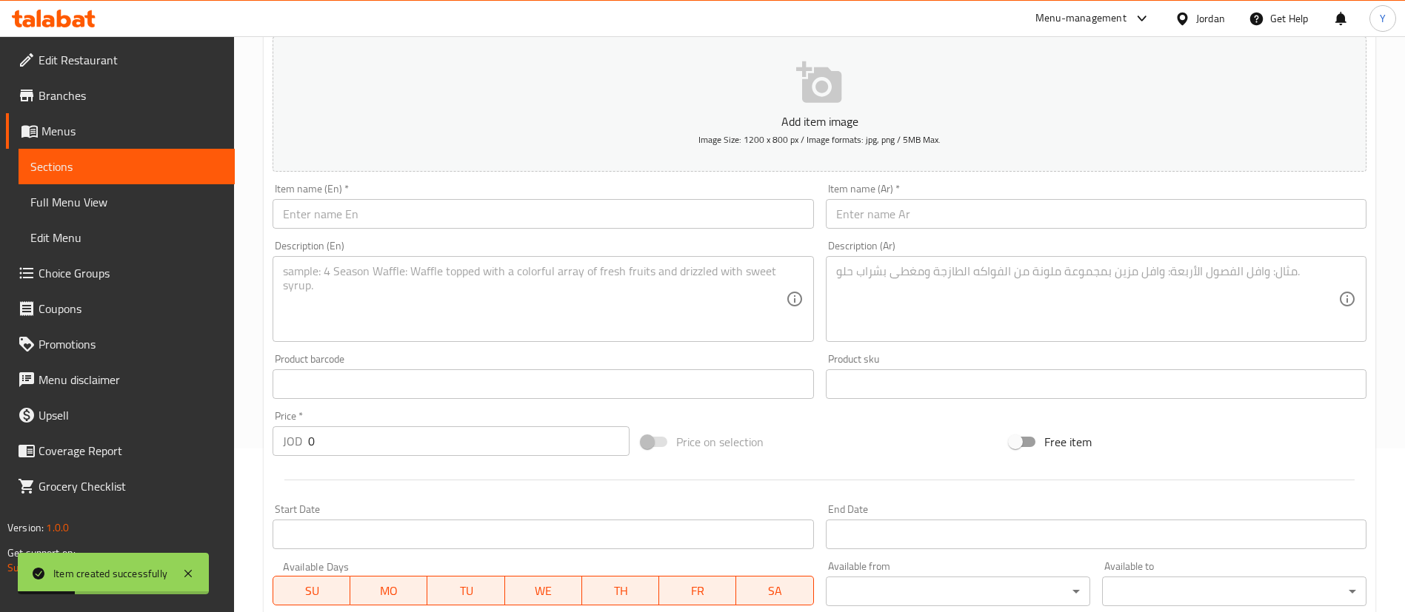
scroll to position [0, 0]
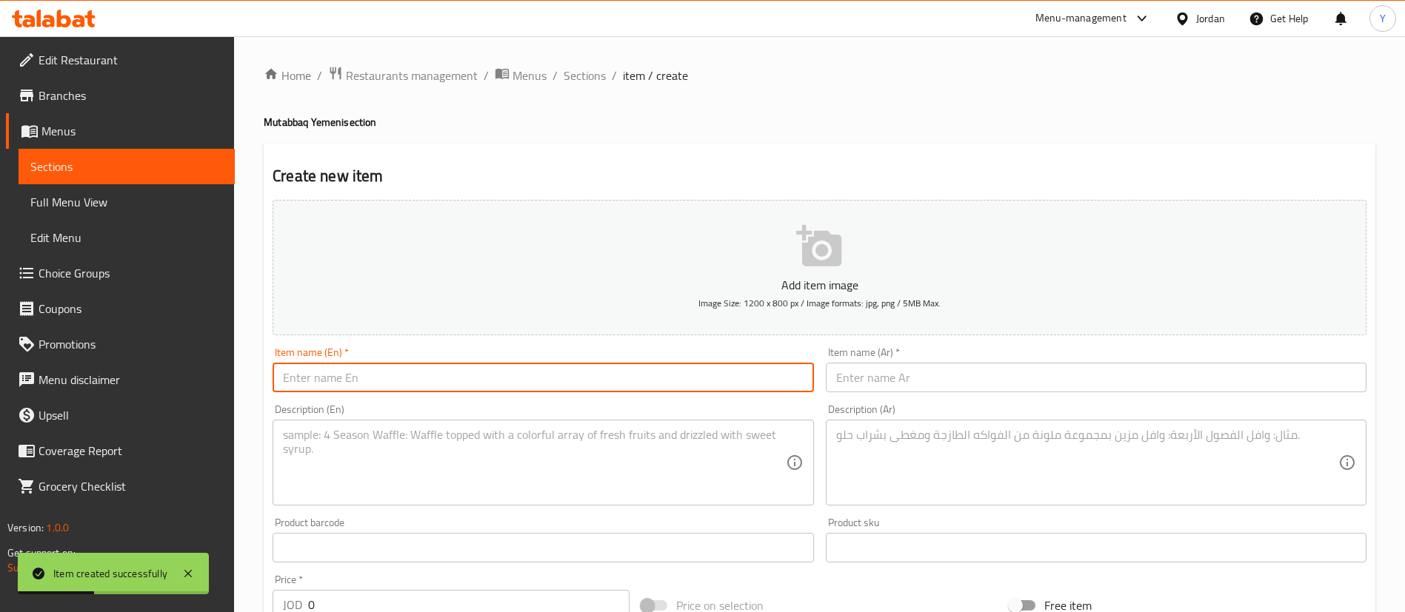
click at [382, 370] on input "text" at bounding box center [543, 378] width 541 height 30
paste input "Mutabbaq liquid cheese"
type input "Mutabbaq liquid cheese"
click at [1032, 376] on input "text" at bounding box center [1096, 378] width 541 height 30
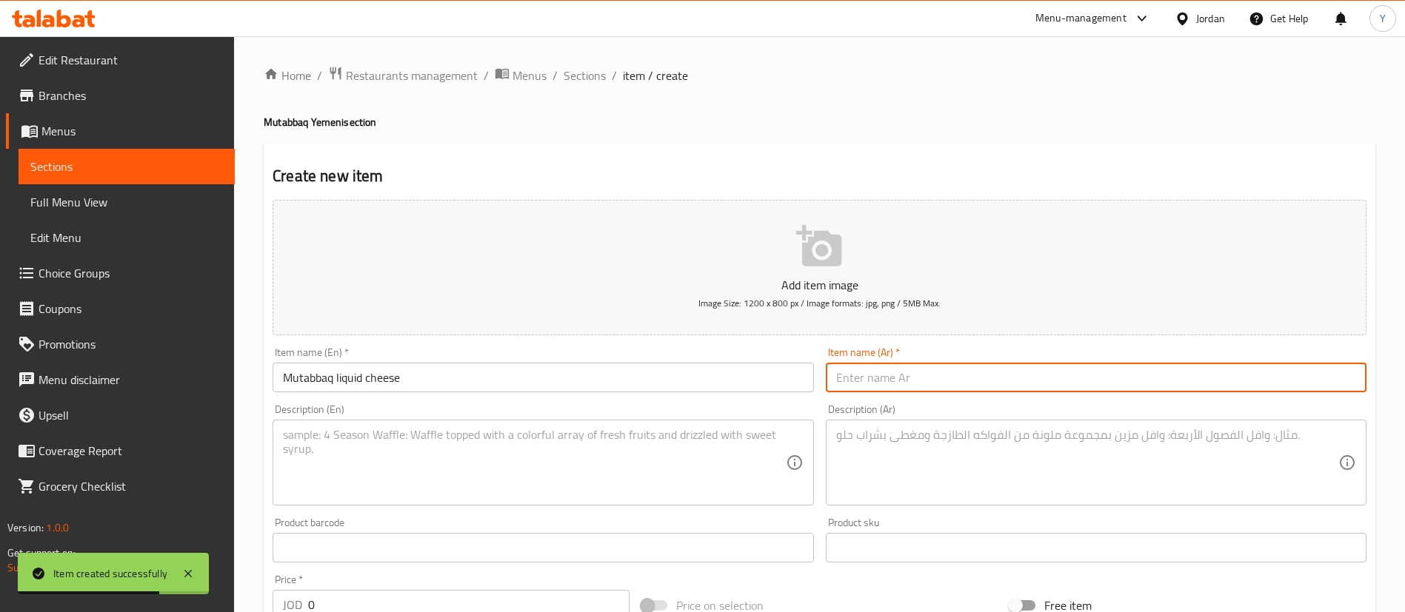
paste input "مطبق جبن سائل"
type input "مطبق جبن سائل"
click at [519, 435] on textarea at bounding box center [534, 463] width 502 height 70
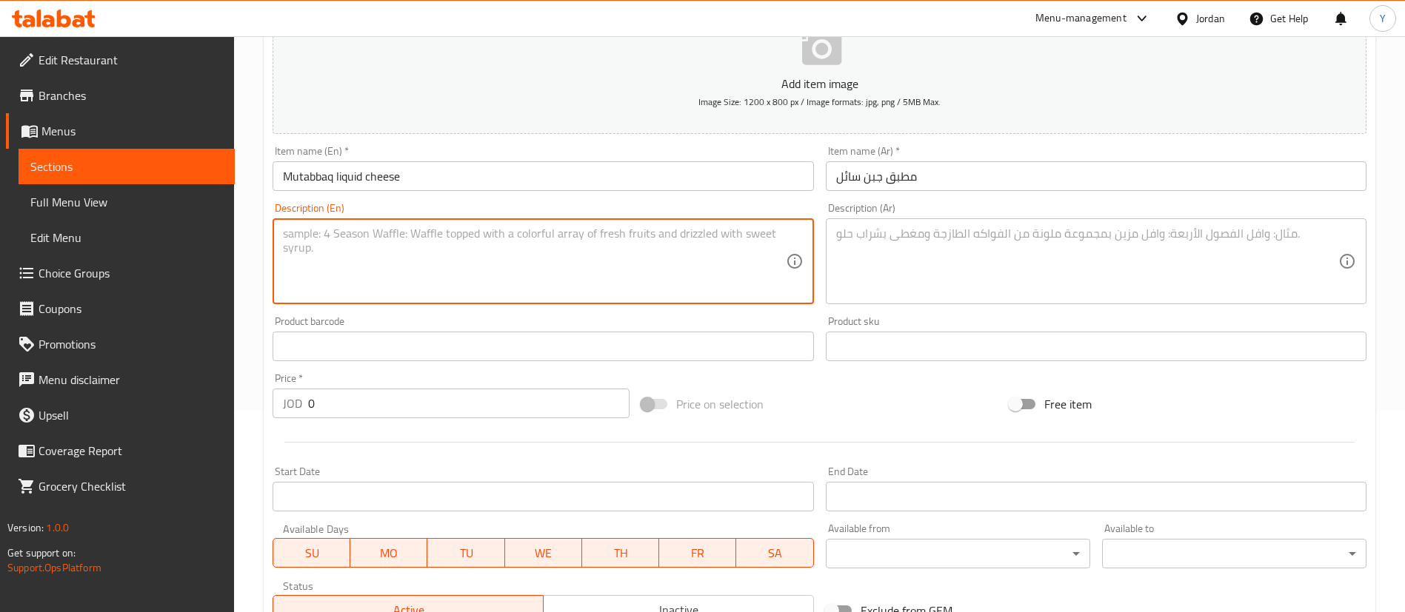
scroll to position [434, 0]
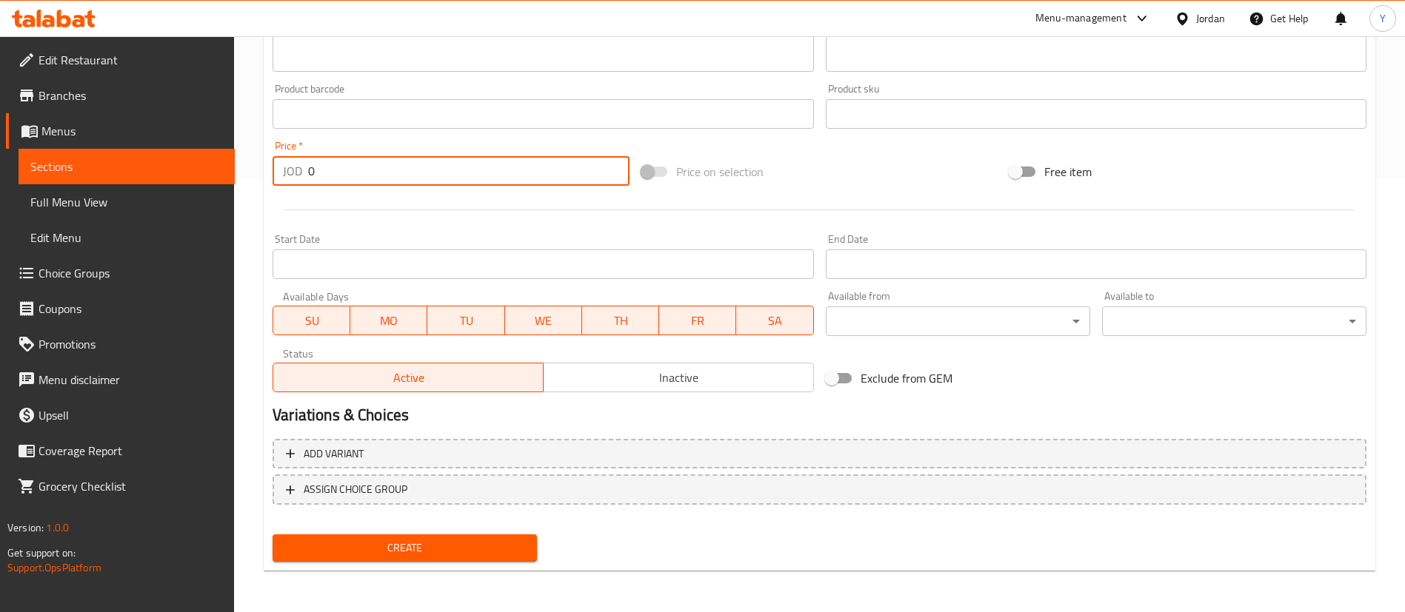
drag, startPoint x: 337, startPoint y: 181, endPoint x: 263, endPoint y: 201, distance: 76.7
click at [302, 183] on div "JOD 0 Price *" at bounding box center [451, 171] width 357 height 30
type input "2"
click at [430, 545] on span "Create" at bounding box center [404, 548] width 241 height 19
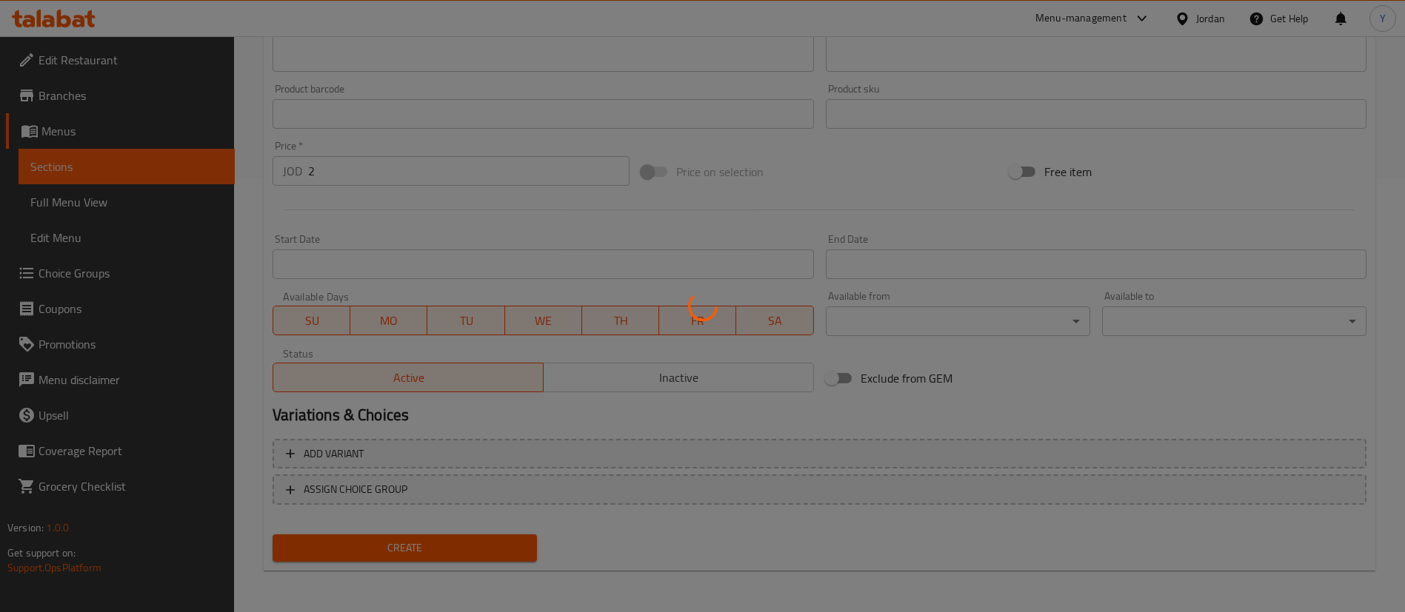
type input "0"
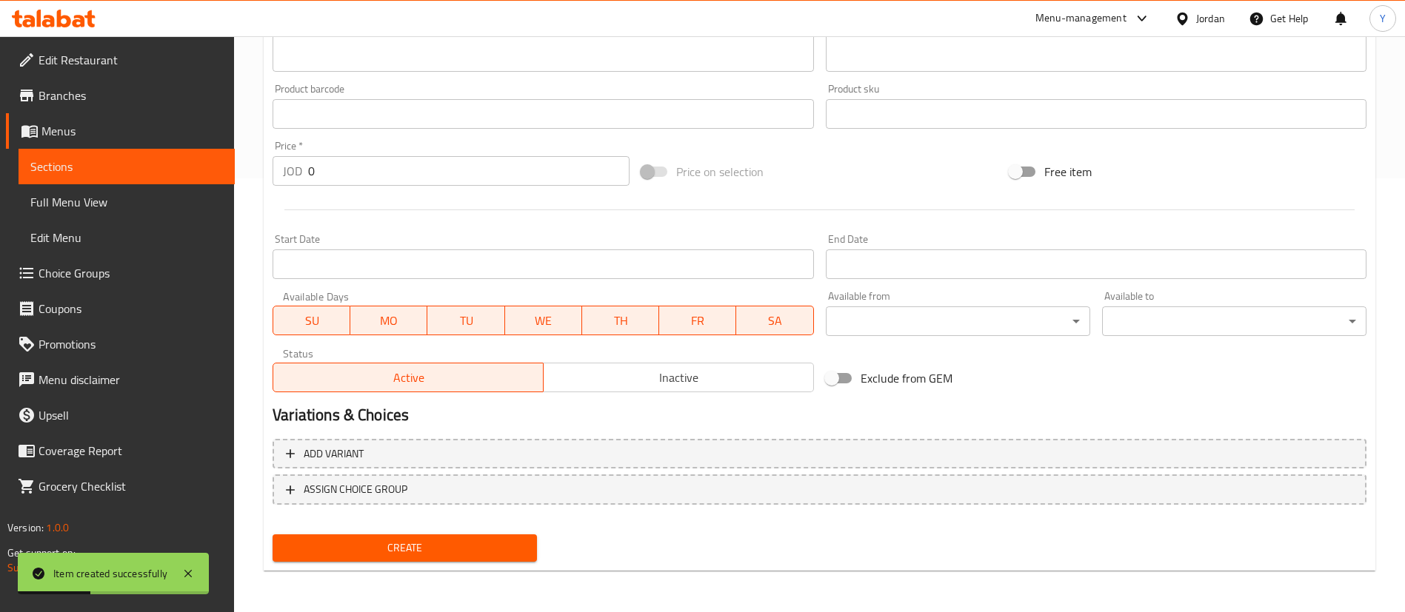
scroll to position [101, 0]
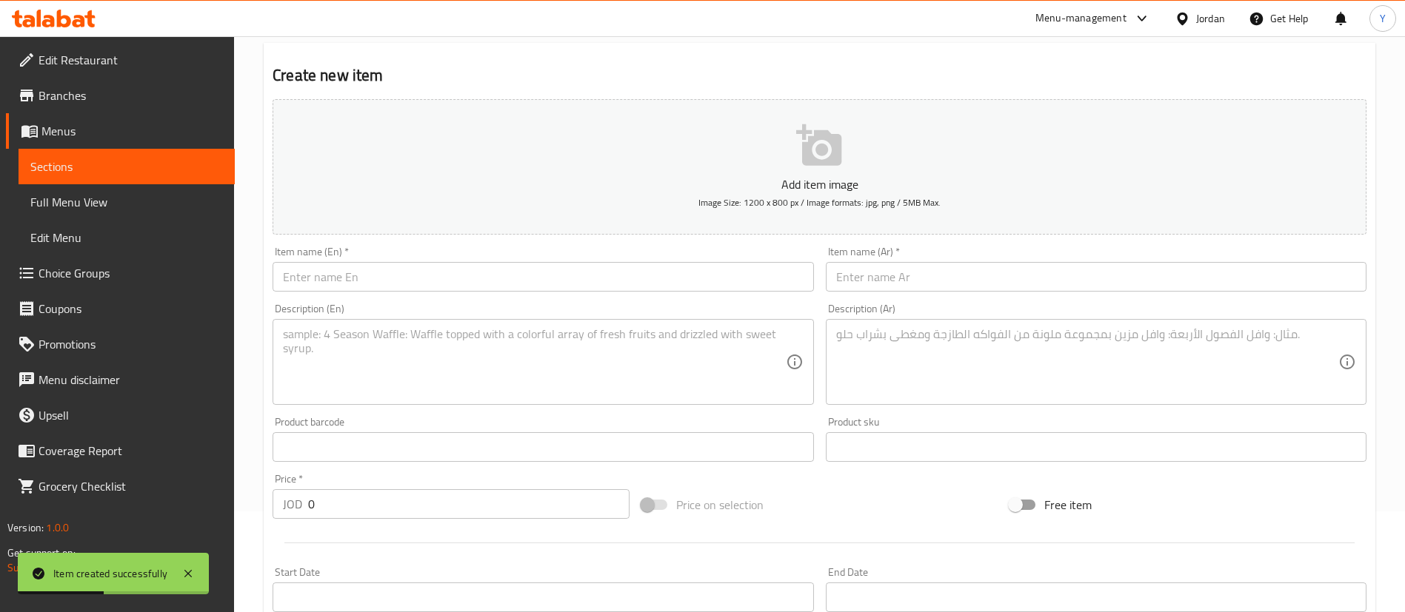
click at [350, 281] on input "text" at bounding box center [543, 277] width 541 height 30
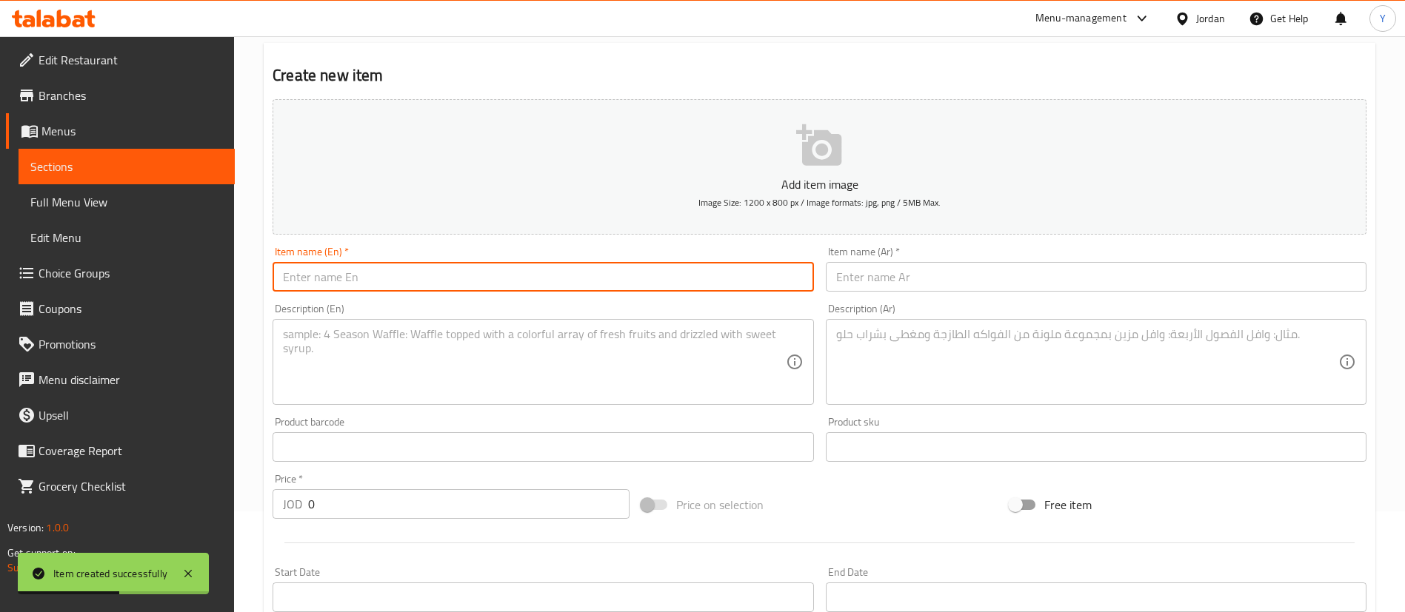
paste input "Mutabbaq liquid cheese"
click at [365, 279] on input "Mutabbaq liquid cheese" at bounding box center [543, 277] width 541 height 30
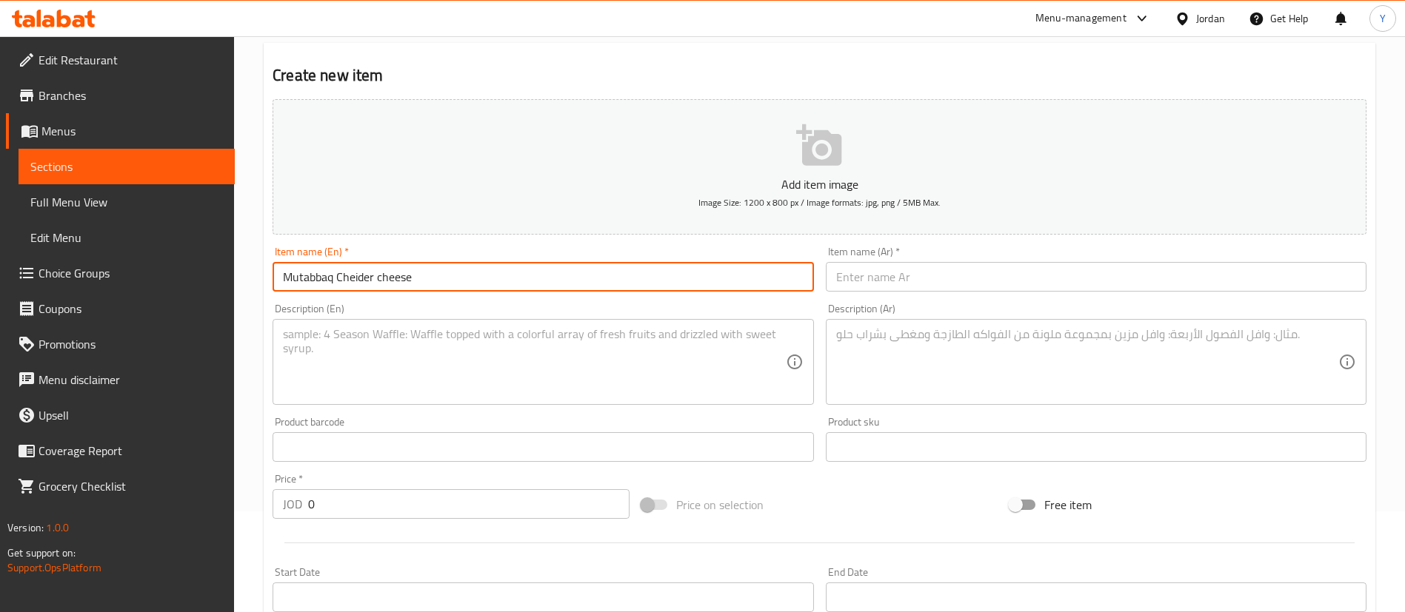
click at [455, 285] on input "Mutabbaq Cheider cheese" at bounding box center [543, 277] width 541 height 30
drag, startPoint x: 435, startPoint y: 279, endPoint x: 198, endPoint y: 303, distance: 238.2
click at [213, 303] on div "Edit Restaurant Branches Menus Sections Full Menu View Edit Menu Choice Groups …" at bounding box center [702, 441] width 1405 height 1010
type input "Mutabbaq Cheider cheese"
click at [946, 272] on input "text" at bounding box center [1096, 277] width 541 height 30
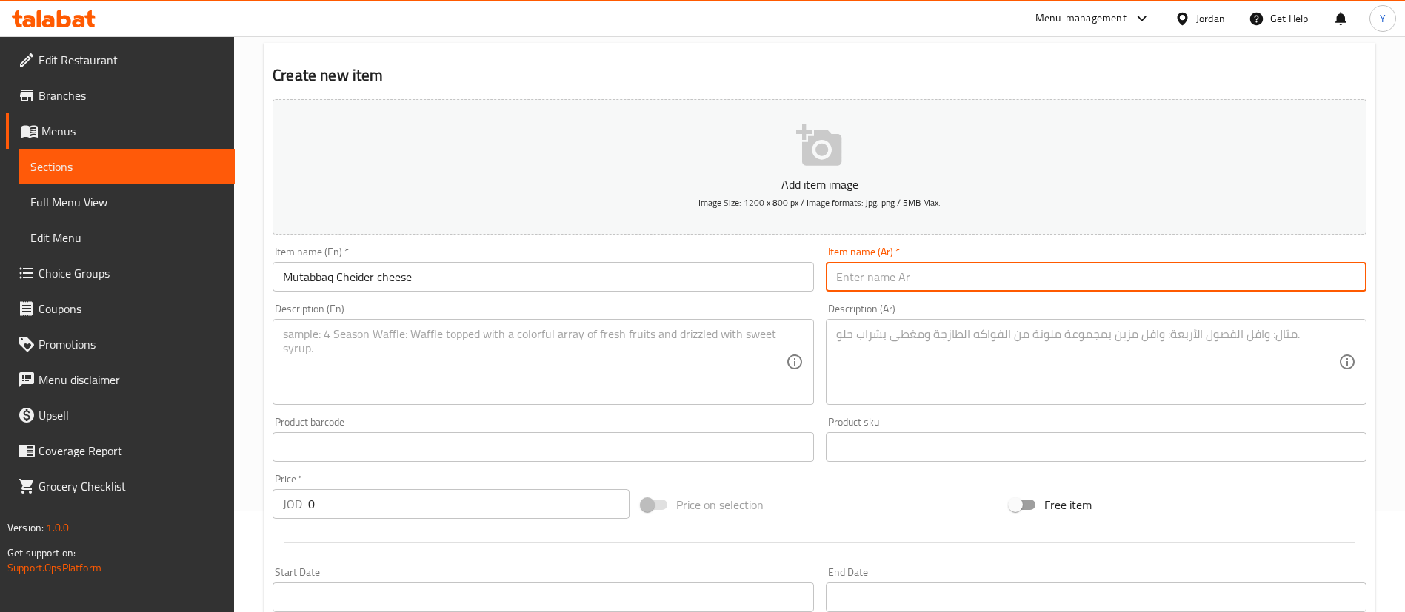
paste input "مطبق جبن شيدر"
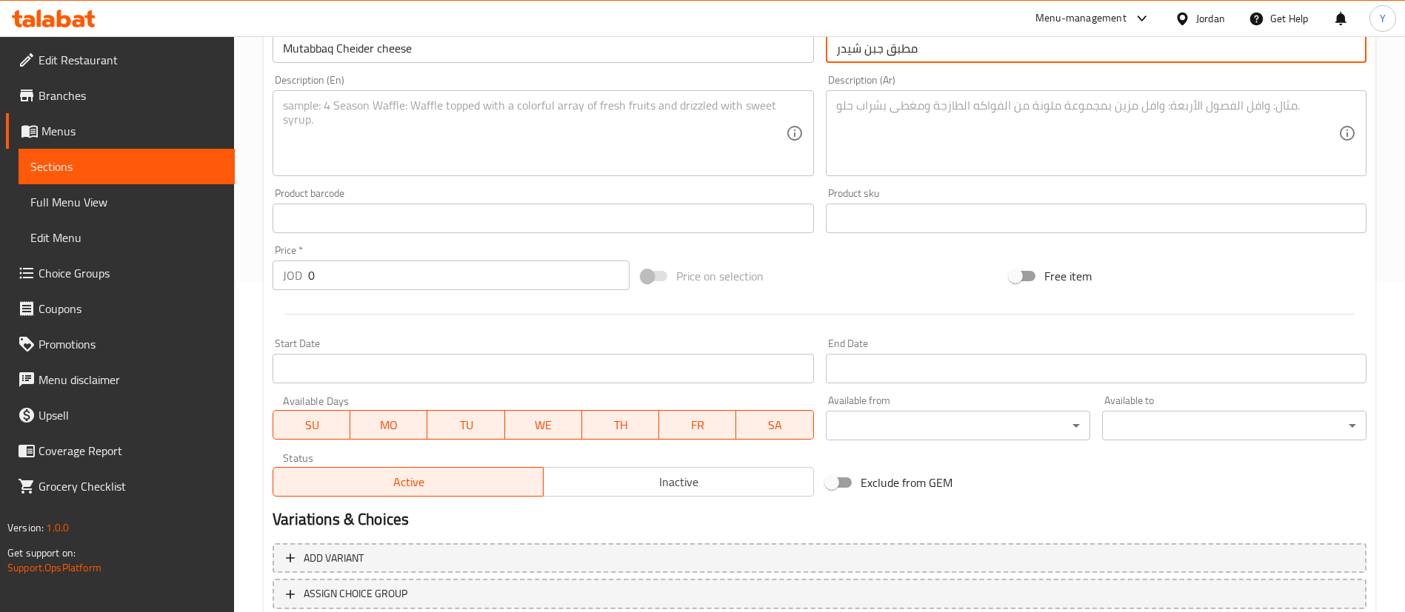
scroll to position [434, 0]
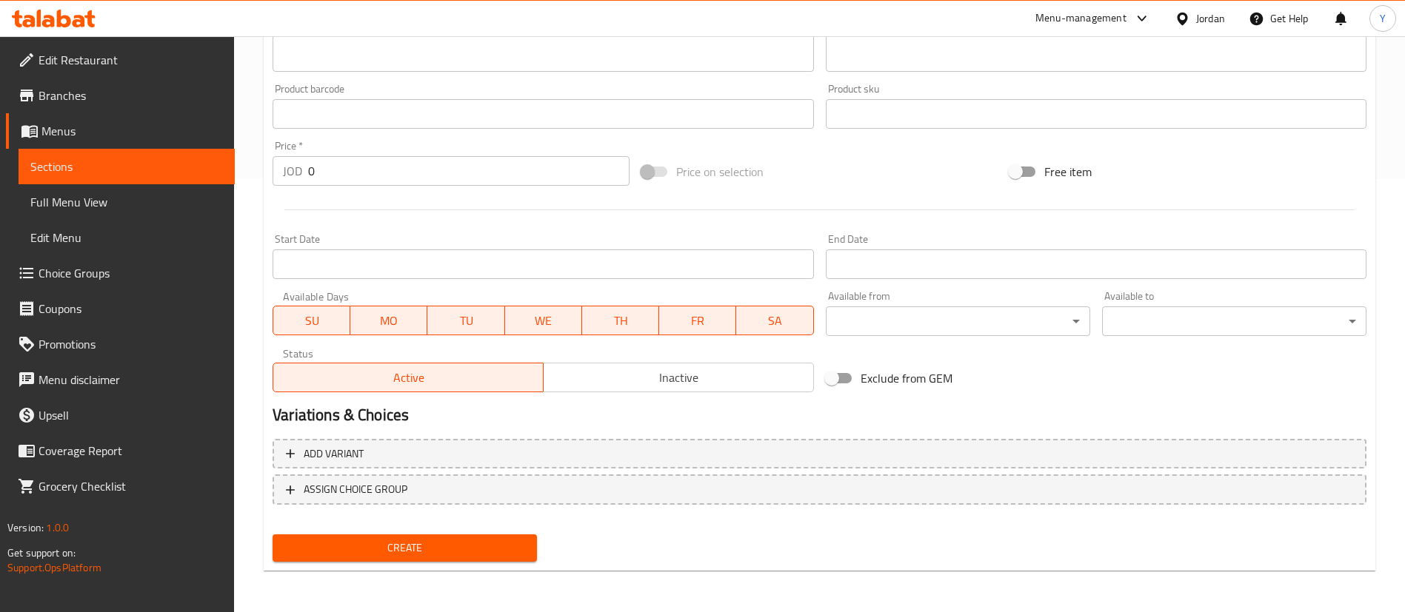
type input "مطبق جبن شيدر"
drag, startPoint x: 335, startPoint y: 175, endPoint x: 176, endPoint y: 198, distance: 160.2
click at [218, 184] on div "Edit Restaurant Branches Menus Sections Full Menu View Edit Menu Choice Groups …" at bounding box center [702, 107] width 1405 height 1010
type input "2"
click at [467, 550] on span "Create" at bounding box center [404, 548] width 241 height 19
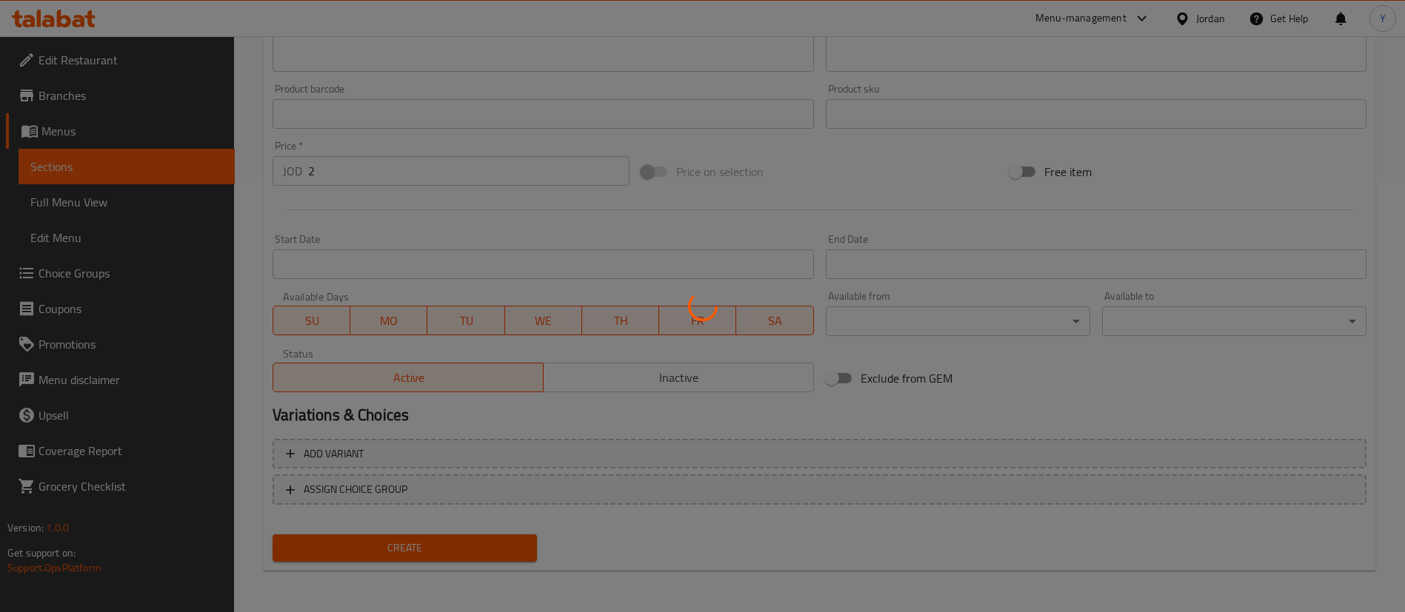
type input "0"
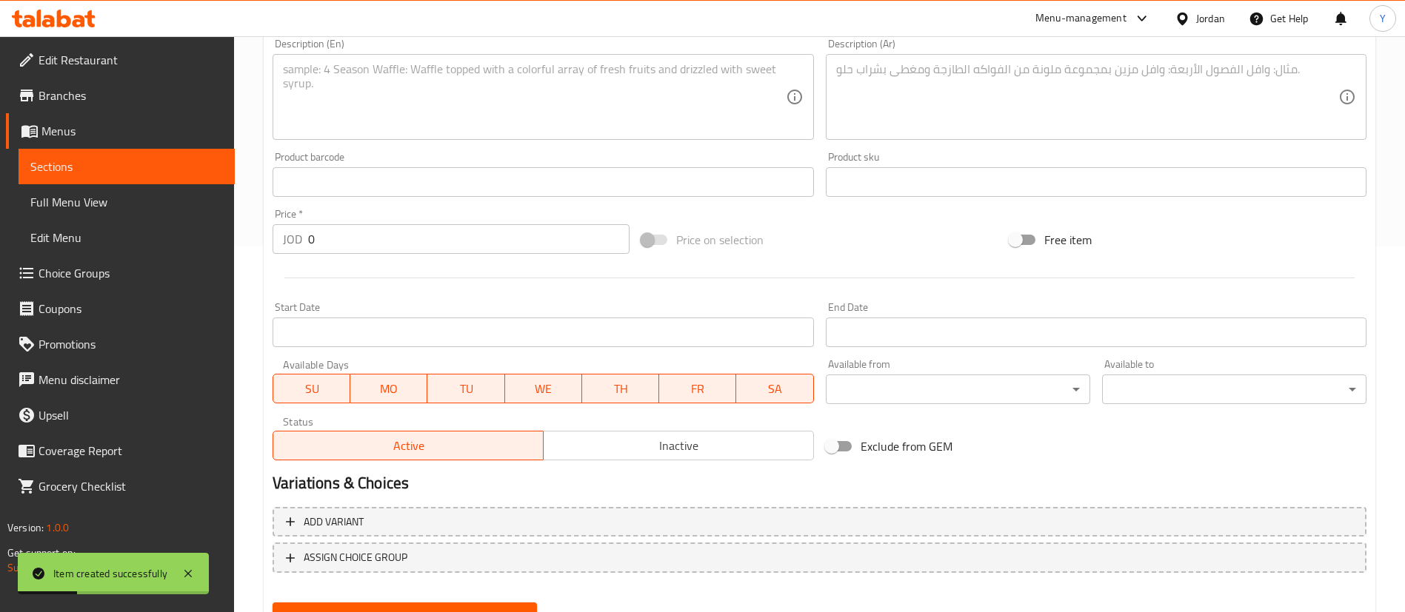
scroll to position [212, 0]
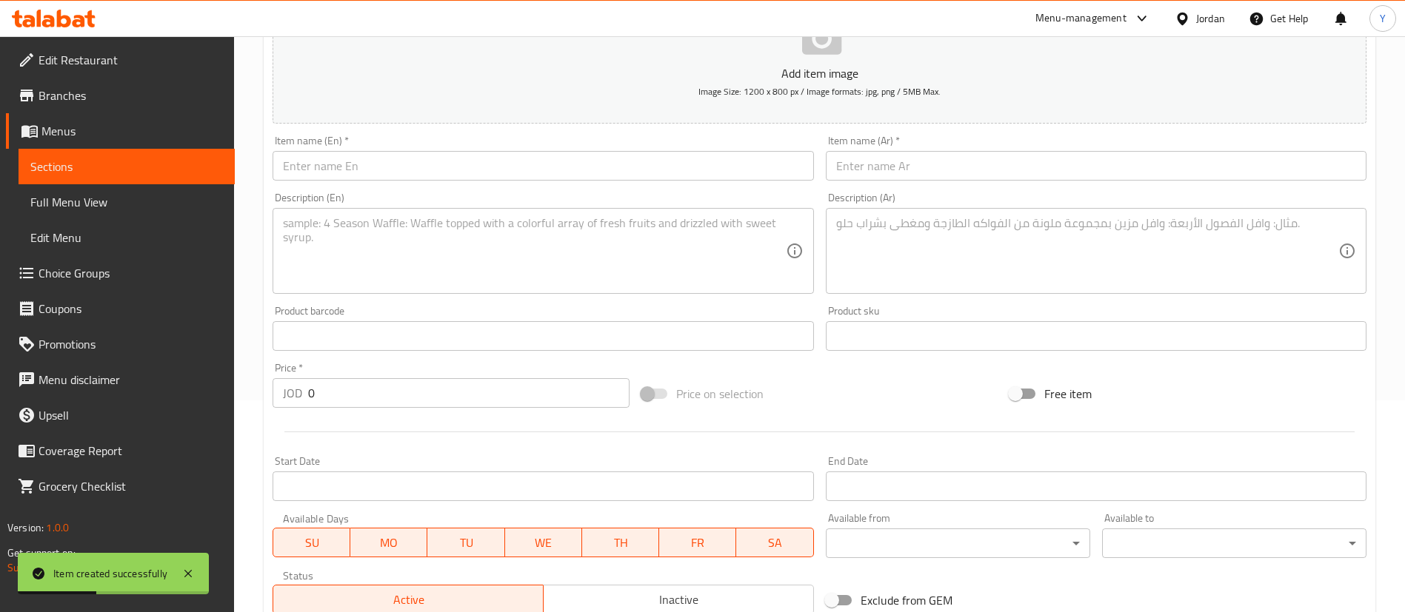
click at [380, 183] on div "Item name (En)   * Item name (En) *" at bounding box center [543, 158] width 552 height 57
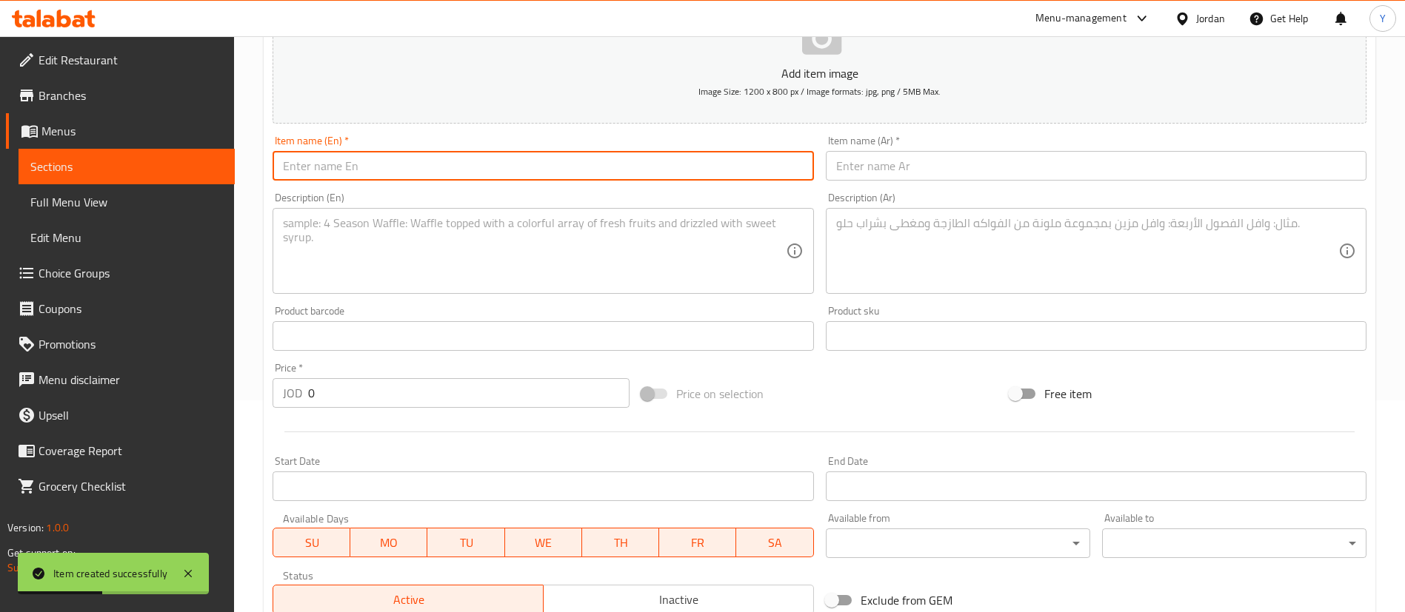
click at [388, 171] on input "text" at bounding box center [543, 166] width 541 height 30
paste input "Mutabbaq cheese with honey"
type input "Mutabbaq cheese with honey"
click at [986, 164] on input "text" at bounding box center [1096, 166] width 541 height 30
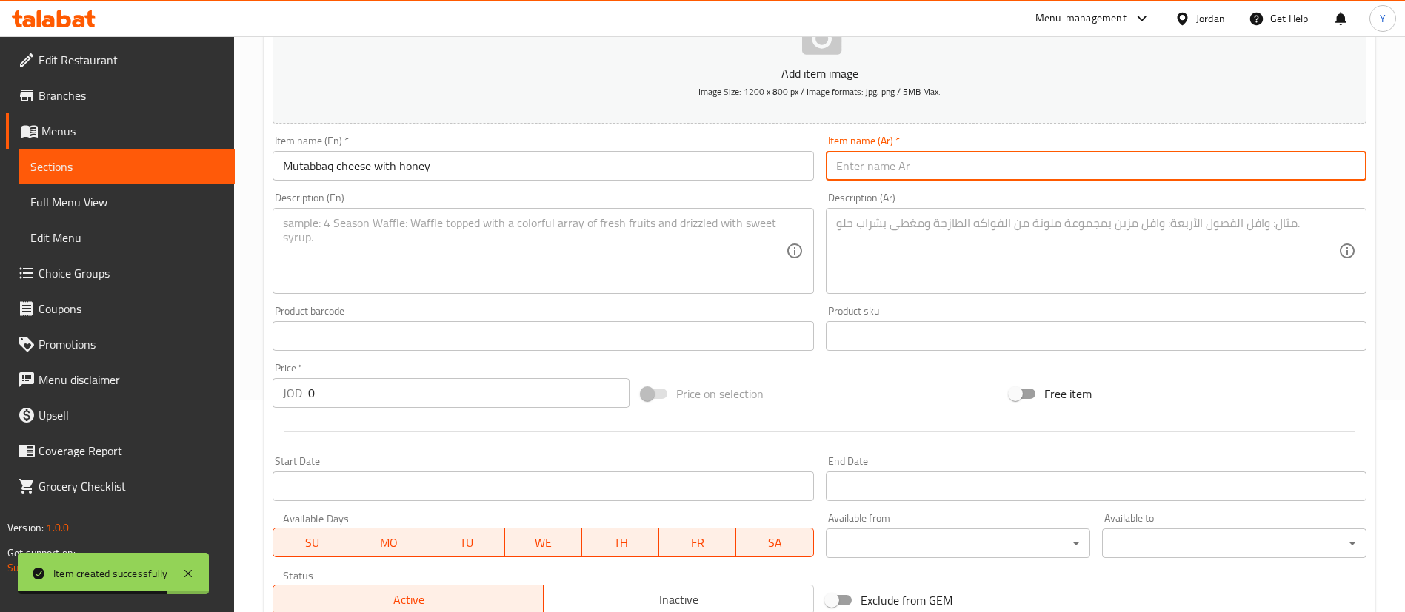
paste input "مطبق جبن بالعسل"
type input "مطبق جبن بالعسل"
click at [444, 247] on textarea at bounding box center [534, 251] width 502 height 70
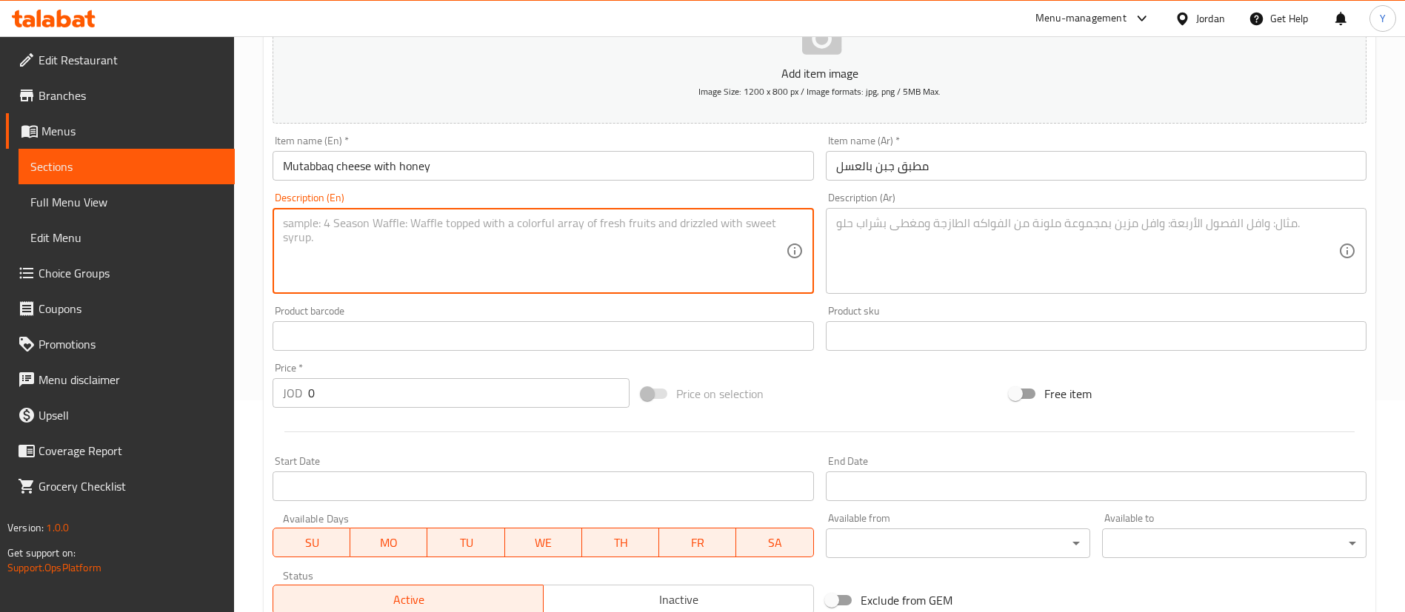
click at [365, 161] on input "Mutabbaq cheese with honey" at bounding box center [543, 166] width 541 height 30
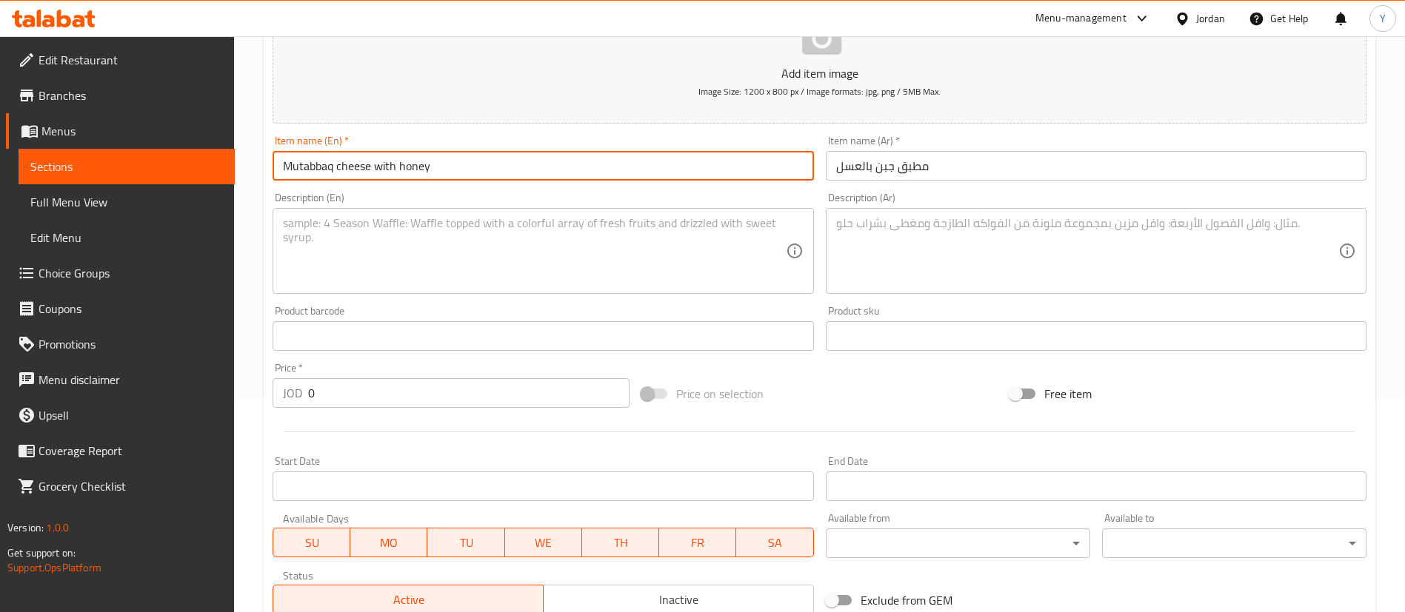
drag, startPoint x: 373, startPoint y: 168, endPoint x: 338, endPoint y: 167, distance: 34.8
click at [338, 167] on input "Mutabbaq cheese with honey" at bounding box center [543, 166] width 541 height 30
type input "Mutabbaq cream with honey"
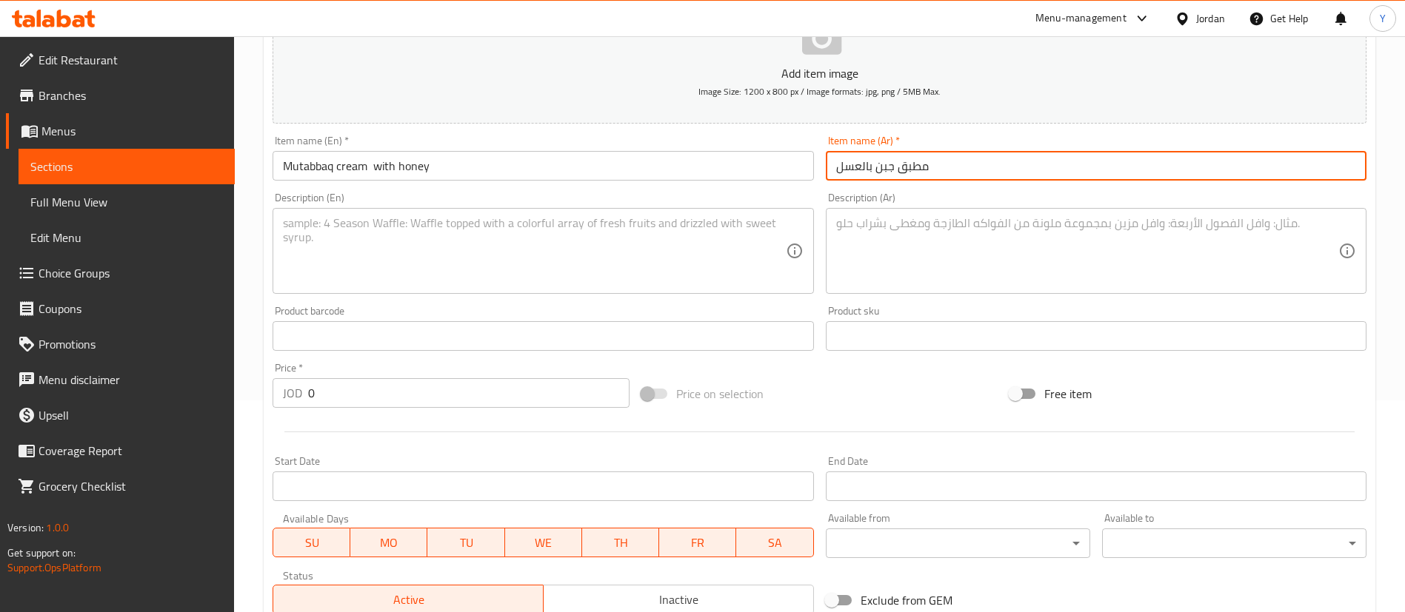
drag, startPoint x: 893, startPoint y: 164, endPoint x: 877, endPoint y: 165, distance: 16.3
click at [877, 165] on input "مطبق جبن بالعسل" at bounding box center [1096, 166] width 541 height 30
paste input "ط"
type input "مطبق قشطه بالعسل"
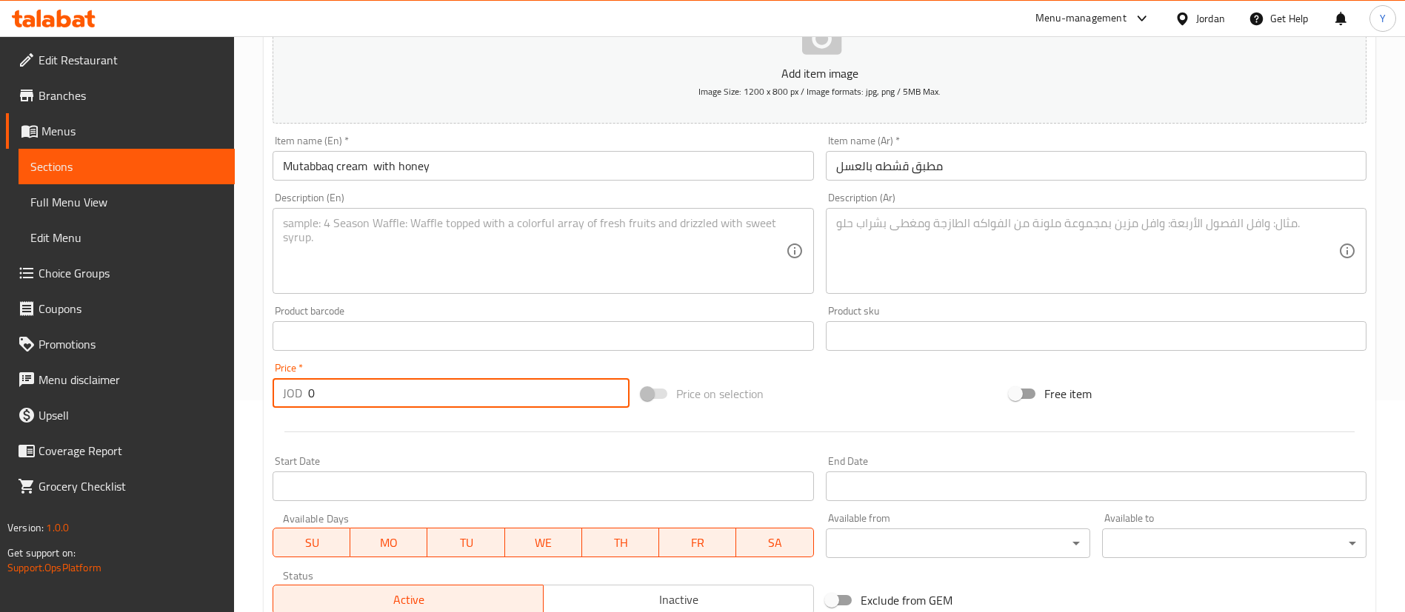
drag, startPoint x: 353, startPoint y: 400, endPoint x: 230, endPoint y: 418, distance: 123.6
click at [287, 413] on div "Add item image Image Size: 1200 x 800 px / Image formats: jpg, png / 5MB Max. I…" at bounding box center [820, 301] width 1106 height 638
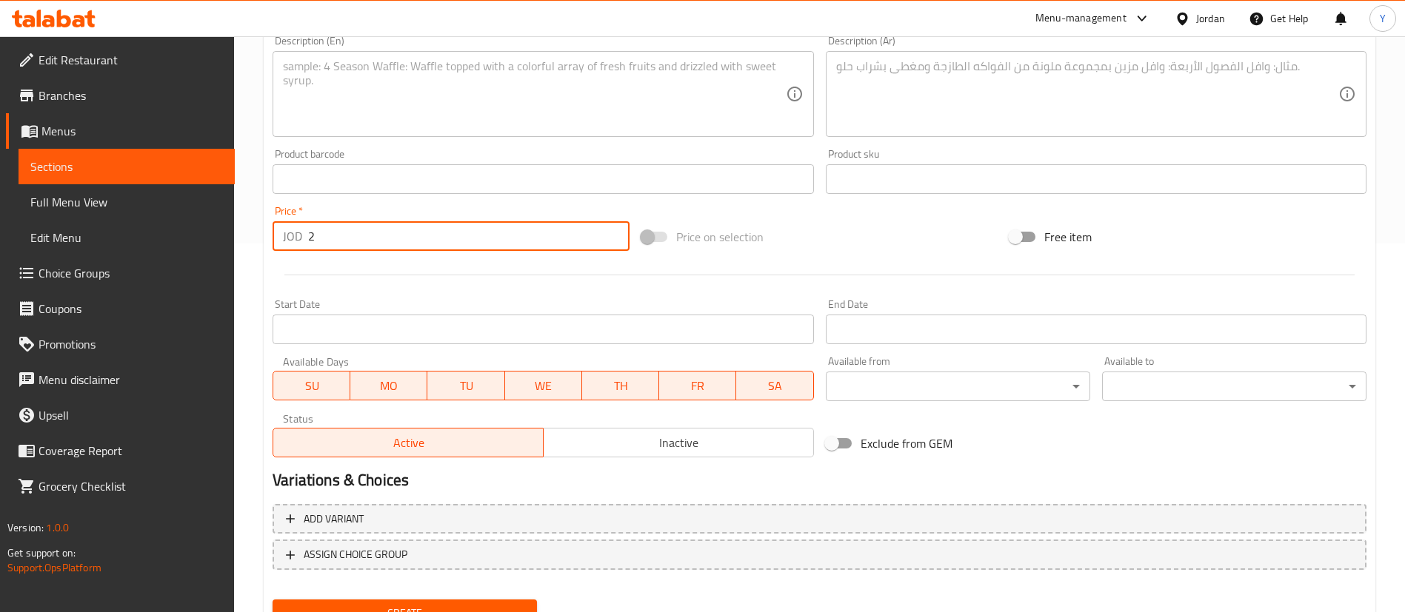
scroll to position [434, 0]
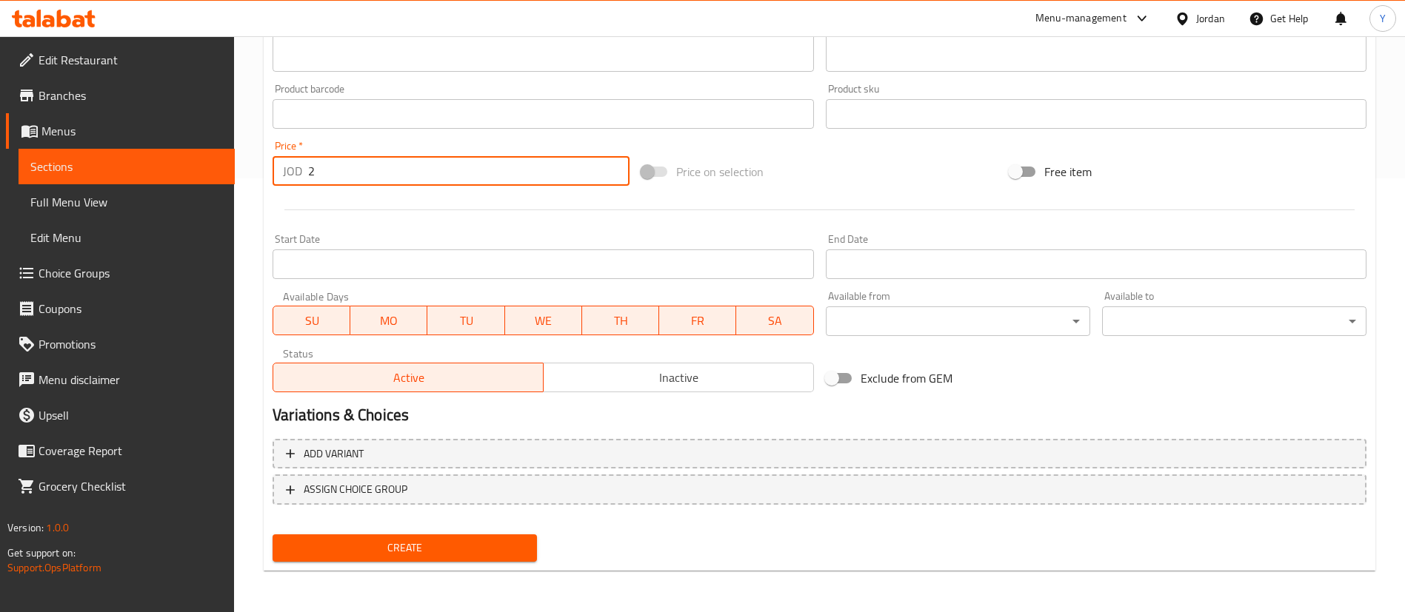
type input "2"
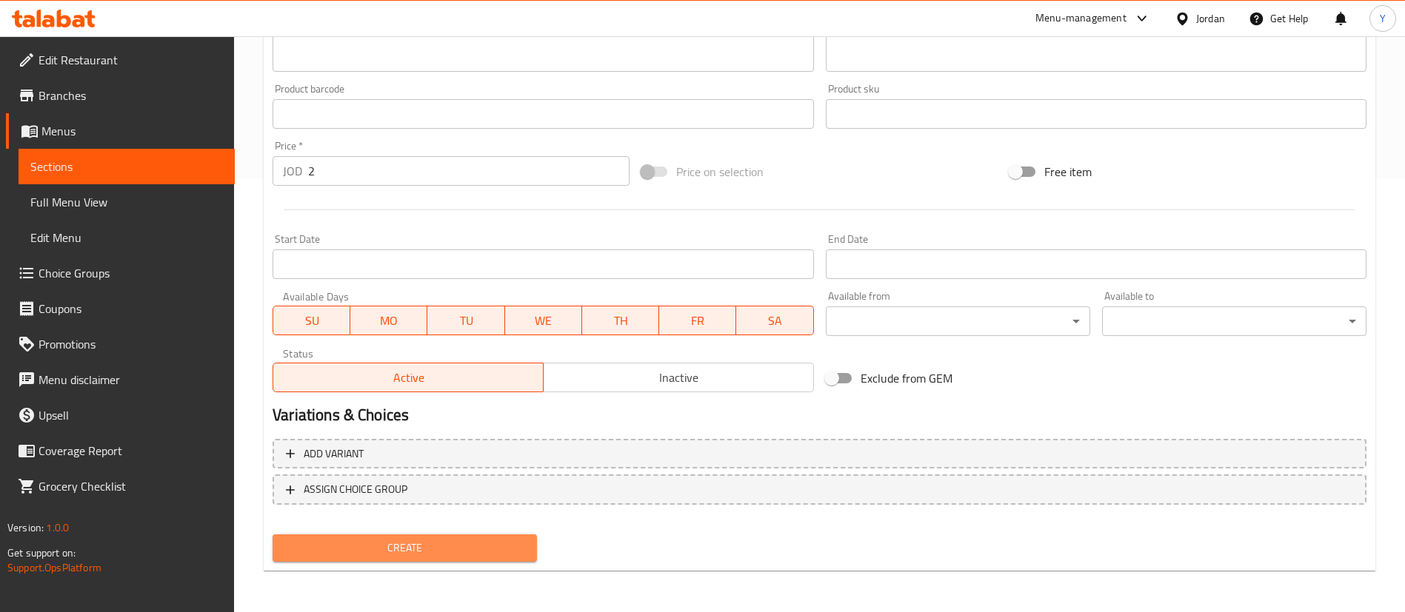
drag, startPoint x: 411, startPoint y: 541, endPoint x: 430, endPoint y: 544, distance: 19.5
click at [413, 542] on span "Create" at bounding box center [404, 548] width 241 height 19
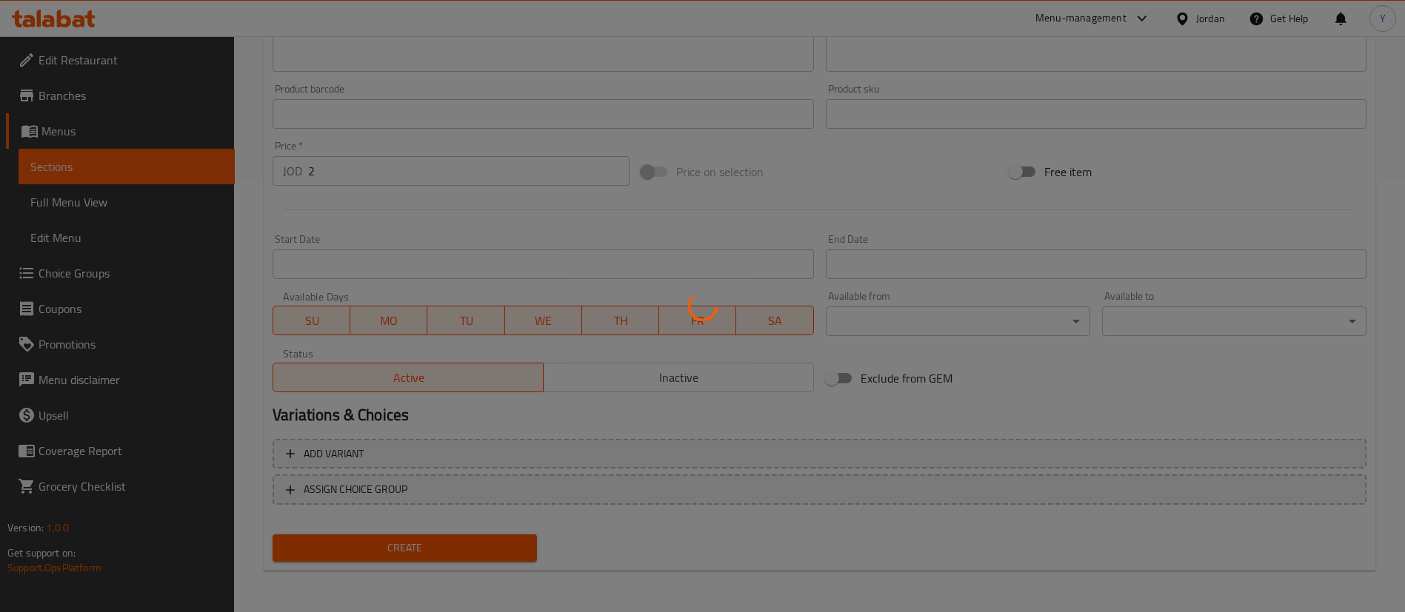
click at [273, 535] on button "Create" at bounding box center [405, 548] width 264 height 27
type input "0"
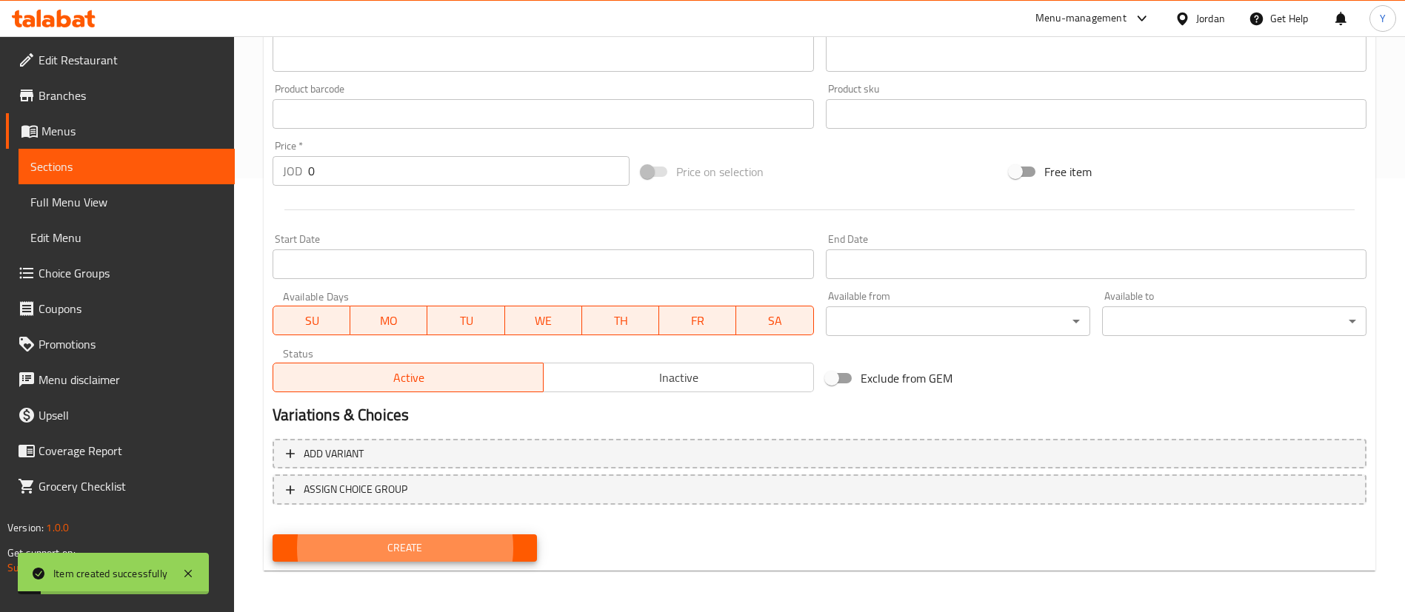
click at [90, 158] on span "Sections" at bounding box center [126, 167] width 193 height 18
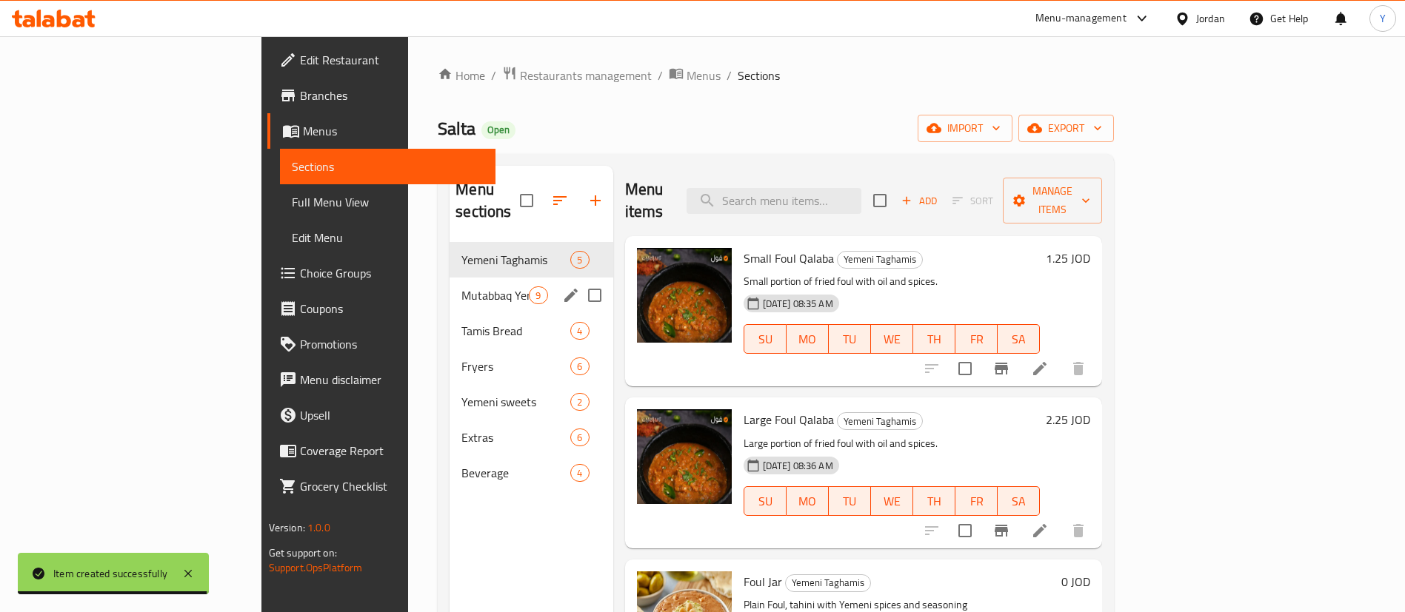
click at [450, 285] on div "Mutabbaq Yemeni 9" at bounding box center [531, 296] width 163 height 36
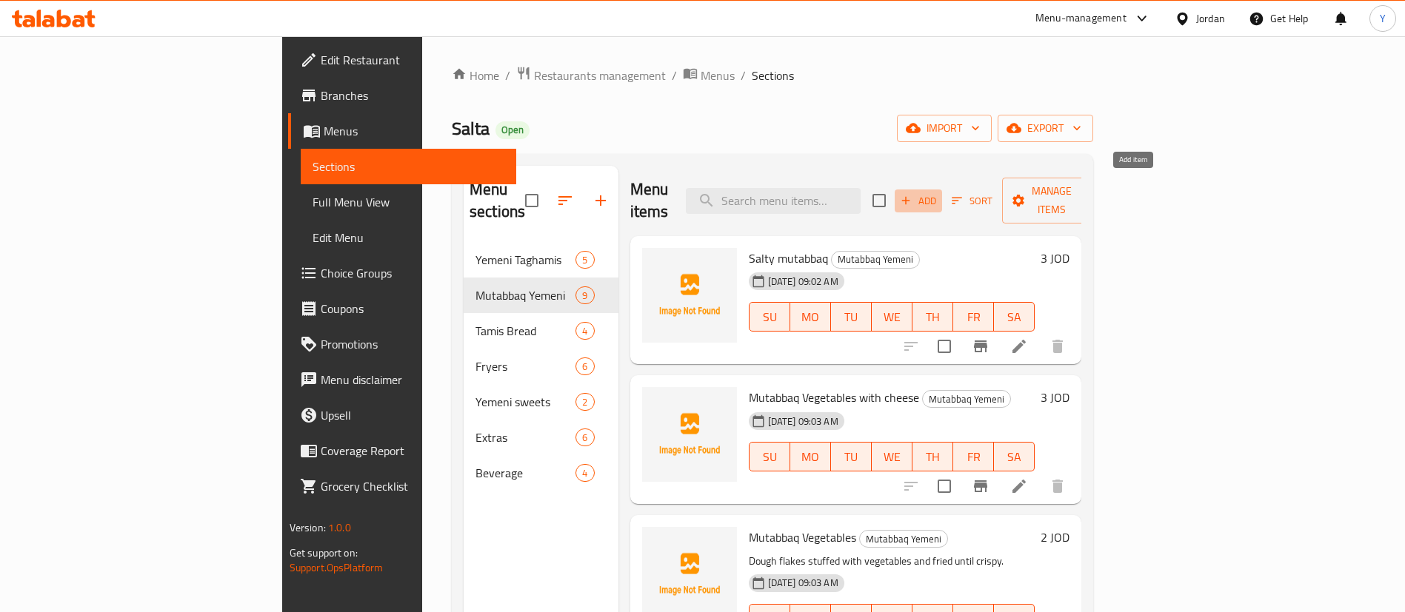
click at [938, 196] on span "Add" at bounding box center [918, 201] width 40 height 17
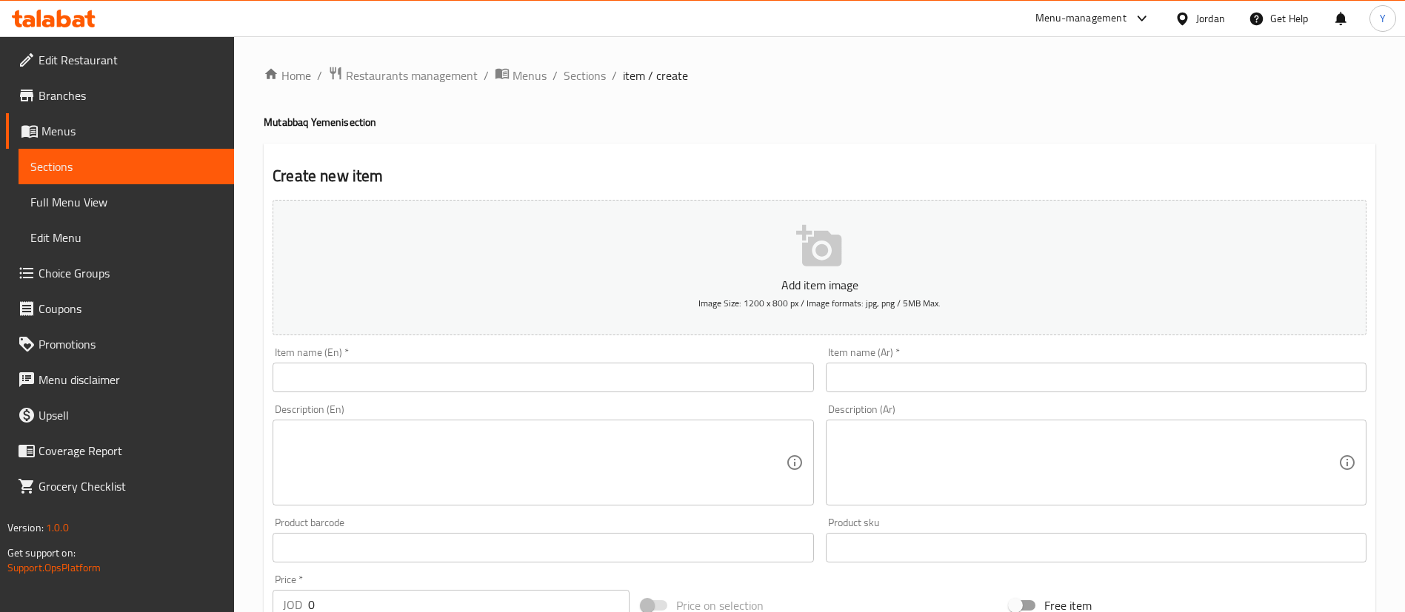
click at [390, 397] on div "Add item image Image Size: 1200 x 800 px / Image formats: jpg, png / 5MB Max. I…" at bounding box center [820, 513] width 1106 height 638
click at [400, 383] on input "text" at bounding box center [543, 378] width 541 height 30
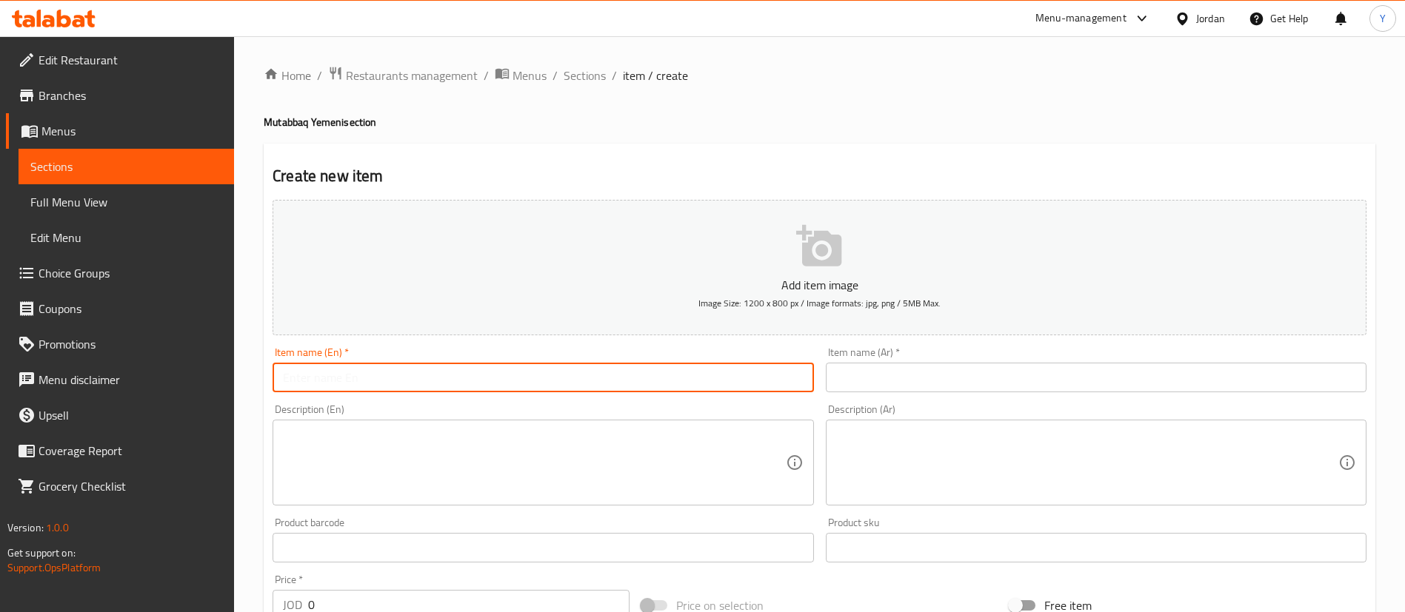
paste input "Mutabbaq liver with cheese"
type input "Mutabbaq liver with cheese"
click at [942, 372] on input "text" at bounding box center [1096, 378] width 541 height 30
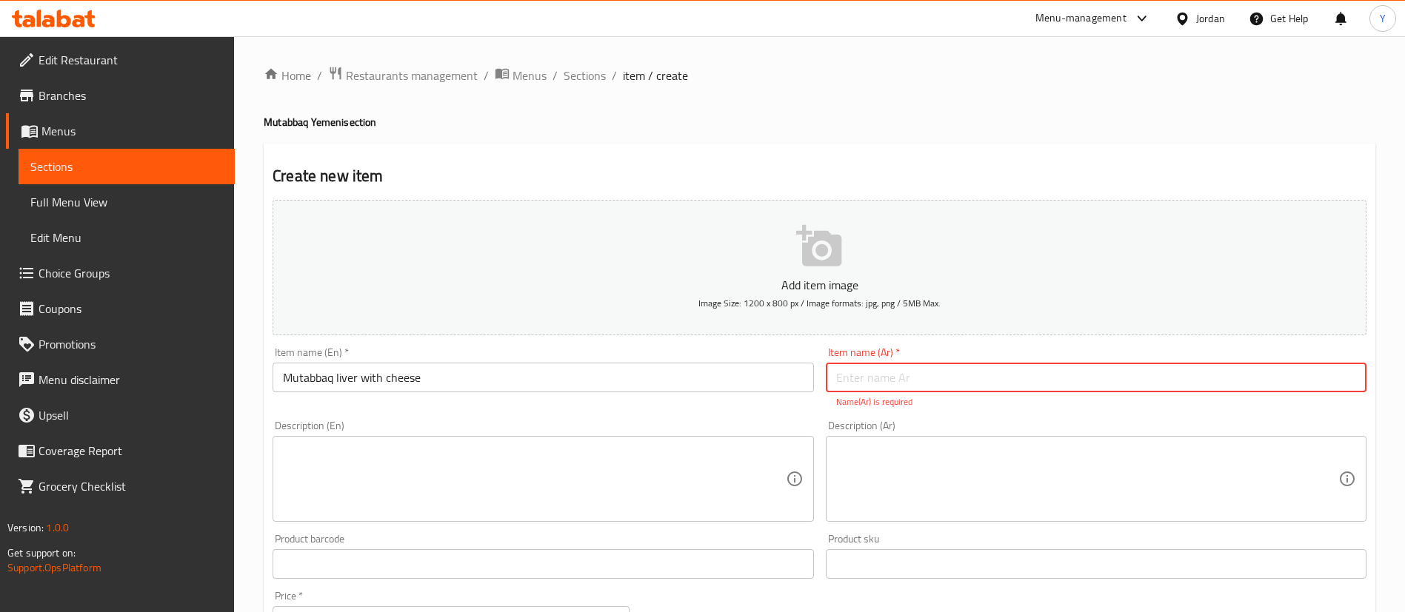
paste input "مطبق الكبدة بالجبن"
type input "مطبق الكبدة بالجبن"
click at [554, 450] on textarea at bounding box center [534, 479] width 502 height 70
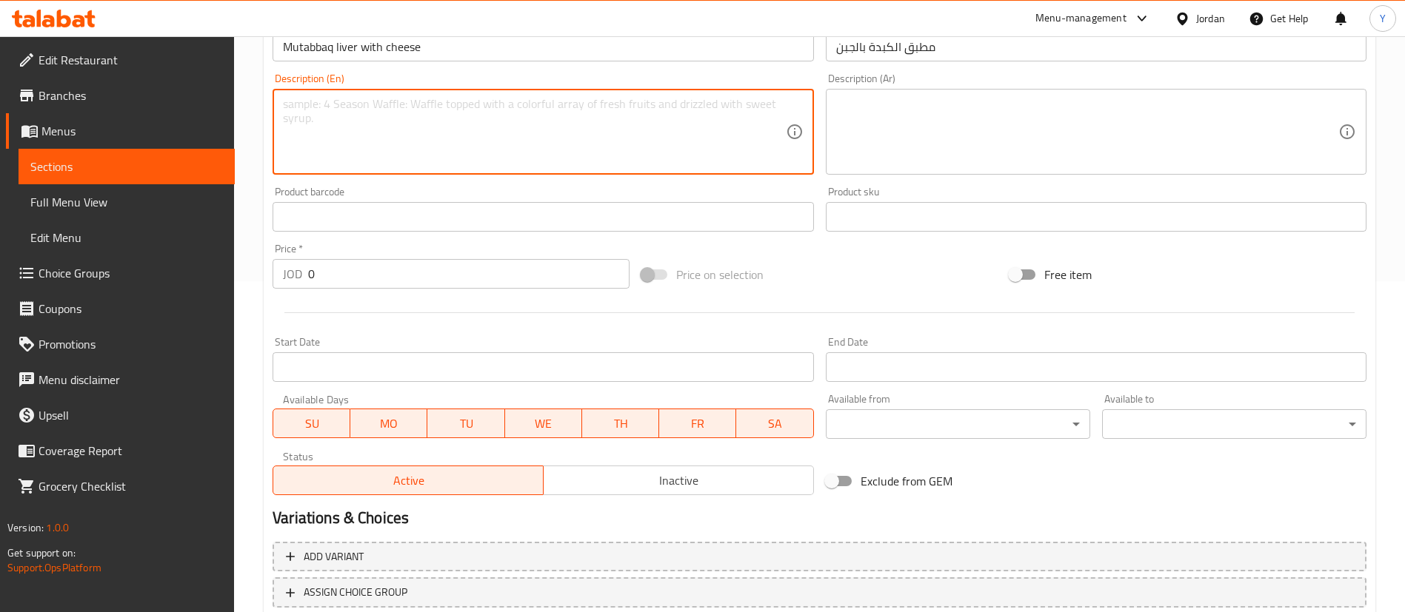
scroll to position [333, 0]
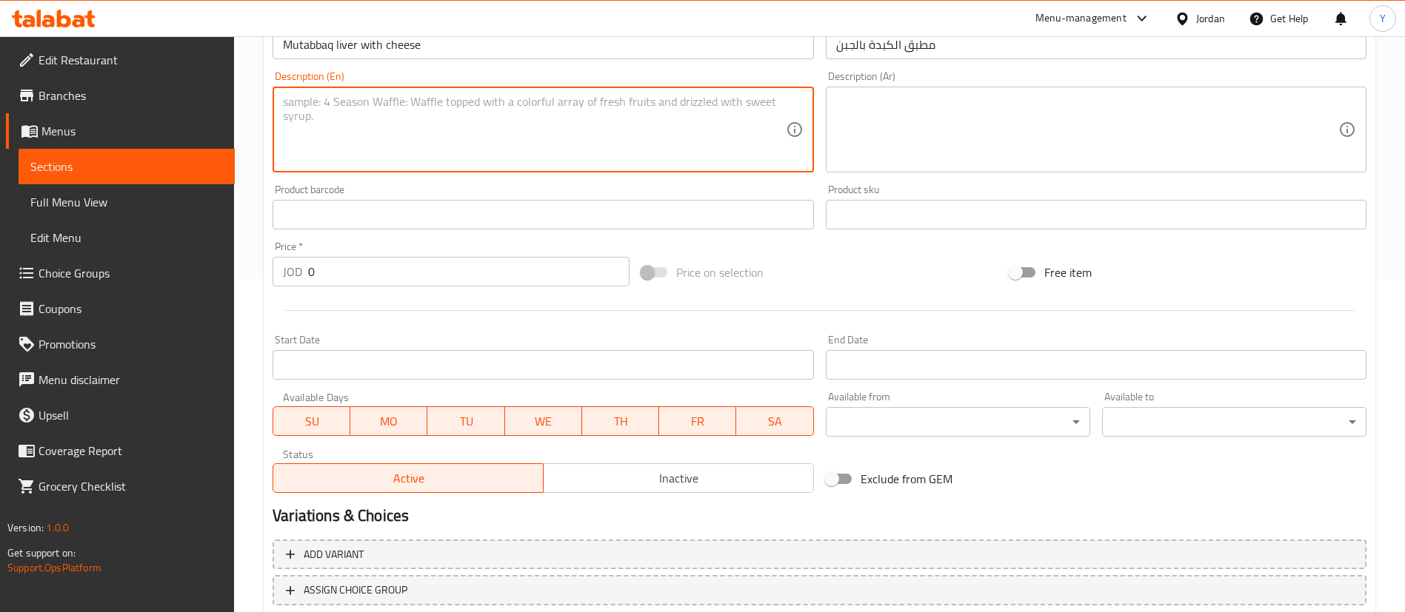
drag, startPoint x: 327, startPoint y: 270, endPoint x: 171, endPoint y: 298, distance: 158.0
click at [230, 281] on div "Edit Restaurant Branches Menus Sections Full Menu View Edit Menu Choice Groups …" at bounding box center [702, 208] width 1405 height 1010
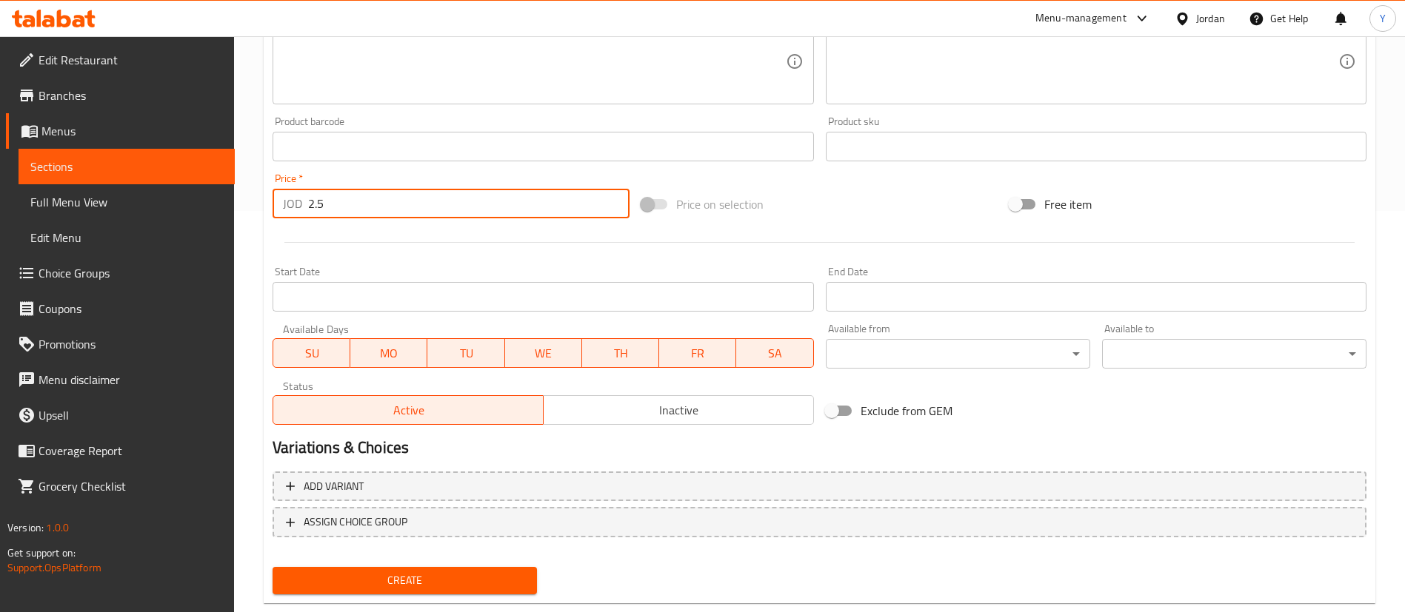
scroll to position [434, 0]
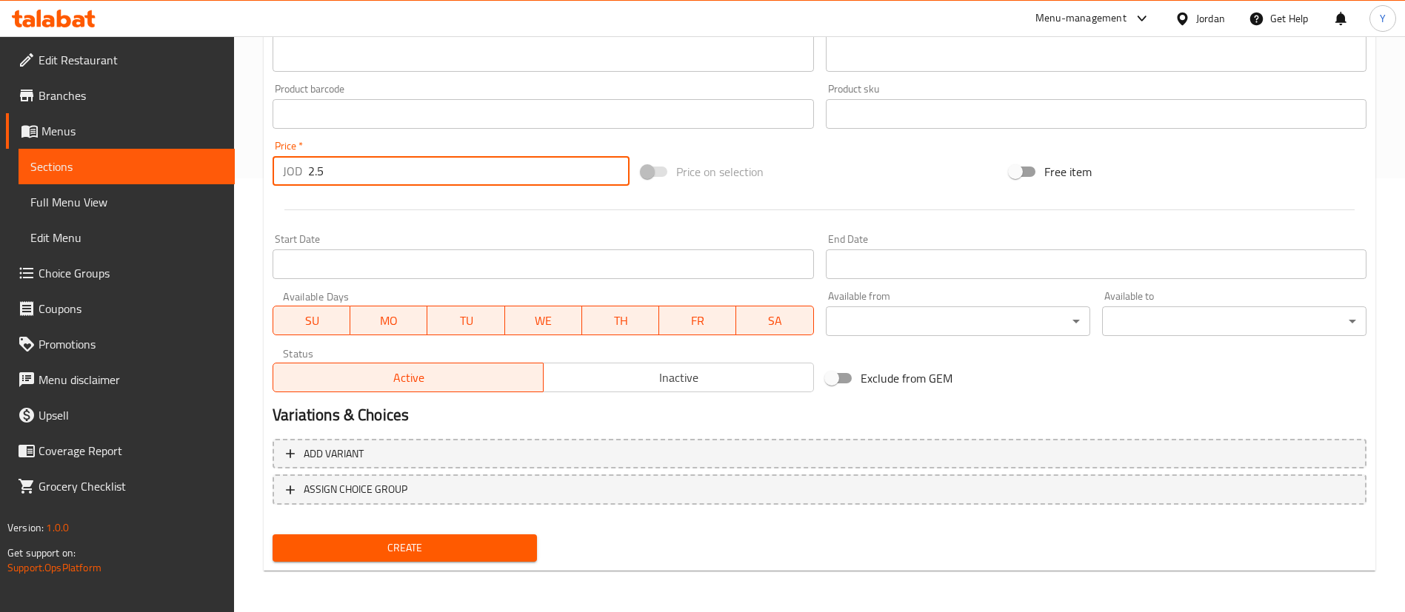
type input "2.5"
click at [421, 533] on div "Create" at bounding box center [405, 548] width 276 height 39
click at [421, 564] on div "Create" at bounding box center [405, 548] width 276 height 39
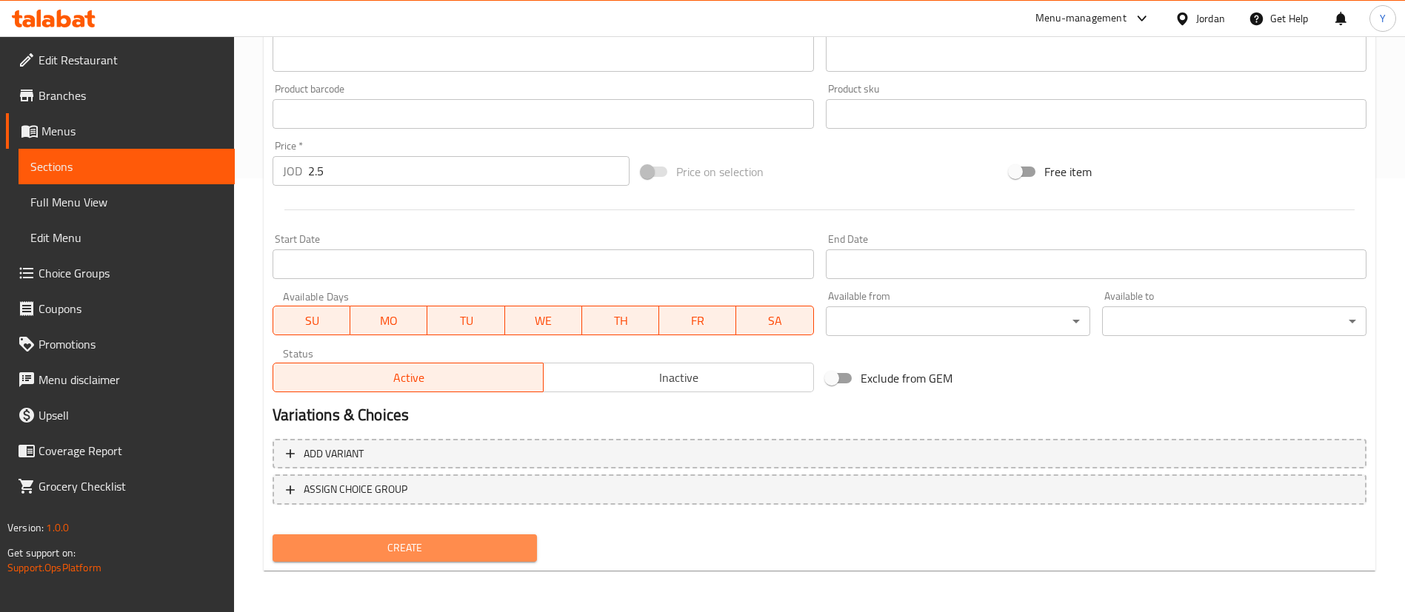
click at [467, 559] on button "Create" at bounding box center [405, 548] width 264 height 27
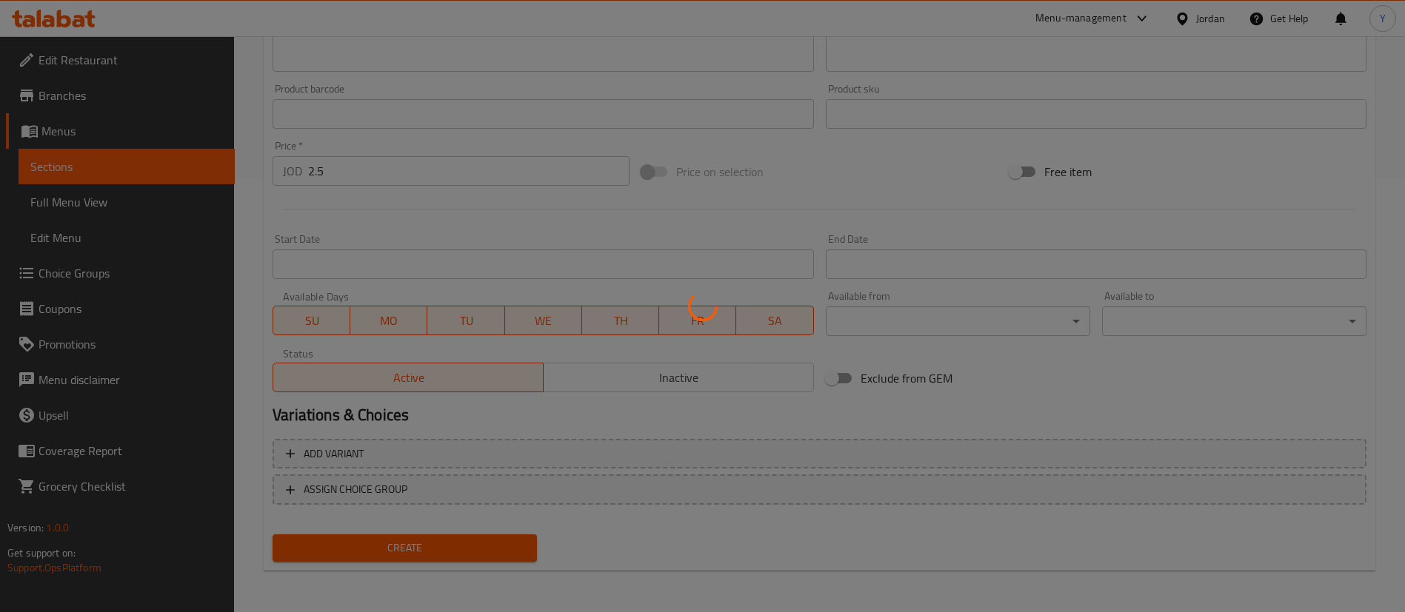
type input "0"
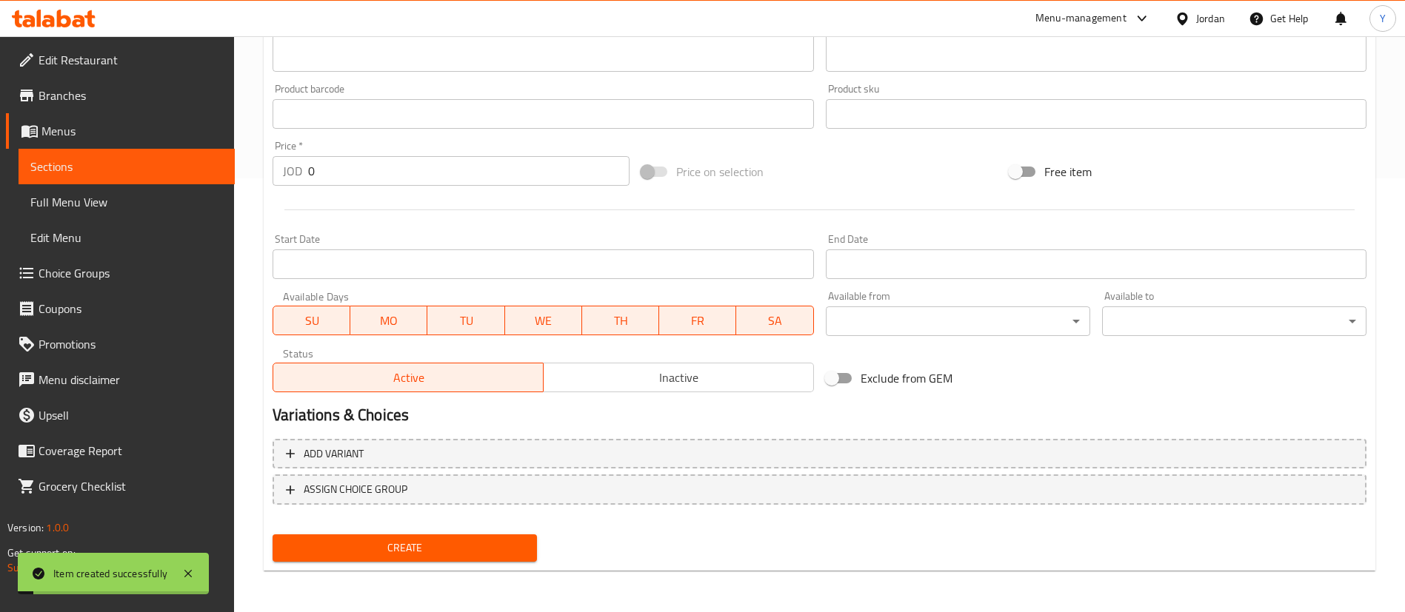
click at [129, 141] on link "Menus" at bounding box center [120, 131] width 229 height 36
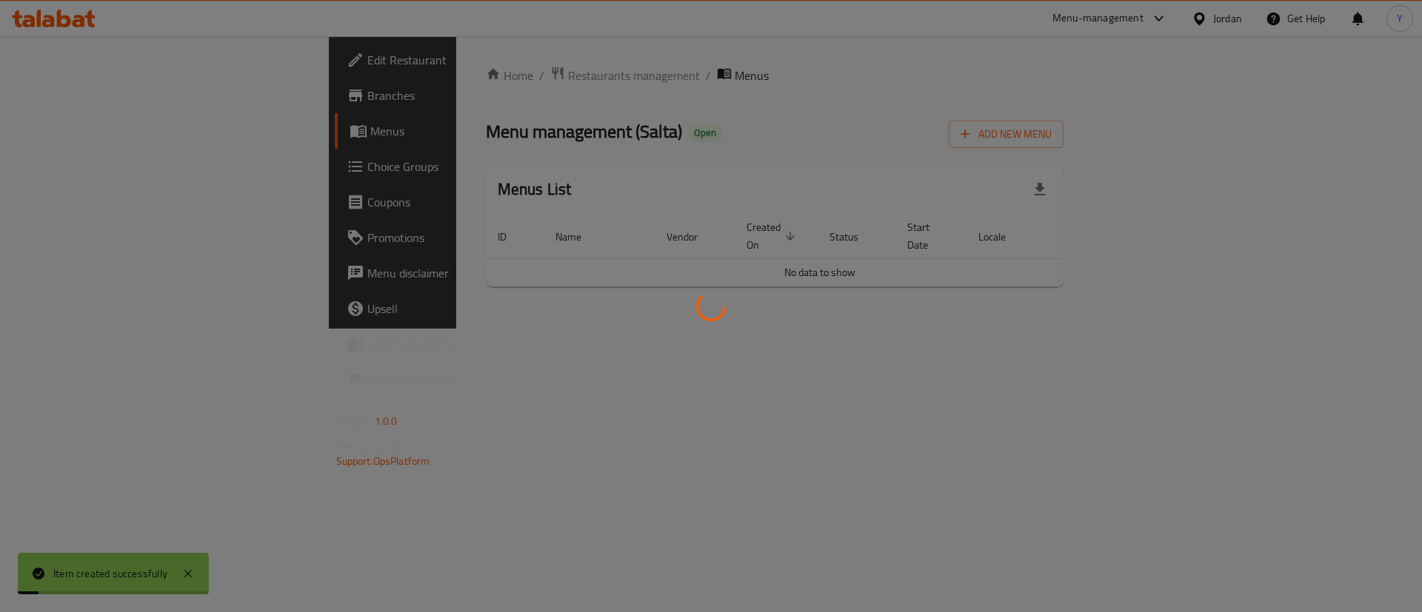
click at [127, 170] on div at bounding box center [711, 306] width 1422 height 612
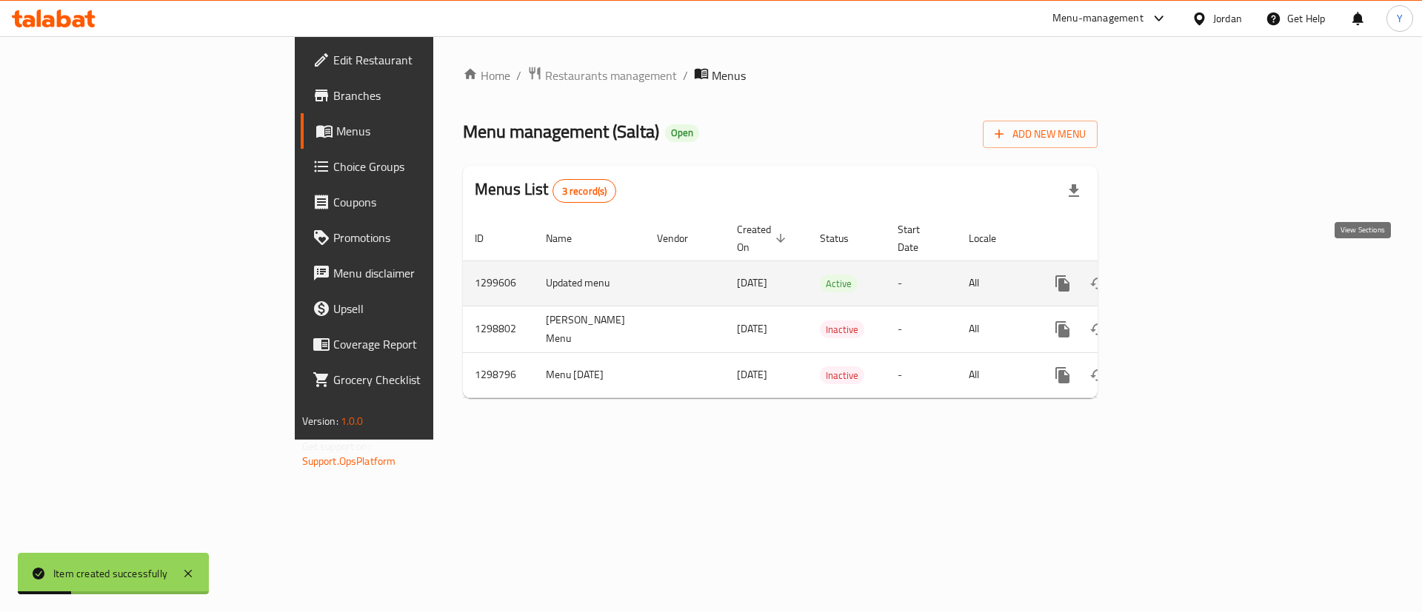
click at [1187, 276] on link "enhanced table" at bounding box center [1170, 284] width 36 height 36
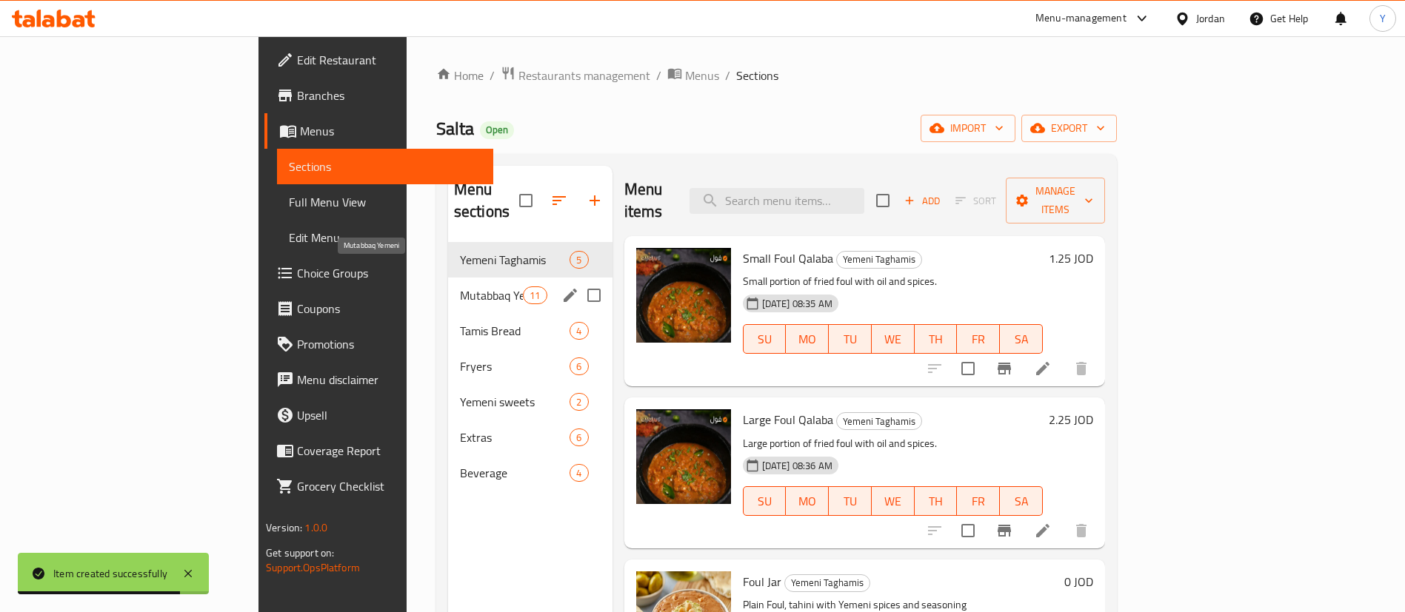
click at [460, 287] on span "Mutabbaq Yemeni" at bounding box center [491, 296] width 63 height 18
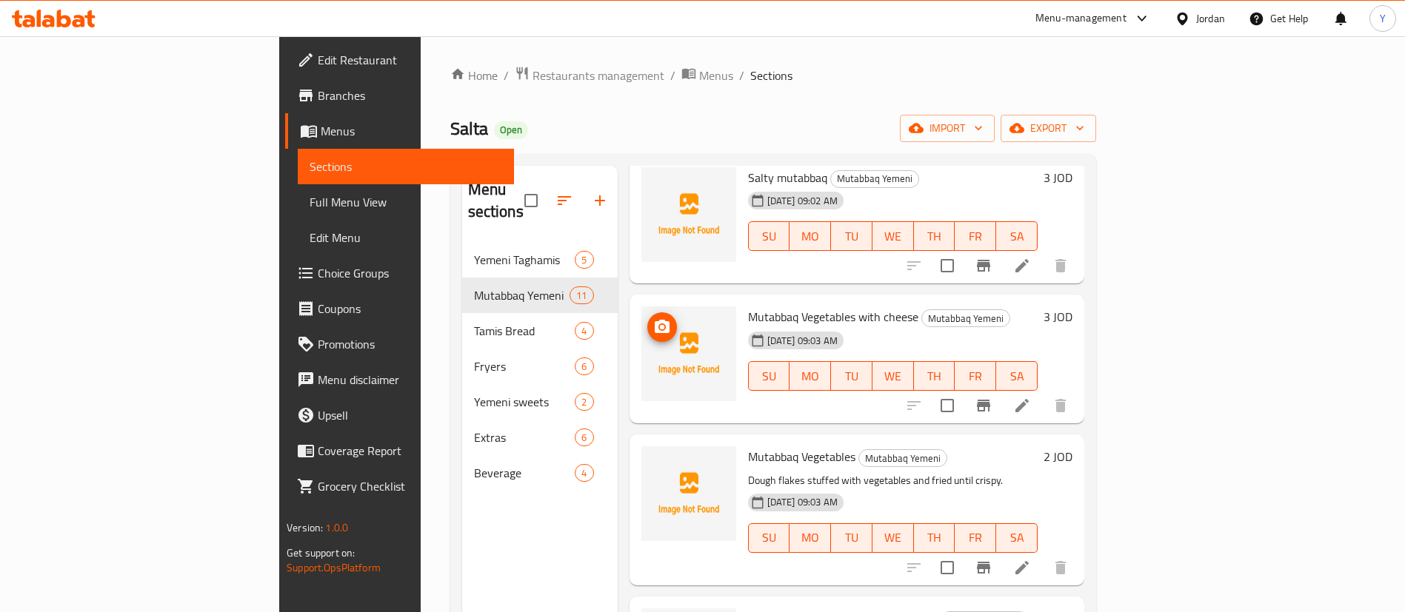
scroll to position [111, 0]
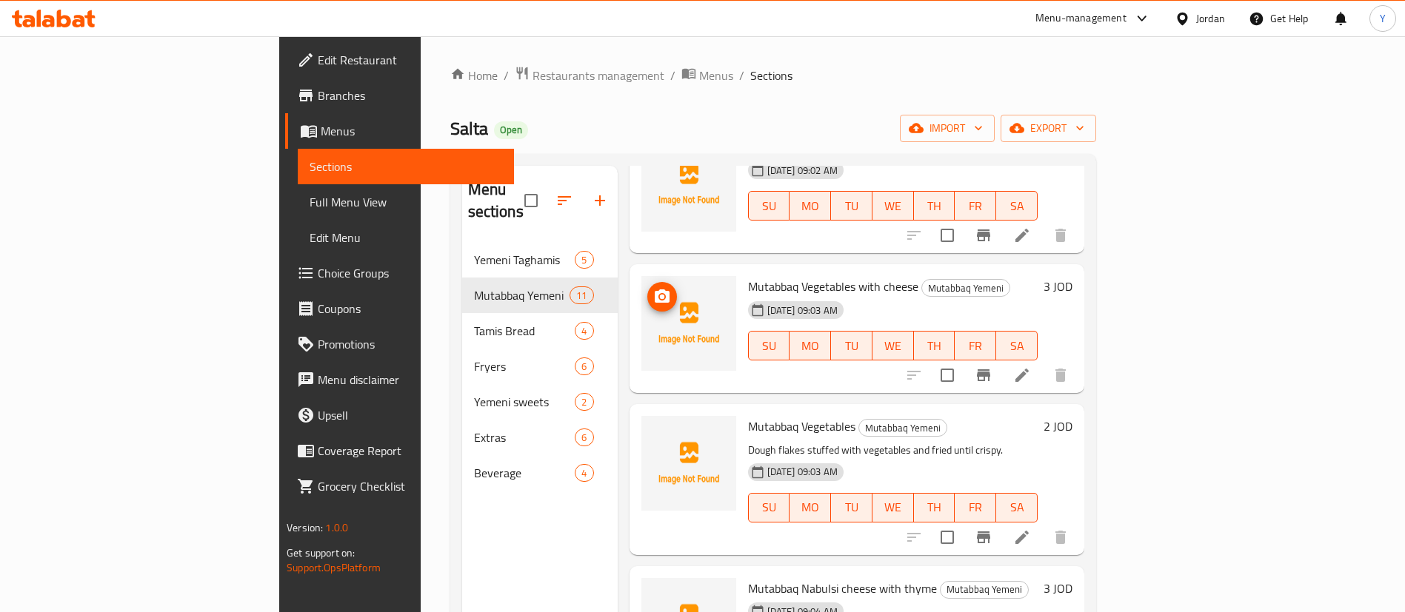
click at [655, 290] on icon "upload picture" at bounding box center [662, 296] width 15 height 13
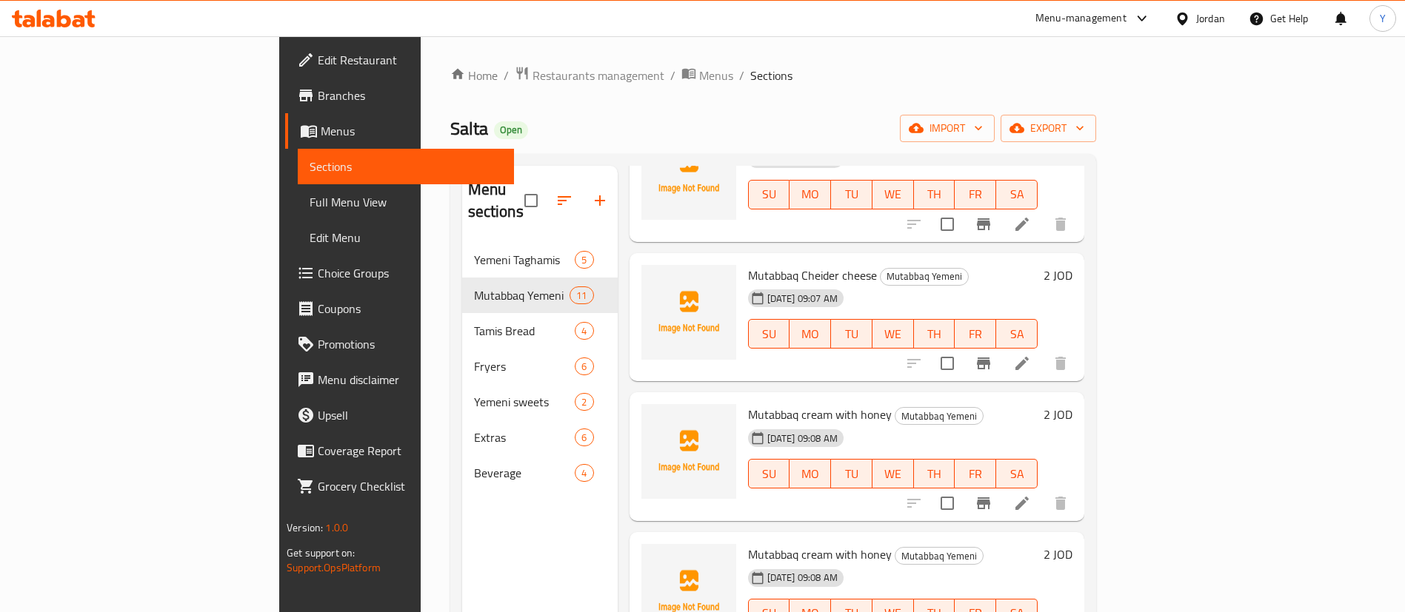
scroll to position [207, 0]
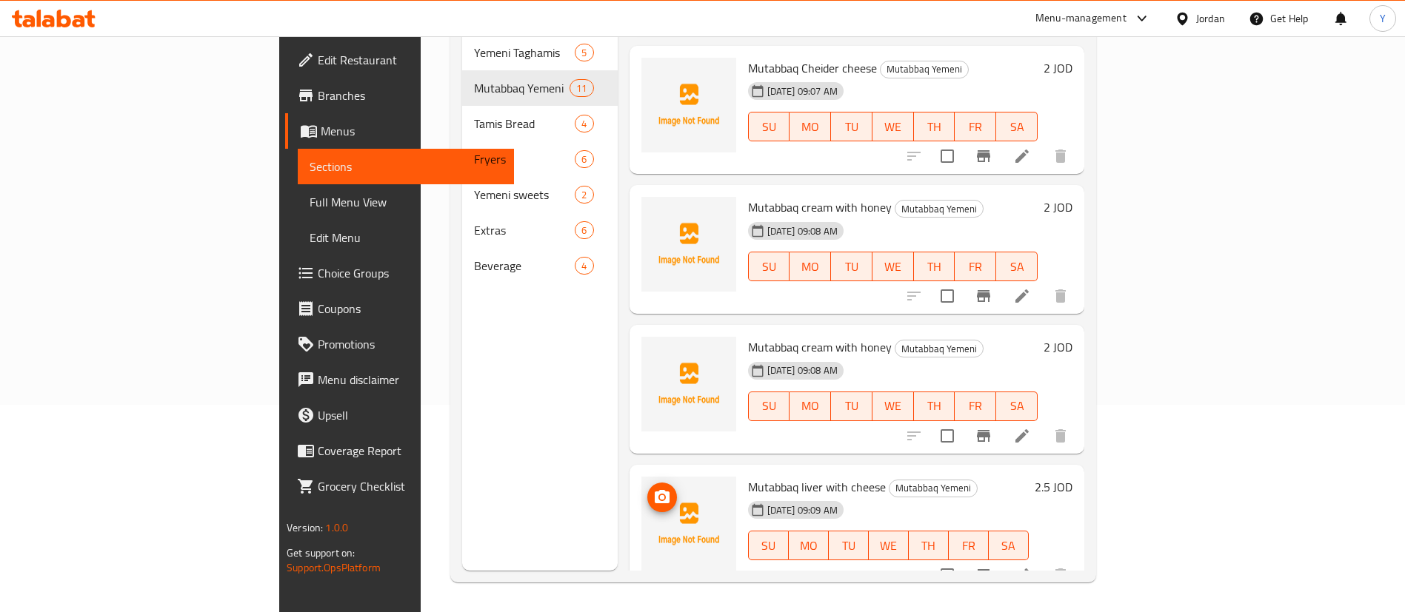
click at [653, 489] on icon "upload picture" at bounding box center [662, 498] width 18 height 18
click at [653, 349] on icon "upload picture" at bounding box center [662, 358] width 18 height 18
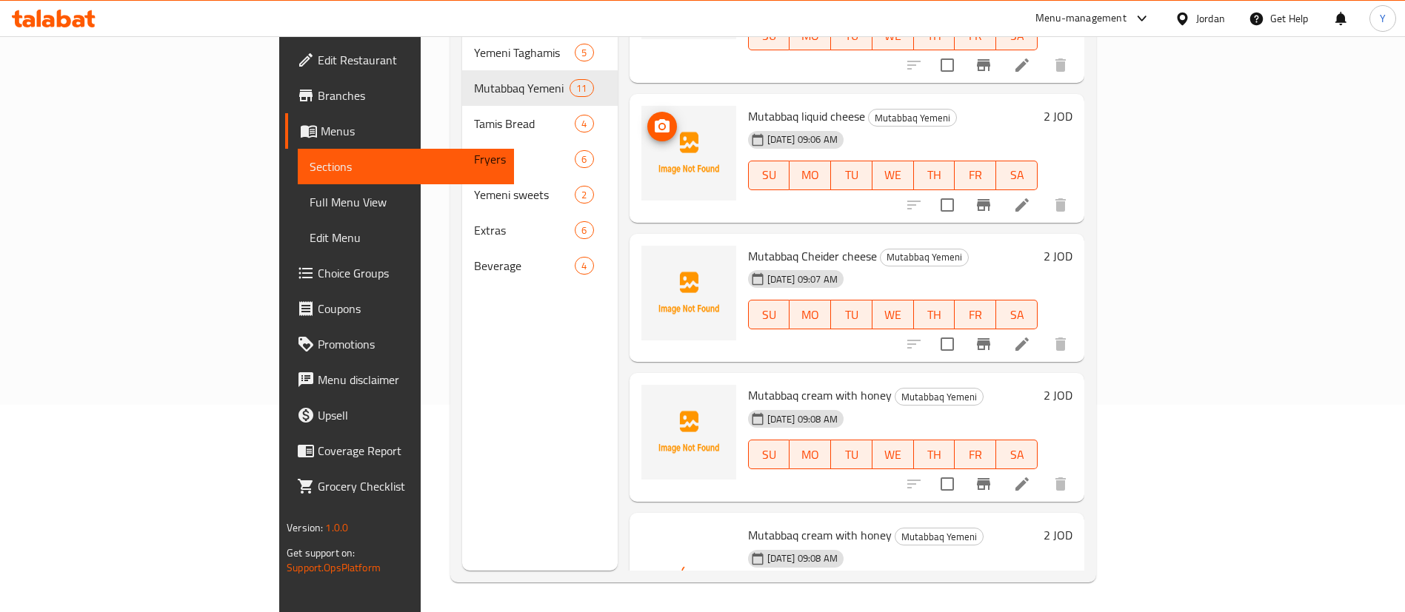
scroll to position [783, 0]
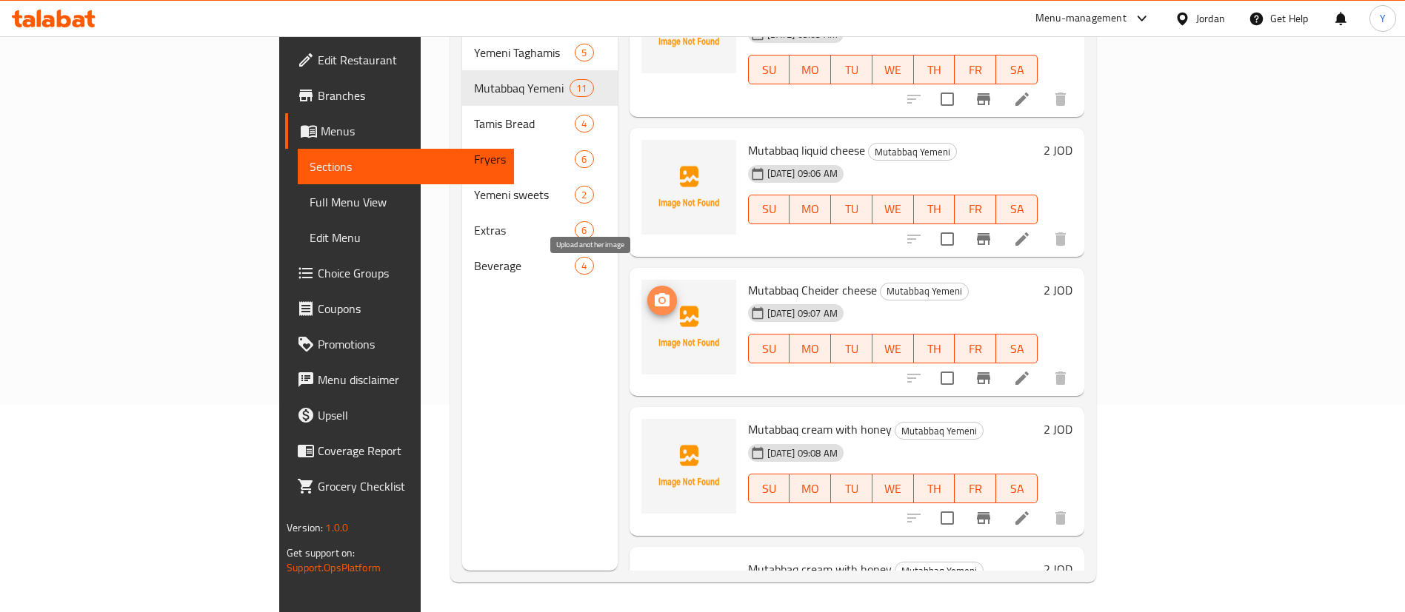
click at [659, 298] on circle "upload picture" at bounding box center [661, 300] width 4 height 4
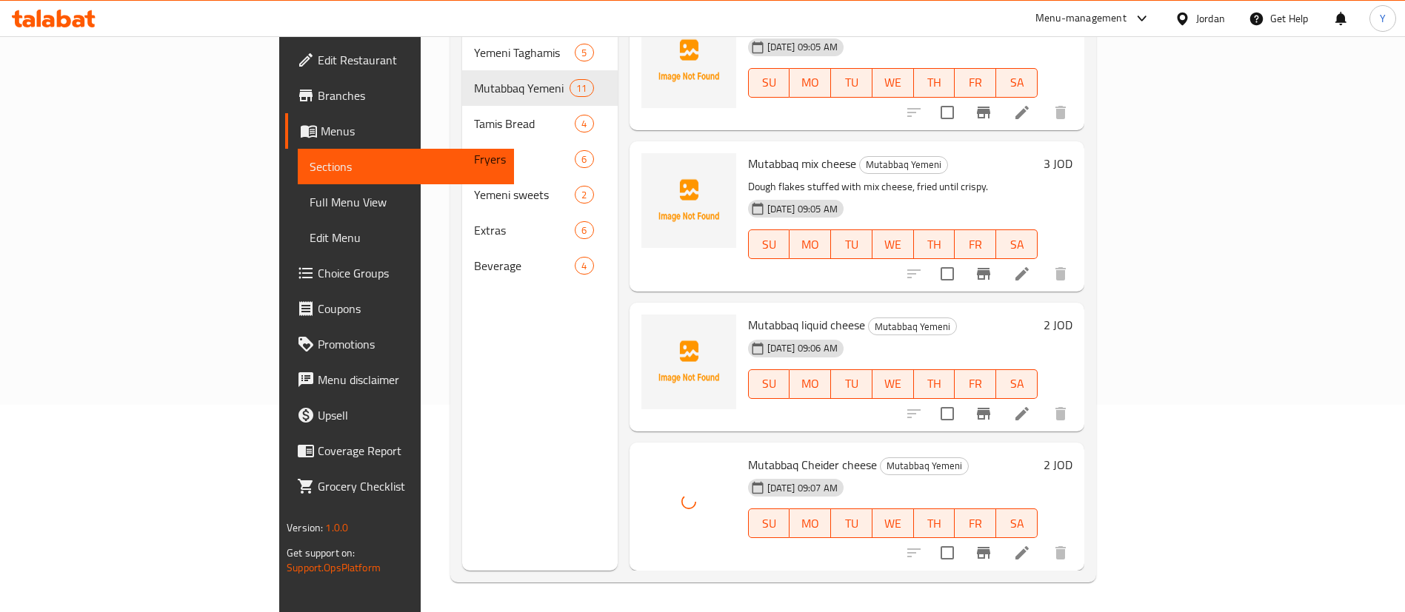
scroll to position [561, 0]
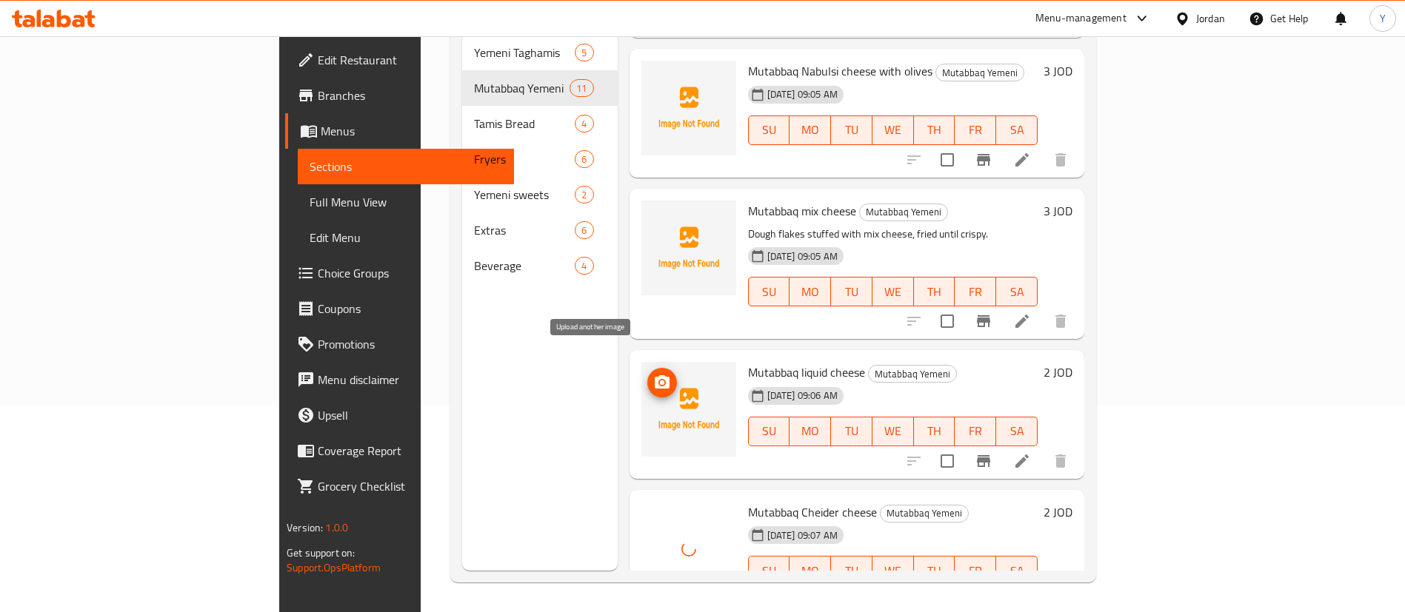
click at [655, 375] on icon "upload picture" at bounding box center [662, 381] width 15 height 13
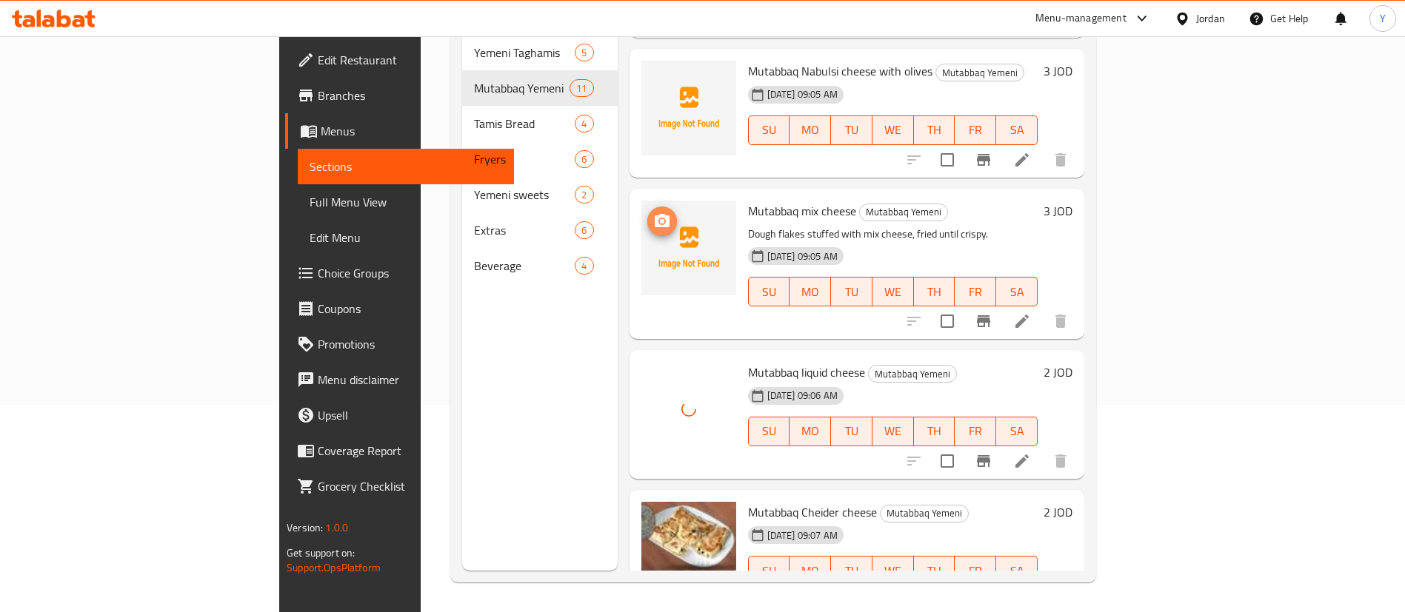
click at [659, 219] on circle "upload picture" at bounding box center [661, 221] width 4 height 4
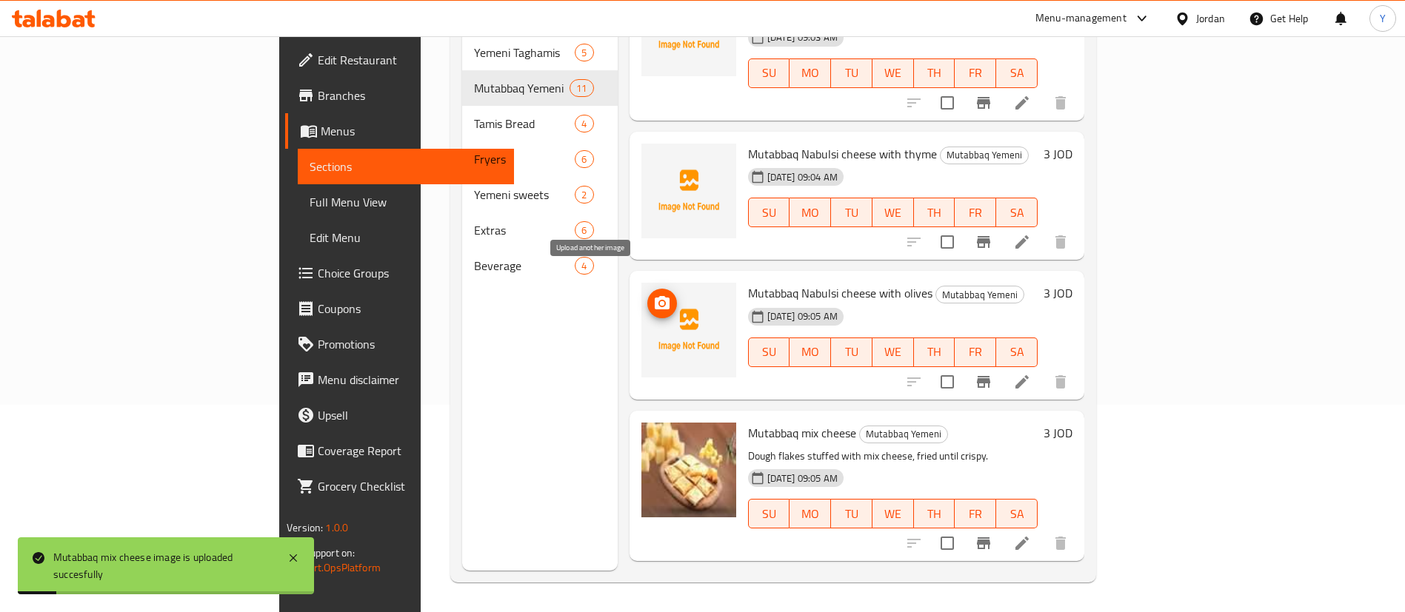
click at [653, 295] on icon "upload picture" at bounding box center [662, 304] width 18 height 18
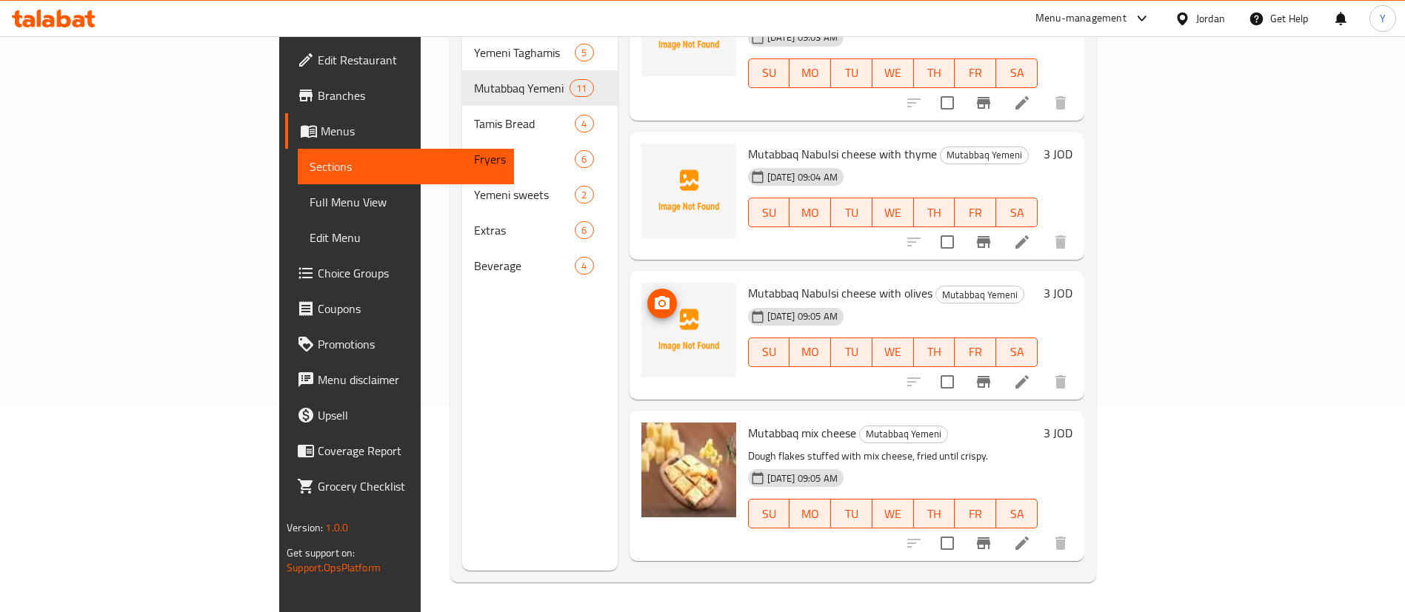
click at [655, 296] on icon "upload picture" at bounding box center [662, 302] width 15 height 13
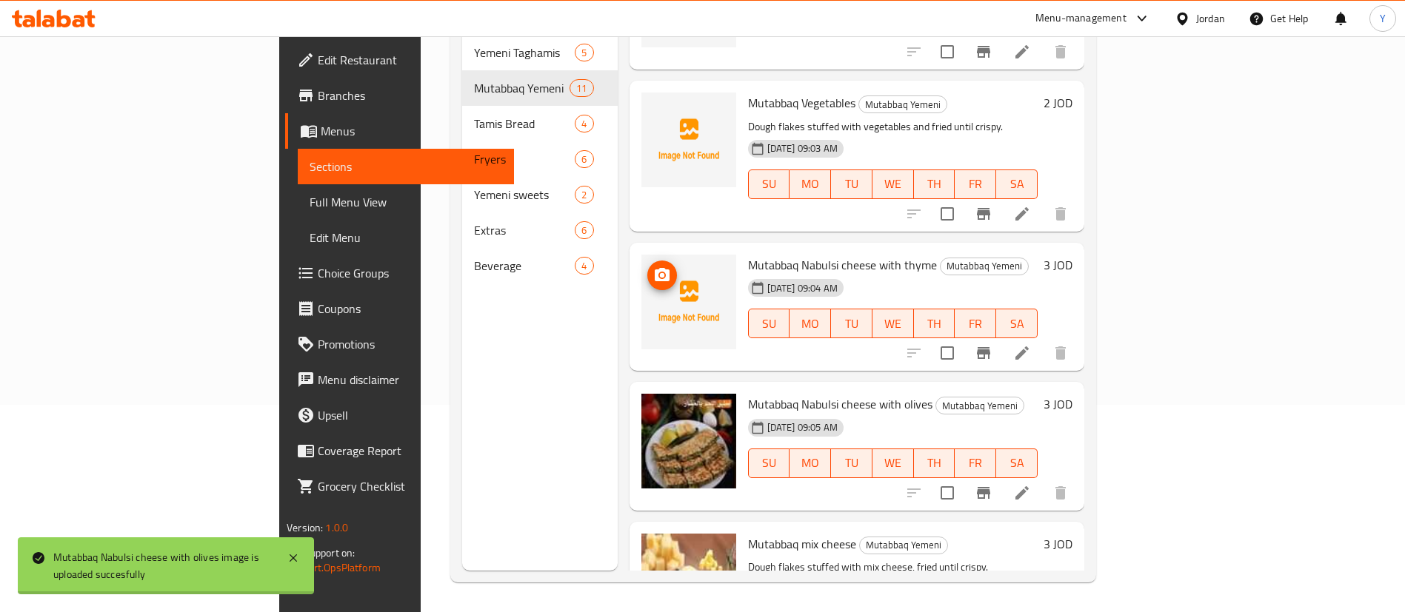
click at [653, 267] on icon "upload picture" at bounding box center [662, 276] width 18 height 18
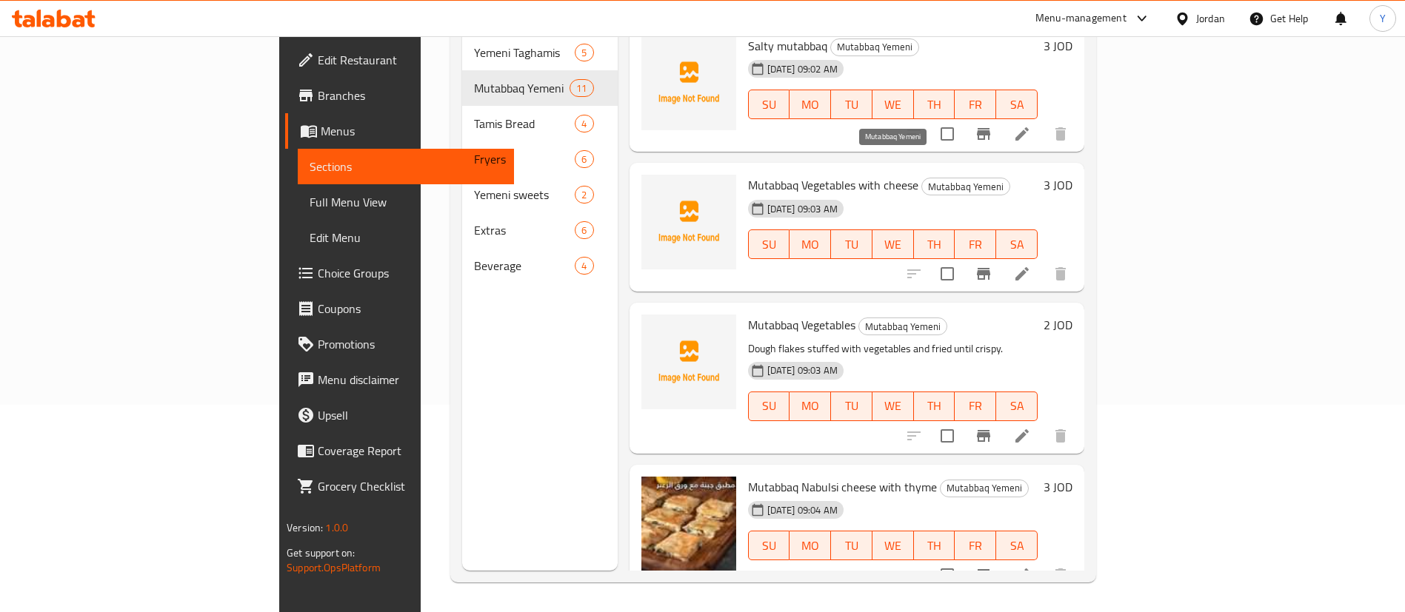
scroll to position [0, 0]
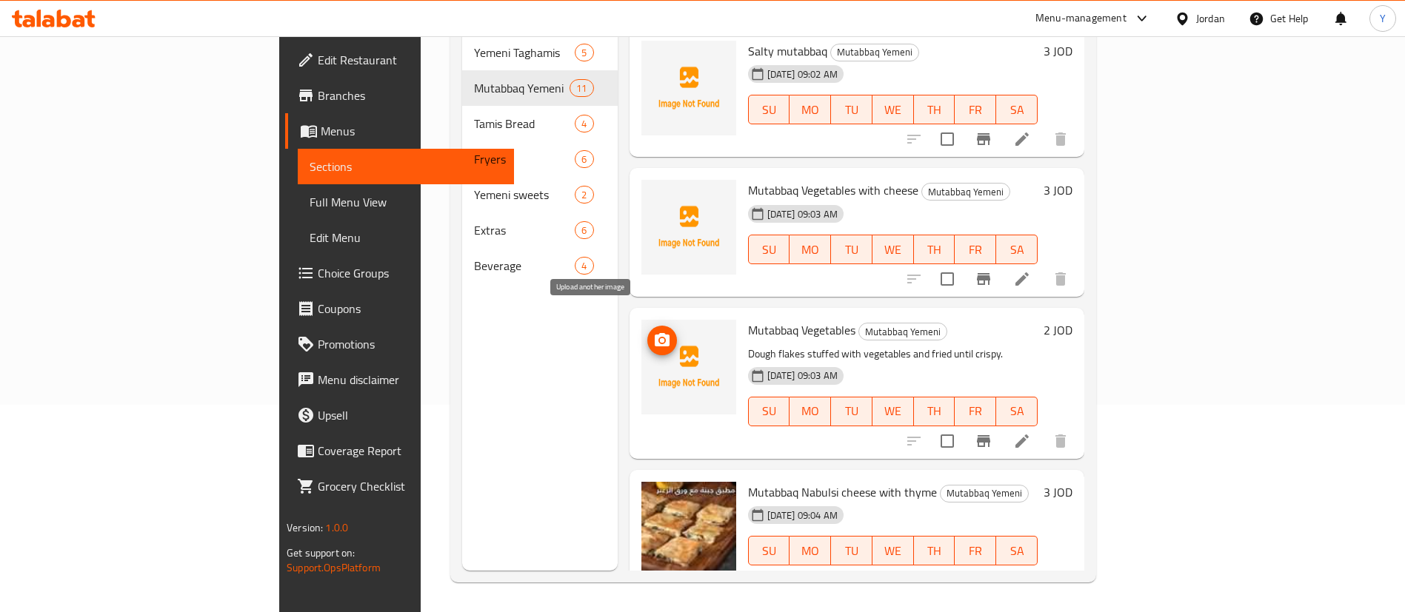
click at [655, 333] on icon "upload picture" at bounding box center [662, 339] width 15 height 13
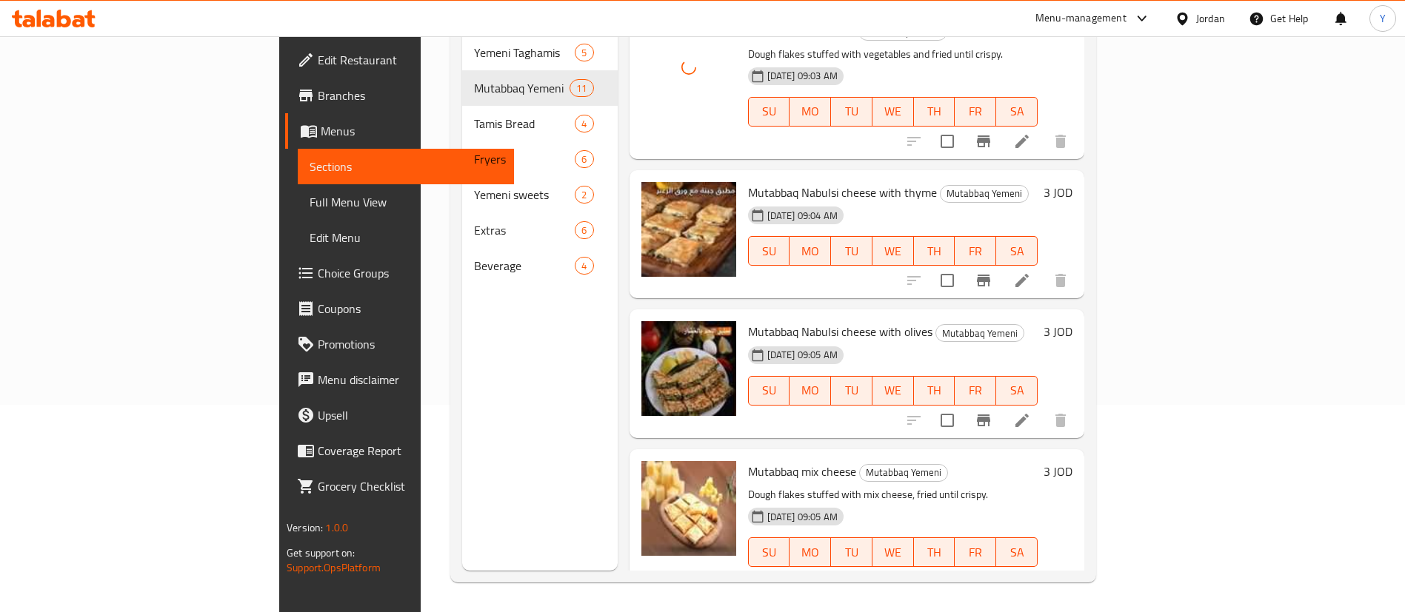
scroll to position [333, 0]
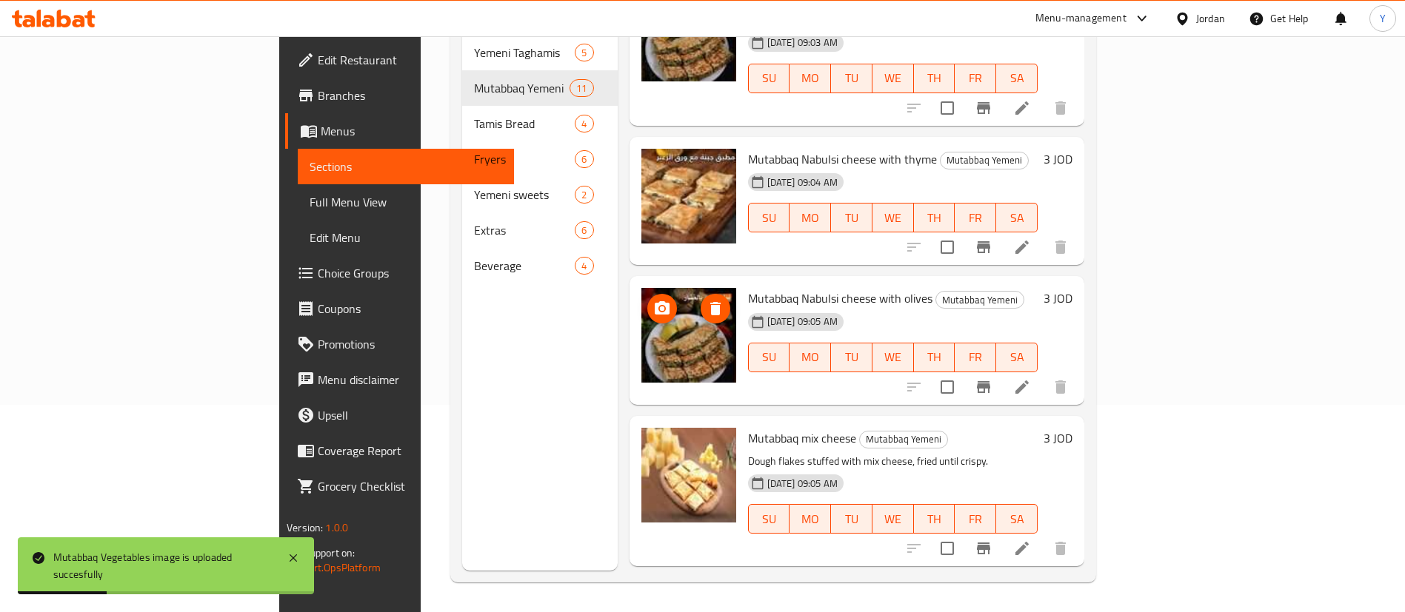
click at [653, 300] on icon "upload picture" at bounding box center [662, 309] width 18 height 18
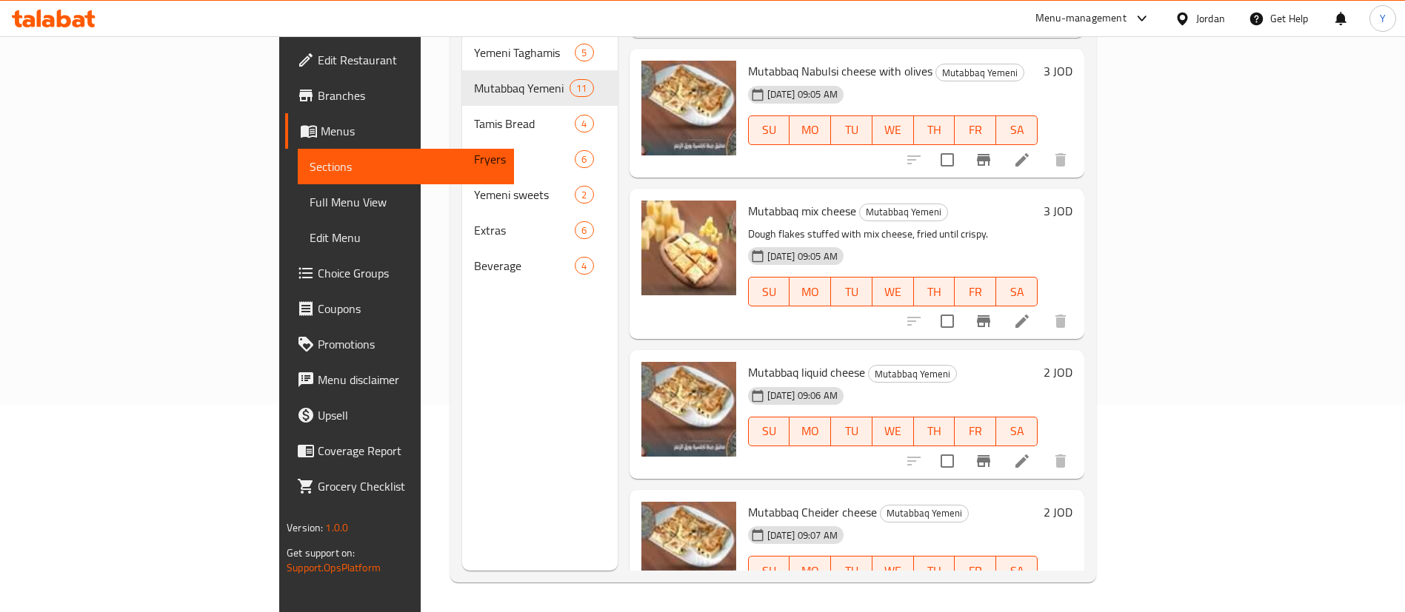
scroll to position [555, 0]
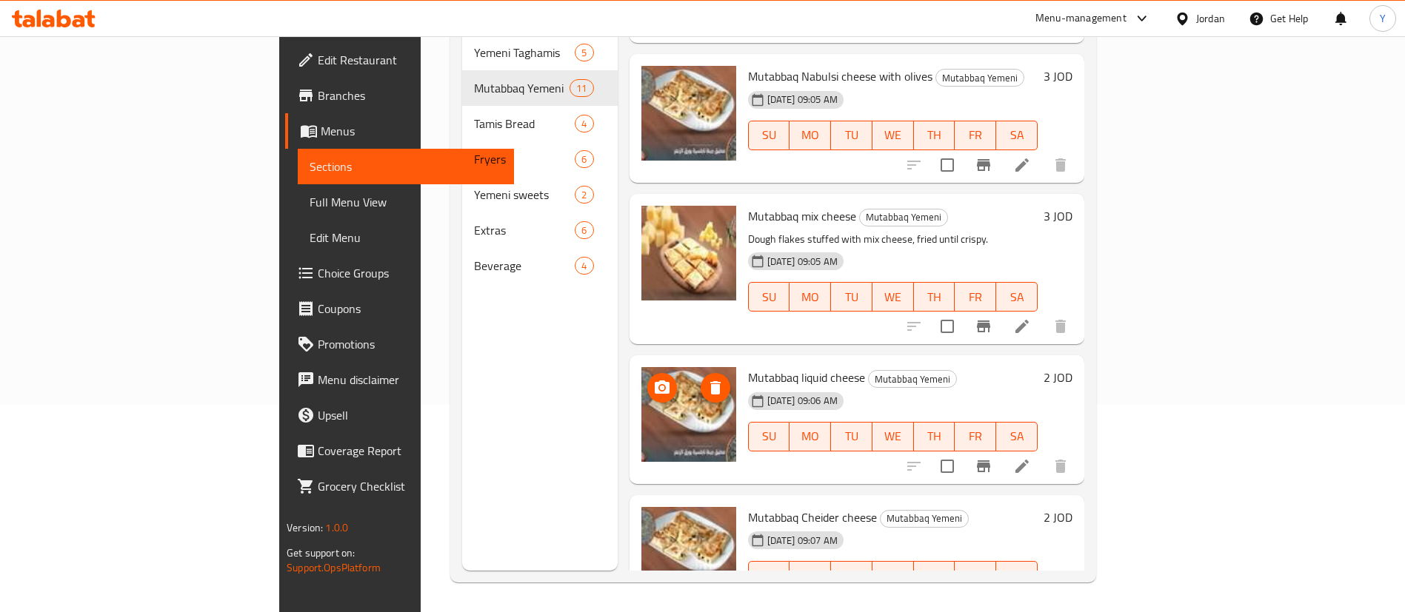
click at [653, 379] on icon "upload picture" at bounding box center [662, 388] width 18 height 18
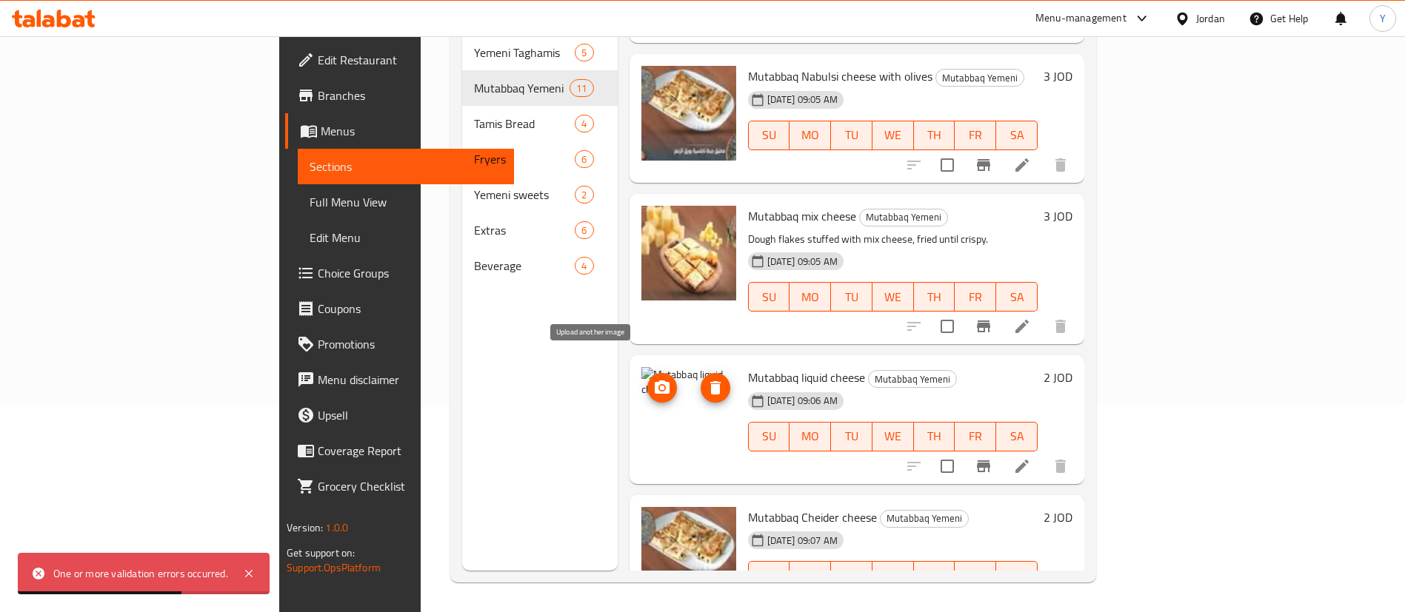
click at [653, 379] on icon "upload picture" at bounding box center [662, 388] width 18 height 18
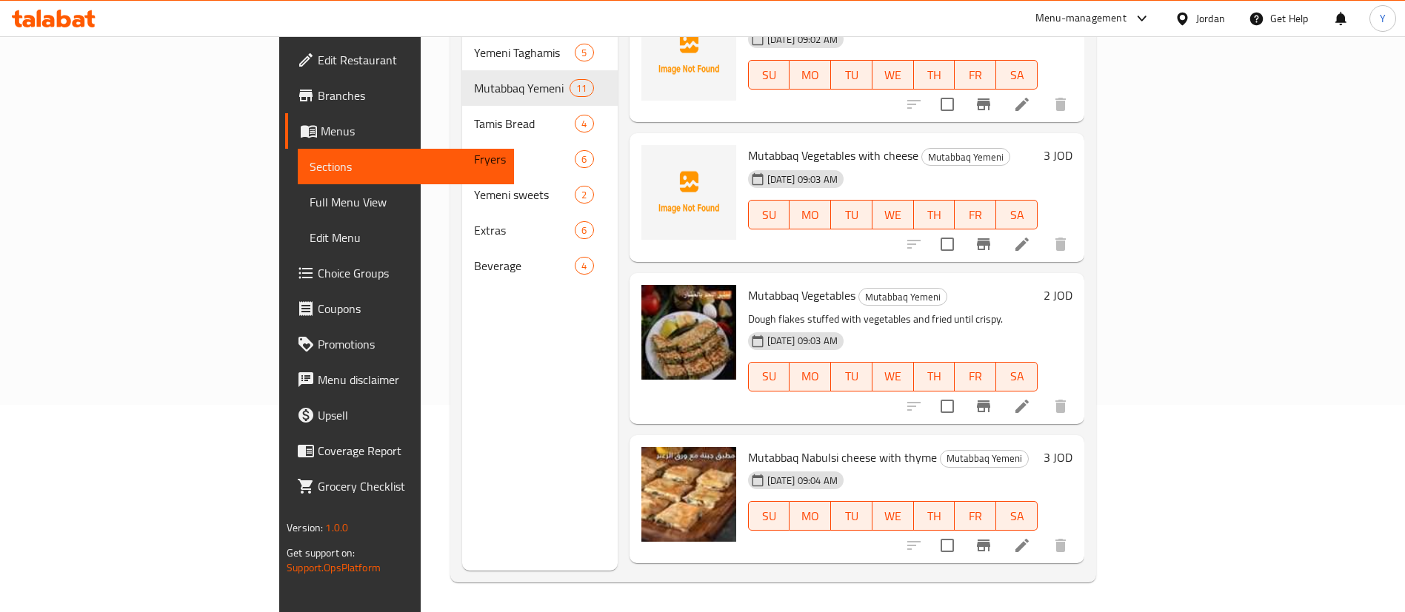
scroll to position [0, 0]
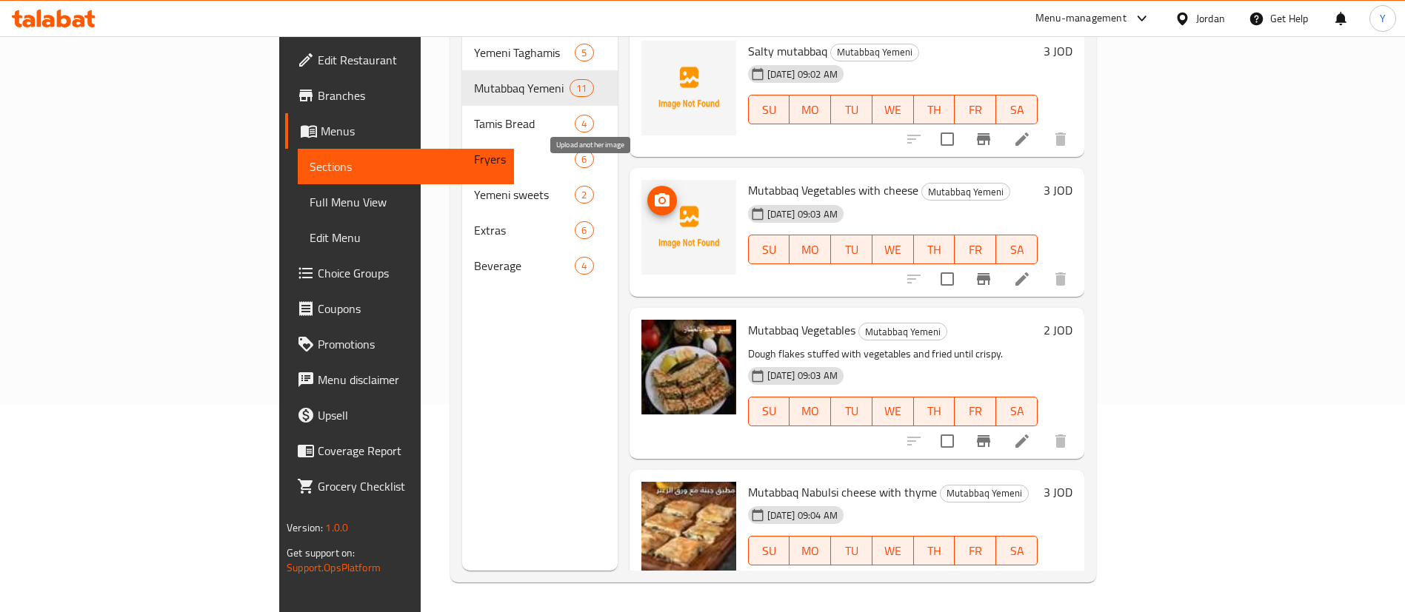
click at [655, 193] on icon "upload picture" at bounding box center [662, 199] width 15 height 13
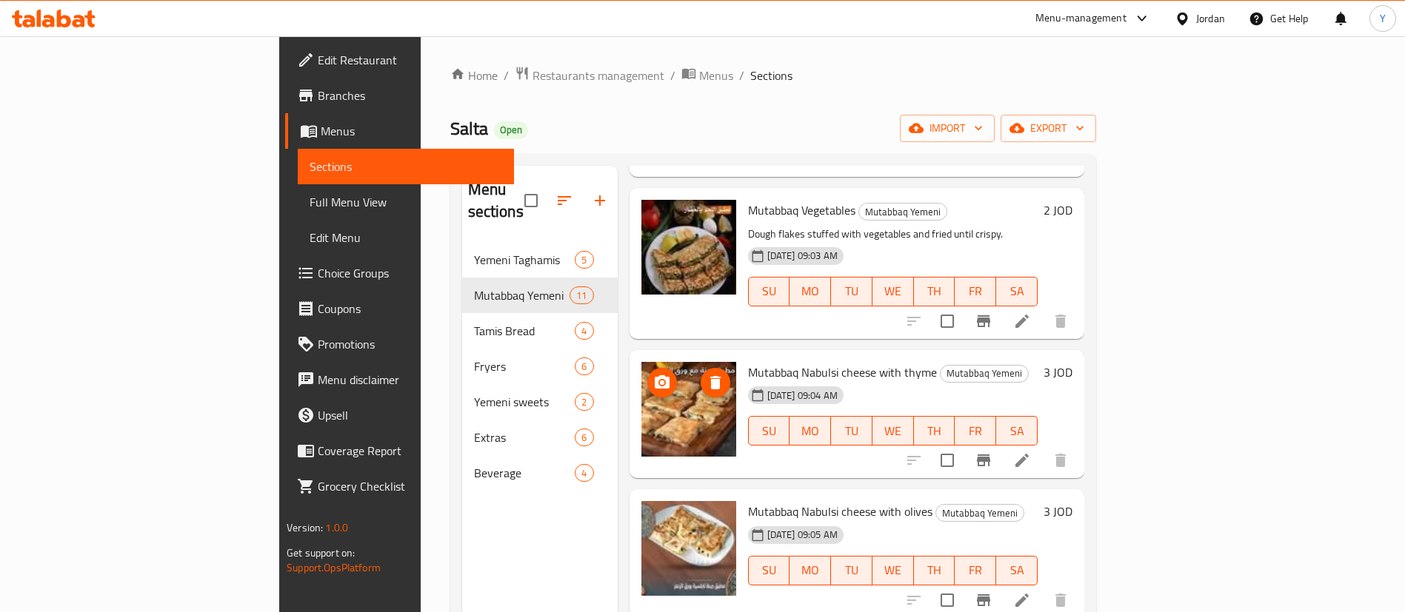
scroll to position [333, 0]
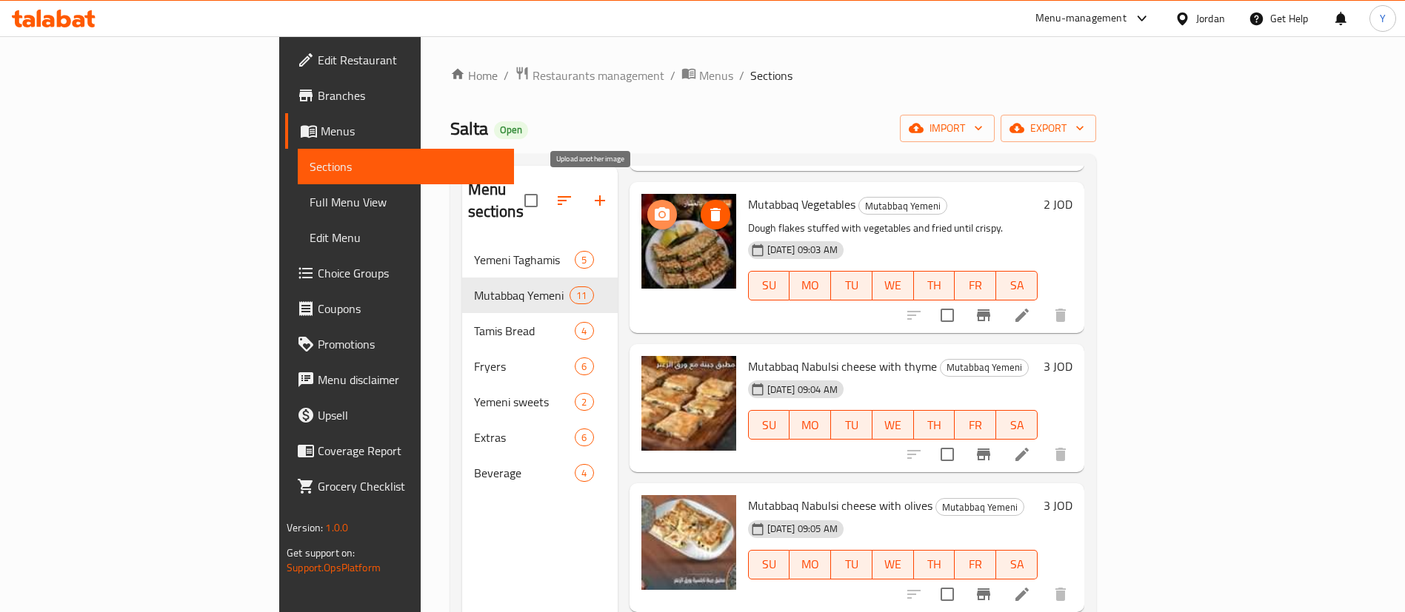
click at [647, 200] on button "upload picture" at bounding box center [662, 215] width 30 height 30
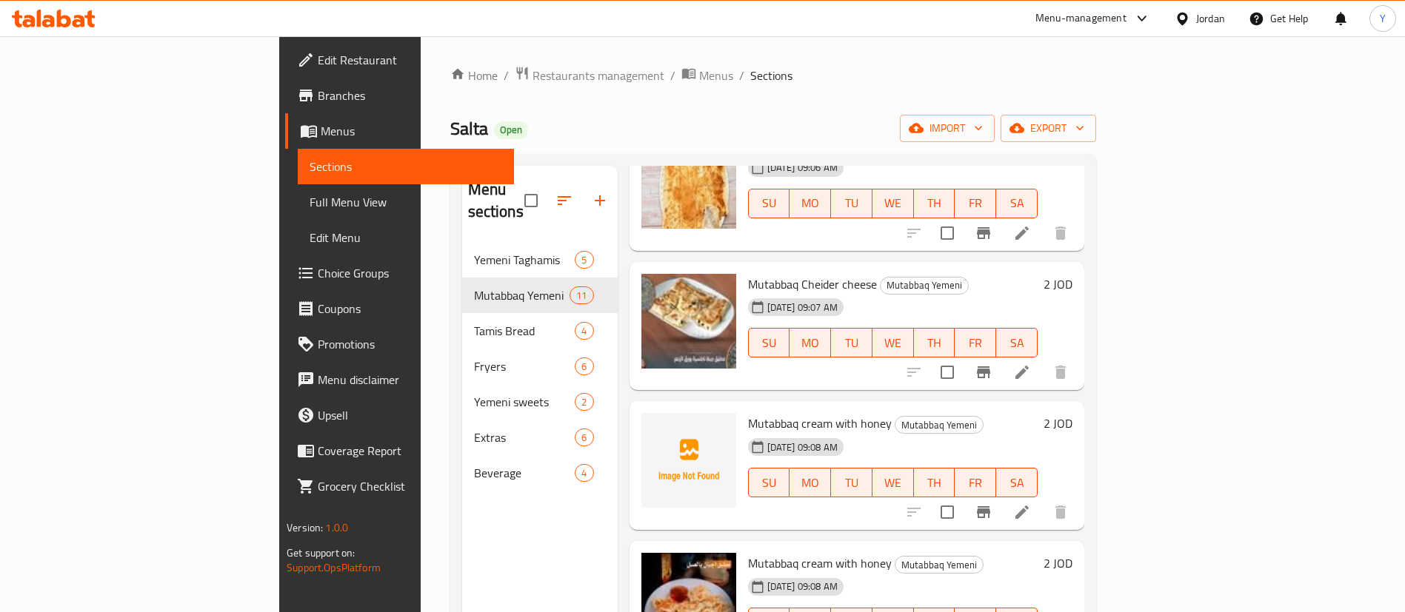
scroll to position [1000, 0]
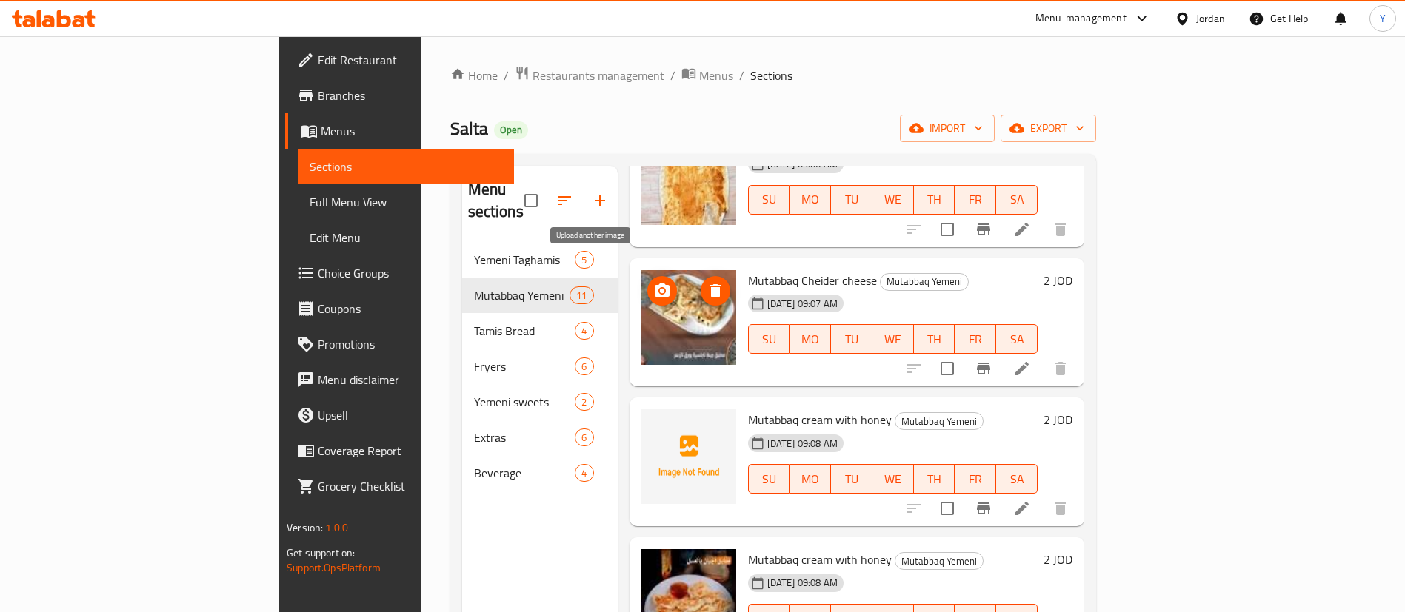
click at [655, 284] on icon "upload picture" at bounding box center [662, 290] width 15 height 13
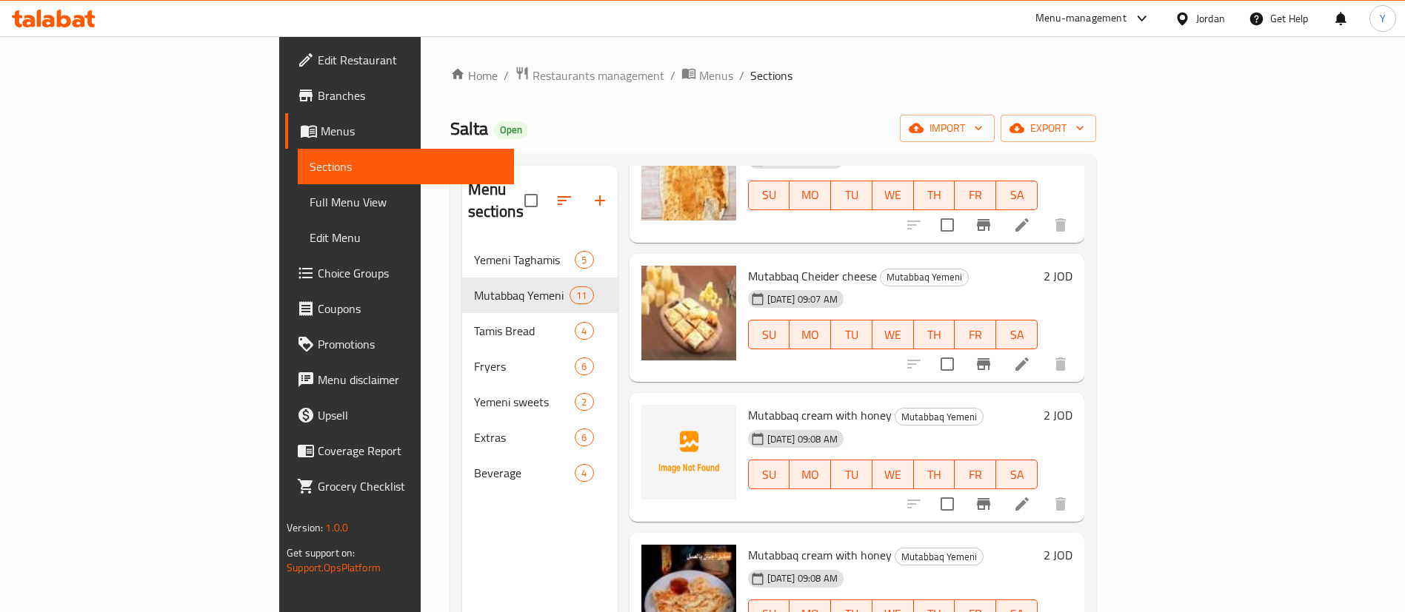
scroll to position [1005, 0]
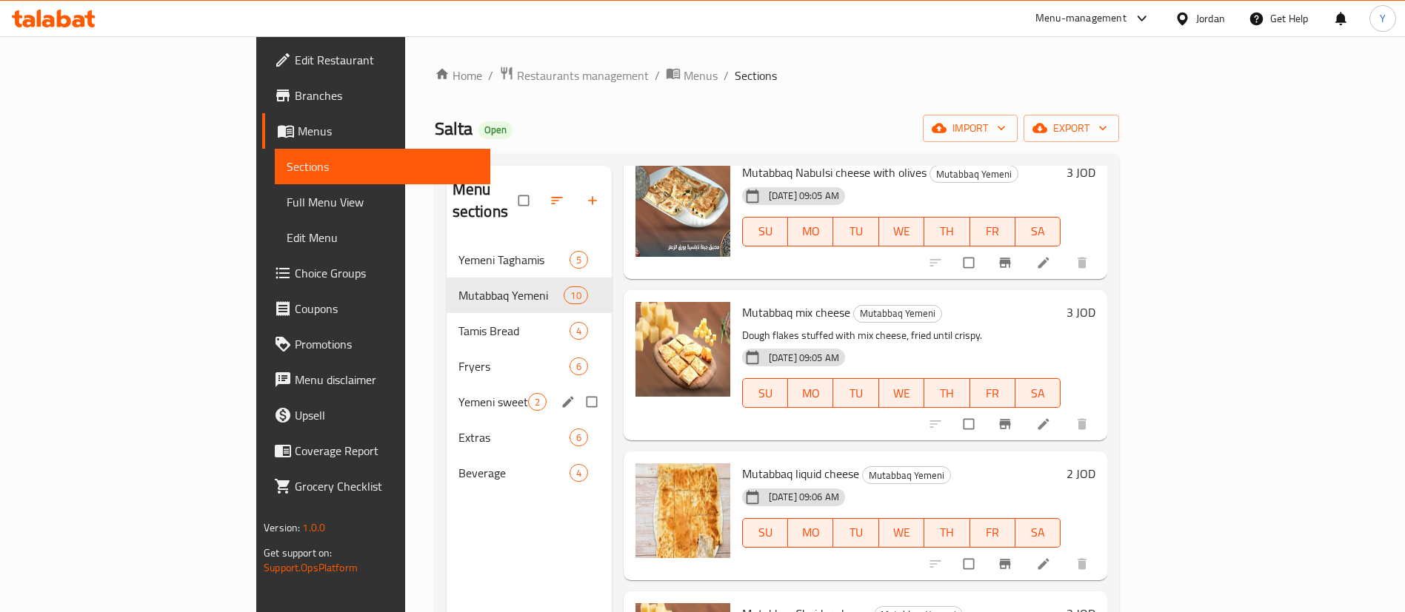
scroll to position [207, 0]
